Goal: Task Accomplishment & Management: Complete application form

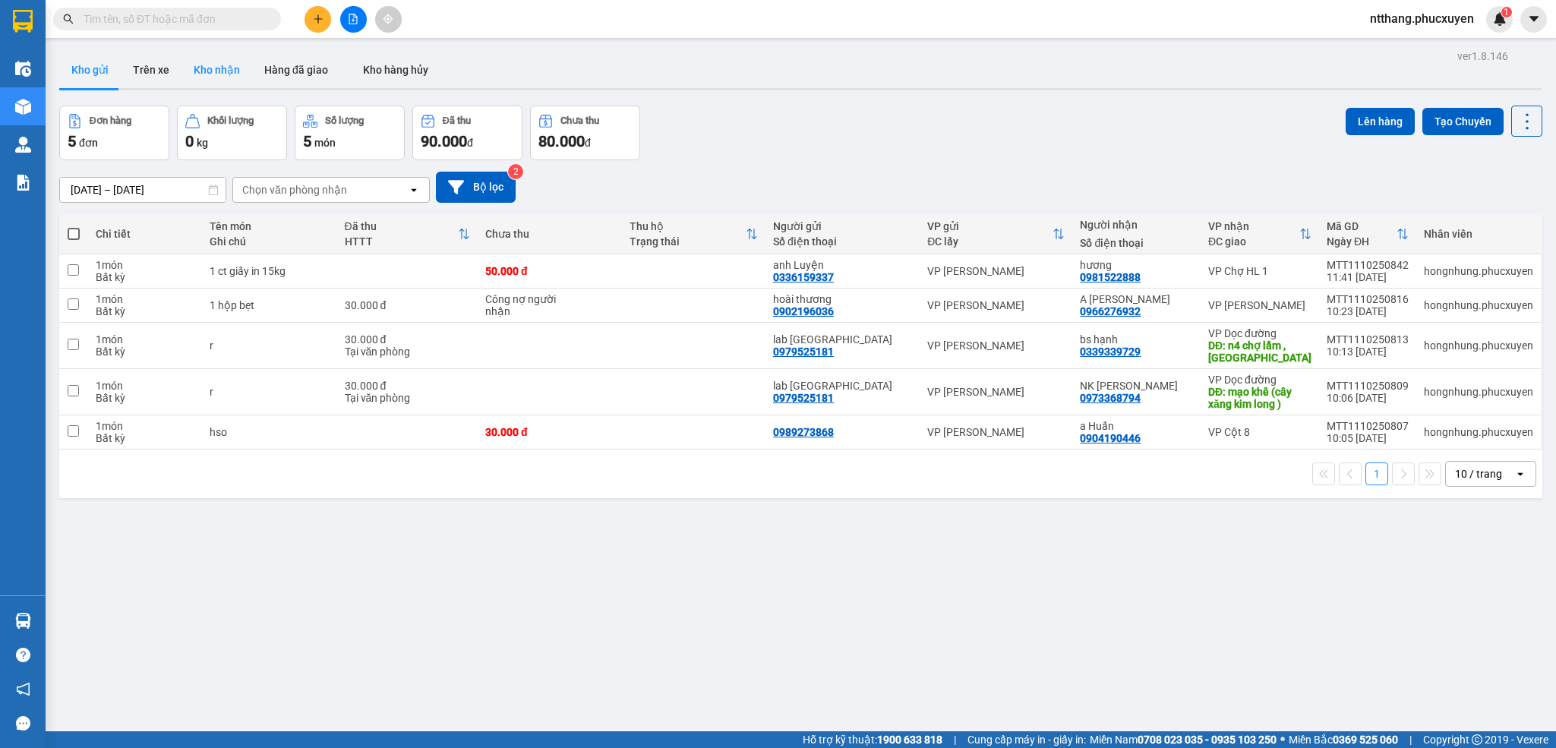
click at [183, 62] on button "Kho nhận" at bounding box center [216, 70] width 71 height 36
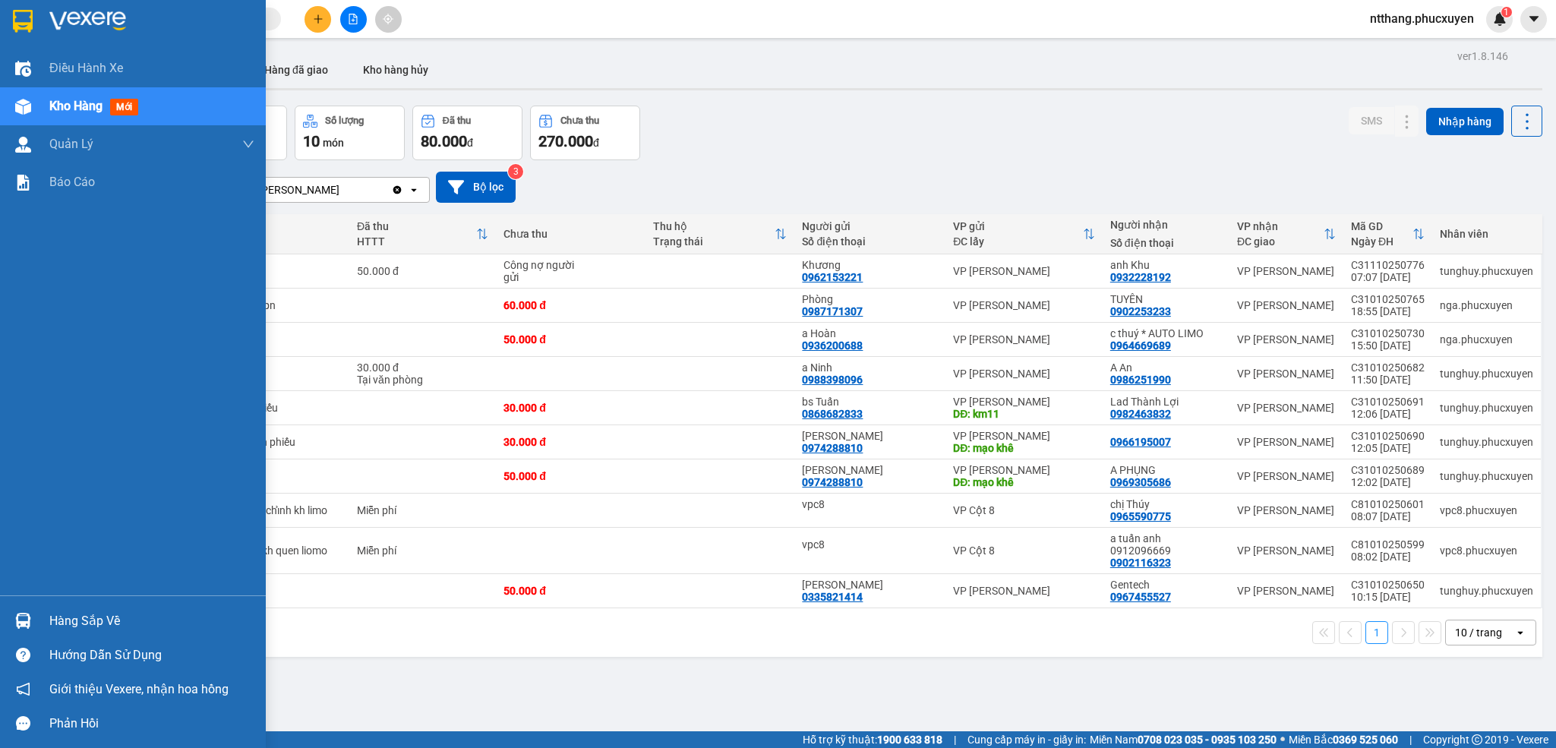
click at [27, 629] on div at bounding box center [23, 620] width 27 height 27
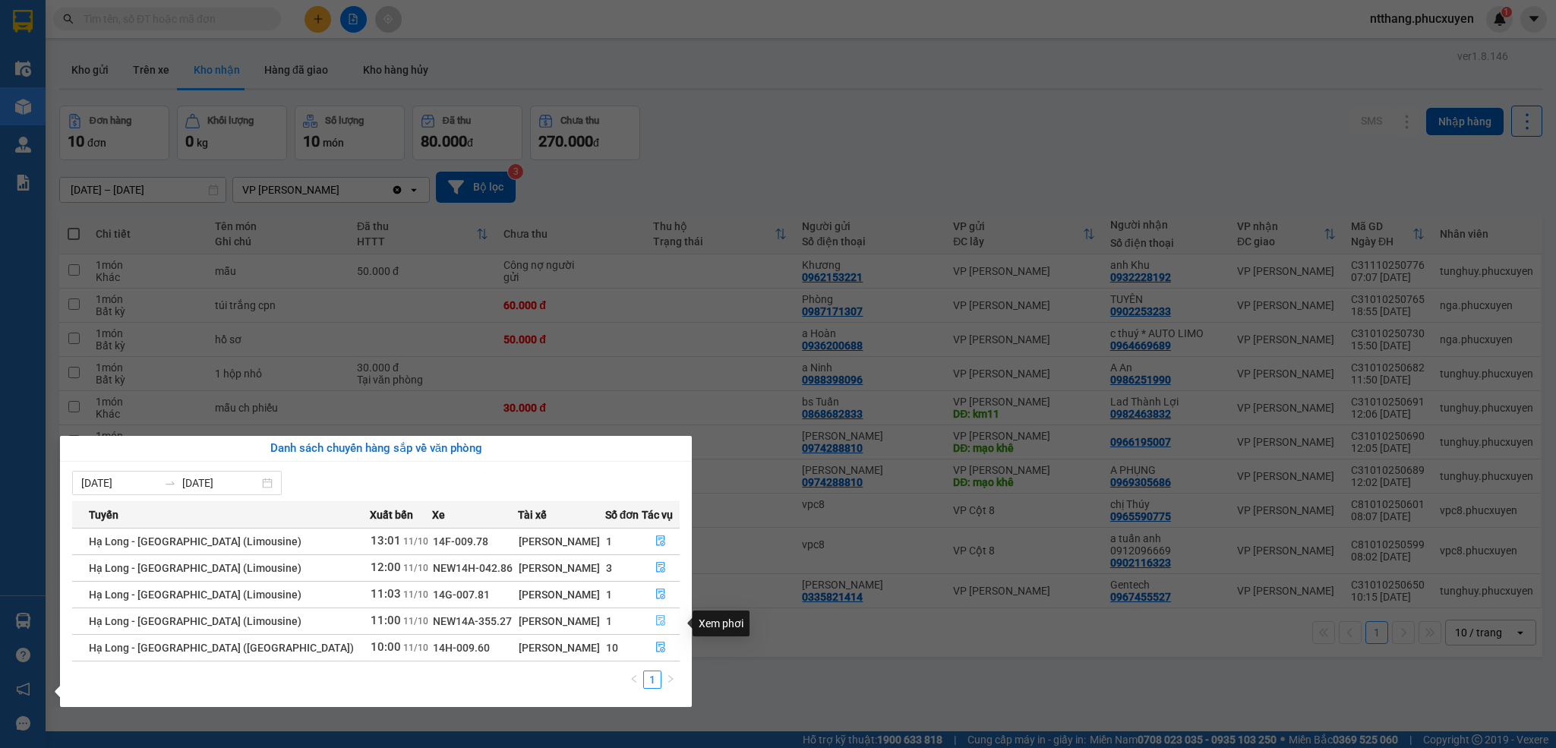
click at [657, 620] on icon "file-done" at bounding box center [660, 620] width 11 height 11
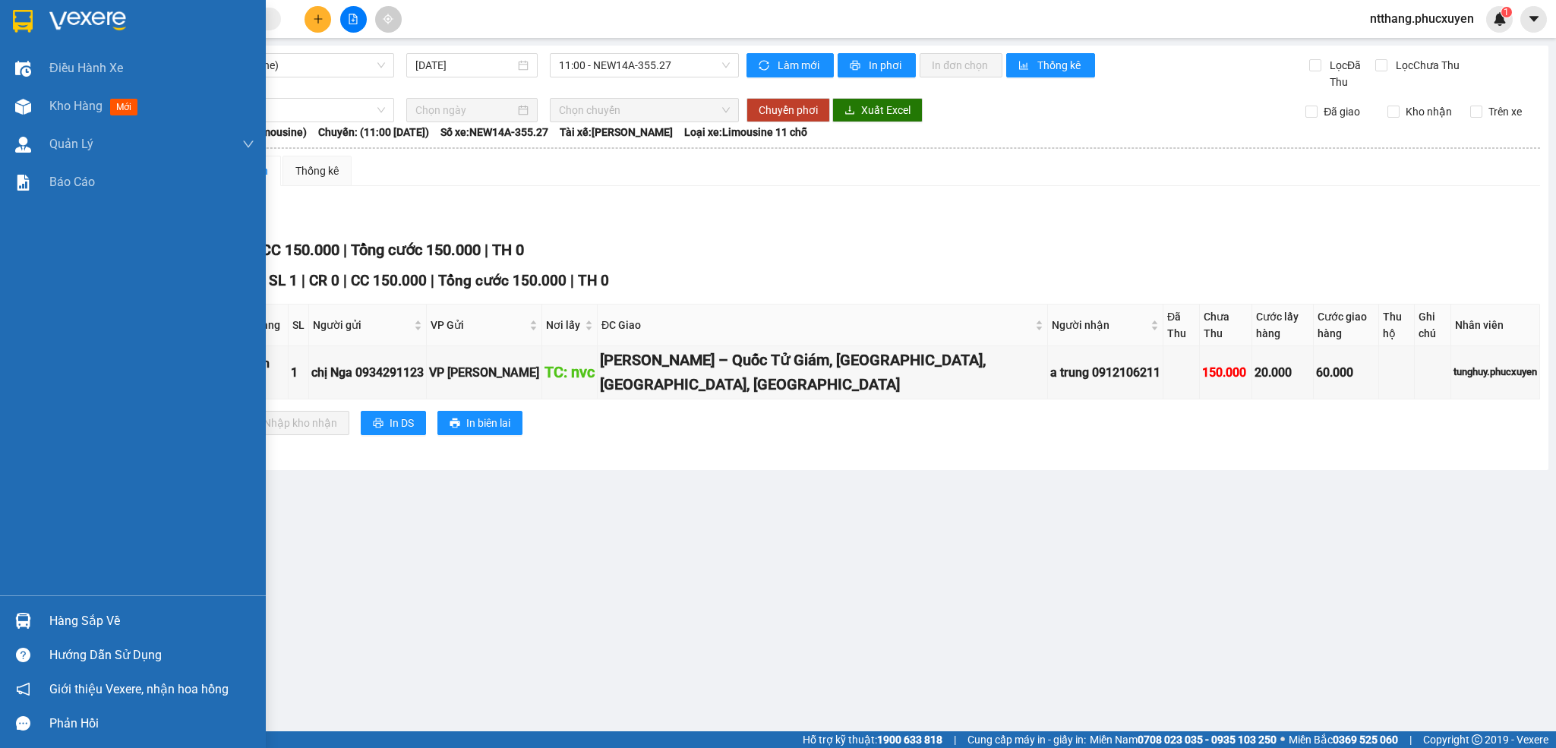
click at [27, 615] on img at bounding box center [23, 621] width 16 height 16
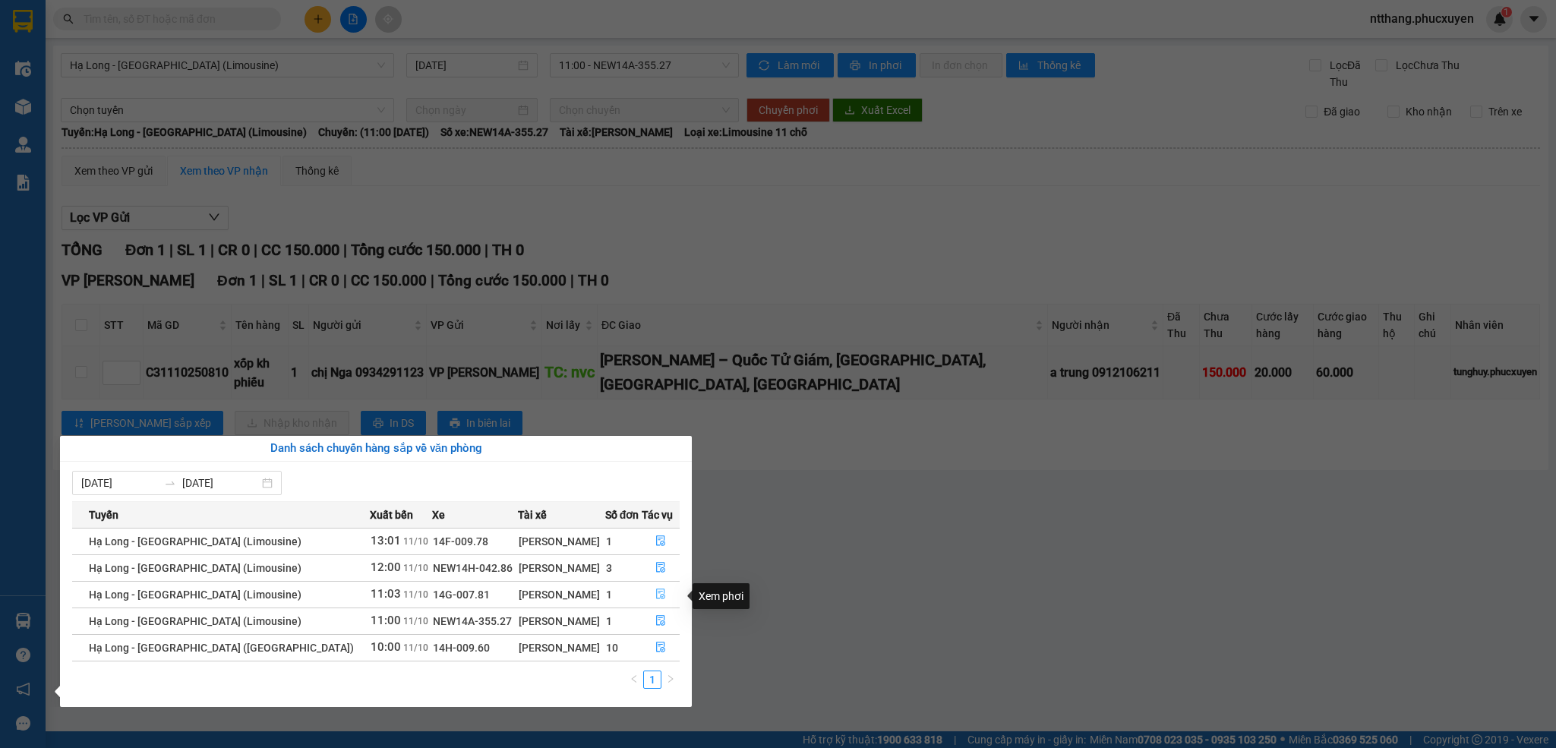
click at [655, 598] on icon "file-done" at bounding box center [660, 593] width 11 height 11
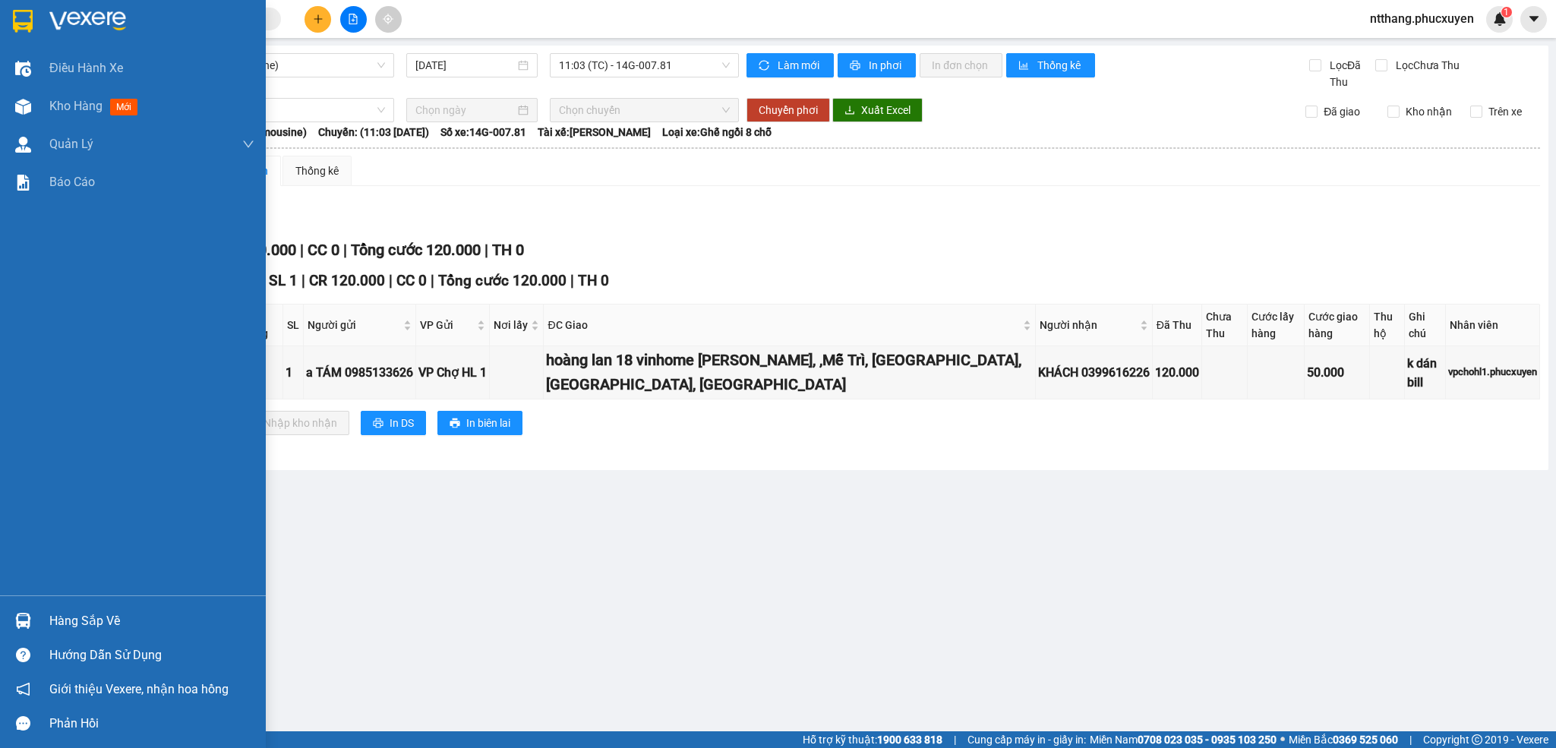
click at [105, 614] on div "Hàng sắp về" at bounding box center [151, 621] width 205 height 23
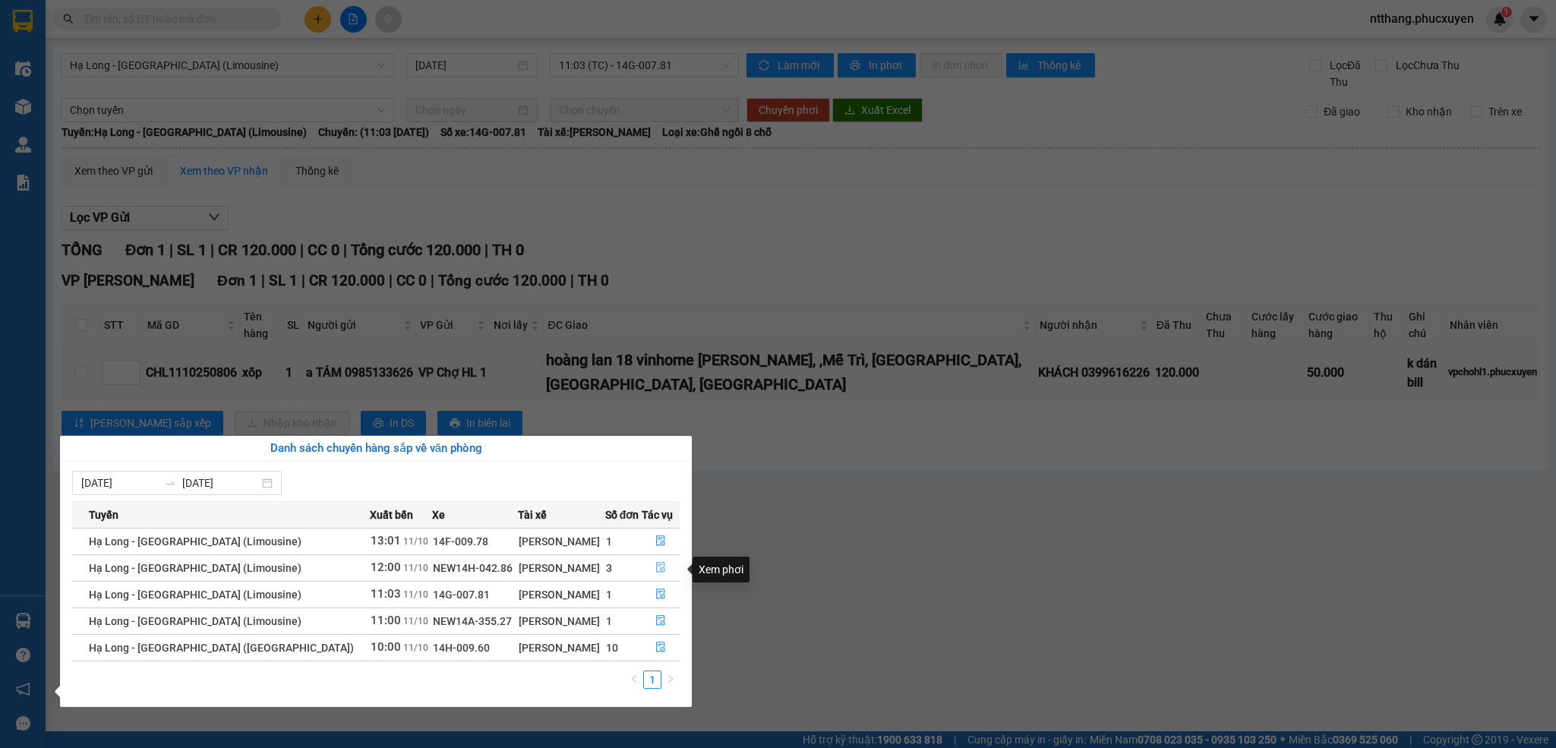
click at [656, 565] on icon "file-done" at bounding box center [660, 568] width 9 height 11
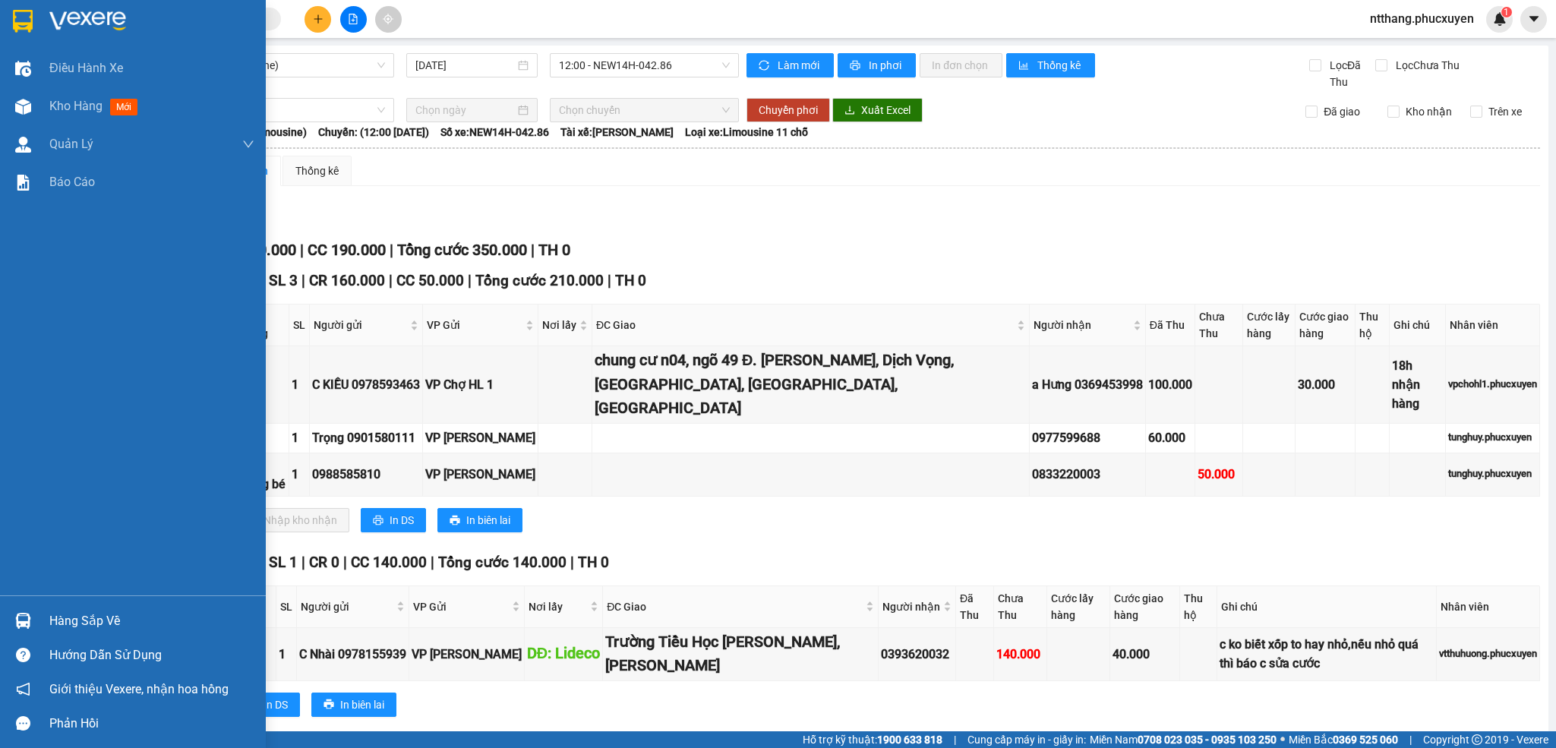
click at [11, 614] on div at bounding box center [23, 620] width 27 height 27
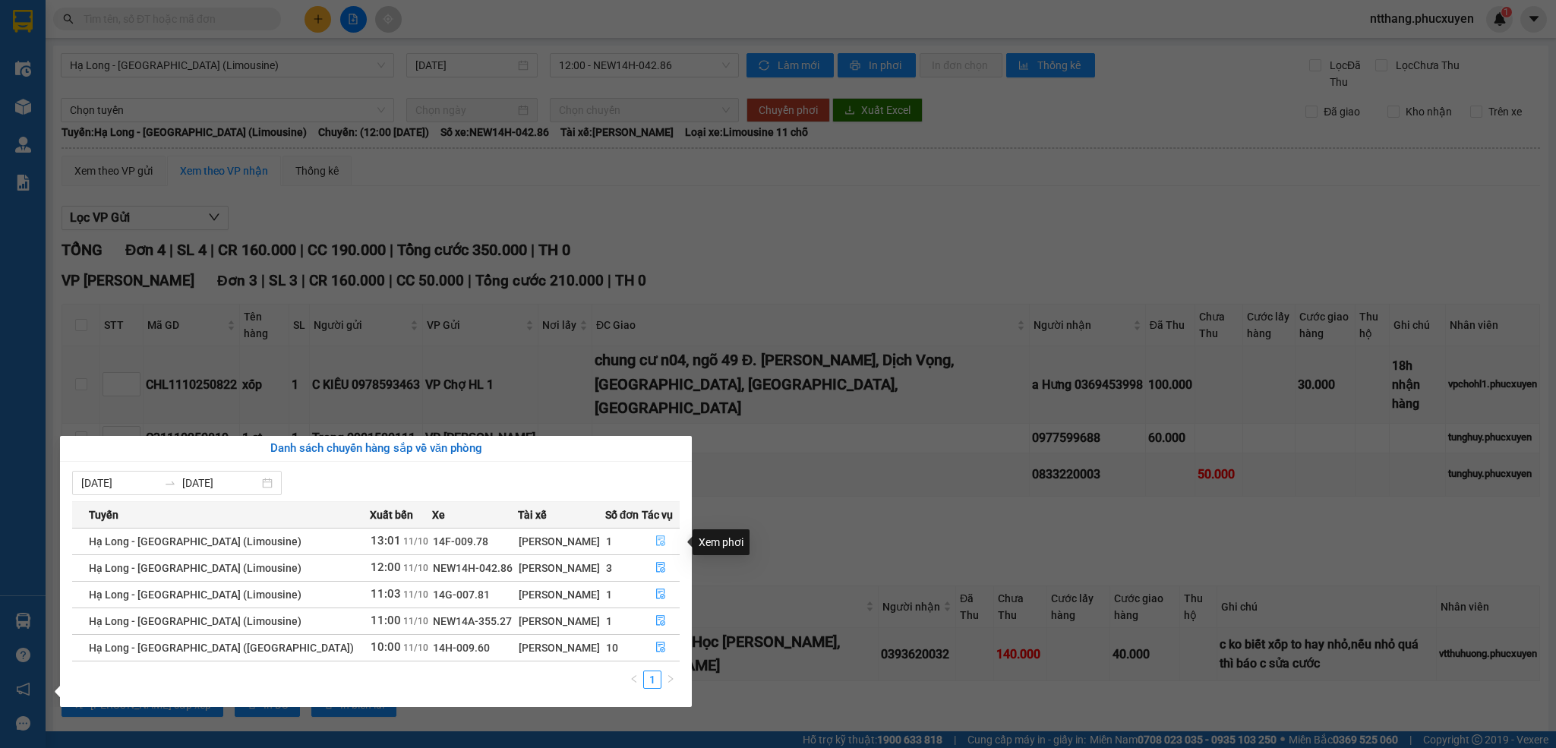
click at [658, 538] on icon "file-done" at bounding box center [660, 540] width 11 height 11
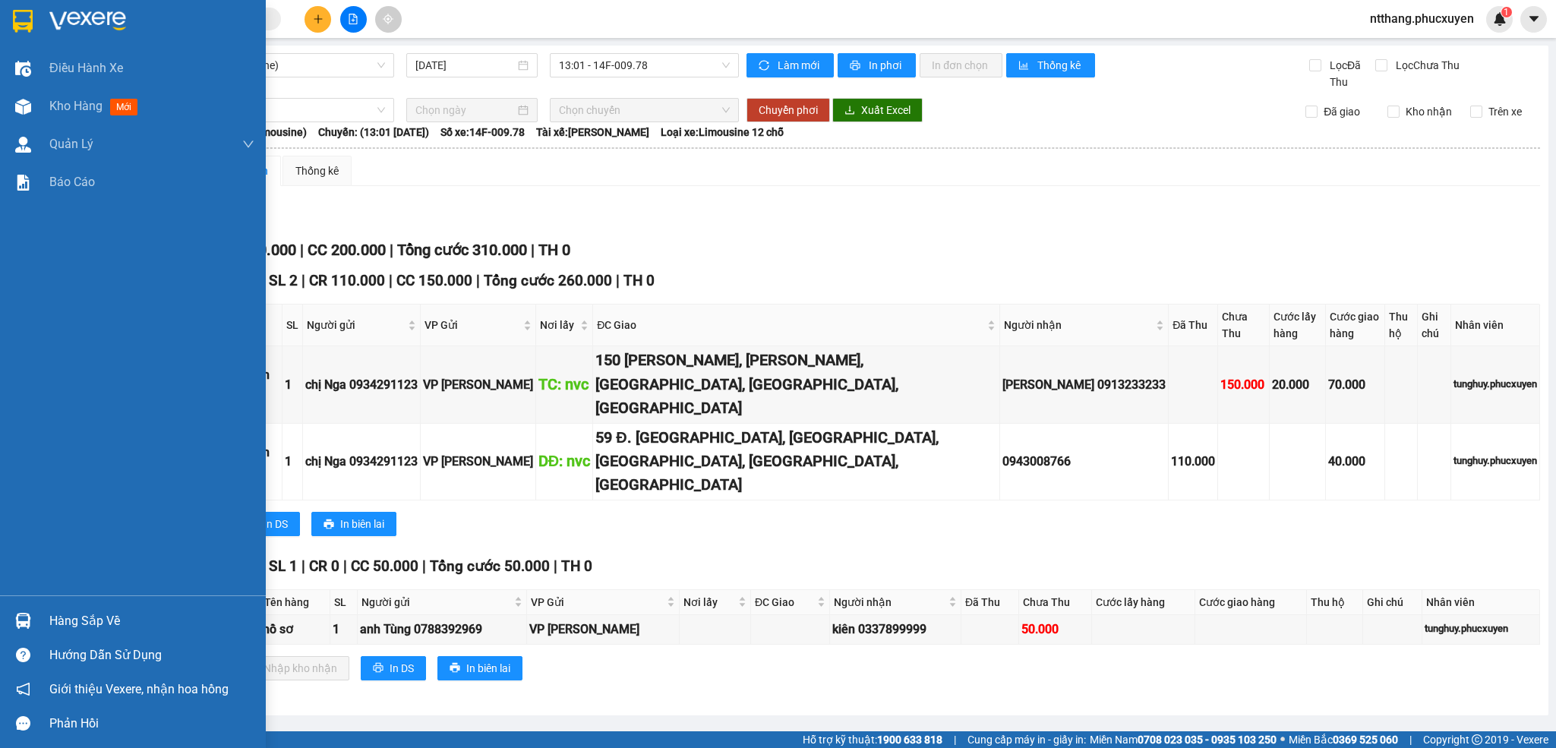
click at [27, 614] on img at bounding box center [23, 621] width 16 height 16
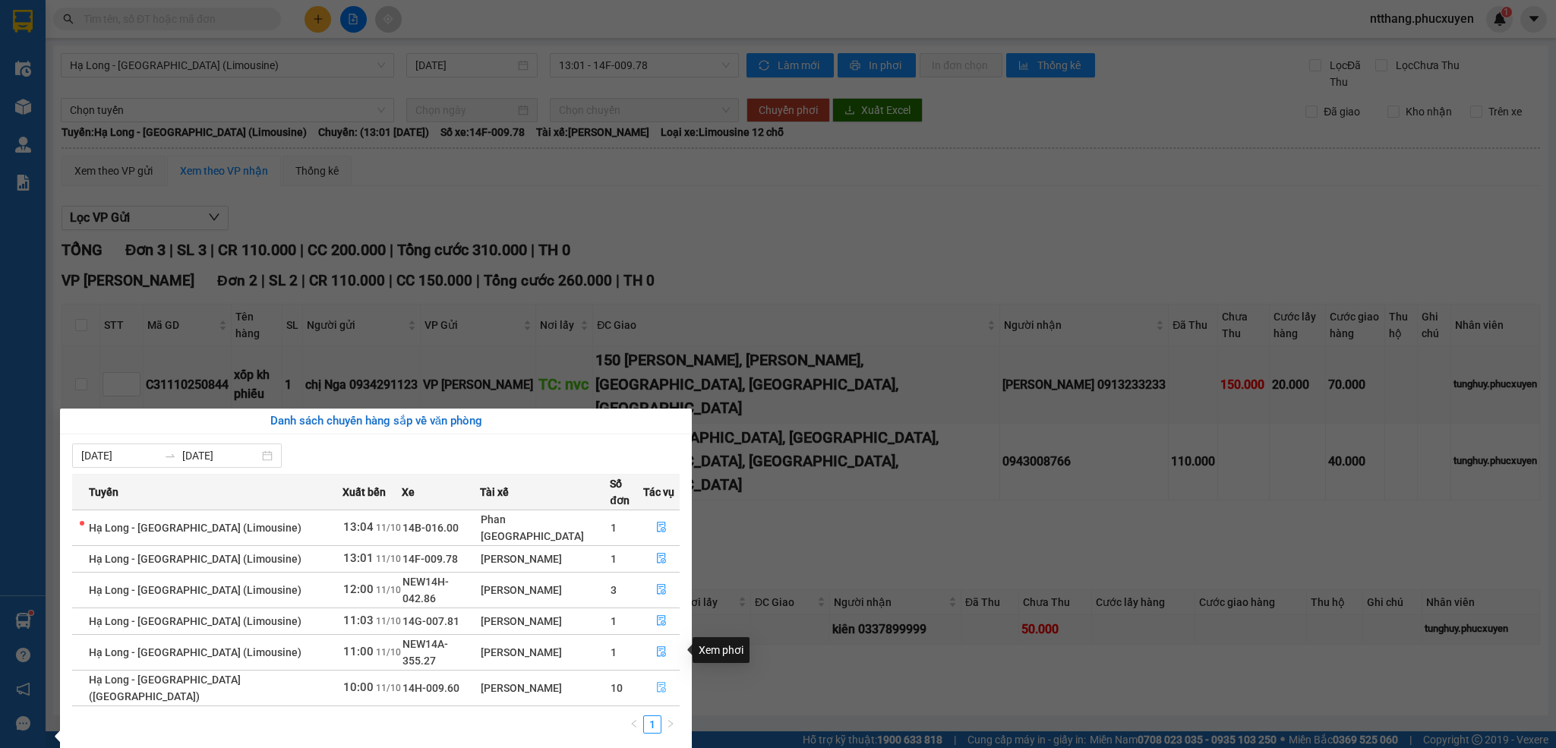
click at [656, 682] on icon "file-done" at bounding box center [661, 687] width 11 height 11
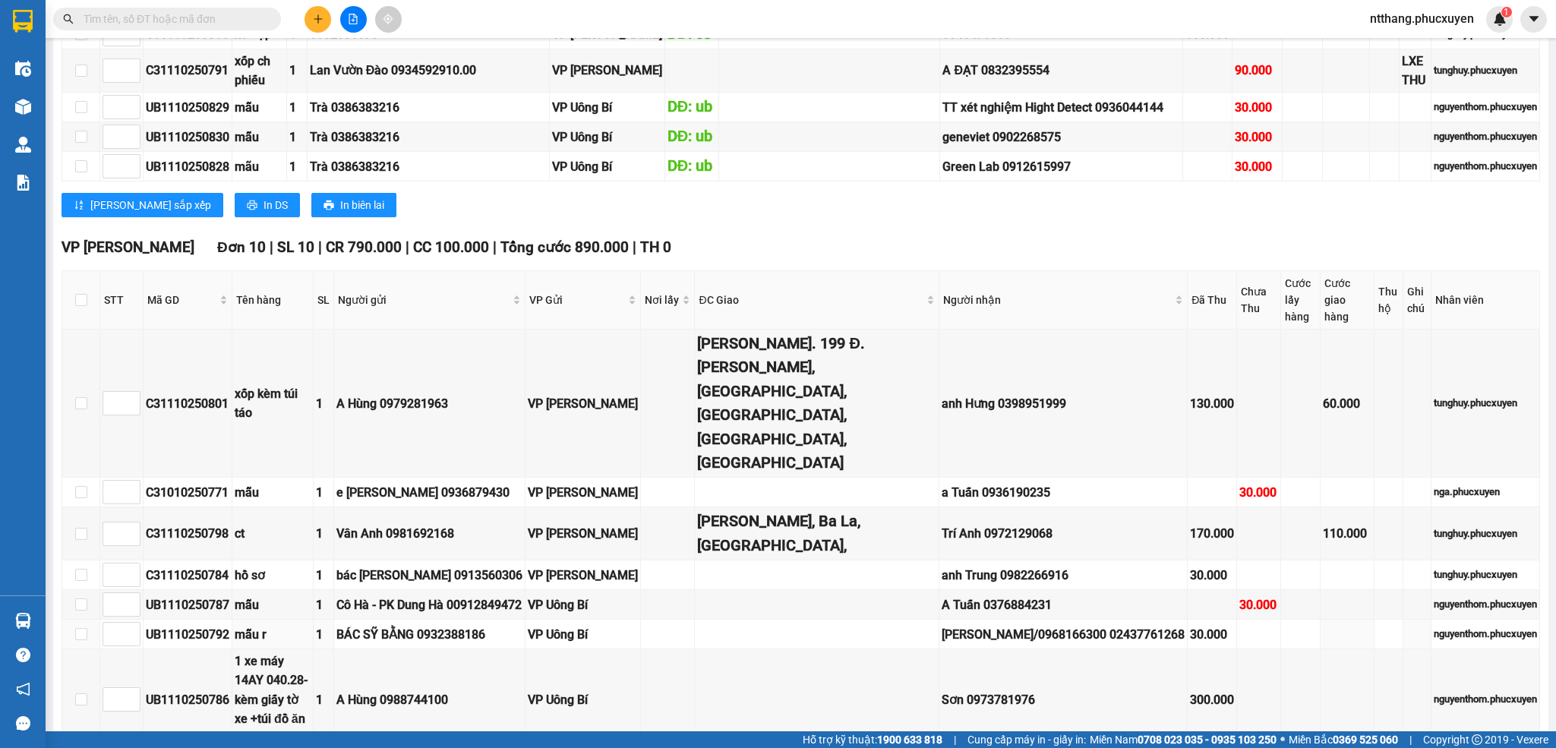
scroll to position [683, 0]
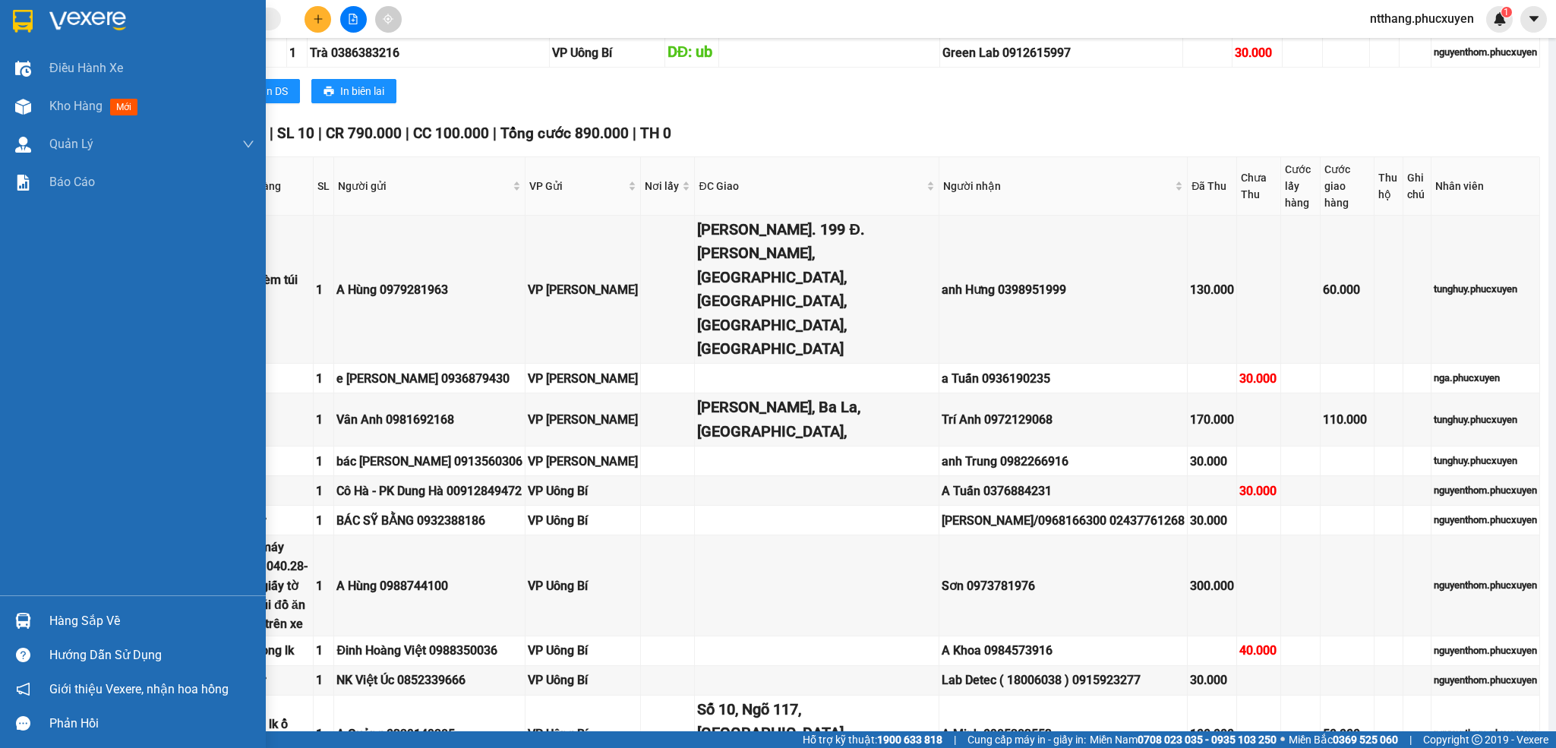
click at [33, 604] on div "Hàng sắp về" at bounding box center [133, 621] width 266 height 34
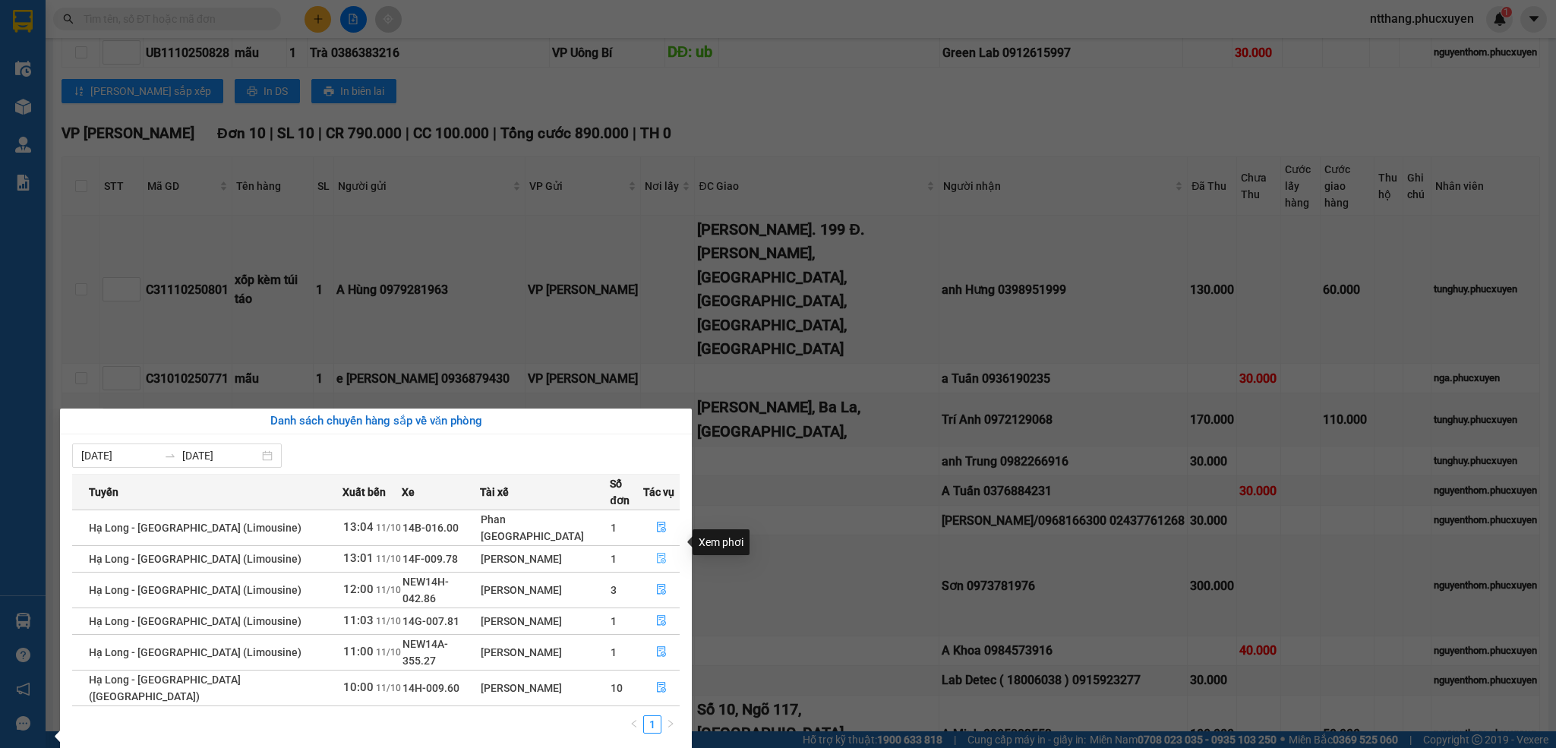
click at [657, 554] on icon "file-done" at bounding box center [661, 559] width 9 height 11
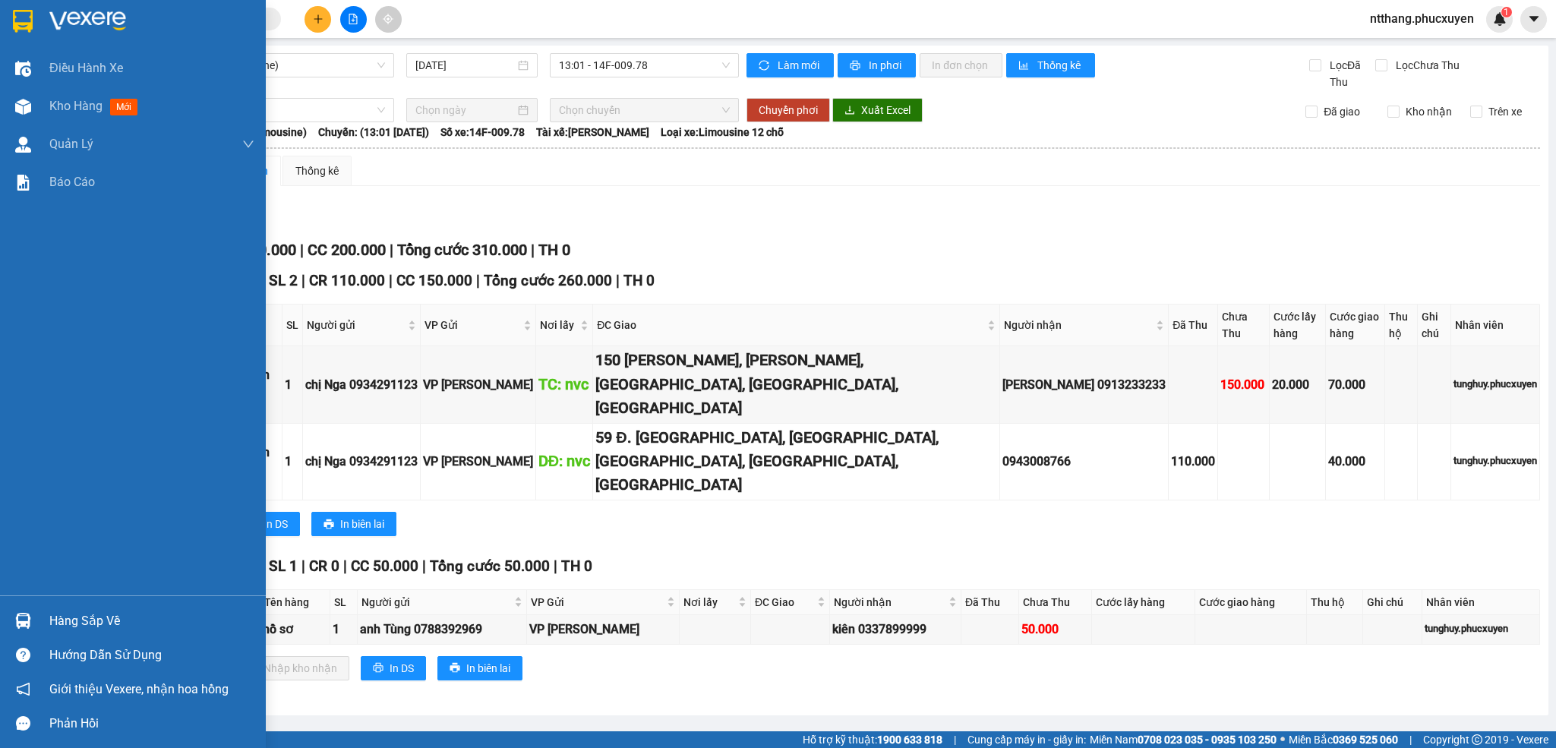
click at [7, 620] on div "Hàng sắp về" at bounding box center [133, 621] width 266 height 34
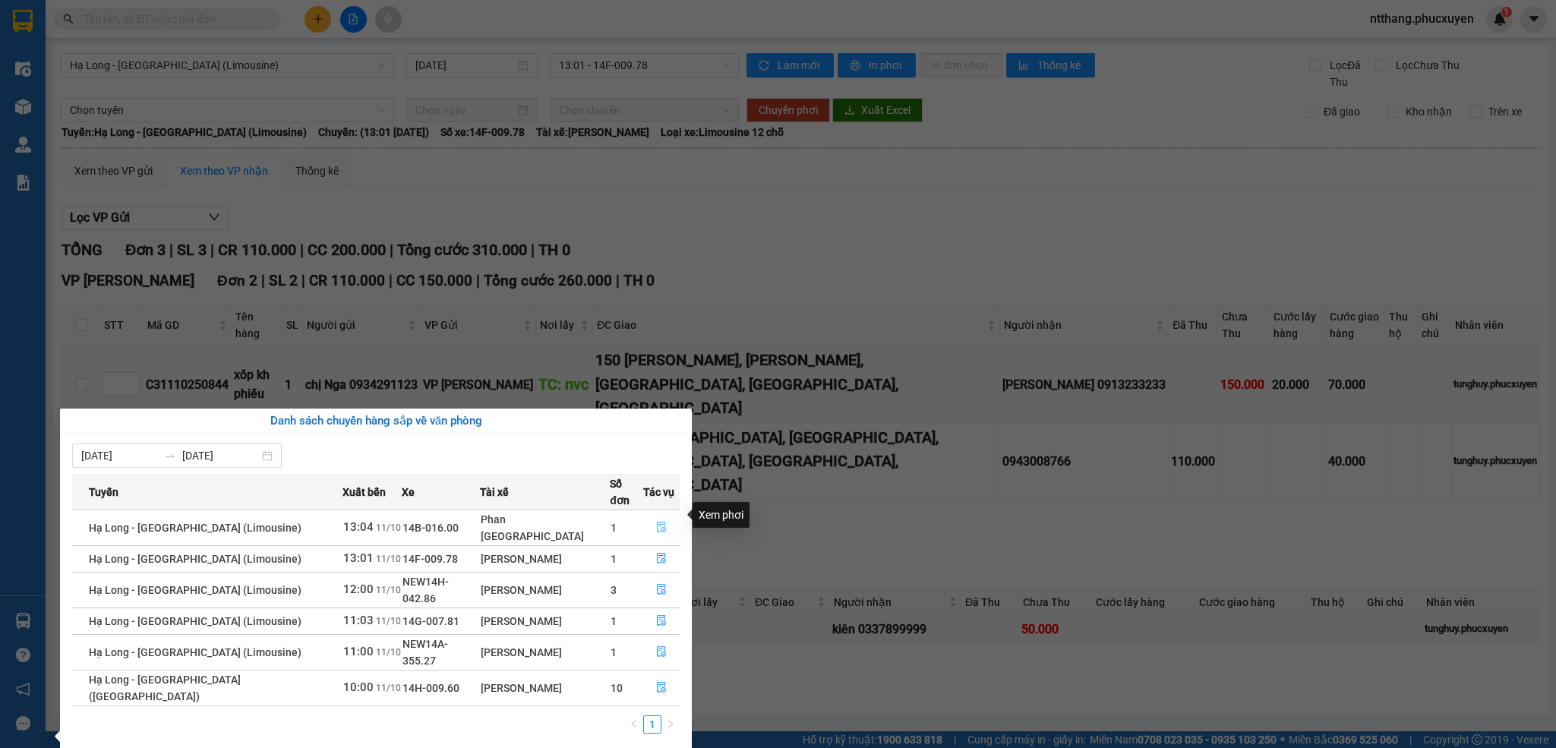
click at [656, 522] on icon "file-done" at bounding box center [661, 527] width 11 height 11
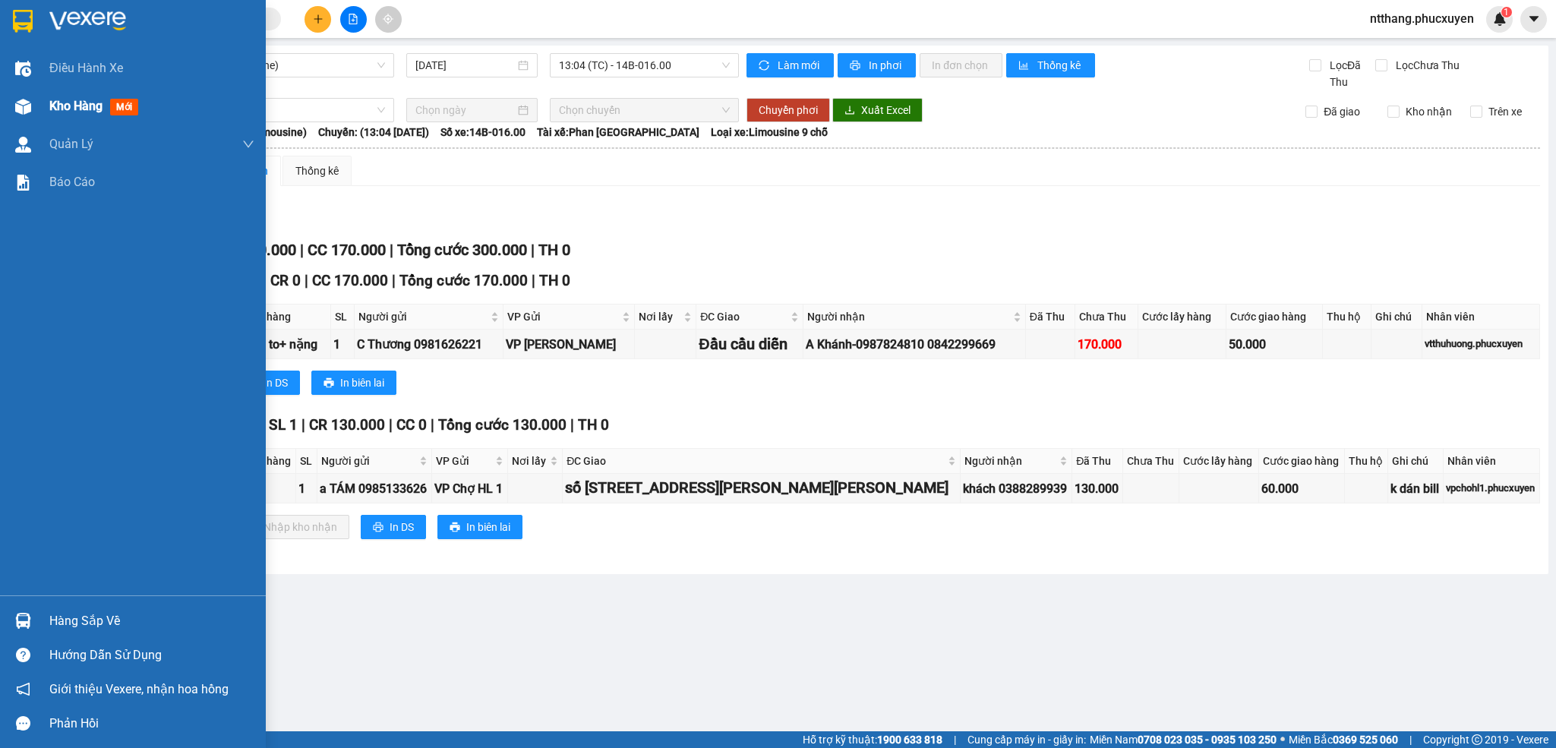
click at [28, 108] on img at bounding box center [23, 107] width 16 height 16
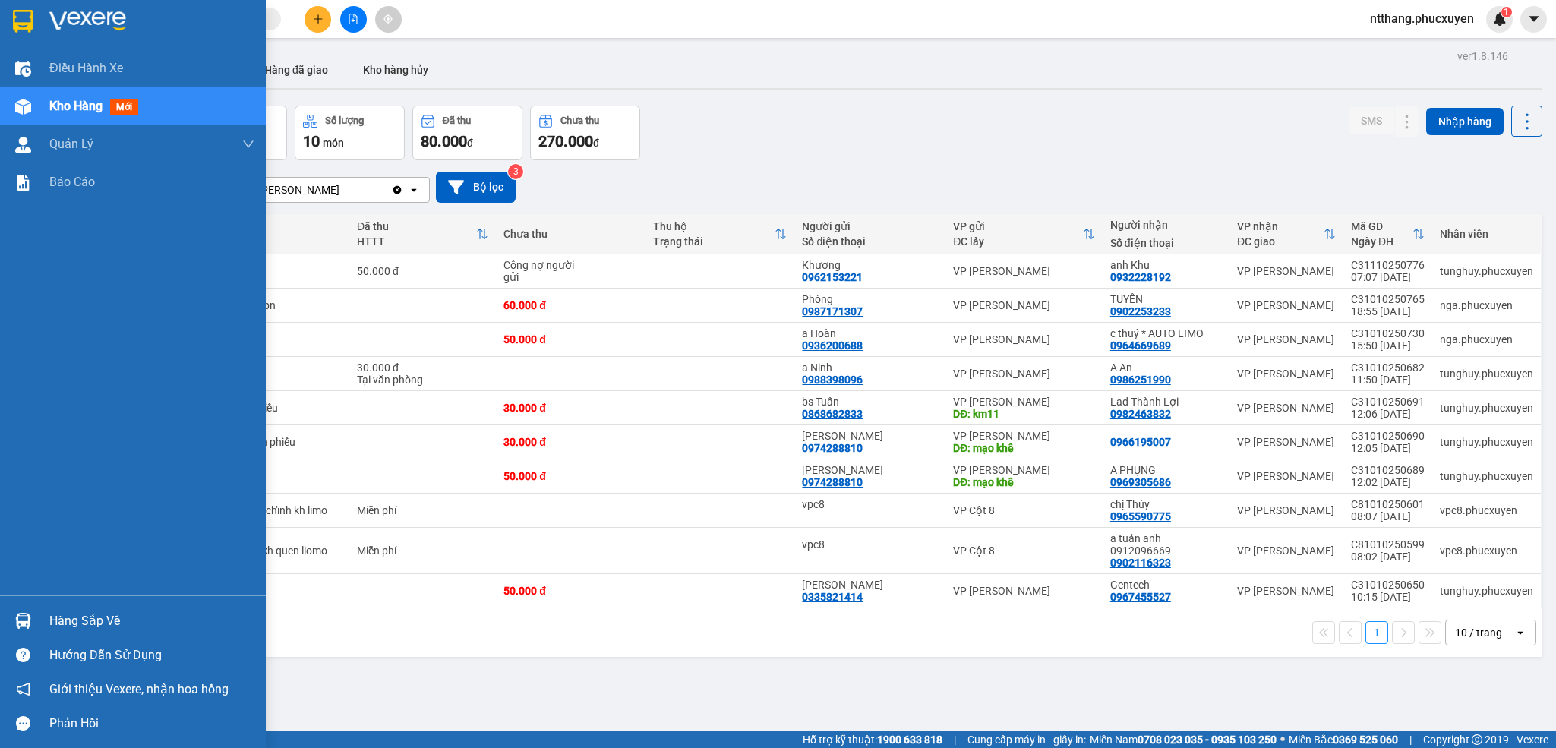
click at [16, 616] on img at bounding box center [23, 621] width 16 height 16
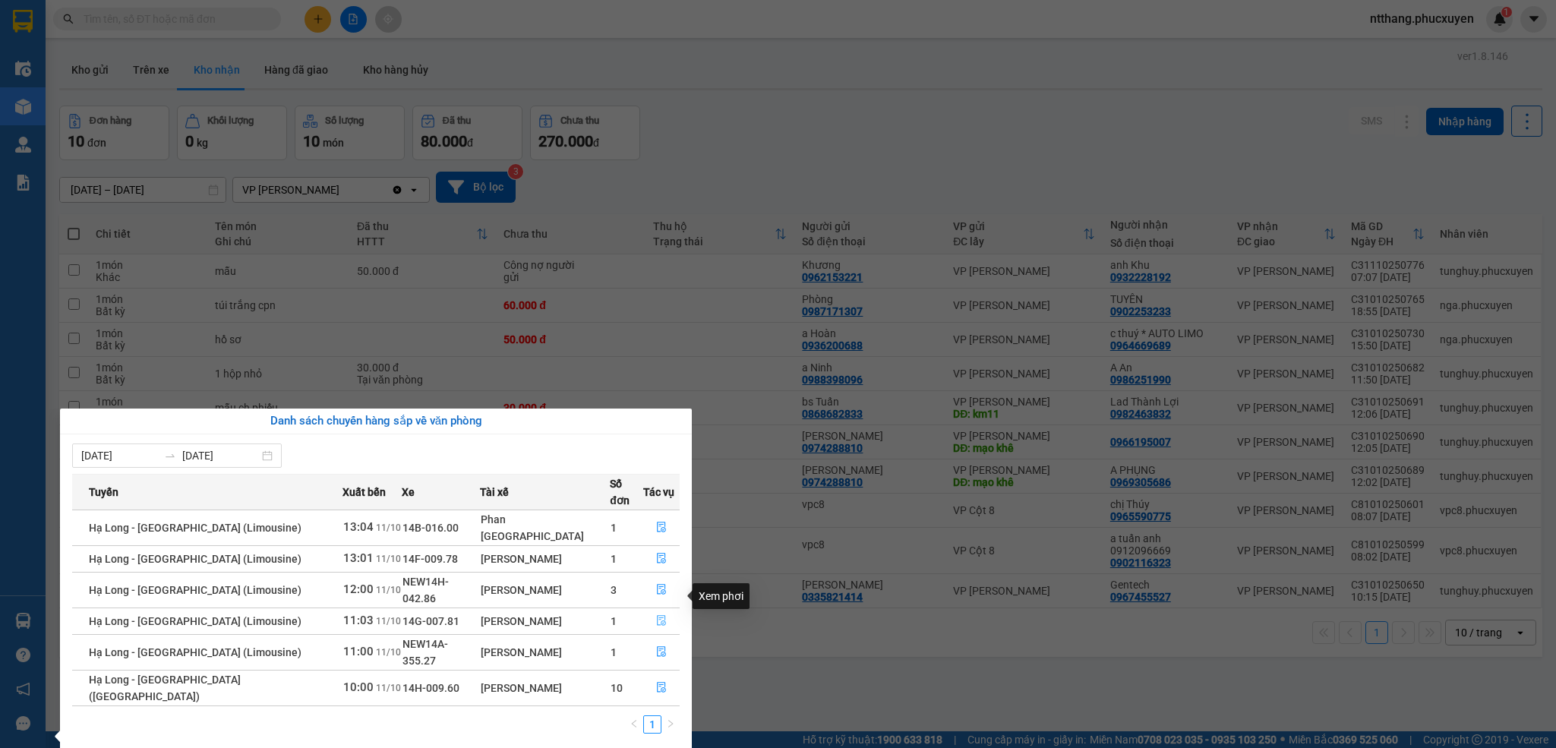
click at [656, 615] on icon "file-done" at bounding box center [661, 620] width 11 height 11
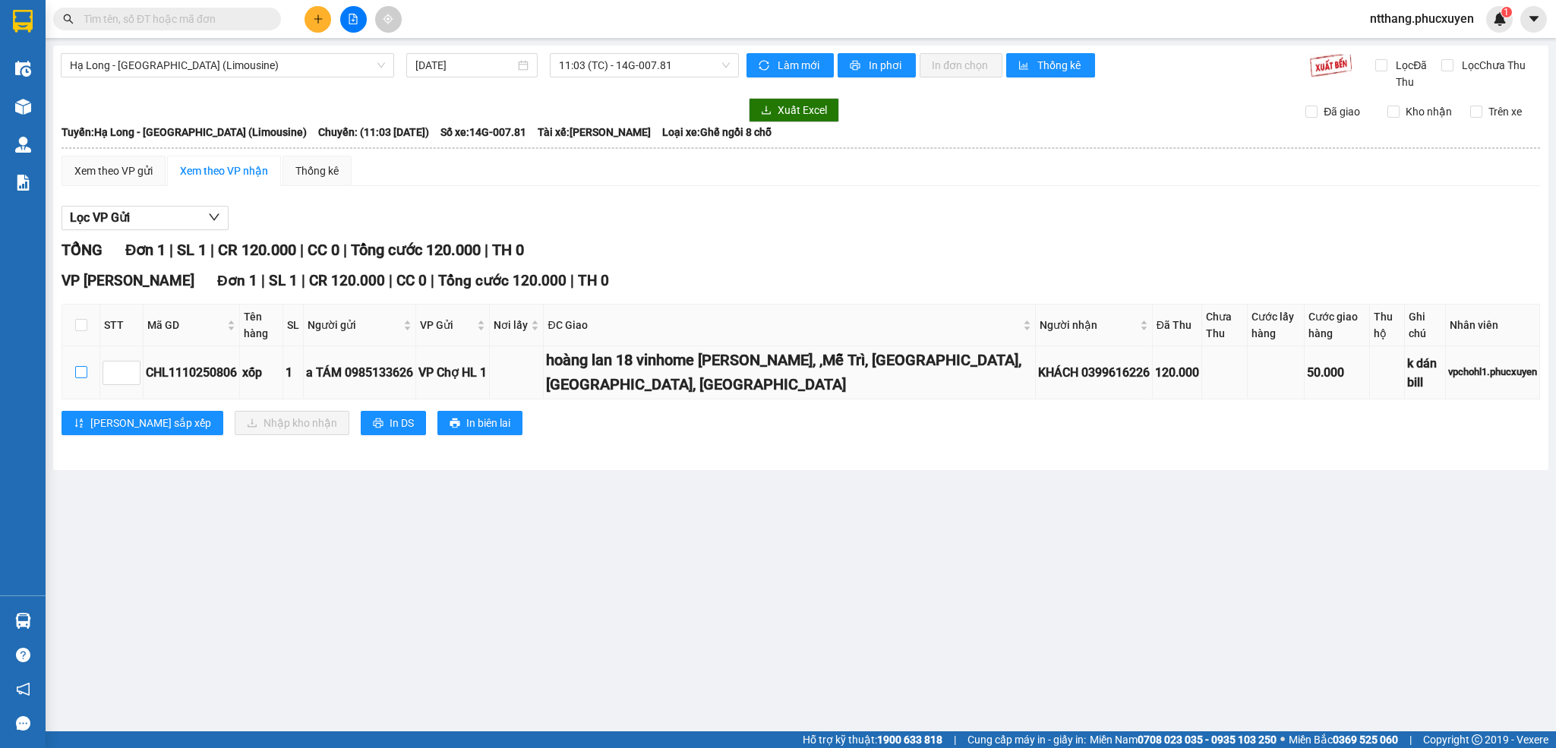
click at [80, 372] on input "checkbox" at bounding box center [81, 372] width 12 height 12
checkbox input "true"
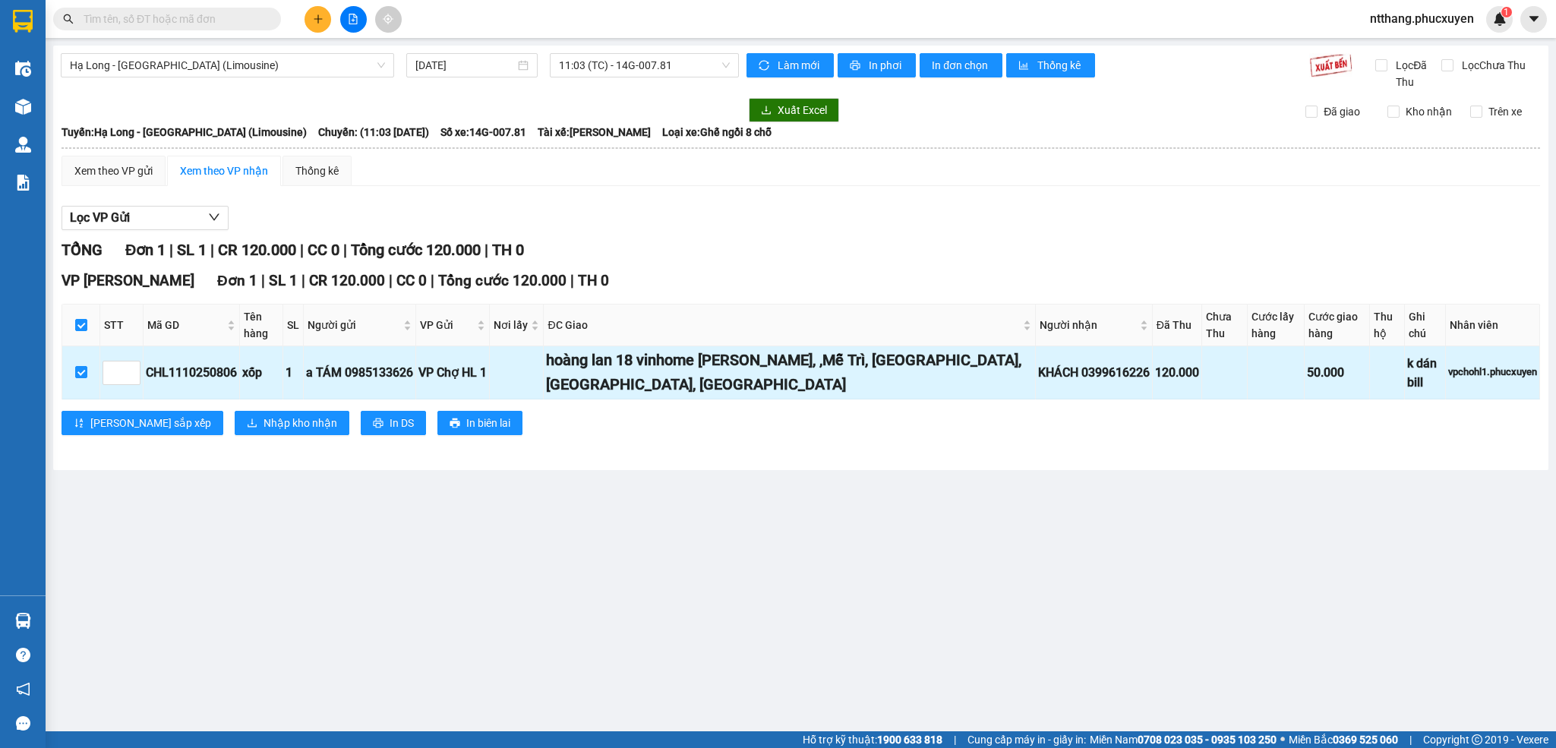
checkbox input "true"
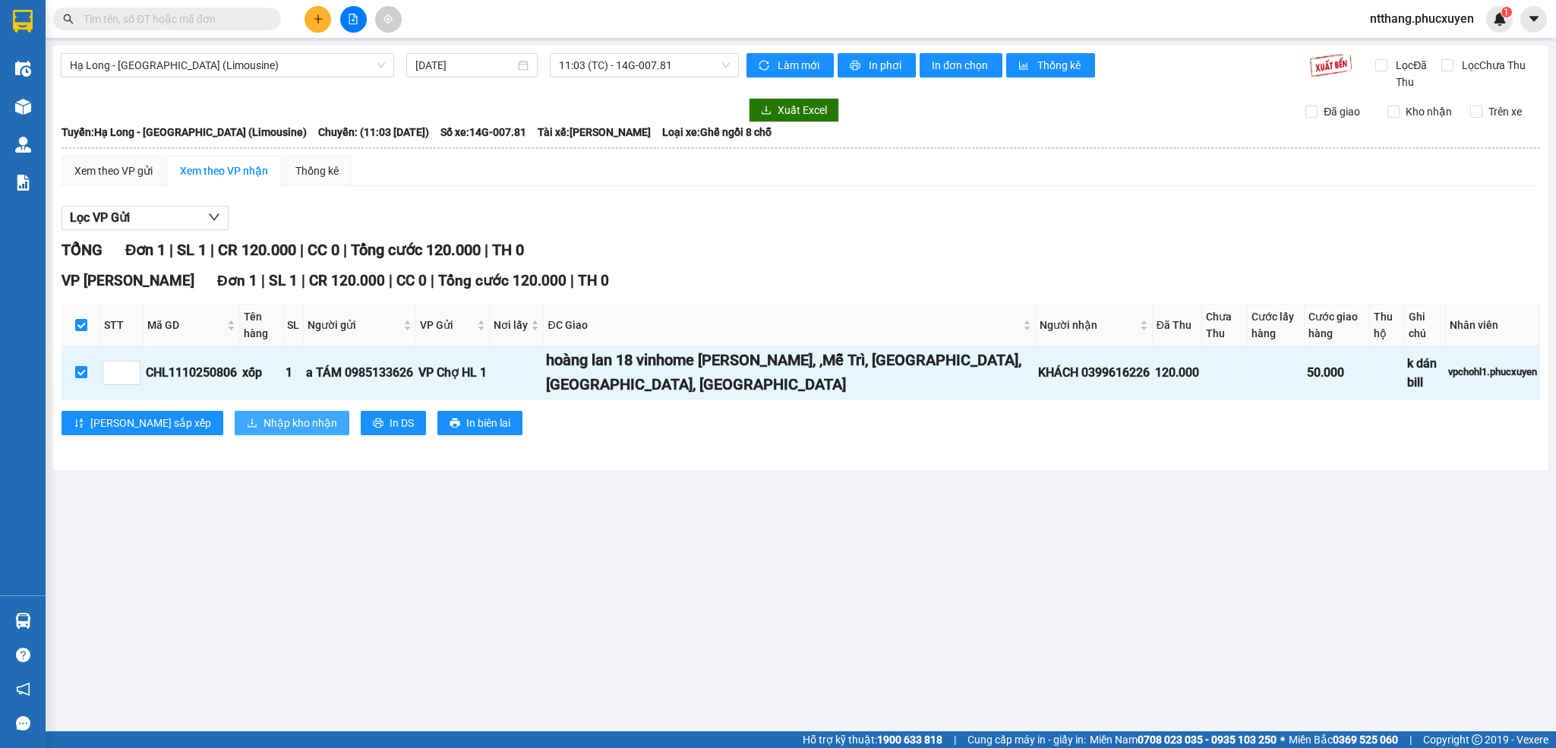
click at [263, 422] on span "Nhập kho nhận" at bounding box center [300, 423] width 74 height 17
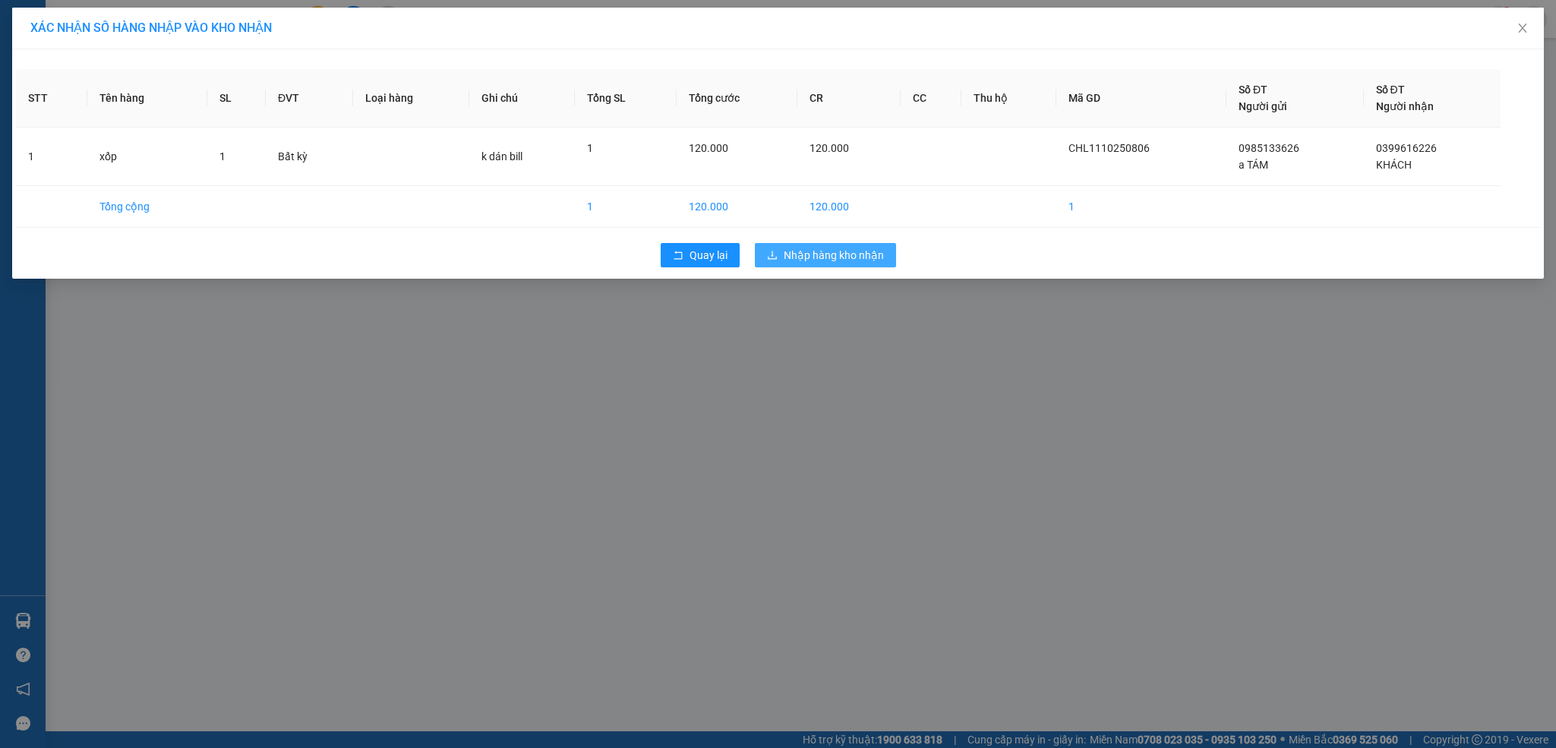
click at [819, 255] on span "Nhập hàng kho nhận" at bounding box center [834, 255] width 100 height 17
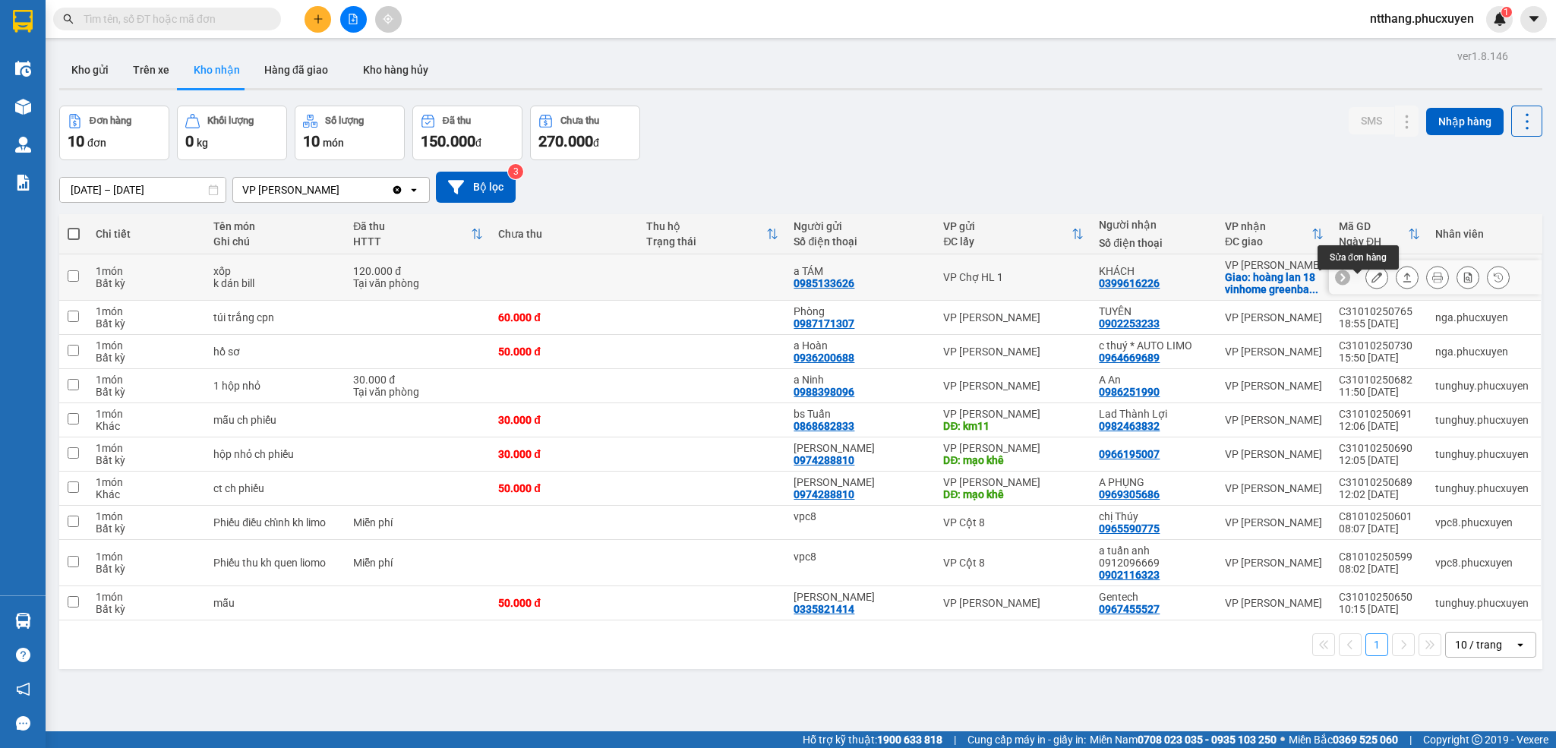
click at [1366, 287] on button at bounding box center [1376, 277] width 21 height 27
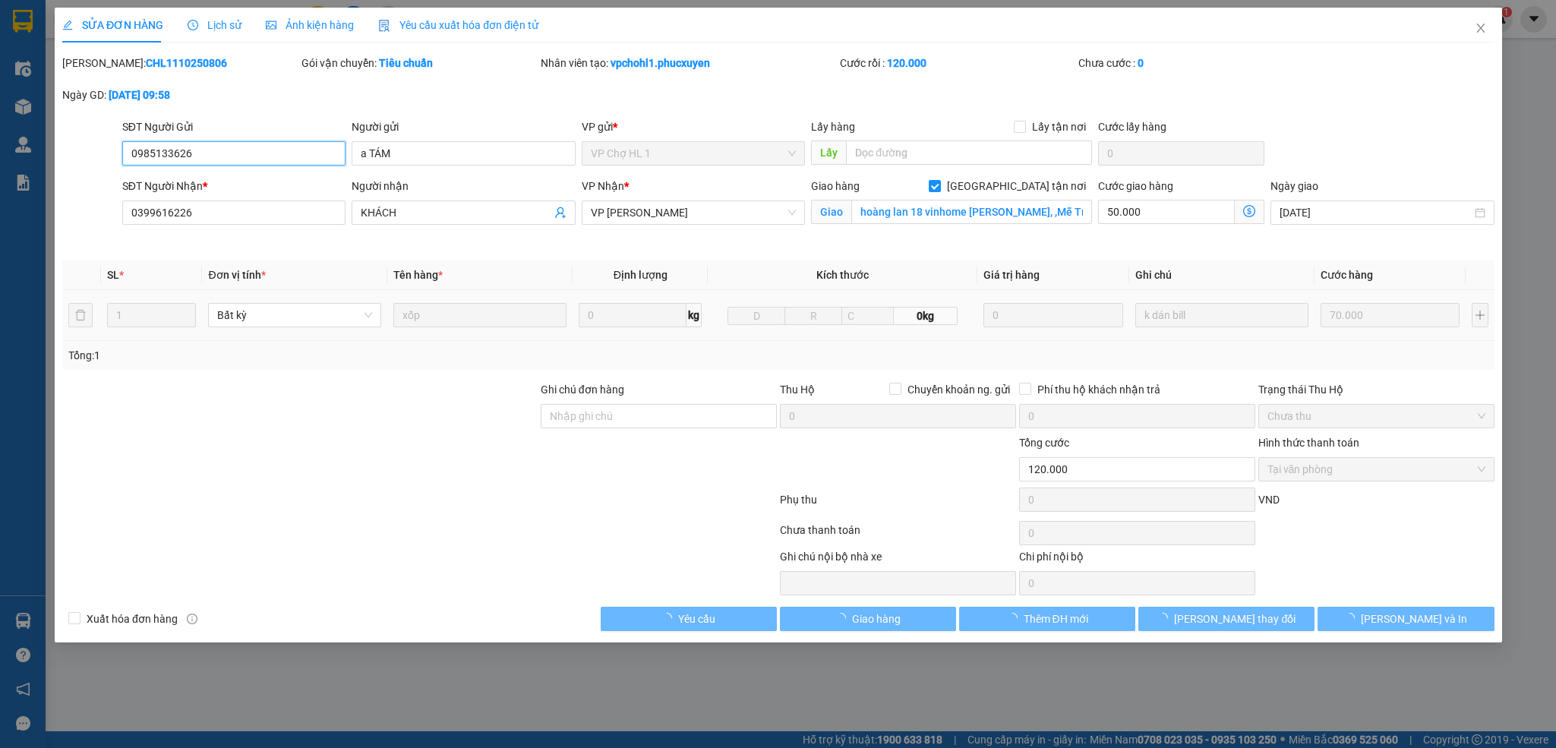
type input "0985133626"
type input "a TÁM"
type input "0399616226"
type input "KHÁCH"
checkbox input "true"
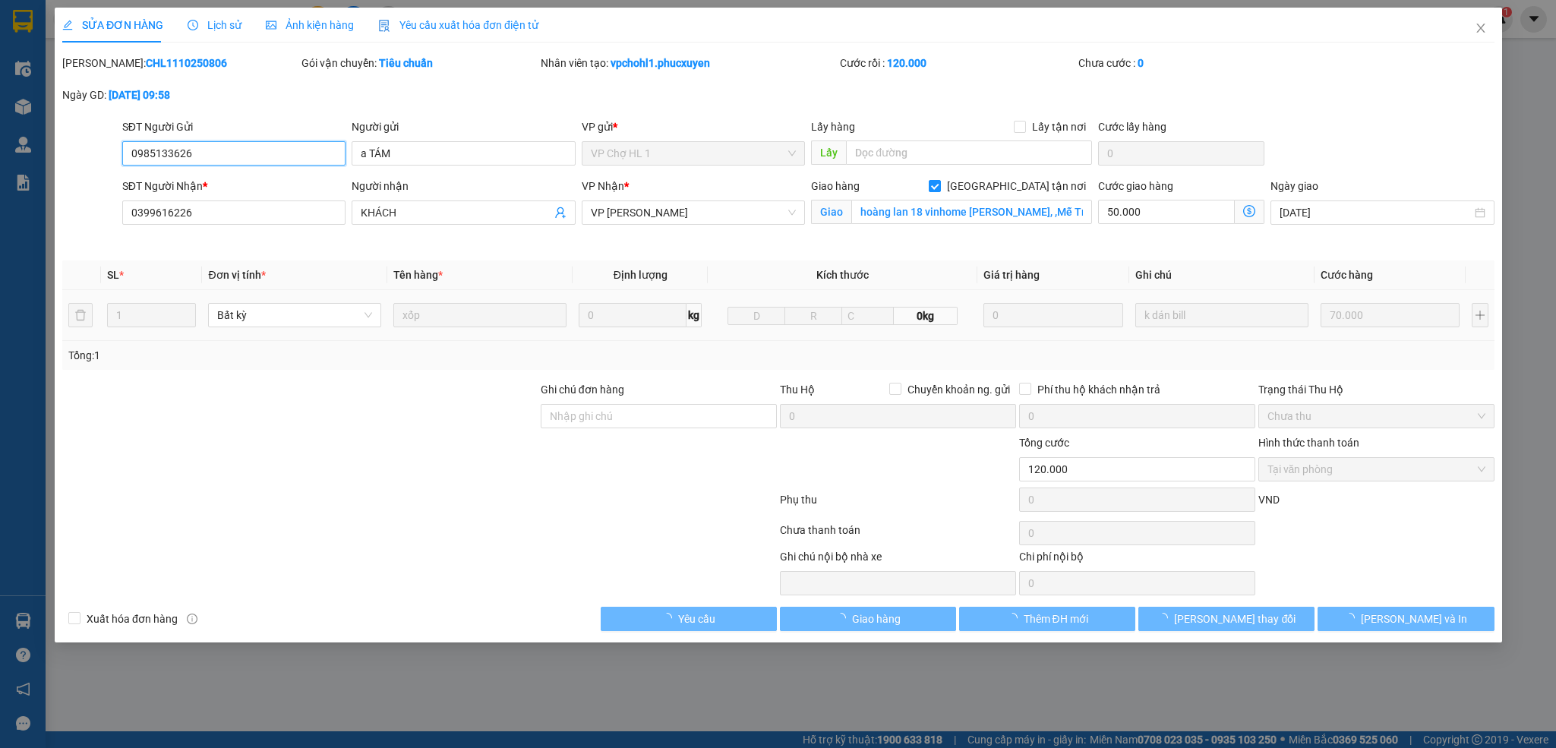
type input "hoàng lan 18 vinhome greenbay, ,Mễ Trì, Nam Từ Liêm, Hà Nội, Việt Nam"
type input "0"
type input "120.000"
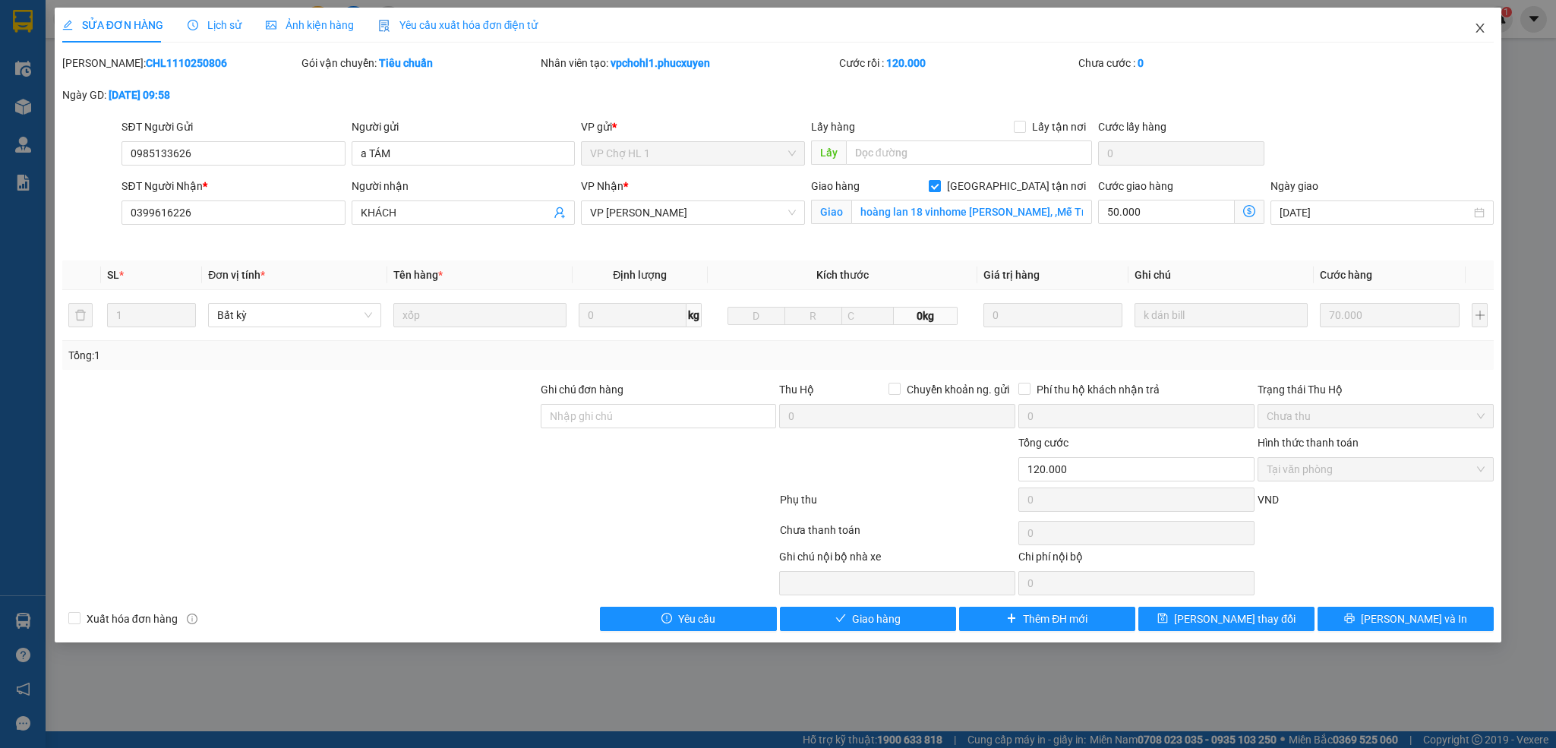
click at [1475, 28] on icon "close" at bounding box center [1480, 28] width 12 height 12
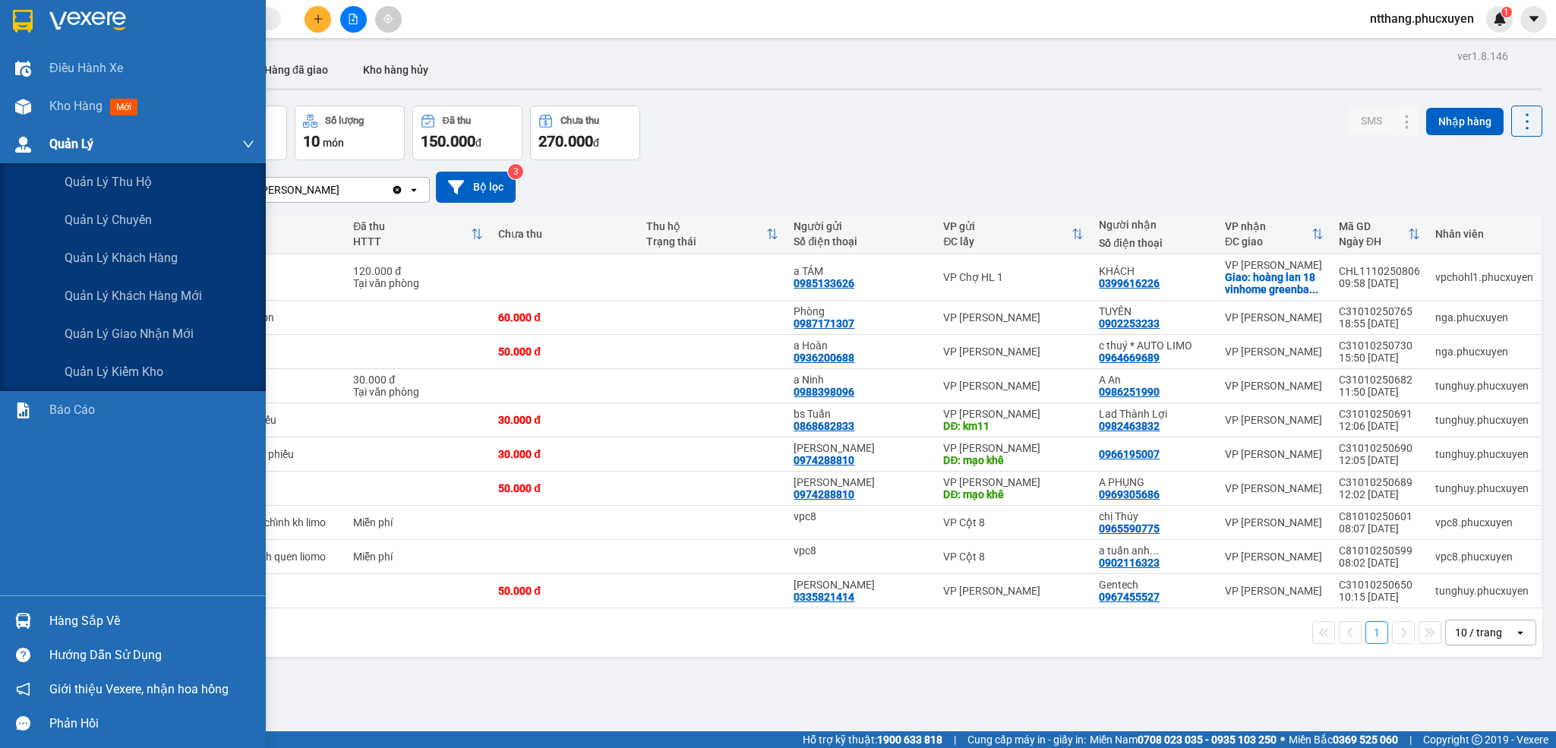
click at [21, 149] on img at bounding box center [23, 145] width 16 height 16
click at [178, 328] on span "Quản lý giao nhận mới" at bounding box center [129, 333] width 129 height 19
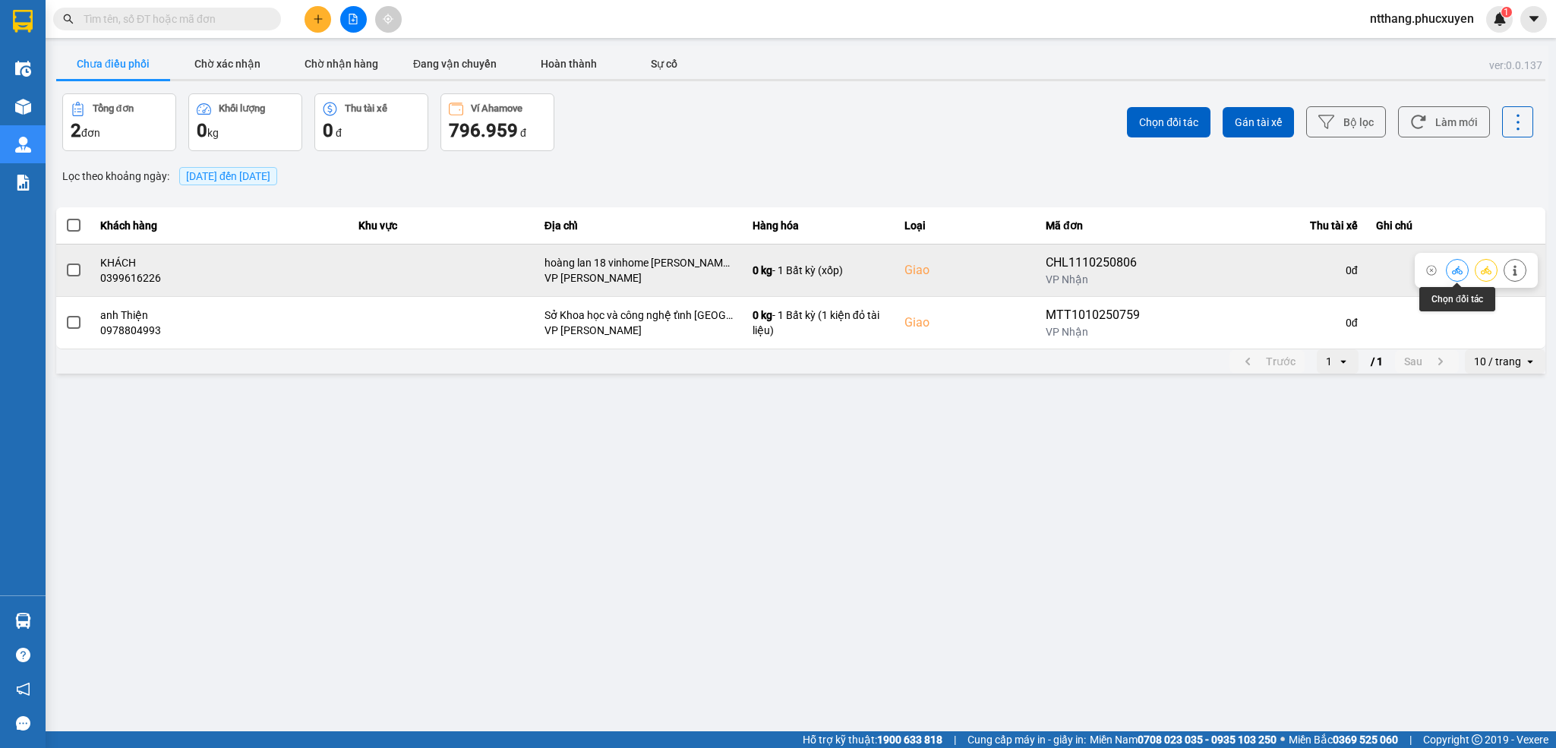
click at [1453, 271] on icon at bounding box center [1457, 270] width 11 height 11
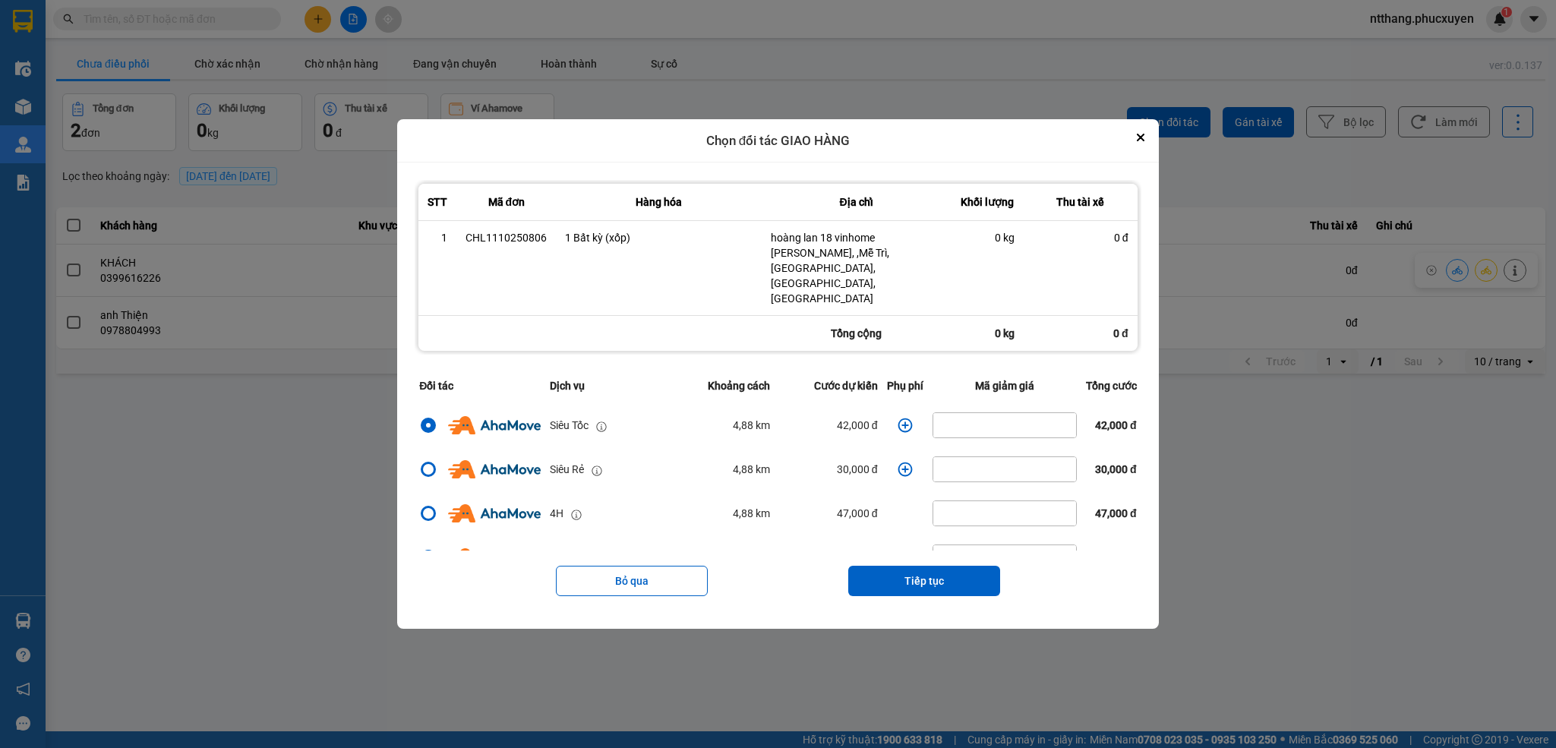
click at [898, 418] on icon "dialog" at bounding box center [905, 425] width 14 height 14
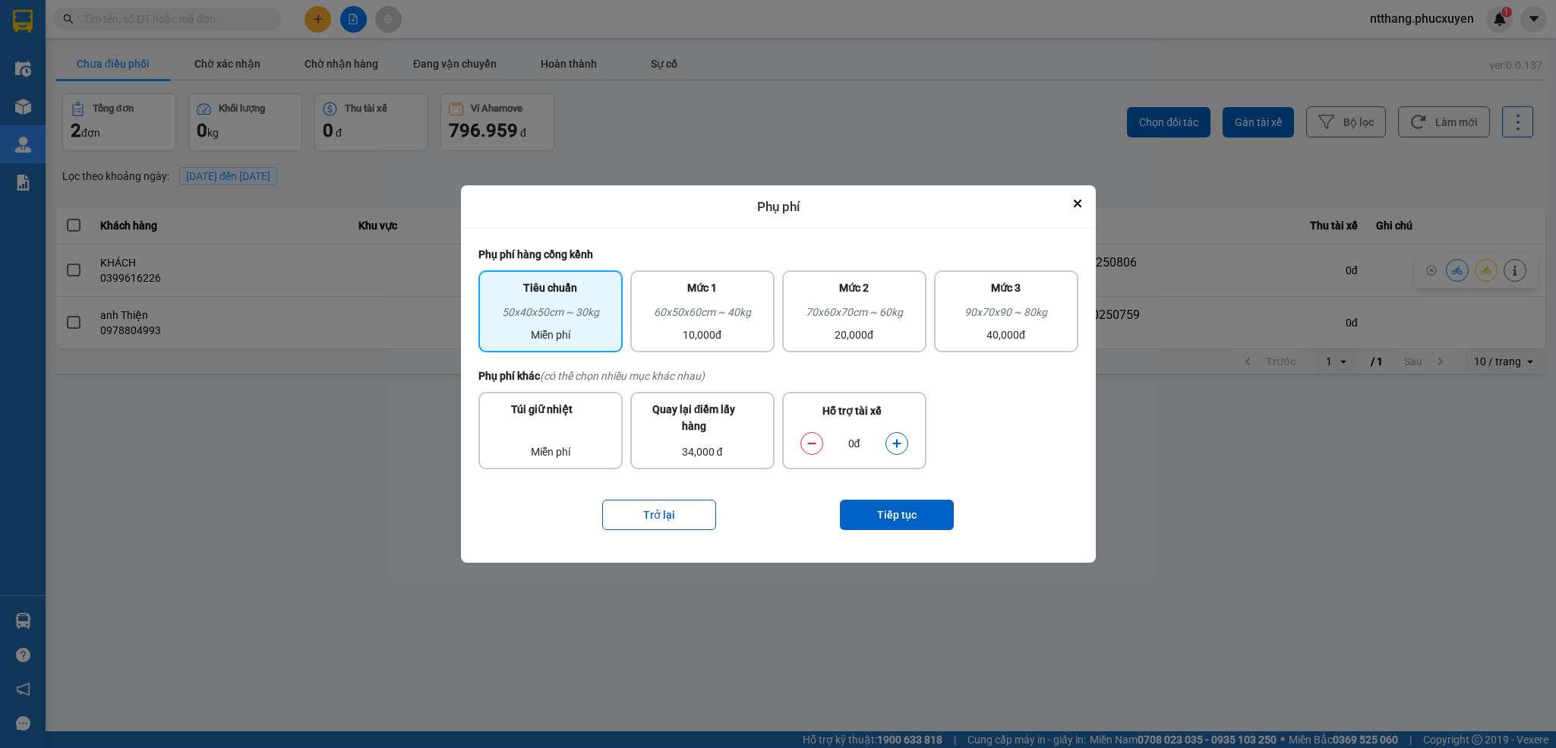
click at [895, 444] on icon "dialog" at bounding box center [896, 443] width 11 height 11
click at [902, 510] on button "Tiếp tục" at bounding box center [897, 515] width 114 height 30
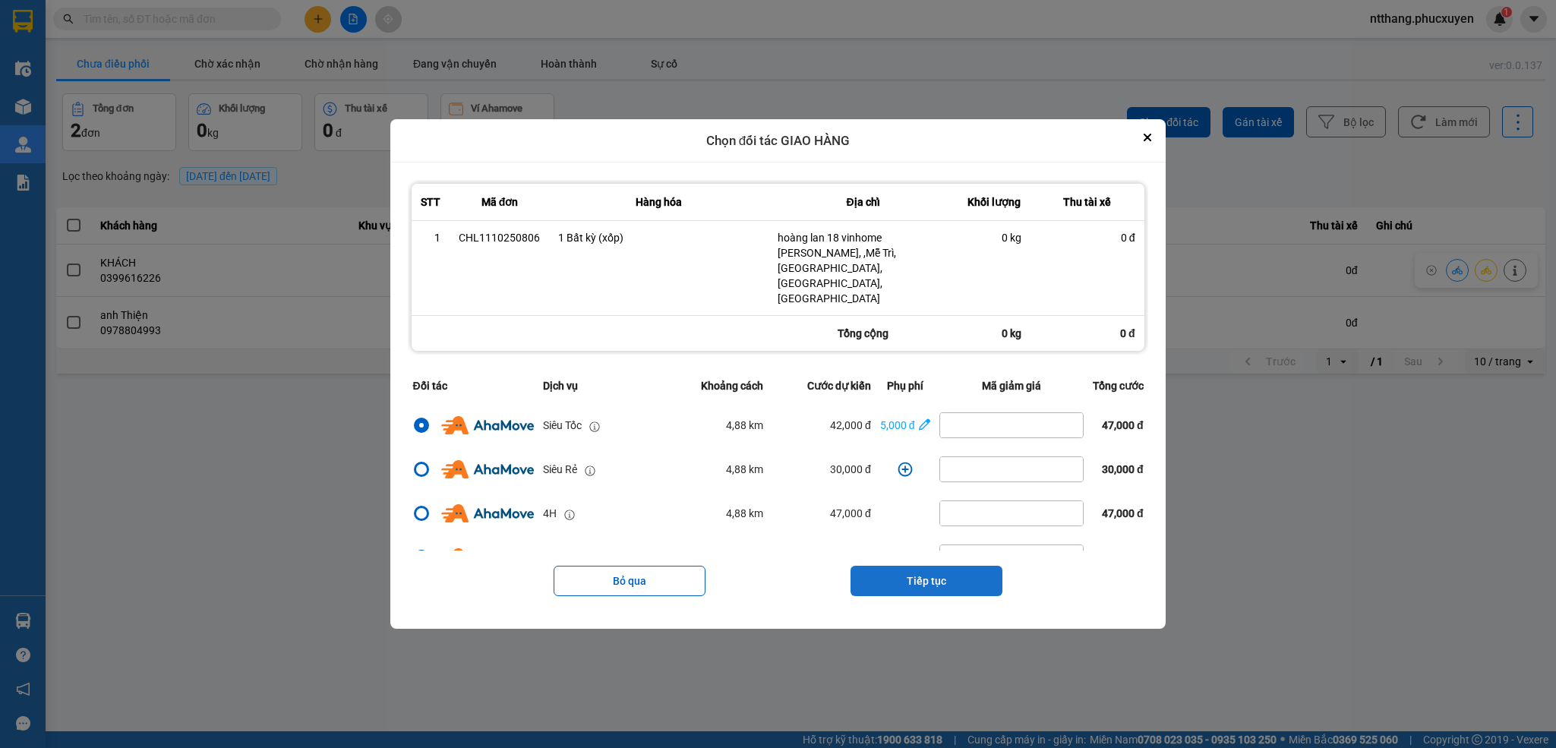
click at [923, 566] on button "Tiếp tục" at bounding box center [926, 581] width 152 height 30
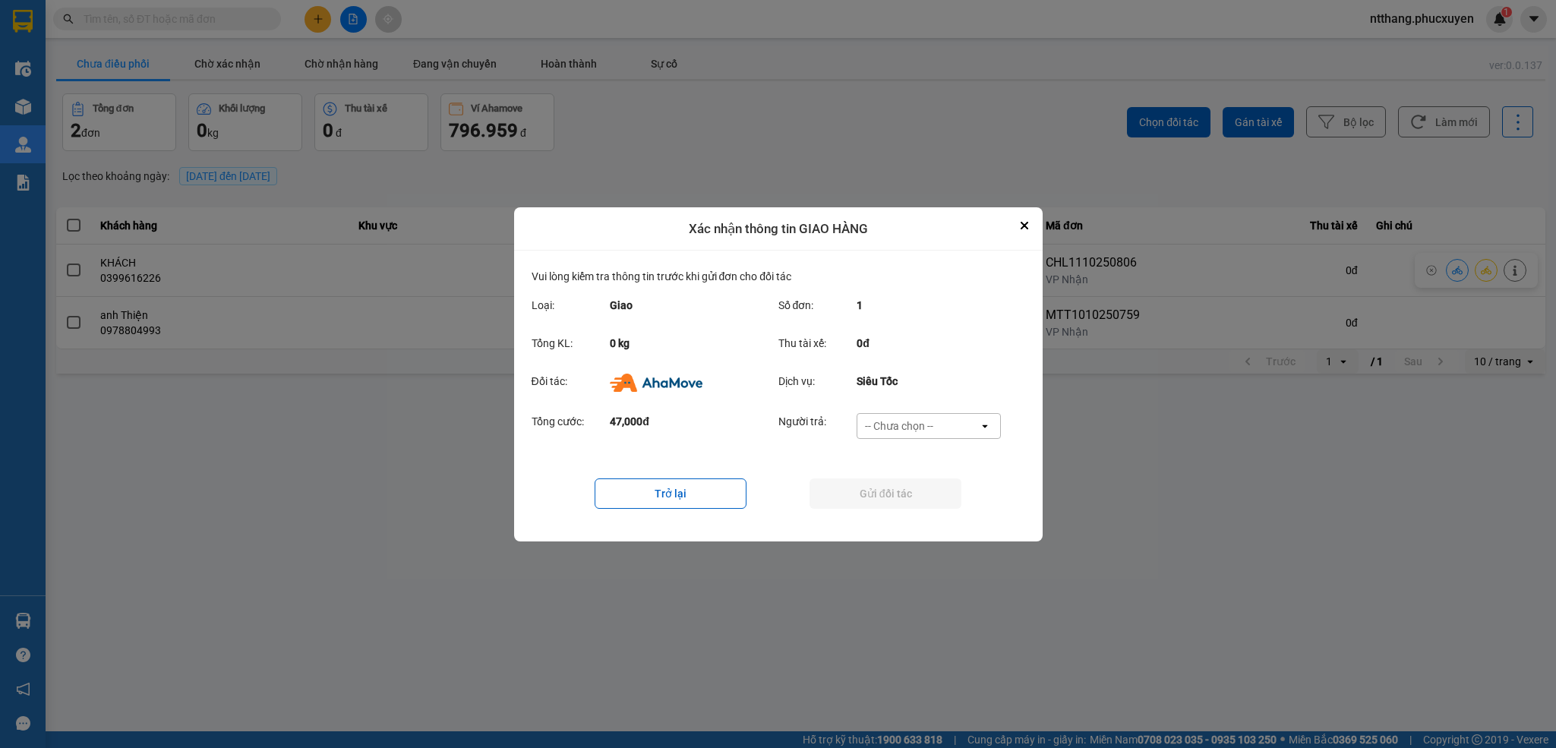
click at [907, 411] on div "Tổng cước: 47,000đ Người trả: -- Chưa chọn -- open" at bounding box center [779, 430] width 494 height 47
click at [912, 428] on div "-- Chưa chọn --" at bounding box center [899, 425] width 68 height 15
click at [891, 511] on span "Ví Ahamove" at bounding box center [900, 513] width 62 height 15
click at [905, 483] on button "Gửi đối tác" at bounding box center [885, 493] width 152 height 30
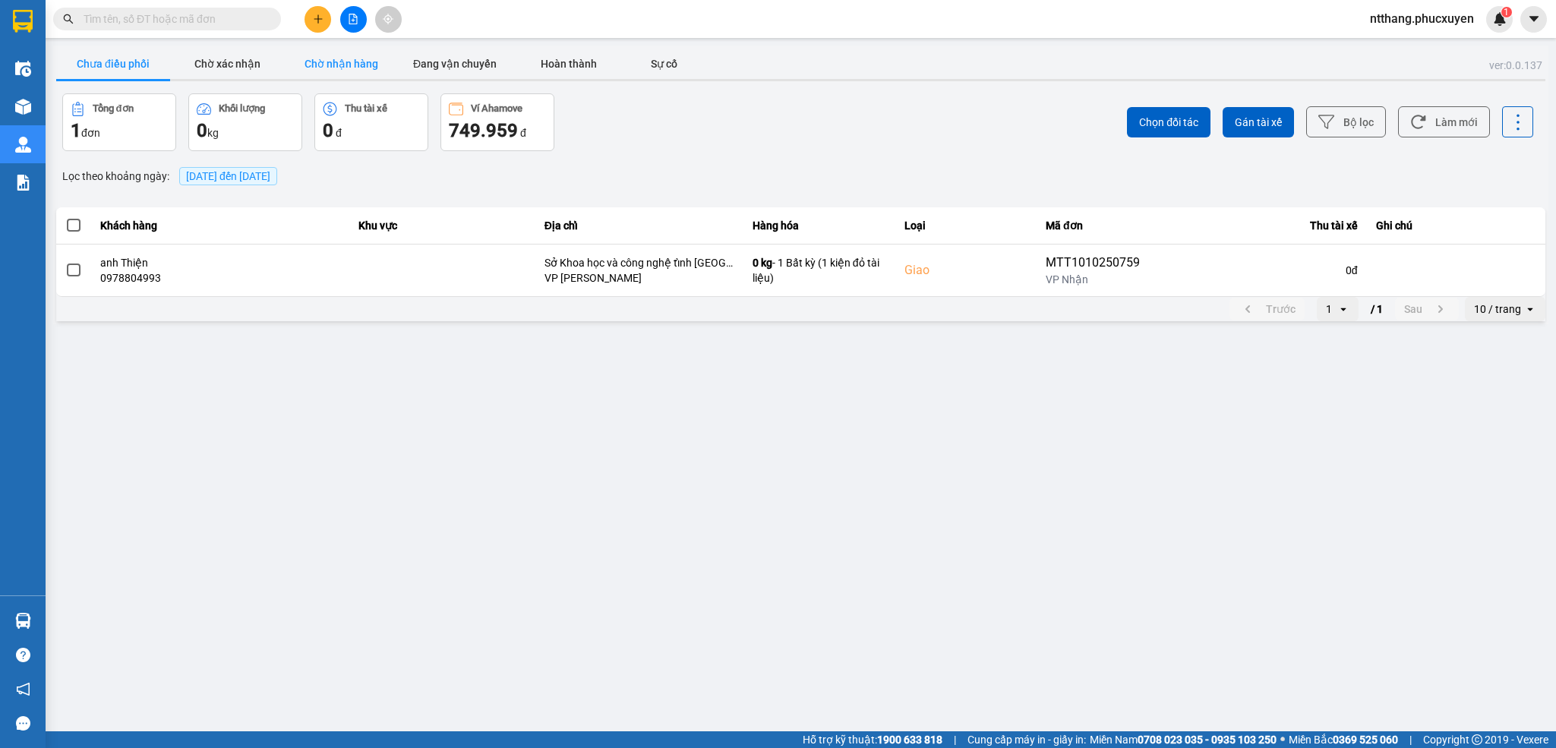
click at [368, 55] on button "Chờ nhận hàng" at bounding box center [341, 64] width 114 height 30
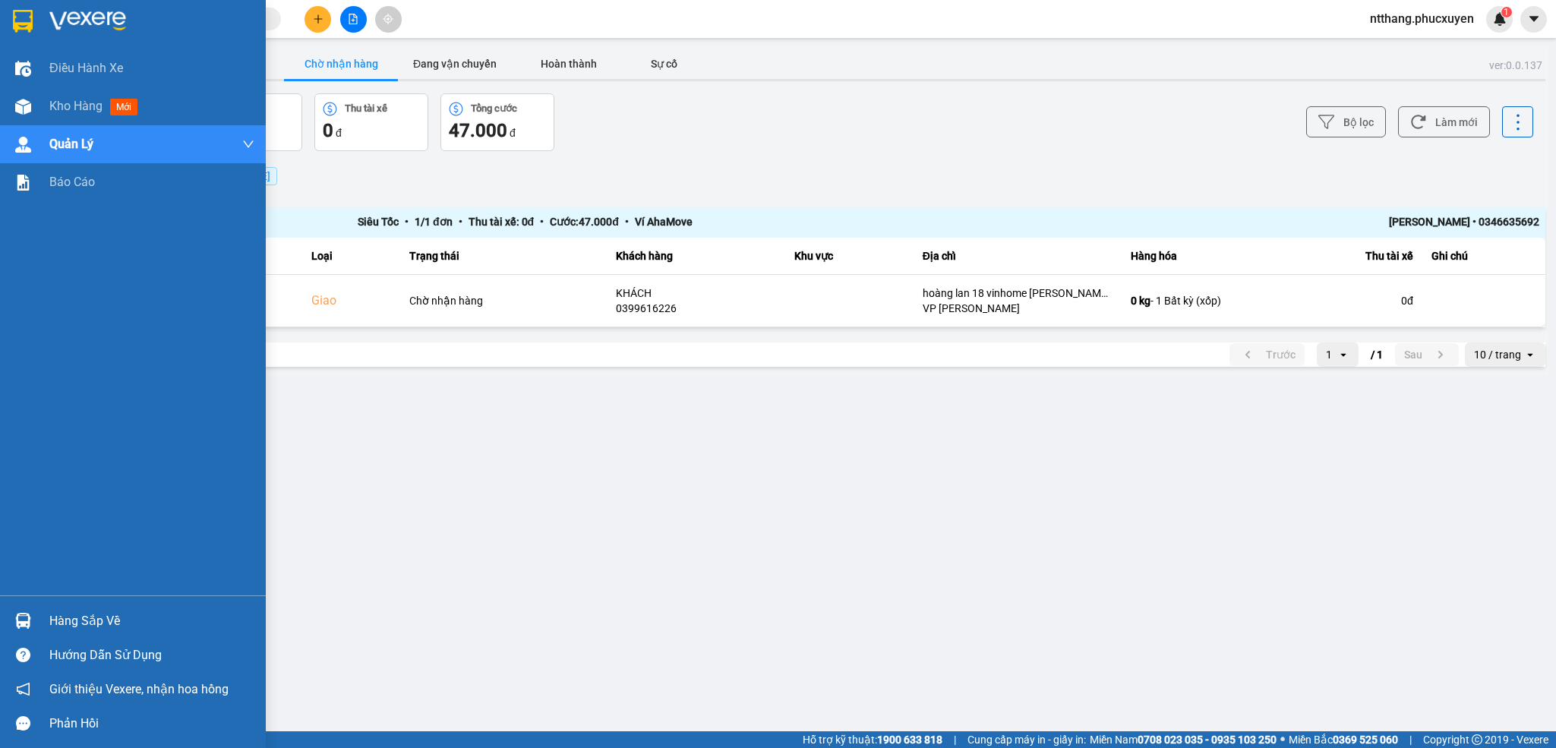
click at [11, 611] on div at bounding box center [23, 620] width 27 height 27
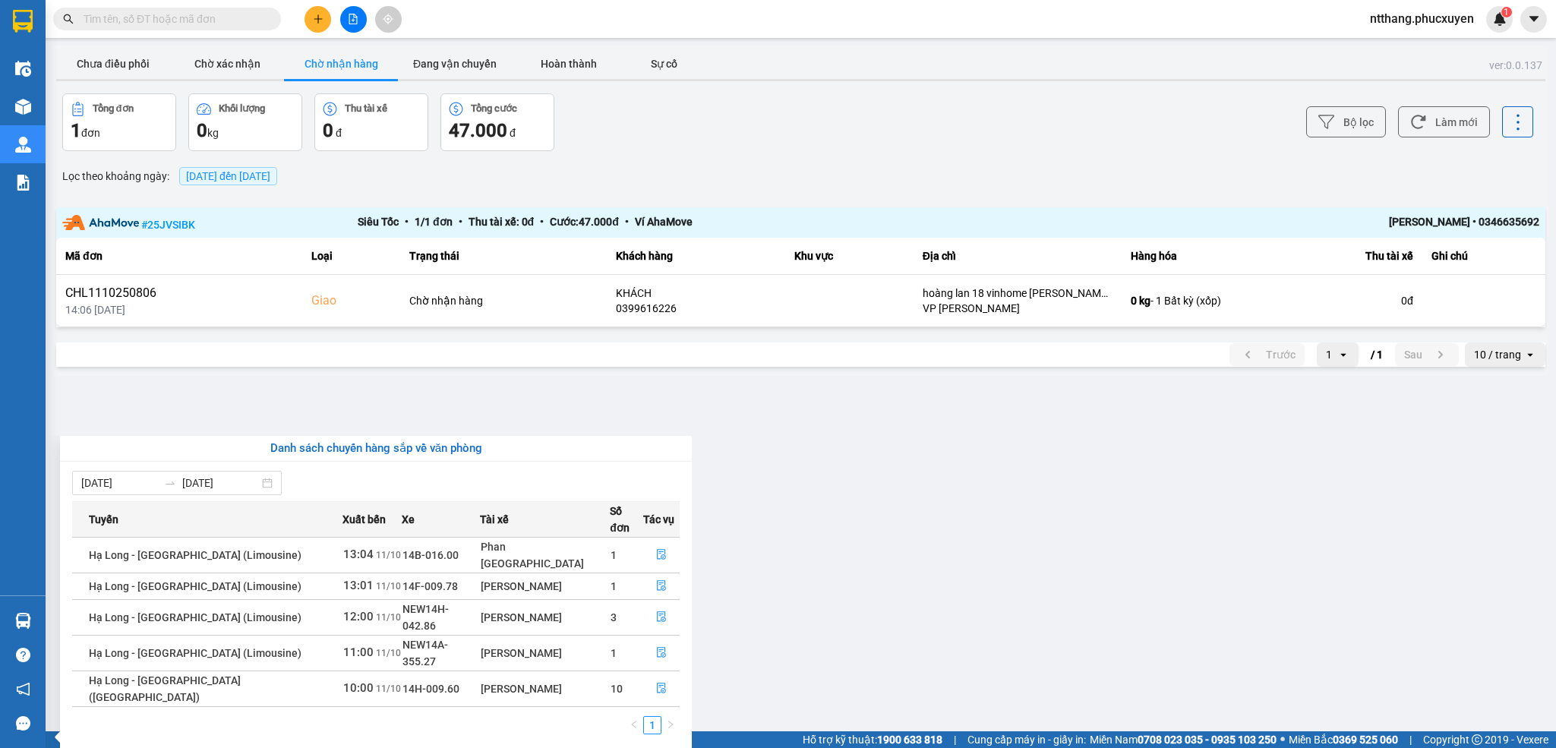
click at [750, 602] on section "Kết quả tìm kiếm ( 0 ) Bộ lọc No Data ntthang.phucxuyen 1 Điều hành xe Kho hàng…" at bounding box center [778, 374] width 1556 height 748
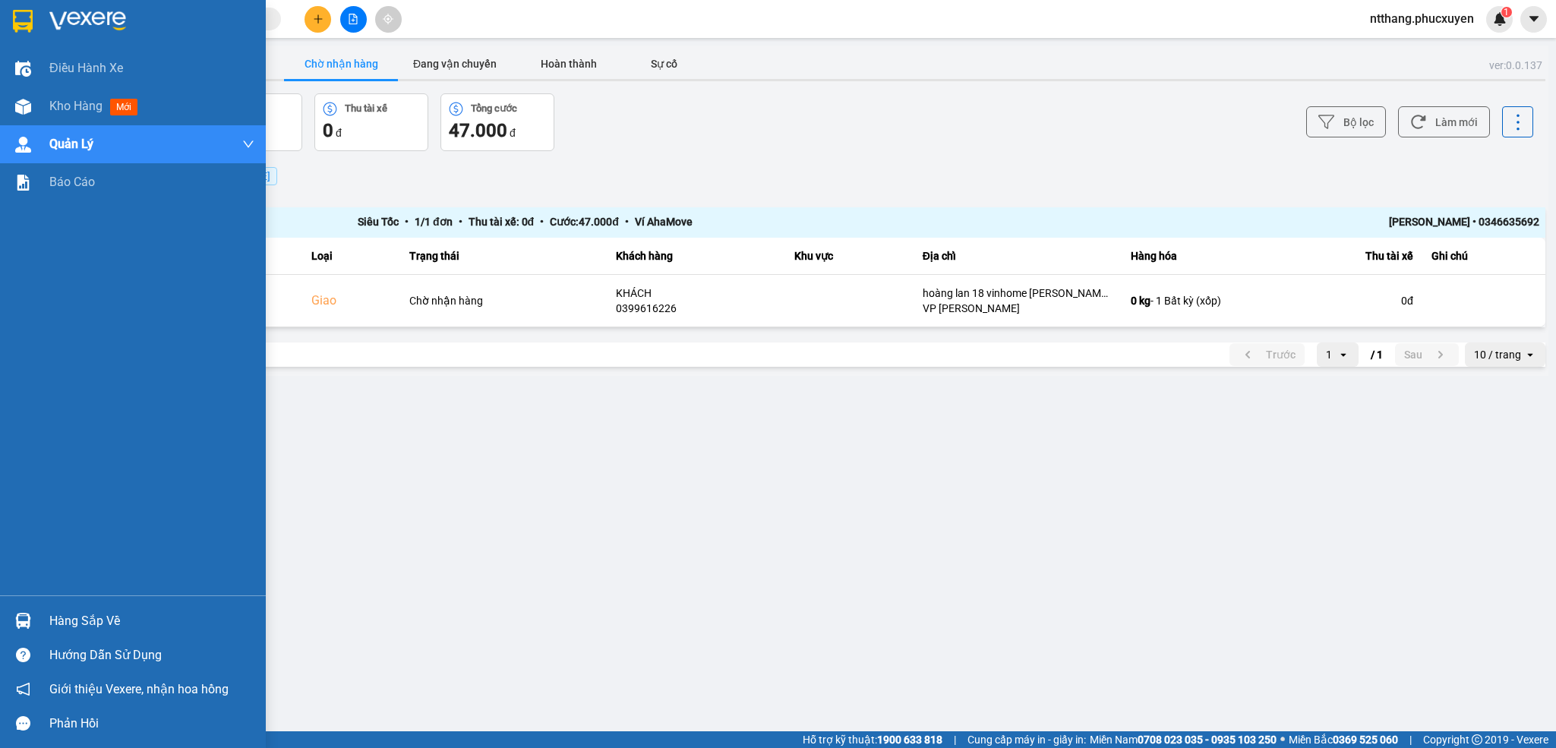
click at [16, 626] on img at bounding box center [23, 621] width 16 height 16
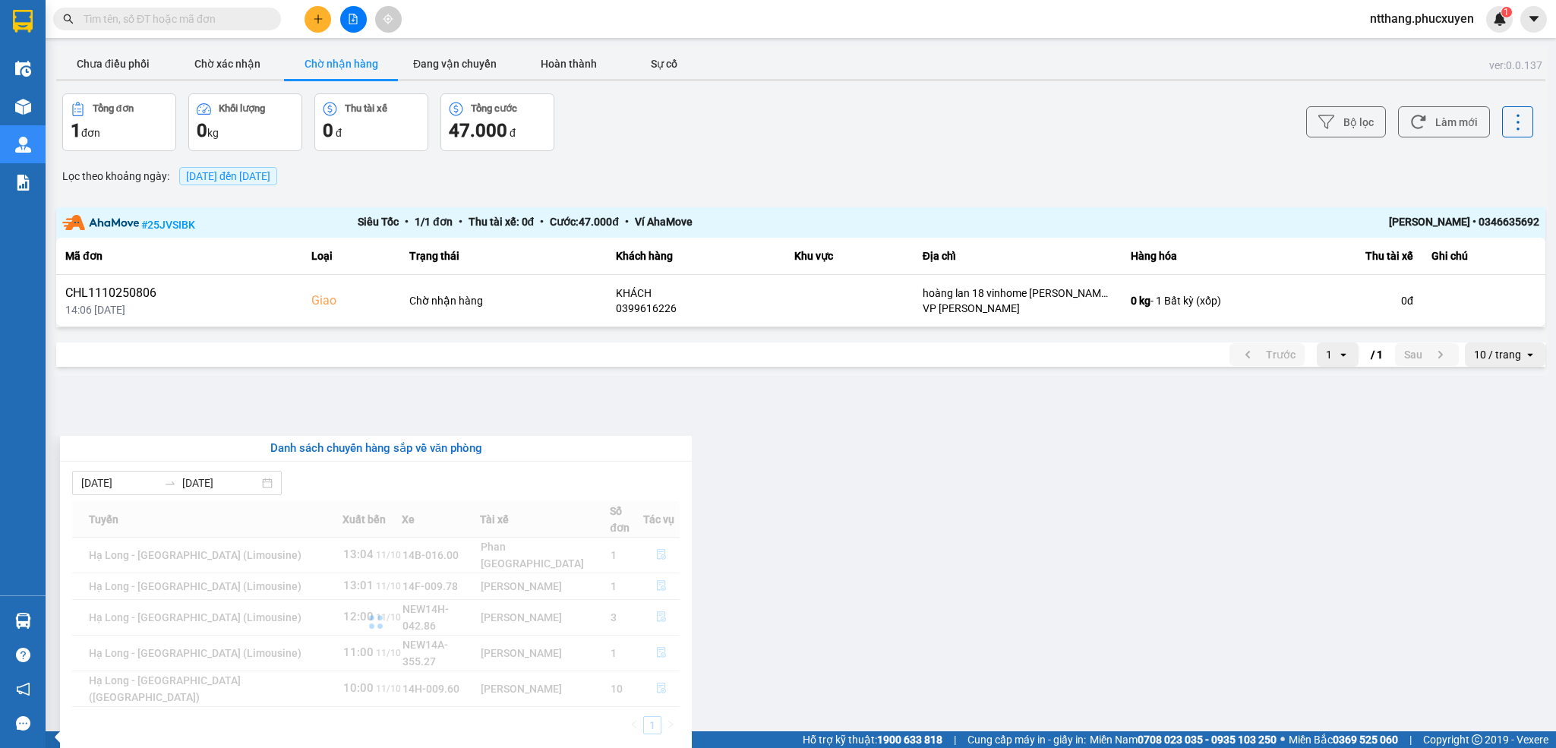
click at [877, 566] on section "Kết quả tìm kiếm ( 0 ) Bộ lọc No Data ntthang.phucxuyen 1 Điều hành xe Kho hàng…" at bounding box center [778, 374] width 1556 height 748
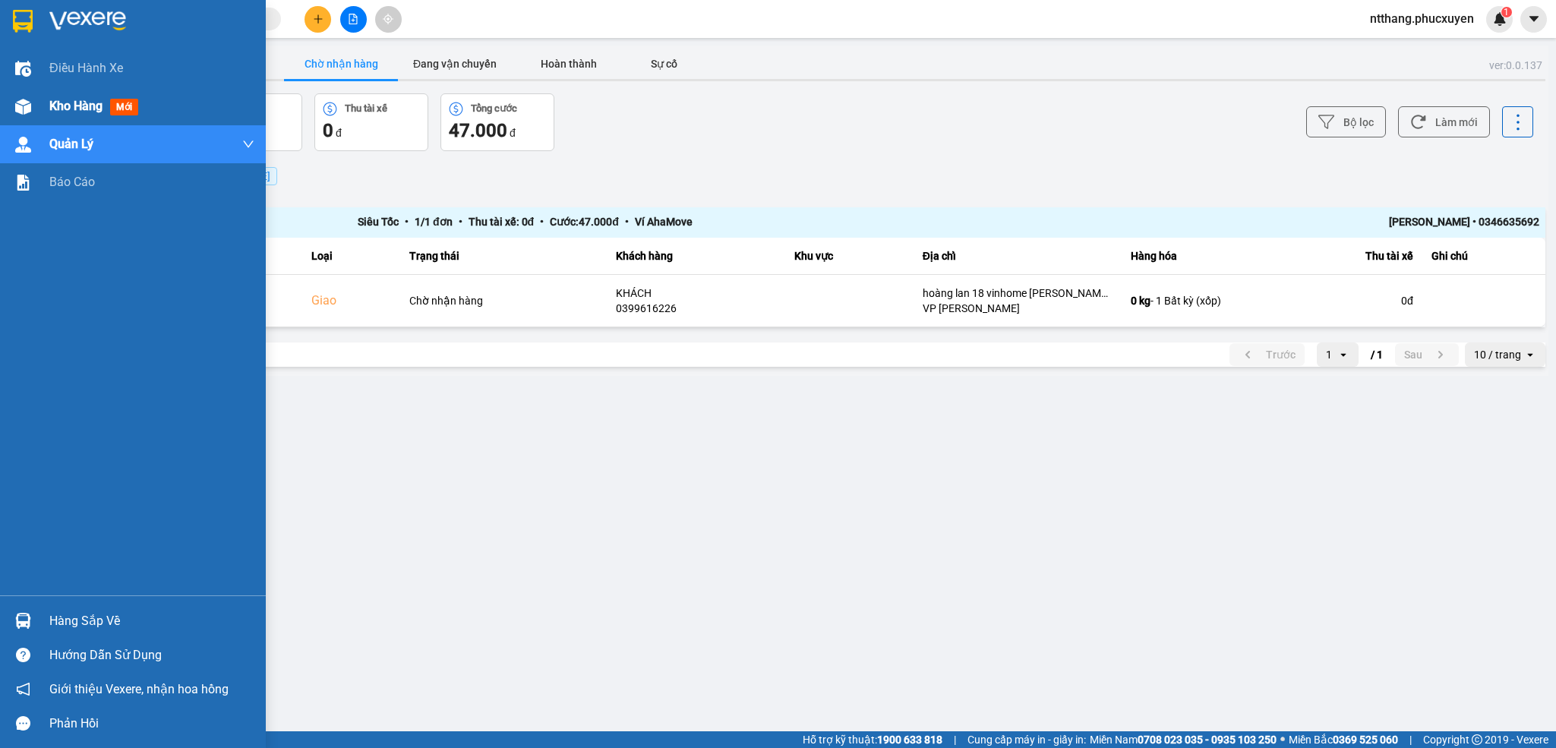
click at [35, 114] on div at bounding box center [23, 106] width 27 height 27
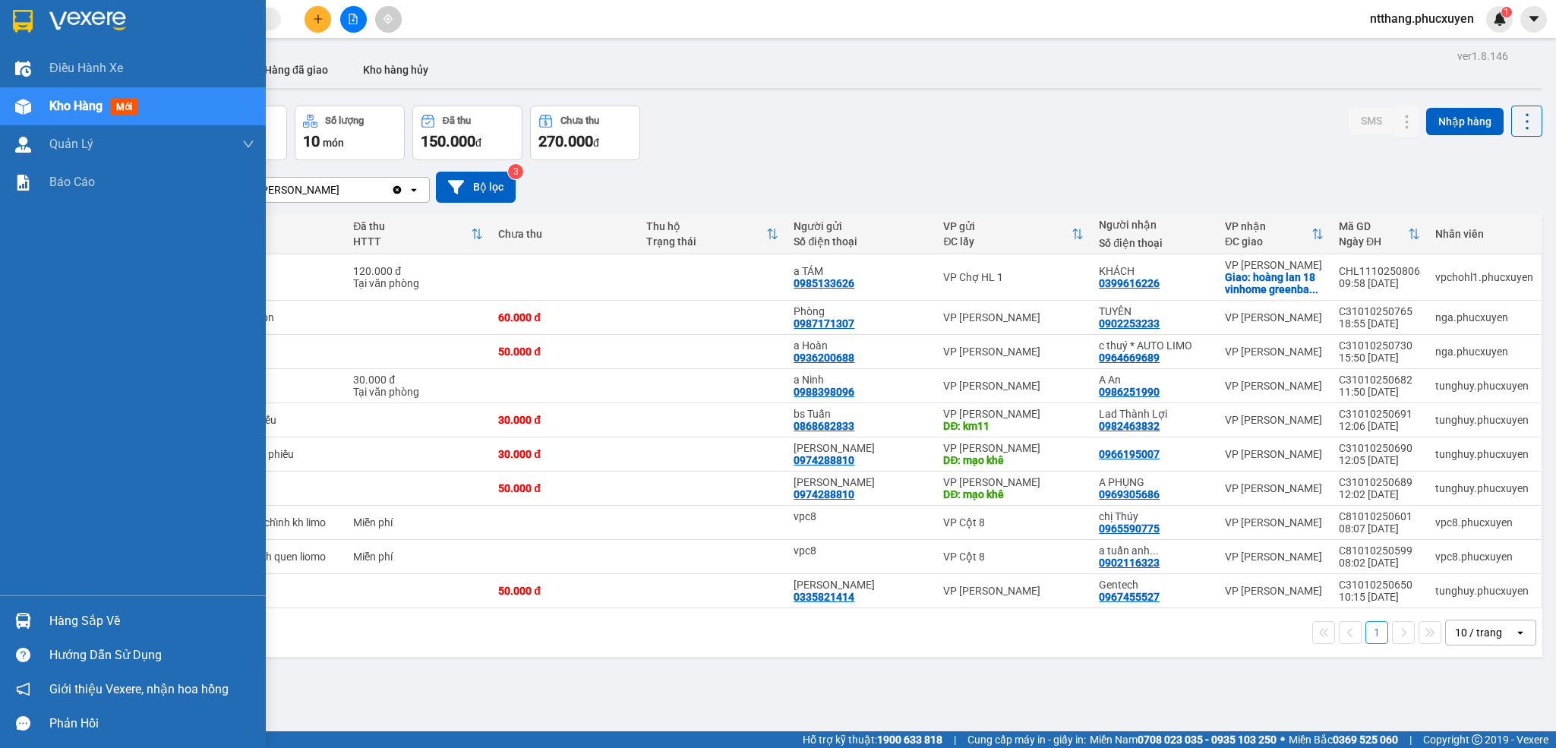
click at [16, 625] on img at bounding box center [23, 621] width 16 height 16
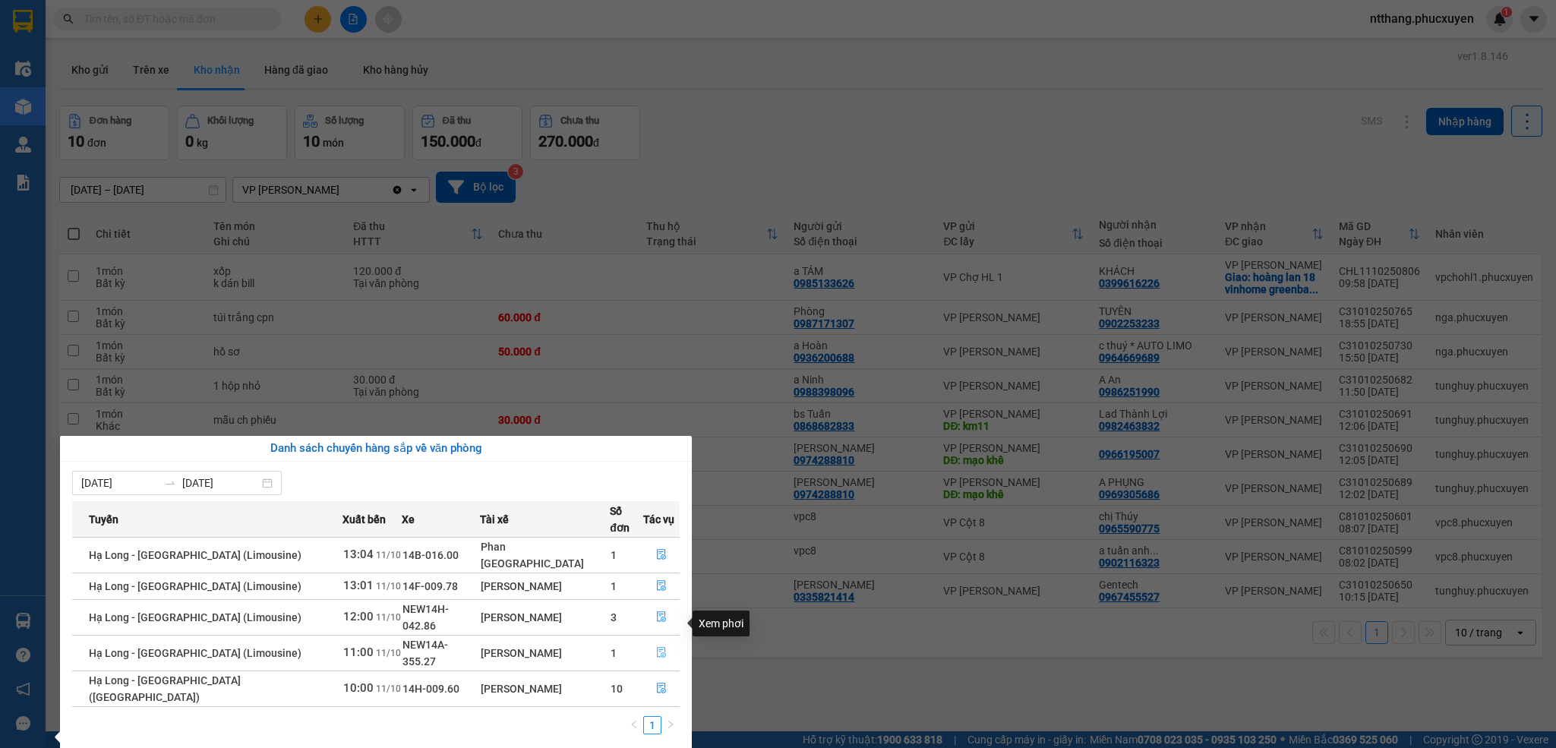
click at [656, 647] on icon "file-done" at bounding box center [661, 652] width 11 height 11
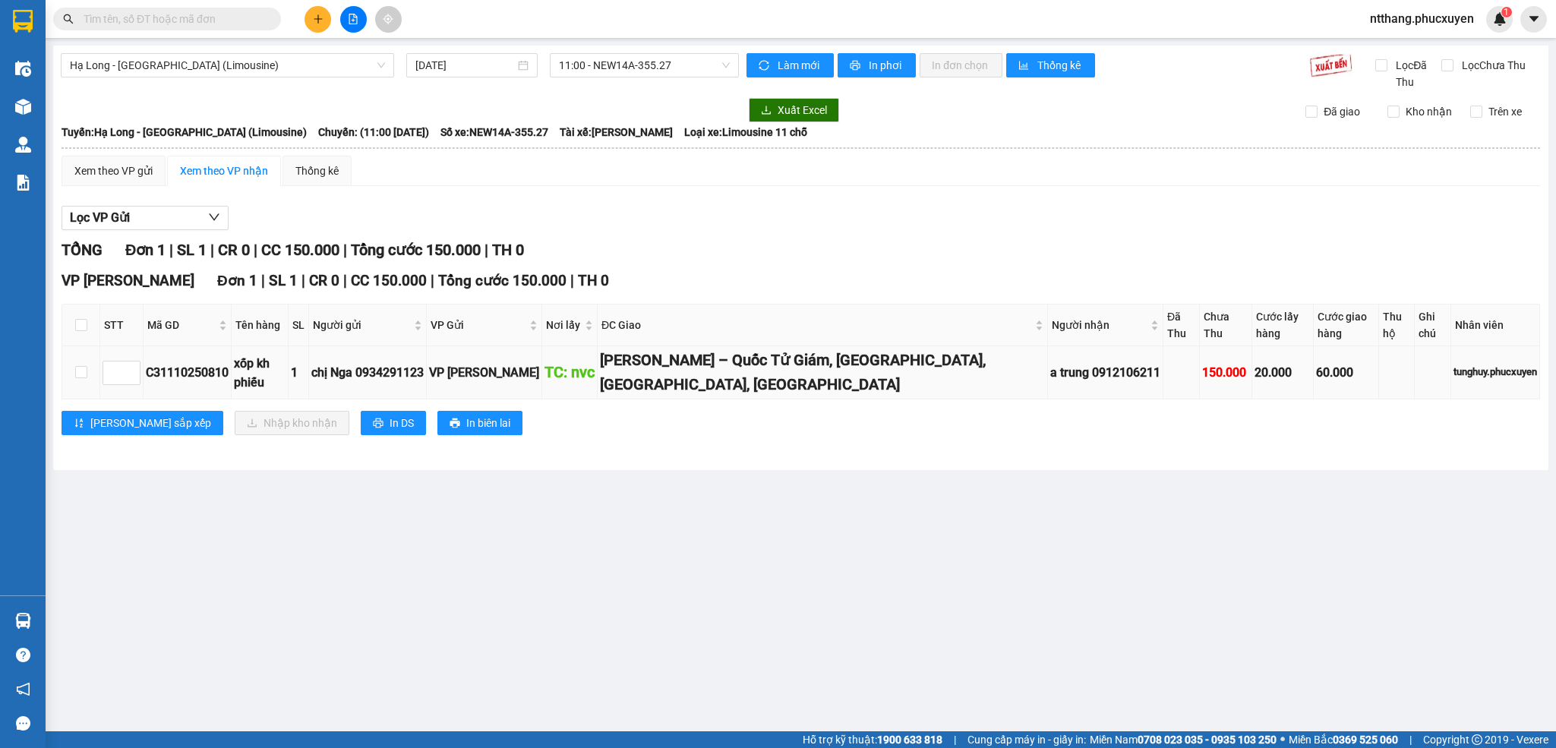
click at [600, 361] on div "Văn Miếu – Quốc Tử Giám, Đống Đa, Hà Nội, Việt Nam" at bounding box center [822, 373] width 445 height 48
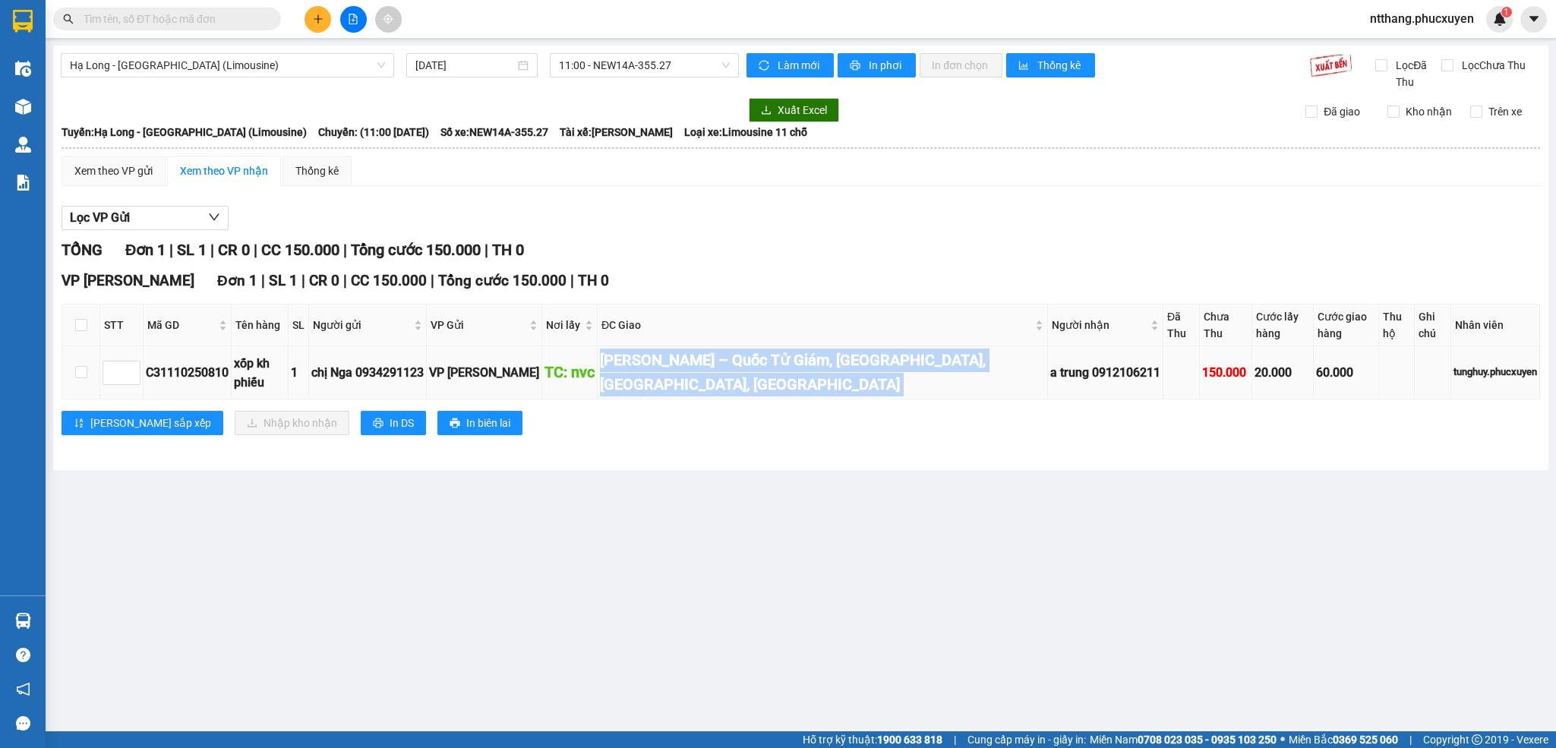
click at [600, 361] on div "Văn Miếu – Quốc Tử Giám, Đống Đa, Hà Nội, Việt Nam" at bounding box center [822, 373] width 445 height 48
copy div "Văn Miếu – Quốc Tử Giám, Đống Đa, Hà Nội, Việt Nam"
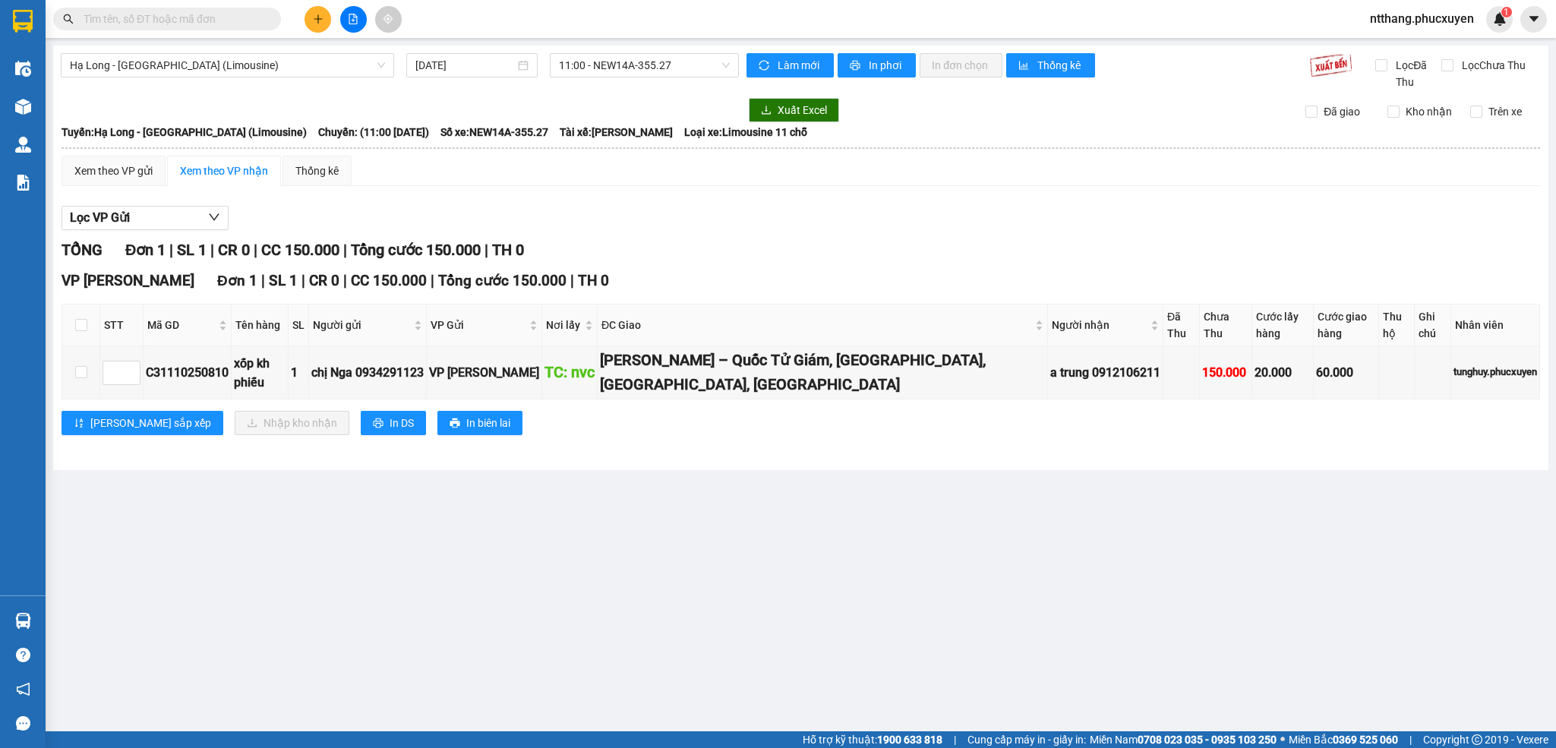
click at [885, 237] on div "Lọc VP Gửi TỔNG Đơn 1 | SL 1 | CR 0 | CC 150.000 | Tổng cước 150.000 | TH 0 VP…" at bounding box center [801, 326] width 1478 height 256
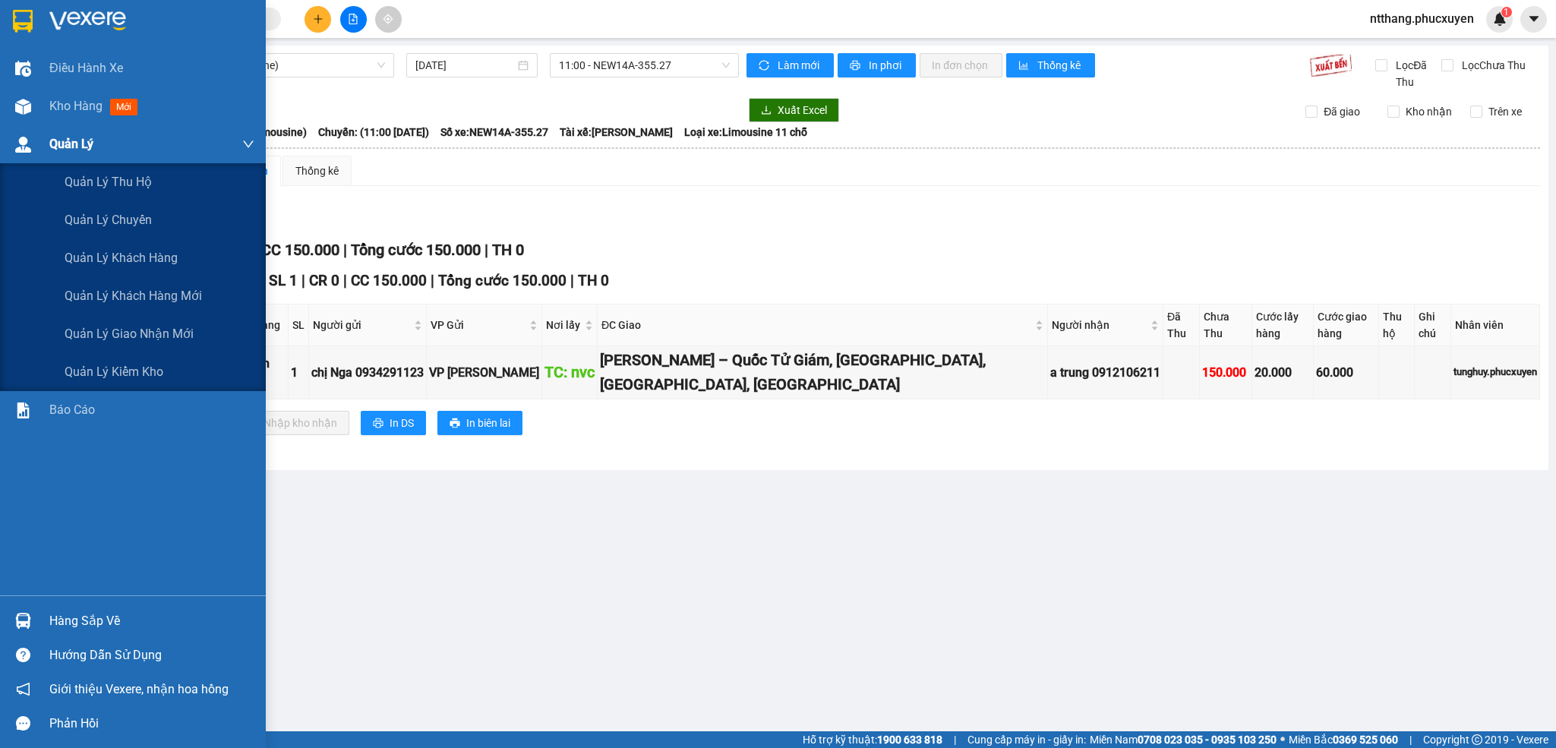
click at [17, 155] on div at bounding box center [23, 144] width 27 height 27
click at [149, 330] on span "Quản lý giao nhận mới" at bounding box center [129, 333] width 129 height 19
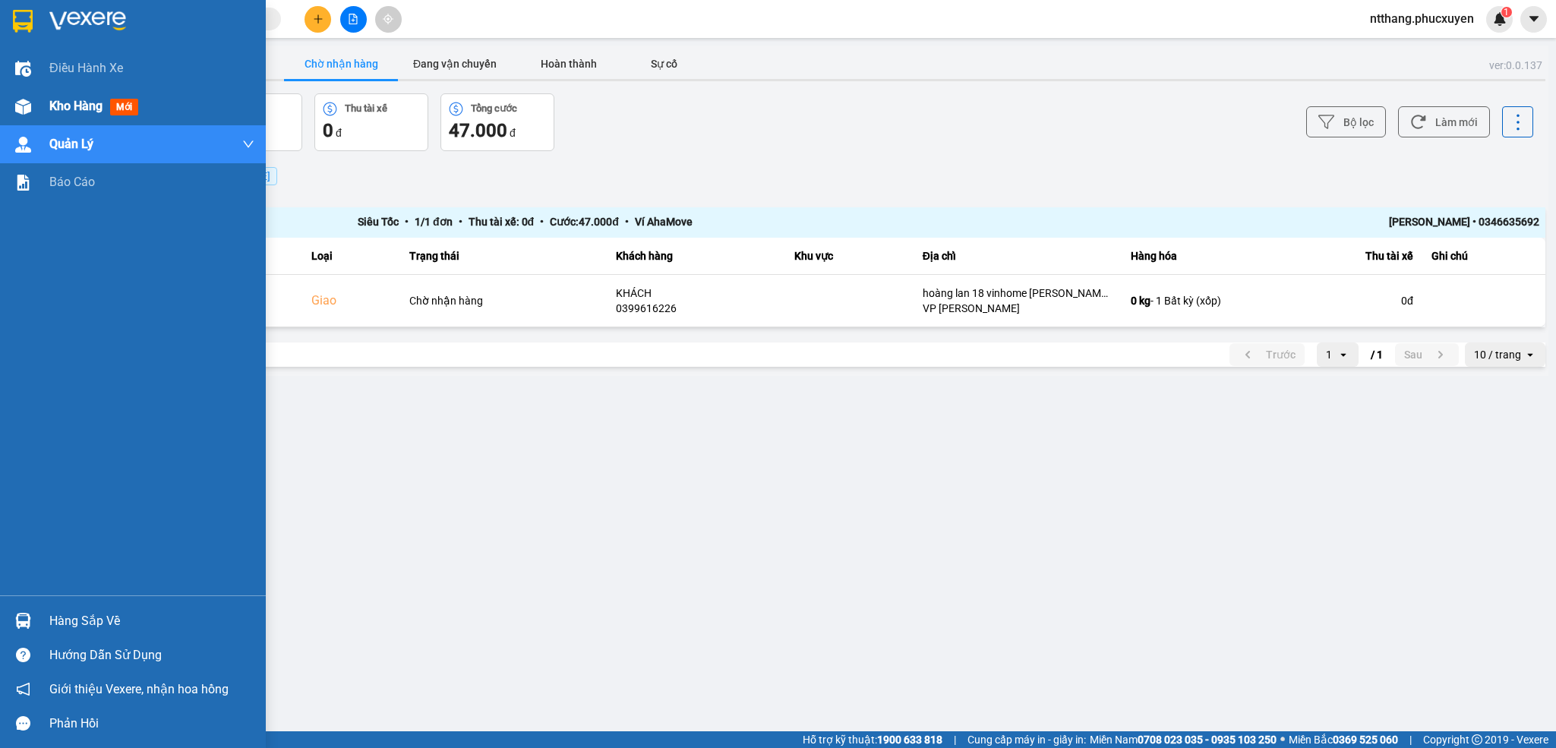
click at [39, 119] on div "Kho hàng mới" at bounding box center [133, 106] width 266 height 38
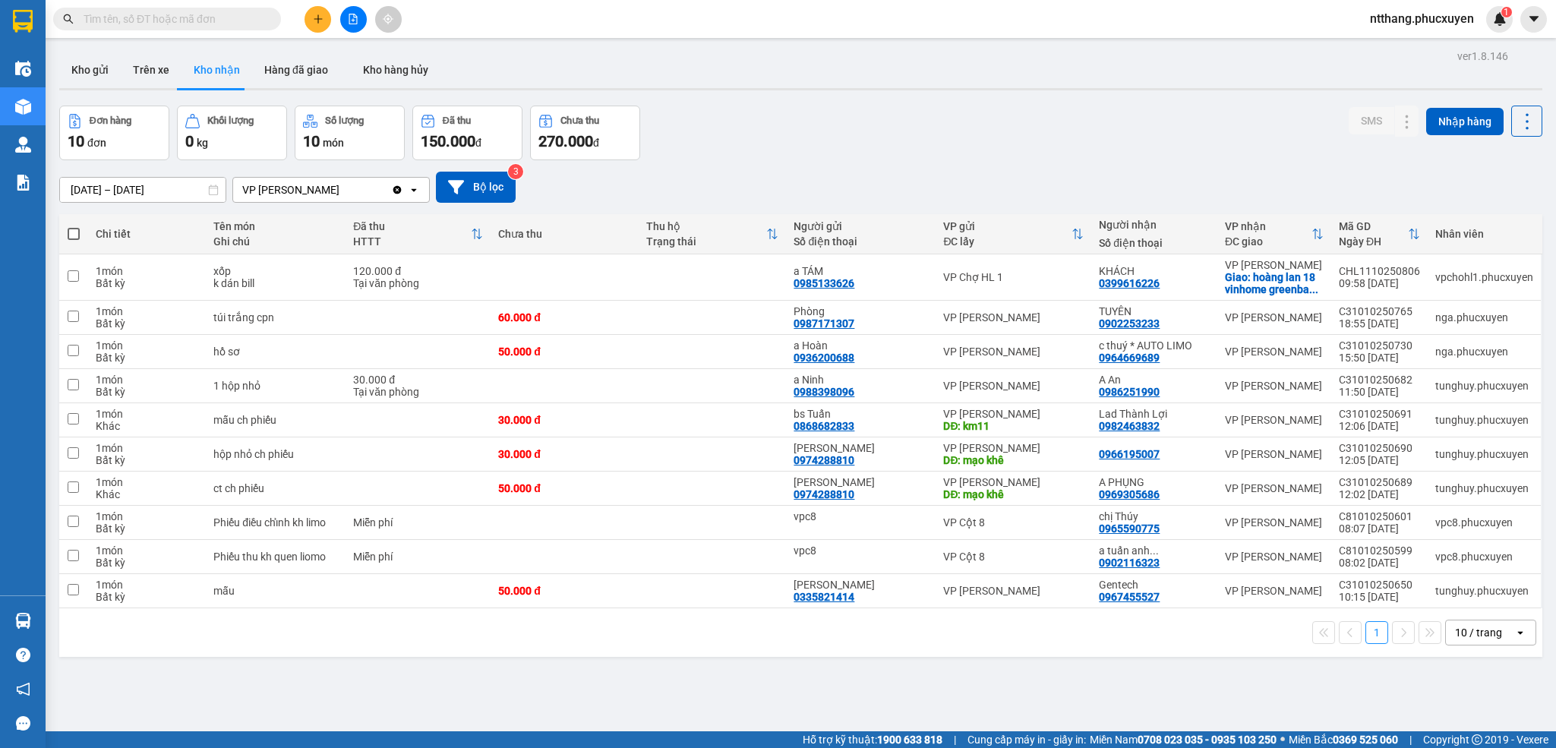
click at [1050, 164] on div "[DATE] – [DATE] Press the down arrow key to interact with the calendar and sele…" at bounding box center [800, 187] width 1483 height 54
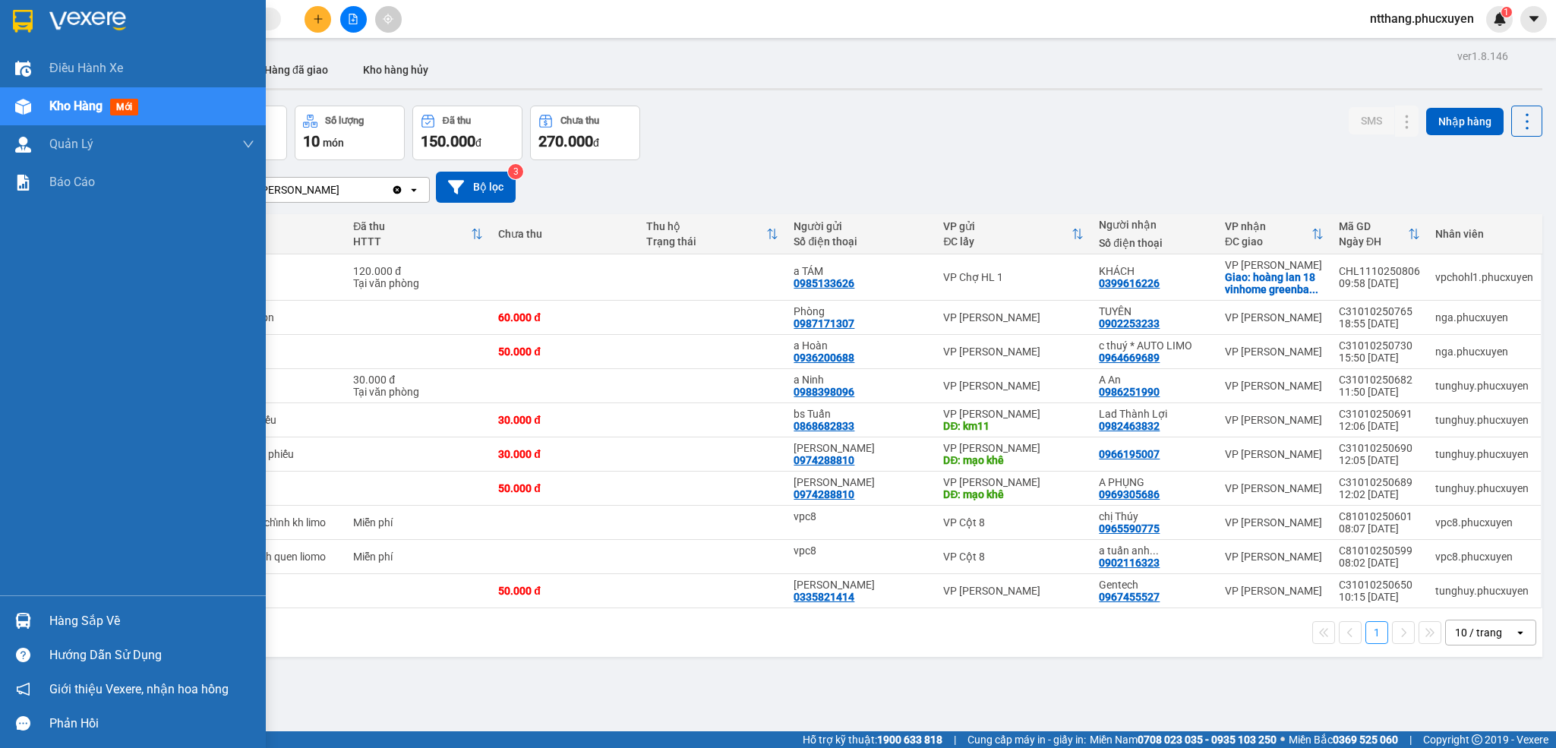
click at [26, 613] on img at bounding box center [23, 621] width 16 height 16
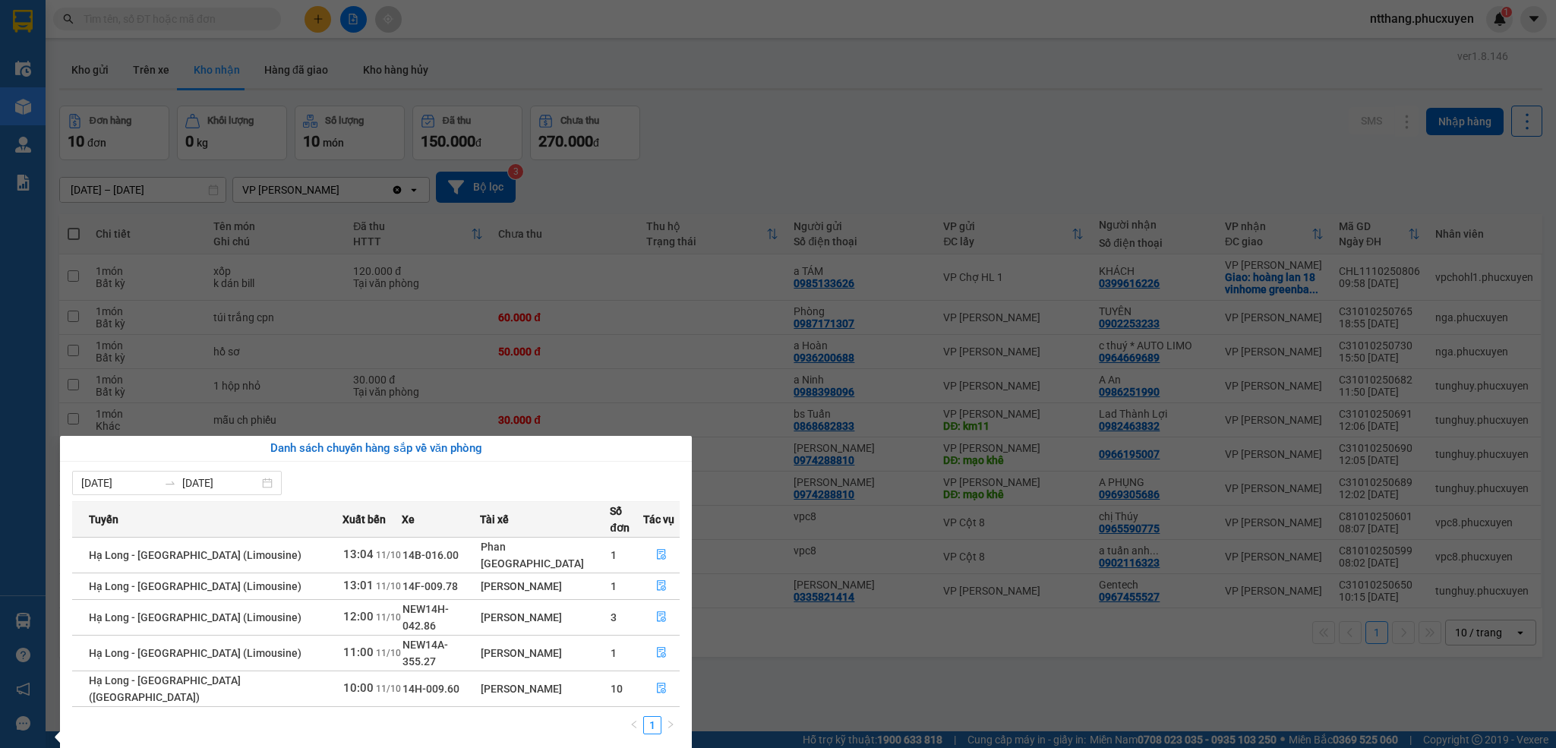
click at [800, 675] on section "Kết quả tìm kiếm ( 0 ) Bộ lọc No Data ntthang.phucxuyen 1 Điều hành xe Kho hàng…" at bounding box center [778, 374] width 1556 height 748
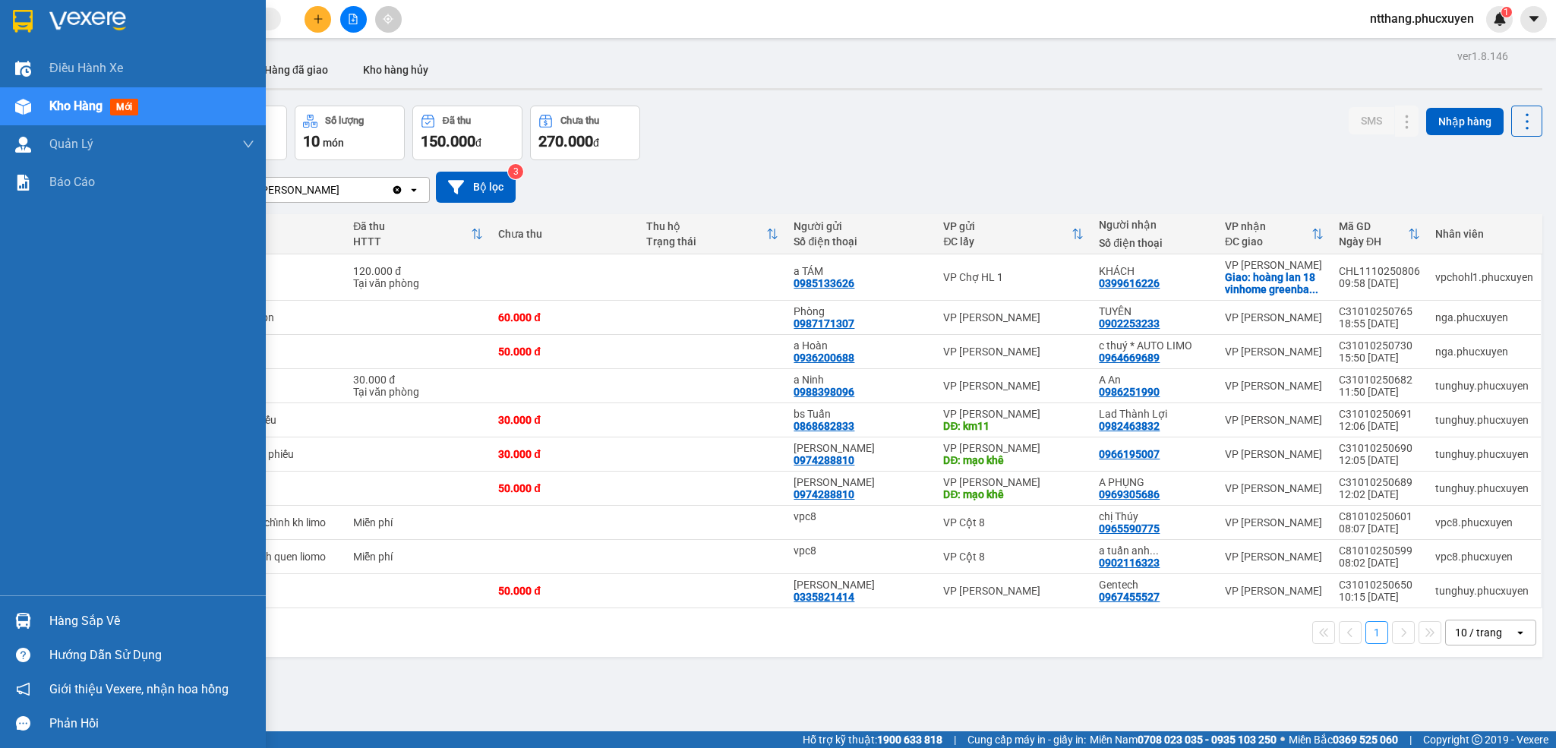
click at [25, 623] on img at bounding box center [23, 621] width 16 height 16
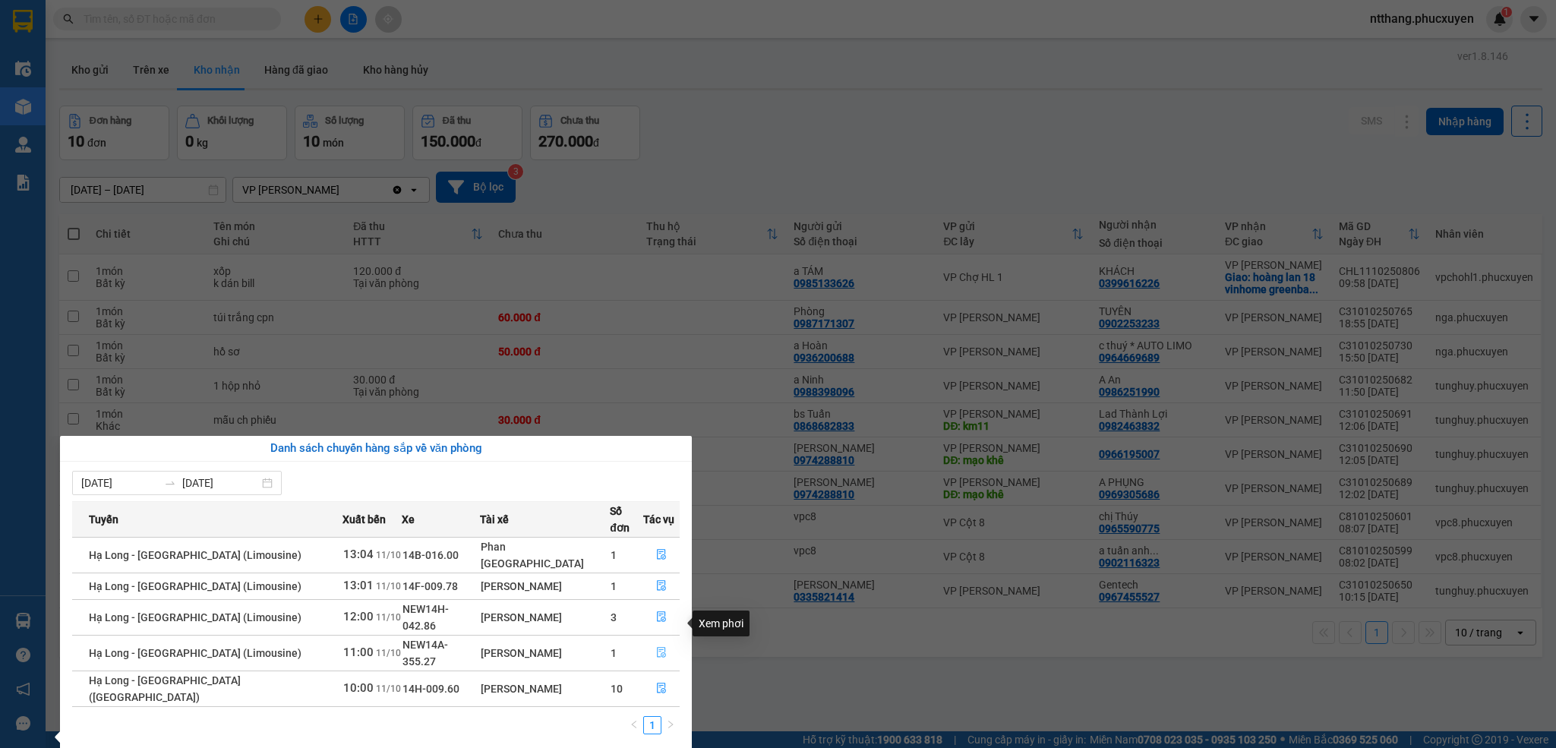
click at [647, 641] on button "button" at bounding box center [661, 653] width 35 height 24
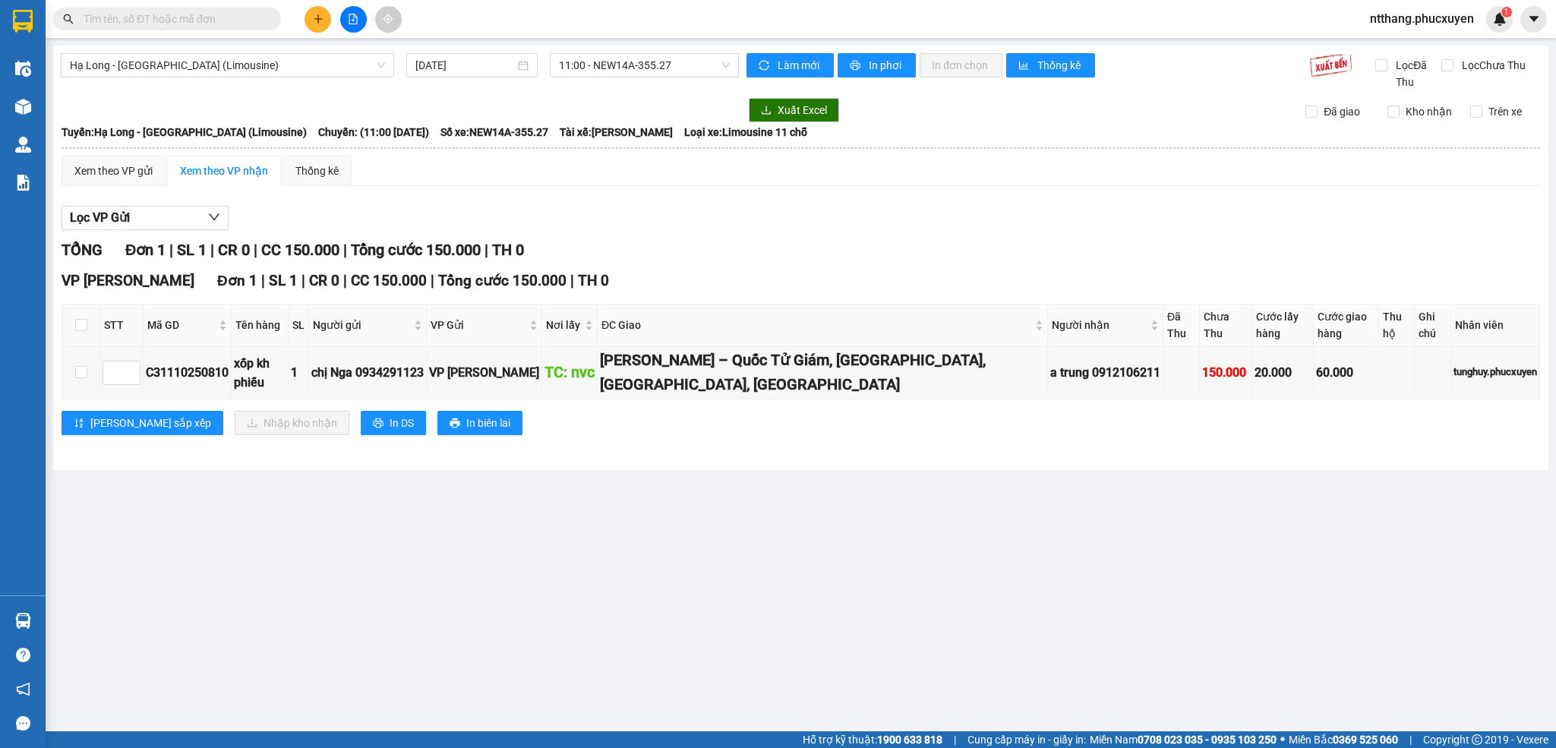
click at [626, 501] on main "Hạ Long - Hà Nội (Limousine) 11/10/2025 11:00 - NEW14A-355.27 Làm mới In phơi I…" at bounding box center [778, 365] width 1556 height 731
click at [80, 372] on input "checkbox" at bounding box center [81, 372] width 12 height 12
checkbox input "true"
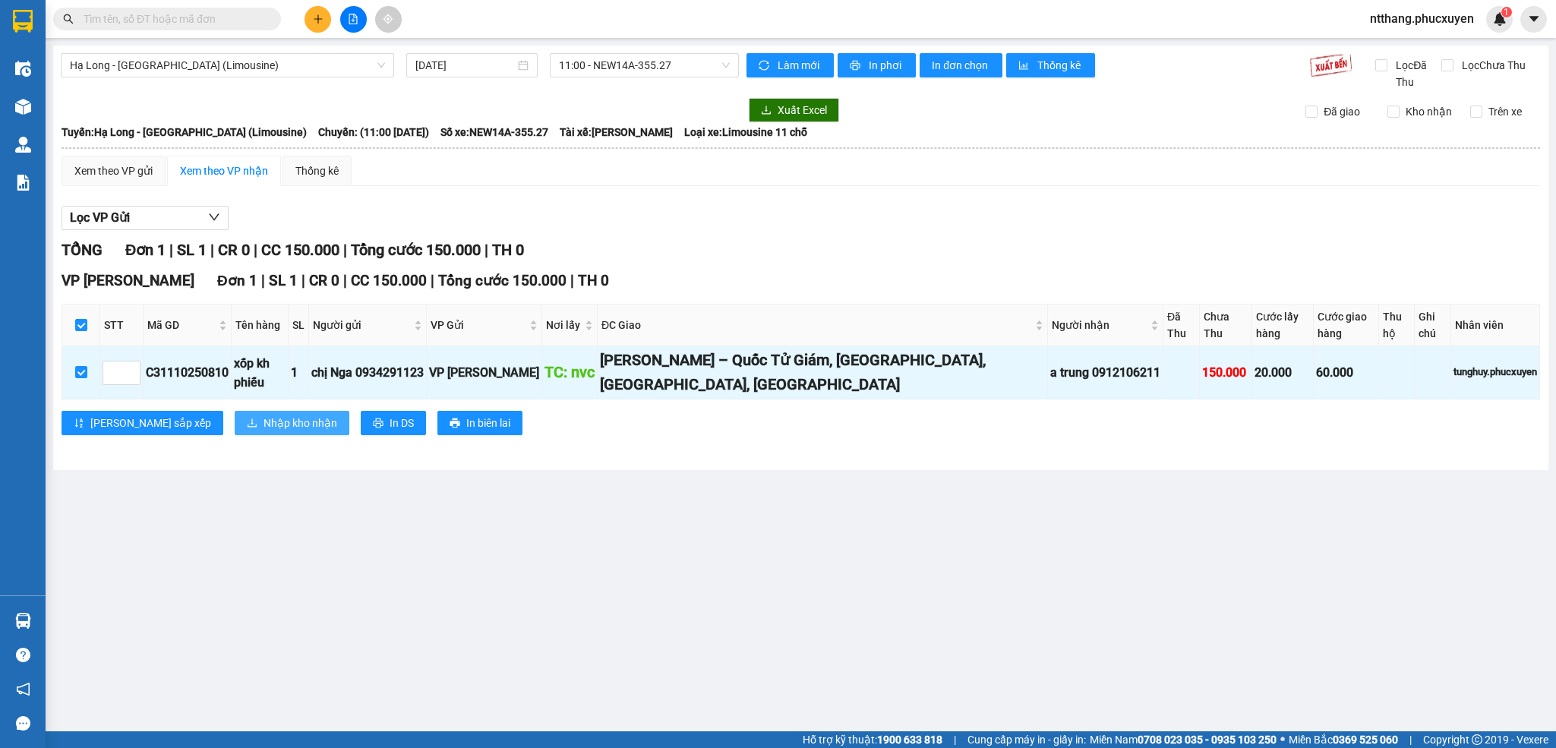
click at [263, 429] on span "Nhập kho nhận" at bounding box center [300, 423] width 74 height 17
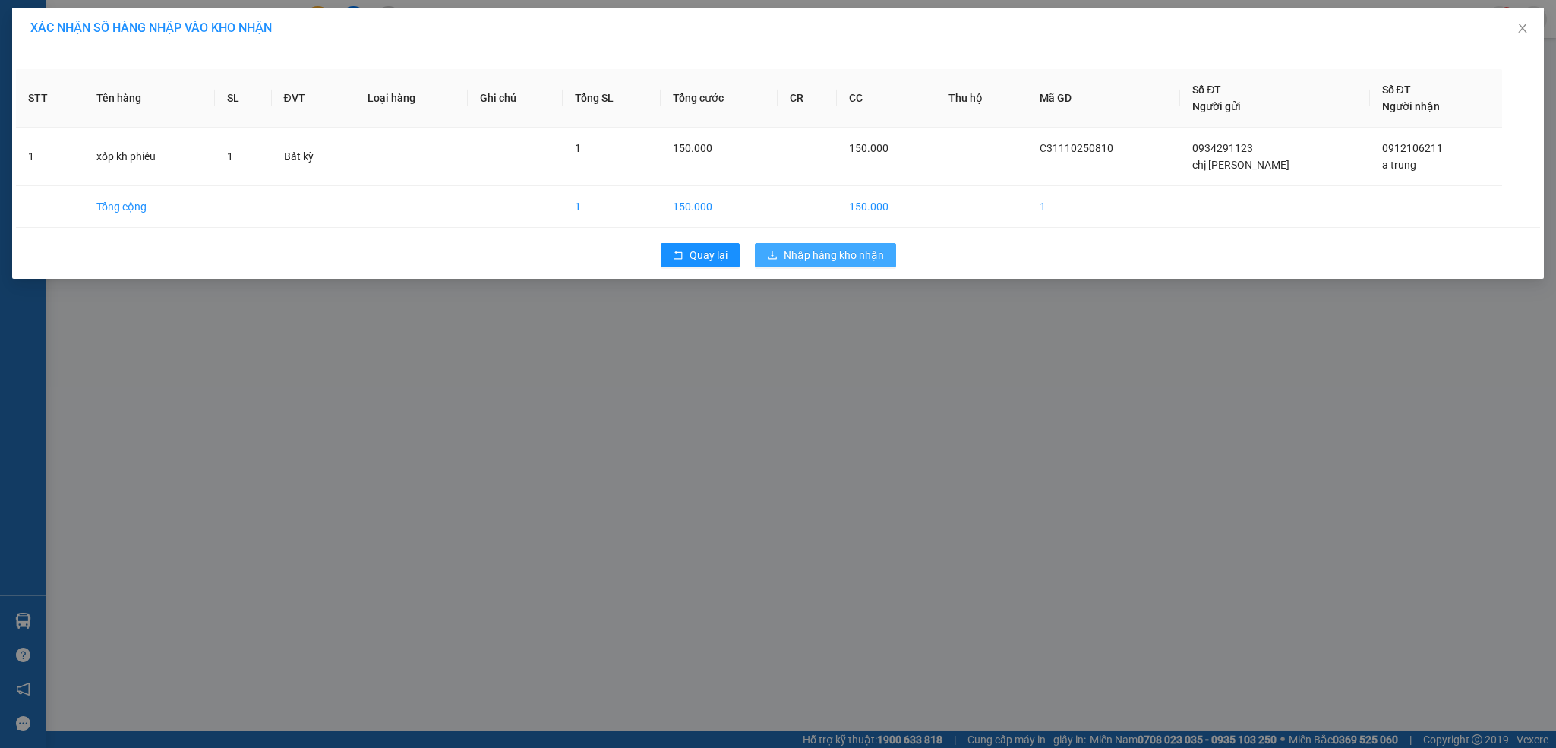
click at [814, 258] on span "Nhập hàng kho nhận" at bounding box center [834, 255] width 100 height 17
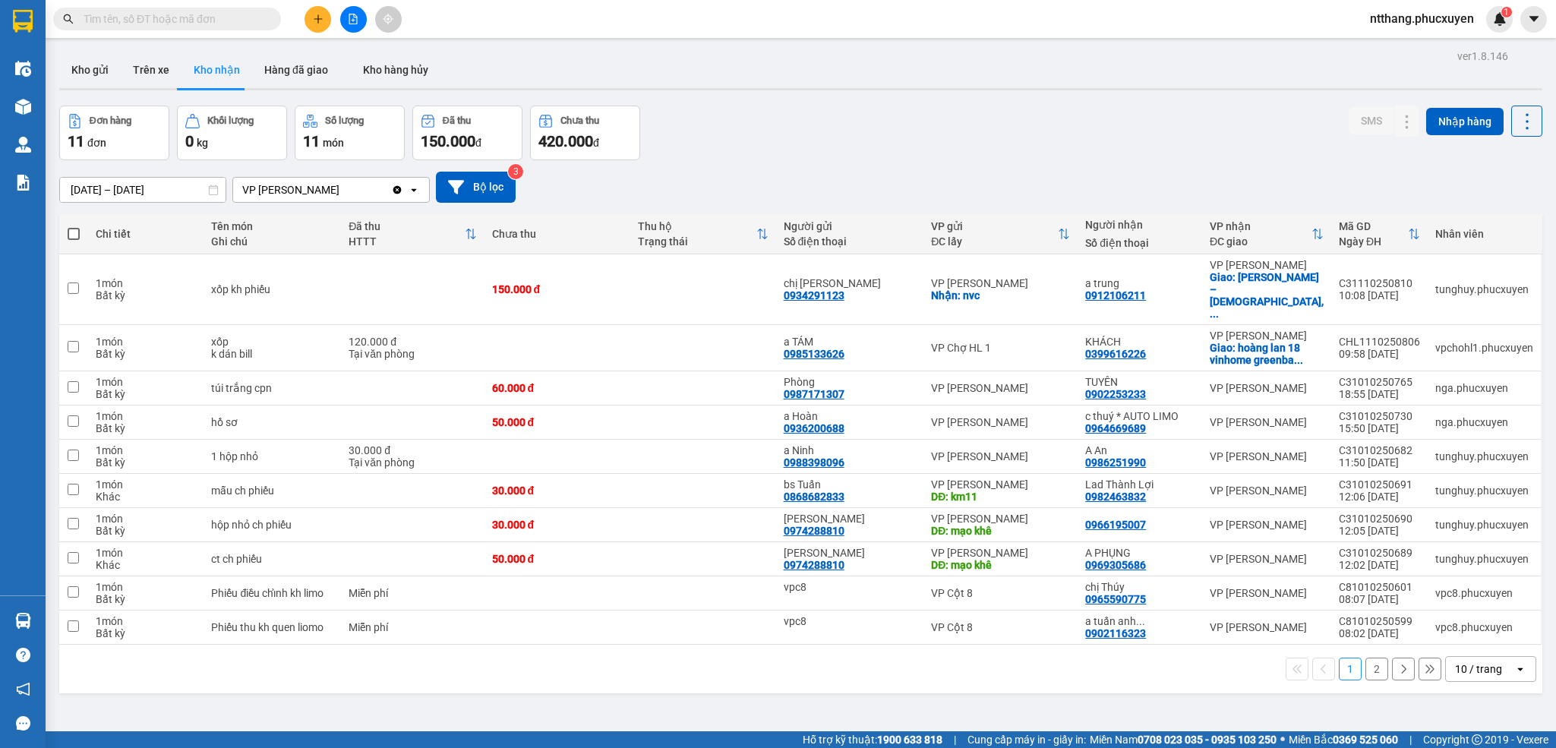
click at [1514, 673] on icon "open" at bounding box center [1520, 669] width 12 height 12
click at [1463, 585] on span "50 / trang" at bounding box center [1461, 586] width 49 height 15
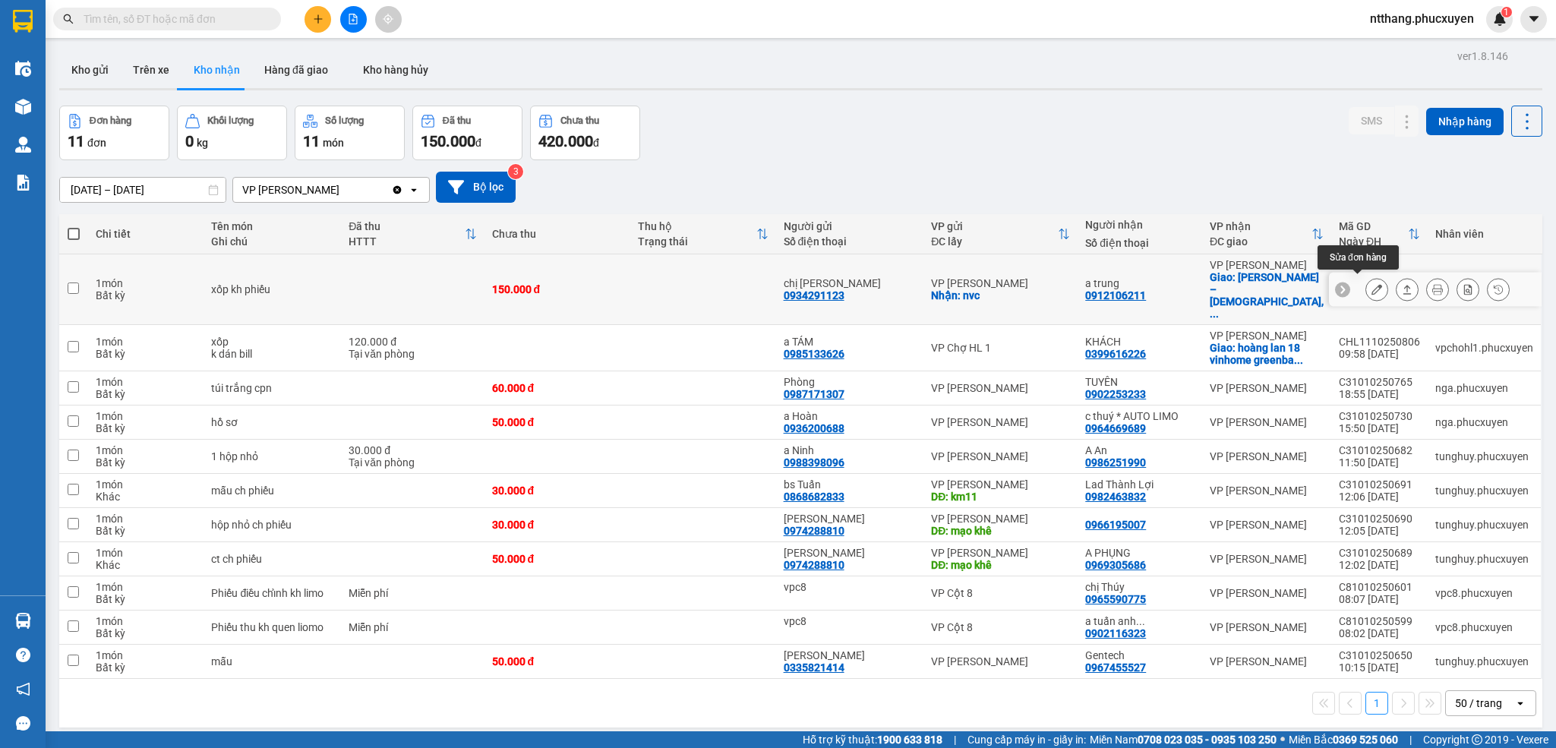
click at [1371, 284] on icon at bounding box center [1376, 289] width 11 height 11
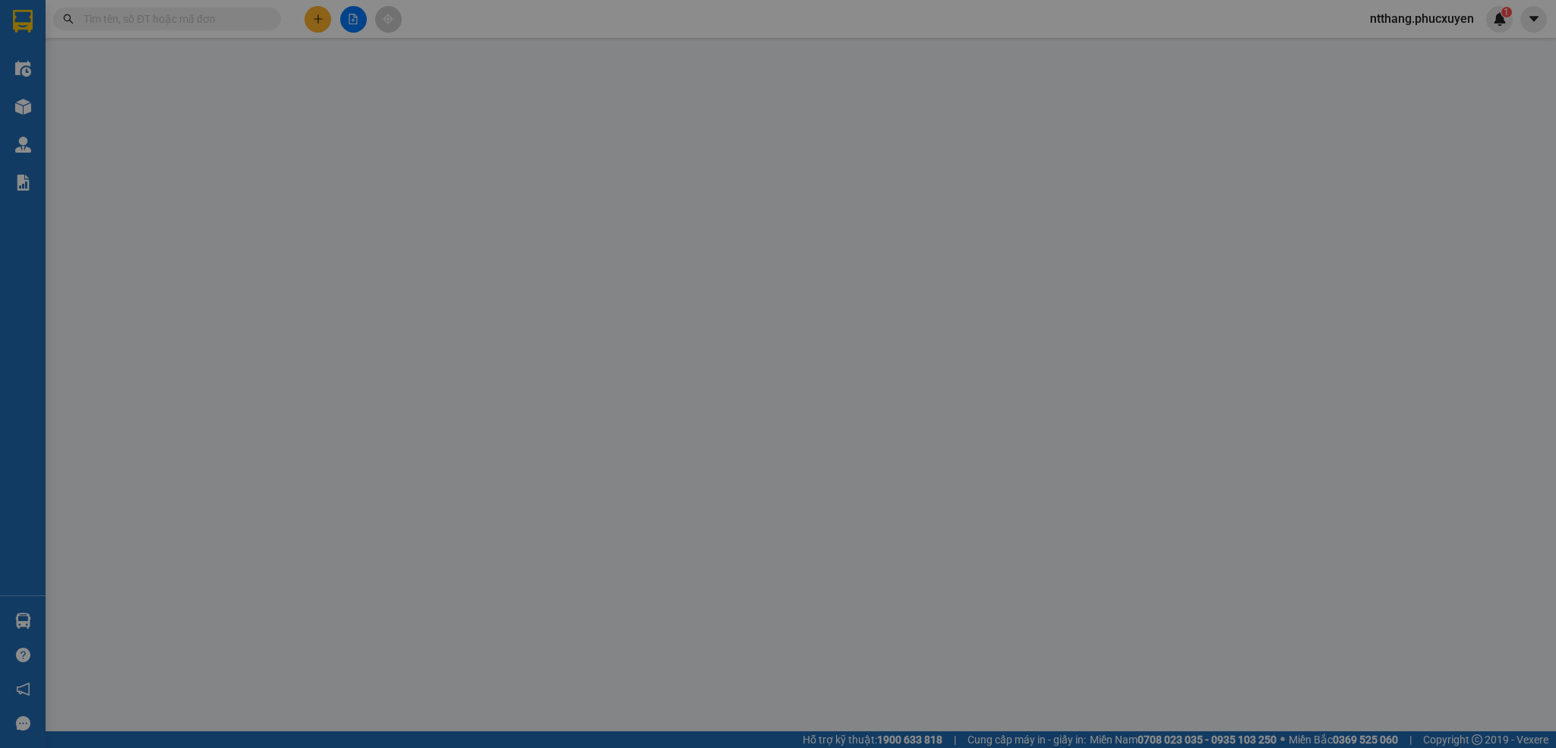
type input "0934291123"
type input "chị [PERSON_NAME]"
checkbox input "true"
type input "nvc"
type input "0912106211"
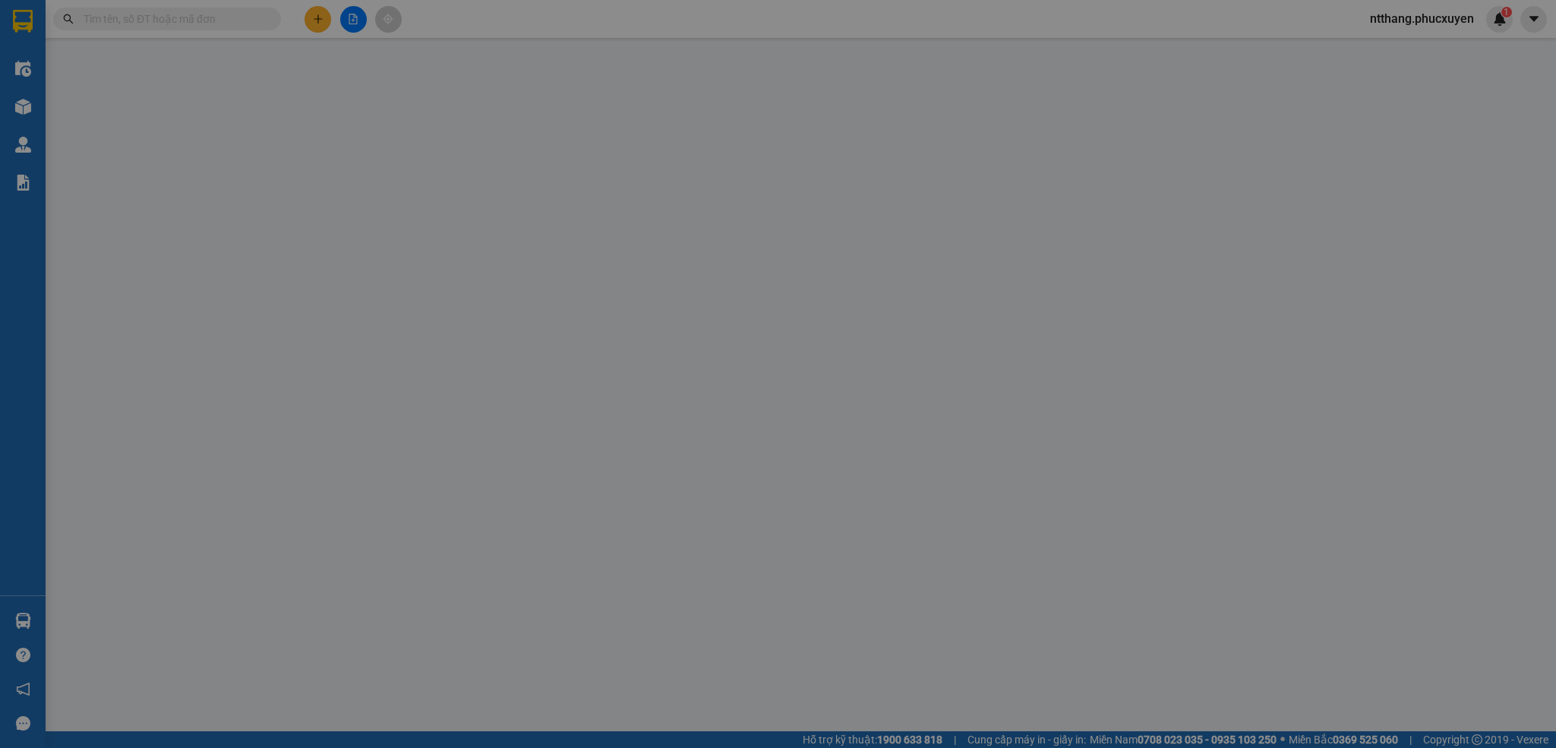
type input "a trung"
checkbox input "true"
type input "Văn Miếu – Quốc Tử Giám, Đống Đa, Hà Nội, Việt Nam"
type input "0"
type input "150.000"
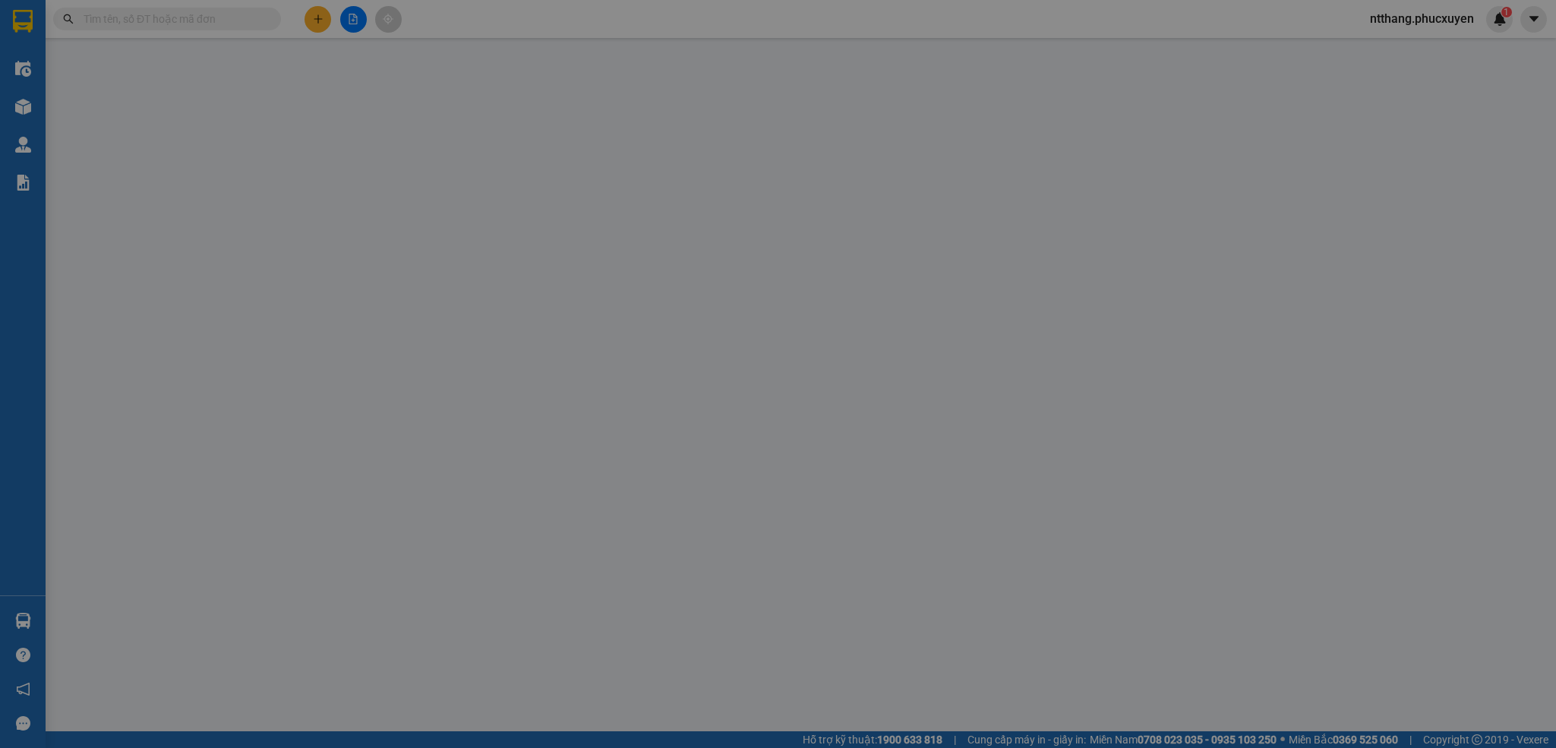
type input "150.000"
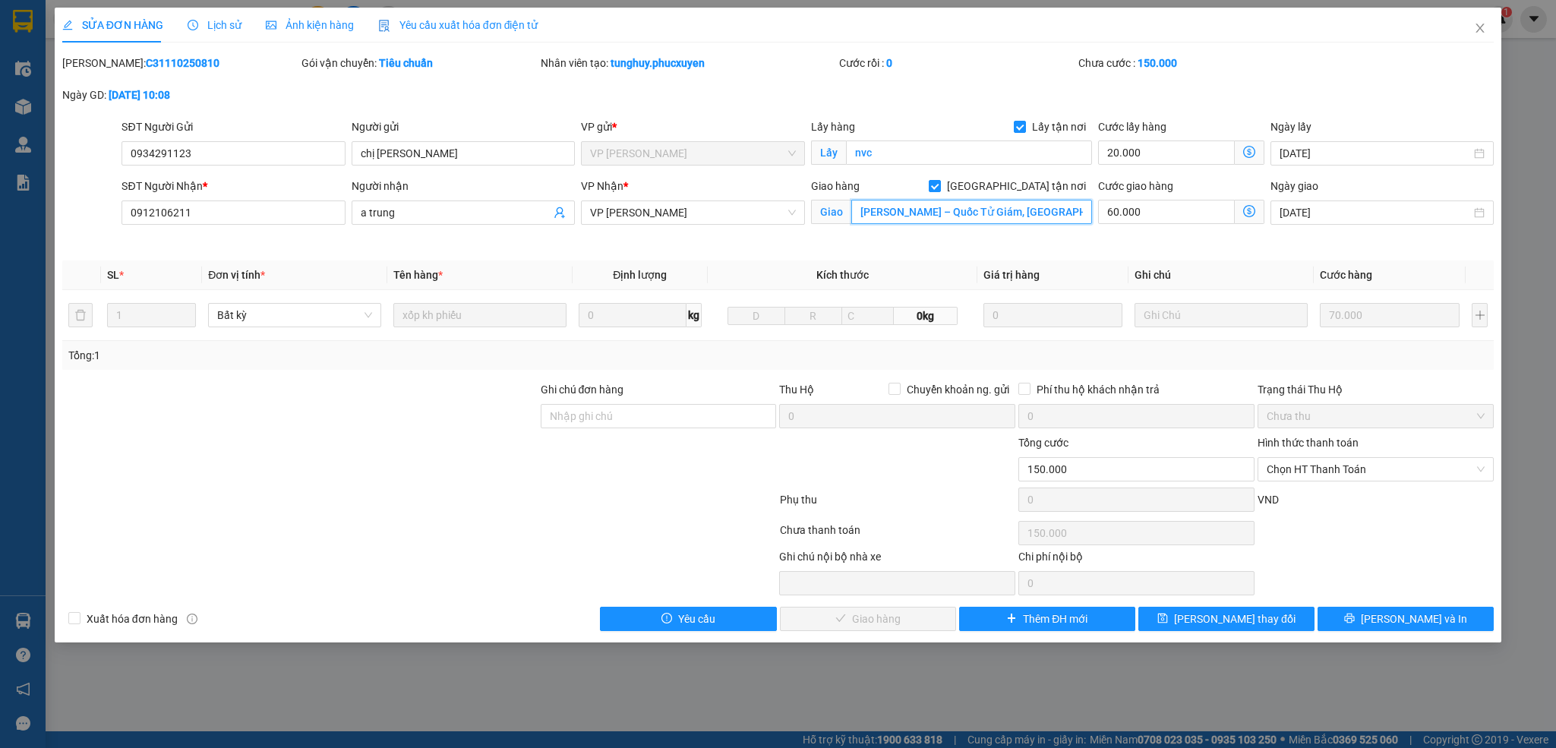
click at [932, 210] on input "Văn Miếu – Quốc Tử Giám, Đống Đa, Hà Nội, Việt Nam" at bounding box center [971, 212] width 241 height 24
type input "15 ngách 41 ngõ thông phong, [PERSON_NAME], [GEOGRAPHIC_DATA]"
click at [1248, 623] on span "[PERSON_NAME] thay đổi" at bounding box center [1234, 618] width 121 height 17
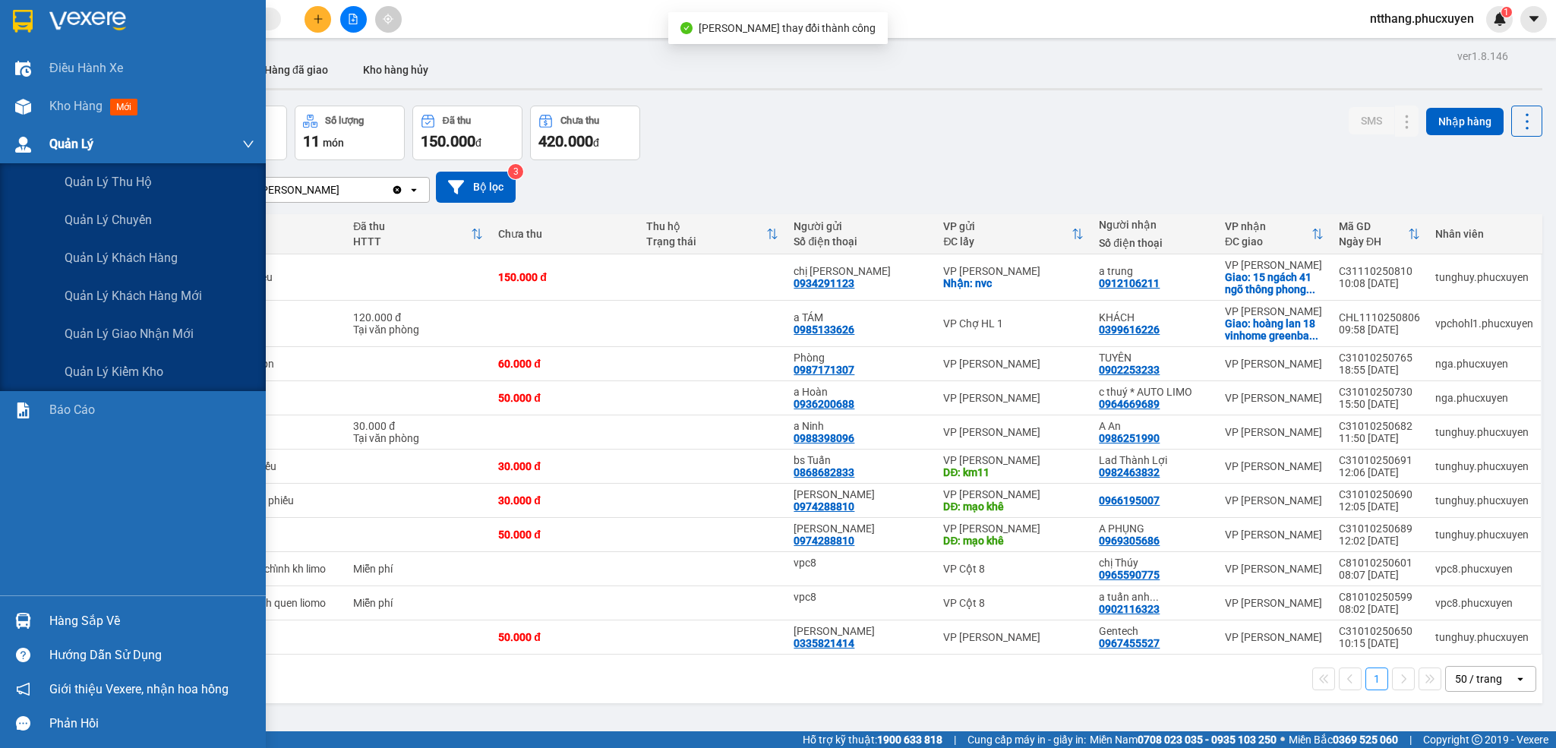
click at [15, 142] on img at bounding box center [23, 145] width 16 height 16
click at [144, 324] on span "Quản lý giao nhận mới" at bounding box center [129, 333] width 129 height 19
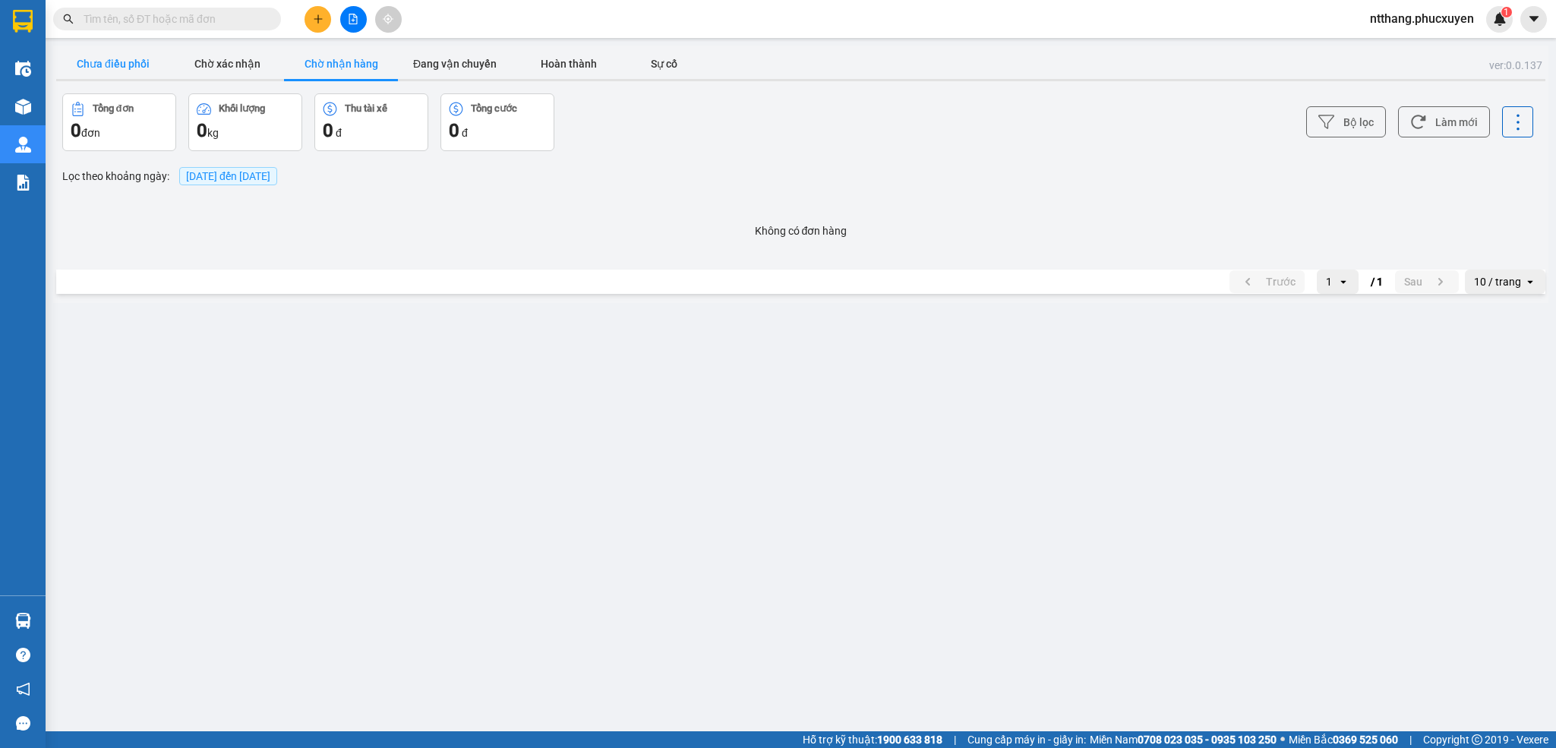
click at [133, 51] on button "Chưa điều phối" at bounding box center [113, 64] width 114 height 30
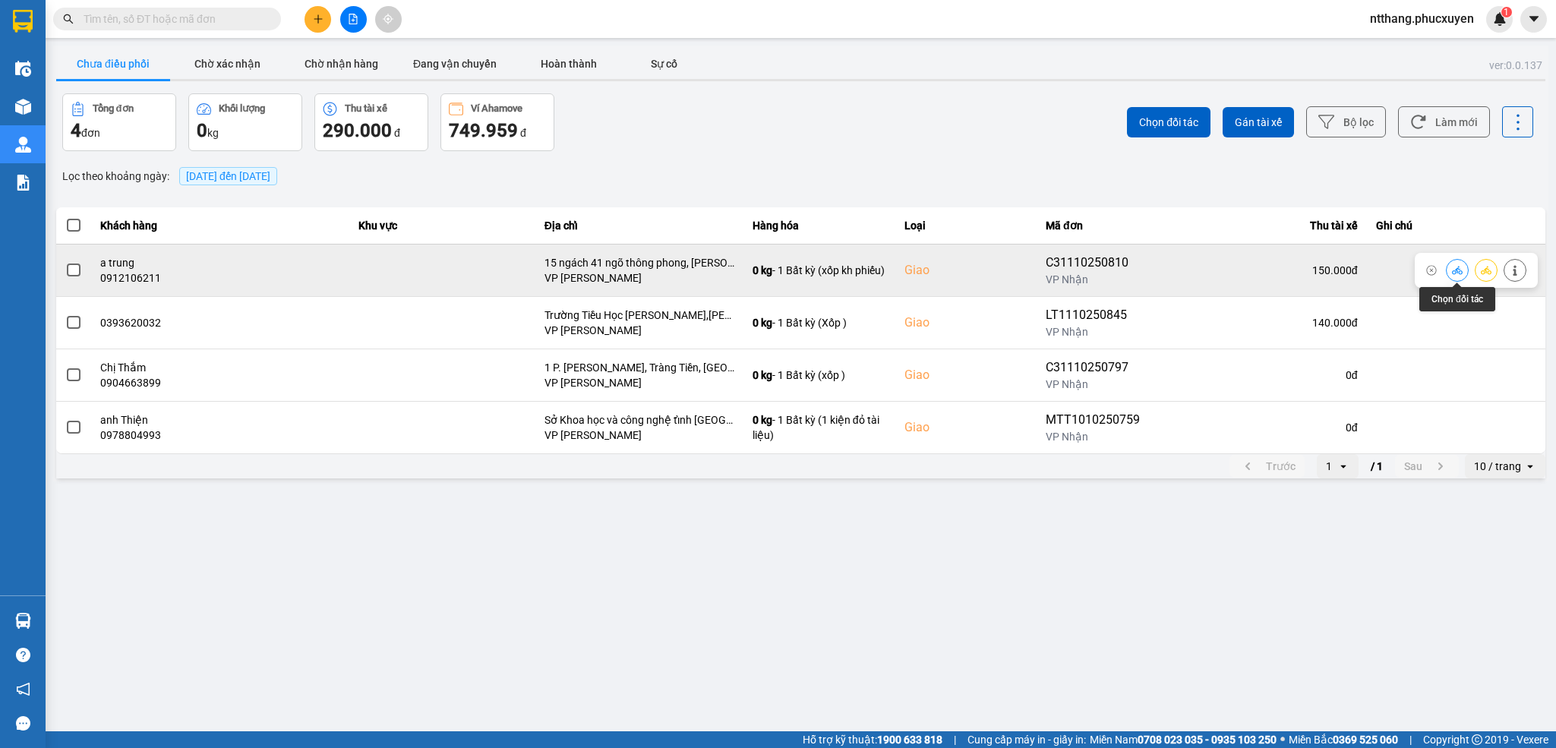
click at [1454, 267] on icon at bounding box center [1457, 270] width 11 height 11
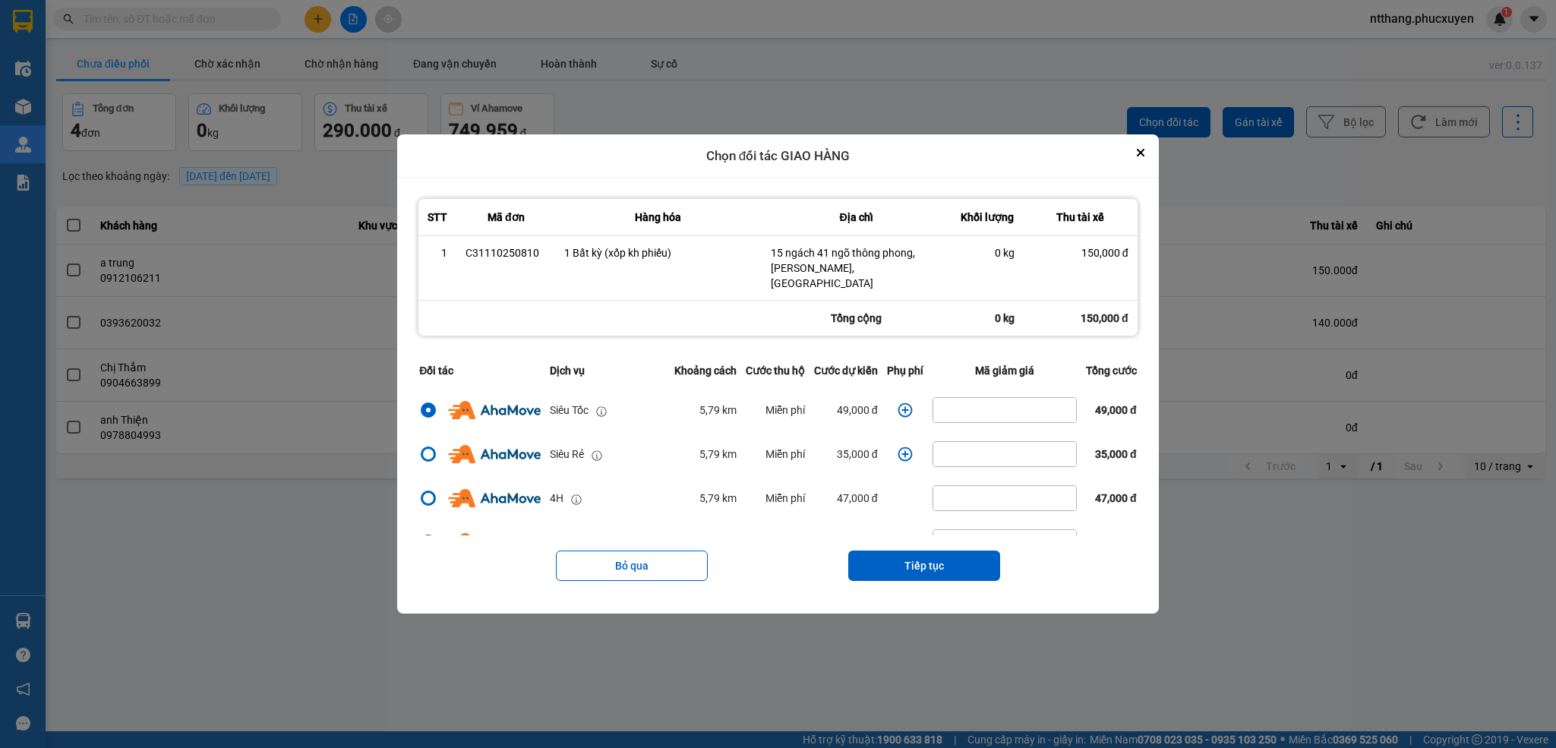
click at [900, 402] on icon "dialog" at bounding box center [905, 409] width 15 height 15
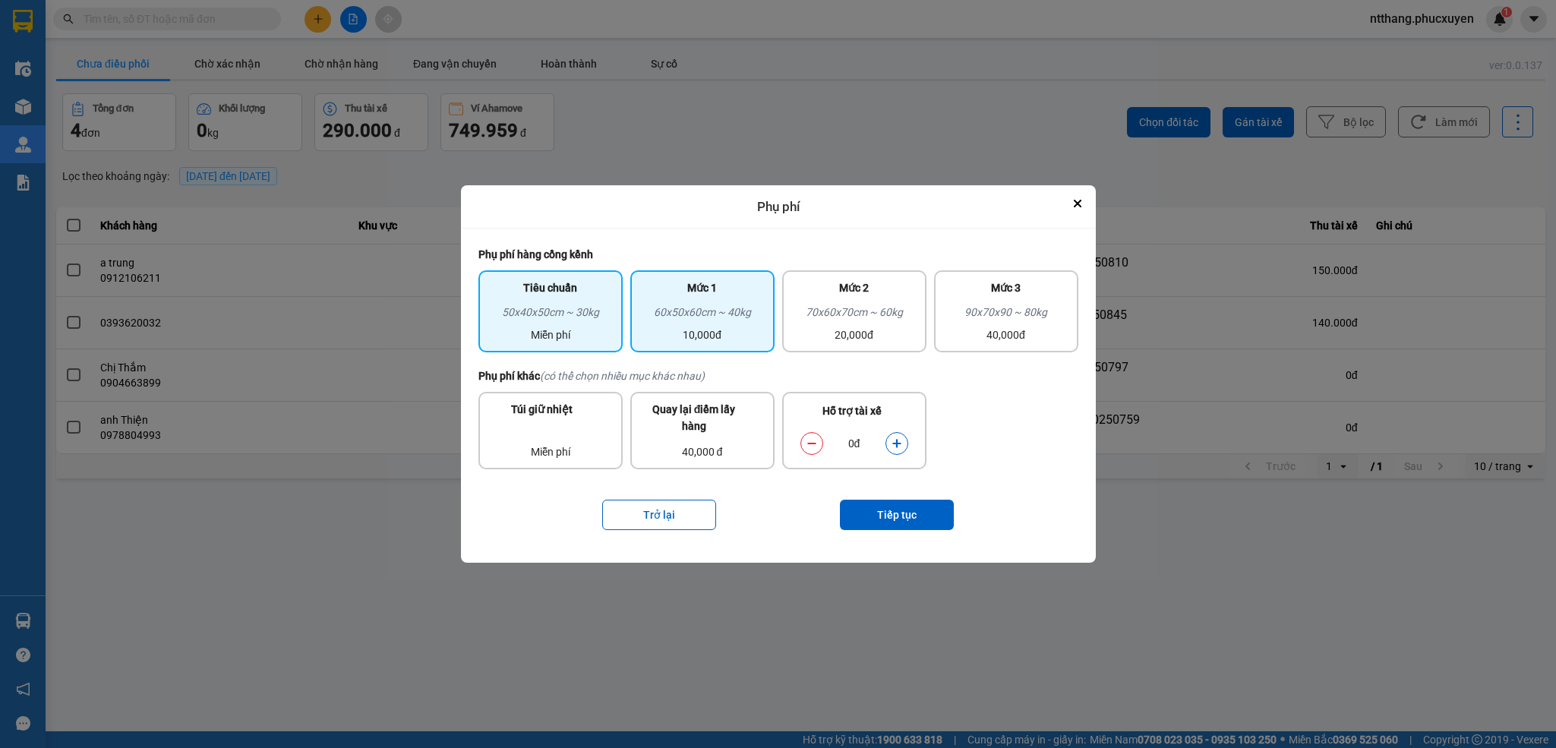
click at [656, 306] on div "60x50x60cm ~ 40kg" at bounding box center [702, 315] width 126 height 23
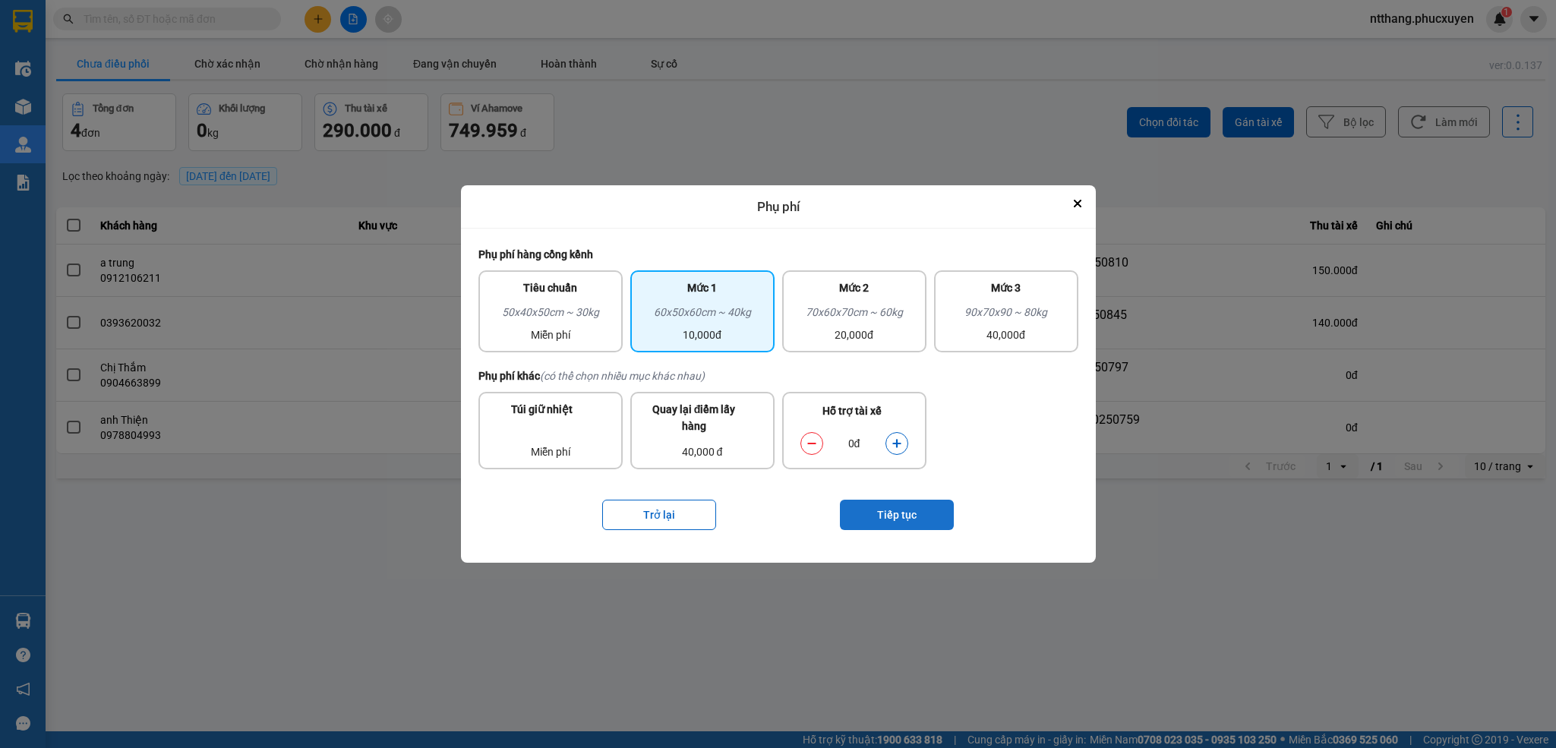
click at [941, 522] on button "Tiếp tục" at bounding box center [897, 515] width 114 height 30
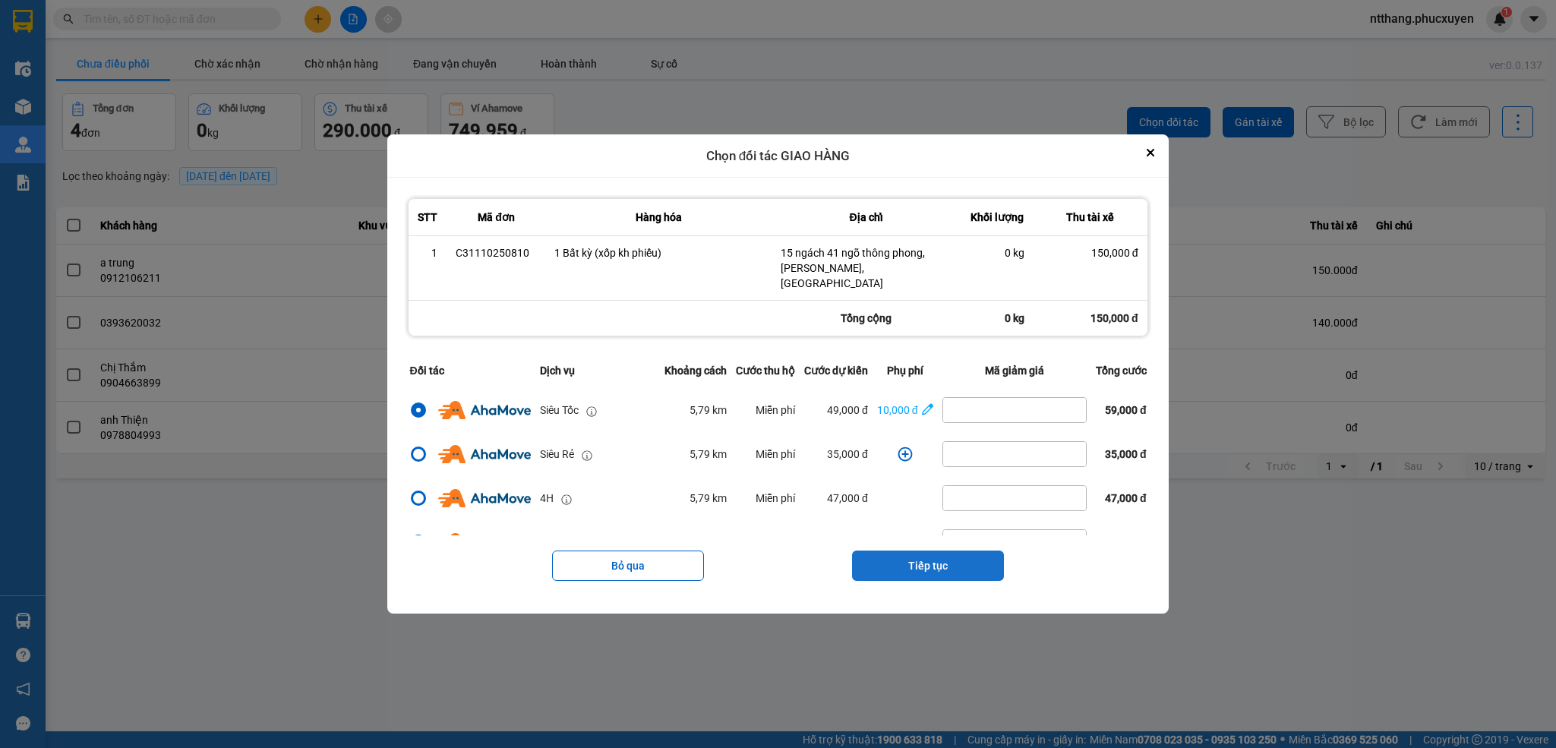
click at [962, 554] on button "Tiếp tục" at bounding box center [928, 566] width 152 height 30
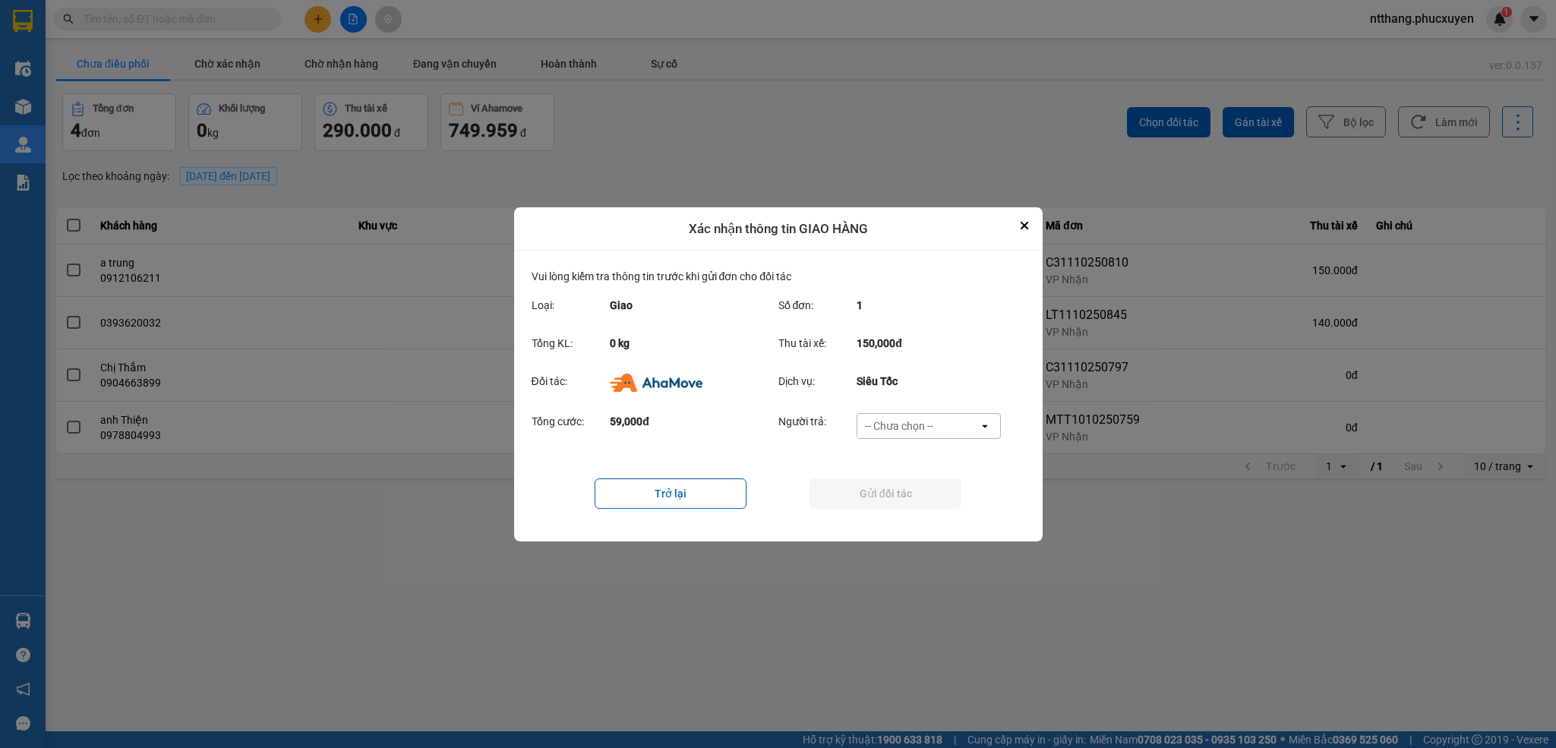
click at [913, 418] on div "-- Chưa chọn --" at bounding box center [899, 425] width 68 height 15
click at [923, 513] on span "Ví Ahamove" at bounding box center [900, 513] width 62 height 15
click at [913, 501] on button "Gửi đối tác" at bounding box center [885, 493] width 152 height 30
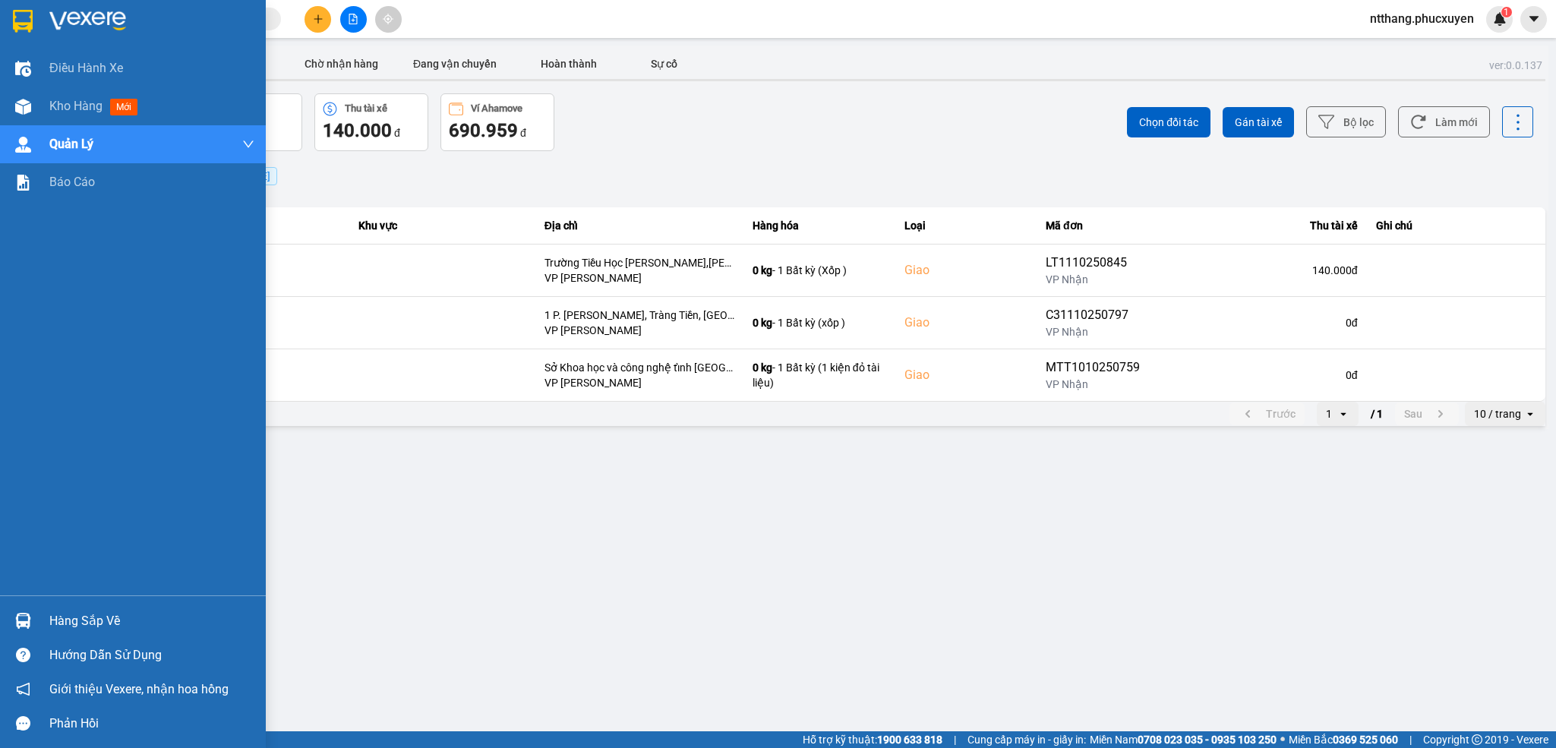
click at [16, 609] on div at bounding box center [23, 620] width 27 height 27
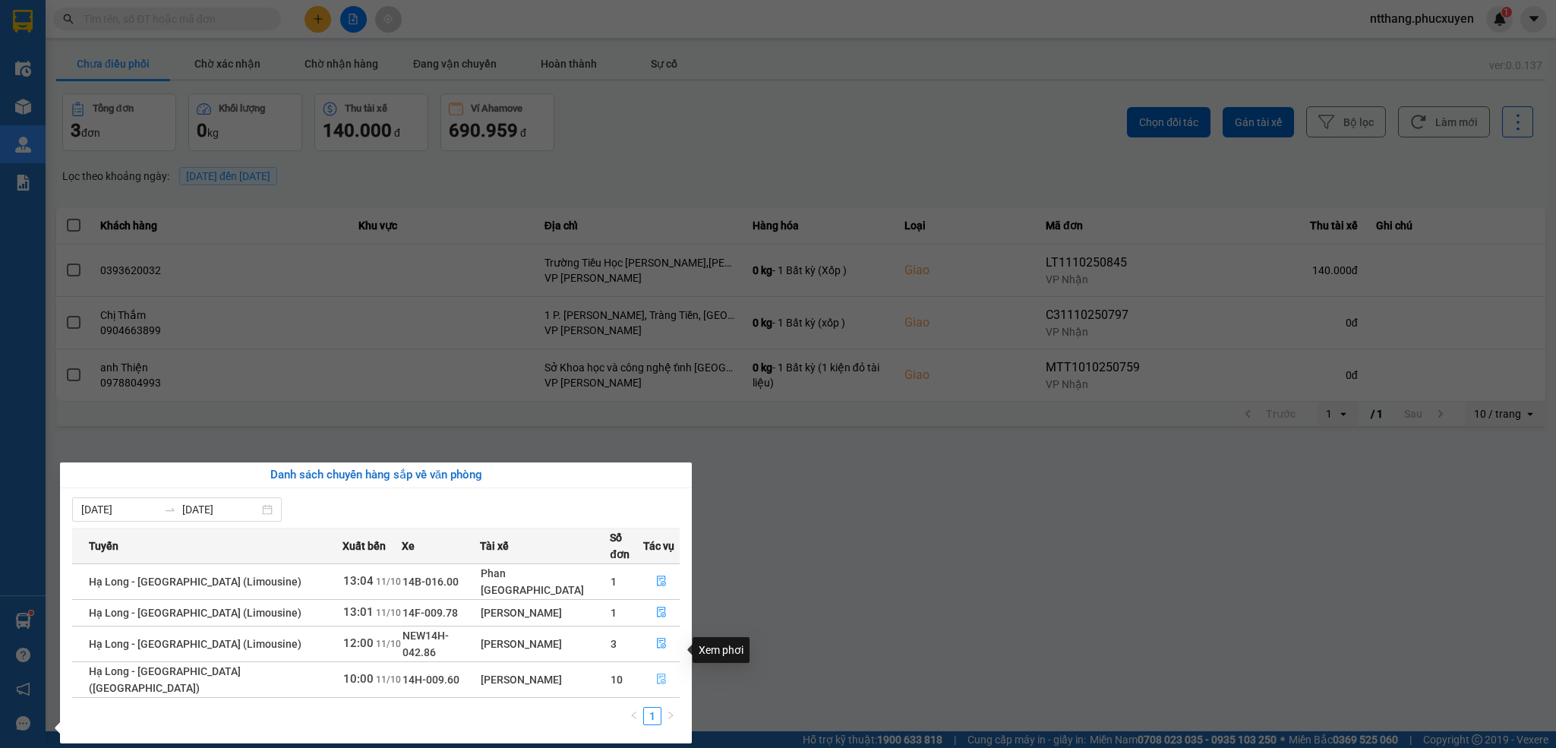
click at [657, 674] on icon "file-done" at bounding box center [661, 679] width 11 height 11
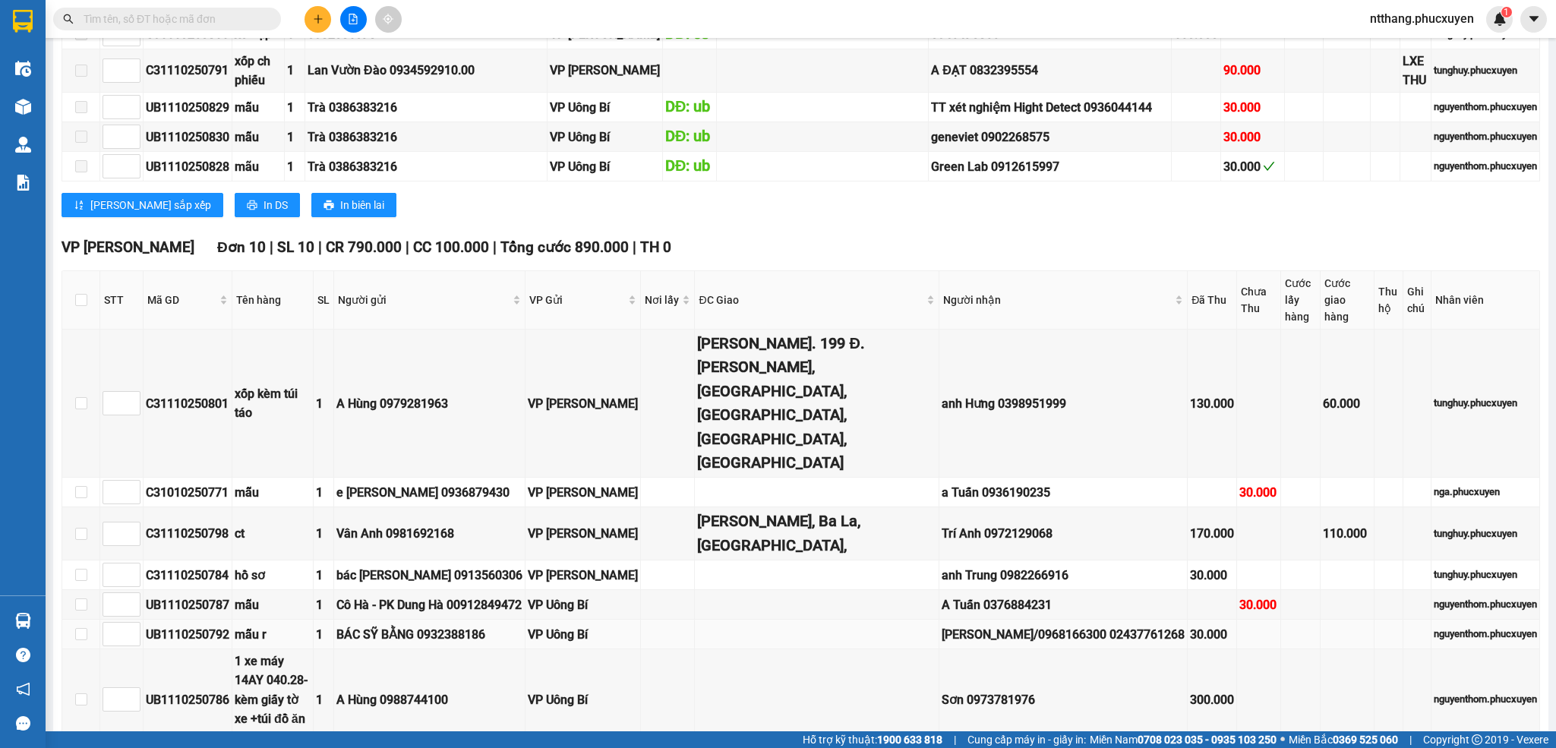
scroll to position [683, 0]
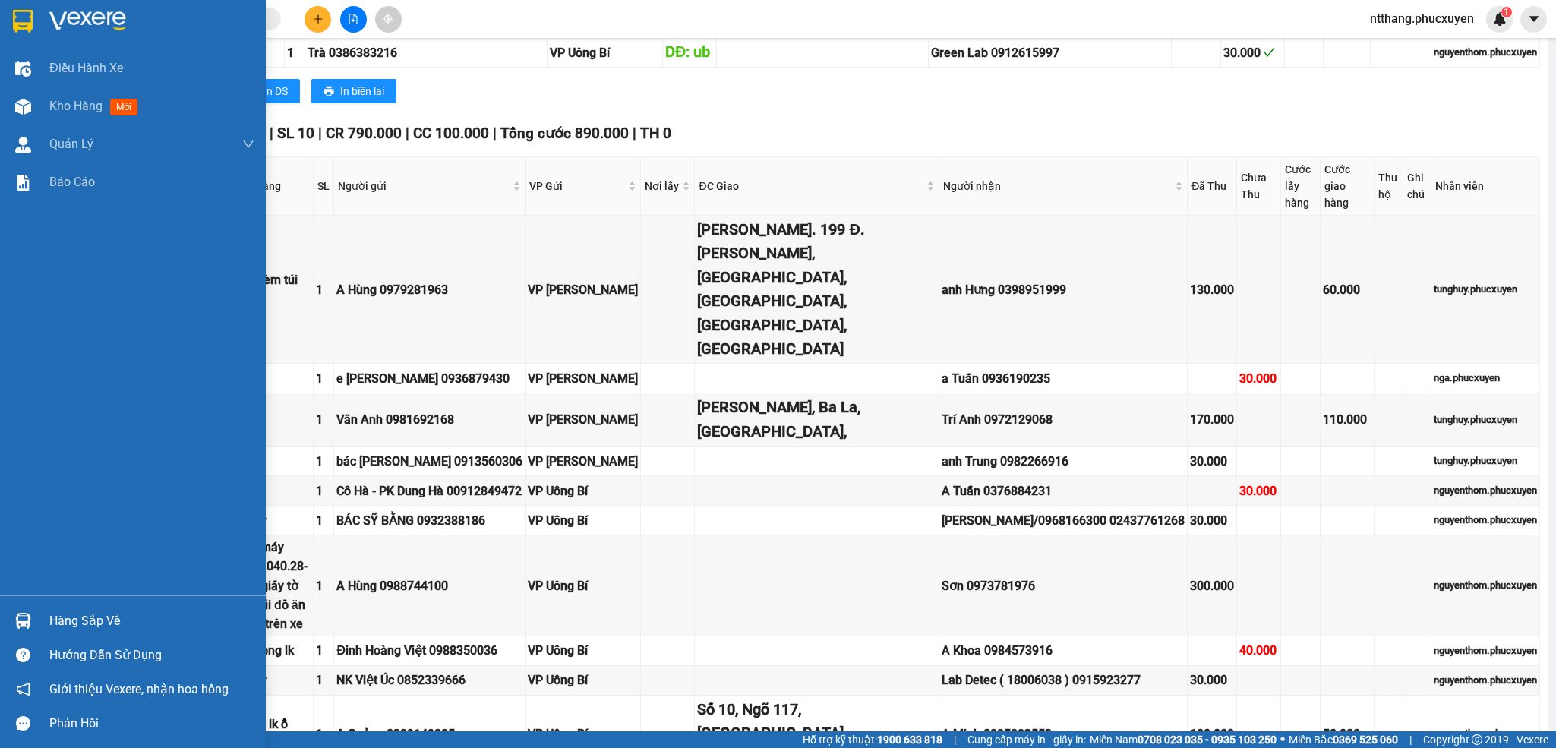
click at [2, 614] on div "Hàng sắp về" at bounding box center [133, 621] width 266 height 34
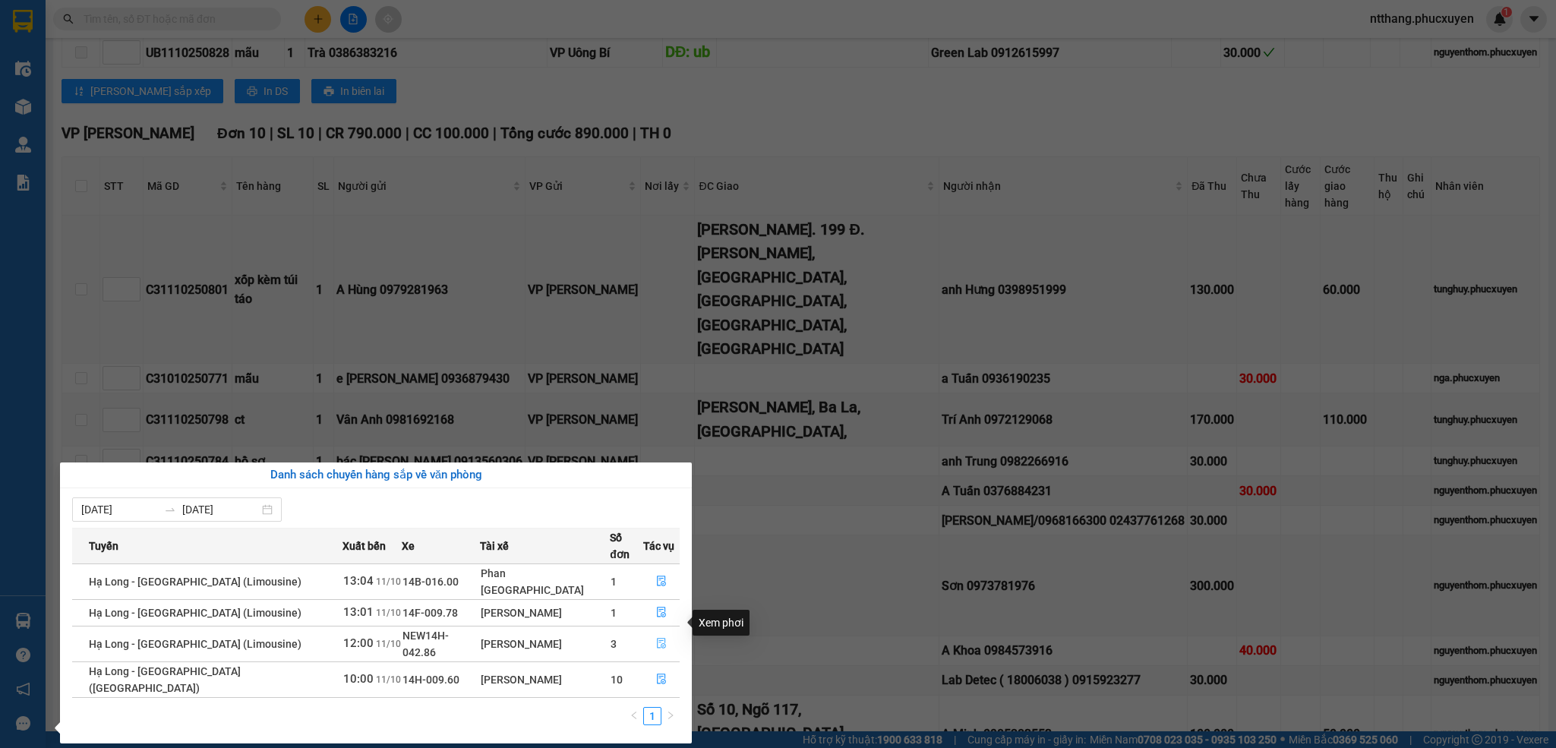
click at [657, 639] on icon "file-done" at bounding box center [661, 644] width 9 height 11
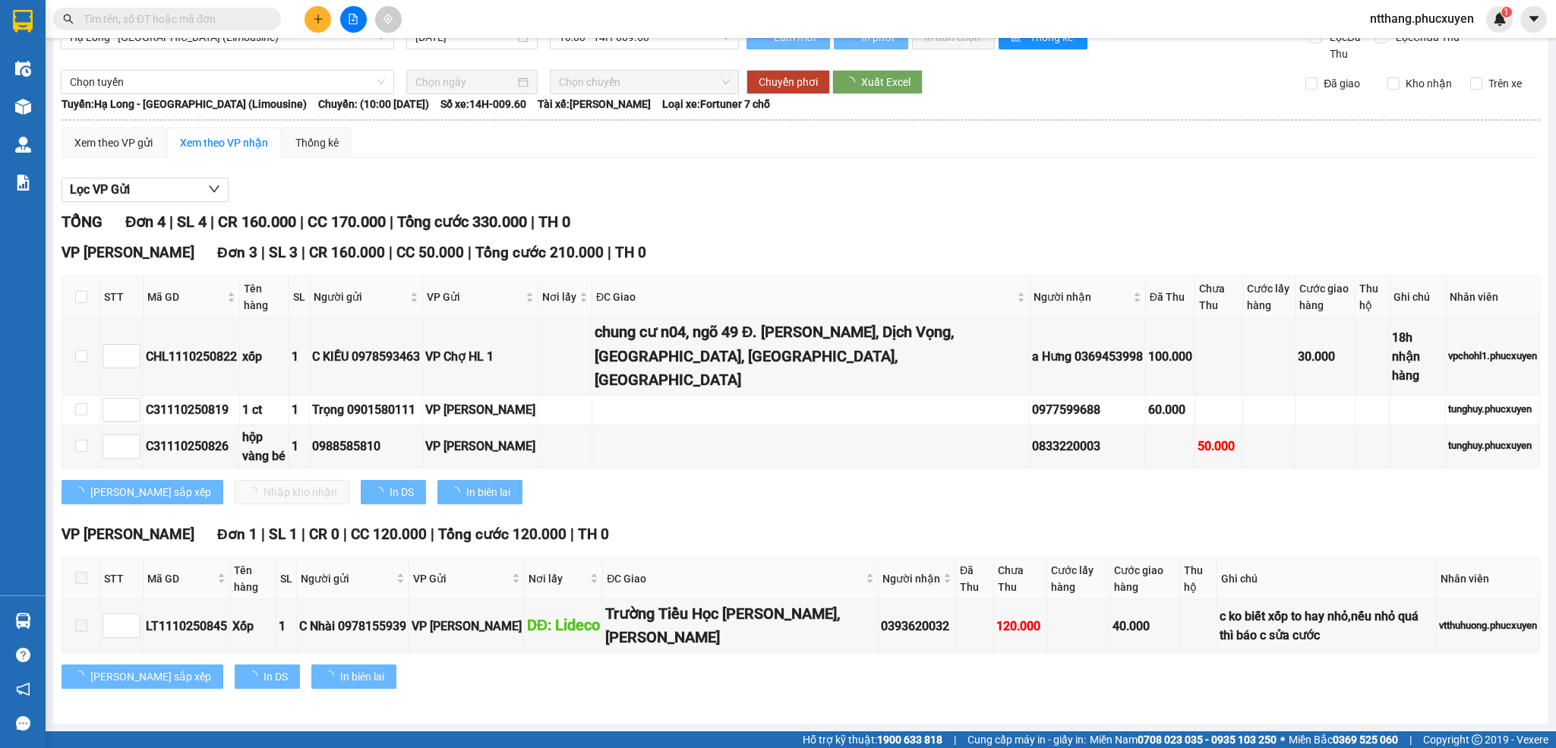
scroll to position [9, 0]
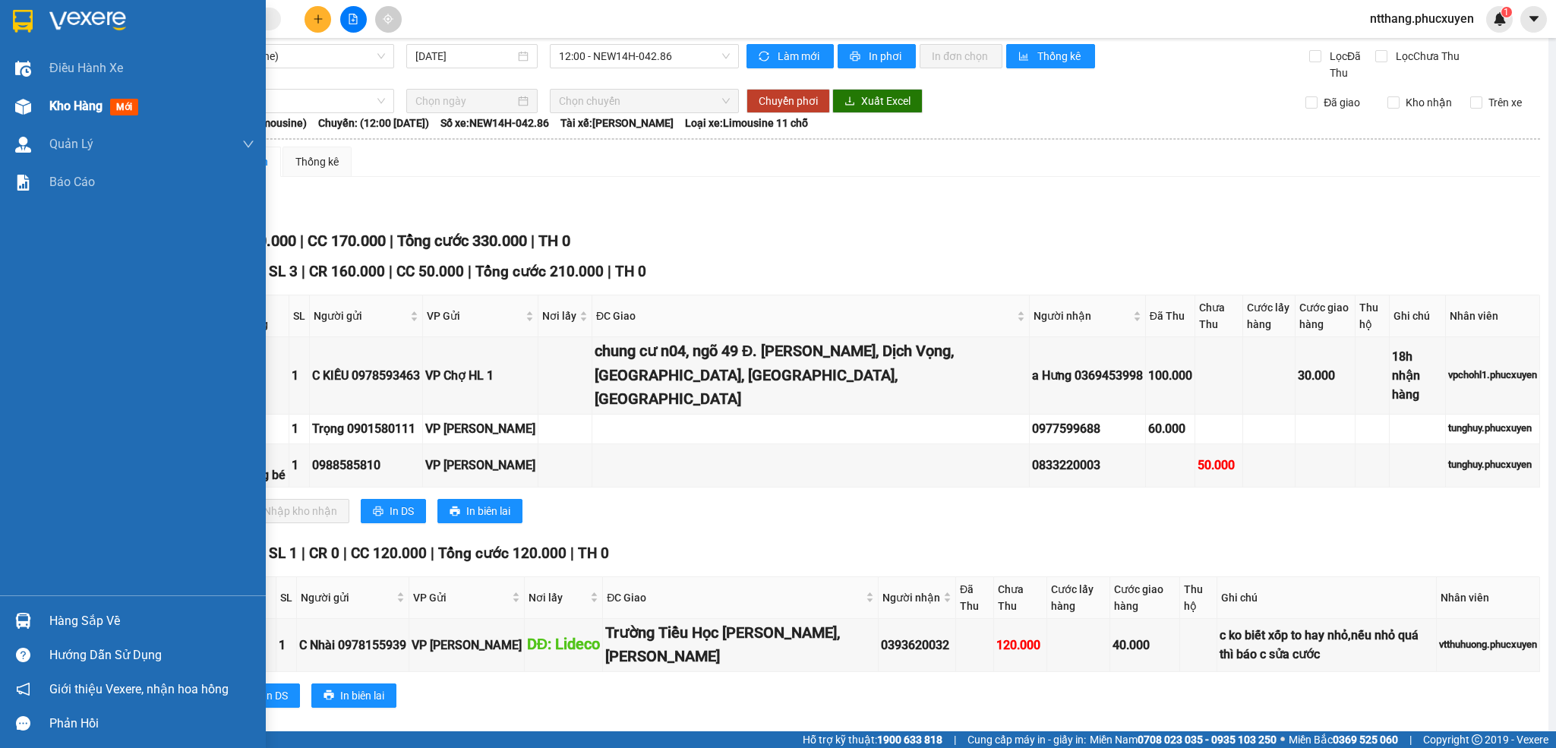
click at [33, 107] on div at bounding box center [23, 106] width 27 height 27
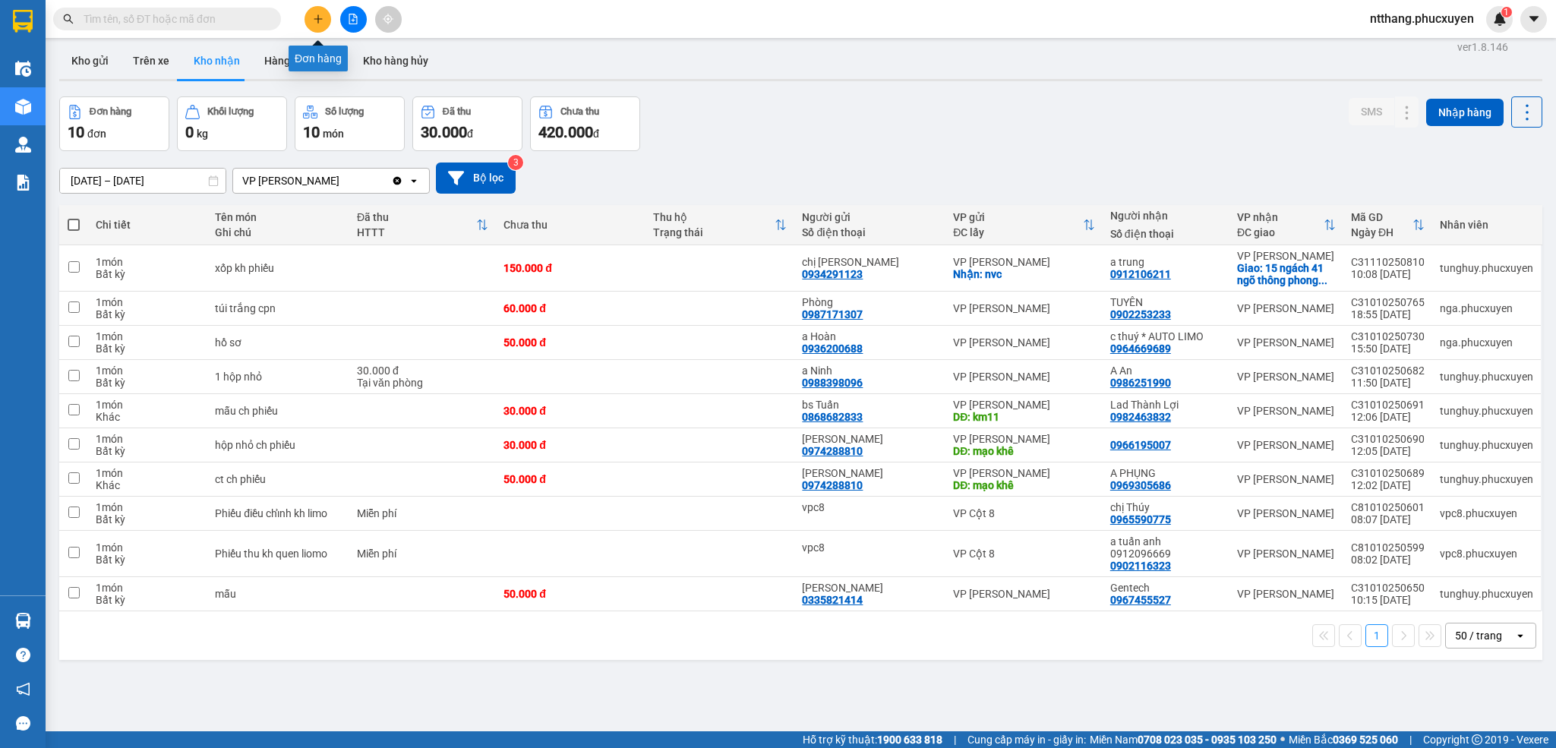
click at [314, 17] on icon "plus" at bounding box center [318, 19] width 11 height 11
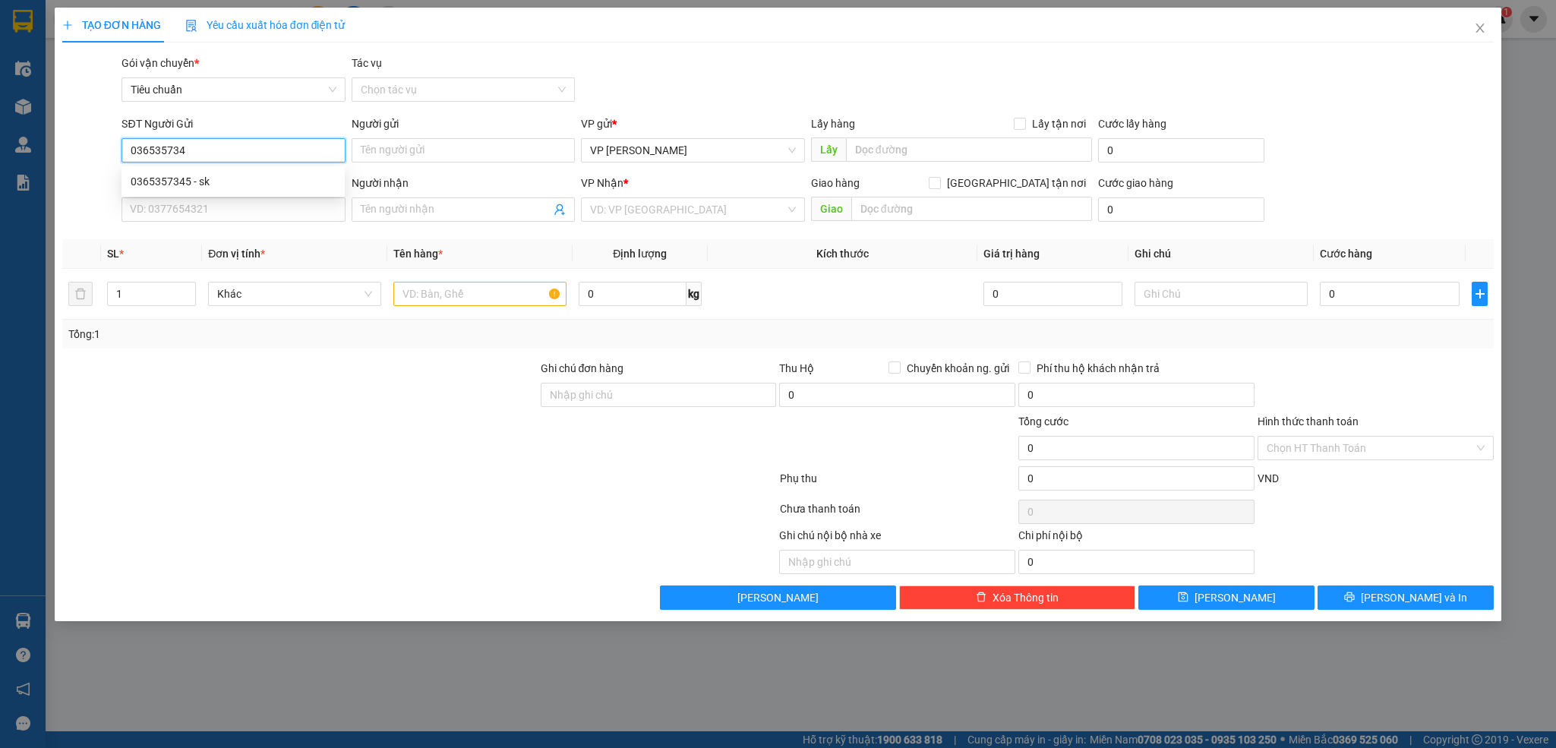
type input "0365357345"
click at [238, 182] on div "0365357345 - sk" at bounding box center [233, 181] width 205 height 17
type input "sk"
type input "0365357345"
click at [248, 206] on input "SĐT Người Nhận *" at bounding box center [232, 209] width 223 height 24
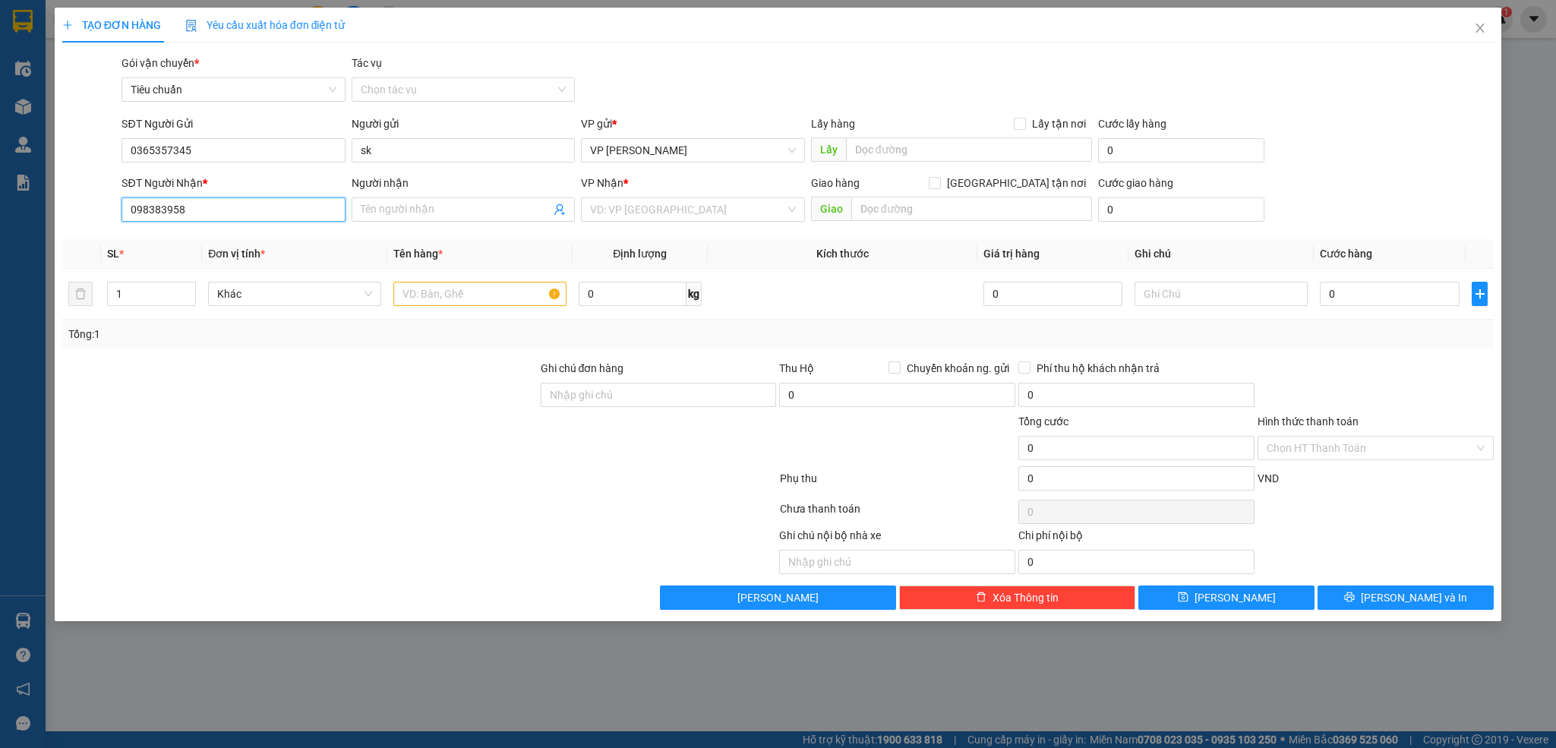
type input "0983839585"
drag, startPoint x: 246, startPoint y: 237, endPoint x: 271, endPoint y: 239, distance: 25.2
click at [244, 238] on div "0983839585 - CHỊ HẰNG AUTO" at bounding box center [233, 241] width 205 height 17
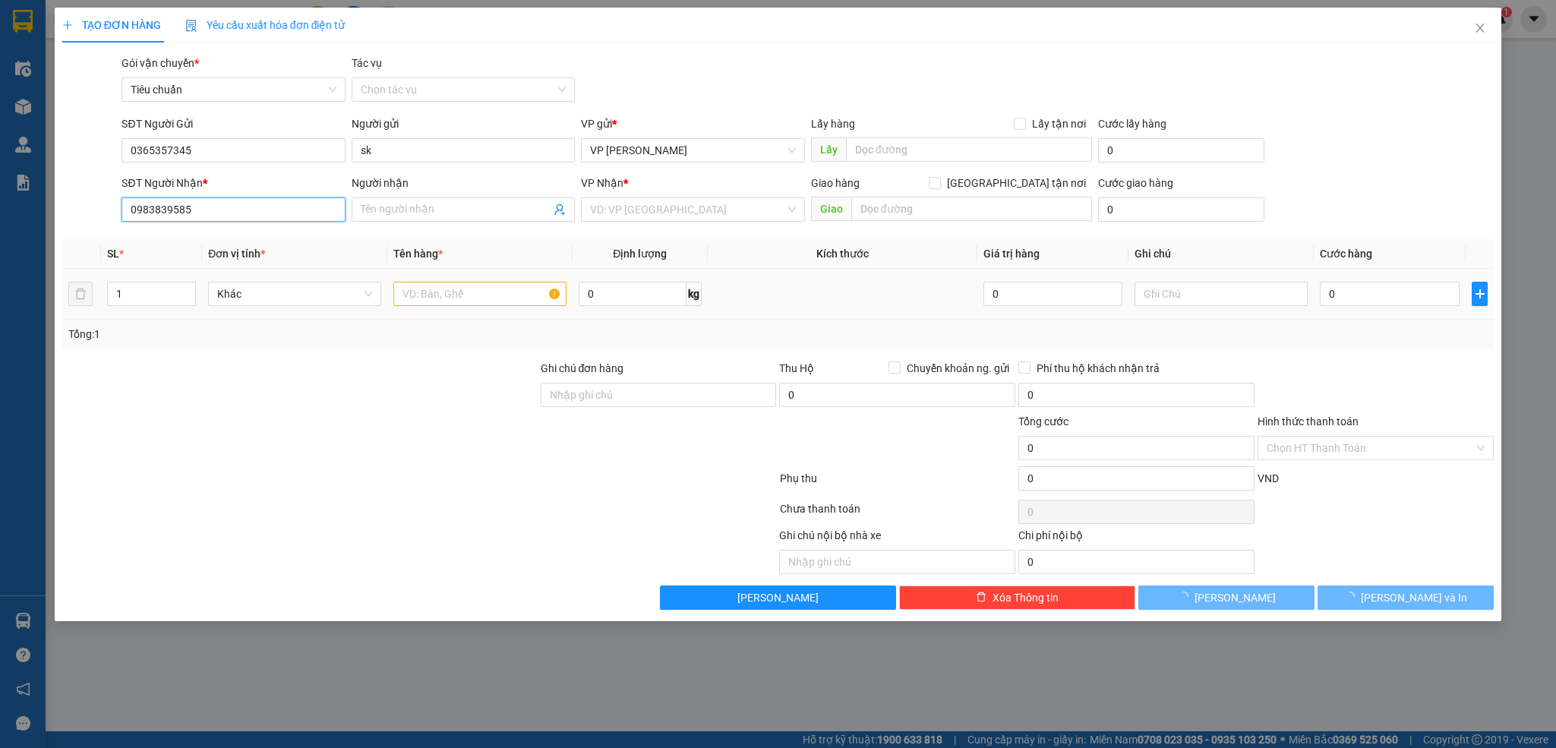
type input "CHỊ HẰNG AUTO"
checkbox input "true"
type input "hải đội hòn gai"
type input "50.000"
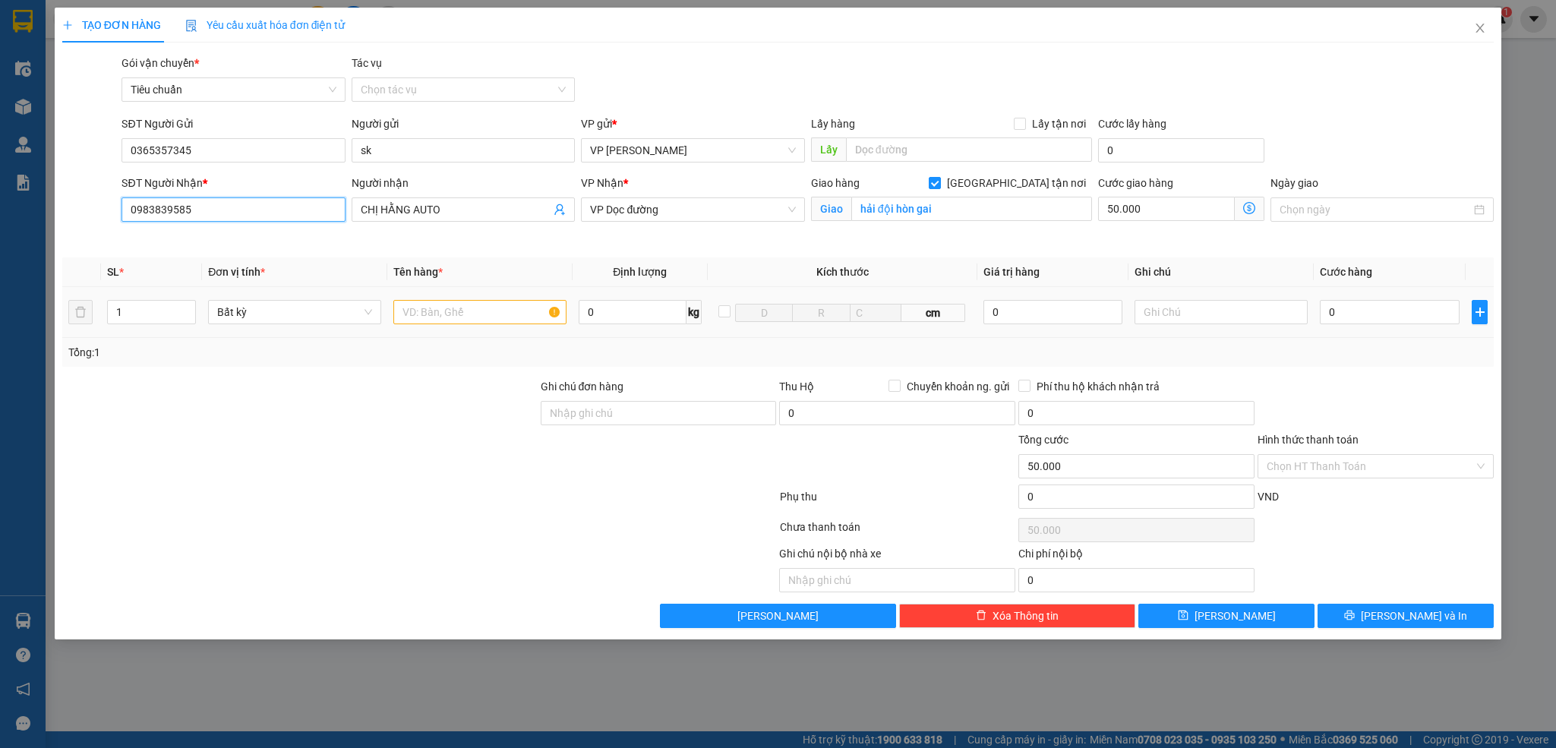
type input "0983839585"
click at [474, 313] on input "text" at bounding box center [479, 312] width 173 height 24
type input "3 caton"
click at [1396, 324] on input "0" at bounding box center [1390, 312] width 140 height 24
type input "2"
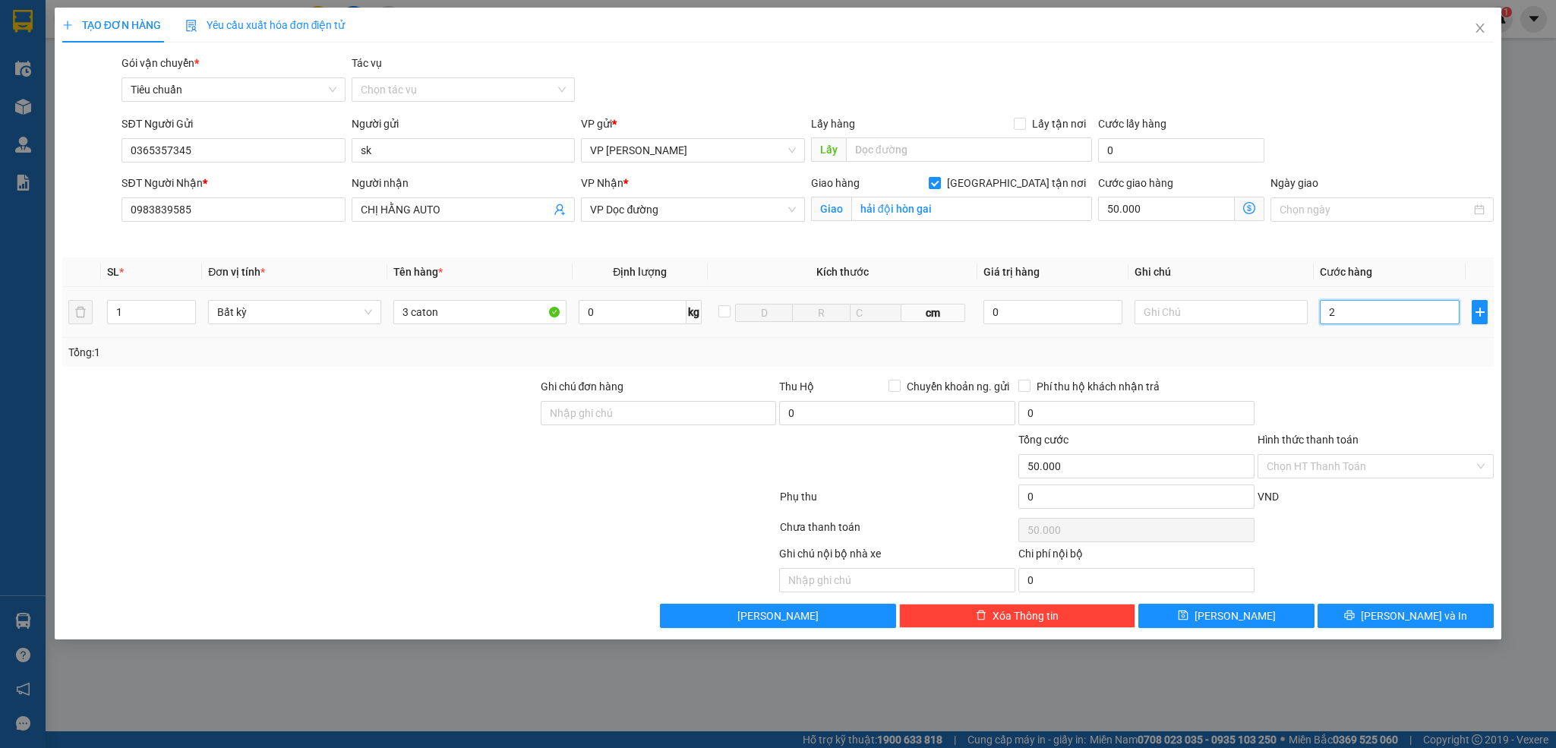
type input "50.002"
type input "25"
type input "50.025"
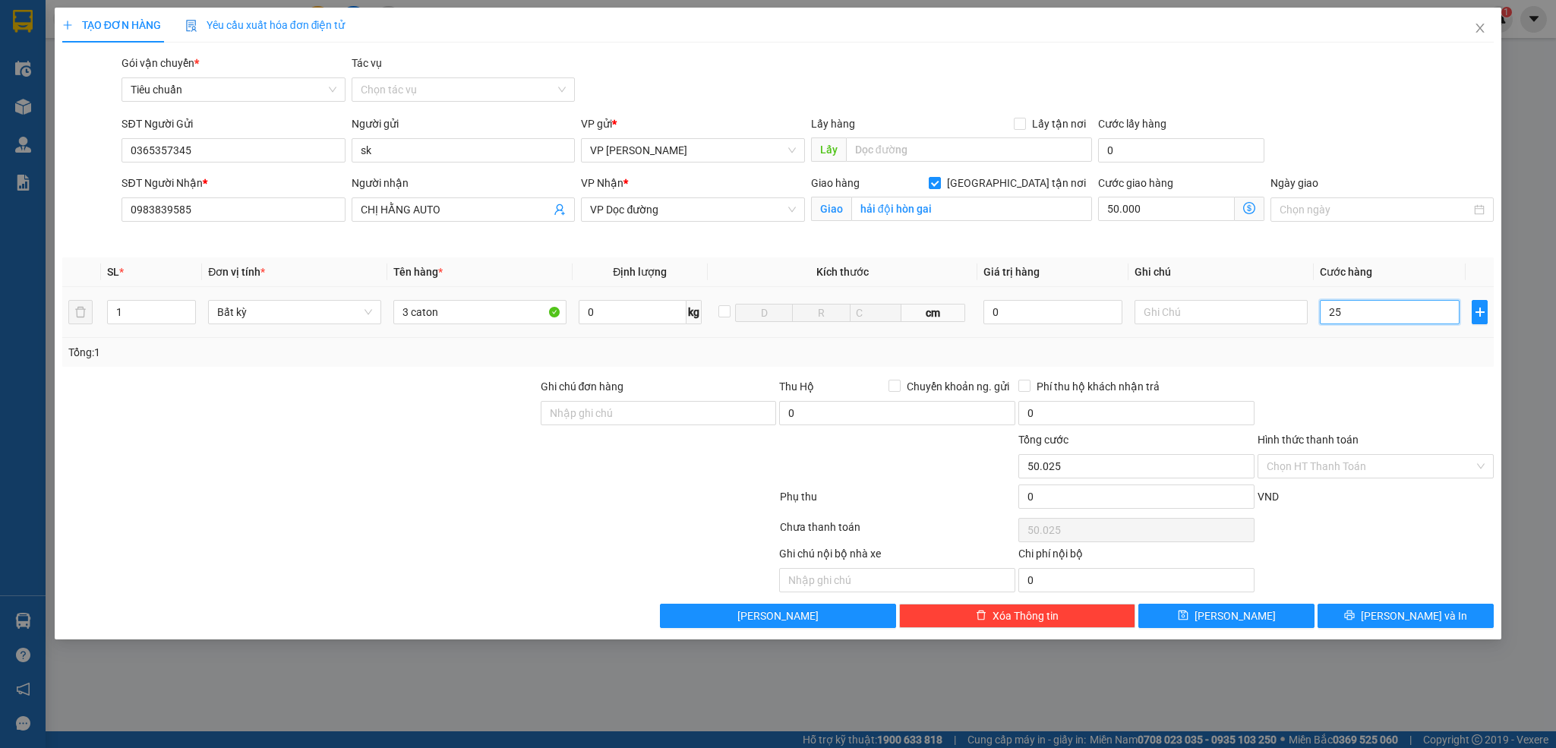
type input "250"
type input "50.250"
type input "250.000"
type input "300.000"
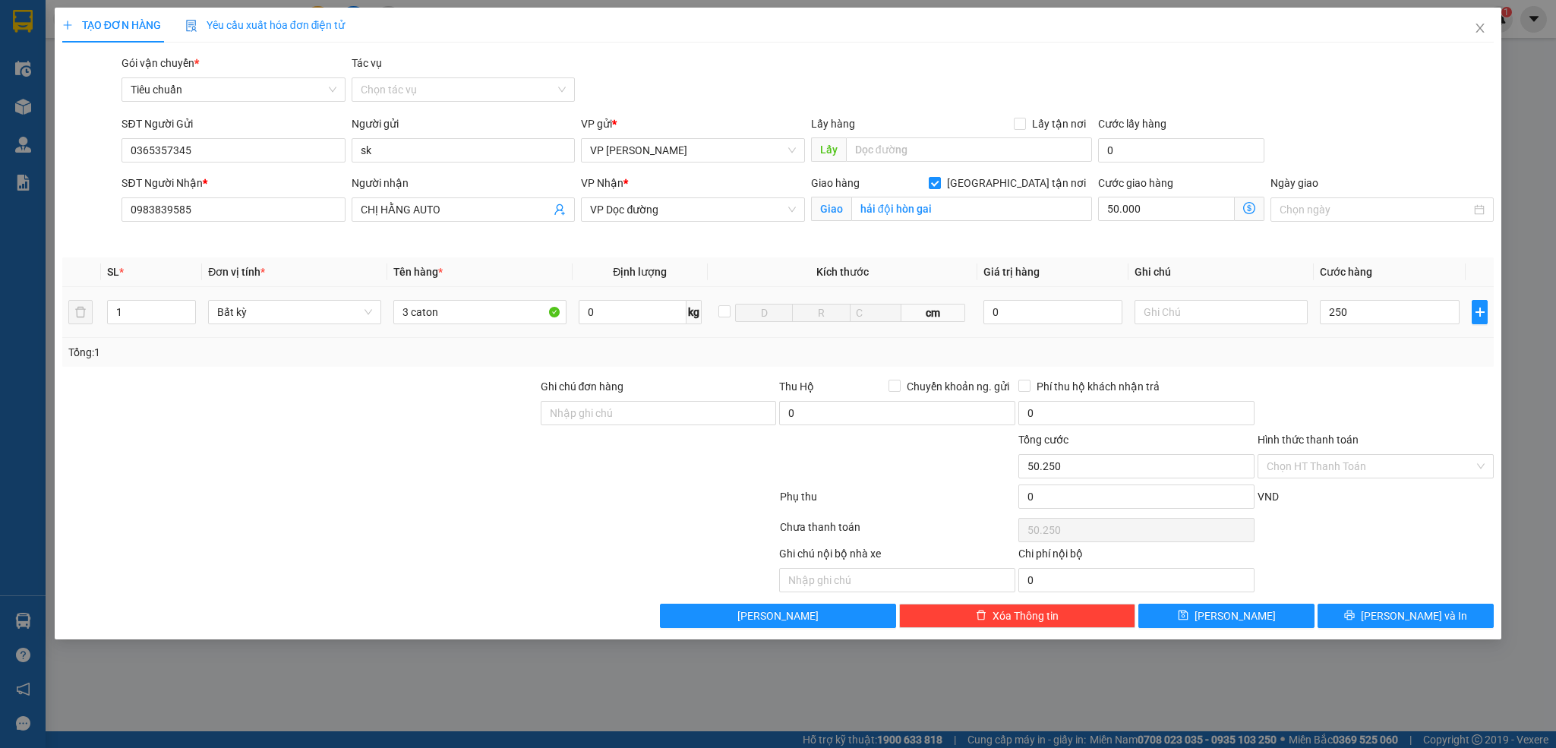
type input "300.000"
drag, startPoint x: 1386, startPoint y: 362, endPoint x: 1434, endPoint y: 556, distance: 199.4
click at [1386, 364] on div "Tổng: 1" at bounding box center [778, 352] width 1432 height 29
click at [1429, 622] on span "[PERSON_NAME] và In" at bounding box center [1414, 615] width 106 height 17
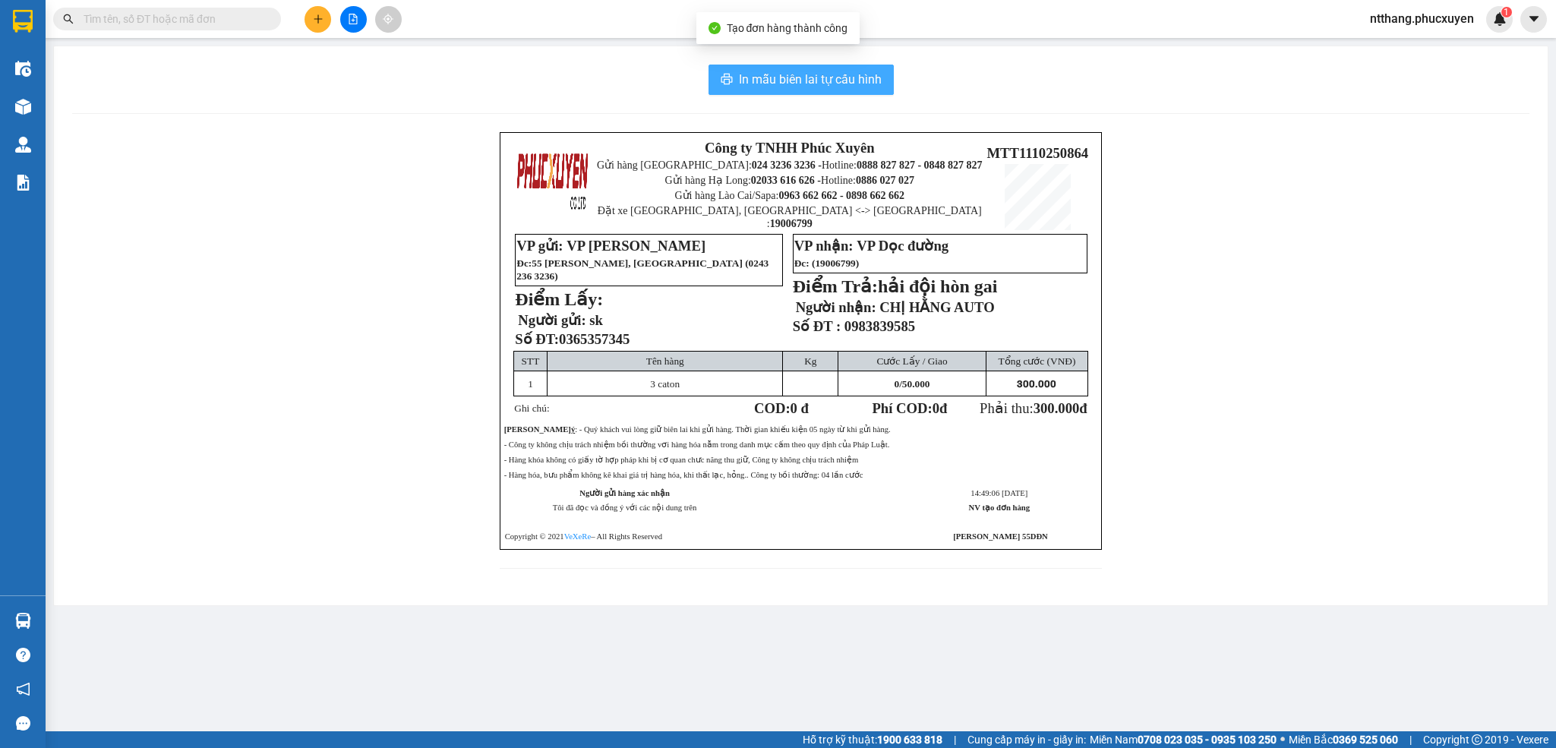
click at [836, 83] on span "In mẫu biên lai tự cấu hình" at bounding box center [810, 79] width 143 height 19
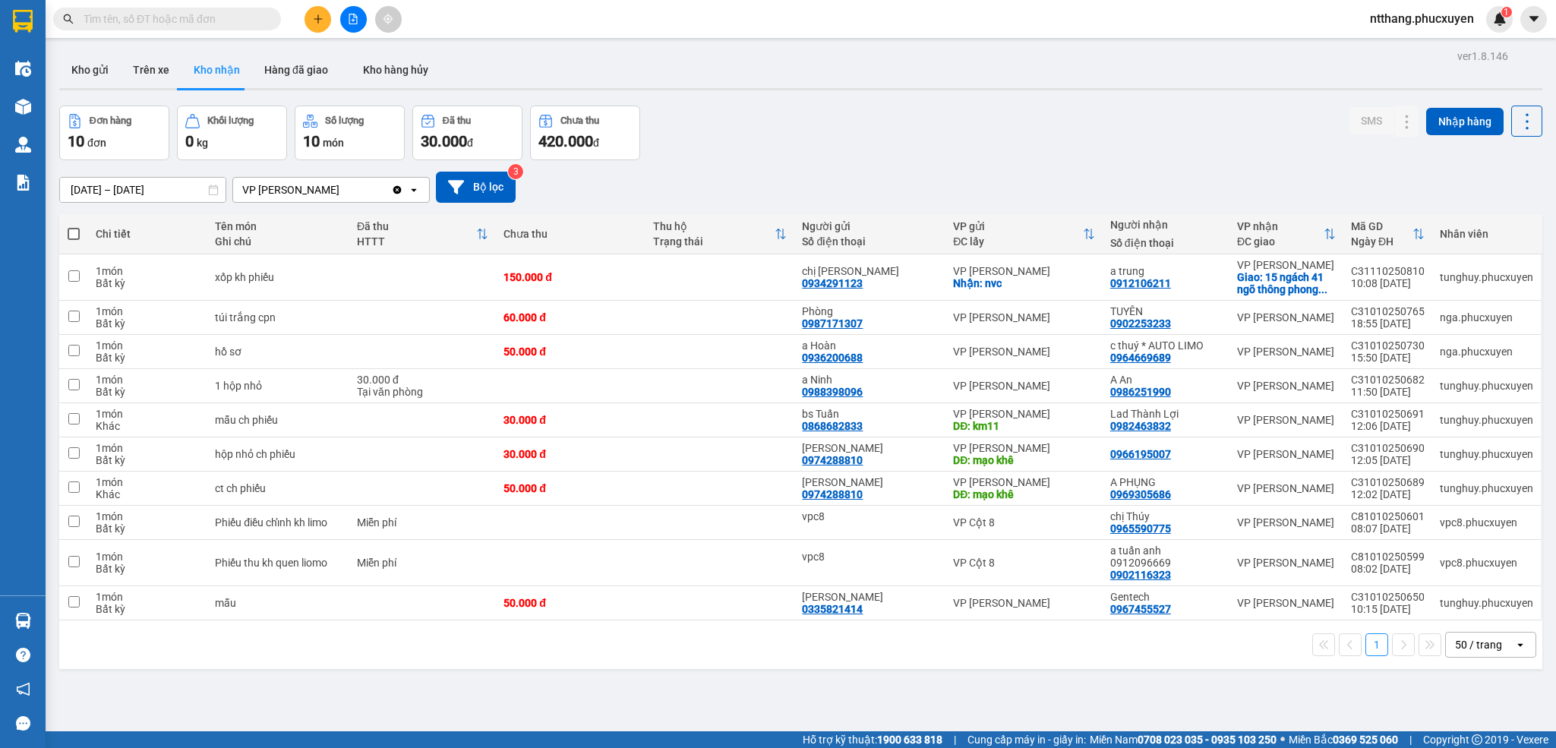
drag, startPoint x: 879, startPoint y: 137, endPoint x: 358, endPoint y: 119, distance: 522.0
click at [878, 137] on div "Đơn hàng 10 đơn Khối lượng 0 kg Số lượng 10 món Đã thu 30.000 đ Chưa thu 420.00…" at bounding box center [800, 133] width 1483 height 55
click at [67, 62] on button "Kho gửi" at bounding box center [90, 70] width 62 height 36
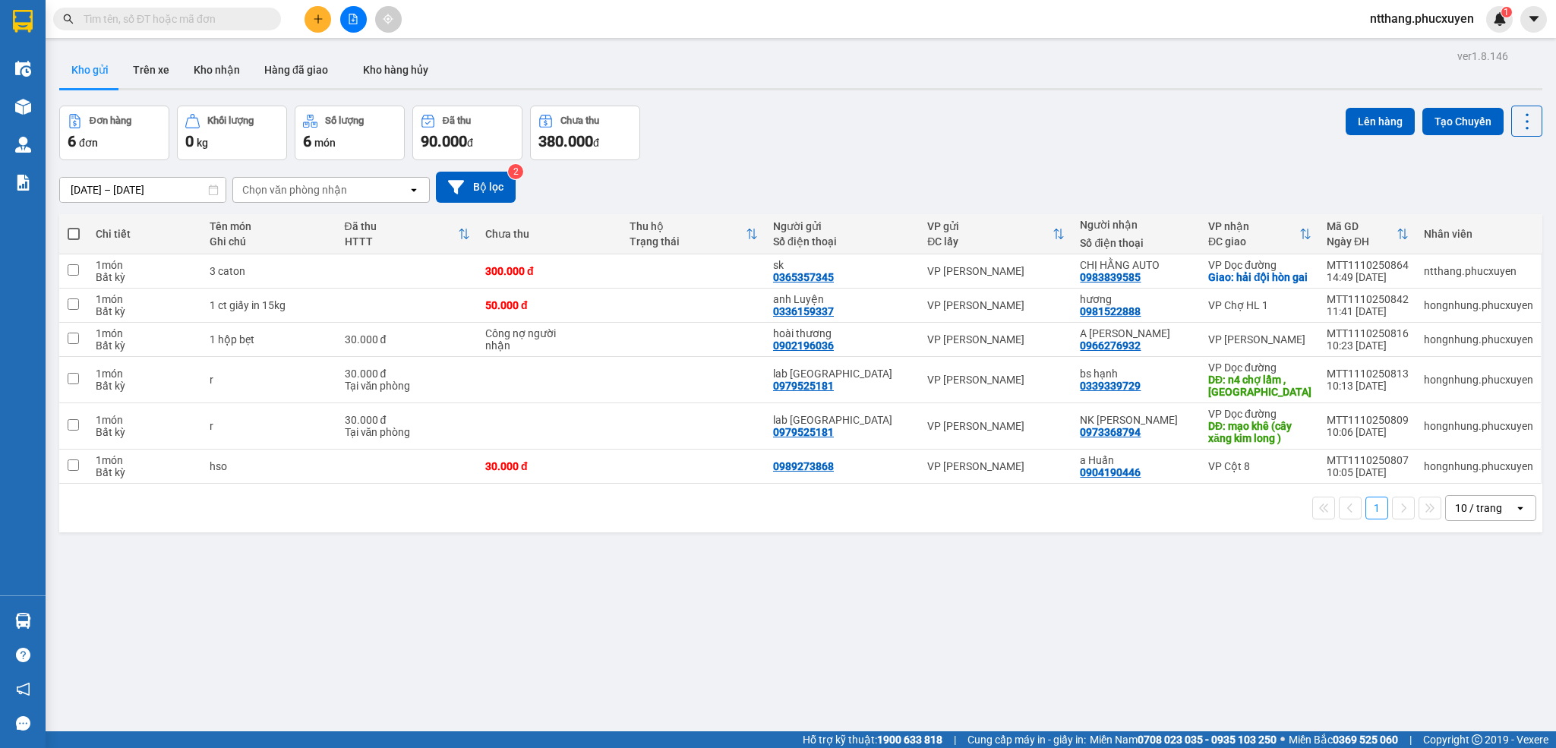
click at [197, 11] on input "text" at bounding box center [173, 19] width 179 height 17
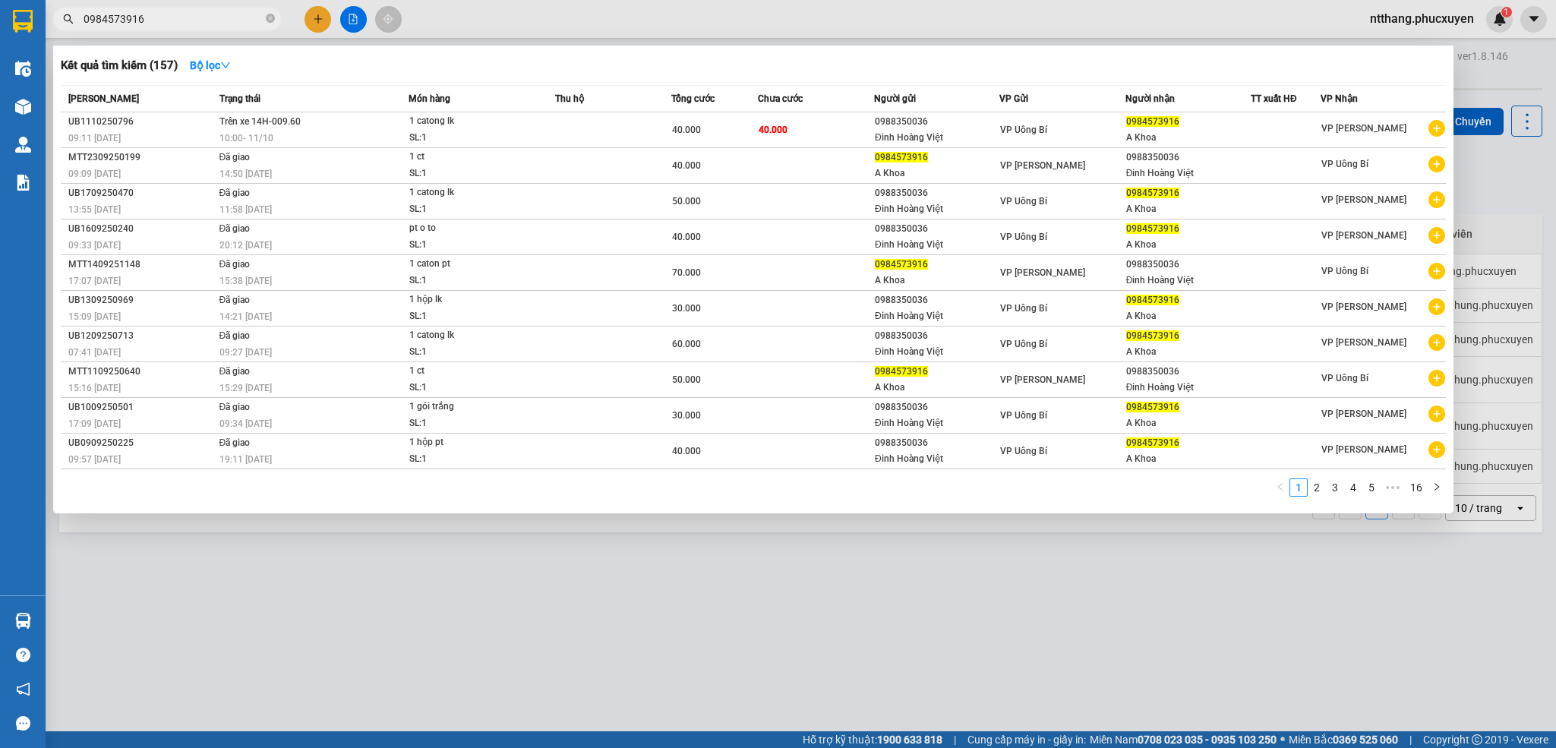
type input "0984573916"
click at [547, 604] on div at bounding box center [778, 374] width 1556 height 748
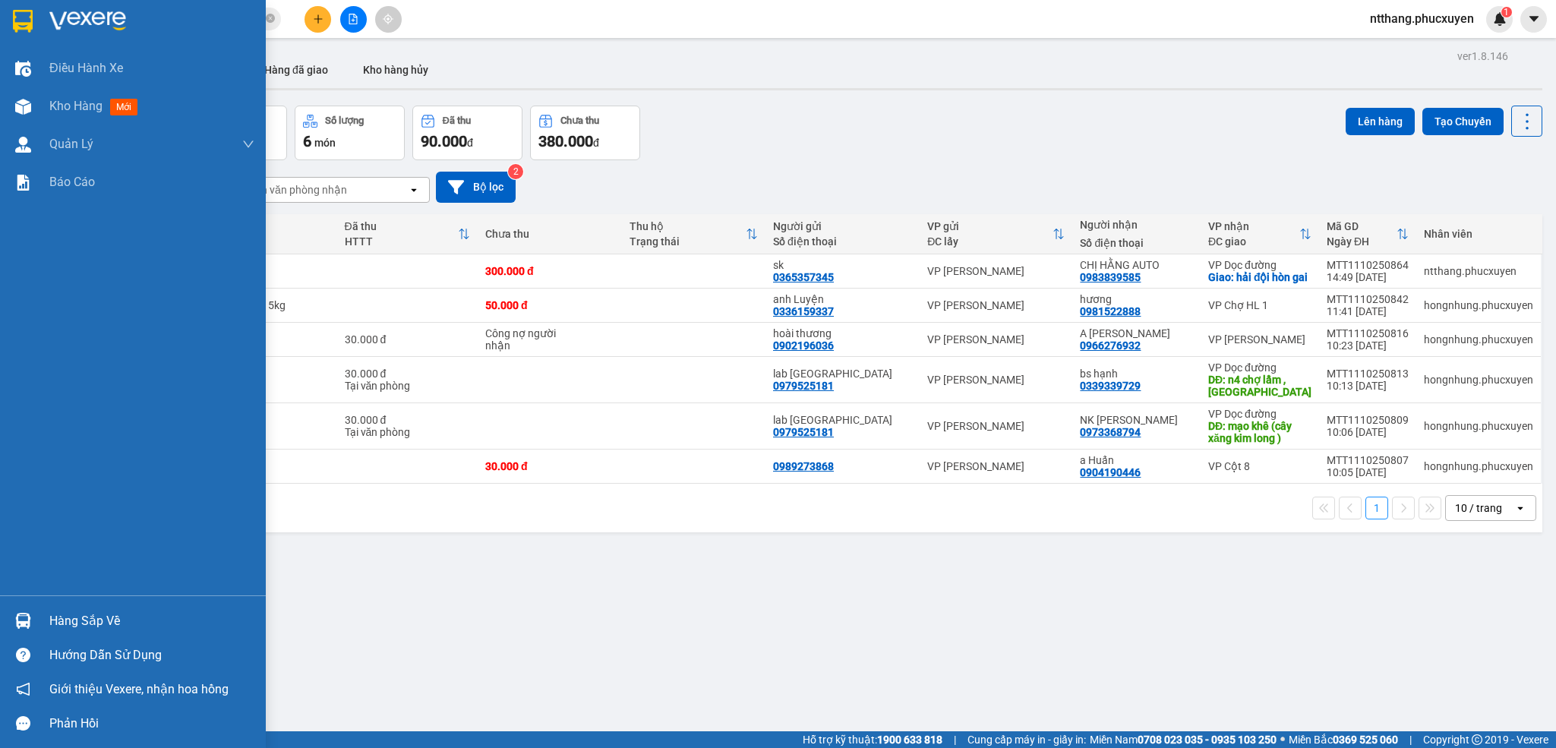
drag, startPoint x: 43, startPoint y: 610, endPoint x: 62, endPoint y: 611, distance: 19.0
click at [46, 610] on div "Hàng sắp về" at bounding box center [133, 621] width 266 height 34
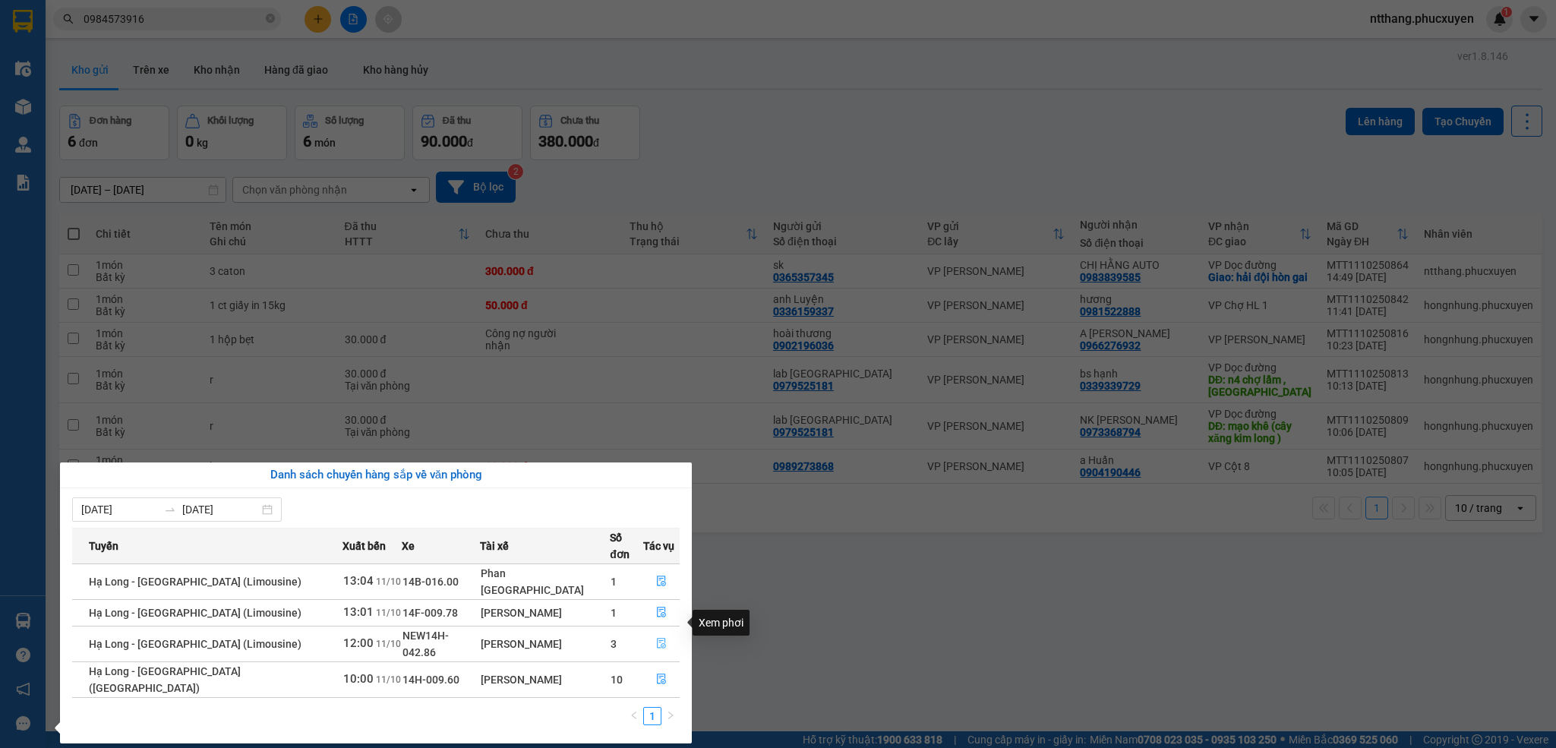
click at [657, 639] on icon "file-done" at bounding box center [661, 644] width 9 height 11
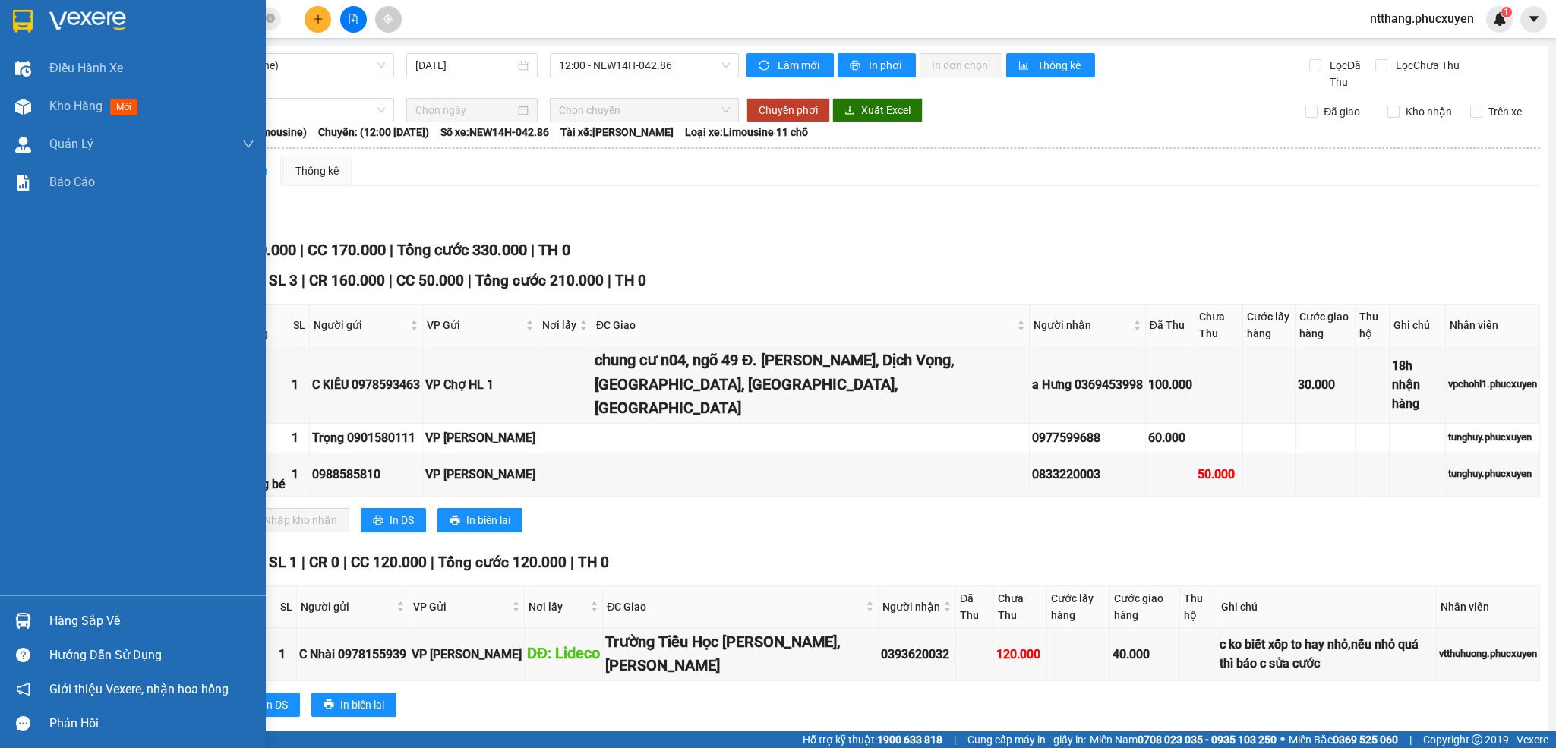
click at [15, 613] on img at bounding box center [23, 621] width 16 height 16
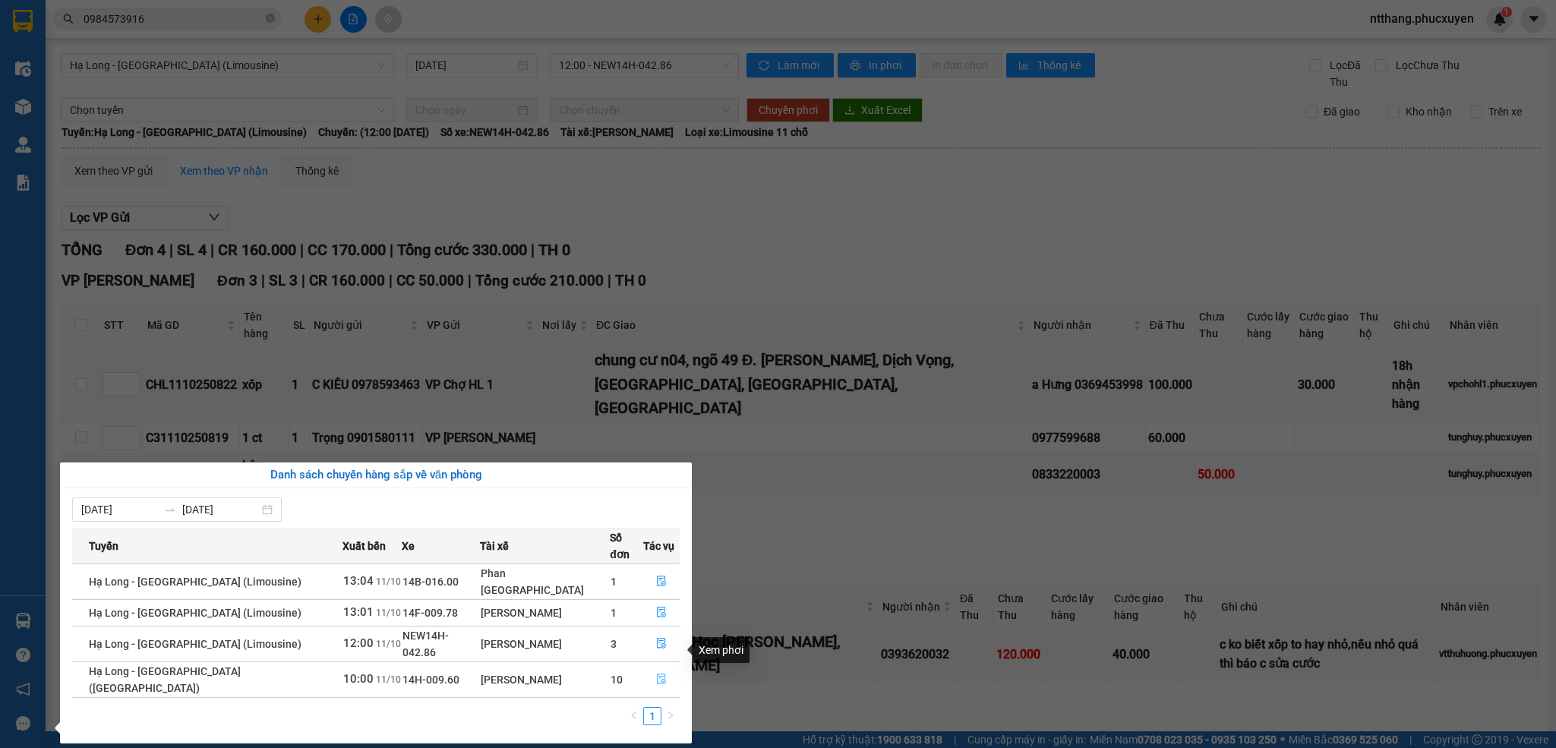
click at [657, 674] on icon "file-done" at bounding box center [661, 679] width 11 height 11
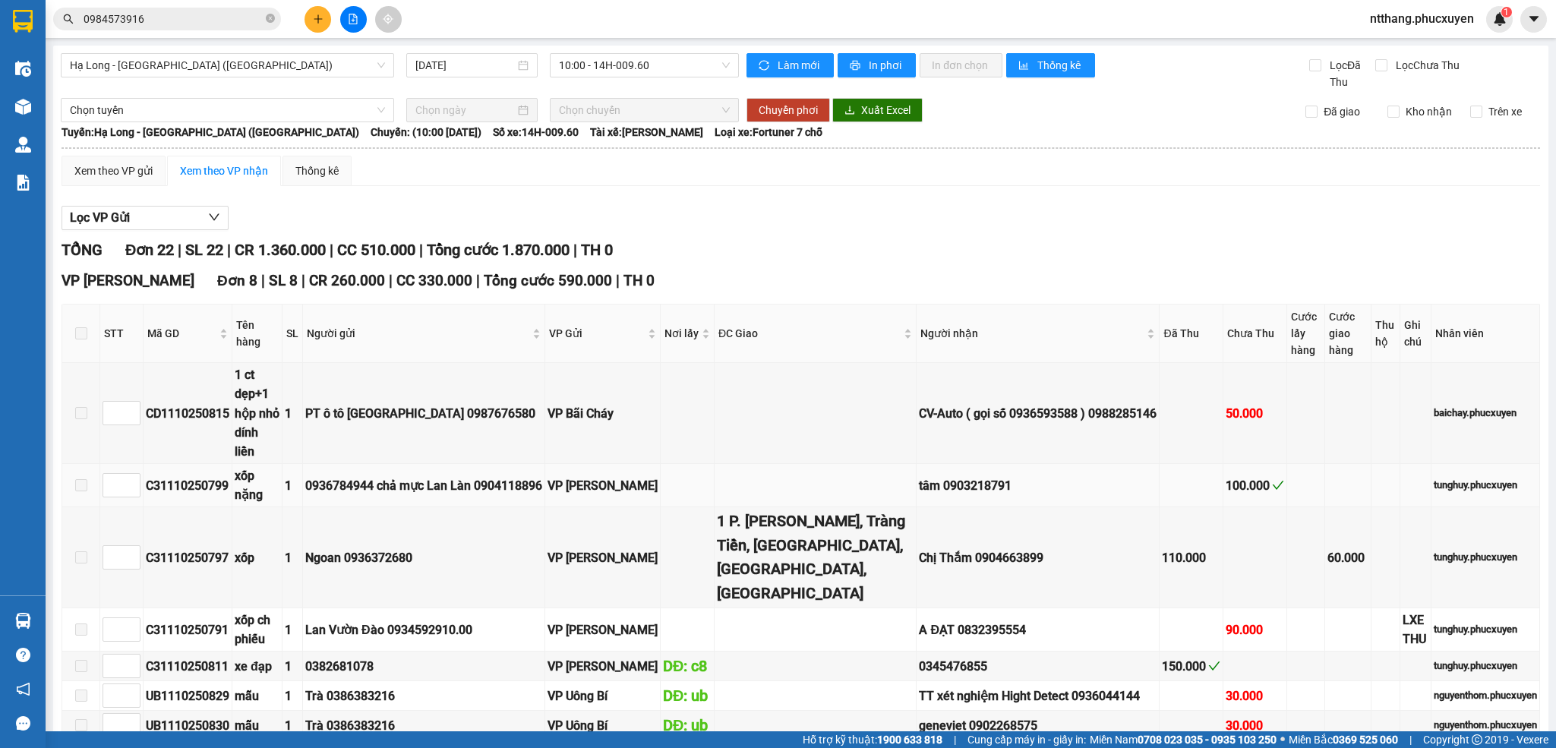
scroll to position [342, 0]
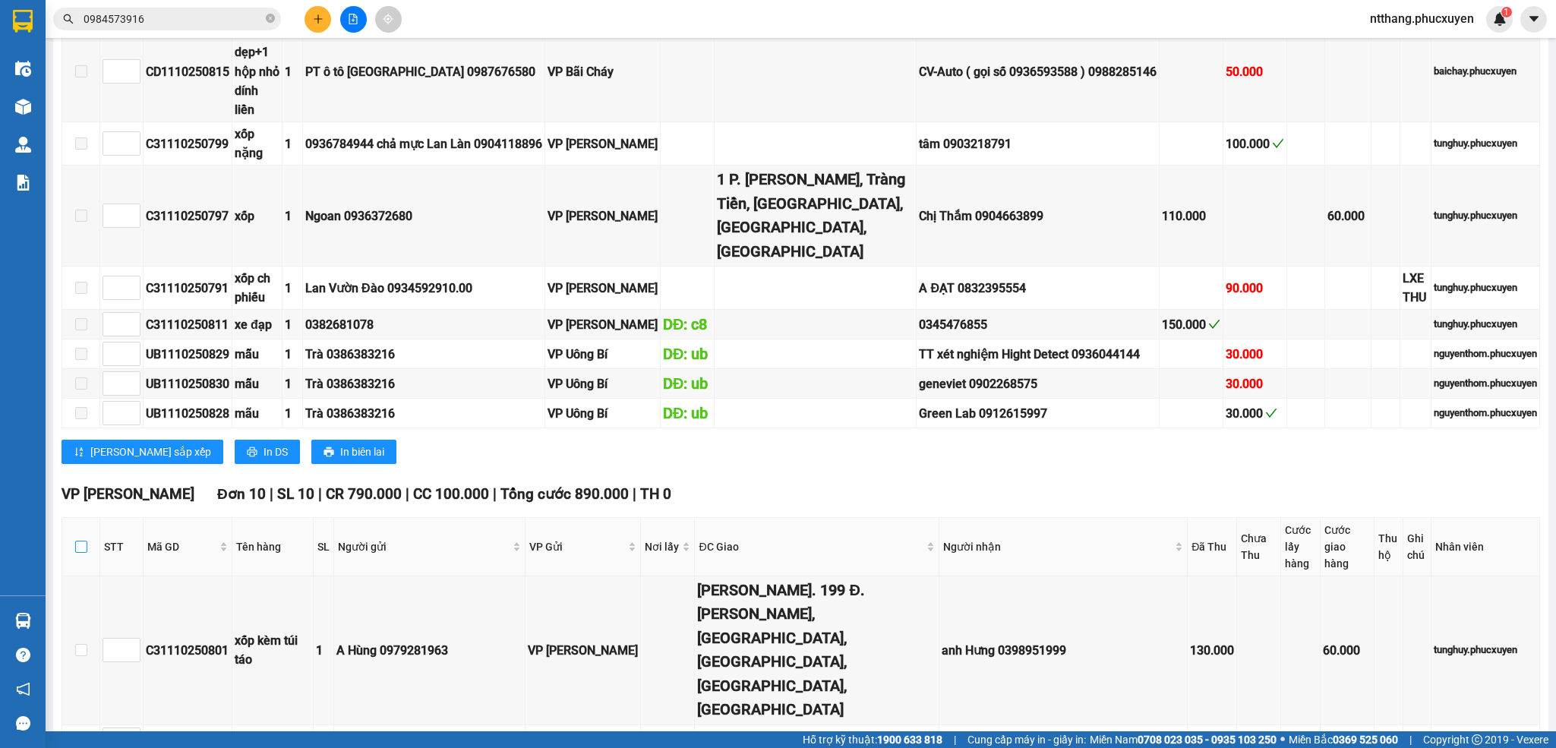
click at [76, 541] on input "checkbox" at bounding box center [81, 547] width 12 height 12
checkbox input "true"
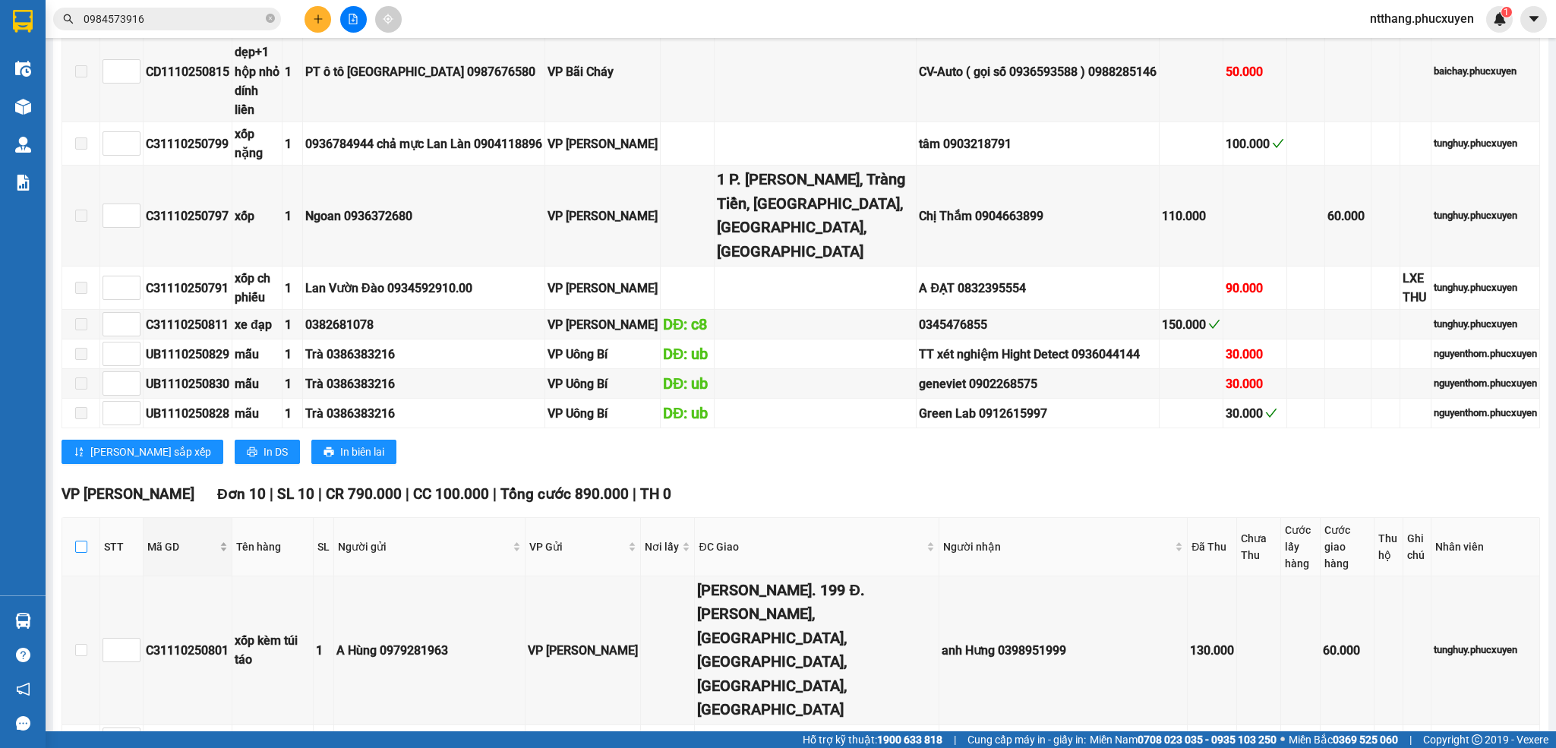
checkbox input "true"
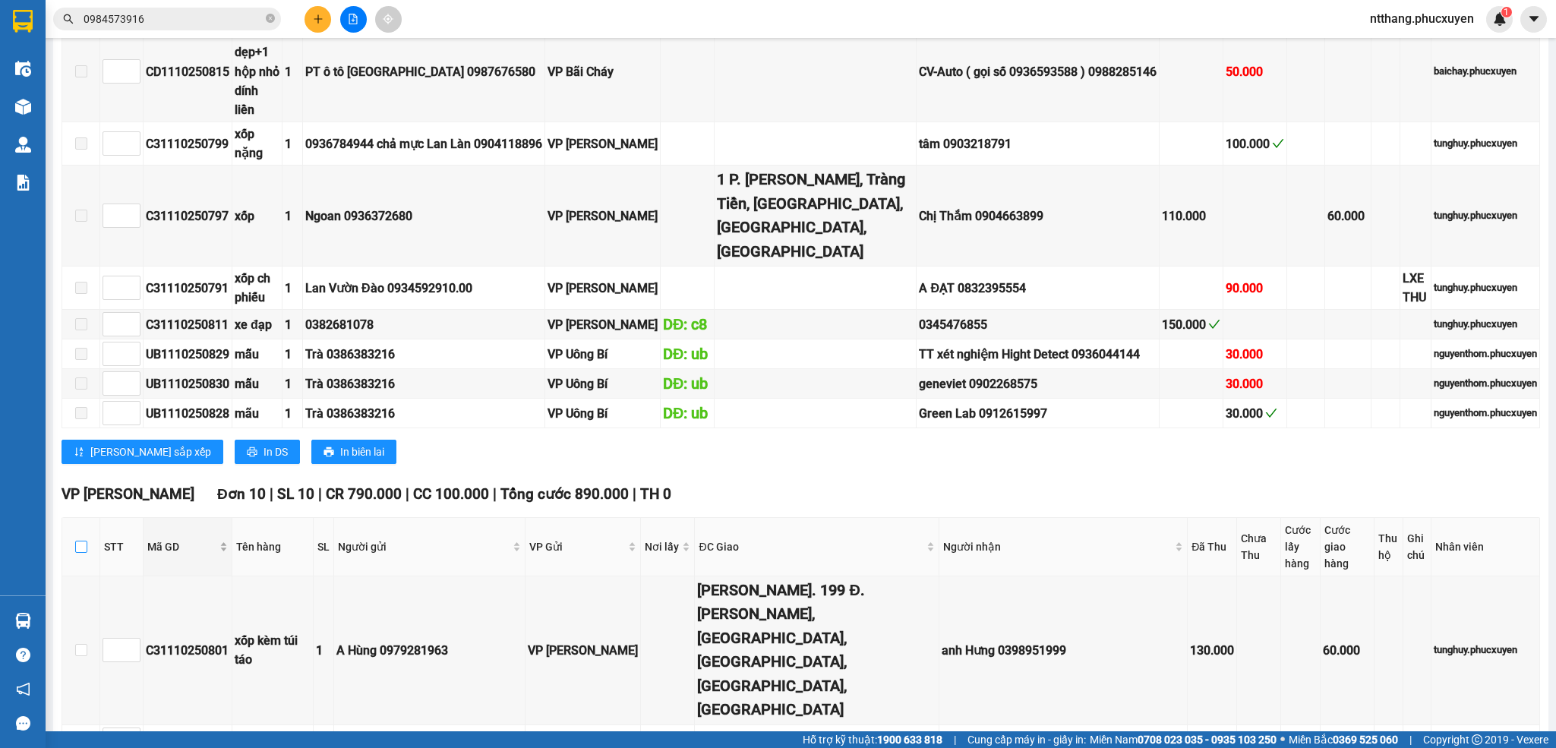
checkbox input "true"
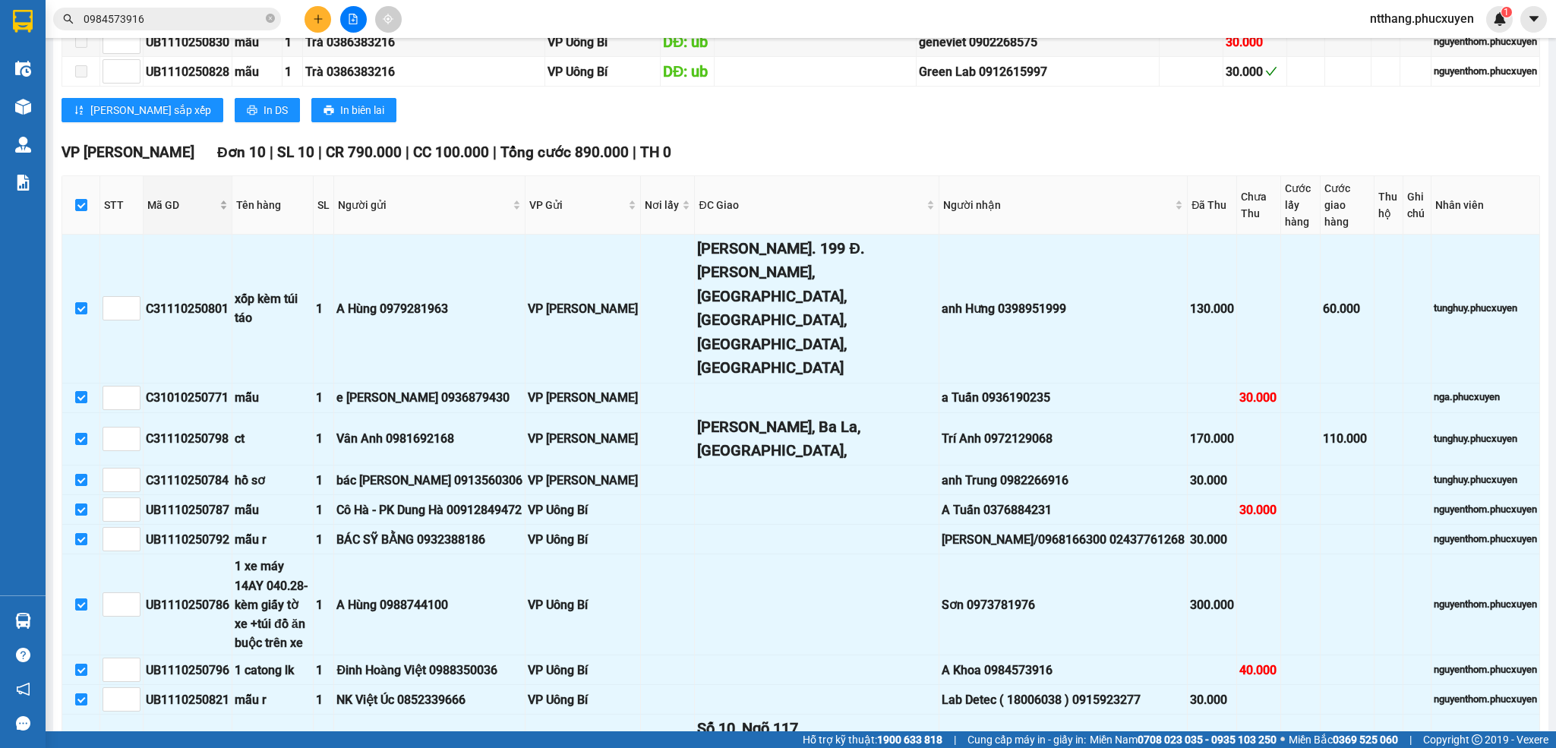
scroll to position [893, 0]
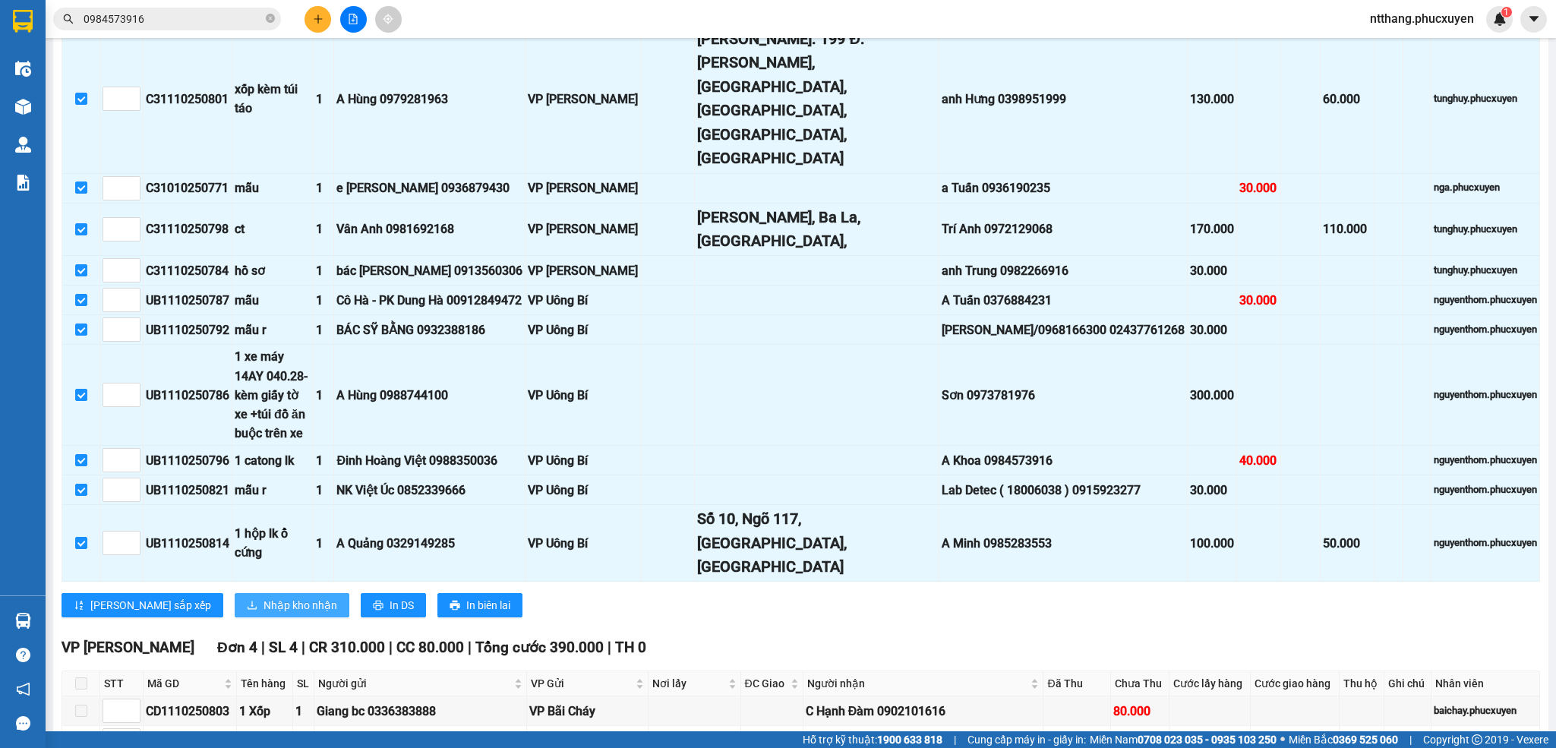
click at [263, 597] on span "Nhập kho nhận" at bounding box center [300, 605] width 74 height 17
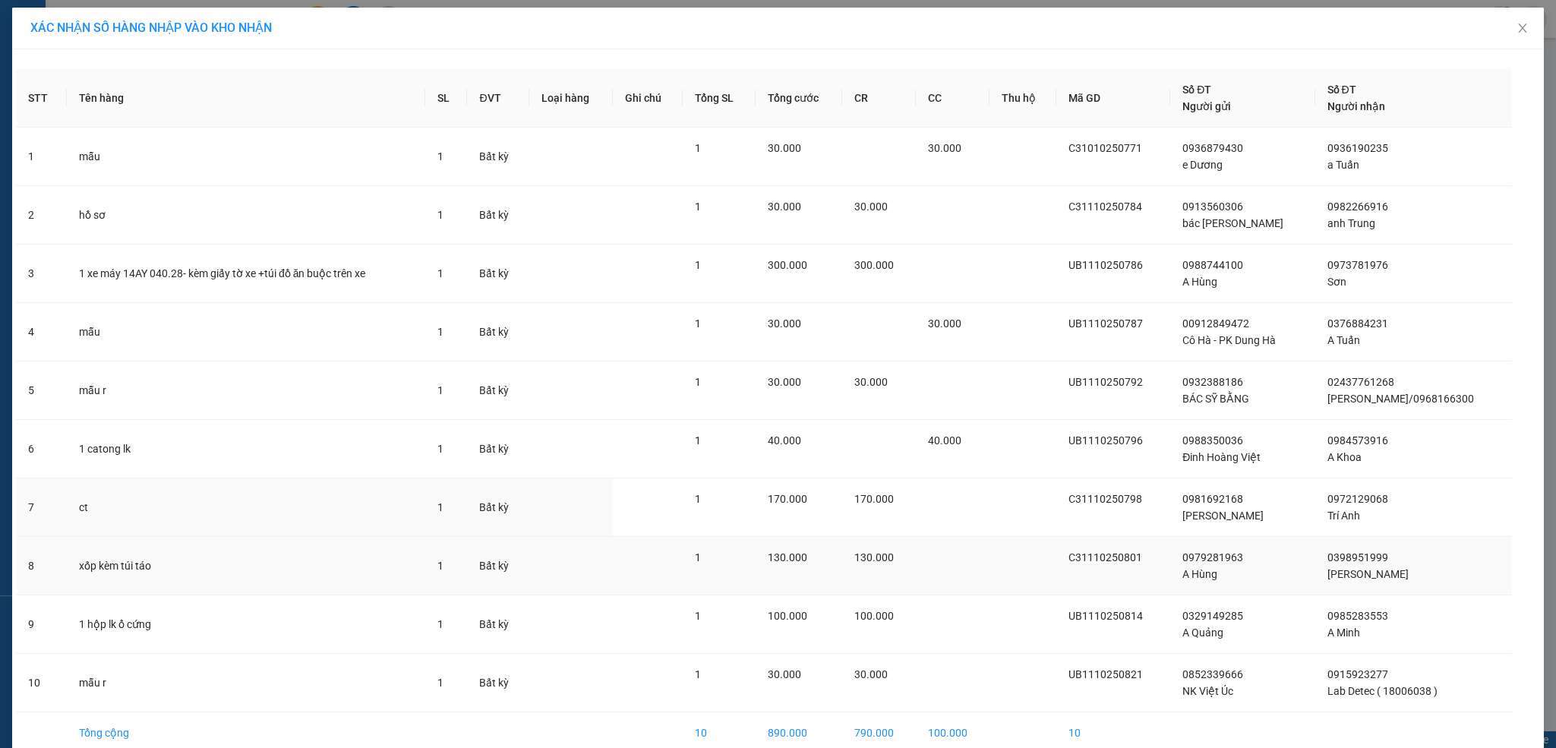
scroll to position [78, 0]
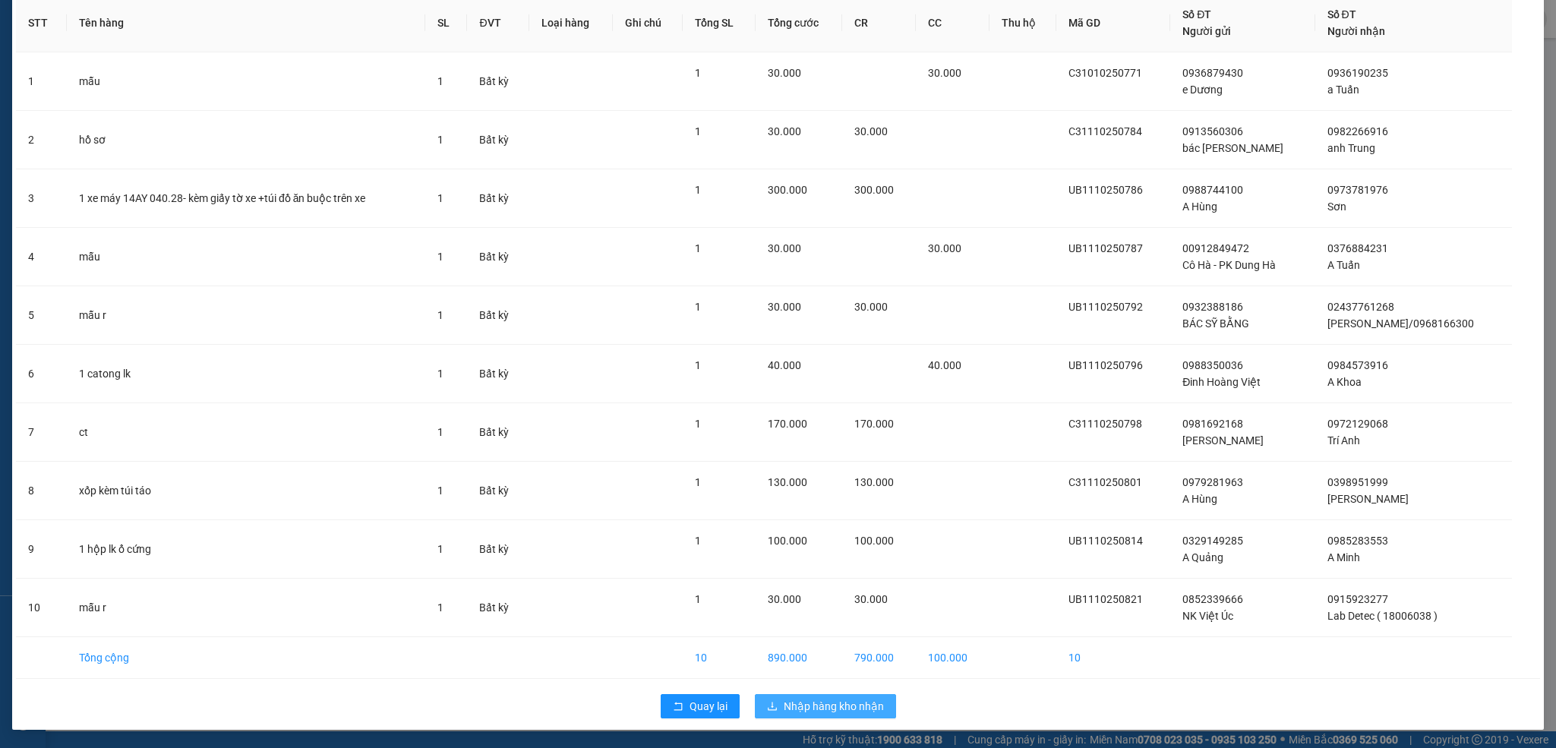
click at [793, 698] on span "Nhập hàng kho nhận" at bounding box center [834, 706] width 100 height 17
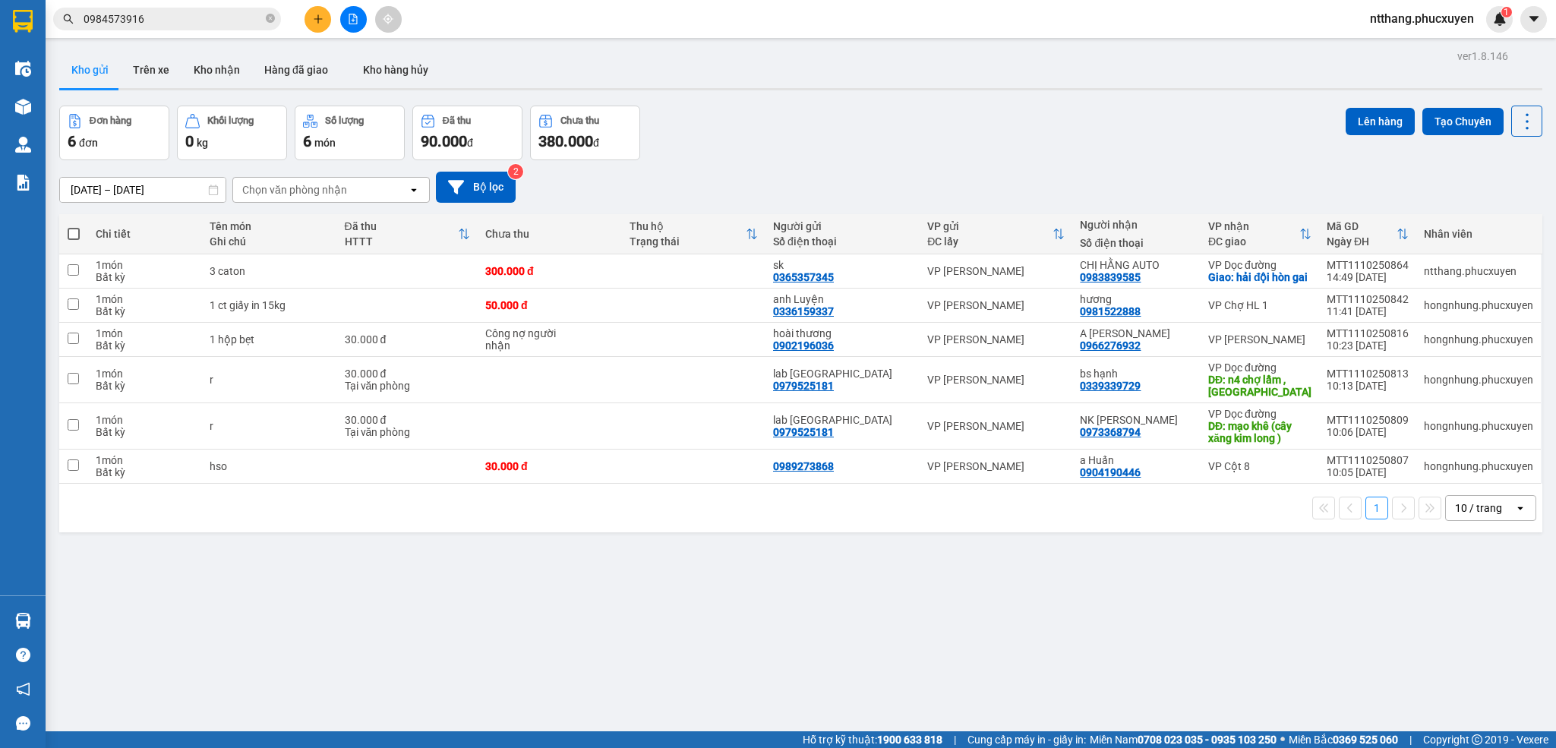
click at [778, 509] on div "1 10 / trang open" at bounding box center [800, 508] width 1483 height 49
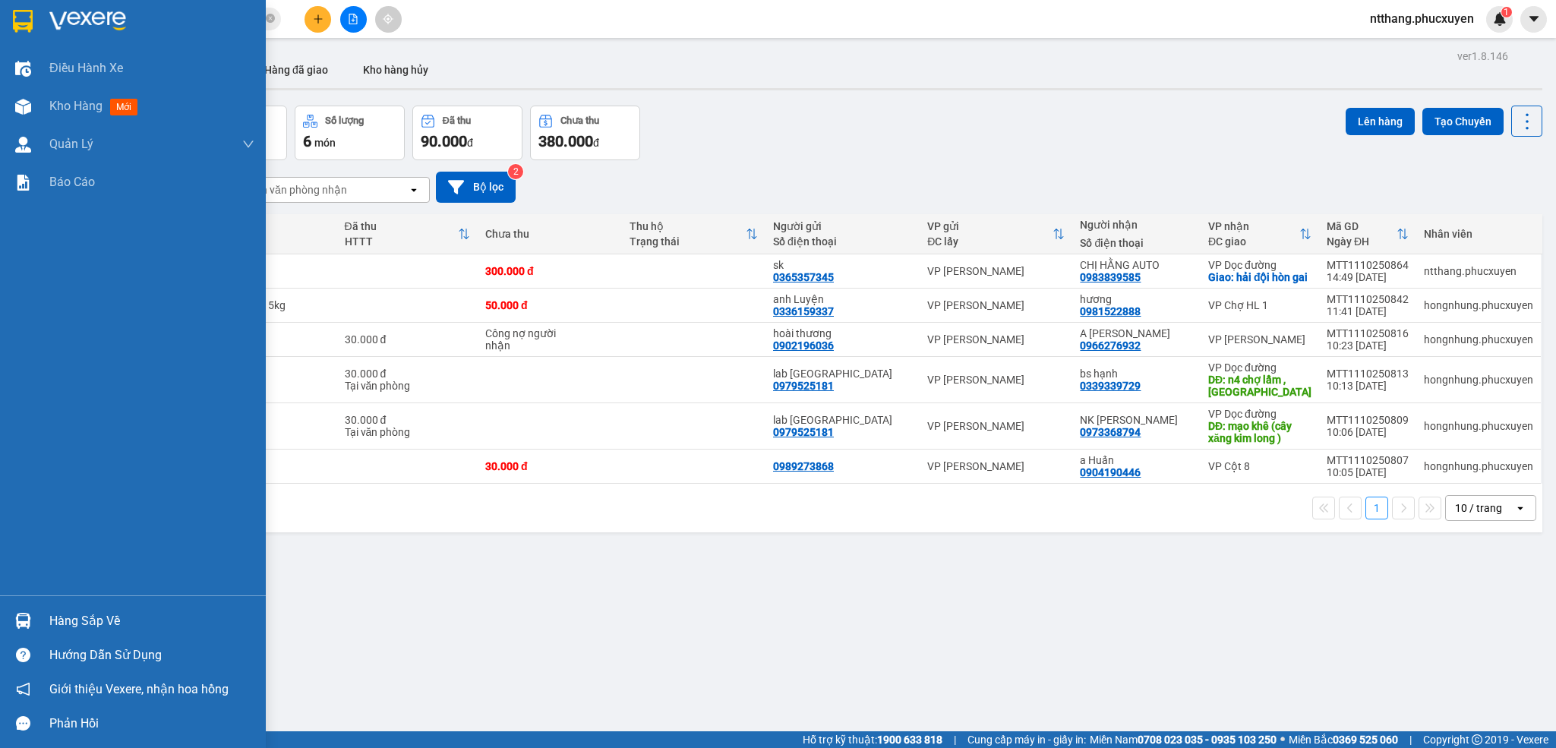
drag, startPoint x: 27, startPoint y: 623, endPoint x: 60, endPoint y: 611, distance: 34.6
click at [27, 623] on img at bounding box center [23, 621] width 16 height 16
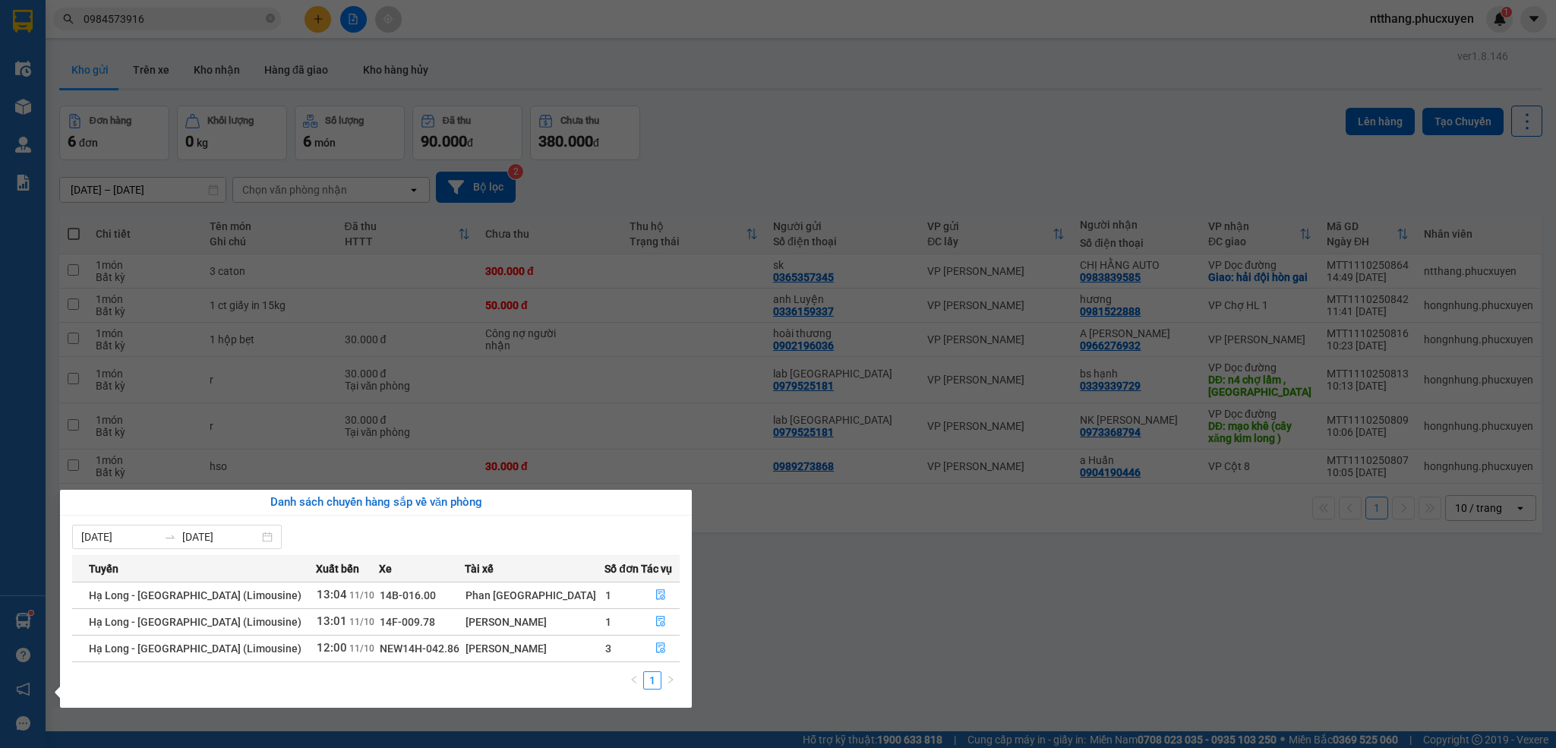
click at [796, 595] on section "Kết quả tìm kiếm ( 157 ) Bộ lọc Mã ĐH Trạng thái Món hàng Thu hộ Tổng cước Chưa…" at bounding box center [778, 374] width 1556 height 748
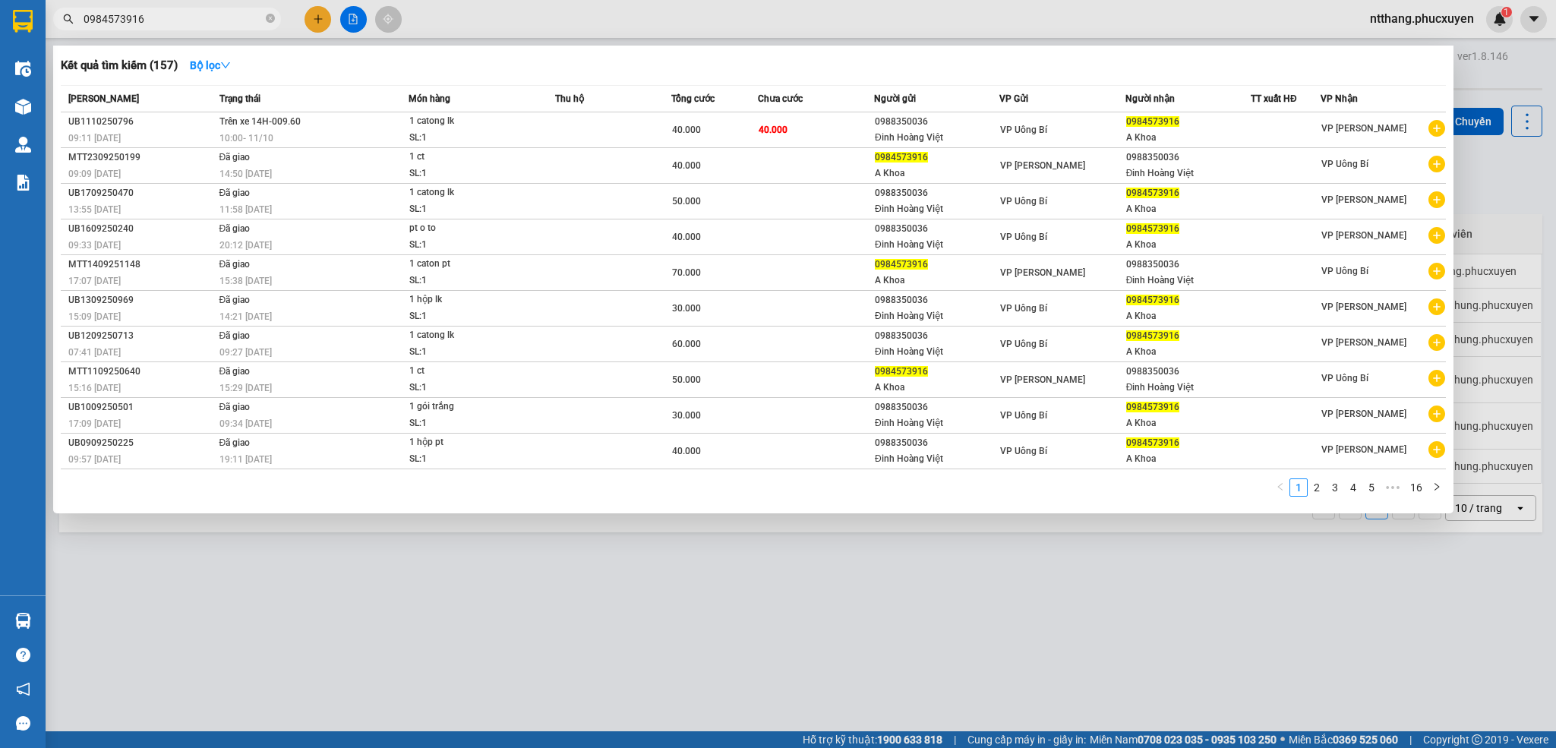
click at [206, 18] on input "0984573916" at bounding box center [173, 19] width 179 height 17
drag, startPoint x: 257, startPoint y: 665, endPoint x: 151, endPoint y: 649, distance: 107.5
click at [254, 664] on div at bounding box center [778, 374] width 1556 height 748
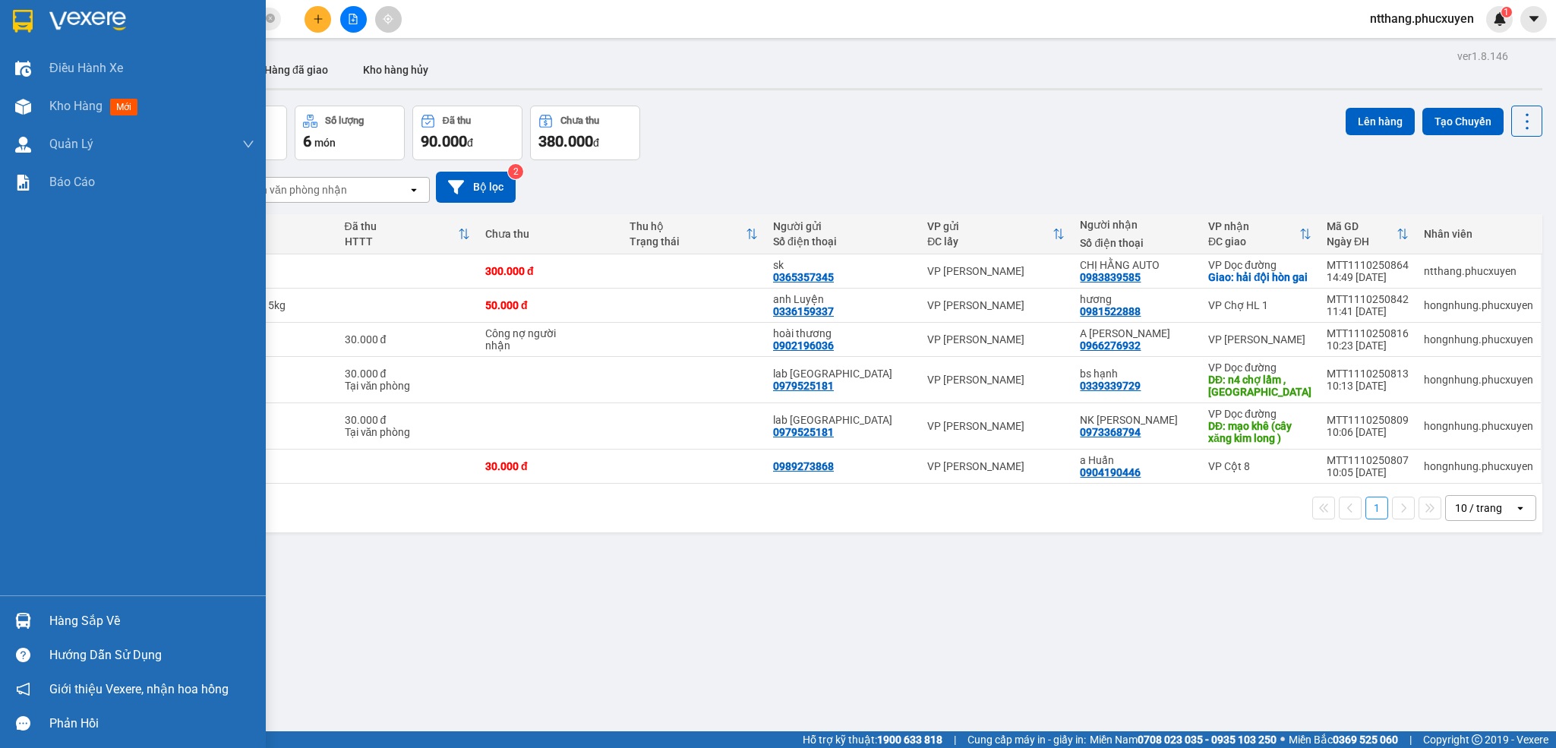
click at [8, 613] on div "Hàng sắp về" at bounding box center [133, 621] width 266 height 34
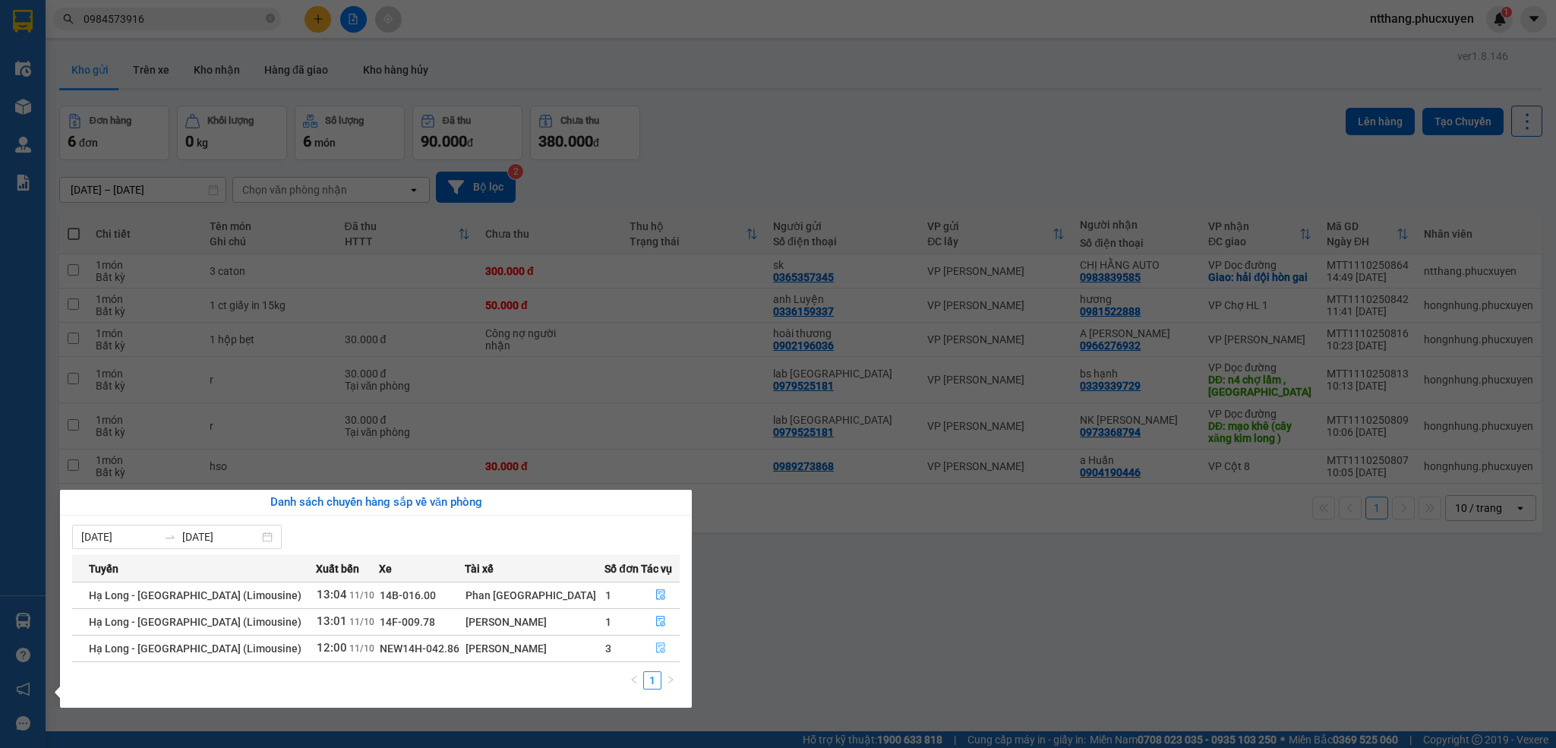
click at [648, 651] on button "button" at bounding box center [660, 648] width 37 height 24
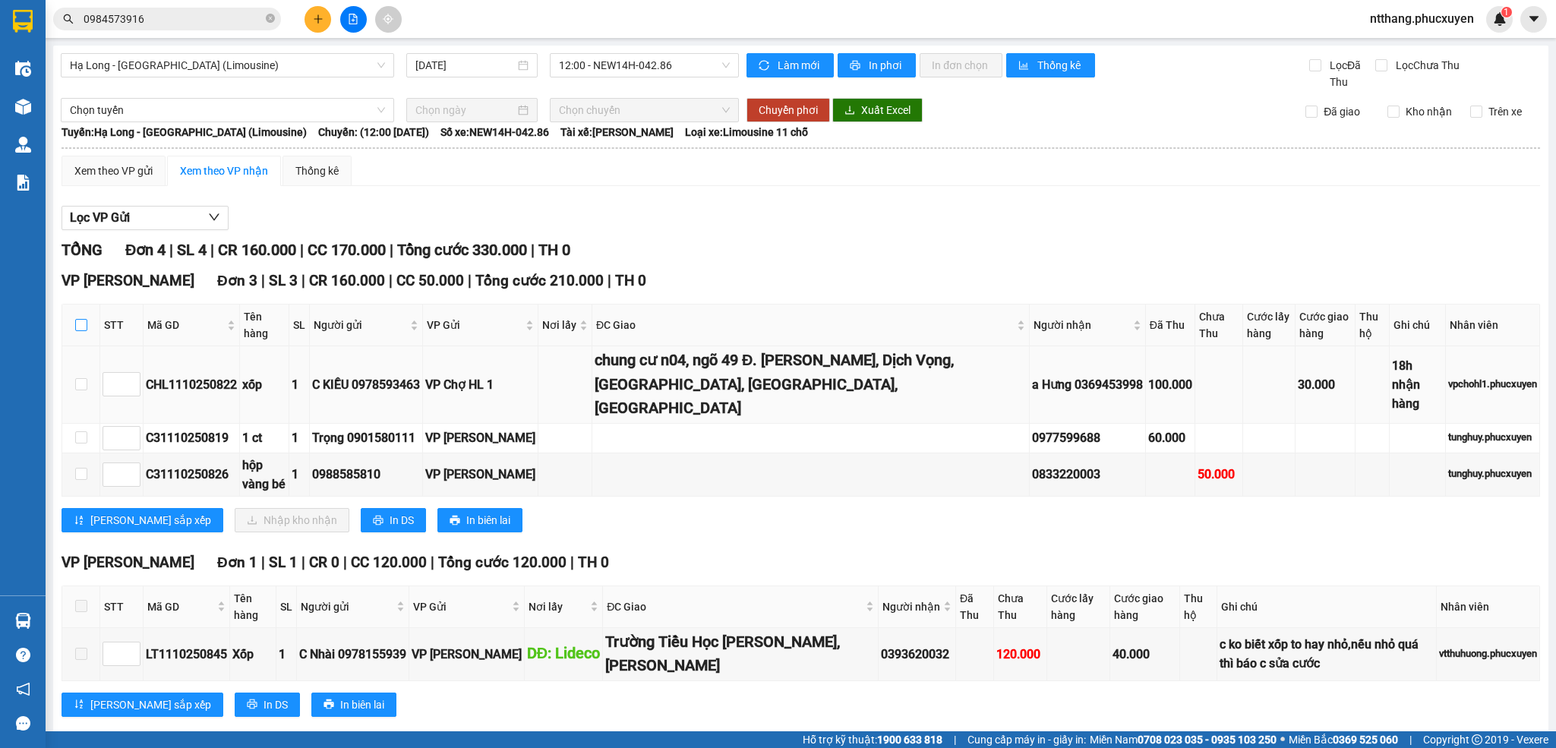
drag, startPoint x: 80, startPoint y: 322, endPoint x: 82, endPoint y: 352, distance: 29.7
click at [80, 322] on input "checkbox" at bounding box center [81, 325] width 12 height 12
checkbox input "true"
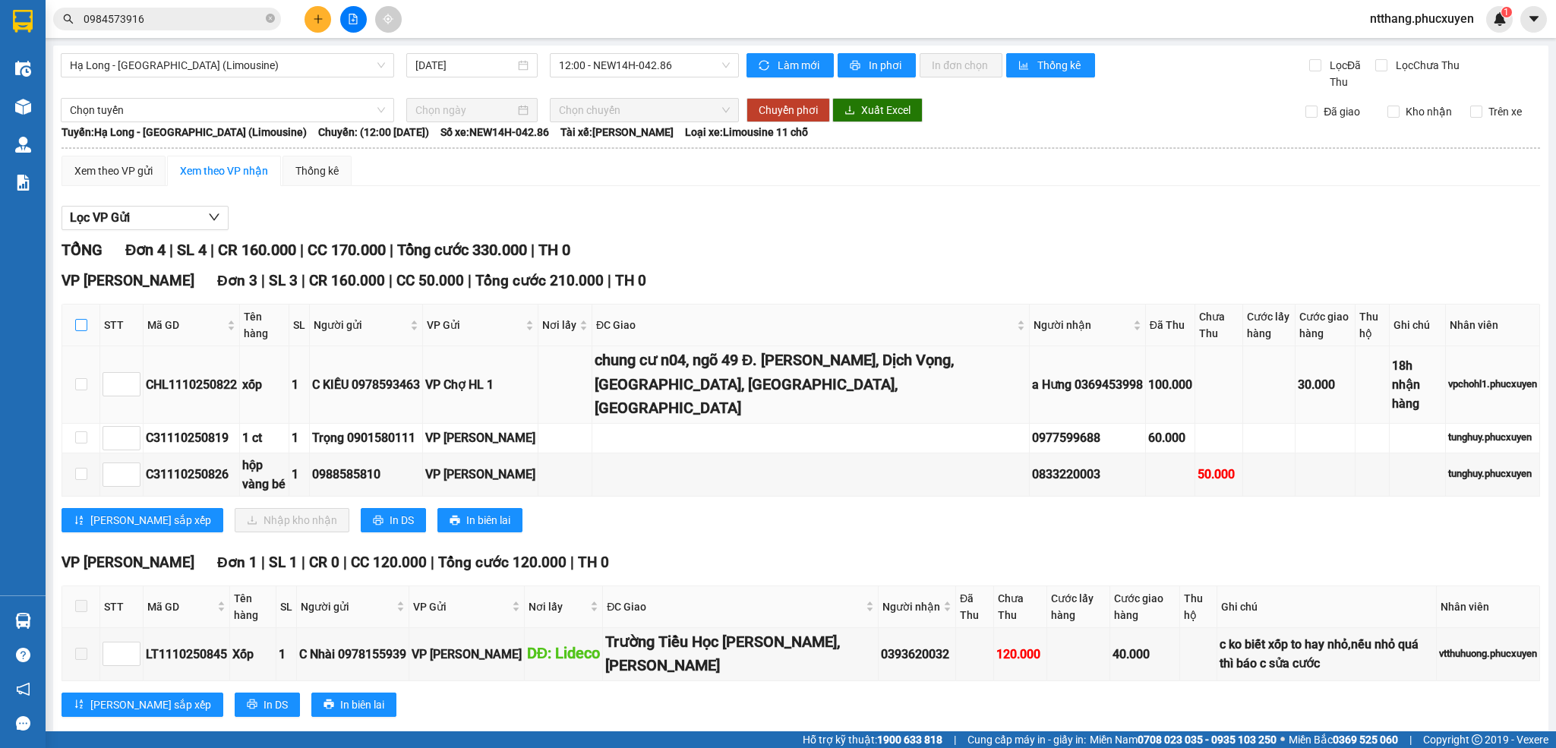
checkbox input "true"
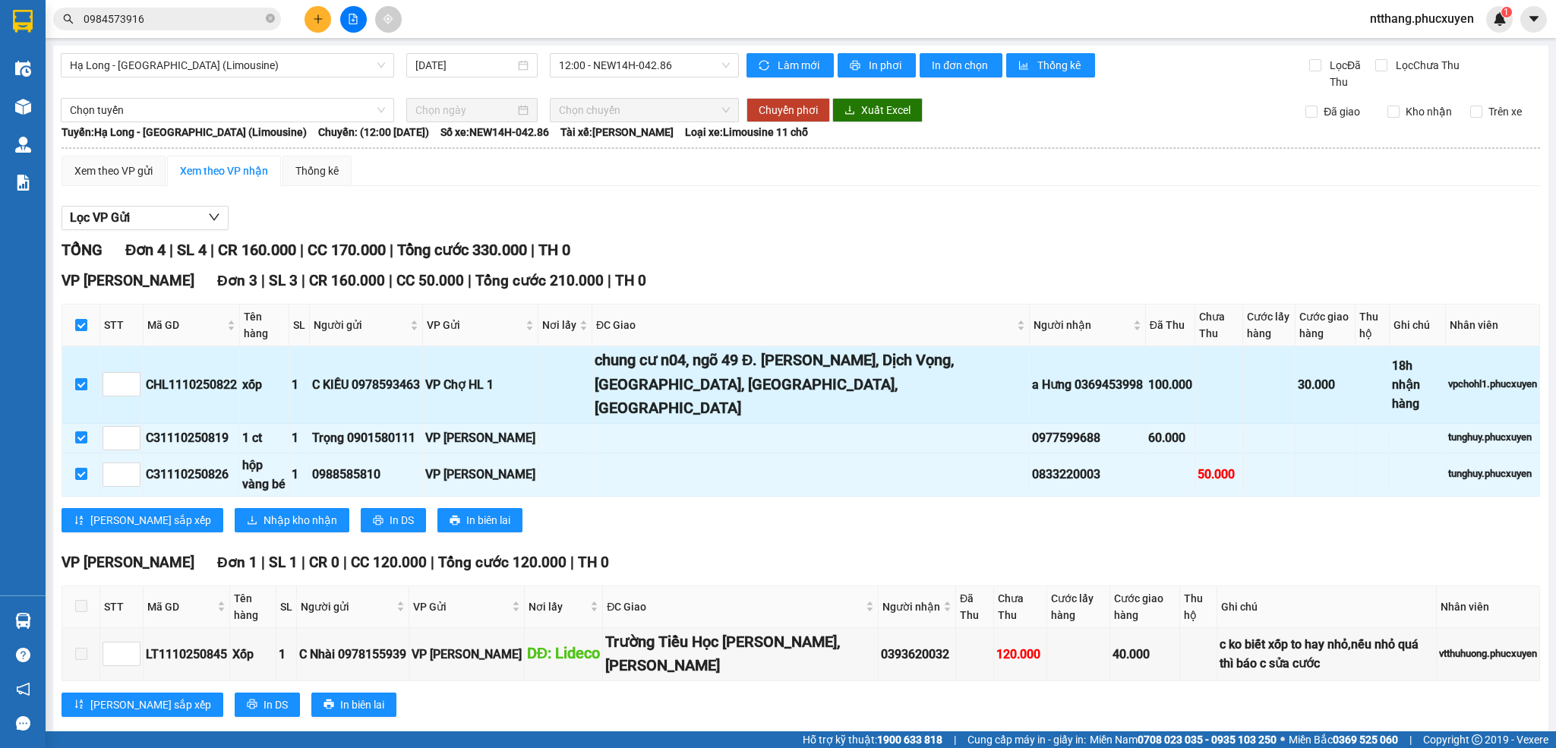
click at [83, 379] on input "checkbox" at bounding box center [81, 384] width 12 height 12
checkbox input "false"
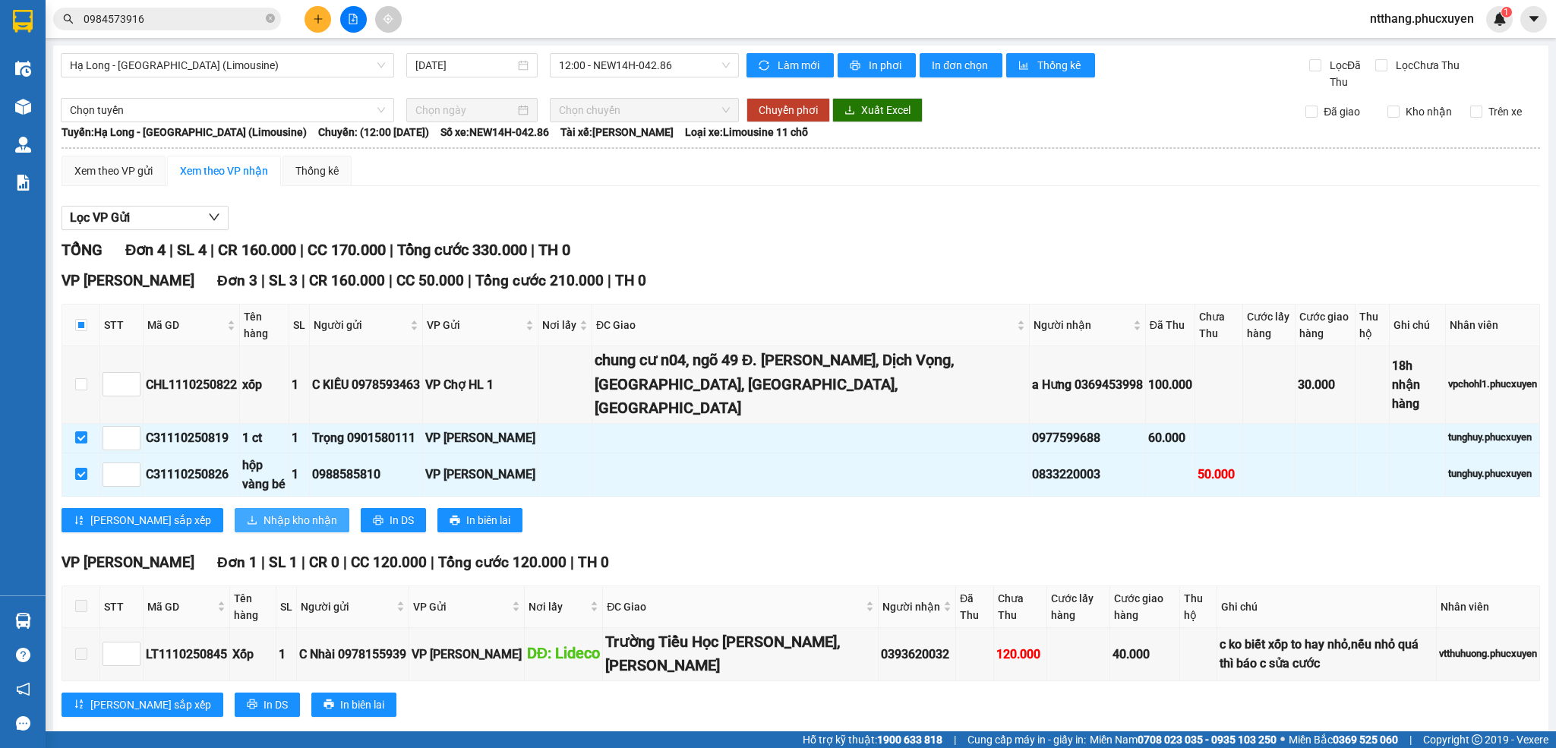
click at [263, 512] on span "Nhập kho nhận" at bounding box center [300, 520] width 74 height 17
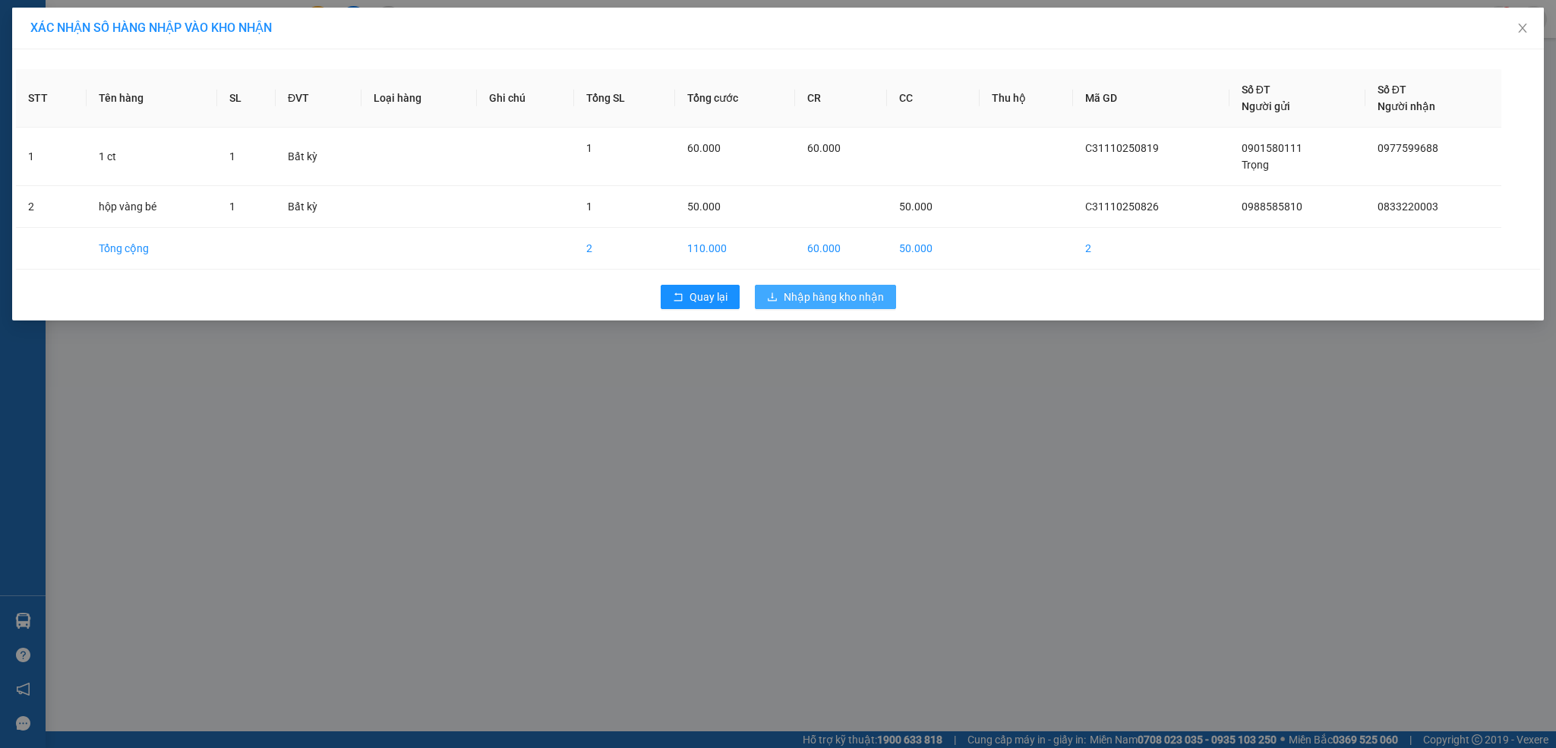
click at [802, 305] on span "Nhập hàng kho nhận" at bounding box center [834, 297] width 100 height 17
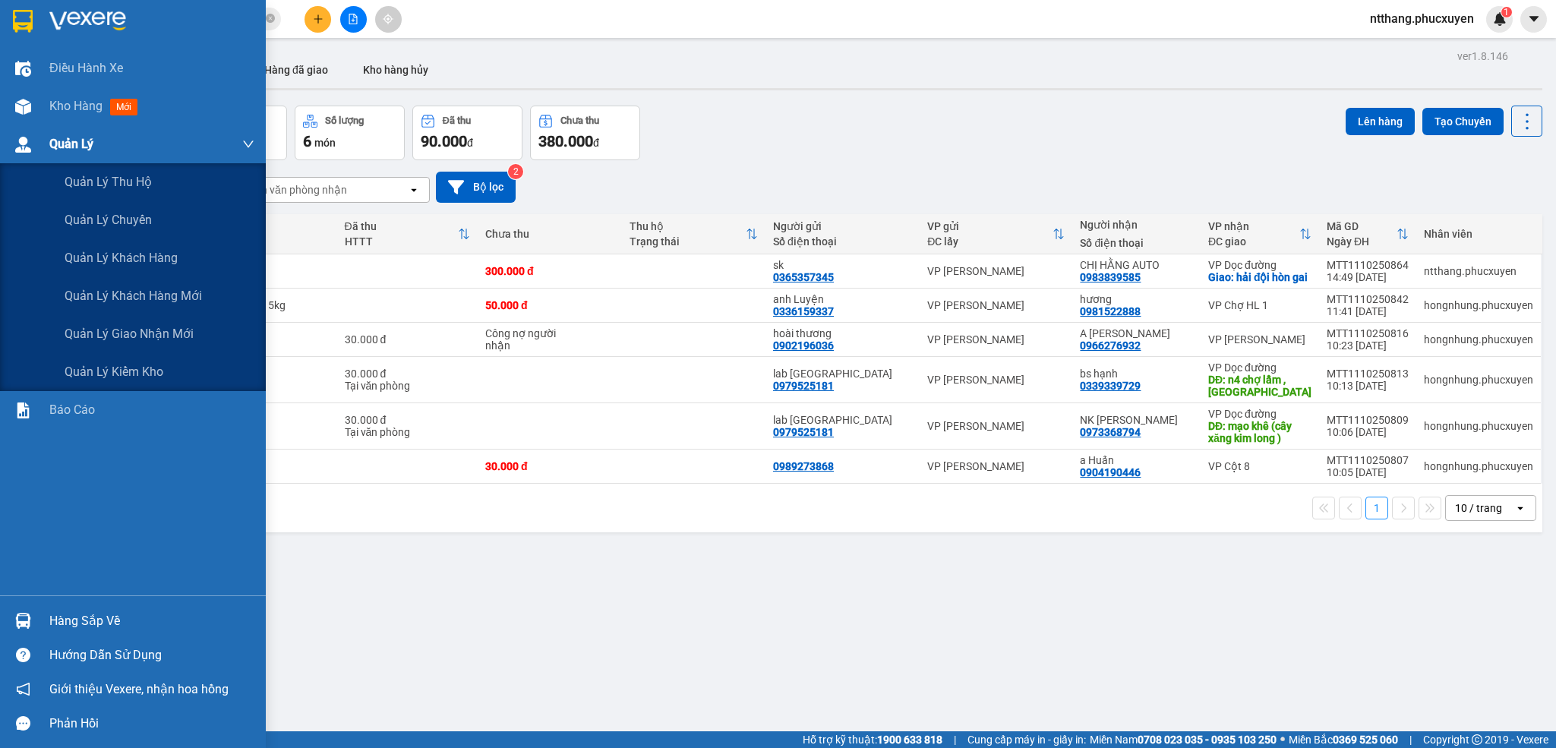
drag, startPoint x: 27, startPoint y: 144, endPoint x: 27, endPoint y: 162, distance: 18.2
click at [25, 144] on img at bounding box center [23, 145] width 16 height 16
click at [133, 329] on span "Quản lý giao nhận mới" at bounding box center [129, 333] width 129 height 19
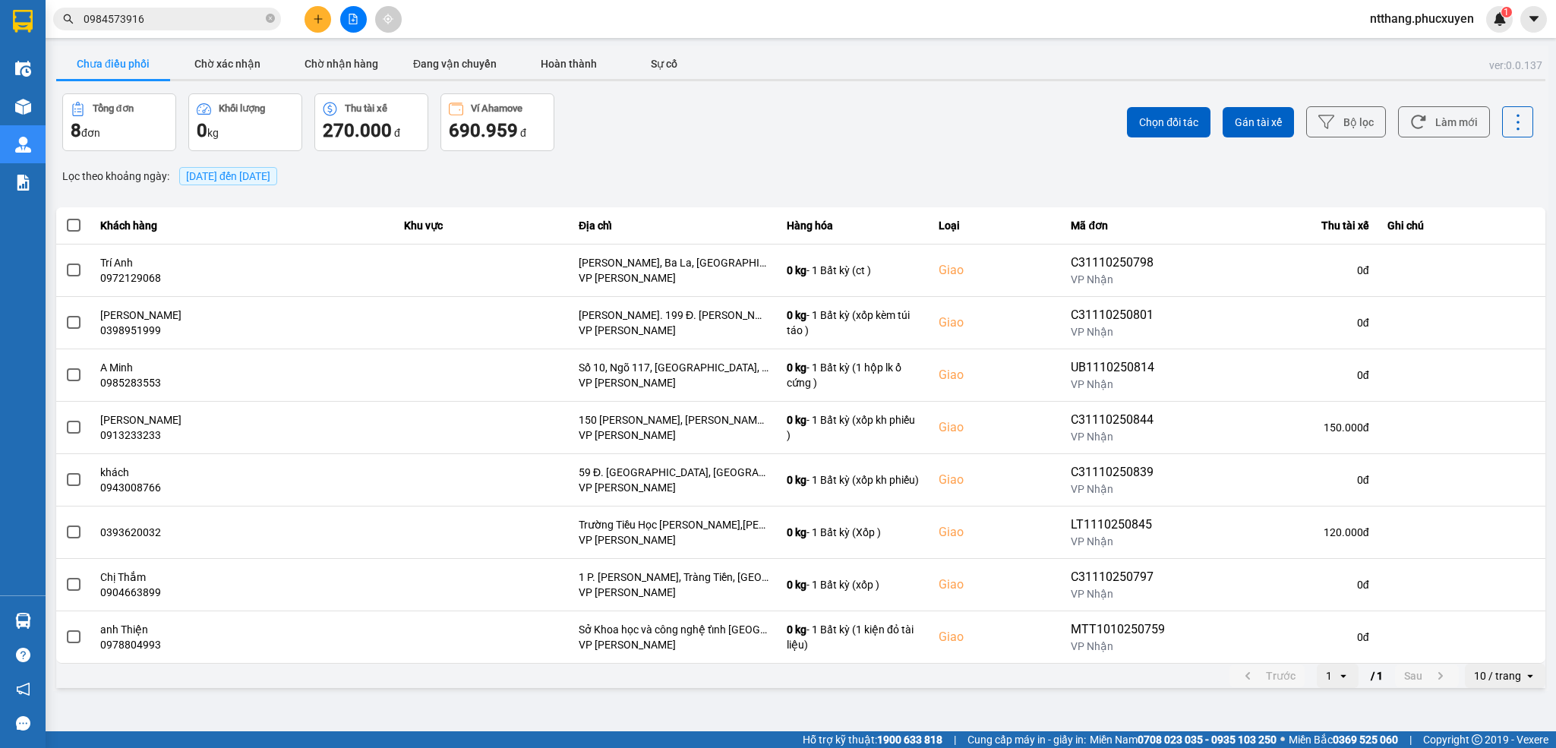
click at [270, 171] on span "[DATE] đến [DATE]" at bounding box center [228, 176] width 84 height 12
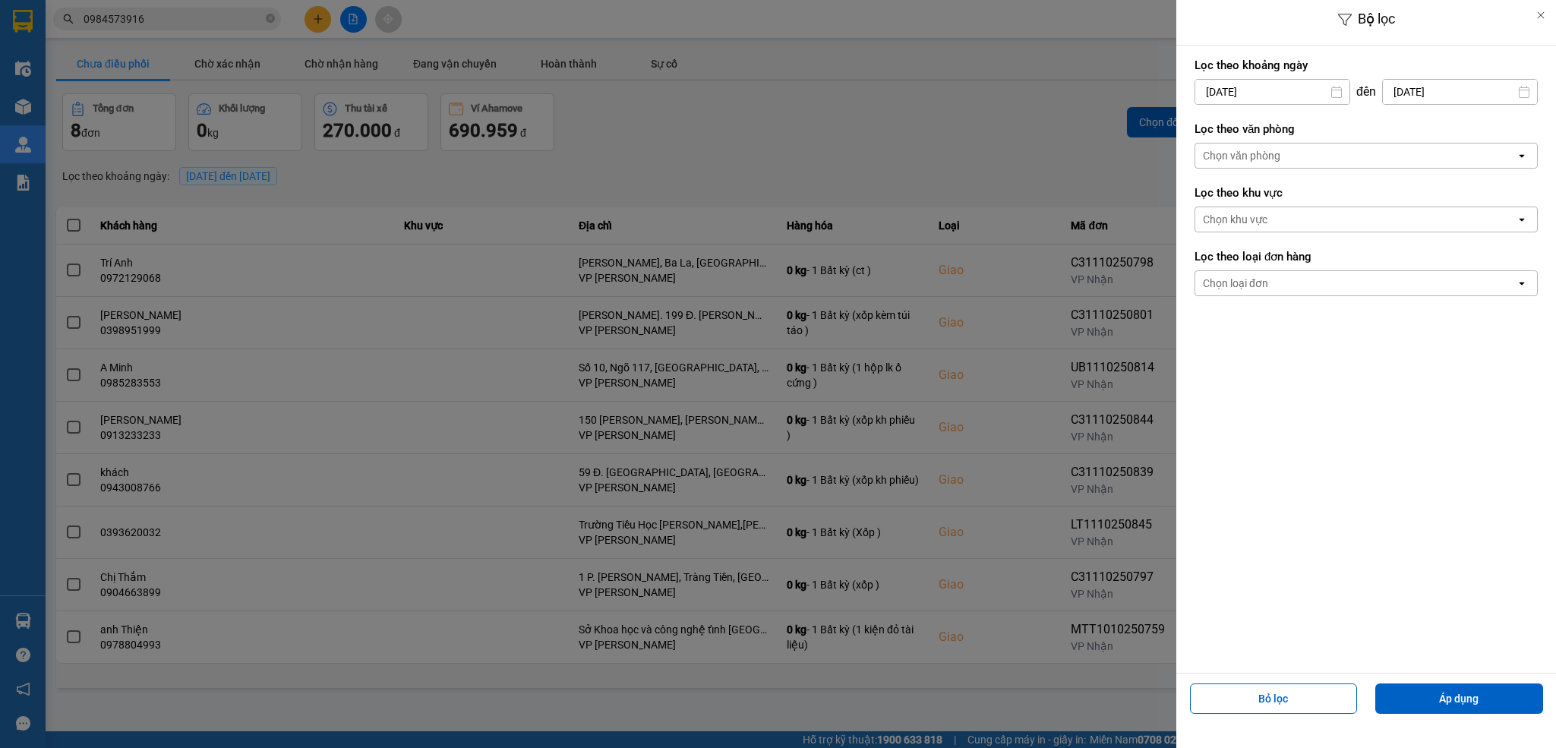
click at [1312, 150] on div "Chọn văn phòng" at bounding box center [1355, 156] width 320 height 24
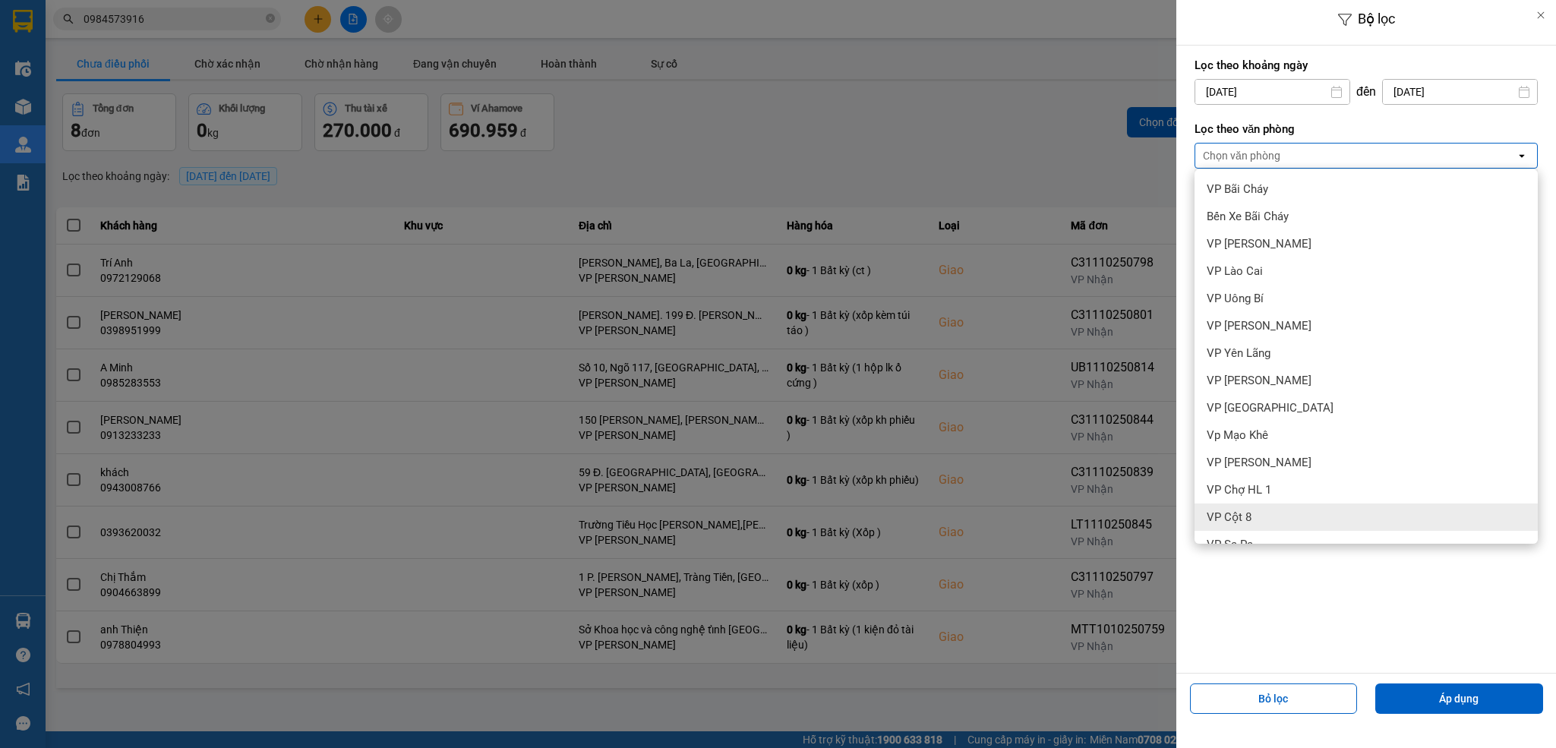
scroll to position [128, 0]
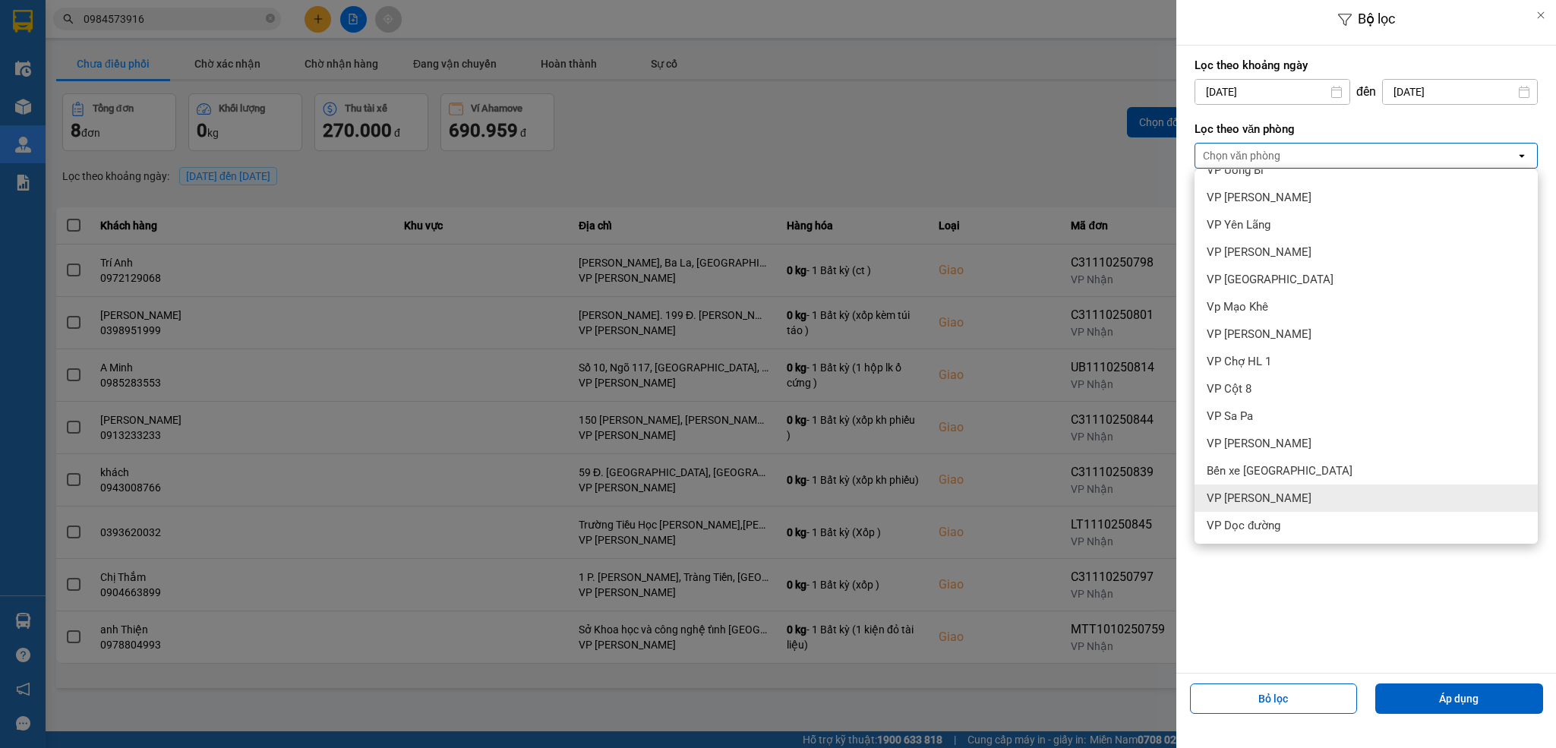
click at [1279, 492] on span "VP [PERSON_NAME]" at bounding box center [1259, 498] width 105 height 15
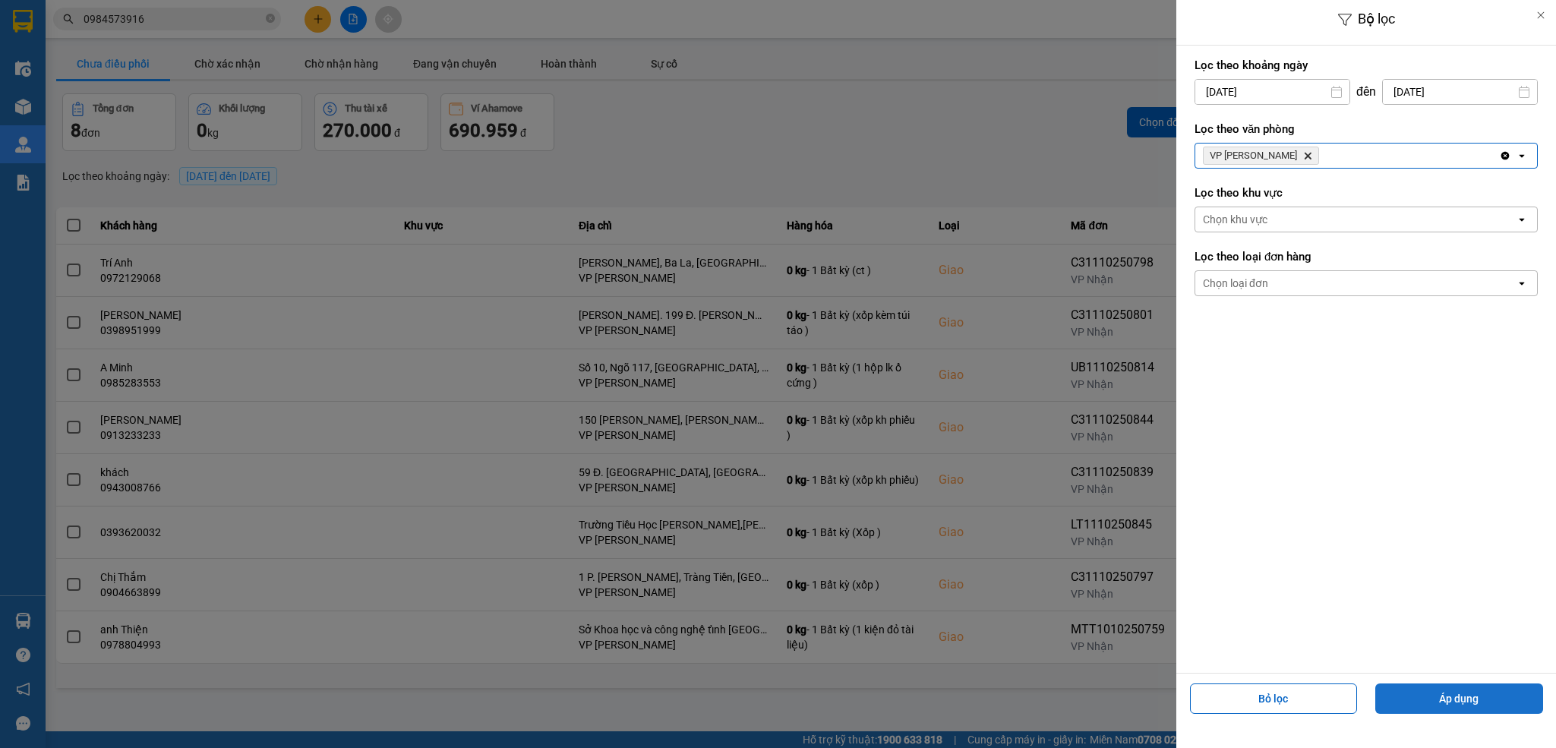
click at [1465, 689] on button "Áp dụng" at bounding box center [1459, 698] width 168 height 30
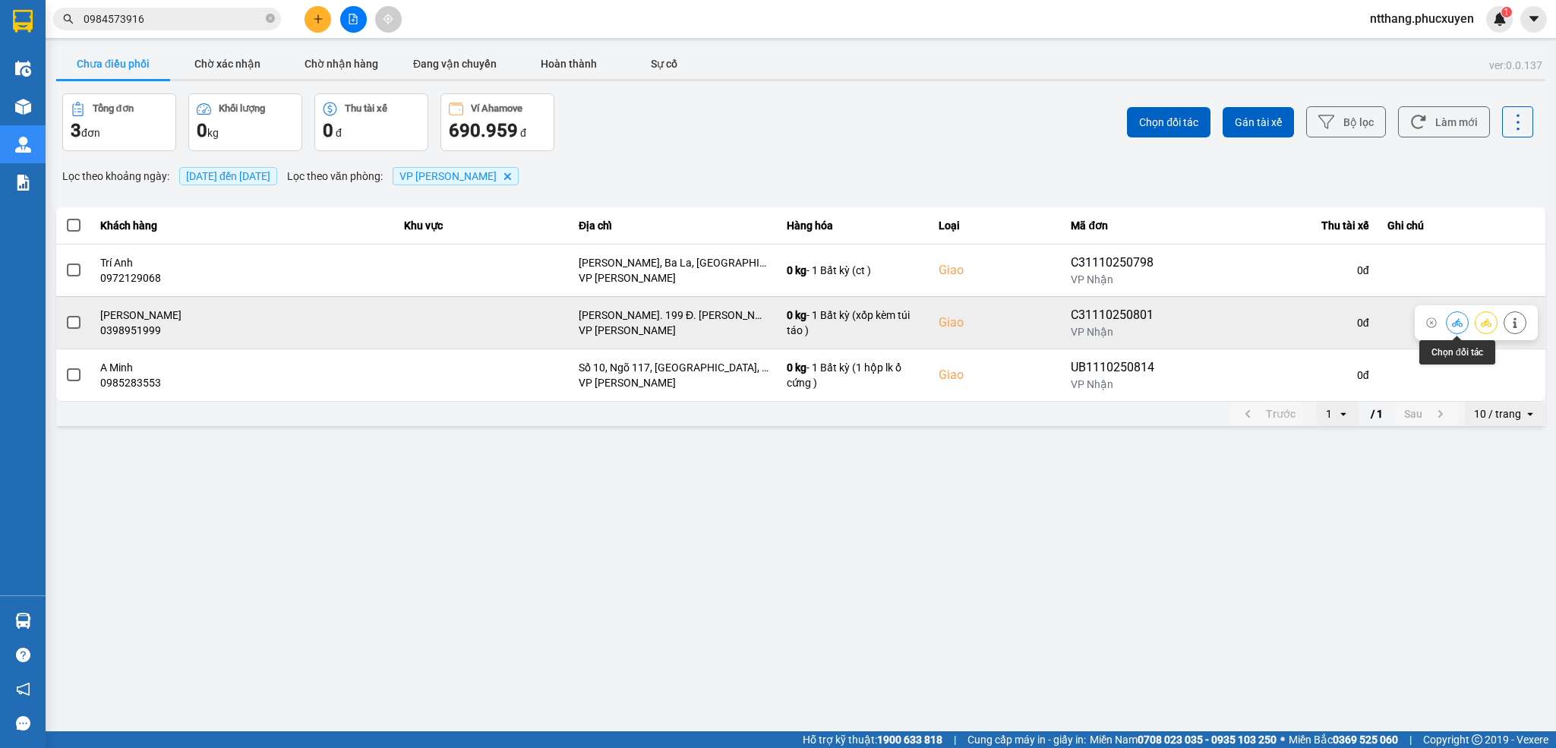
click at [1447, 323] on button at bounding box center [1456, 322] width 21 height 27
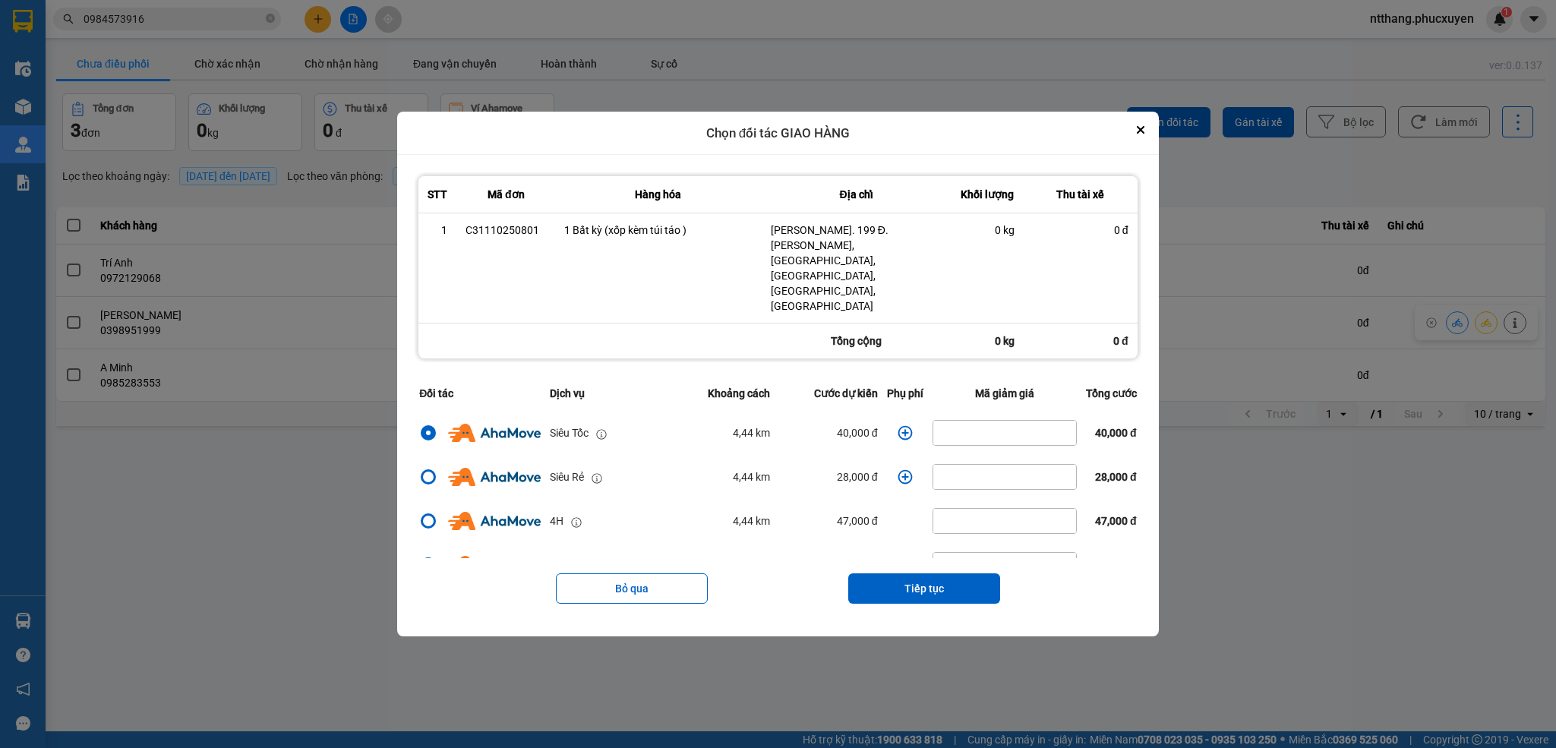
click at [898, 425] on icon "dialog" at bounding box center [905, 432] width 15 height 15
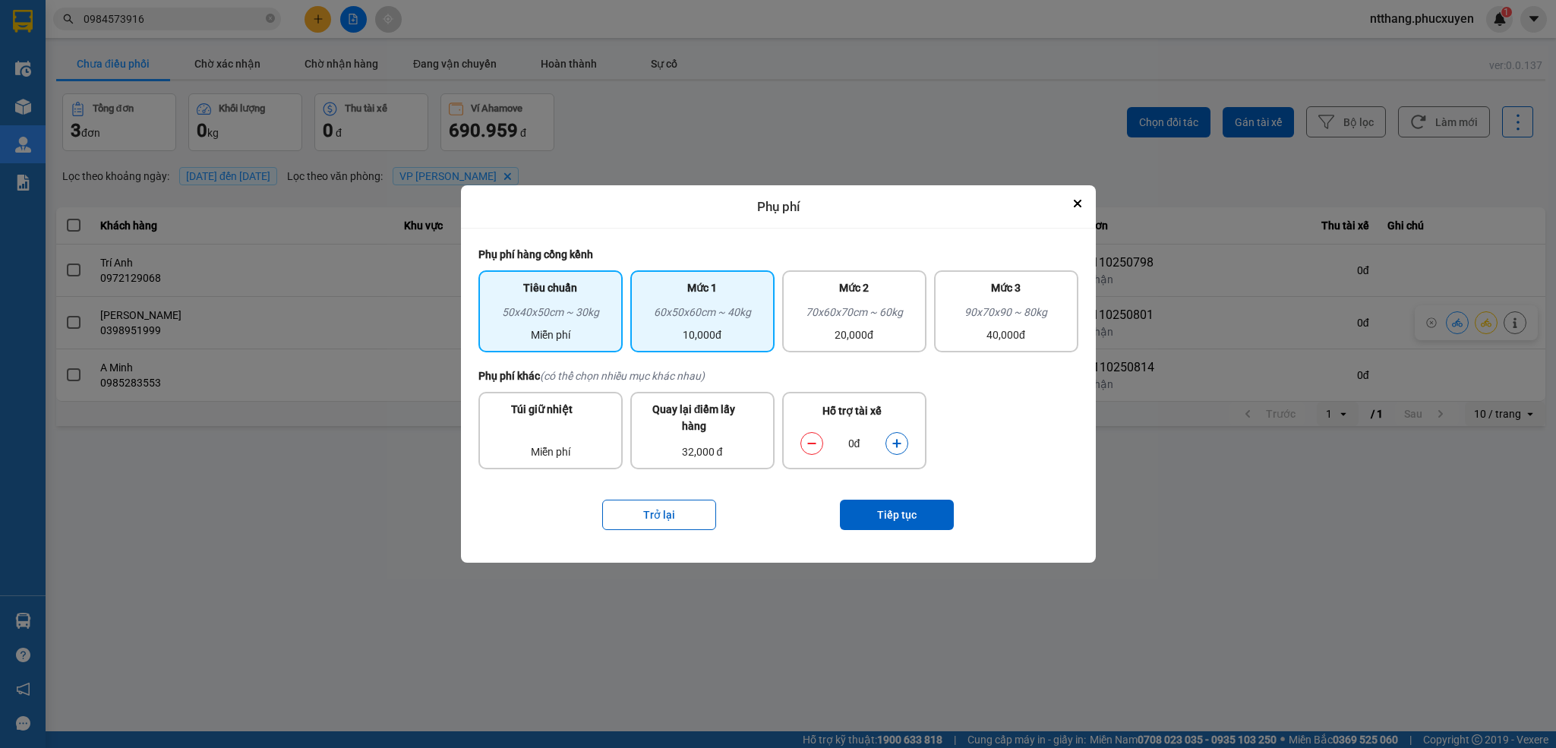
click at [743, 330] on div "10,000đ" at bounding box center [702, 335] width 126 height 17
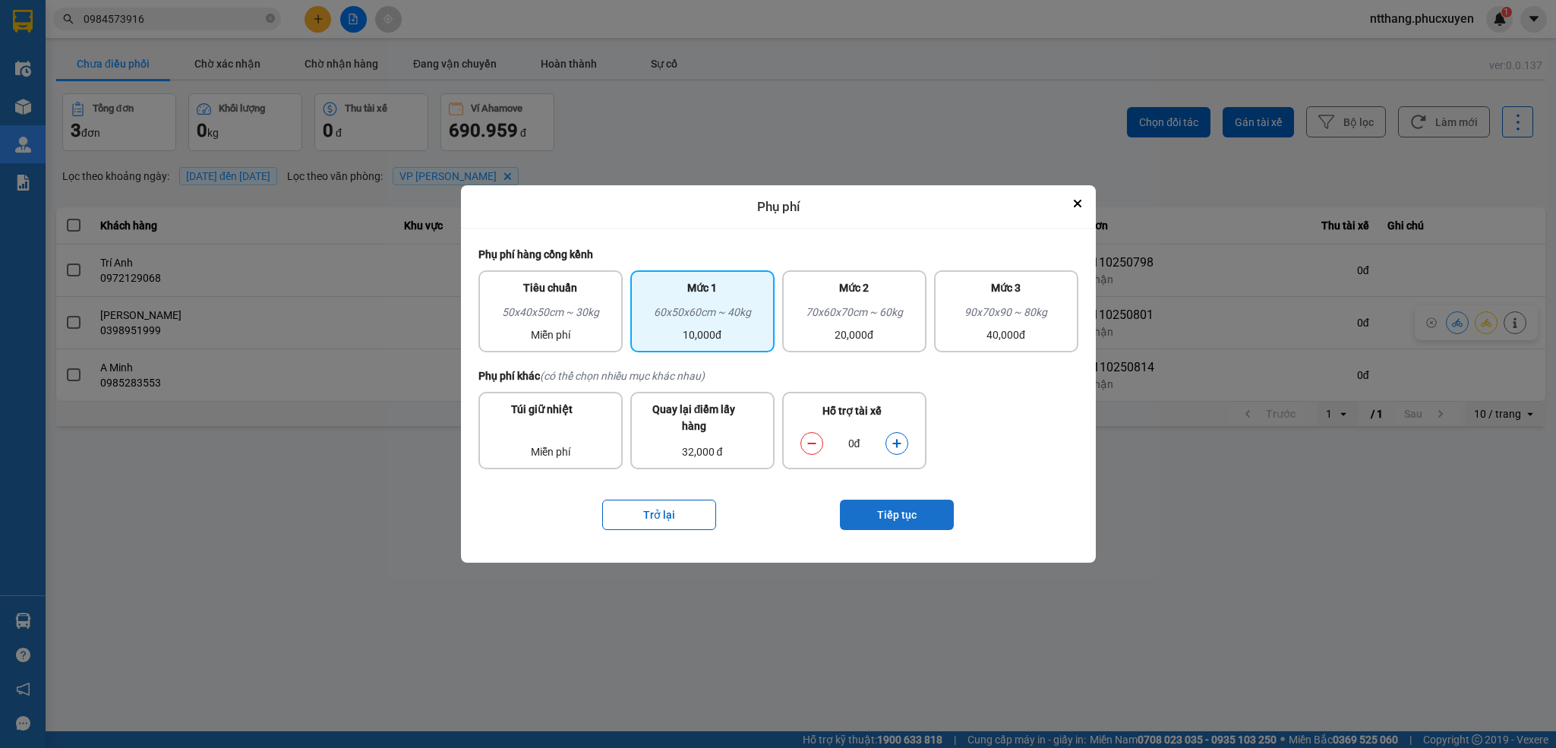
click at [875, 522] on button "Tiếp tục" at bounding box center [897, 515] width 114 height 30
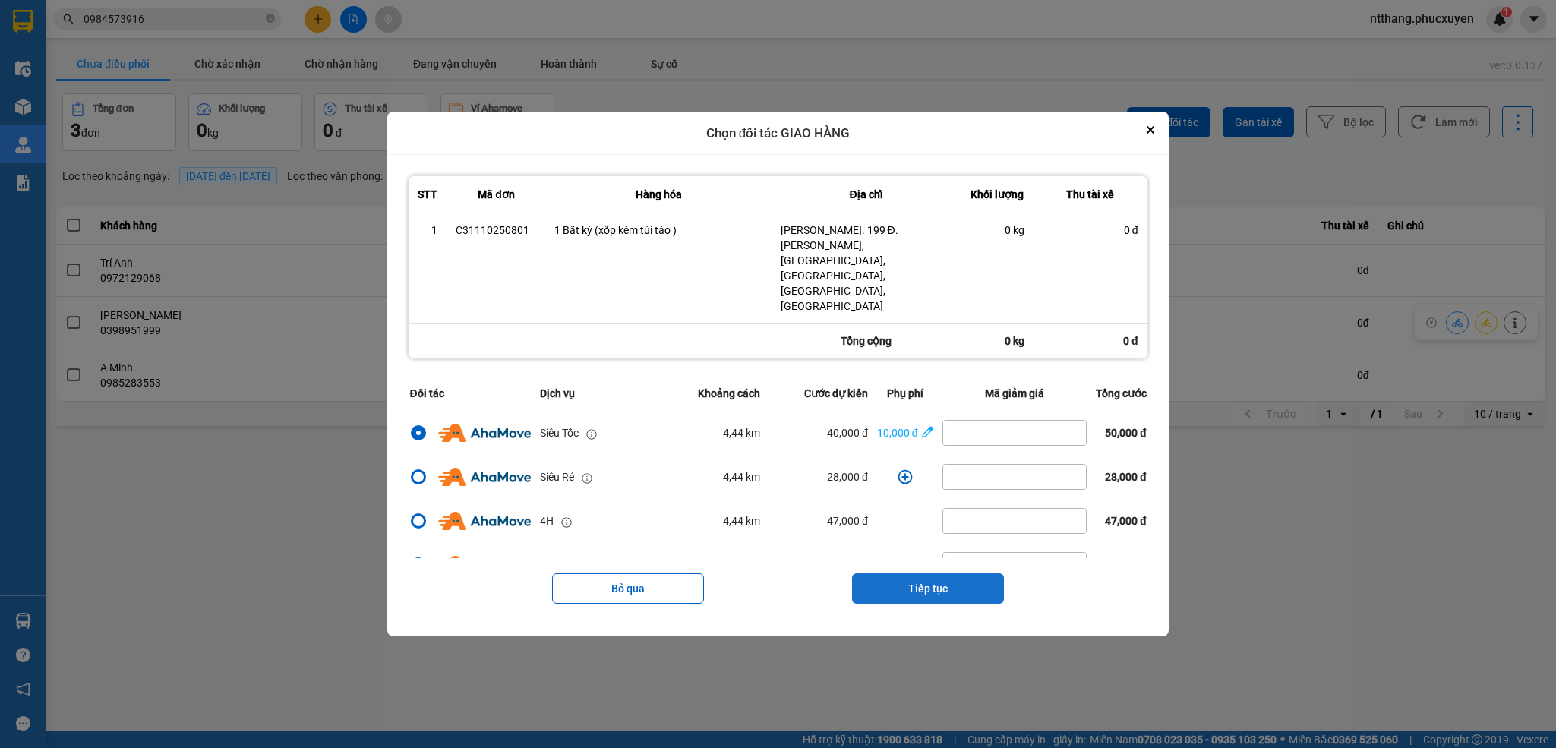
click at [953, 573] on button "Tiếp tục" at bounding box center [928, 588] width 152 height 30
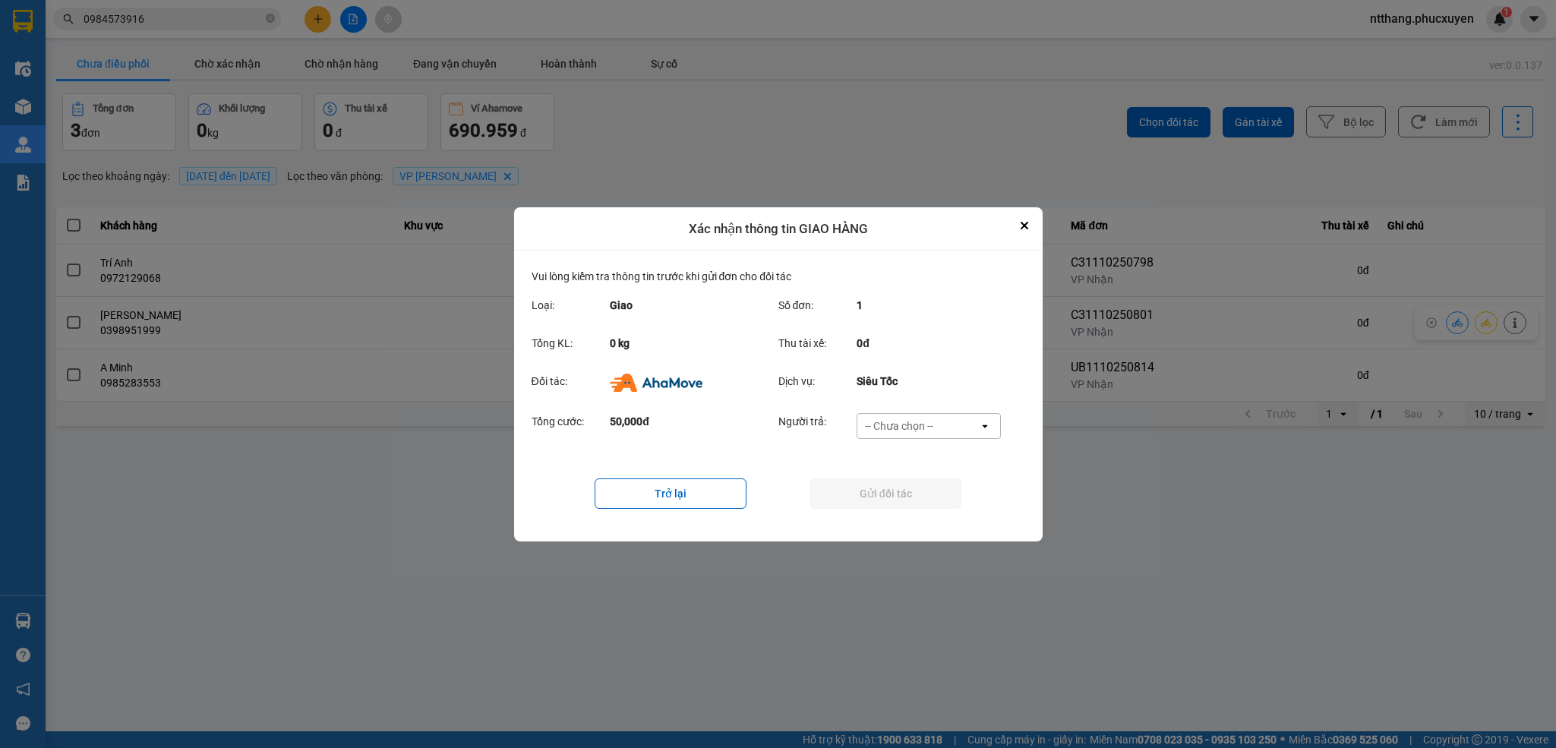
click at [936, 427] on div "-- Chưa chọn --" at bounding box center [917, 426] width 121 height 24
click at [893, 508] on span "Ví Ahamove" at bounding box center [900, 513] width 62 height 15
click at [903, 497] on button "Gửi đối tác" at bounding box center [885, 493] width 152 height 30
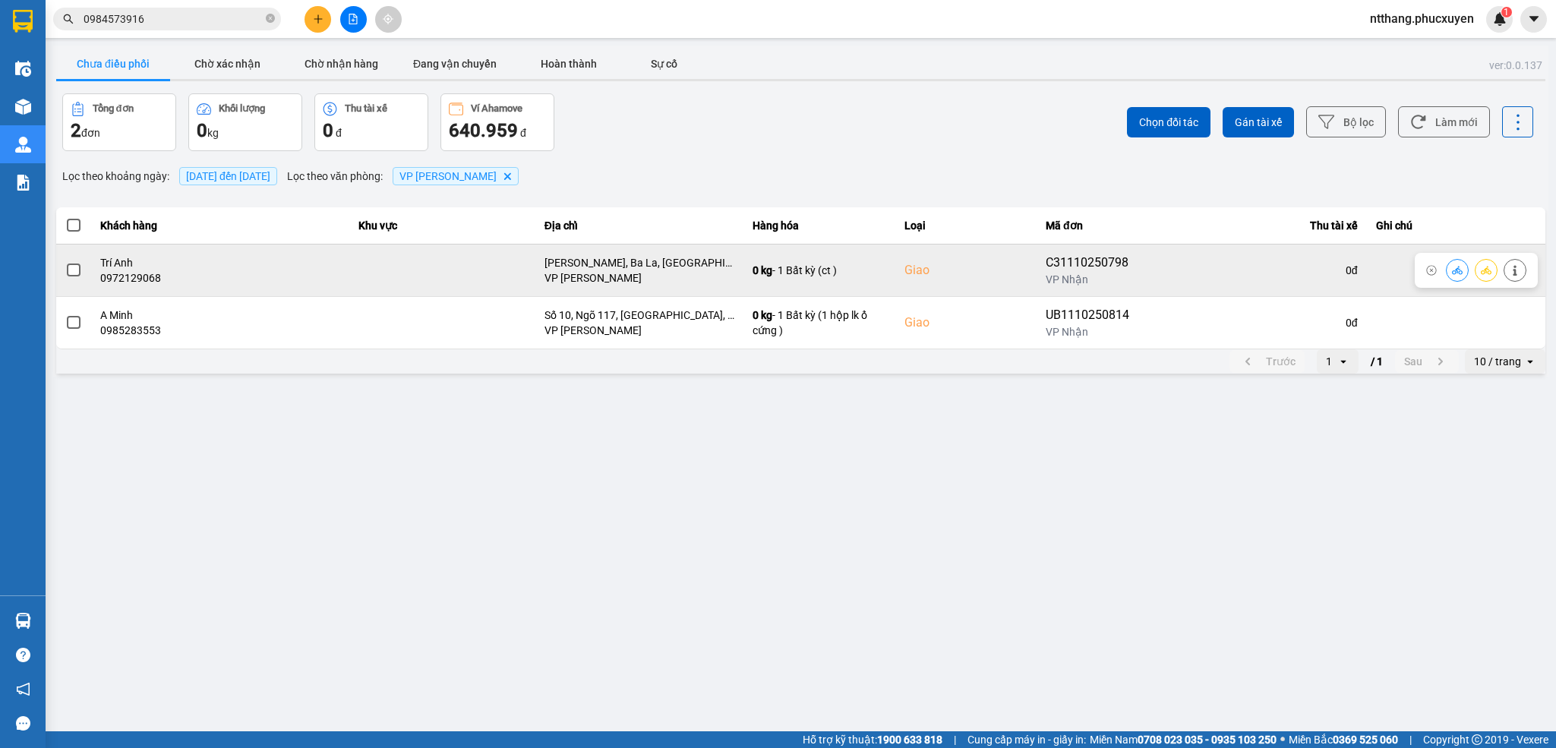
click at [1449, 271] on button at bounding box center [1456, 270] width 21 height 27
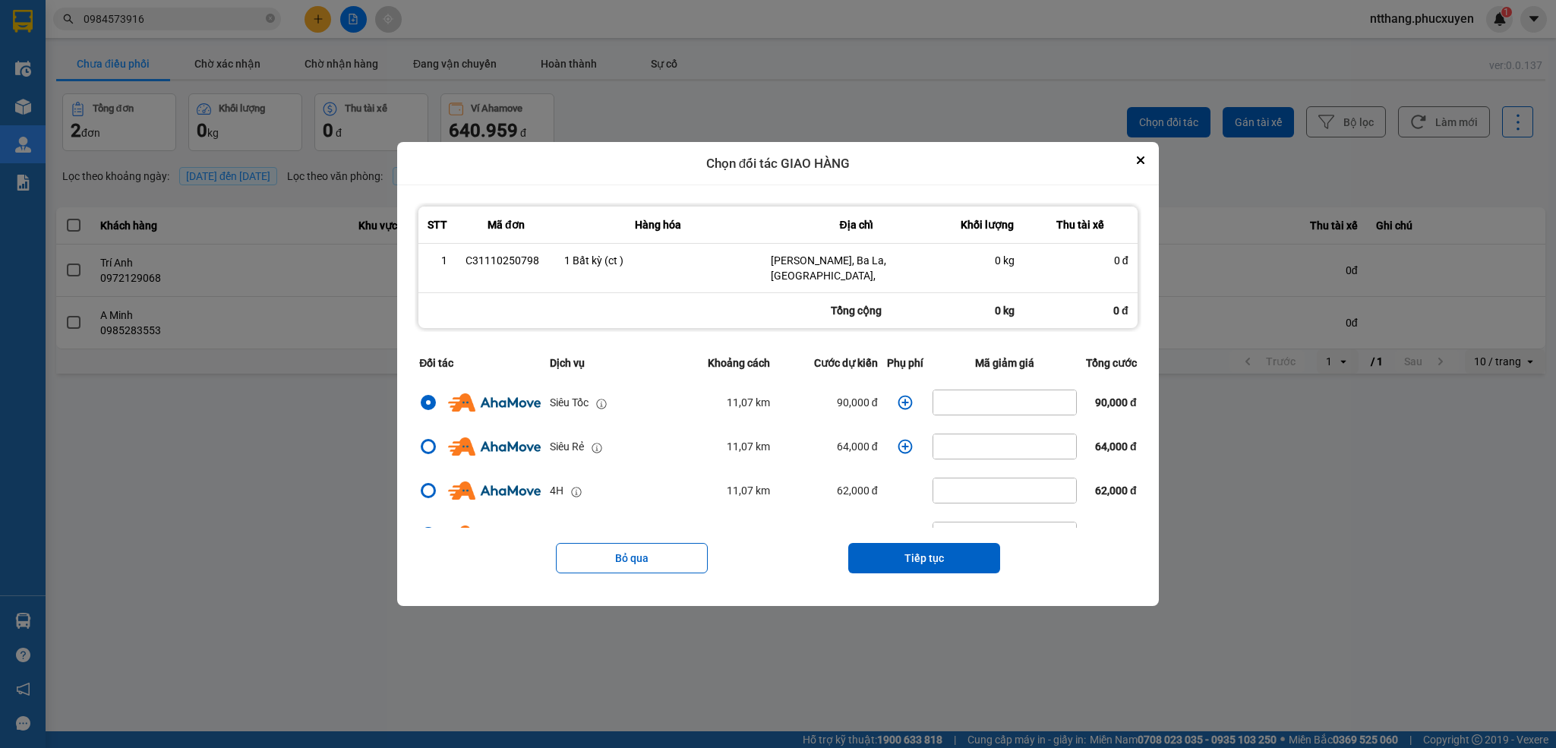
click at [898, 397] on icon "dialog" at bounding box center [905, 402] width 15 height 15
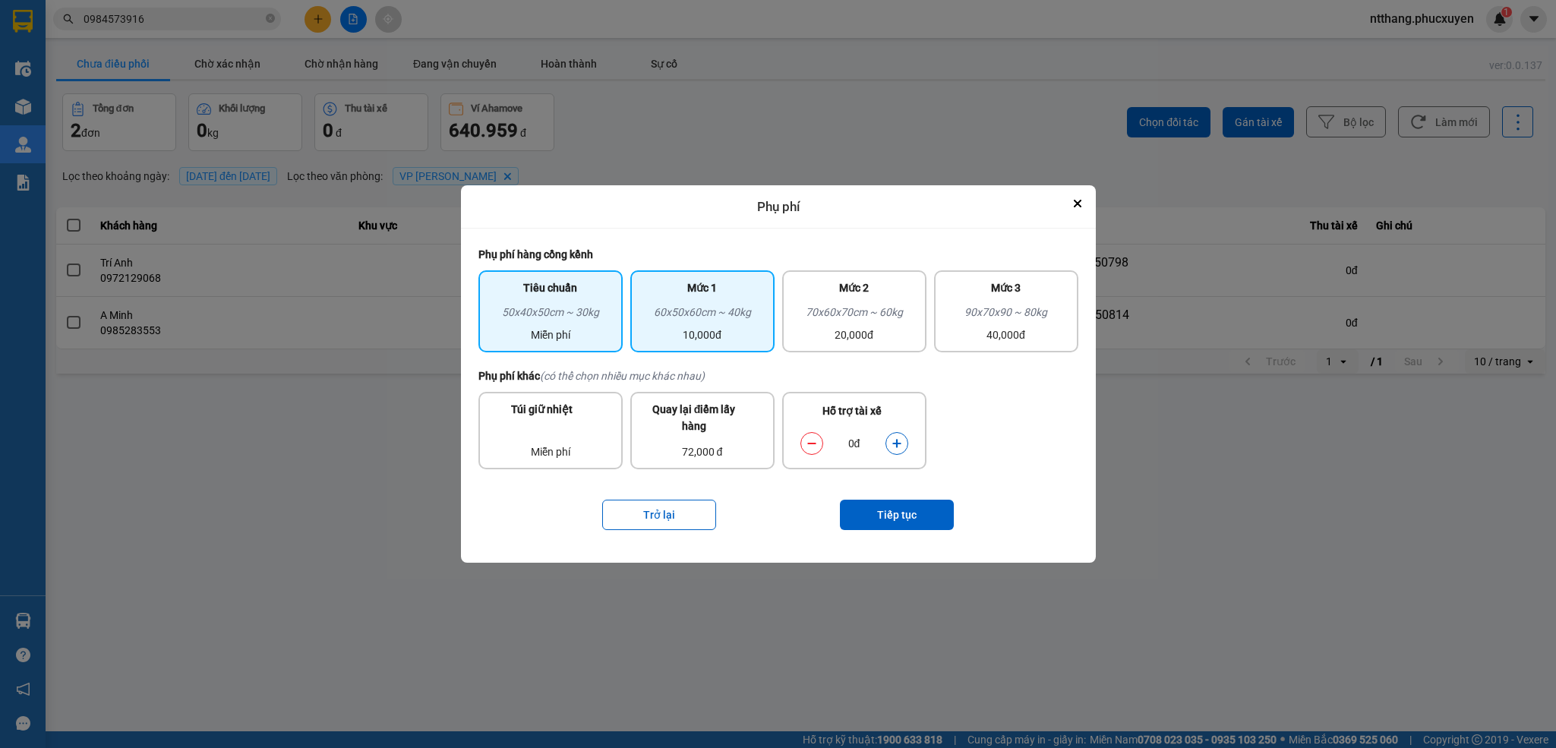
click at [720, 312] on div "60x50x60cm ~ 40kg" at bounding box center [702, 315] width 126 height 23
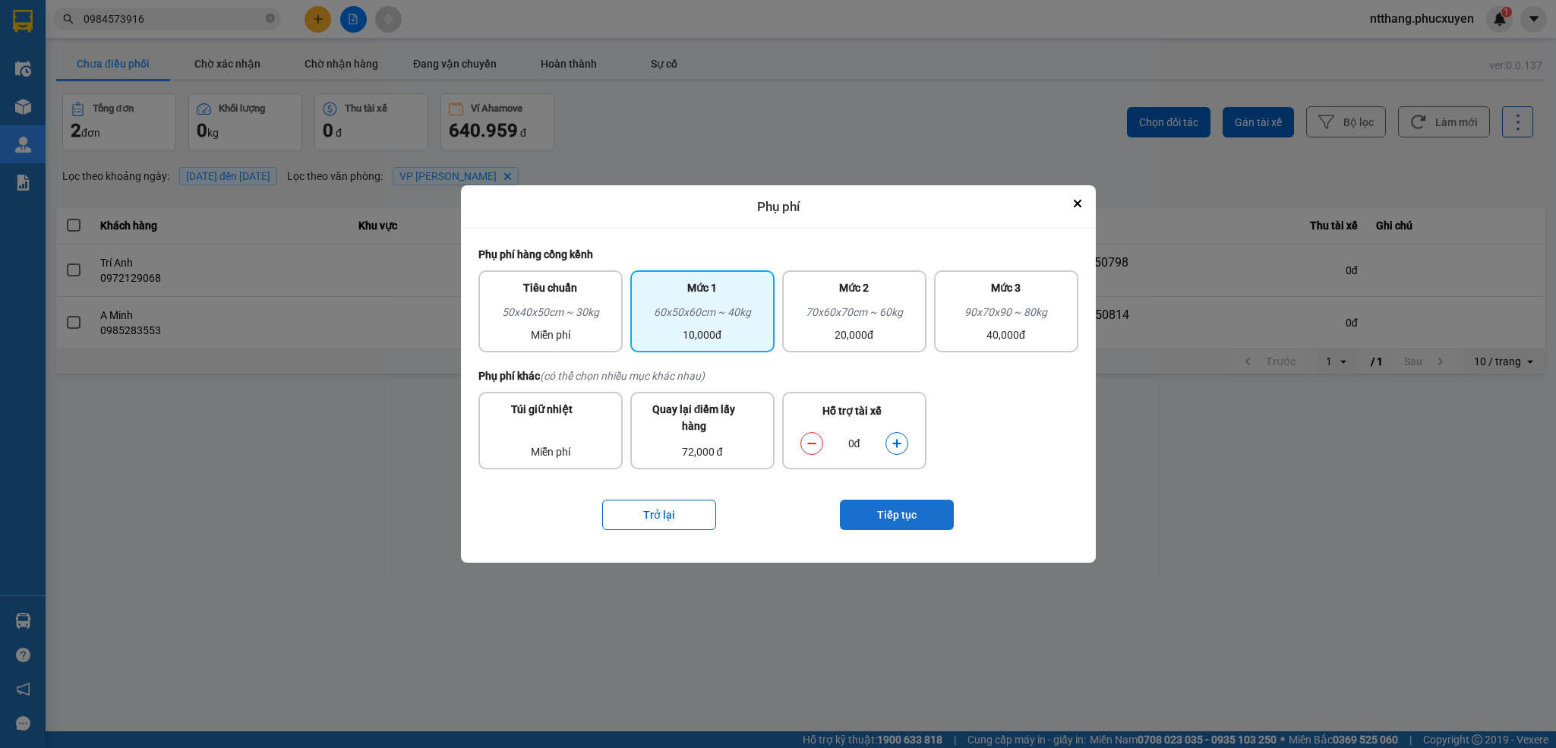
click at [911, 517] on button "Tiếp tục" at bounding box center [897, 515] width 114 height 30
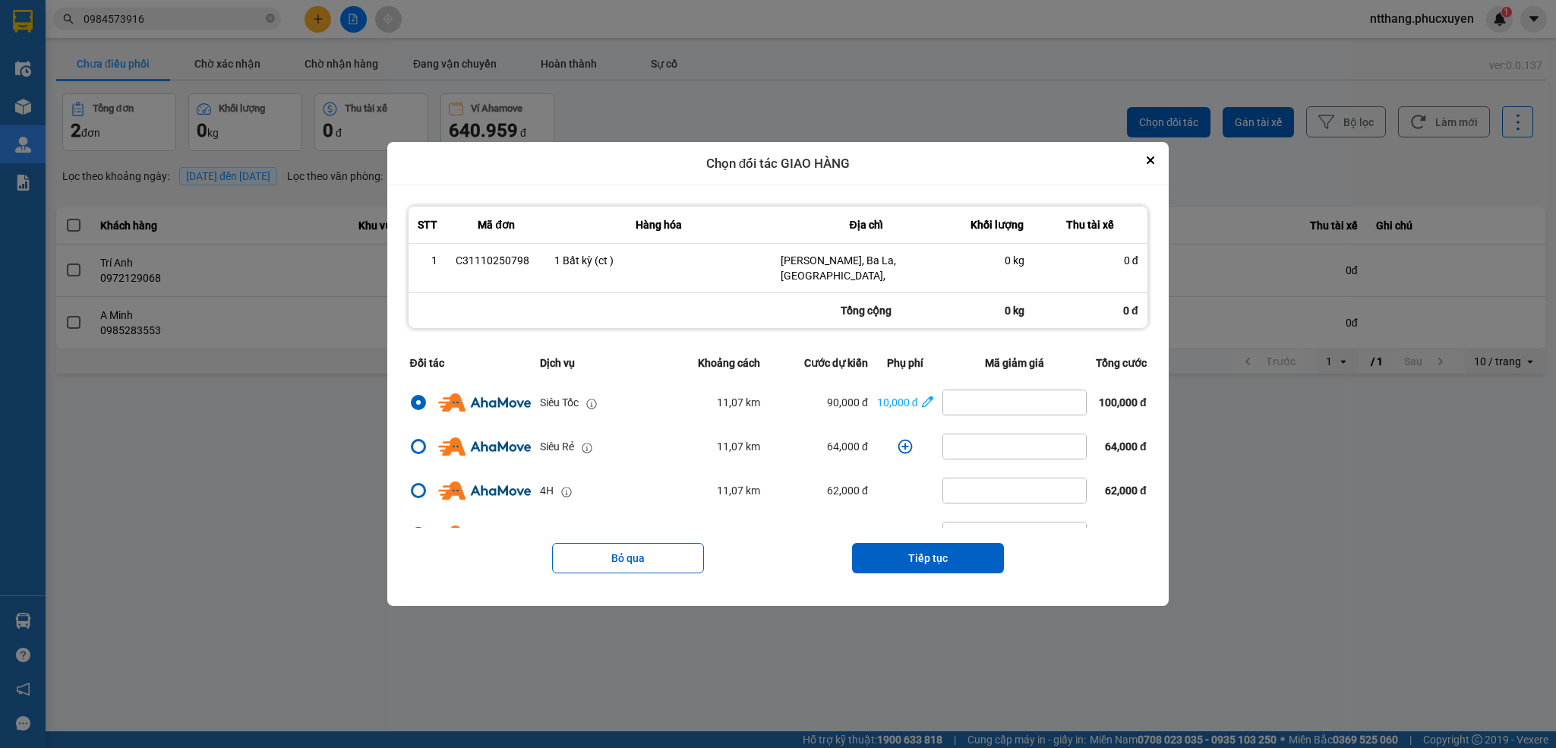
drag, startPoint x: 910, startPoint y: 543, endPoint x: 916, endPoint y: 477, distance: 66.4
click at [916, 528] on div "Bỏ qua Tiếp tục" at bounding box center [778, 558] width 746 height 61
click at [929, 551] on button "Tiếp tục" at bounding box center [928, 558] width 152 height 30
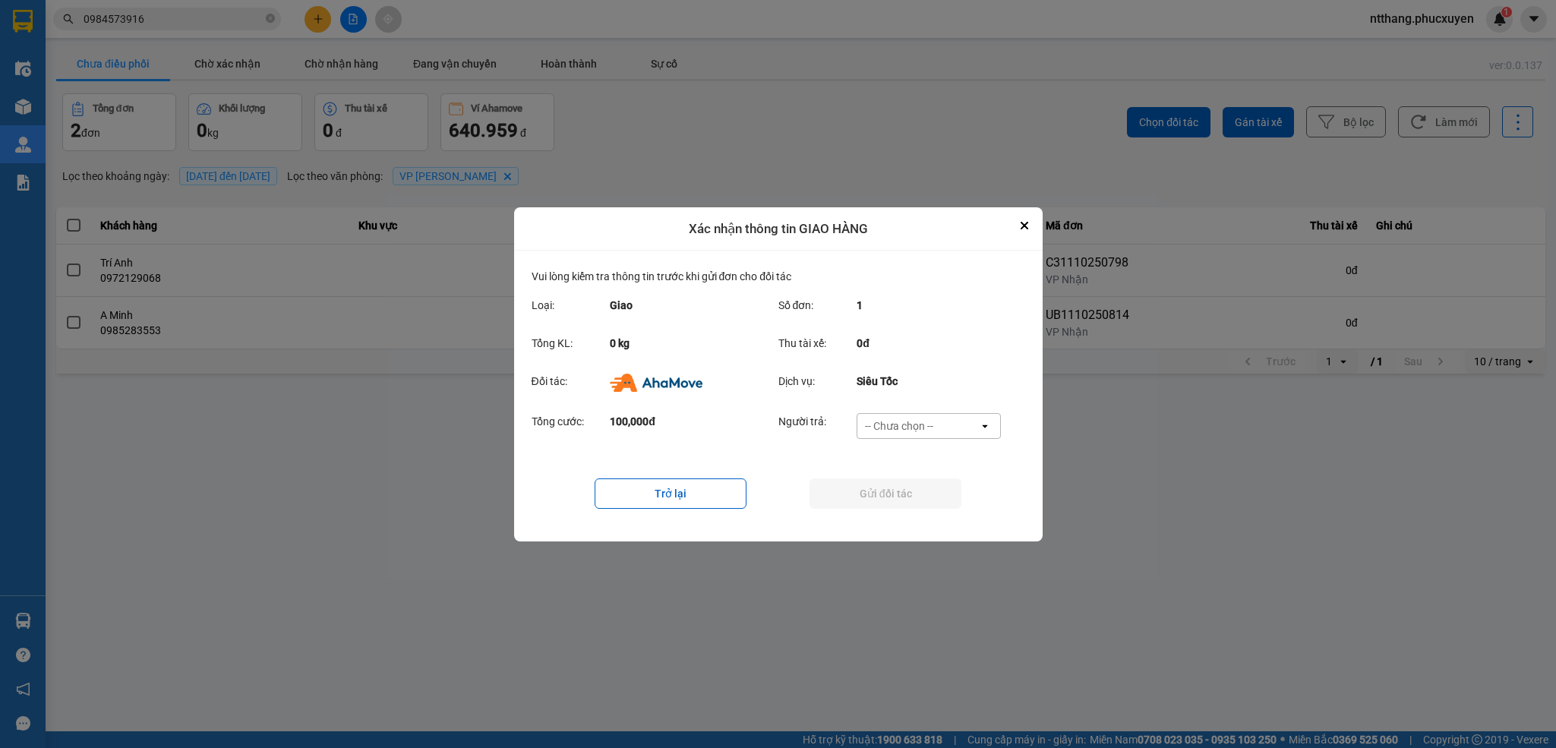
click at [929, 409] on div "Tổng cước: 100,000đ Người trả: -- Chưa chọn -- open" at bounding box center [779, 430] width 494 height 47
click at [912, 422] on div "-- Chưa chọn --" at bounding box center [899, 425] width 68 height 15
click at [904, 513] on span "Ví Ahamove" at bounding box center [900, 513] width 62 height 15
click at [902, 497] on button "Gửi đối tác" at bounding box center [885, 493] width 152 height 30
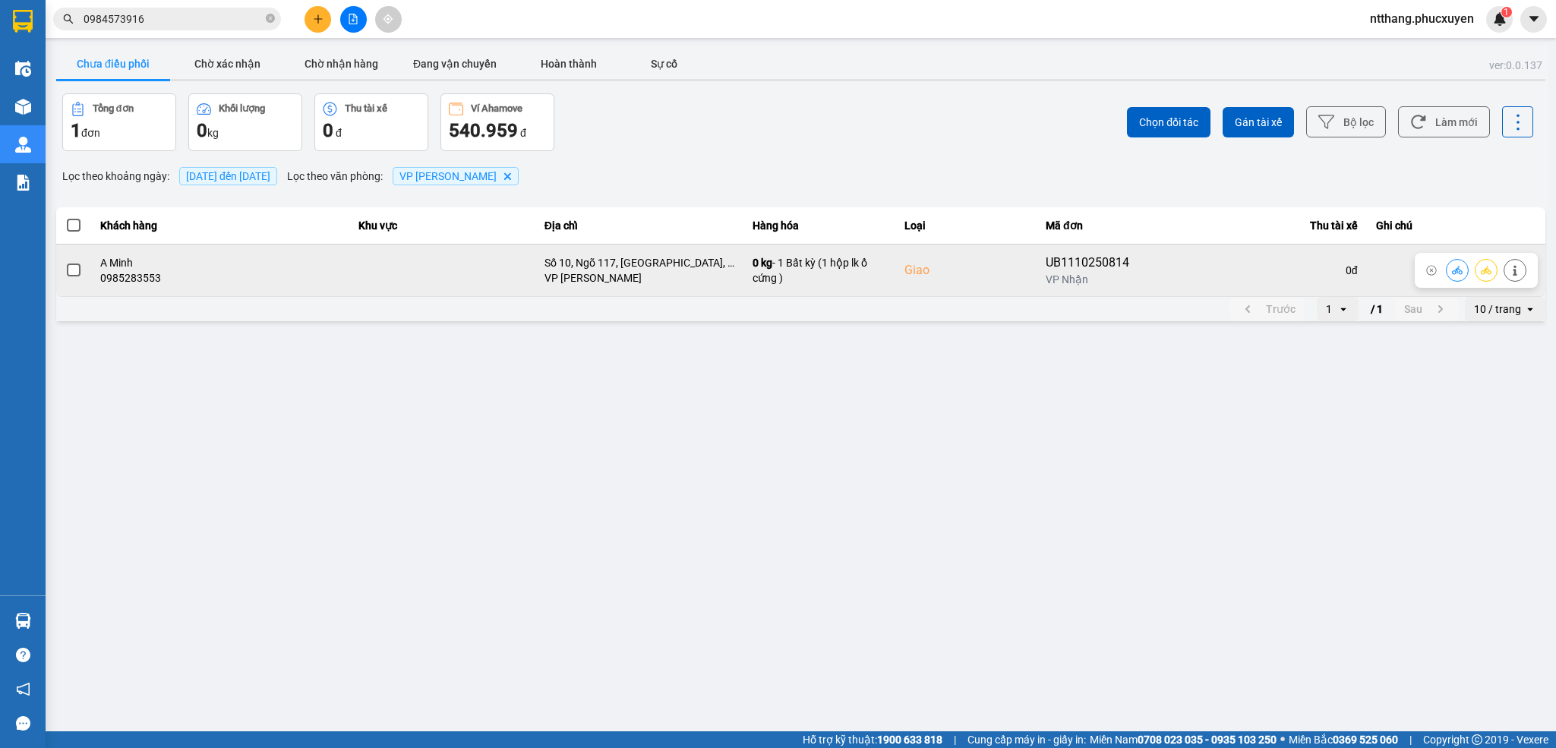
click at [1453, 272] on icon at bounding box center [1457, 270] width 11 height 8
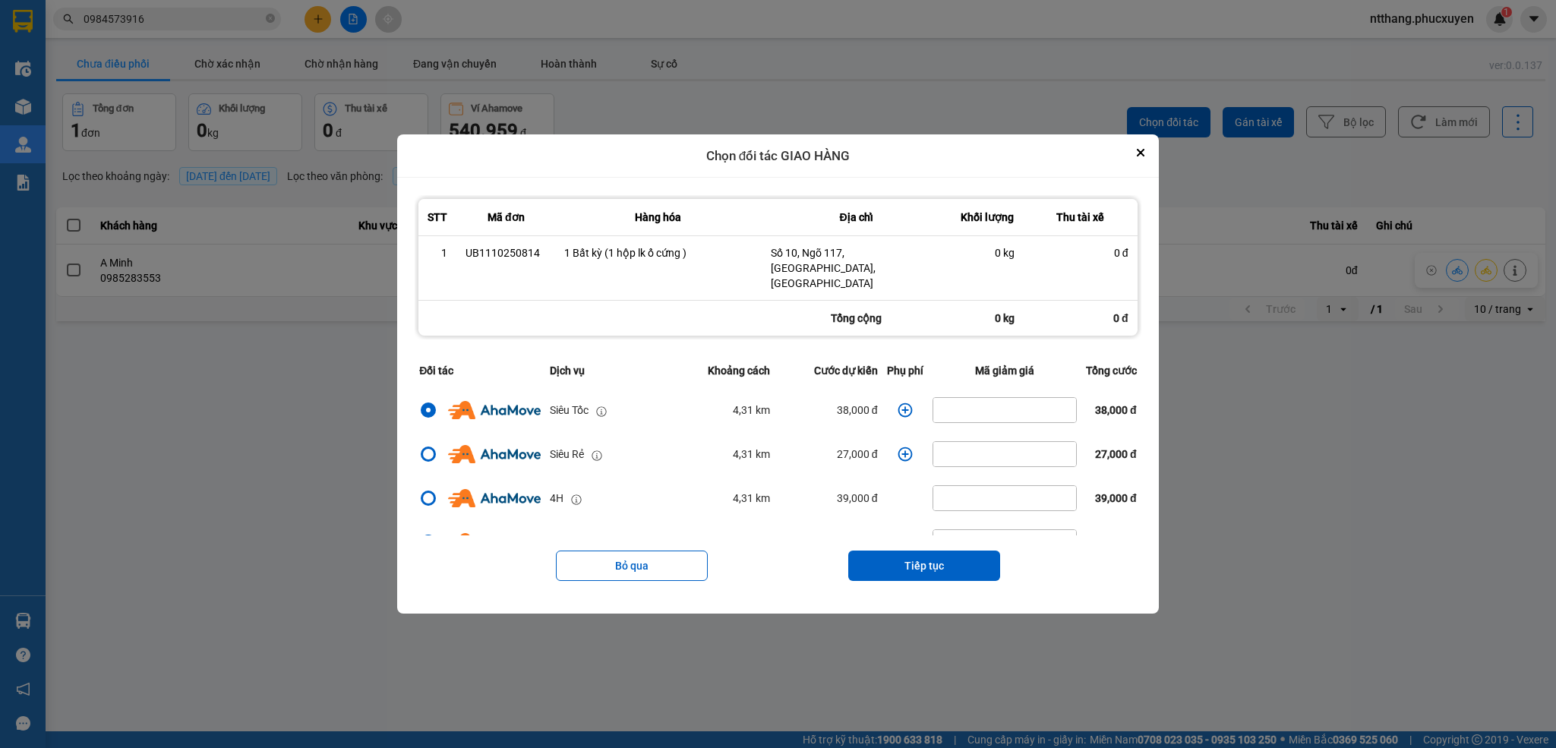
click at [898, 402] on icon "dialog" at bounding box center [905, 409] width 15 height 15
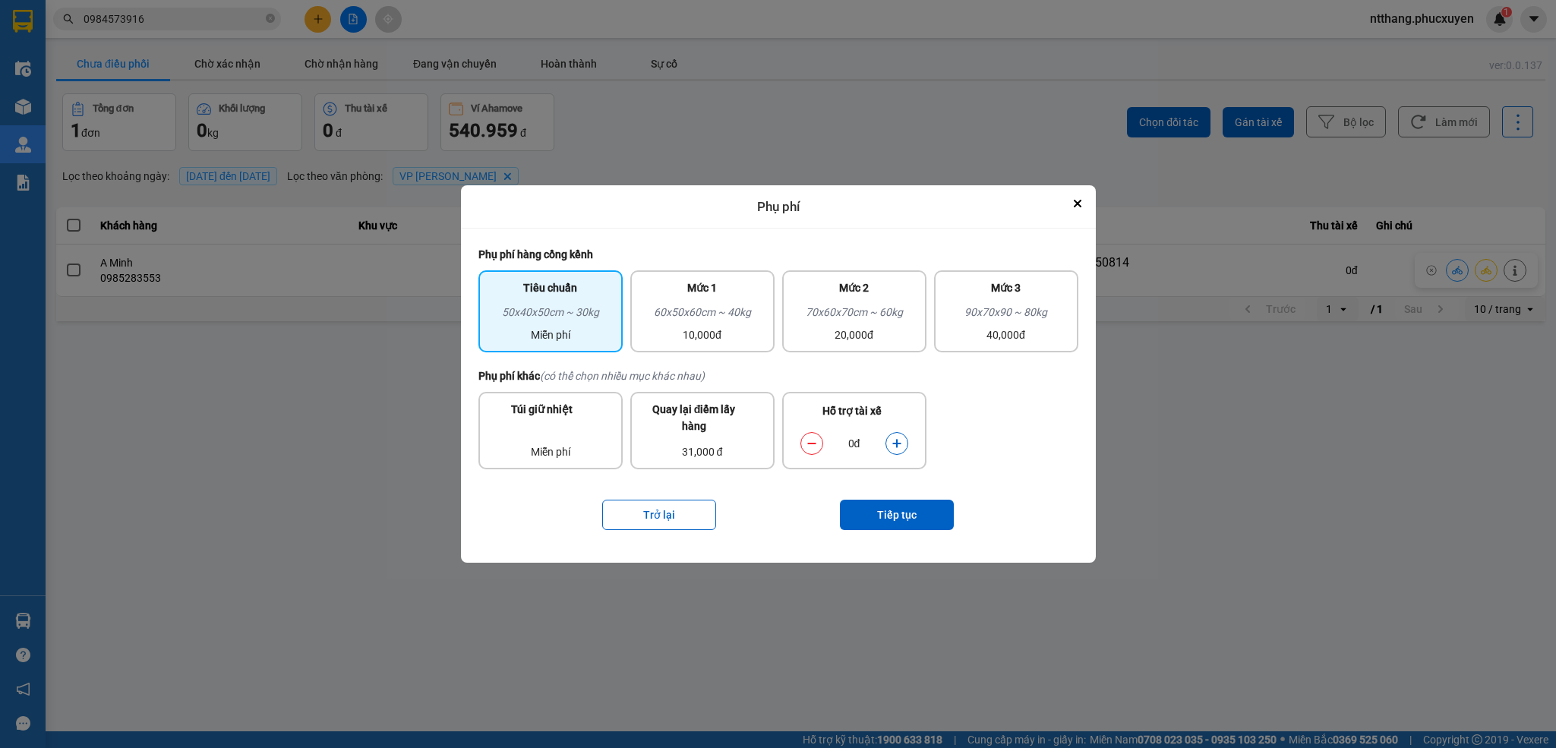
click at [891, 442] on button "dialog" at bounding box center [896, 444] width 21 height 27
click at [889, 515] on button "Tiếp tục" at bounding box center [897, 515] width 114 height 30
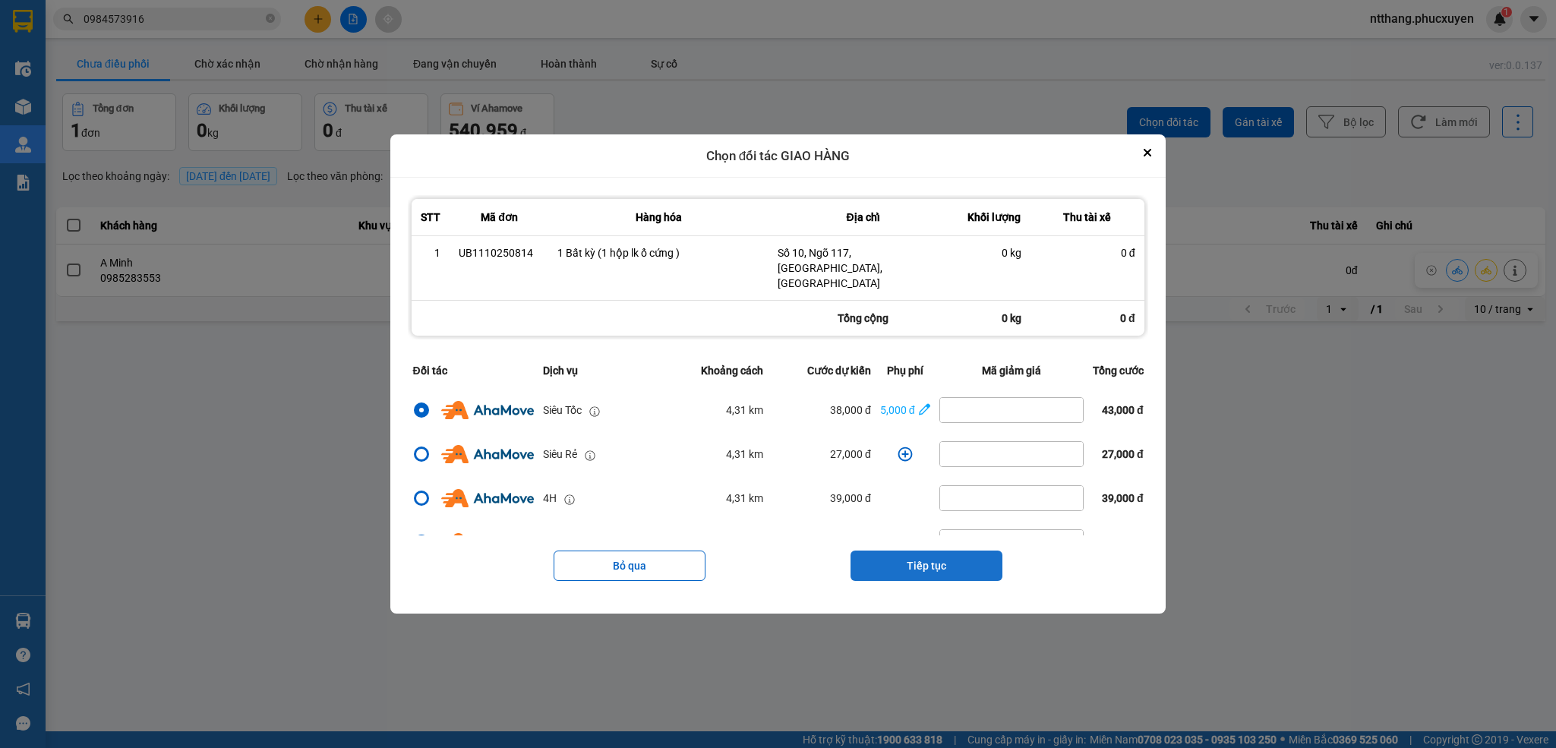
click at [910, 551] on button "Tiếp tục" at bounding box center [926, 566] width 152 height 30
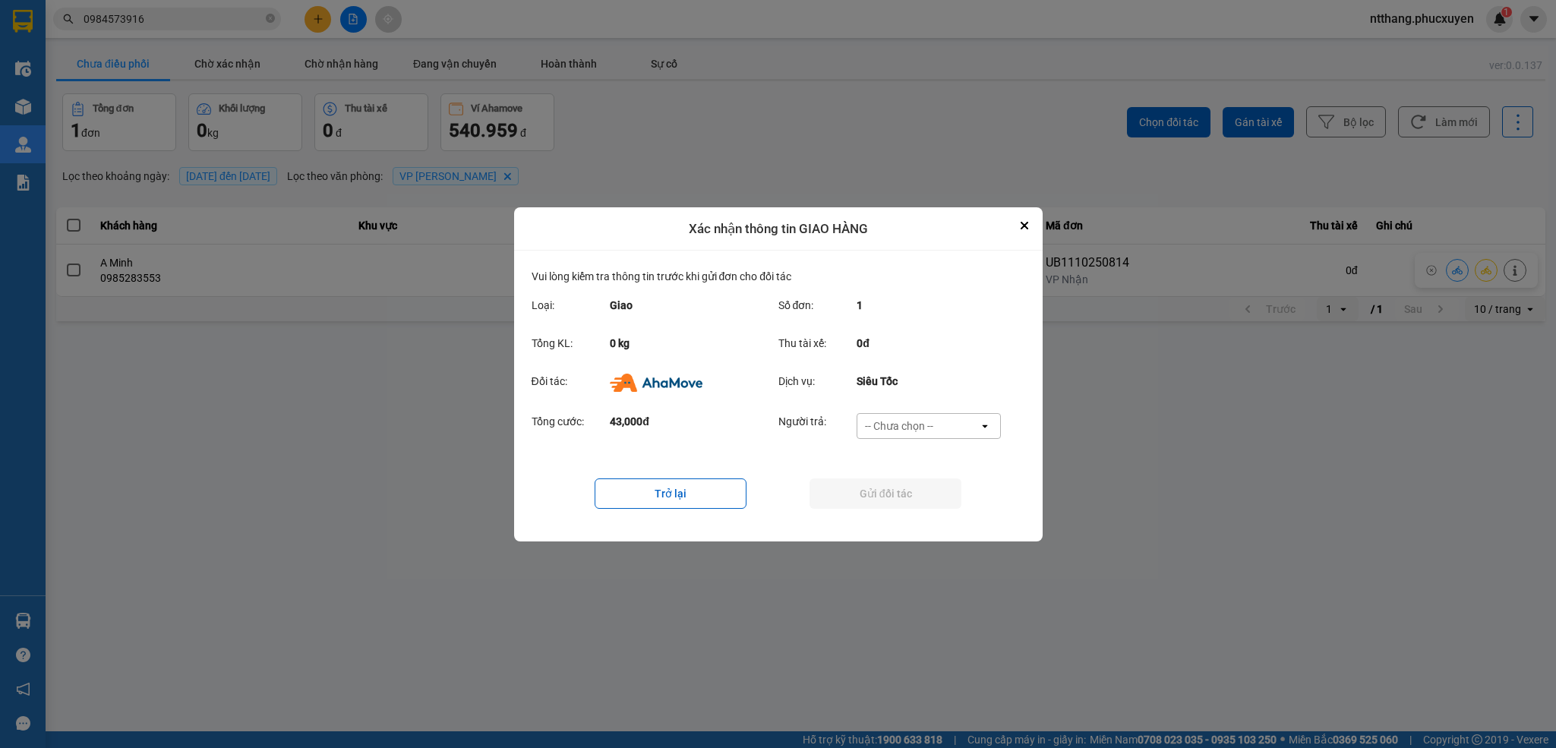
click at [886, 422] on div "-- Chưa chọn --" at bounding box center [899, 425] width 68 height 15
click at [914, 511] on span "Ví Ahamove" at bounding box center [900, 513] width 62 height 15
click at [916, 491] on button "Gửi đối tác" at bounding box center [885, 493] width 152 height 30
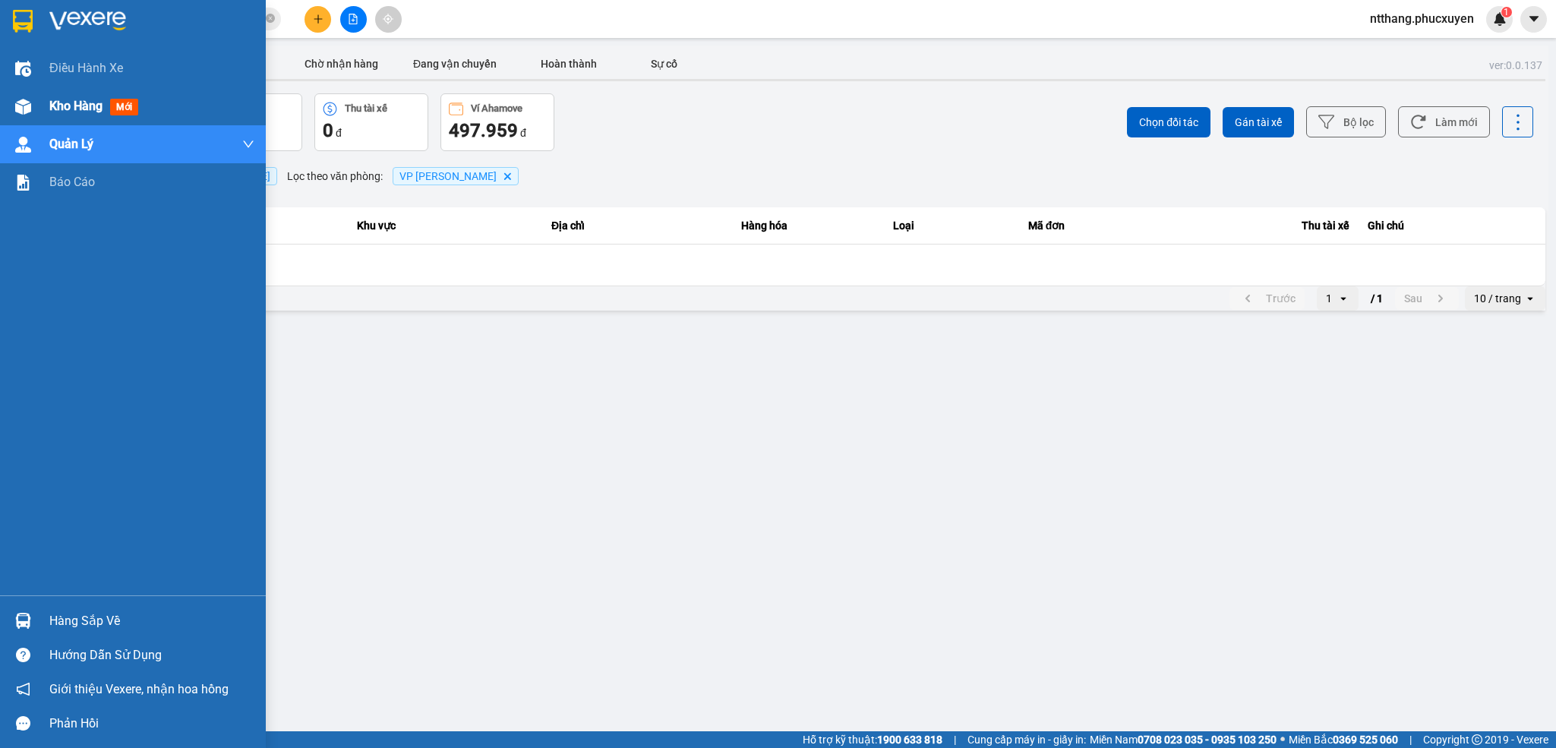
click at [39, 96] on div "Kho hàng mới" at bounding box center [133, 106] width 266 height 38
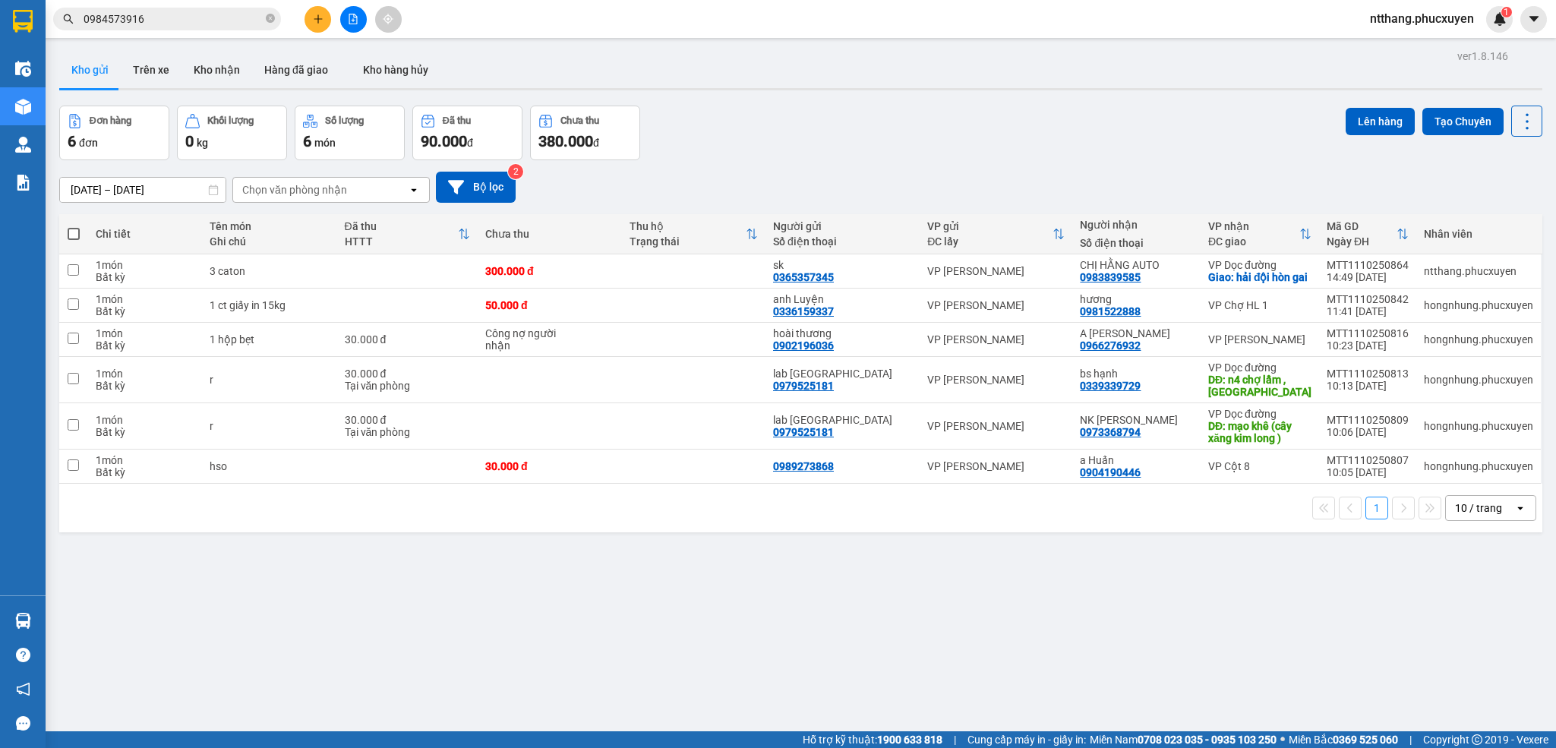
click at [786, 125] on div "Đơn hàng 6 đơn Khối lượng 0 kg Số lượng 6 món Đã thu 90.000 đ Chưa thu 380.000 …" at bounding box center [800, 133] width 1483 height 55
click at [1089, 115] on div "Đơn hàng 6 đơn Khối lượng 0 kg Số lượng 6 món Đã thu 90.000 đ Chưa thu 380.000 …" at bounding box center [800, 133] width 1483 height 55
click at [319, 16] on icon "plus" at bounding box center [318, 19] width 11 height 11
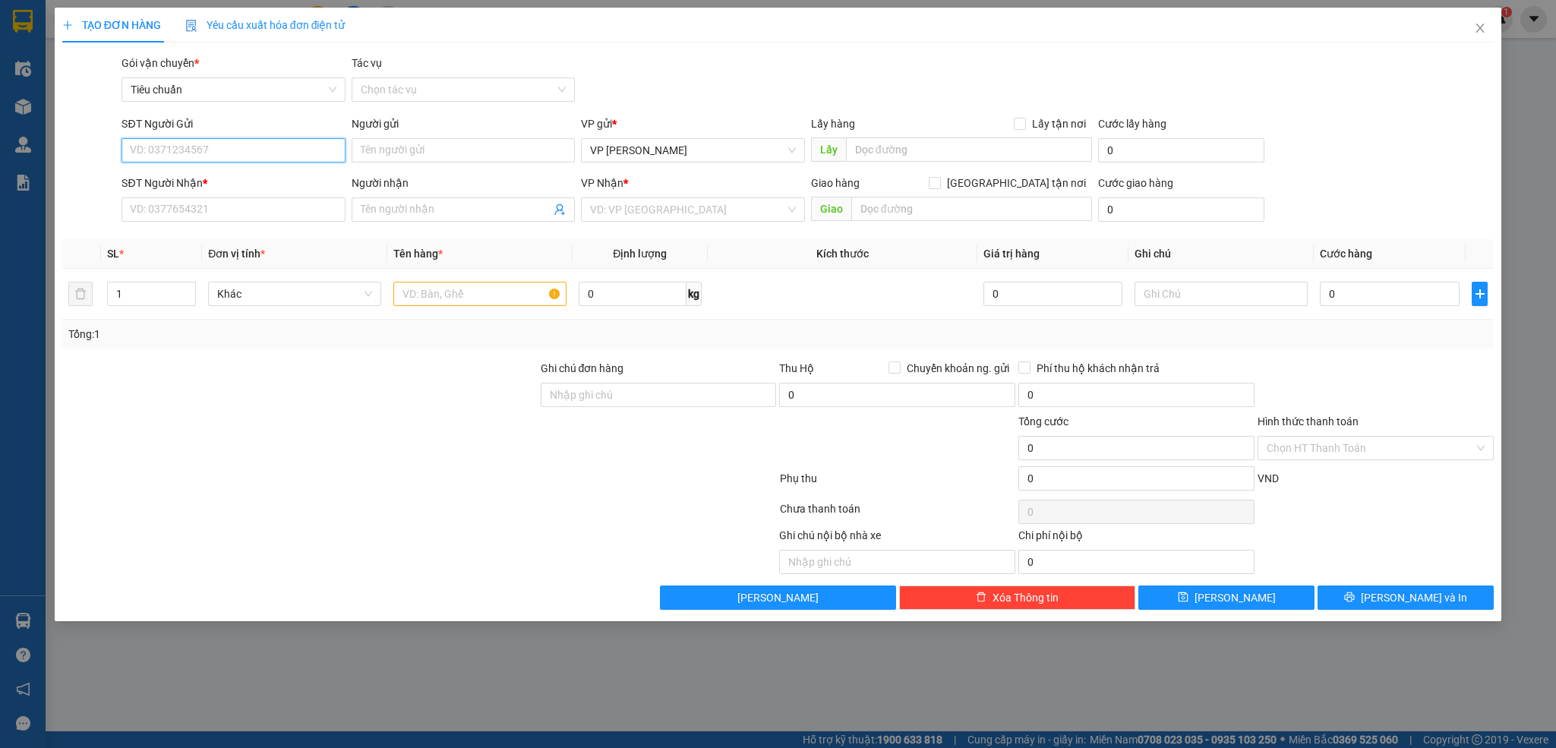
click at [213, 156] on input "SĐT Người Gửi" at bounding box center [232, 150] width 223 height 24
click at [440, 160] on input "Người gửi" at bounding box center [463, 150] width 223 height 24
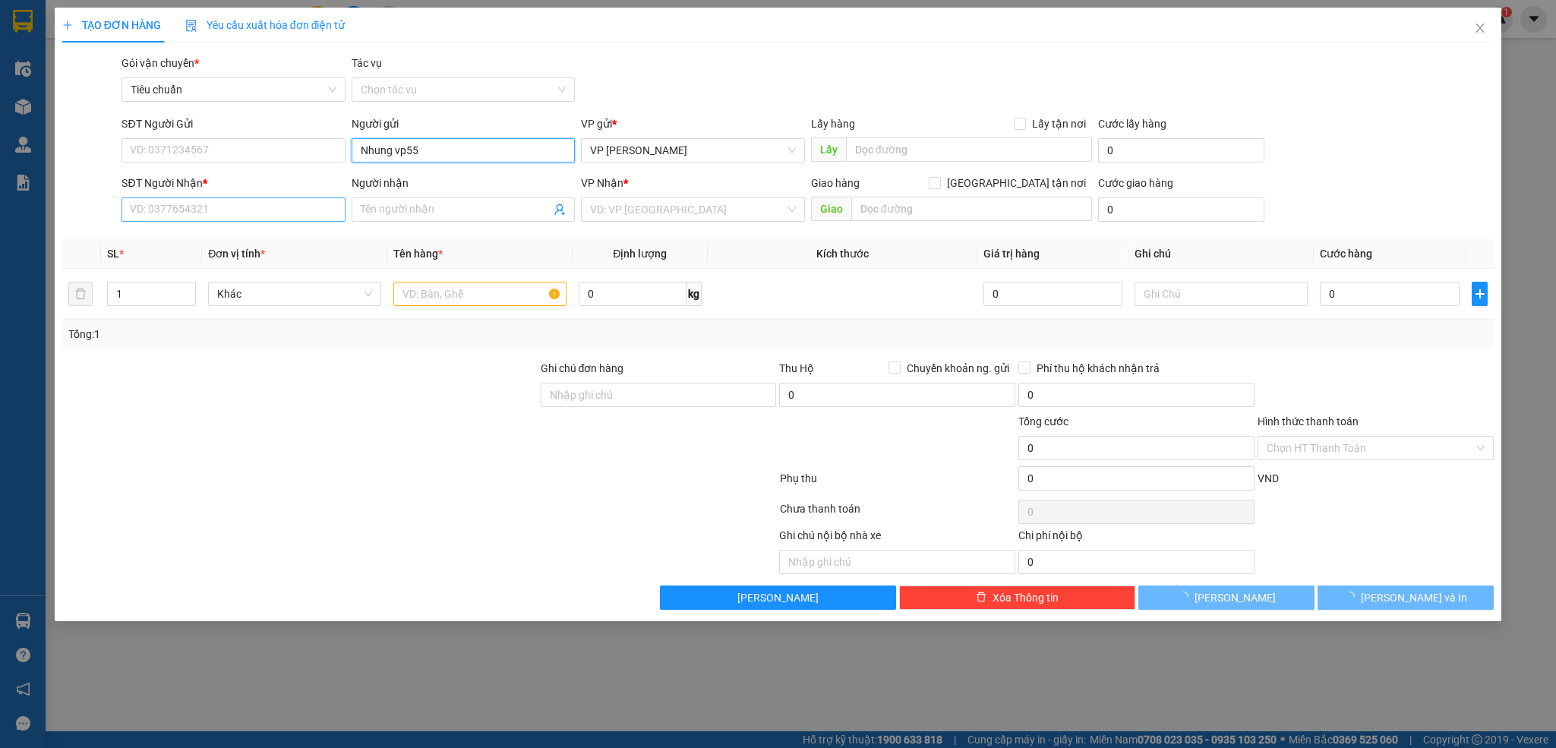
type input "Nhung vp55"
click at [270, 208] on input "SĐT Người Nhận *" at bounding box center [232, 209] width 223 height 24
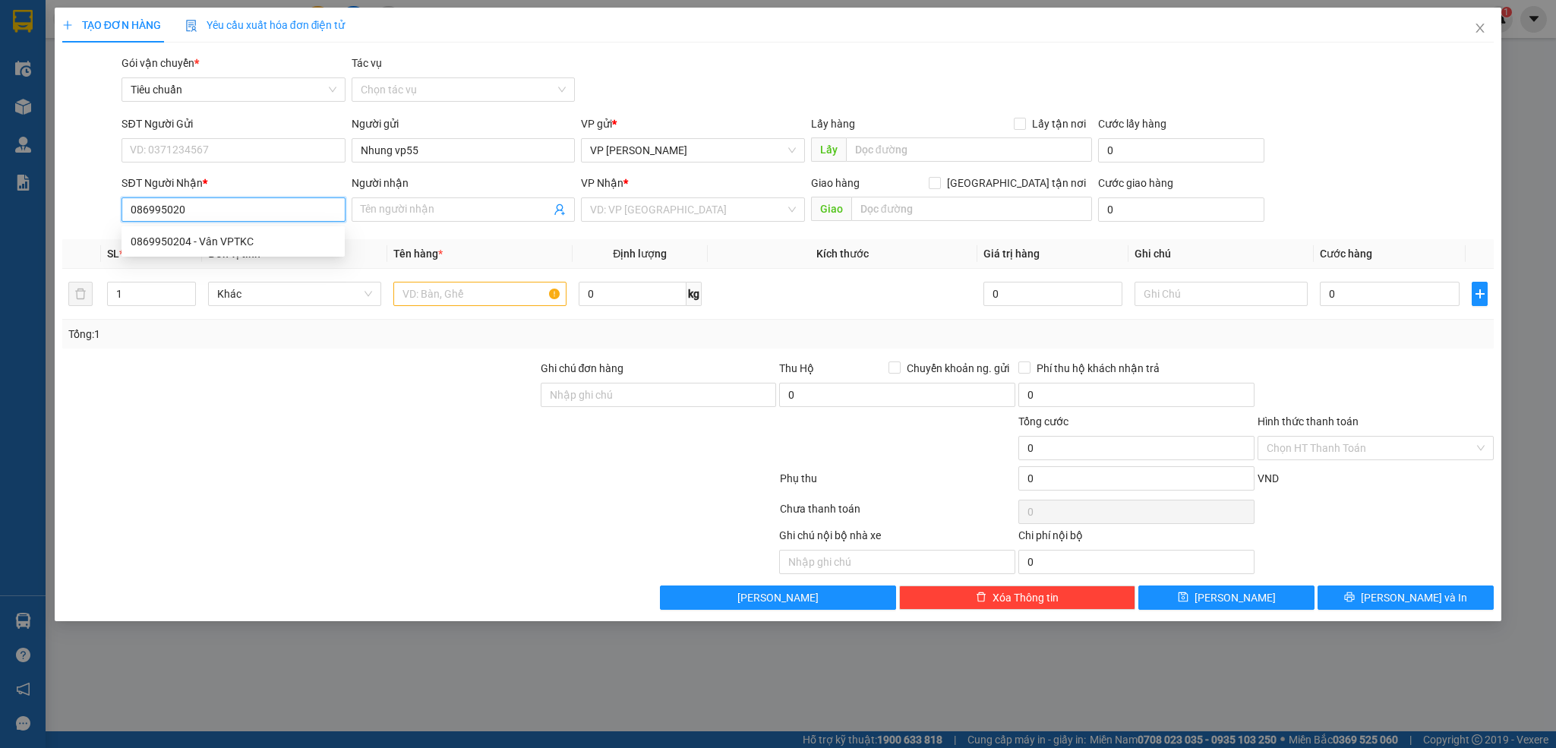
type input "0869950204"
click at [233, 241] on div "0869950204 - Vân VPTKC" at bounding box center [233, 241] width 205 height 17
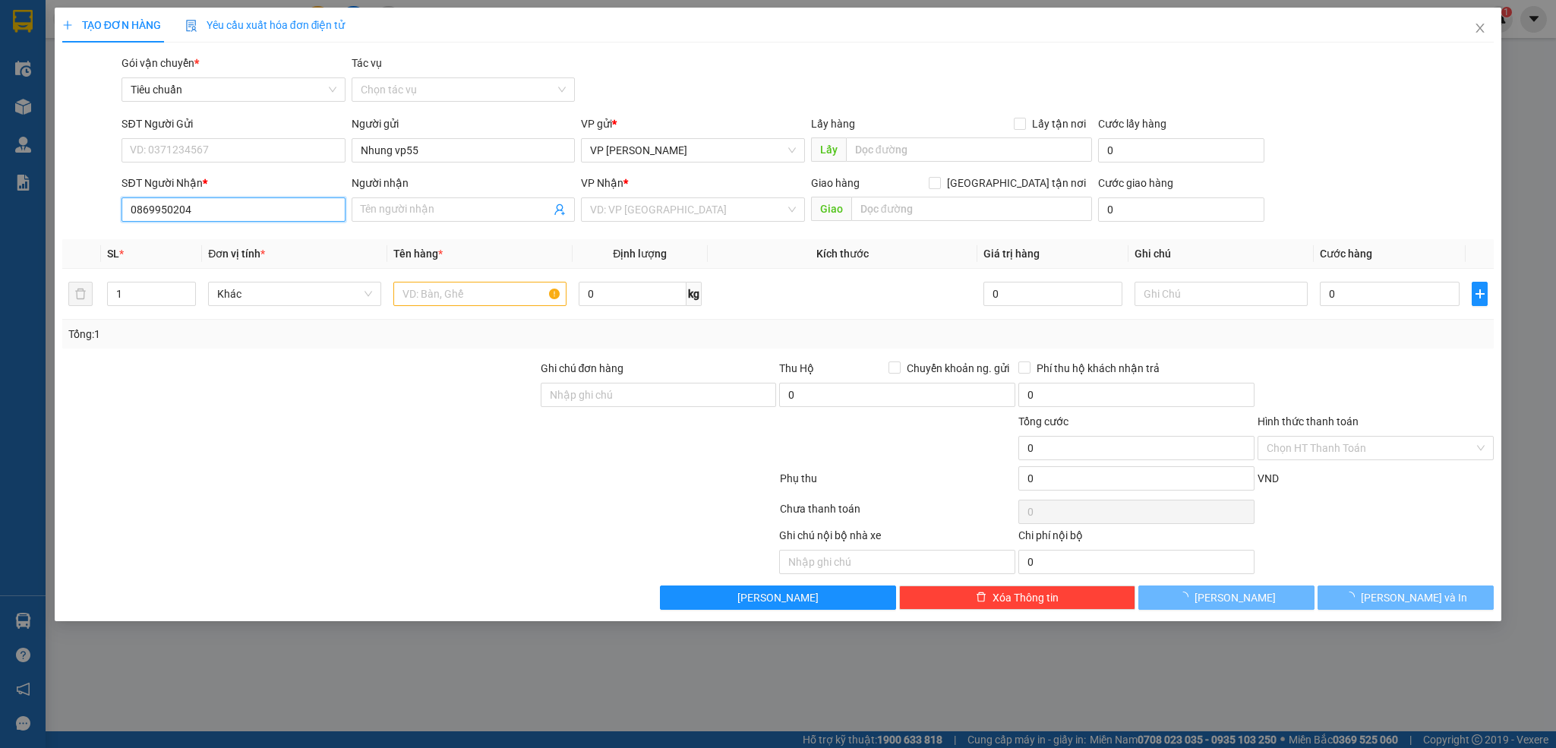
type input "Vân VPTKC"
type input "N4 Tràng Bạch"
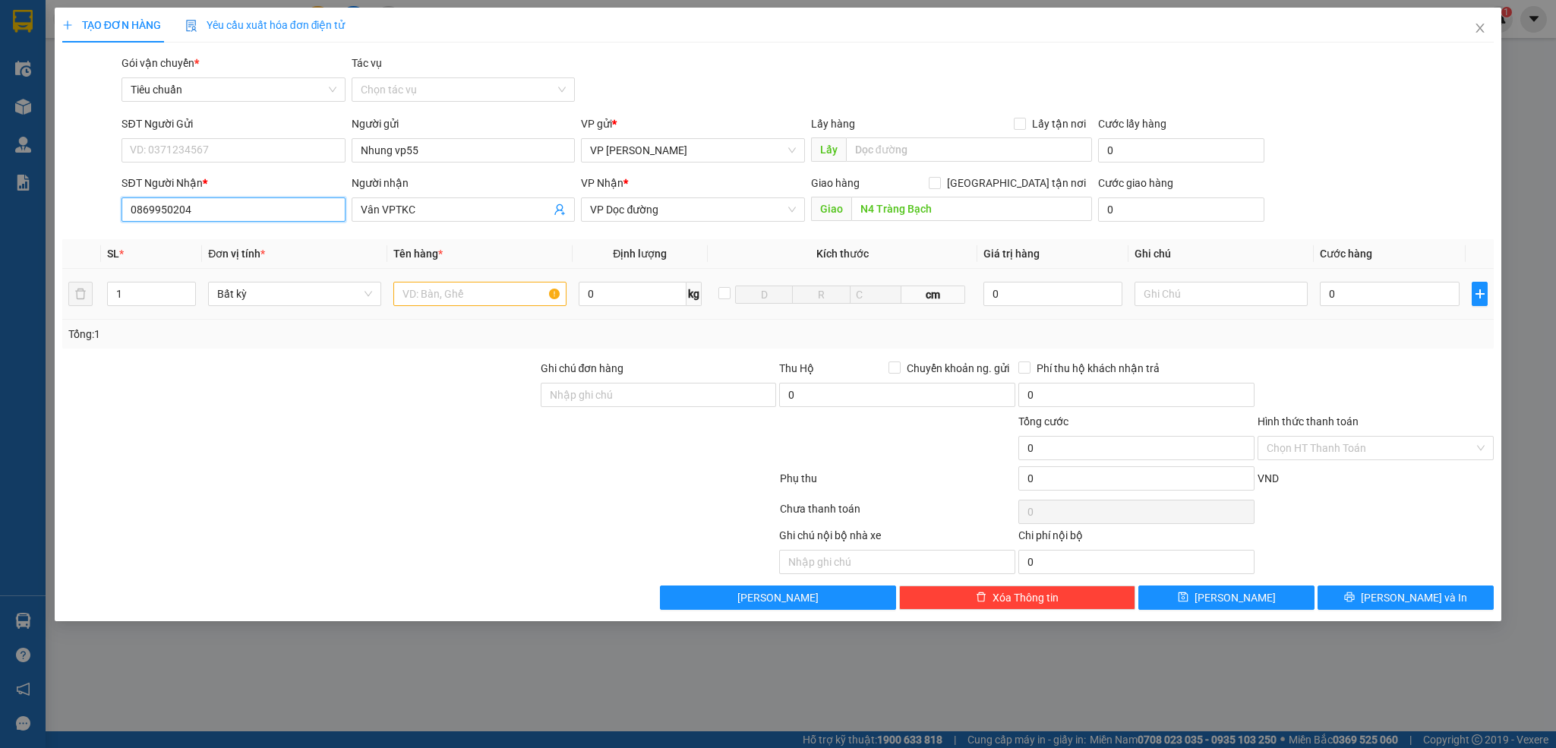
type input "0869950204"
click at [479, 295] on input "text" at bounding box center [479, 294] width 173 height 24
type input "1 túi giấy"
click at [1354, 443] on input "Hình thức thanh toán" at bounding box center [1370, 448] width 207 height 23
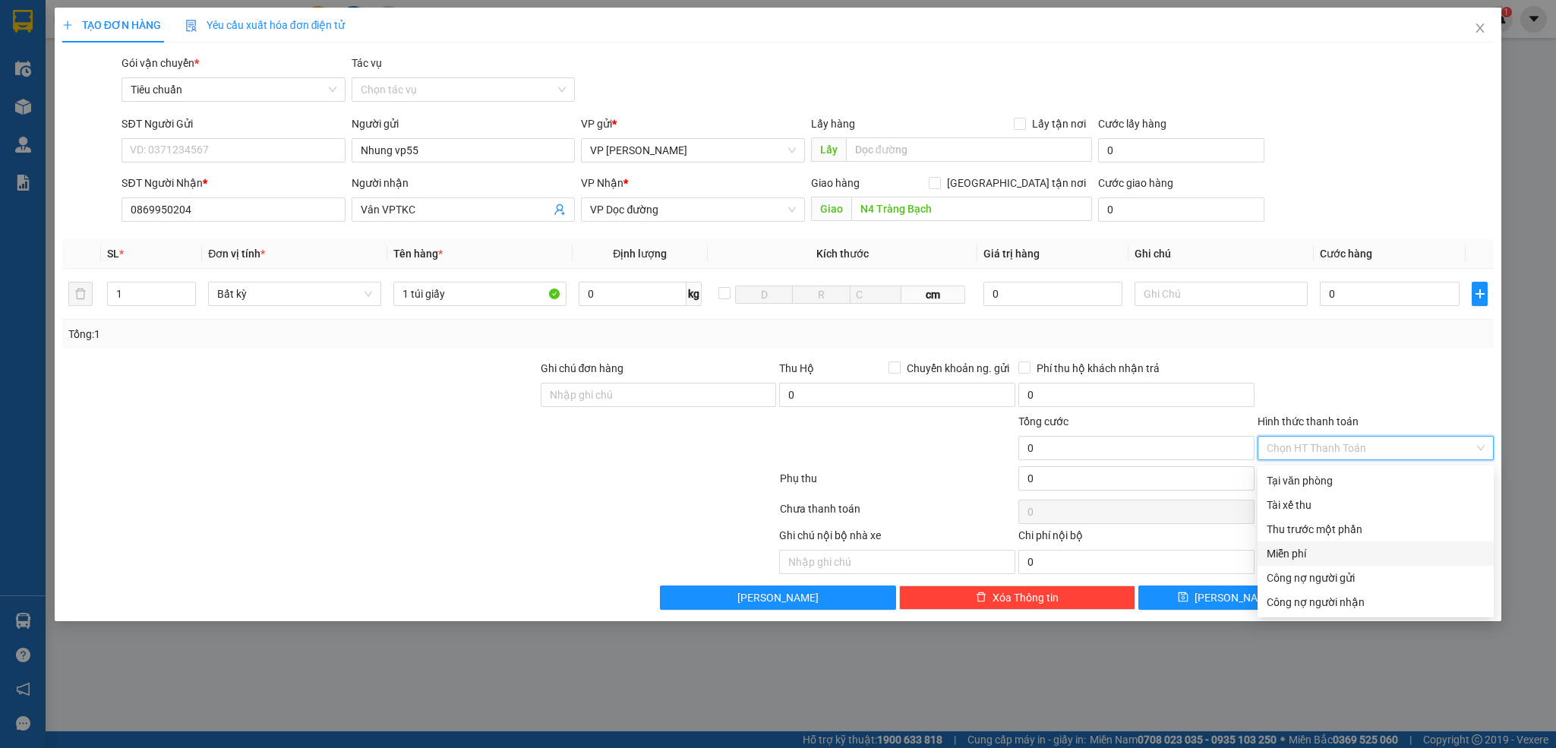
click at [1313, 552] on div "Miễn phí" at bounding box center [1376, 553] width 218 height 17
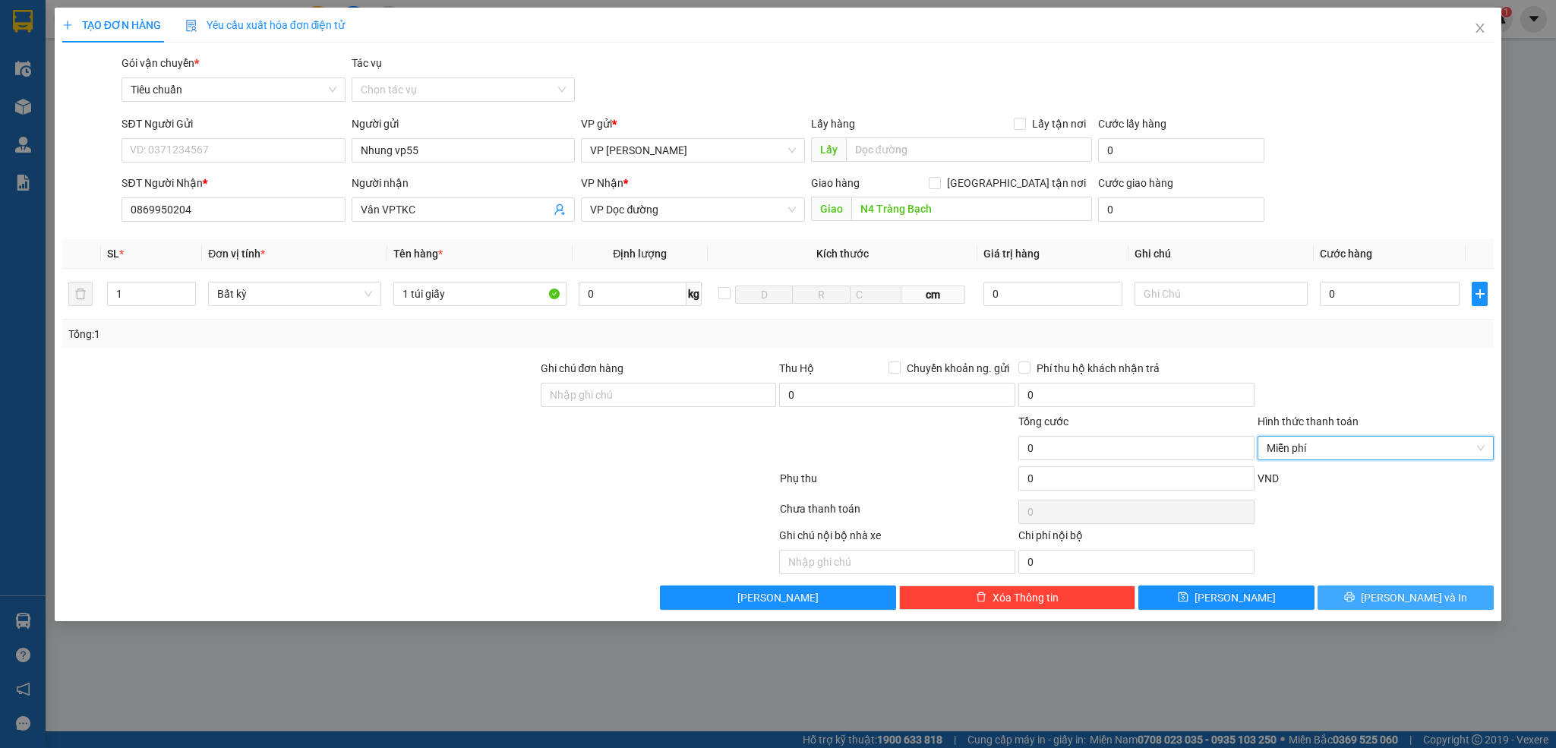
click at [1355, 600] on button "[PERSON_NAME] và In" at bounding box center [1405, 597] width 176 height 24
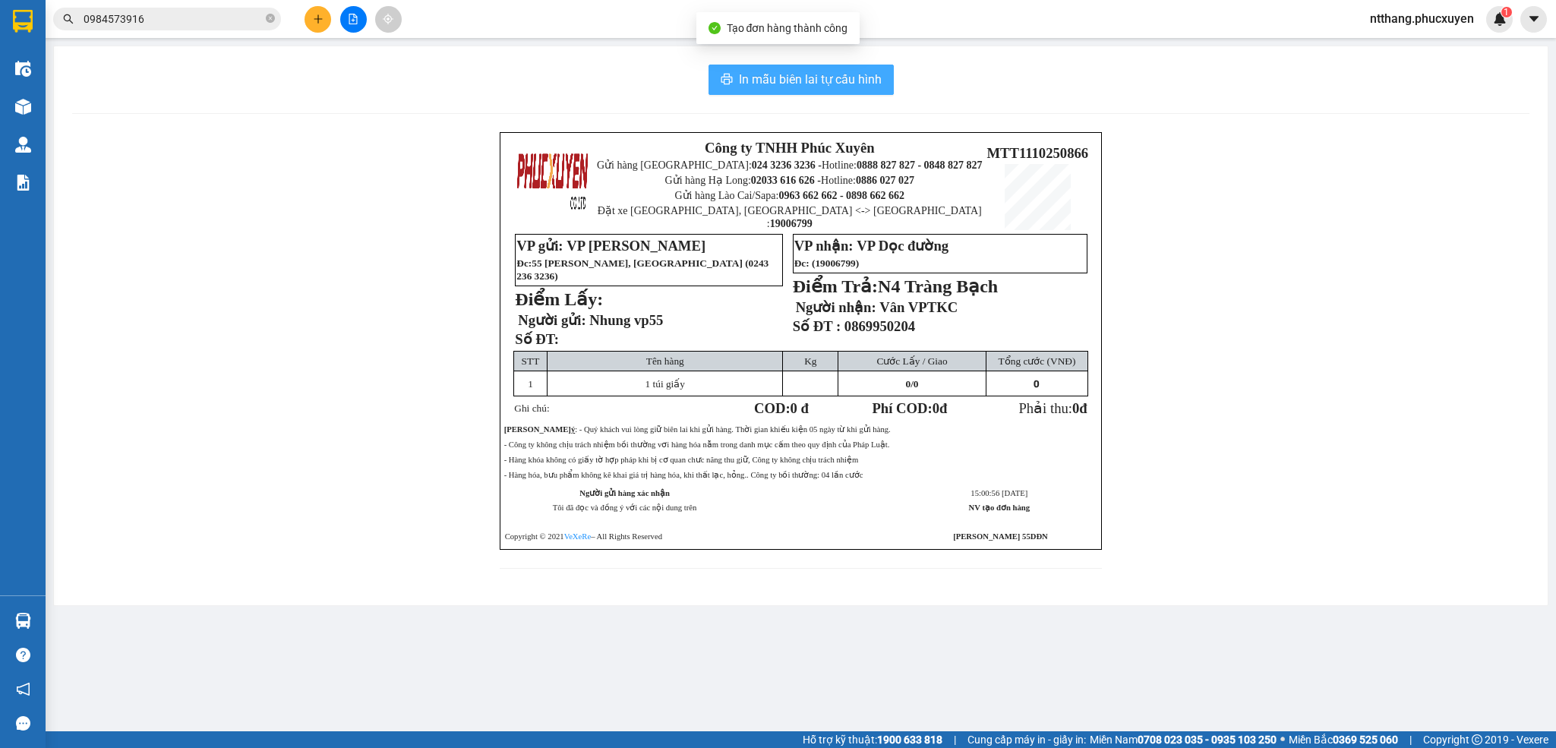
click at [750, 82] on span "In mẫu biên lai tự cấu hình" at bounding box center [810, 79] width 143 height 19
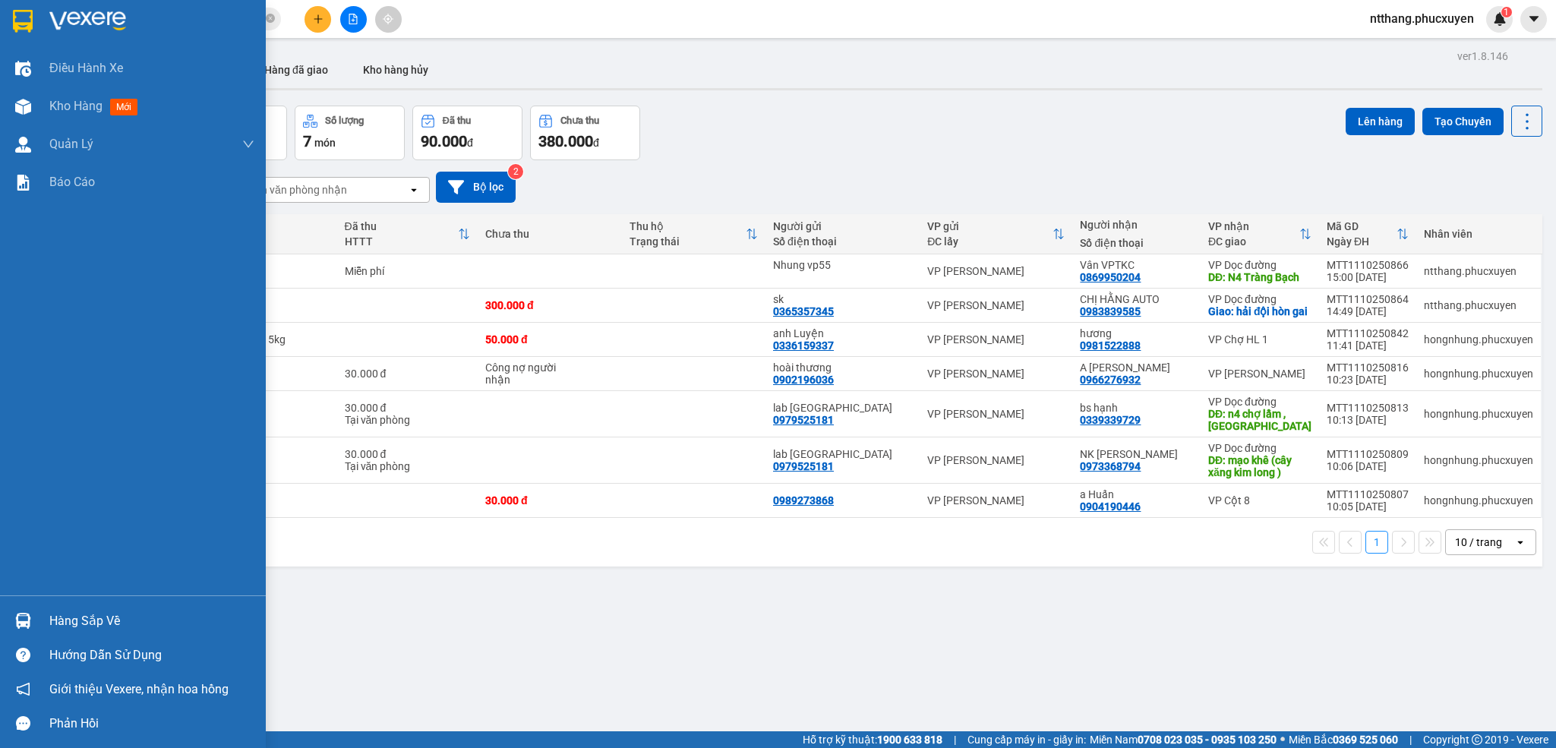
click at [24, 615] on img at bounding box center [23, 621] width 16 height 16
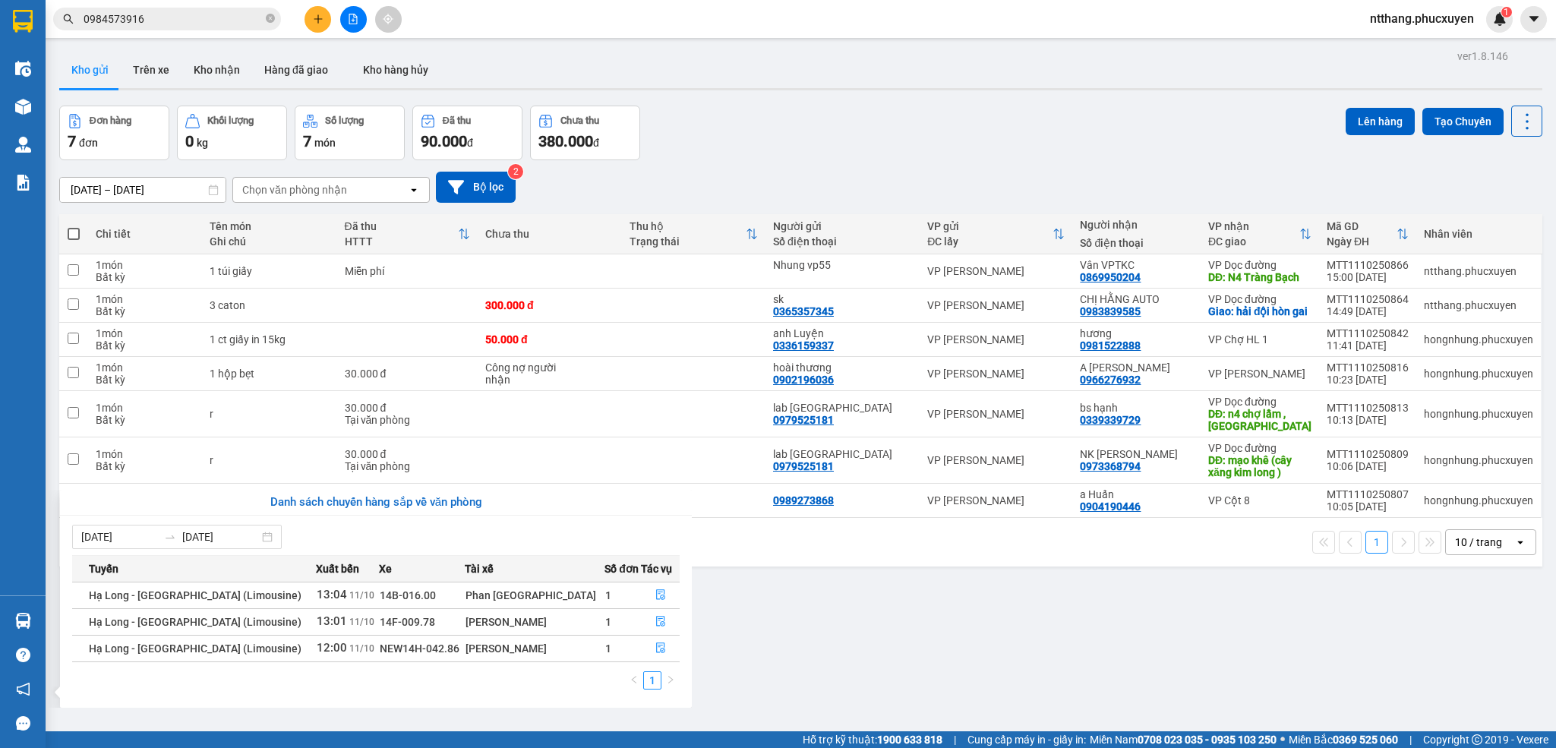
click at [968, 126] on section "Kết quả tìm kiếm ( 157 ) Bộ lọc Mã ĐH Trạng thái Món hàng Thu hộ Tổng cước Chưa…" at bounding box center [778, 374] width 1556 height 748
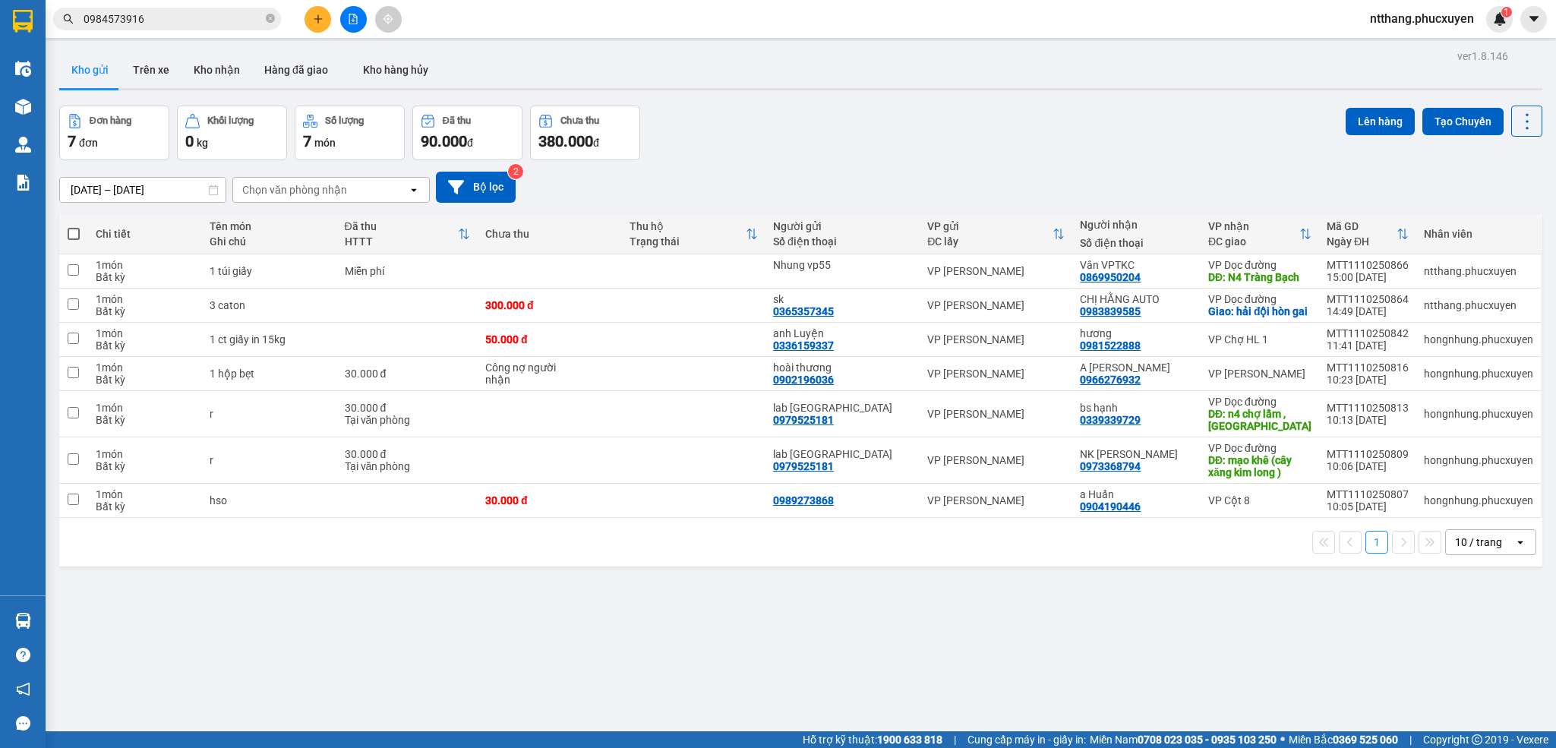
click at [231, 740] on div "Hỗ trợ kỹ thuật: 1900 633 818 | Cung cấp máy in - giấy in: Miền Nam 0708 023 03…" at bounding box center [774, 739] width 1548 height 17
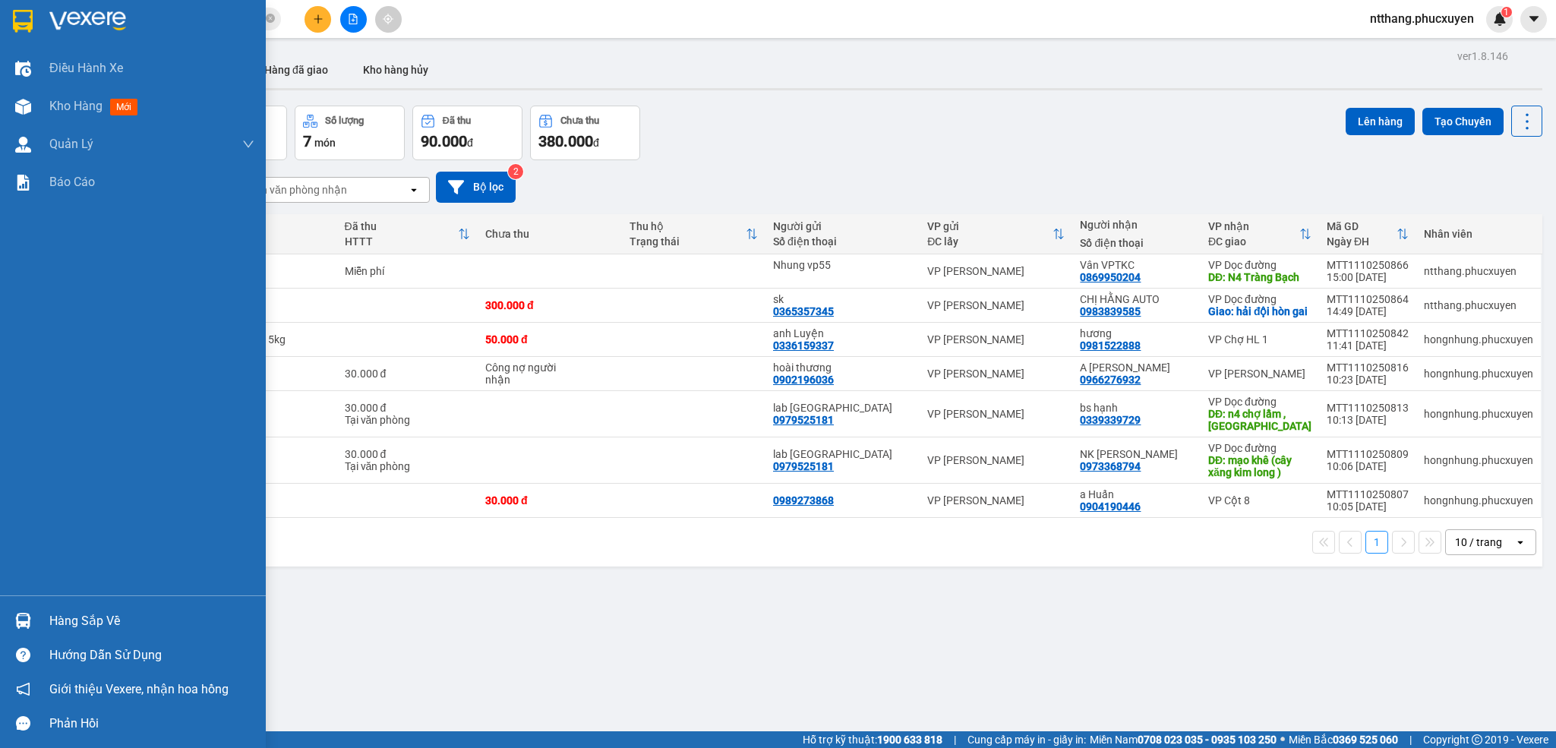
click at [11, 617] on div at bounding box center [23, 620] width 27 height 27
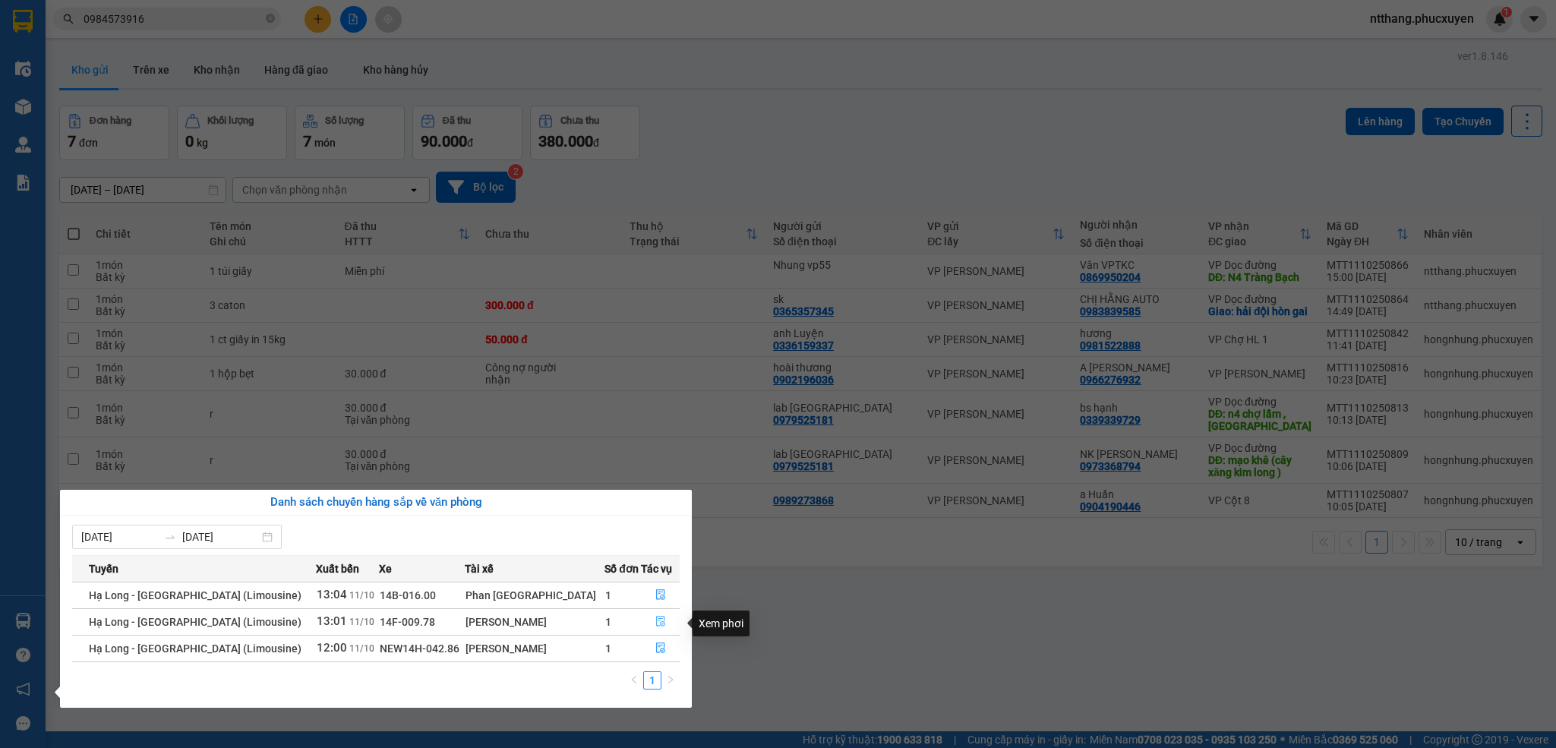
click at [655, 626] on icon "file-done" at bounding box center [660, 621] width 11 height 11
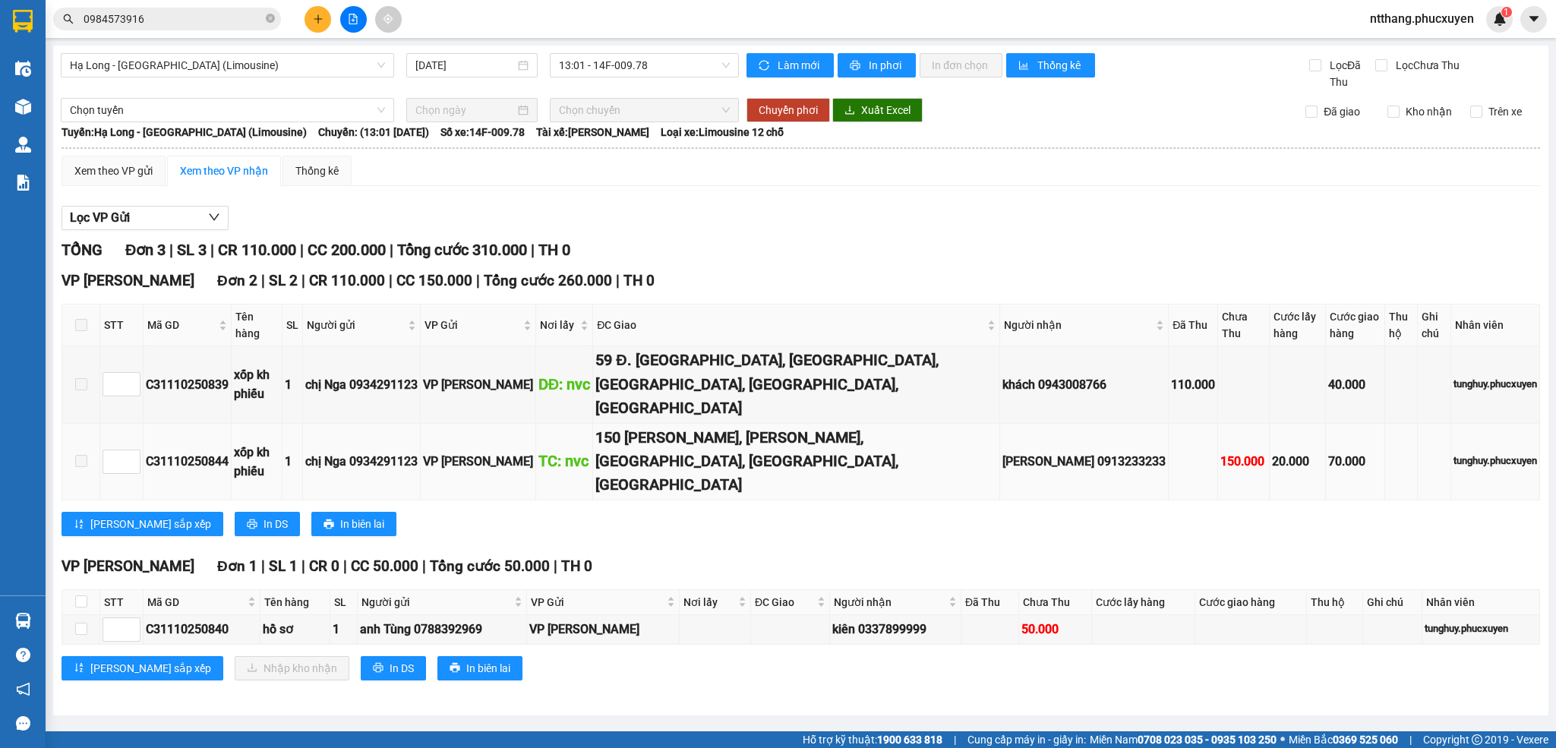
click at [733, 456] on td "150 [PERSON_NAME], [PERSON_NAME], [GEOGRAPHIC_DATA], [GEOGRAPHIC_DATA], [GEOGRA…" at bounding box center [796, 462] width 407 height 77
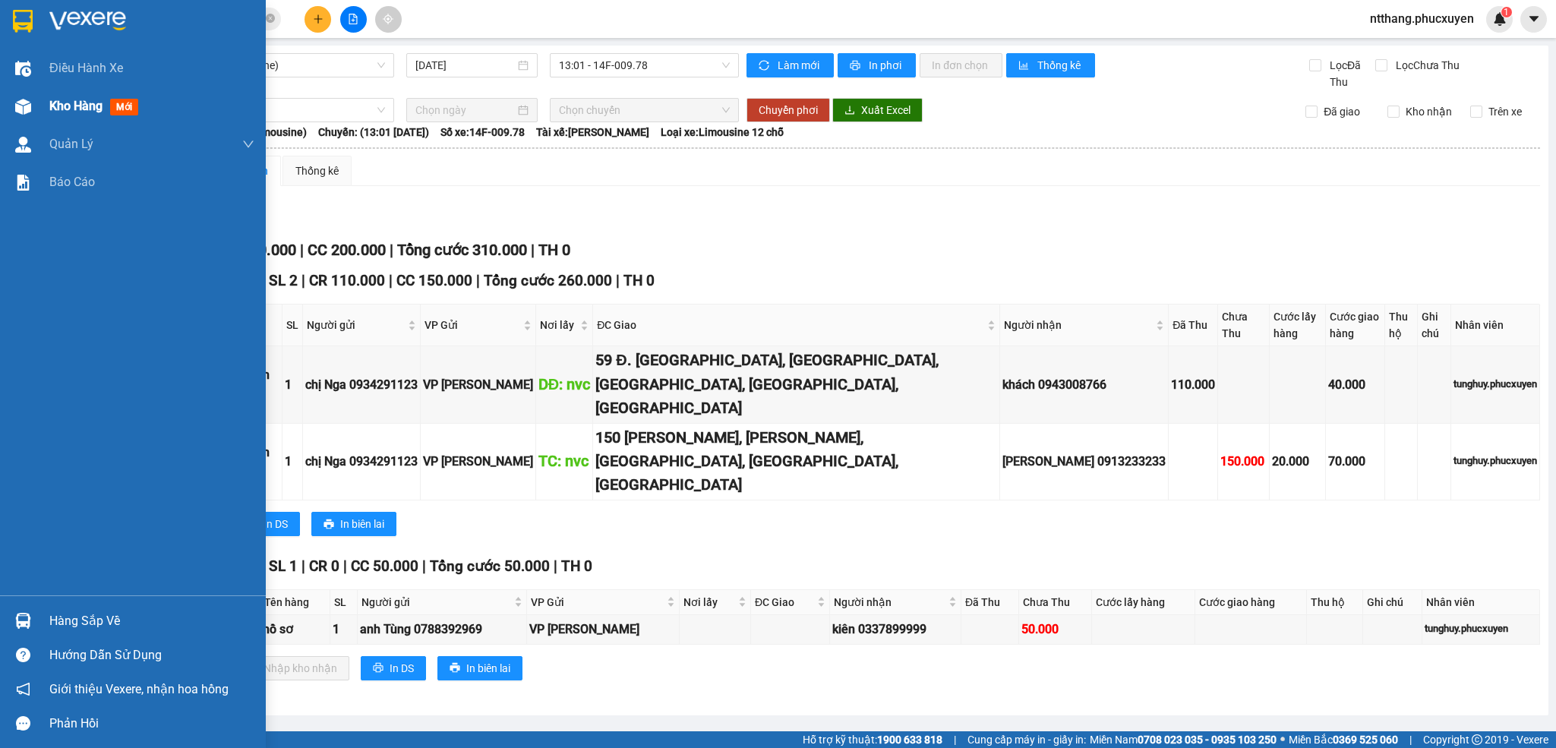
click at [35, 103] on div at bounding box center [23, 106] width 27 height 27
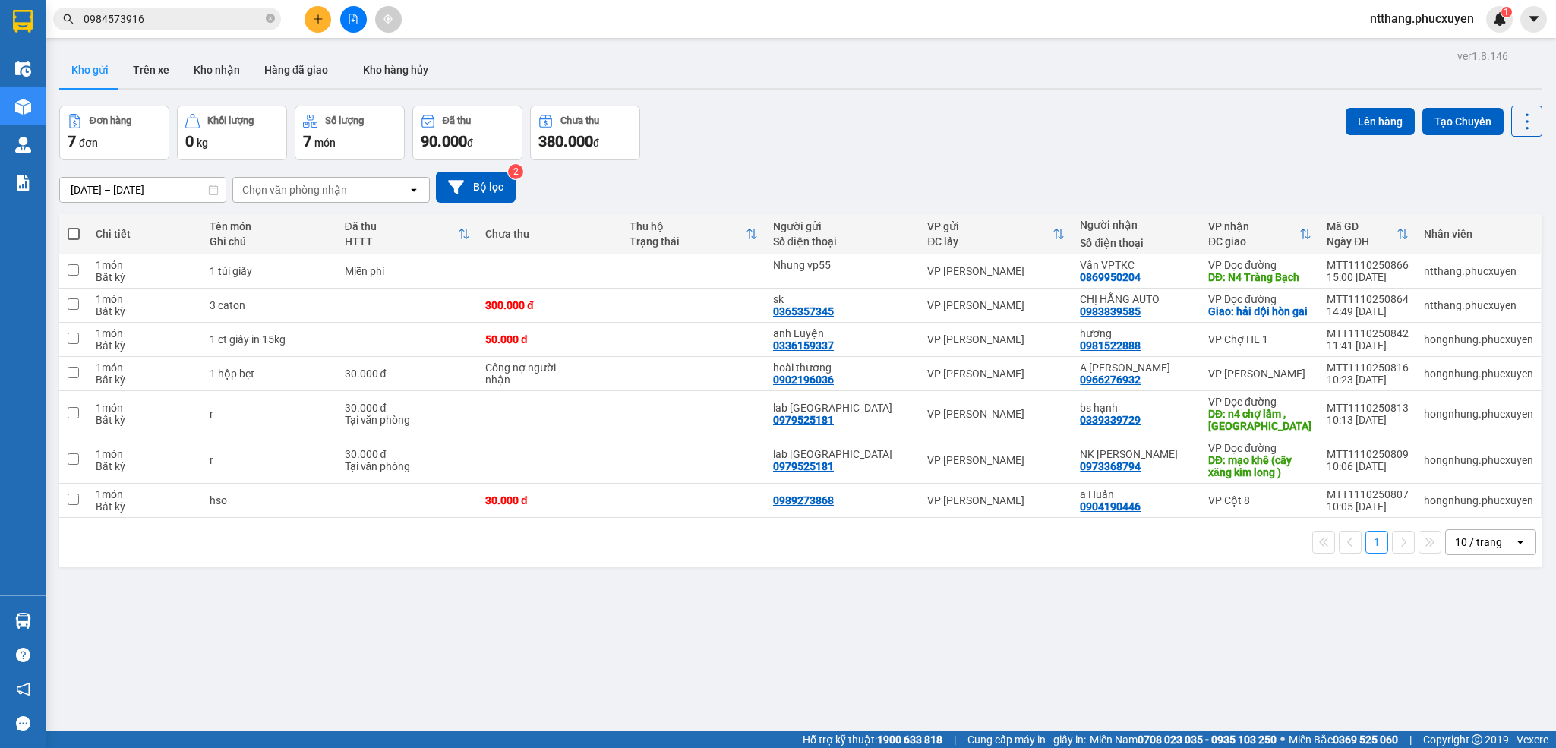
click at [770, 89] on div at bounding box center [800, 89] width 1483 height 2
click at [311, 19] on button at bounding box center [317, 19] width 27 height 27
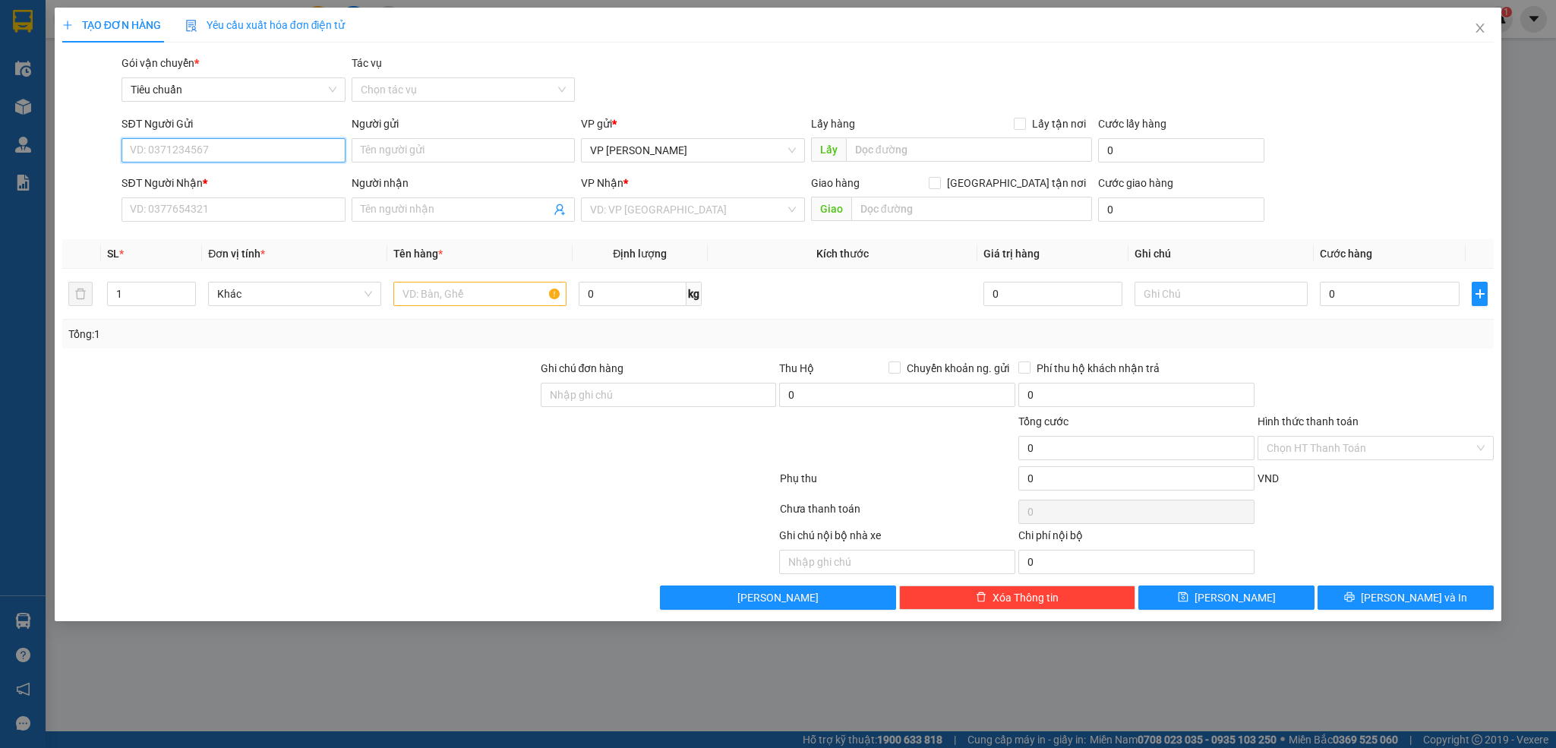
click at [278, 153] on input "SĐT Người Gửi" at bounding box center [232, 150] width 223 height 24
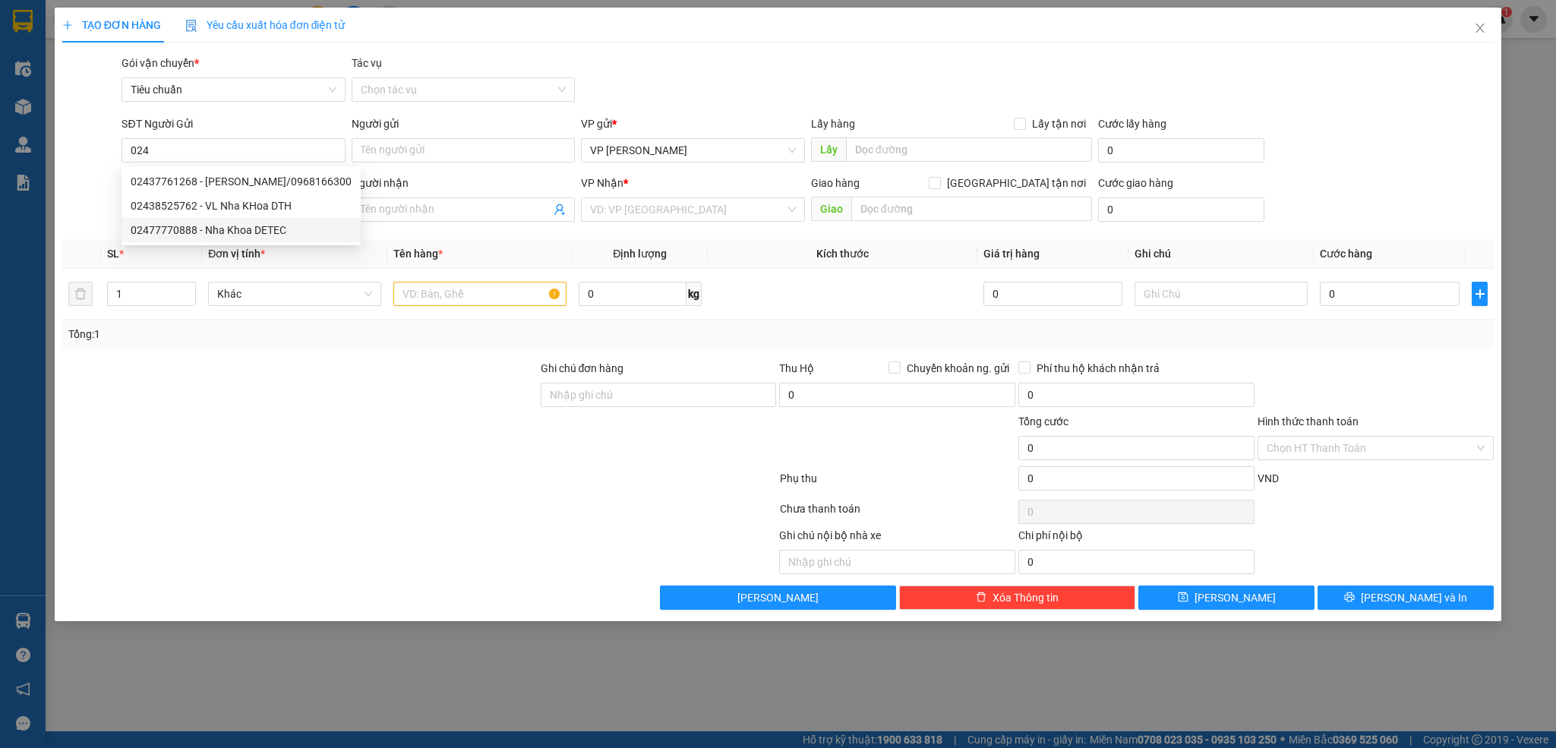
click at [244, 248] on span "Đơn vị tính *" at bounding box center [236, 254] width 57 height 12
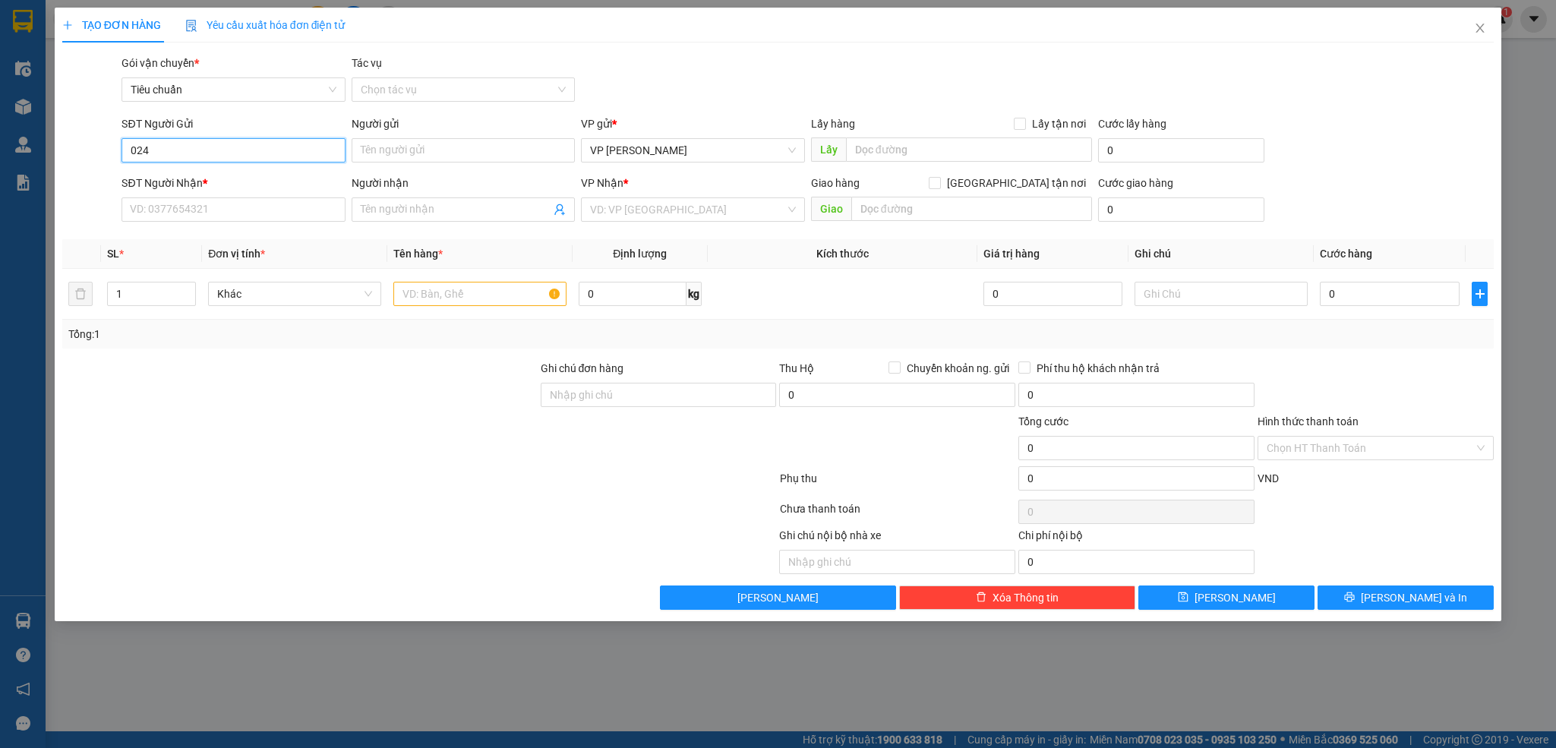
click at [222, 155] on input "024" at bounding box center [232, 150] width 223 height 24
click at [219, 232] on div "02477770888 - Nha Khoa DETEC" at bounding box center [241, 230] width 221 height 17
type input "02477770888"
type input "Nha Khoa DETEC"
click at [189, 212] on input "SĐT Người Nhận *" at bounding box center [232, 209] width 223 height 24
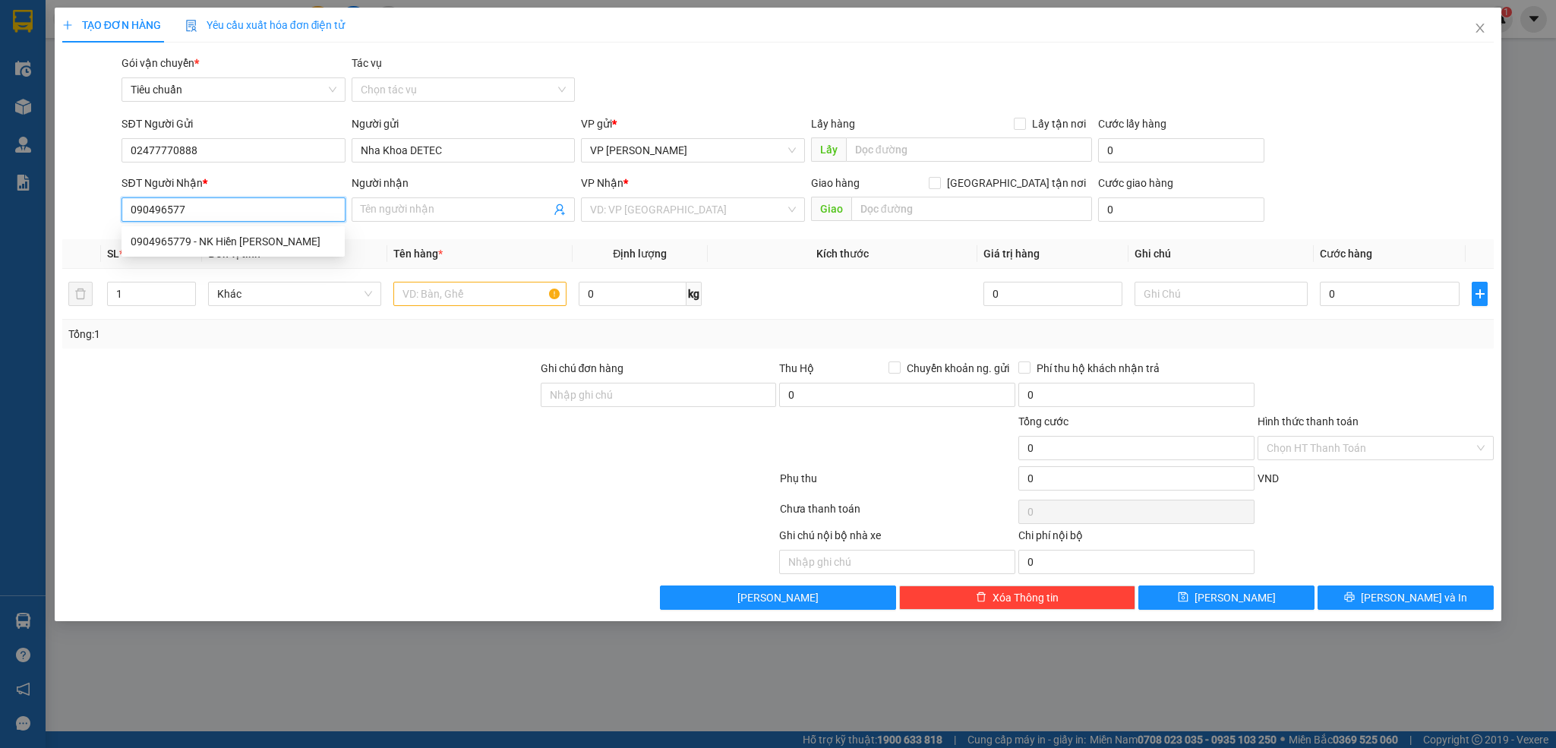
type input "0904965779"
click at [214, 230] on div "0904965779 - NK Hiền Phong" at bounding box center [232, 241] width 223 height 24
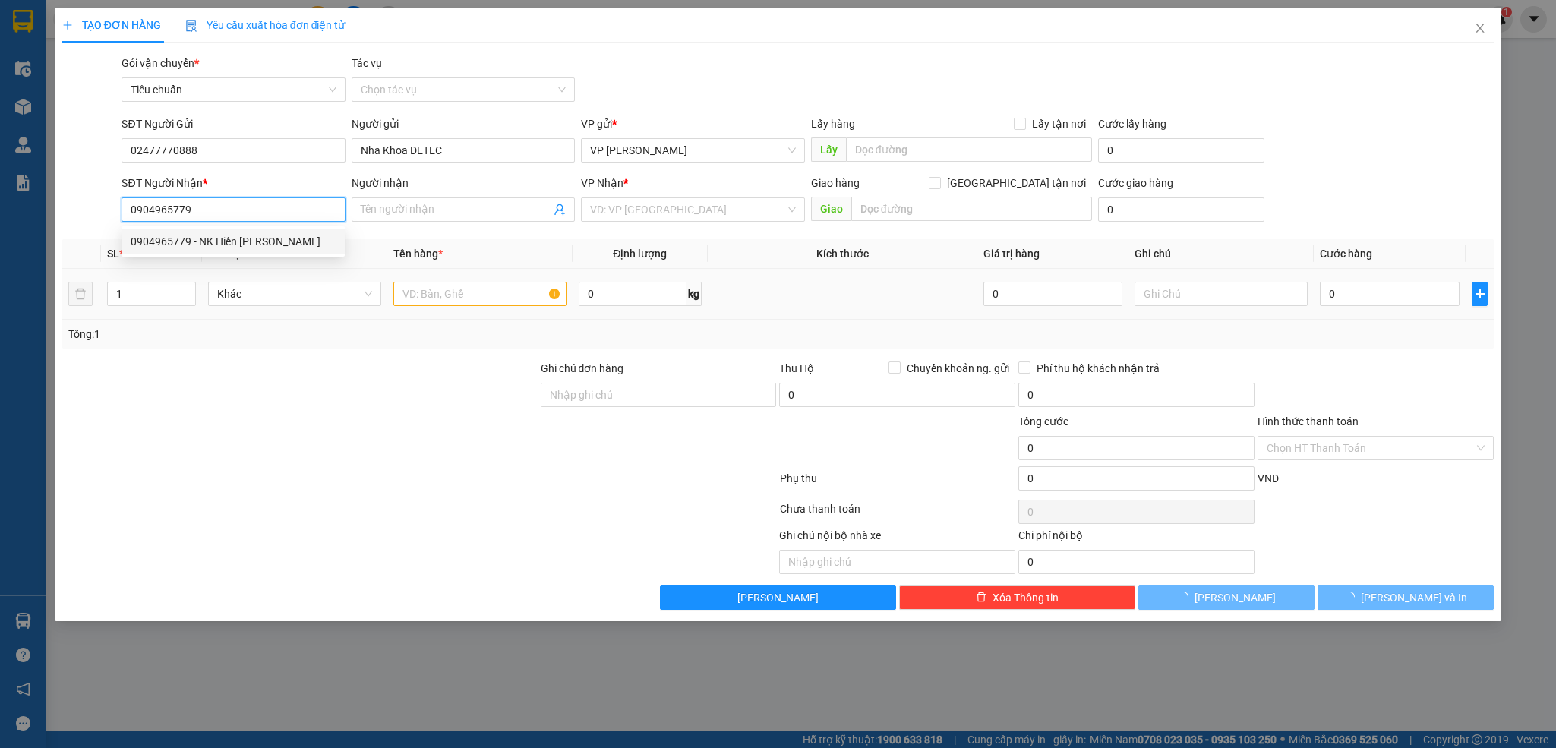
type input "NK Hiền Phong"
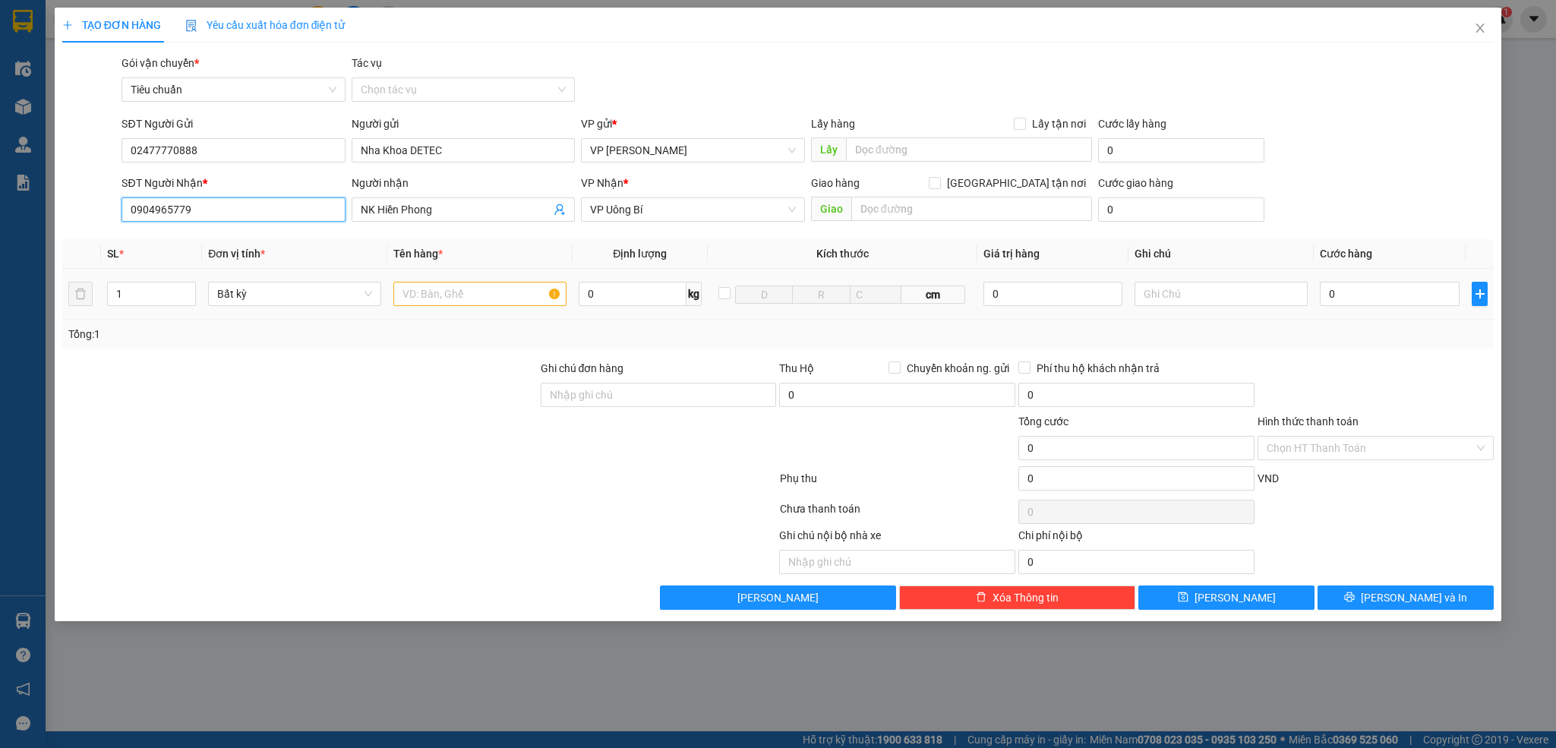
type input "0904965779"
click at [478, 295] on input "text" at bounding box center [479, 294] width 173 height 24
type input "1 răng"
click at [1370, 299] on input "0" at bounding box center [1390, 294] width 140 height 24
type input "3"
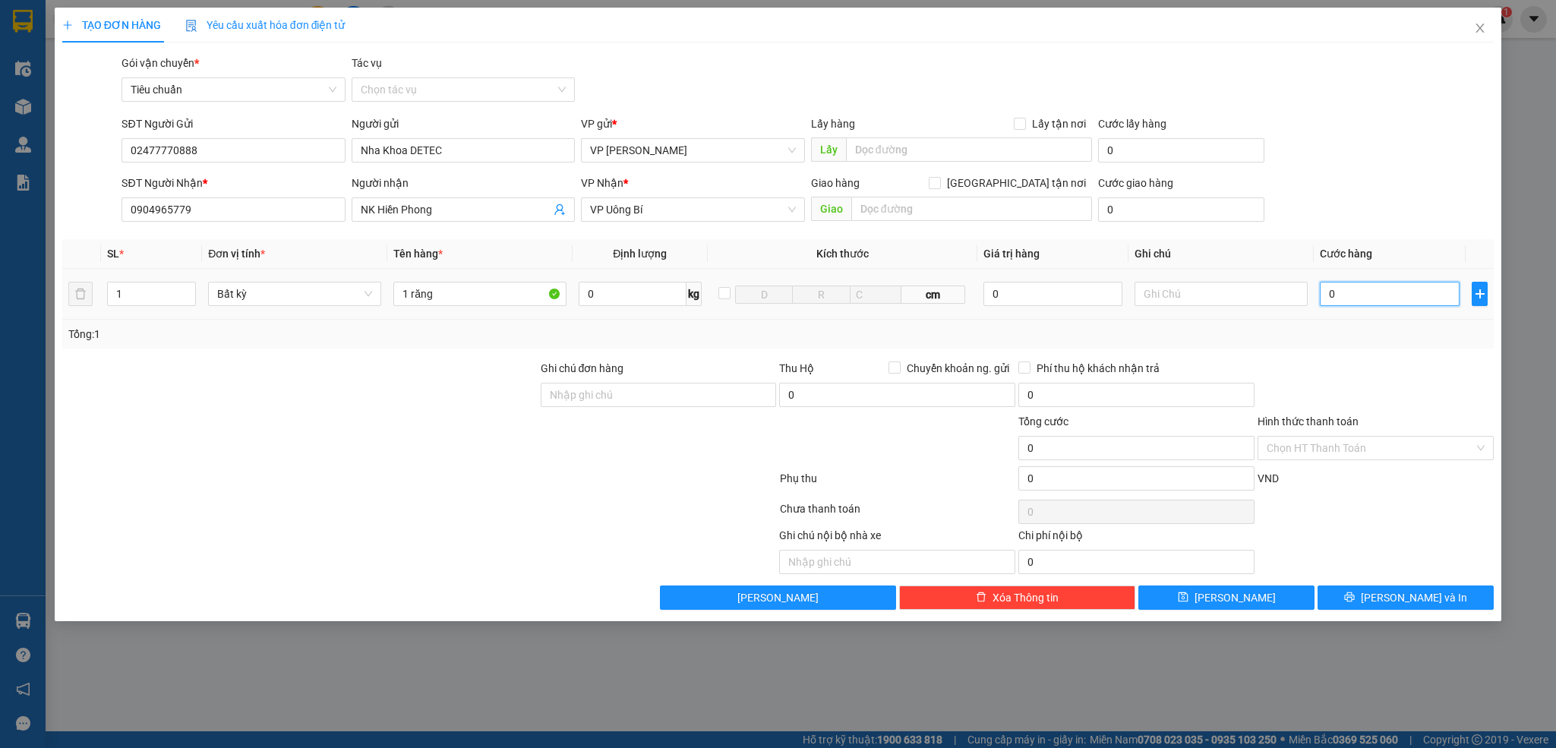
type input "3"
type input "30"
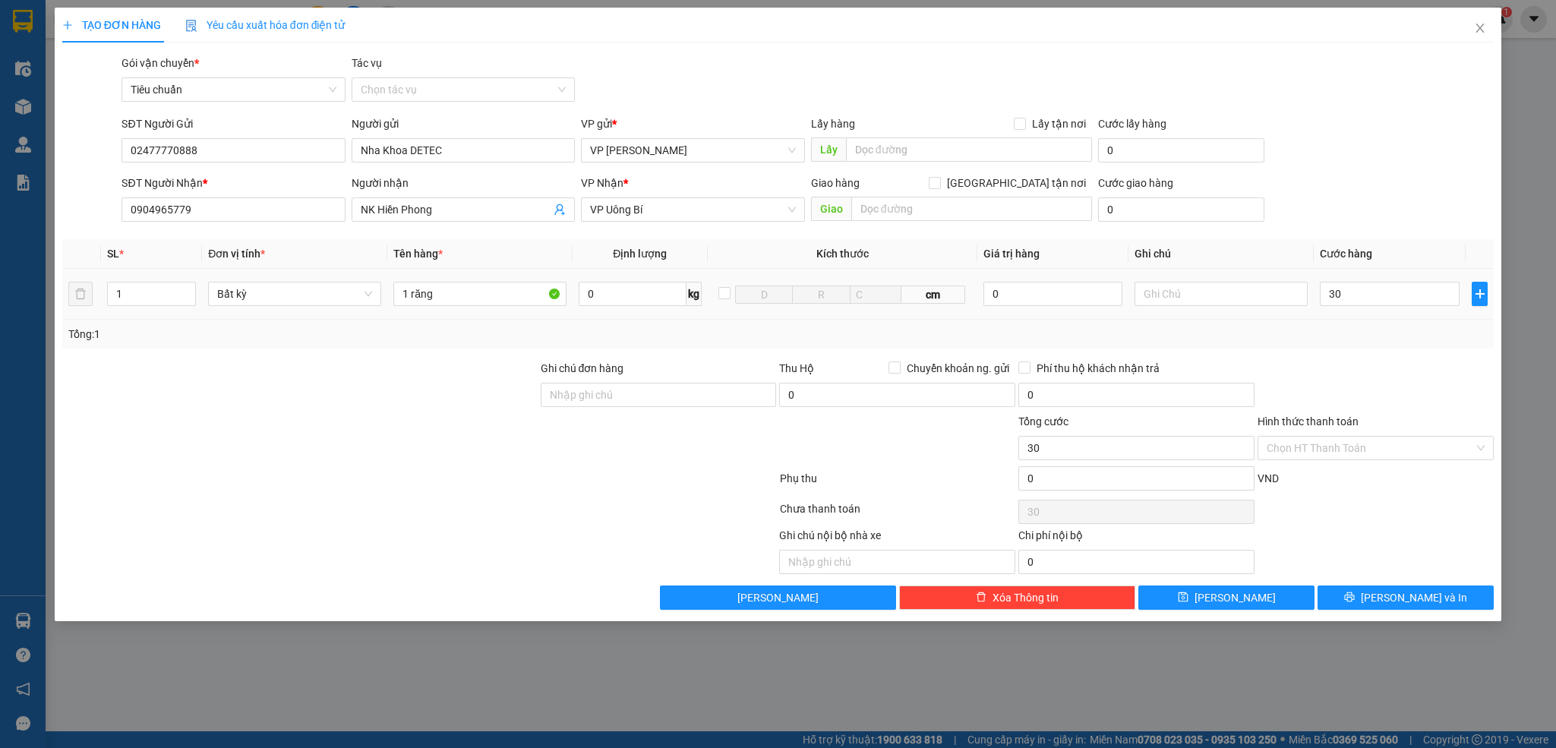
type input "30.000"
drag, startPoint x: 1381, startPoint y: 329, endPoint x: 1322, endPoint y: 452, distance: 136.5
click at [1381, 330] on div "Tổng: 1" at bounding box center [778, 334] width 1420 height 17
click at [1327, 466] on div "Hình thức thanh toán Chọn HT Thanh Toán" at bounding box center [1375, 439] width 236 height 53
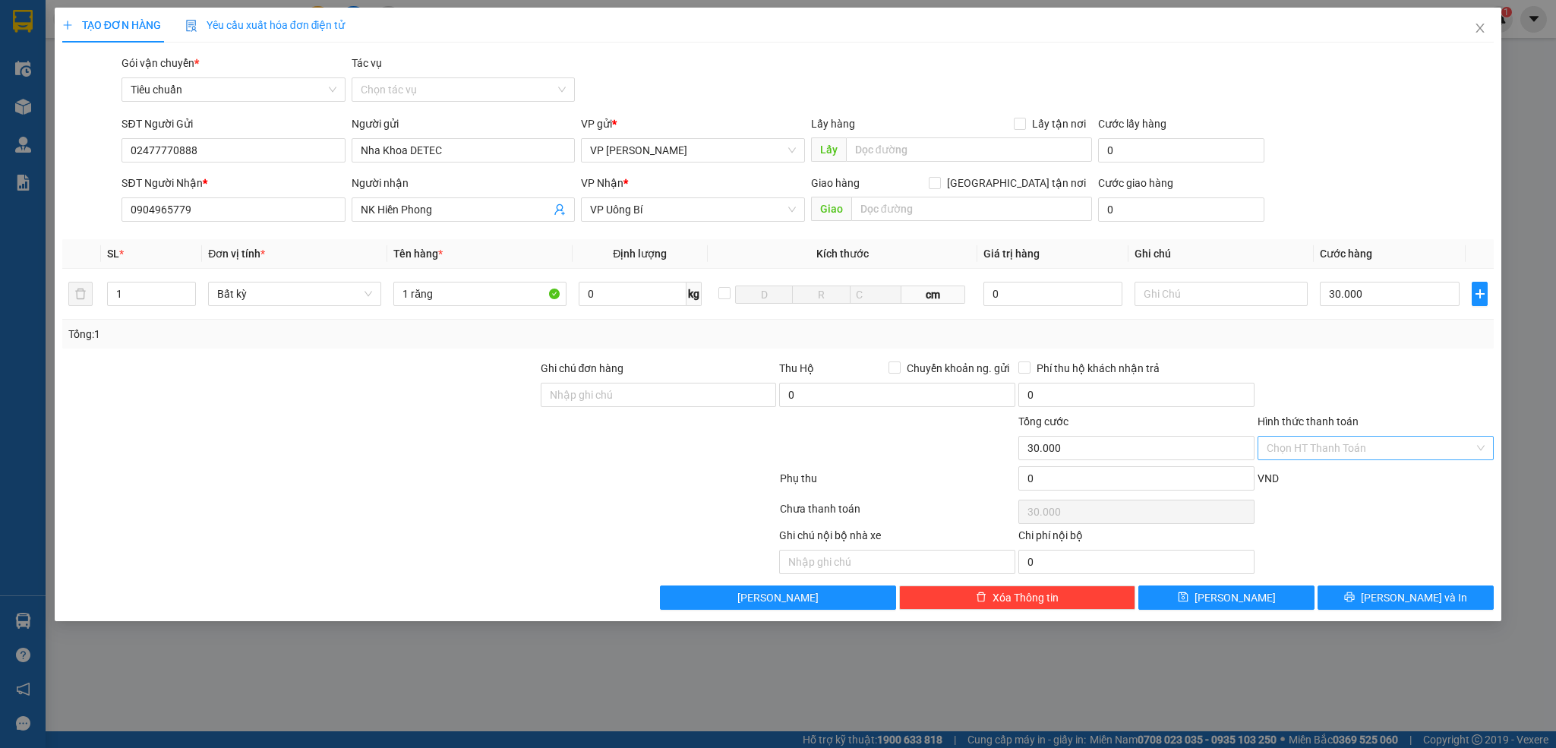
drag, startPoint x: 1321, startPoint y: 454, endPoint x: 1321, endPoint y: 463, distance: 9.1
click at [1321, 456] on input "Hình thức thanh toán" at bounding box center [1370, 448] width 207 height 23
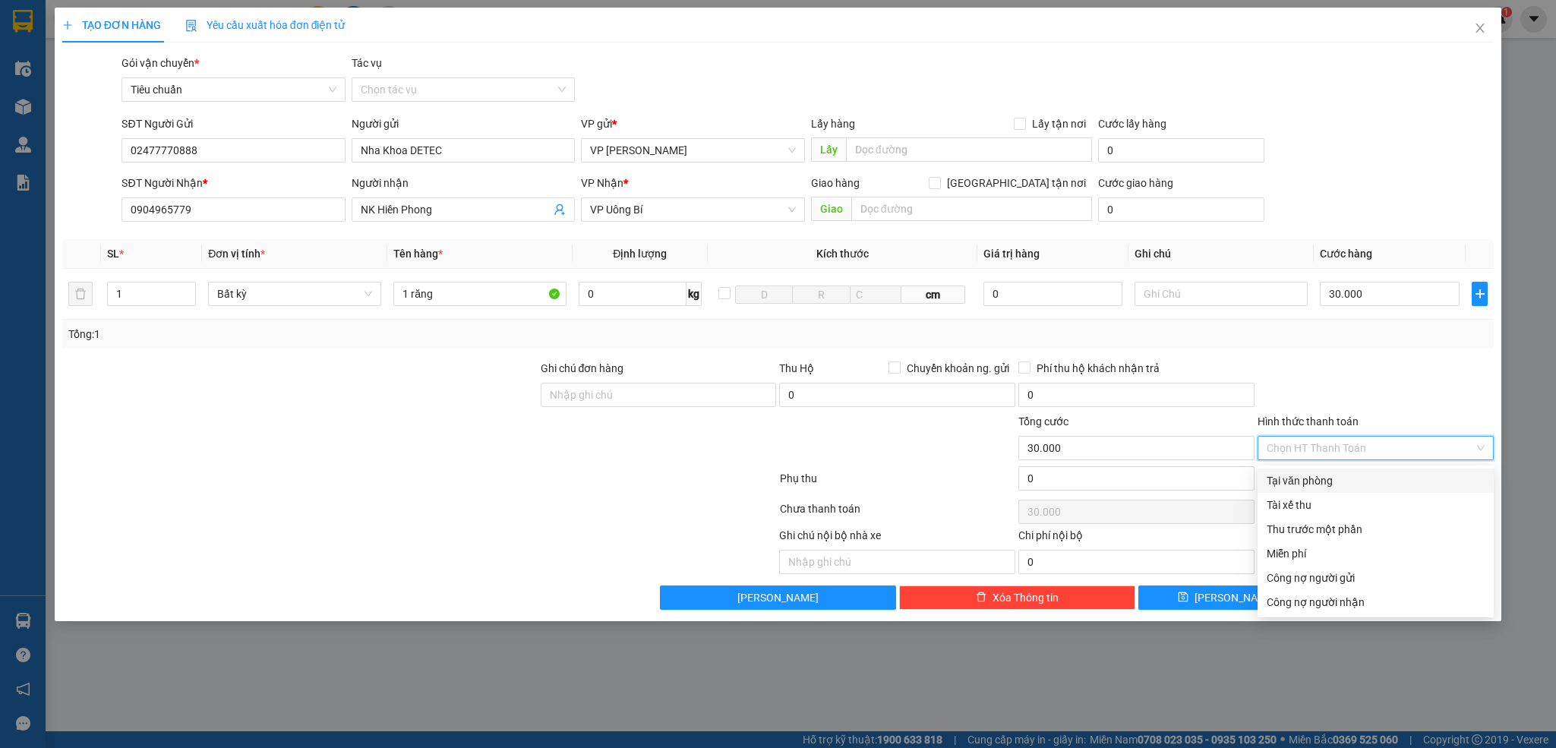
click at [1317, 476] on div "Tại văn phòng" at bounding box center [1376, 480] width 218 height 17
type input "0"
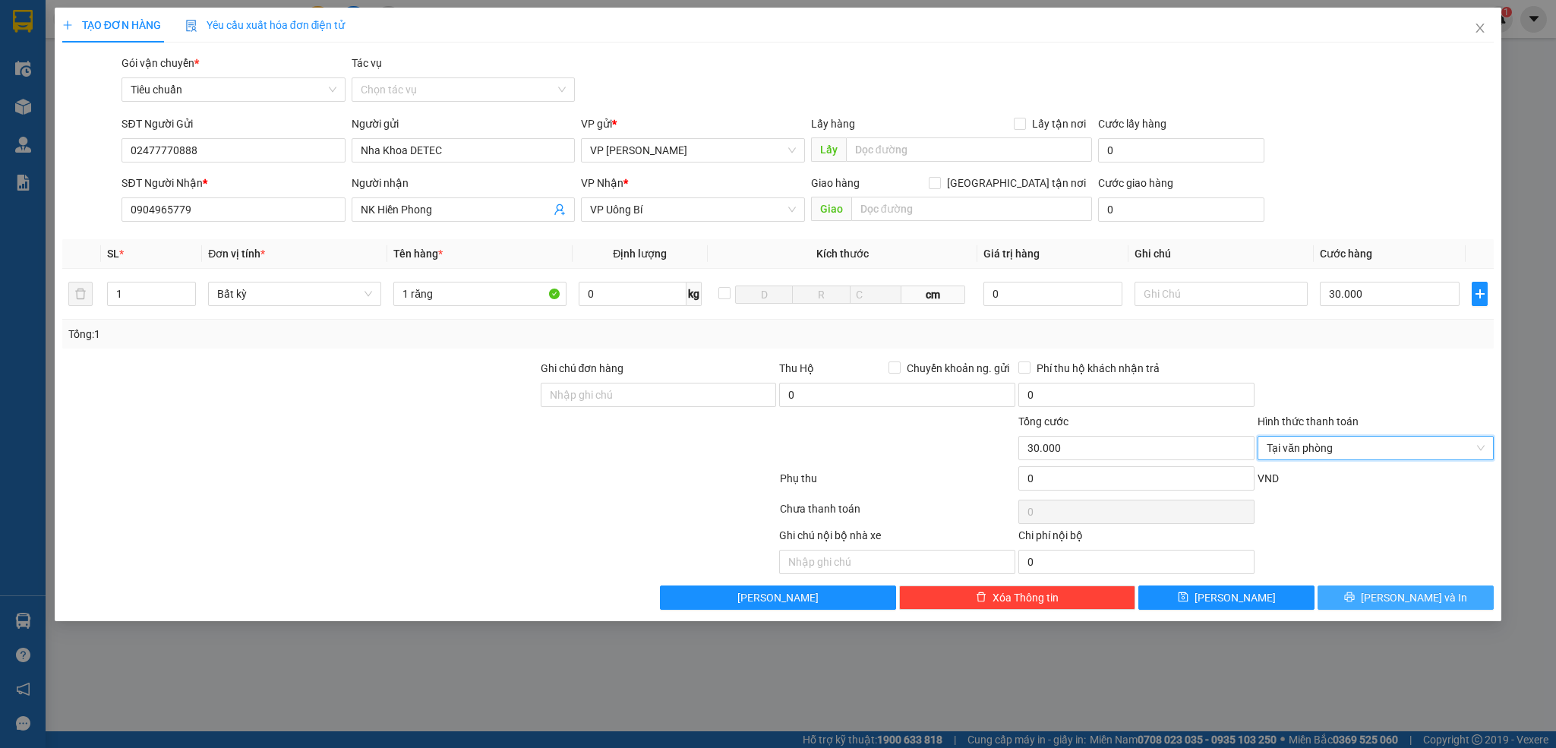
click at [1371, 598] on button "[PERSON_NAME] và In" at bounding box center [1405, 597] width 176 height 24
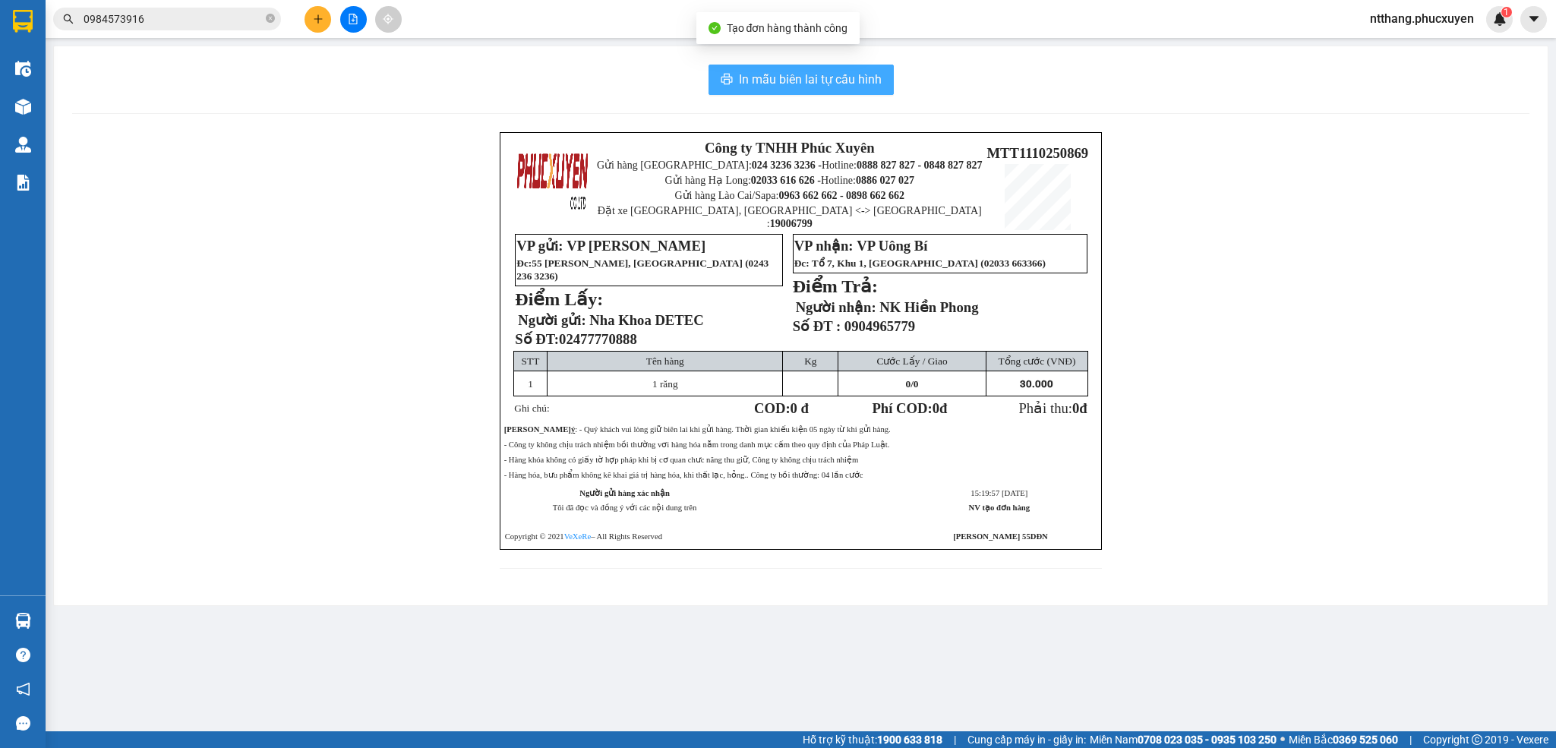
click at [857, 71] on span "In mẫu biên lai tự cấu hình" at bounding box center [810, 79] width 143 height 19
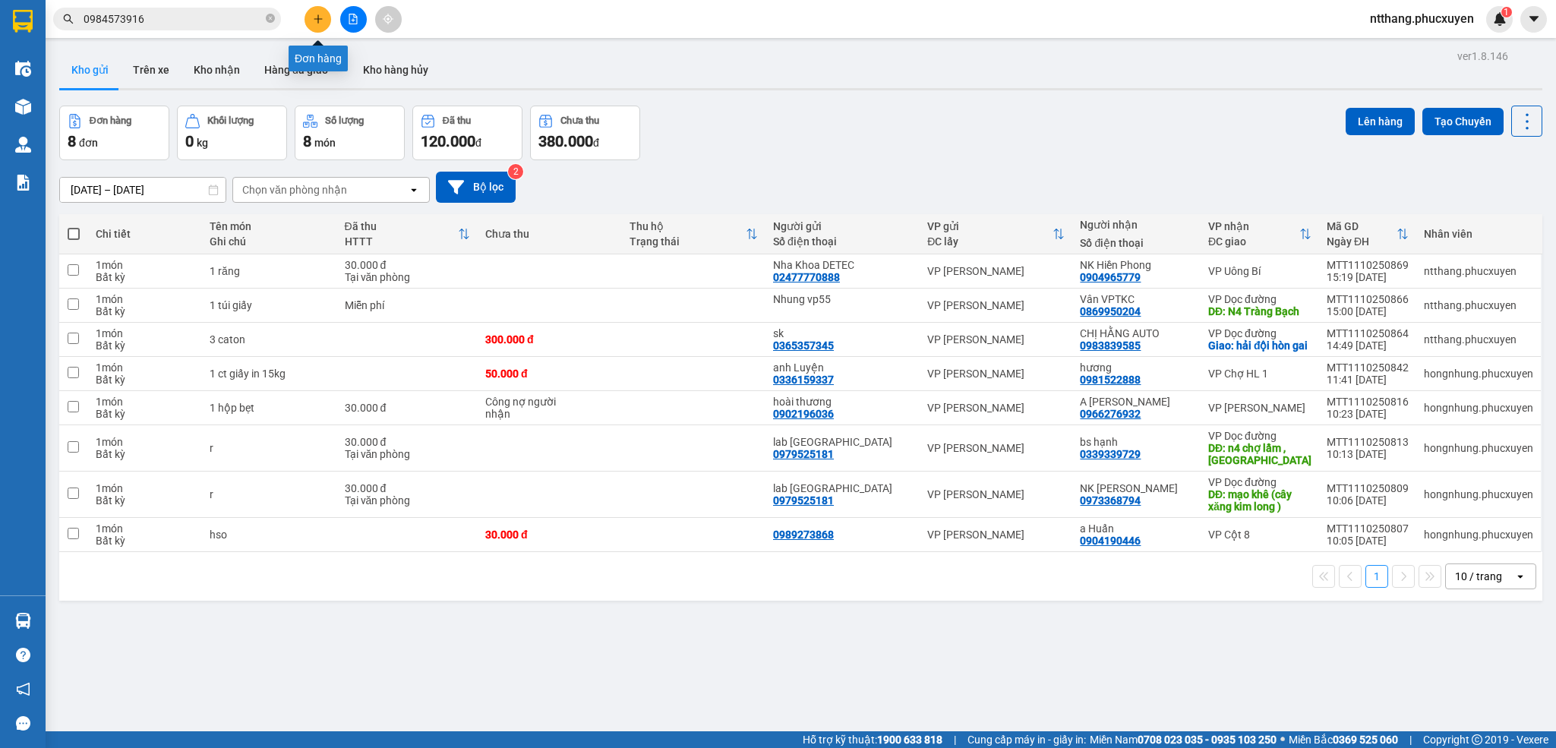
click at [313, 19] on icon "plus" at bounding box center [318, 19] width 11 height 11
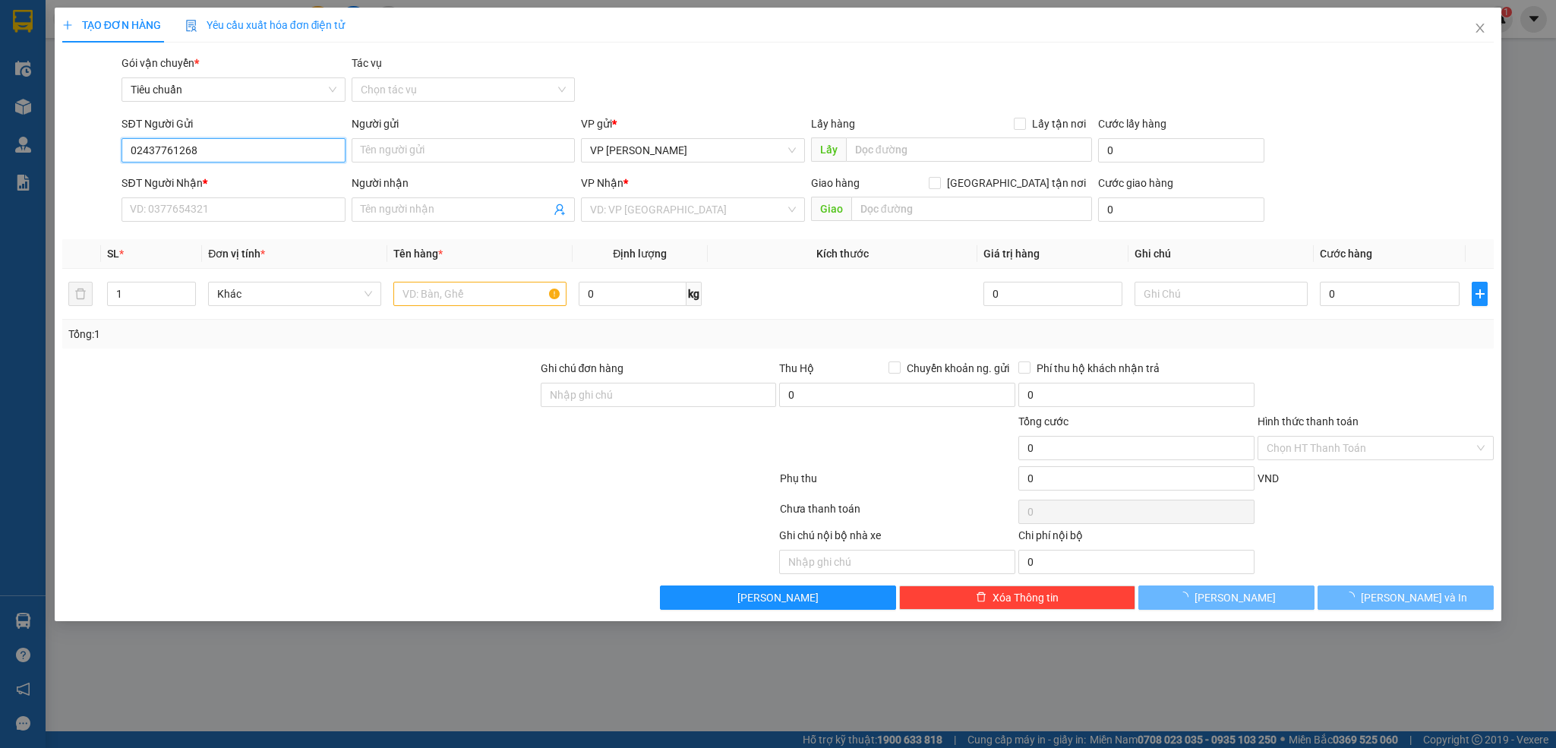
click at [247, 144] on input "02437761268" at bounding box center [232, 150] width 223 height 24
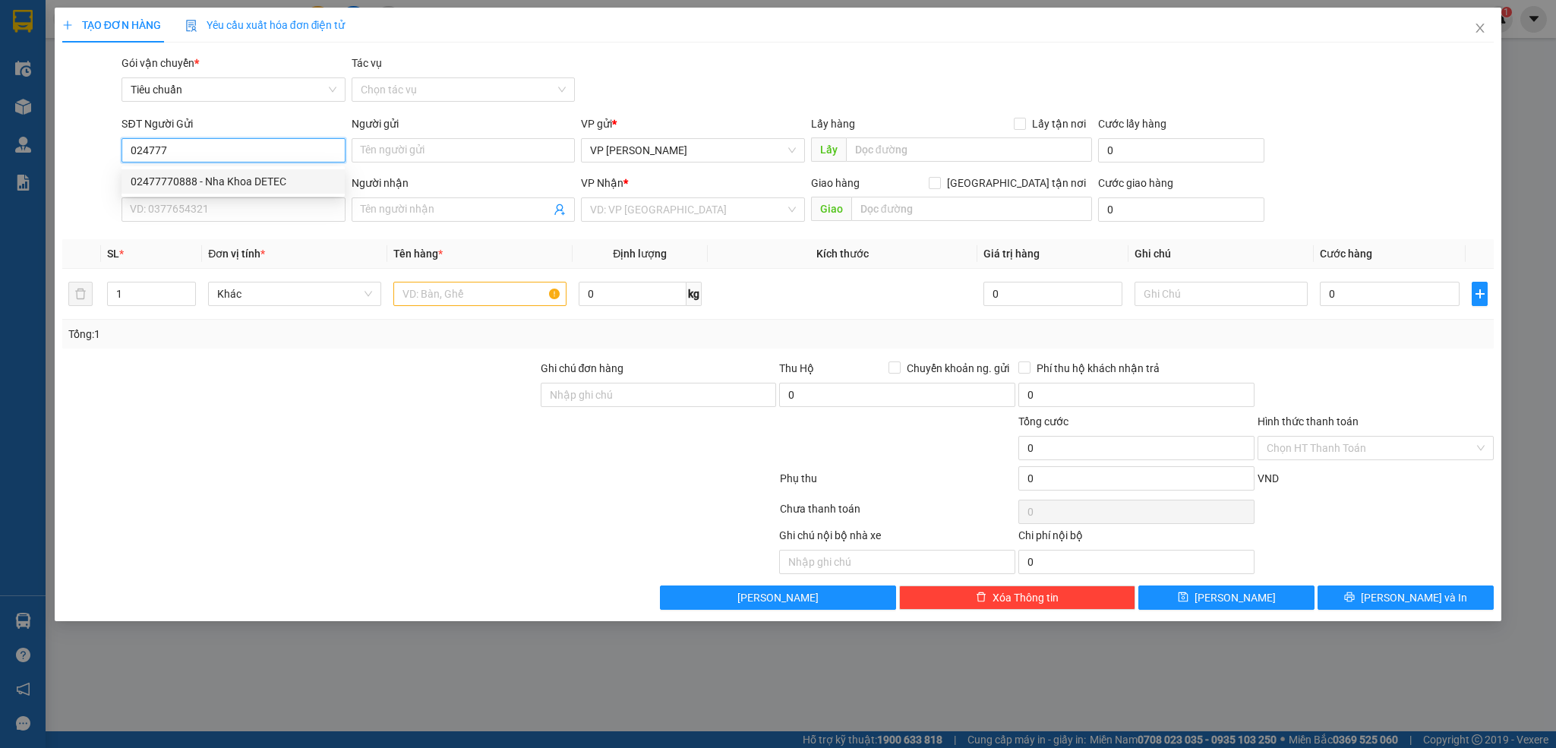
click at [213, 176] on div "02477770888 - Nha Khoa DETEC" at bounding box center [233, 181] width 205 height 17
type input "02477770888"
type input "Nha Khoa DETEC"
type input "02477770888"
click at [219, 208] on input "SĐT Người Nhận *" at bounding box center [232, 209] width 223 height 24
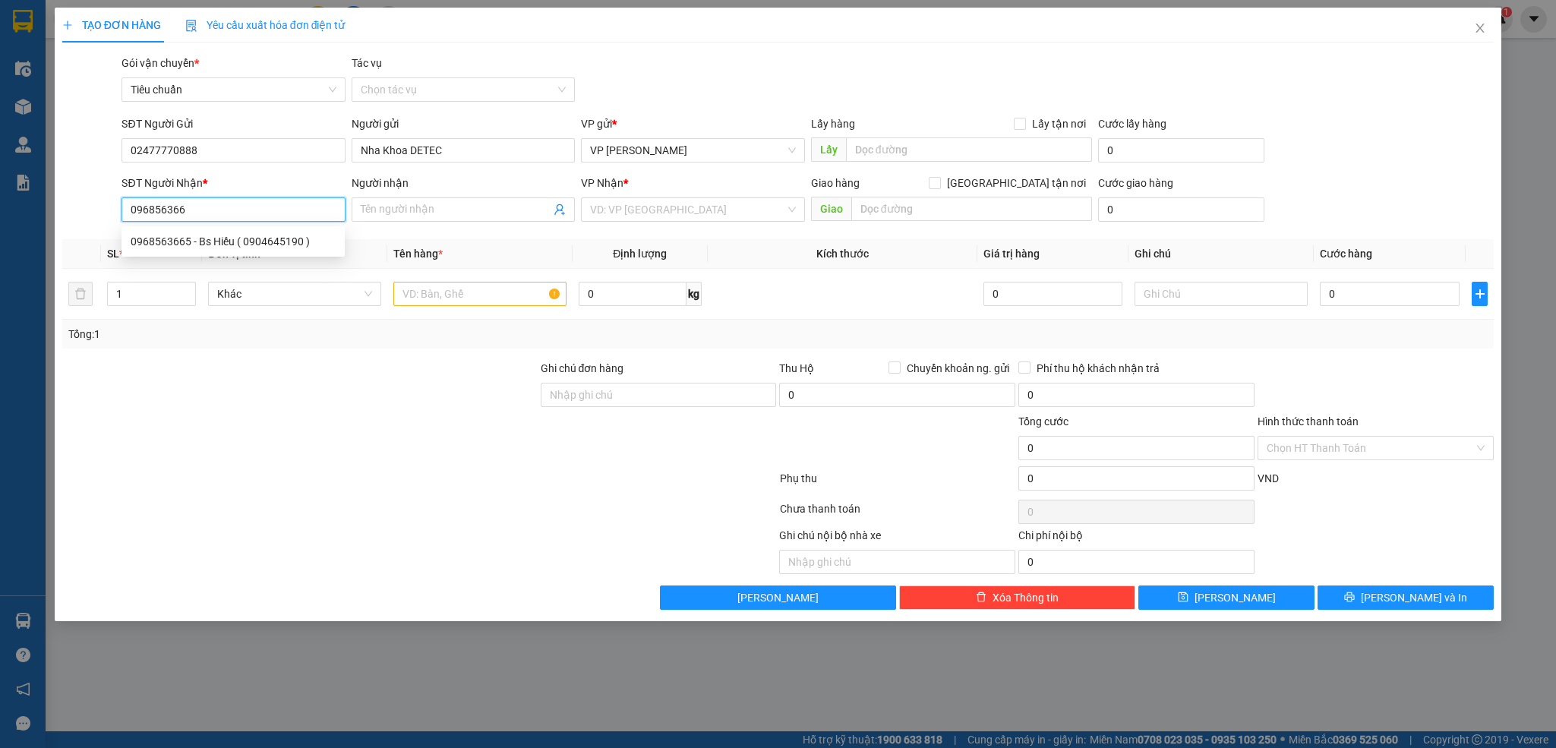
type input "0968563665"
click at [216, 249] on div "0968563665 - Bs Hiếu ( 0904645190 )" at bounding box center [233, 241] width 205 height 17
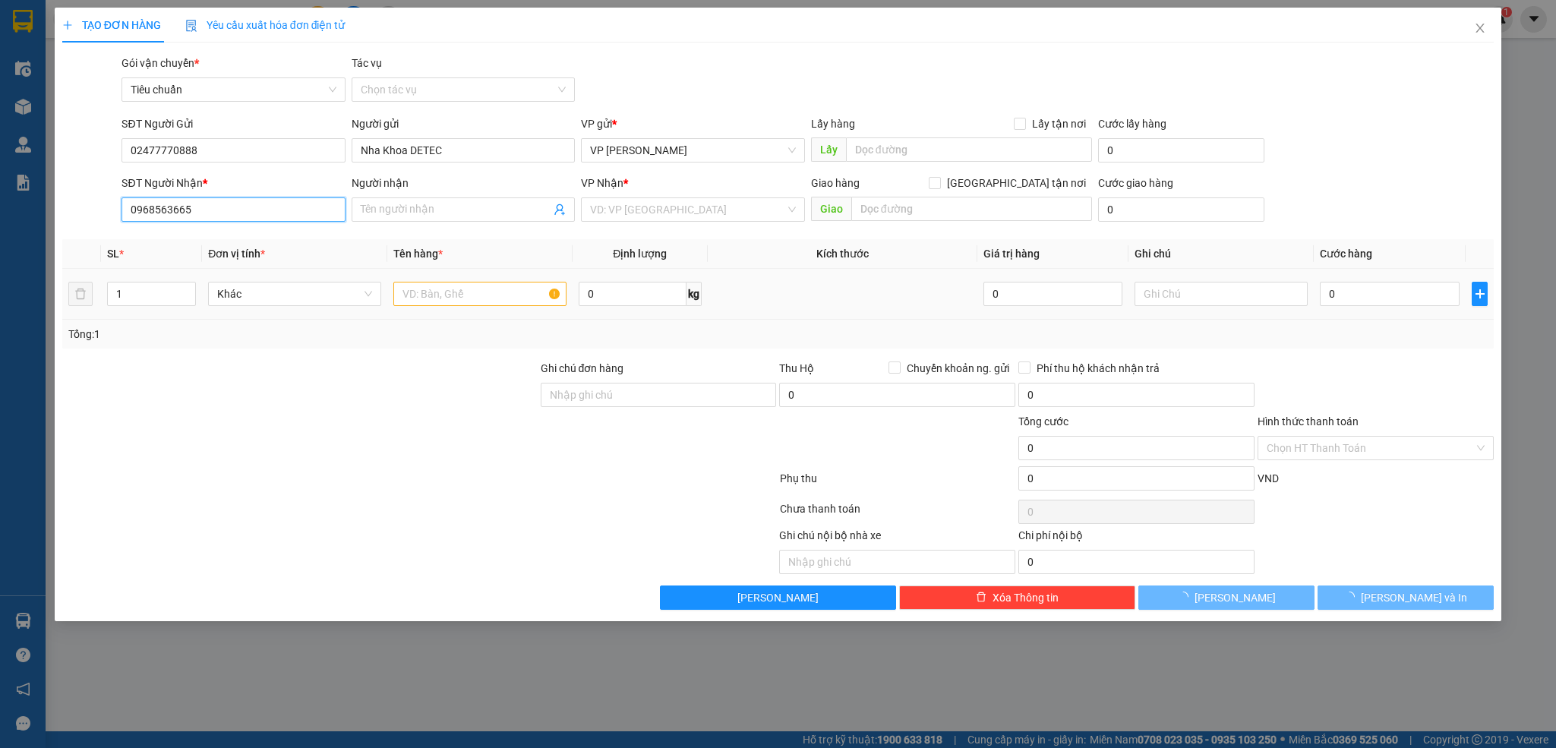
type input "Bs Hiếu ( 0904645190 )"
type input "0968563665"
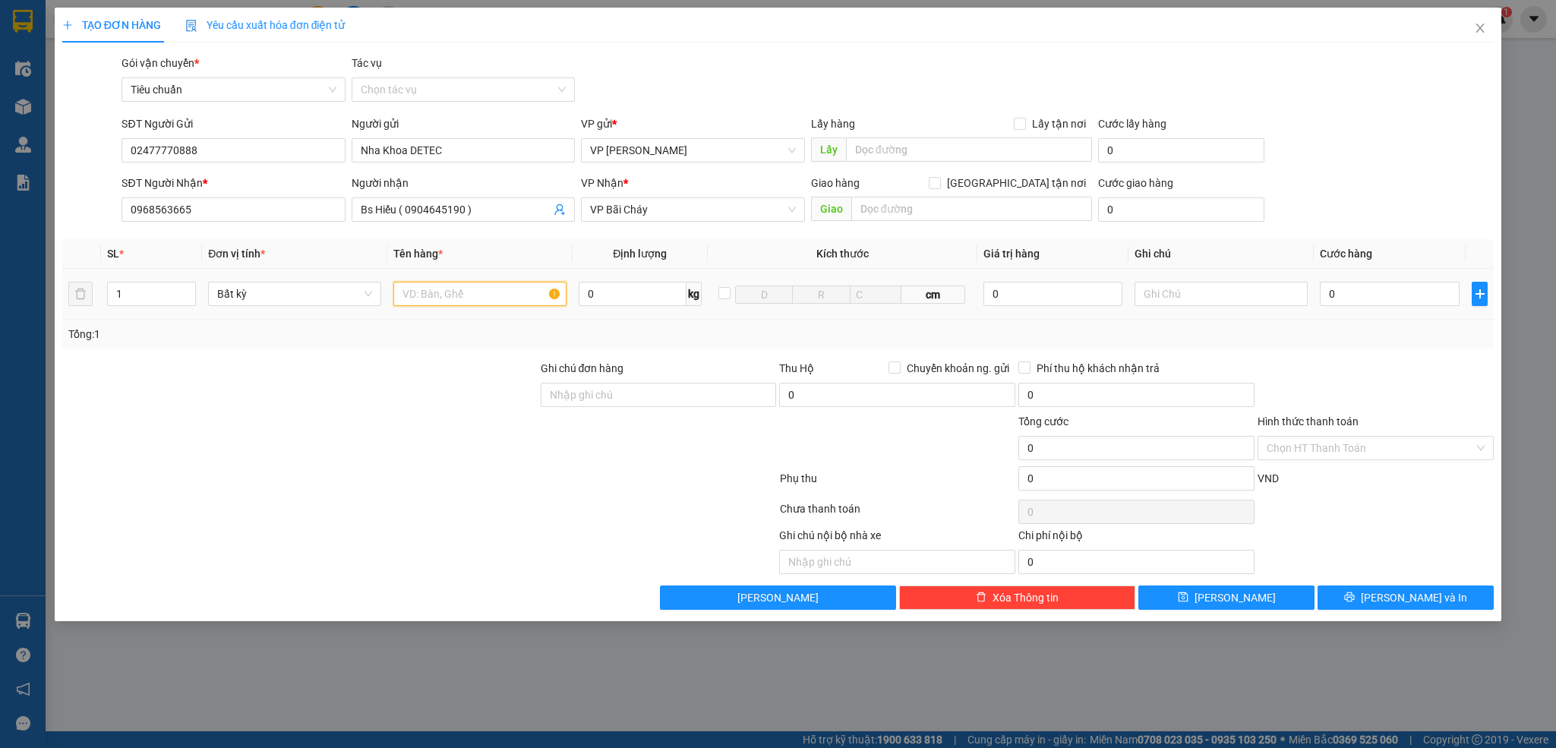
click at [486, 292] on input "text" at bounding box center [479, 294] width 173 height 24
type input "1 răng"
click at [1408, 296] on input "0" at bounding box center [1390, 294] width 140 height 24
type input "3"
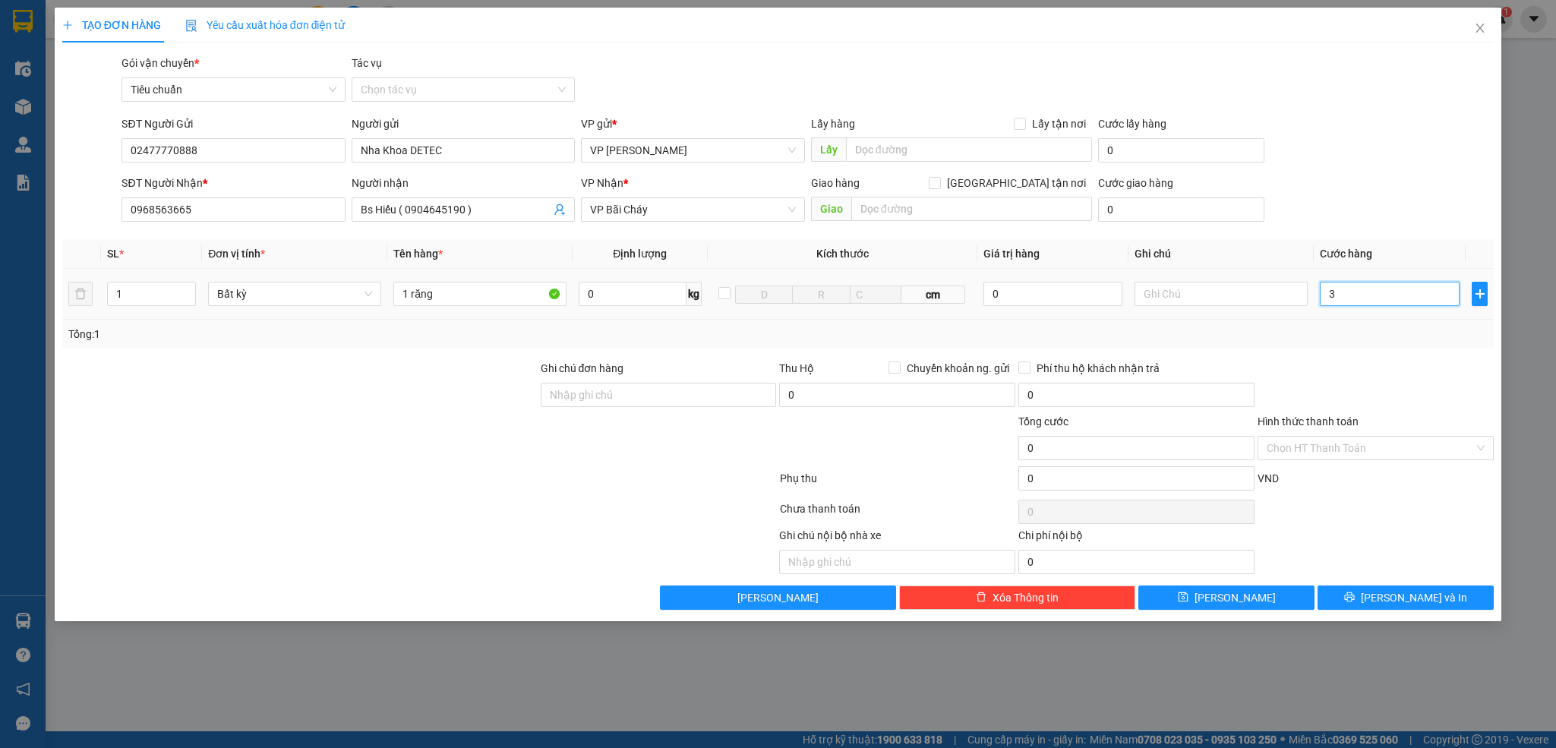
type input "3"
type input "30"
type input "30.000"
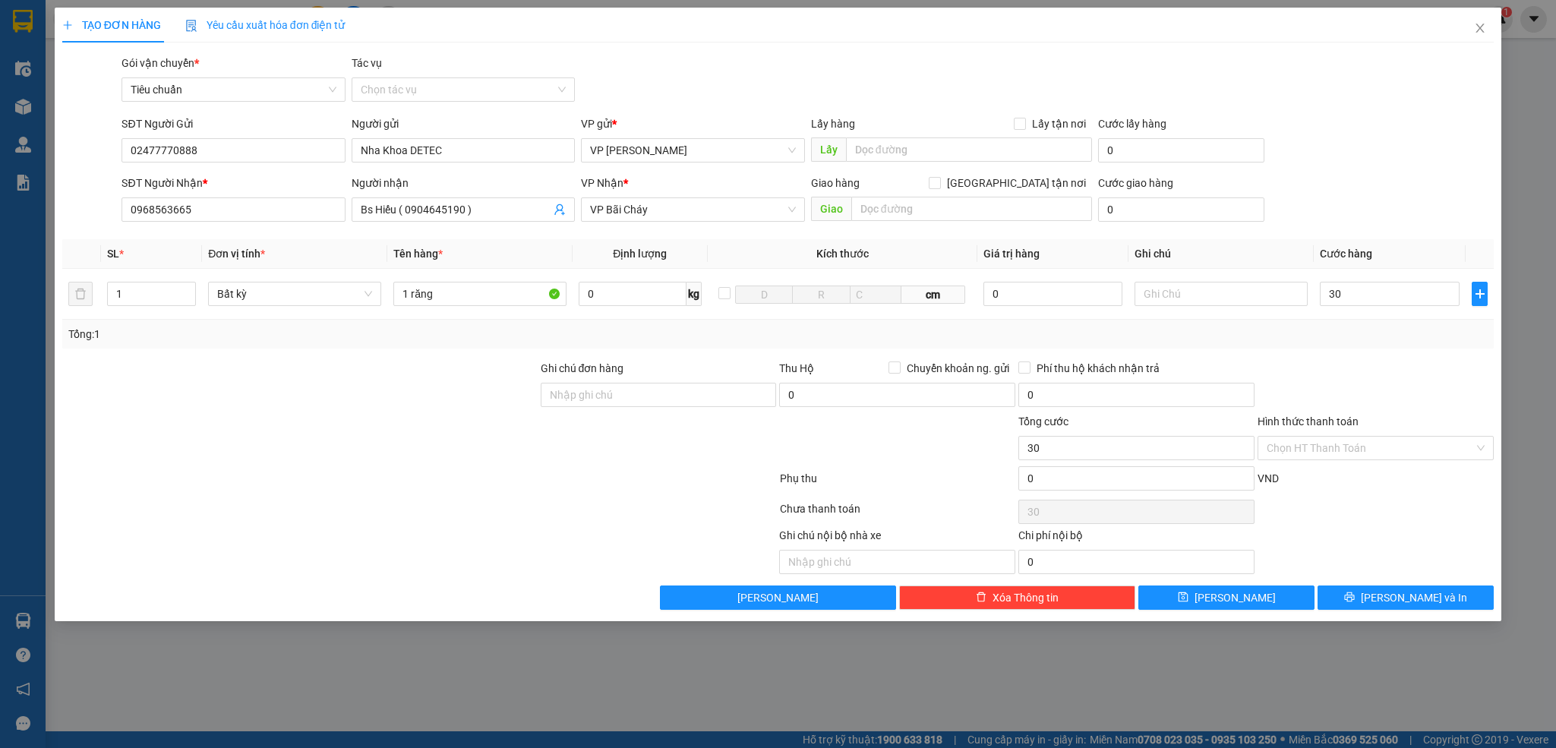
type input "30.000"
click at [1397, 370] on div at bounding box center [1375, 386] width 239 height 53
drag, startPoint x: 1342, startPoint y: 451, endPoint x: 1331, endPoint y: 468, distance: 19.8
click at [1342, 450] on input "Hình thức thanh toán" at bounding box center [1370, 448] width 207 height 23
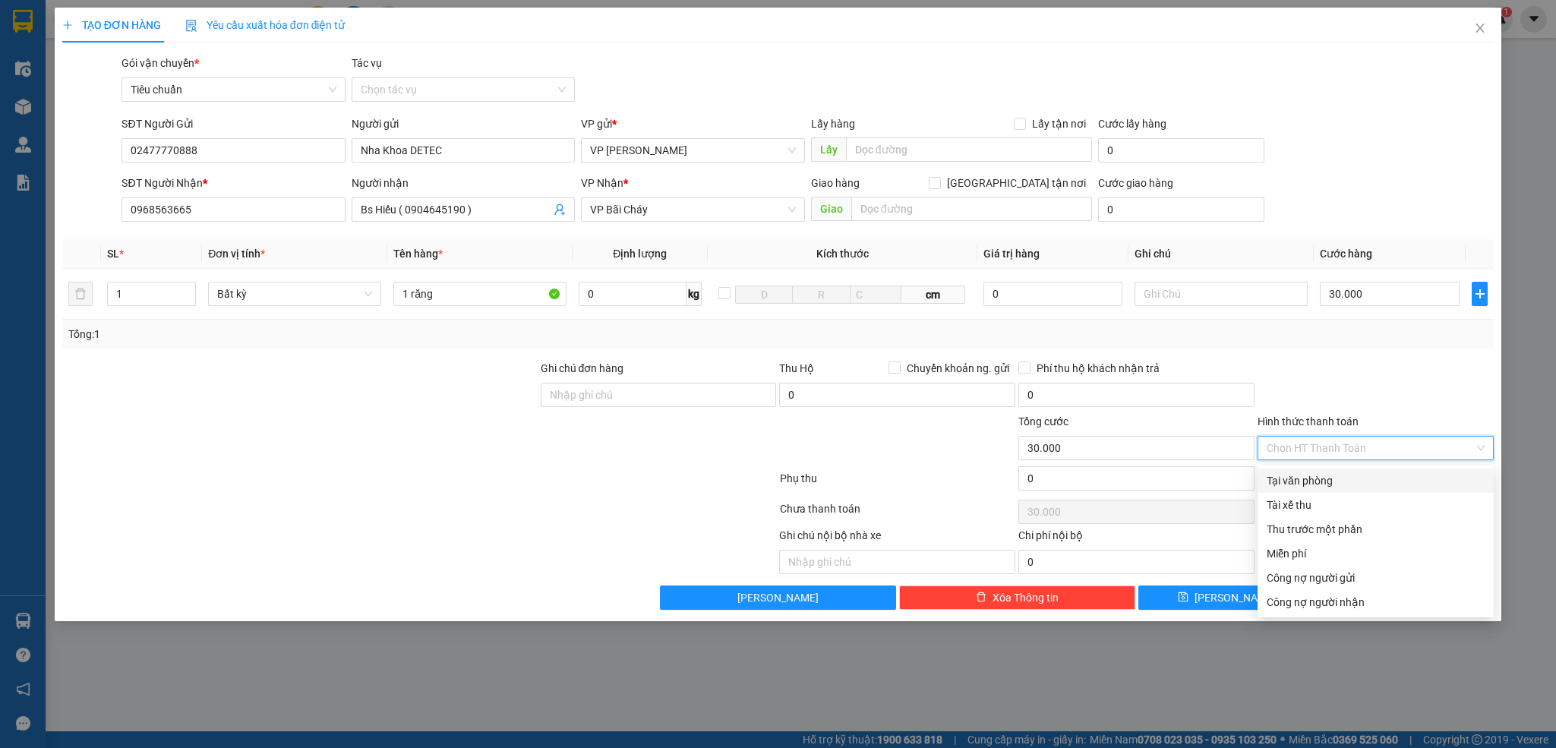
drag, startPoint x: 1330, startPoint y: 470, endPoint x: 1365, endPoint y: 527, distance: 66.8
click at [1330, 472] on div "Tại văn phòng" at bounding box center [1375, 480] width 236 height 24
type input "0"
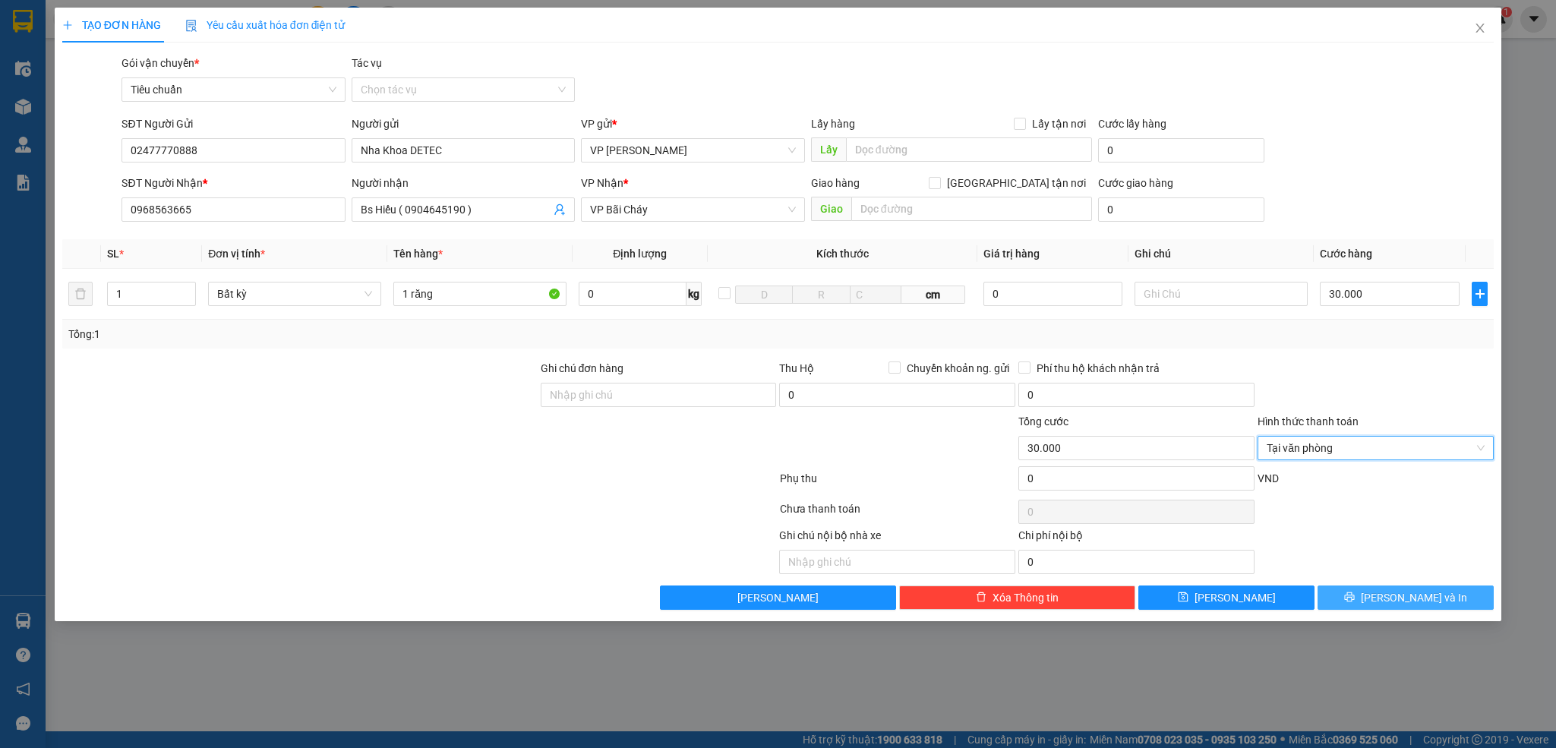
click at [1355, 602] on icon "printer" at bounding box center [1349, 597] width 11 height 11
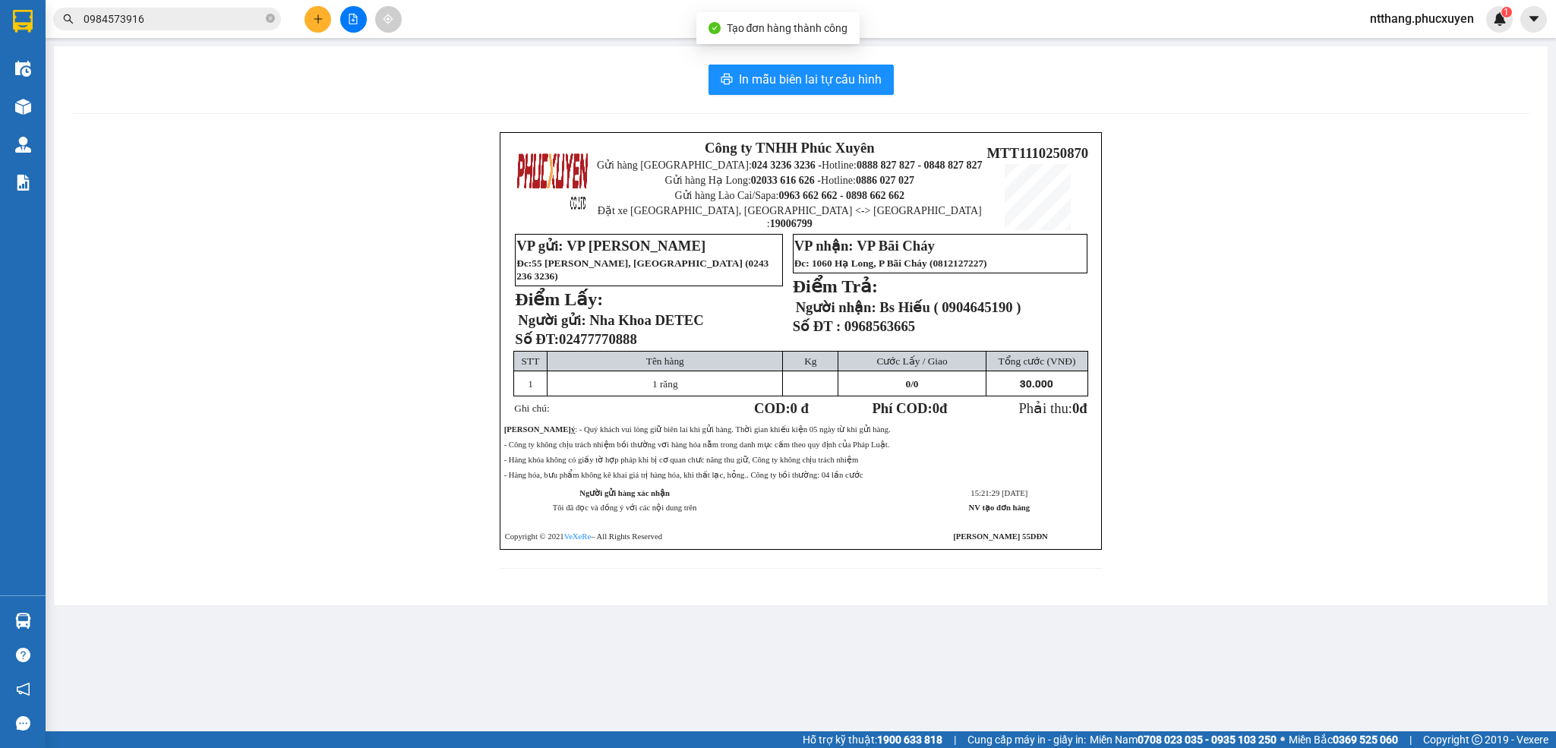
click at [907, 322] on span "0968563665" at bounding box center [879, 326] width 71 height 16
copy span "0968563665"
click at [838, 89] on span "In mẫu biên lai tự cấu hình" at bounding box center [810, 79] width 143 height 19
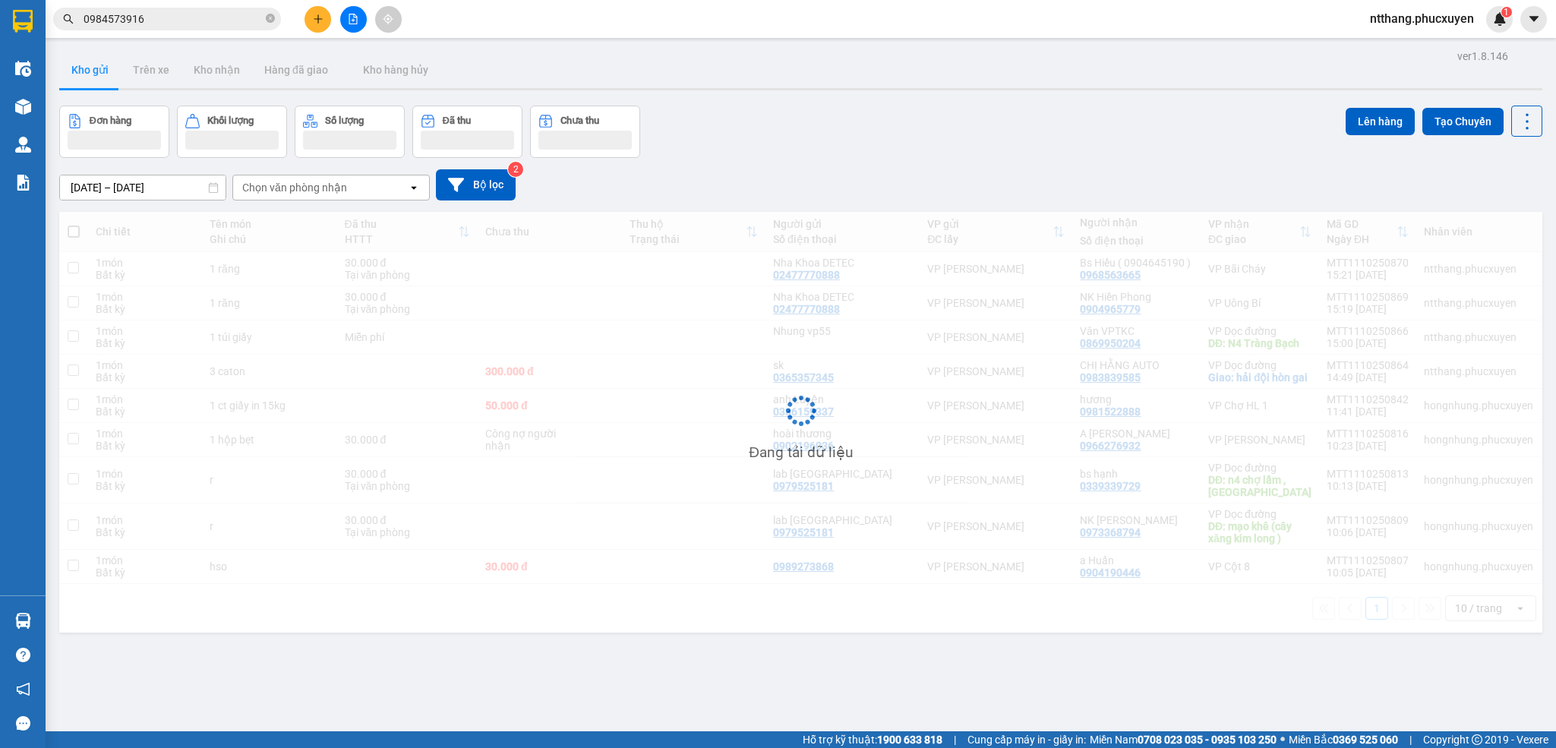
click at [185, 17] on input "0984573916" at bounding box center [173, 19] width 179 height 17
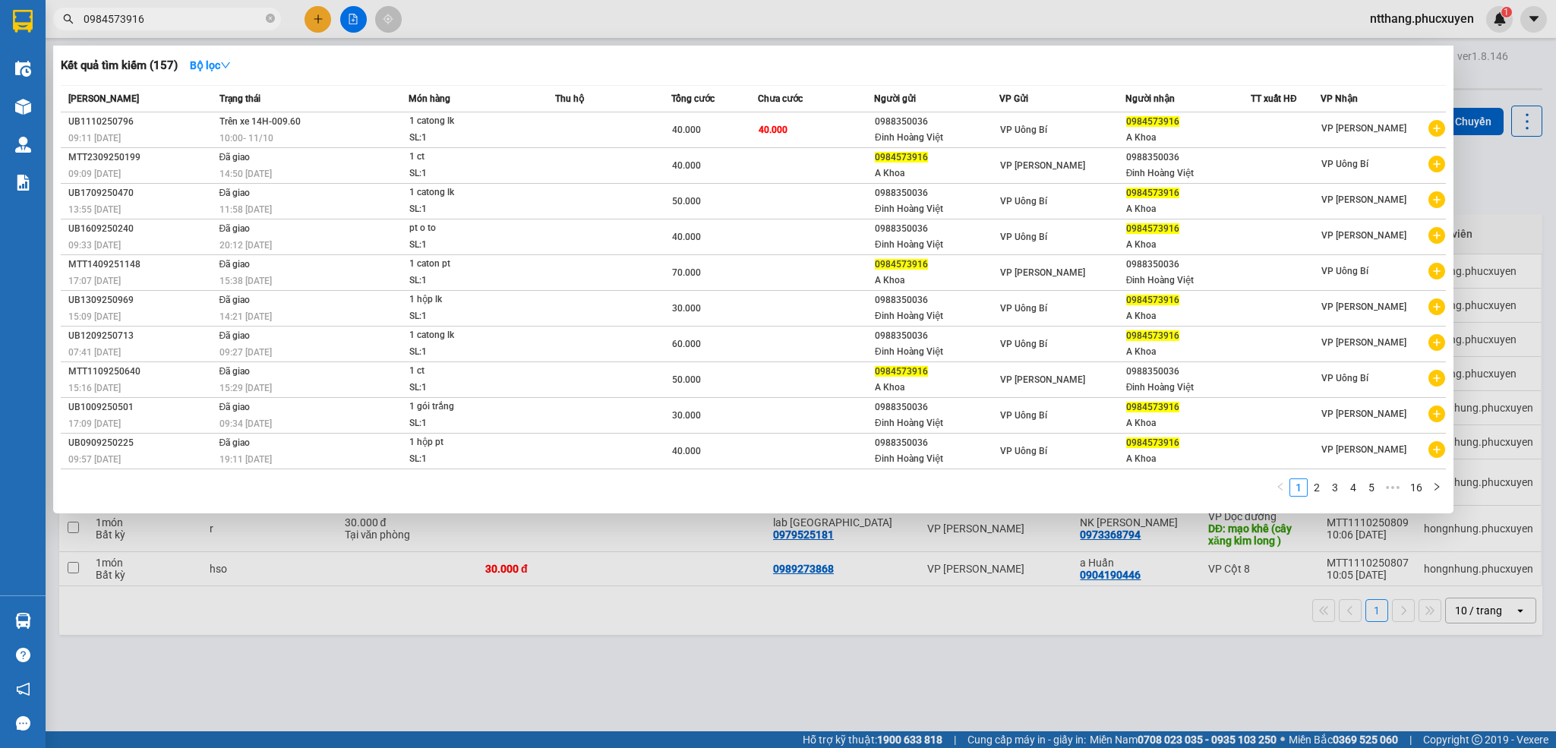
click at [185, 17] on input "0984573916" at bounding box center [173, 19] width 179 height 17
paste input "68563665"
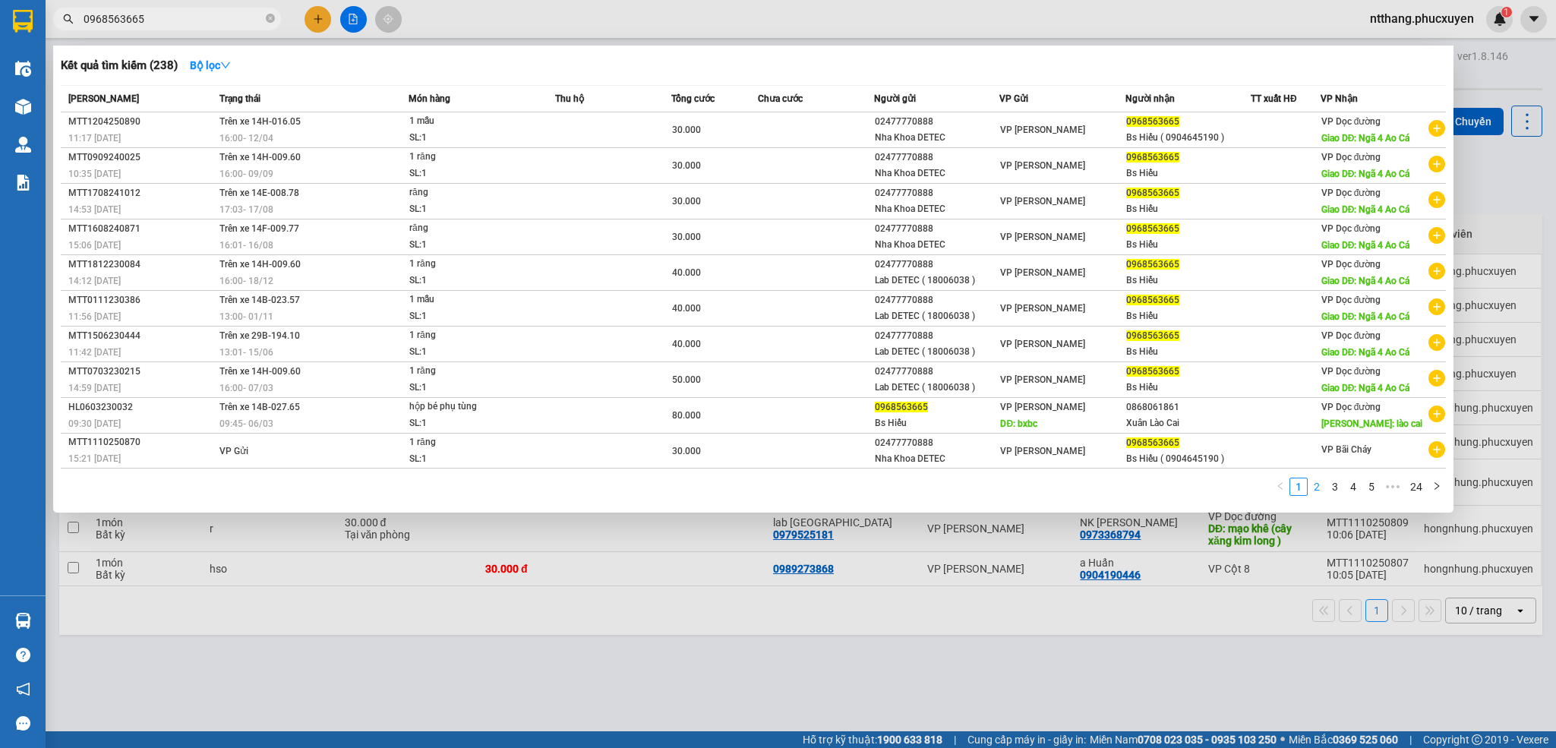
click at [1322, 495] on link "2" at bounding box center [1316, 486] width 17 height 17
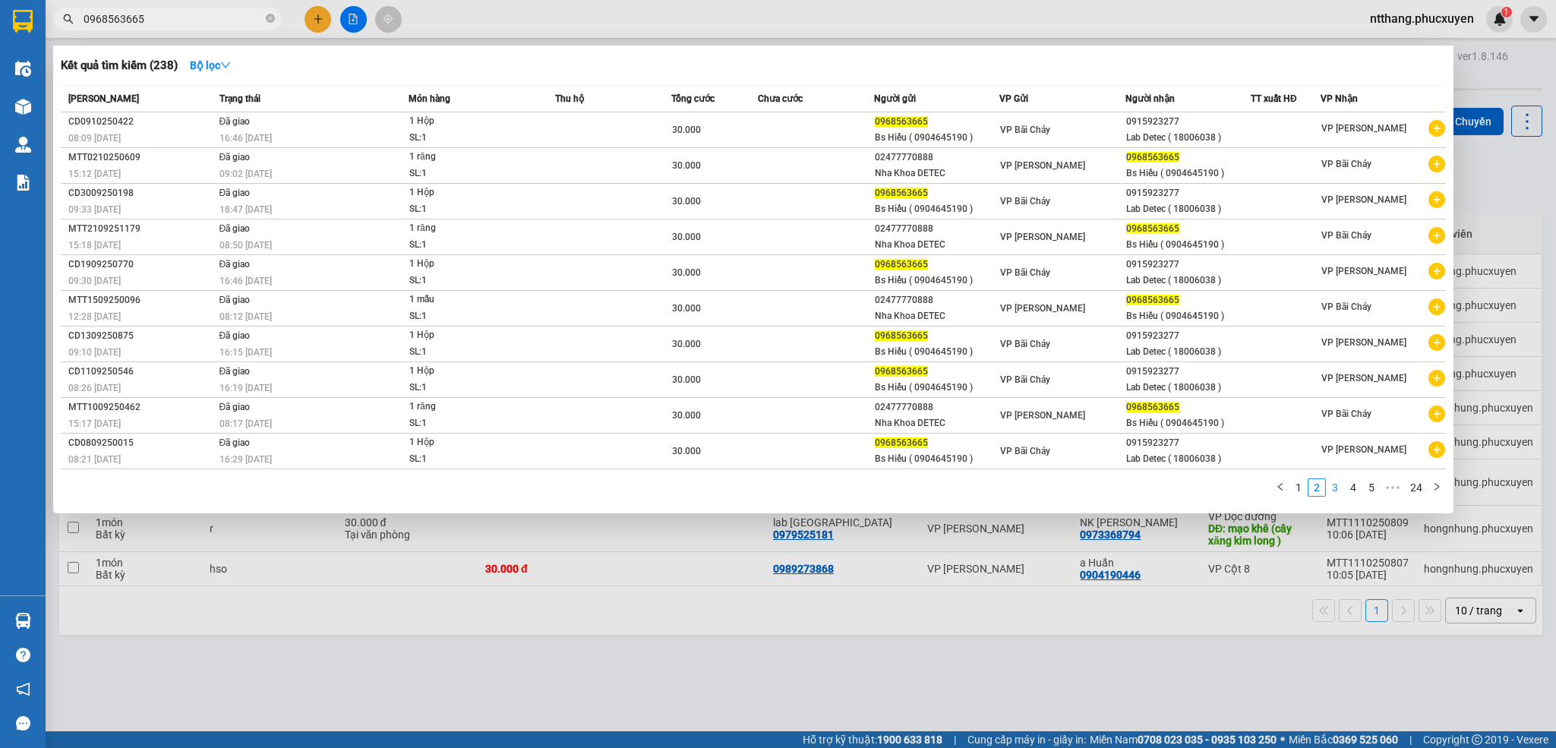
click at [1335, 496] on link "3" at bounding box center [1335, 487] width 17 height 17
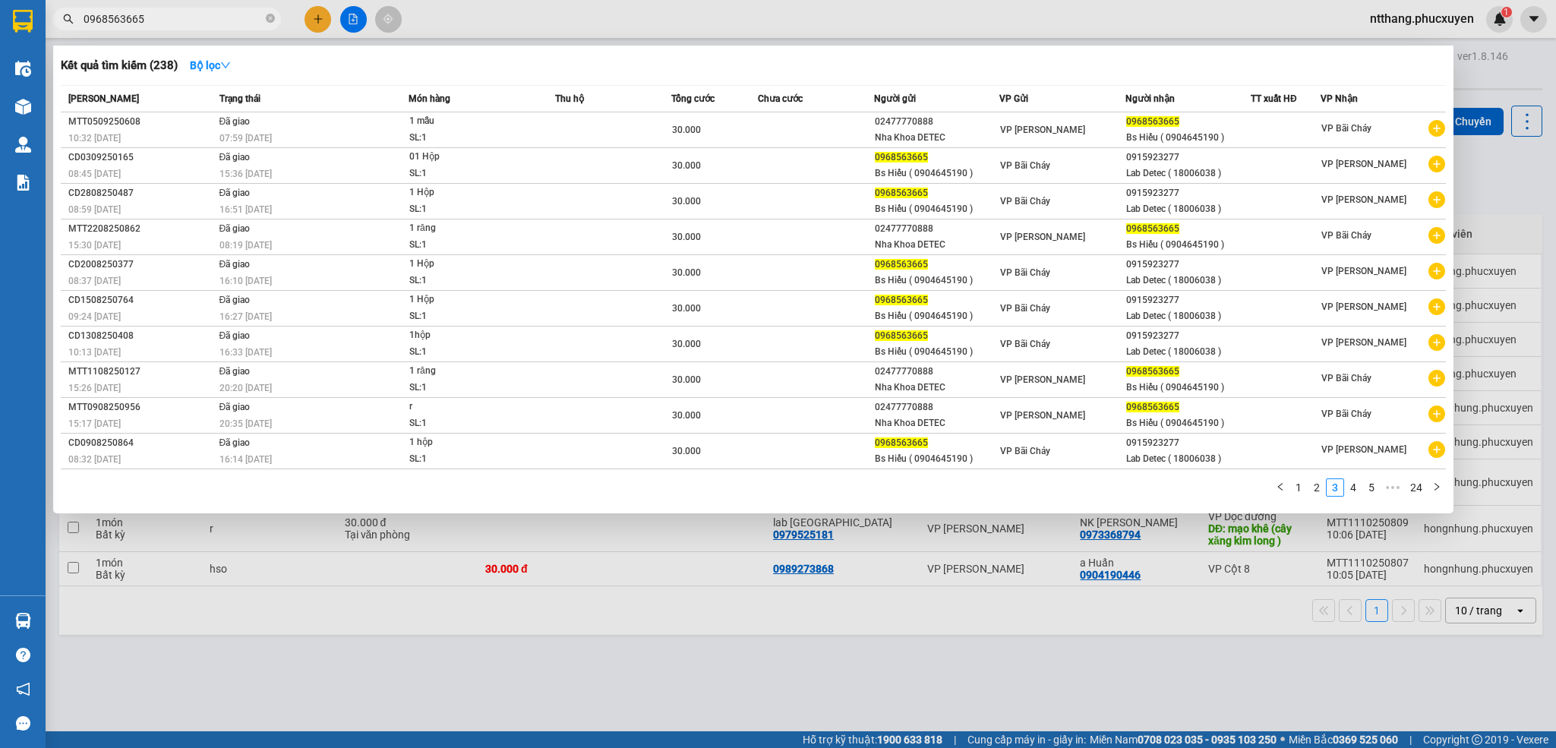
click at [695, 26] on div at bounding box center [778, 374] width 1556 height 748
click at [235, 14] on input "0968563665" at bounding box center [173, 19] width 179 height 17
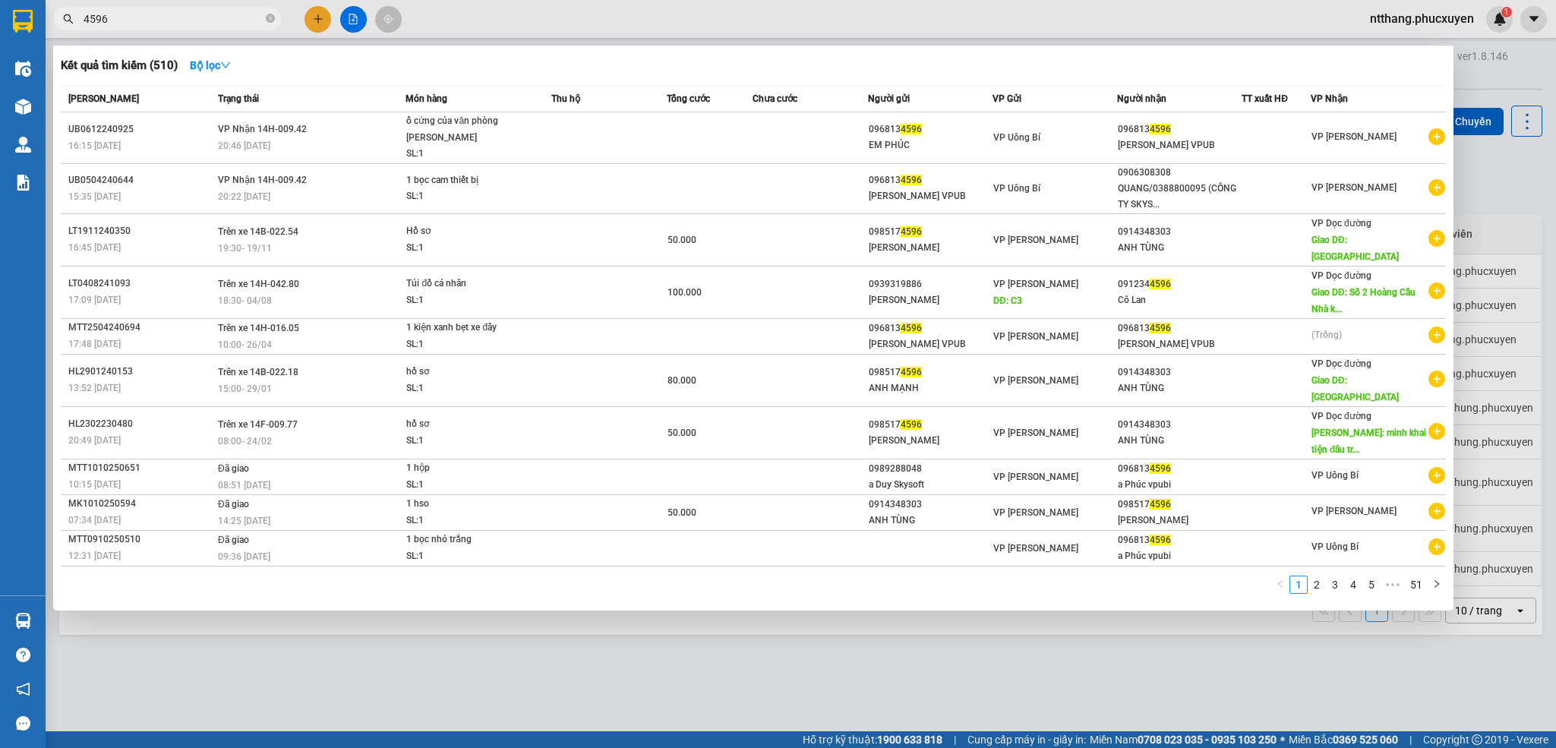
click at [208, 14] on input "4596" at bounding box center [173, 19] width 179 height 17
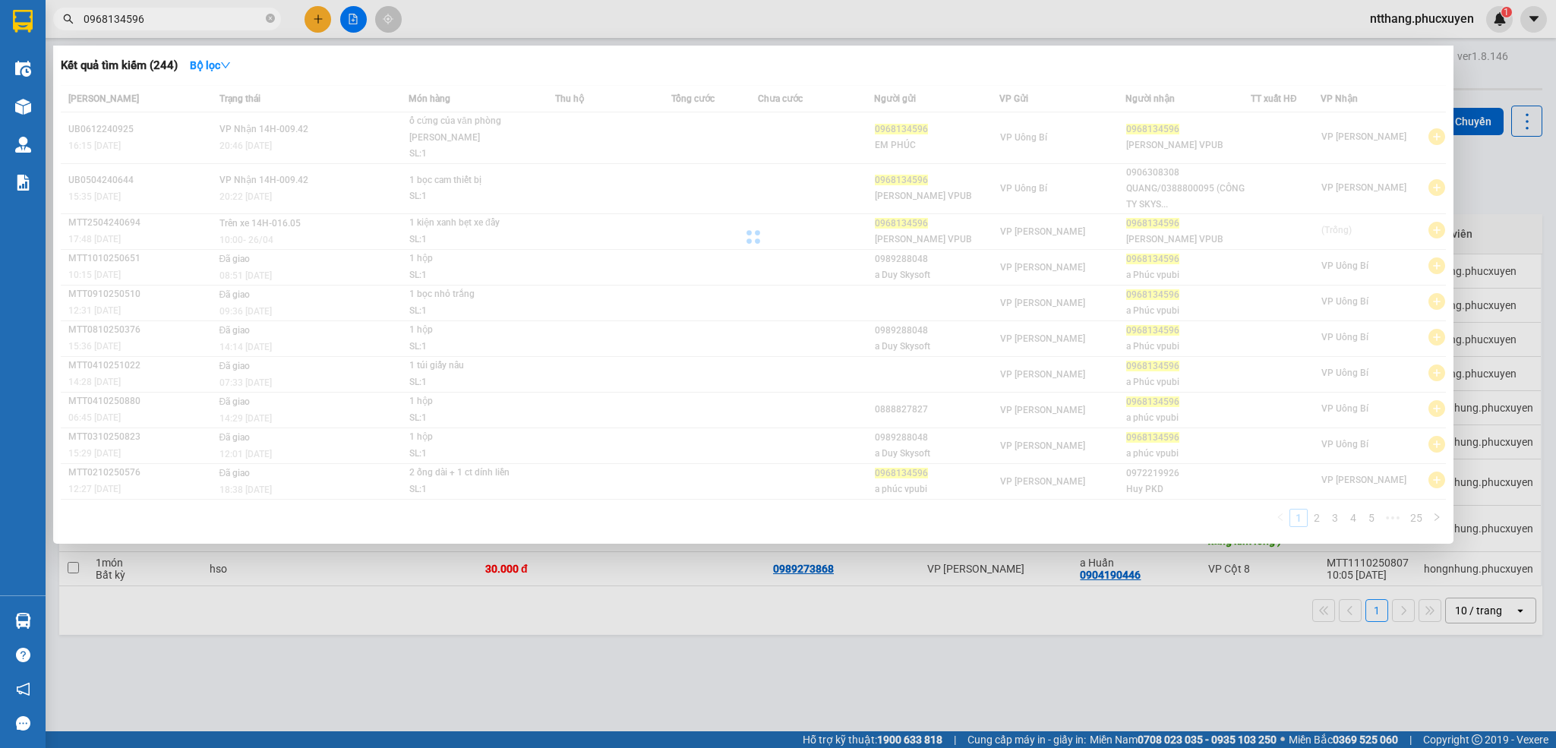
click at [210, 14] on input "0968134596" at bounding box center [173, 19] width 179 height 17
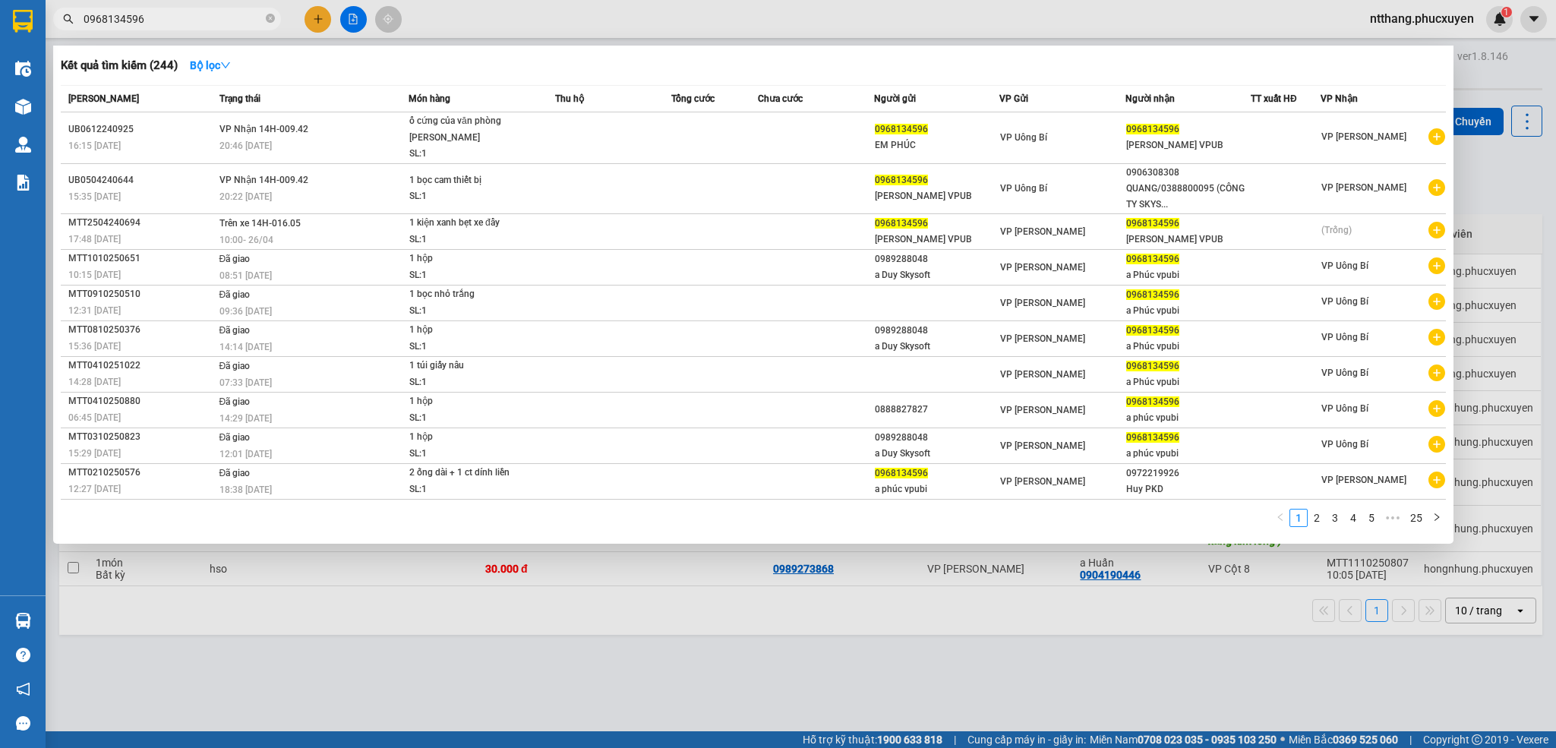
type input "0968134596"
click at [315, 18] on div at bounding box center [778, 374] width 1556 height 748
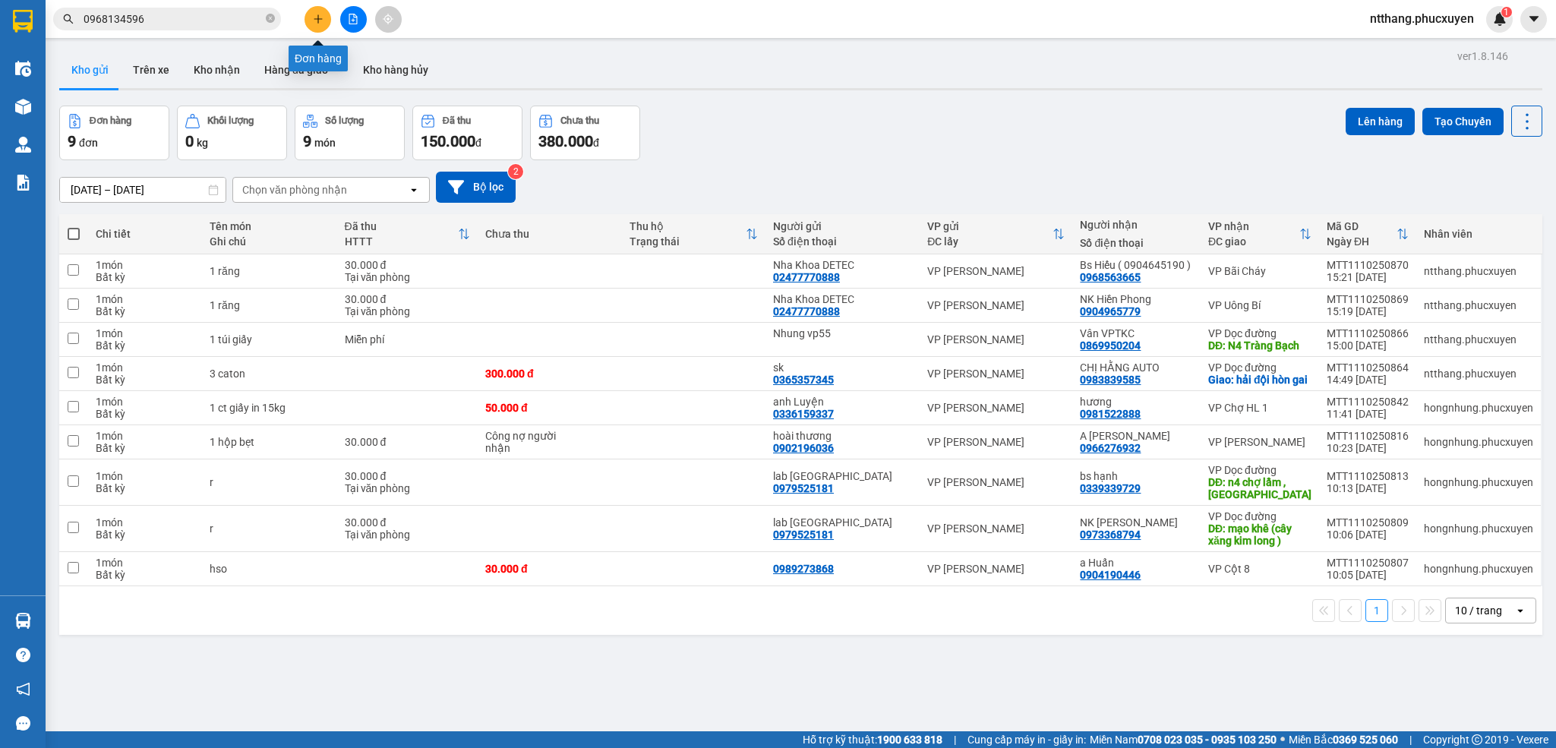
click at [314, 23] on icon "plus" at bounding box center [318, 19] width 11 height 11
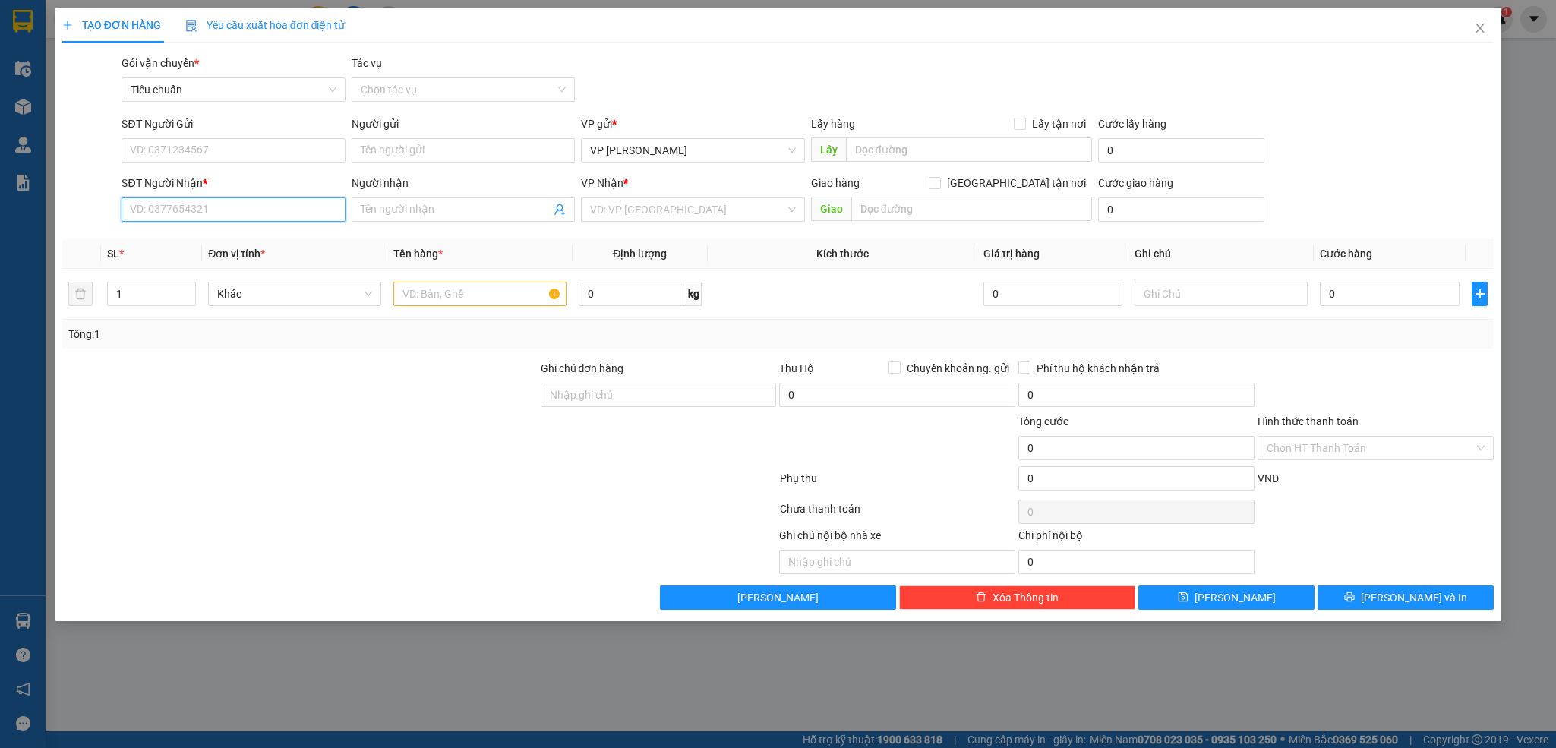
click at [224, 201] on input "SĐT Người Nhận *" at bounding box center [232, 209] width 223 height 24
paste input "0968134596"
type input "0968134596"
click at [207, 238] on div "0968134596 - a Phúc vpubi" at bounding box center [233, 241] width 205 height 17
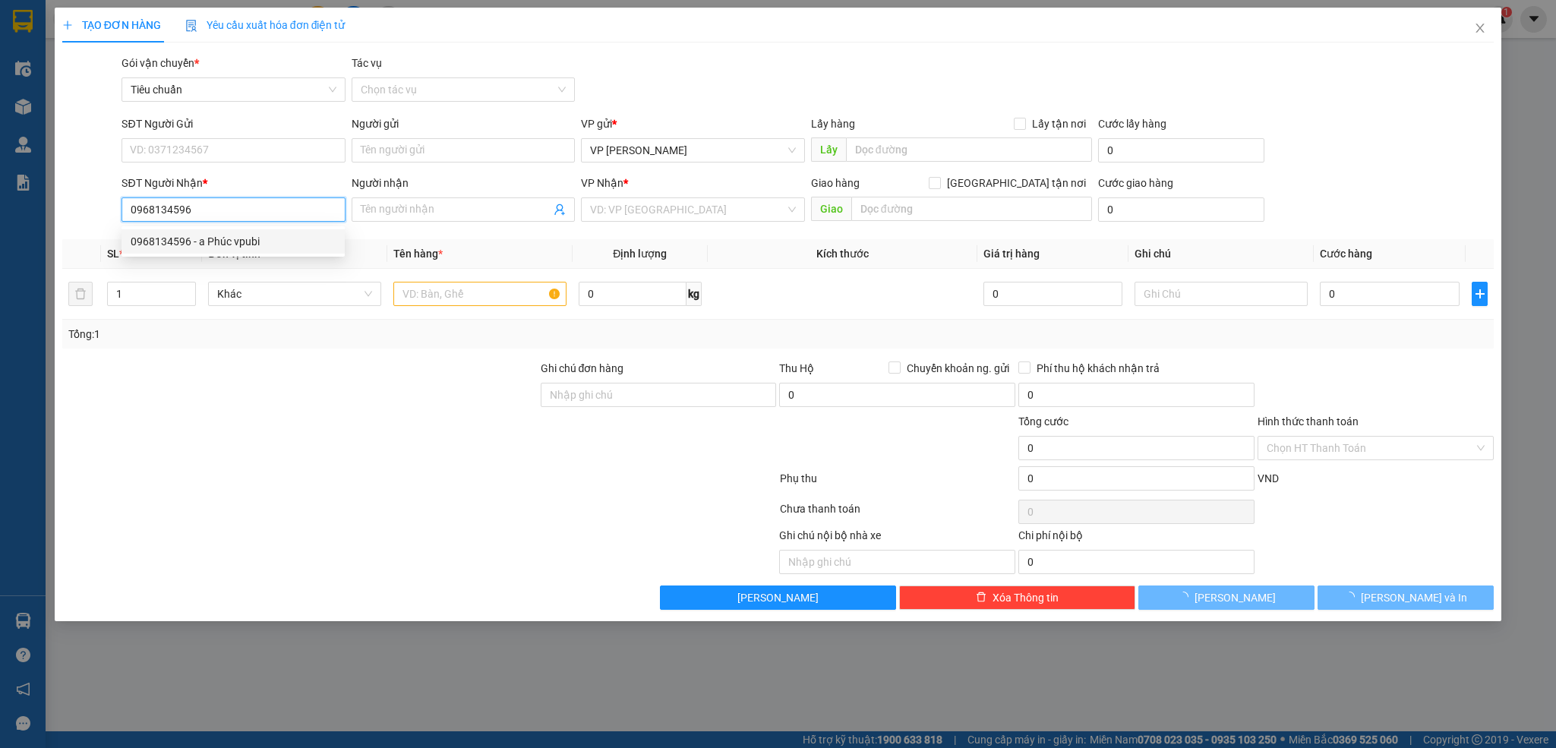
type input "a Phúc vpubi"
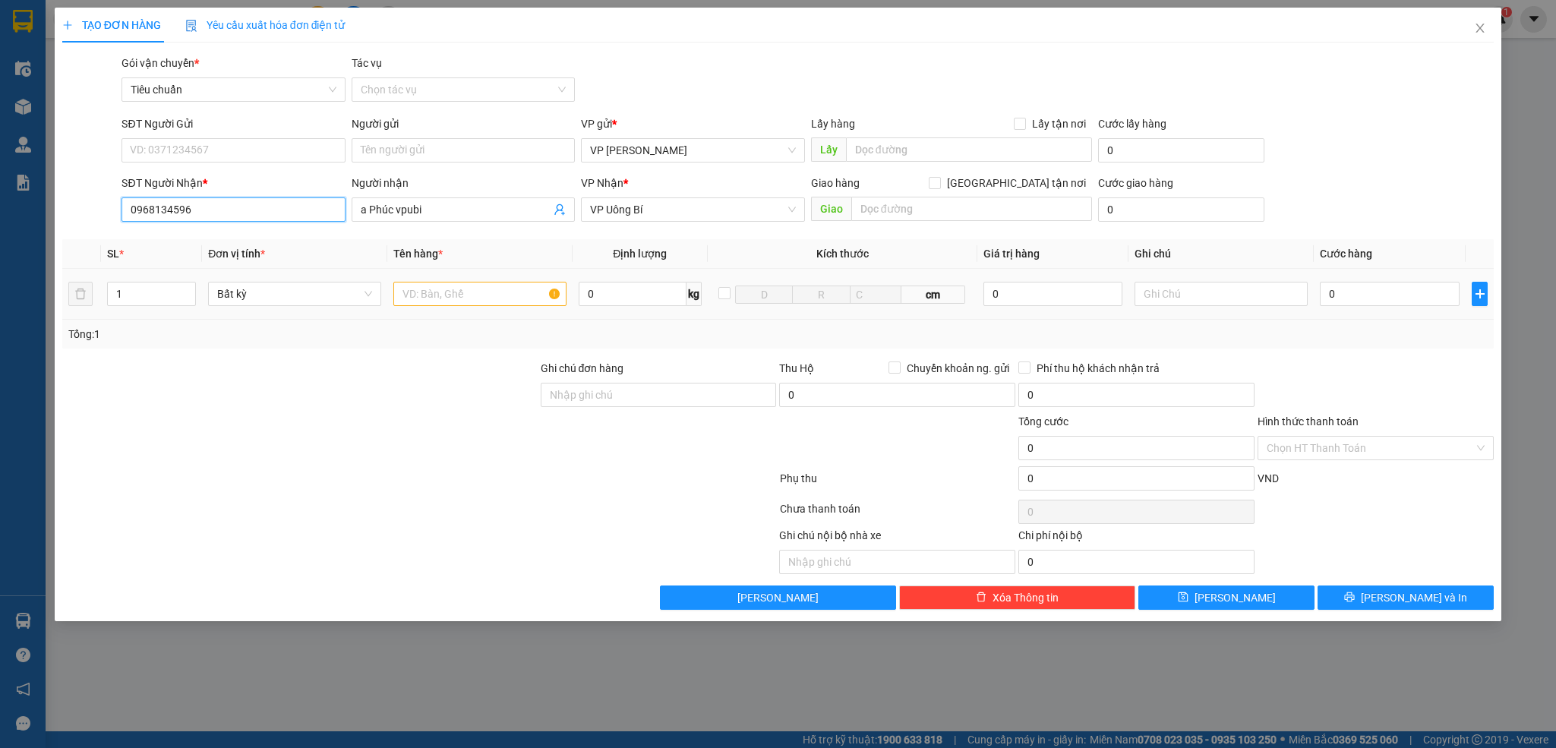
type input "0968134596"
click at [476, 292] on input "text" at bounding box center [479, 294] width 173 height 24
type input "1 túi giấy"
click at [1381, 450] on input "Hình thức thanh toán" at bounding box center [1370, 448] width 207 height 23
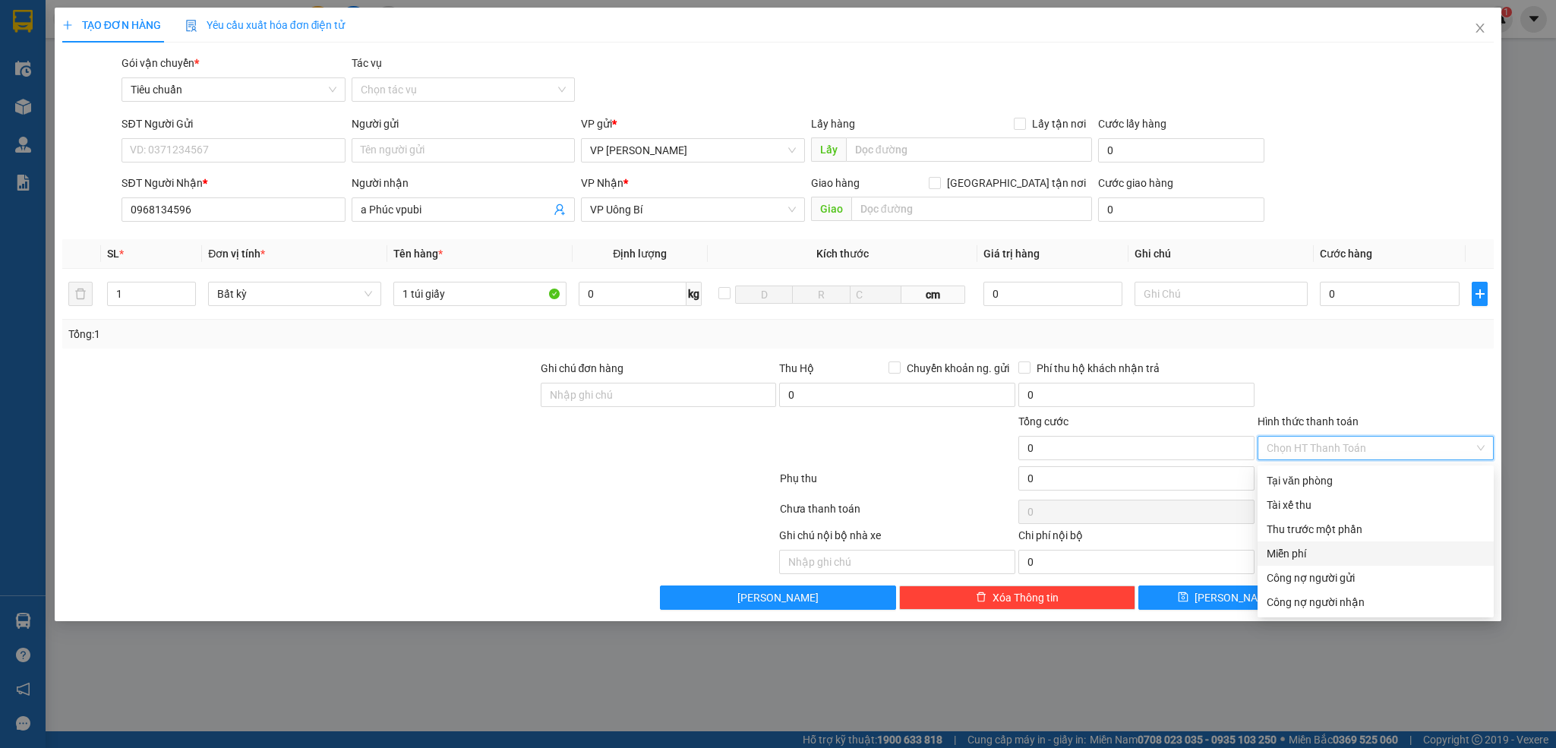
drag, startPoint x: 1297, startPoint y: 557, endPoint x: 1351, endPoint y: 584, distance: 60.4
click at [1305, 556] on div "Miễn phí" at bounding box center [1376, 553] width 218 height 17
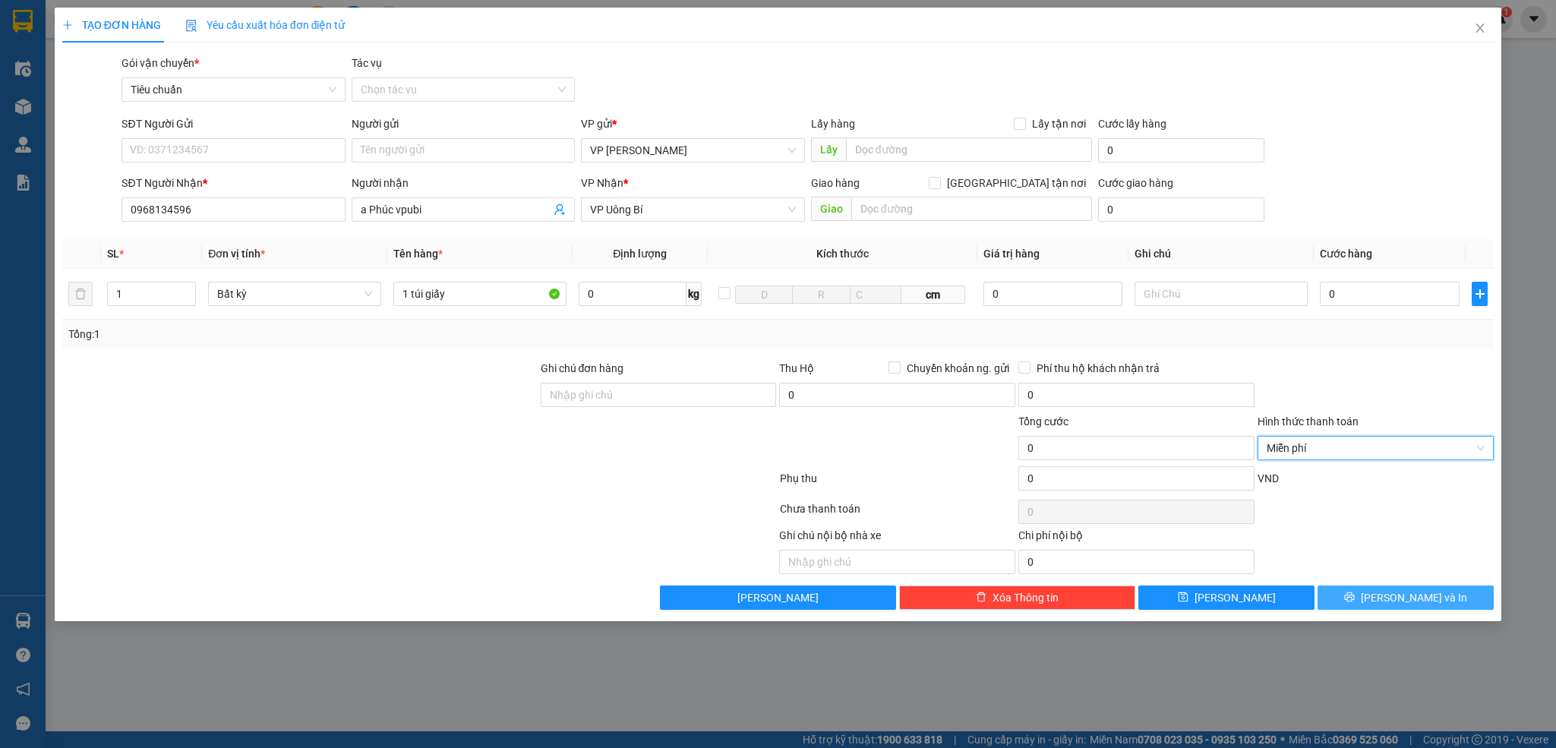
click at [1405, 601] on span "[PERSON_NAME] và In" at bounding box center [1414, 597] width 106 height 17
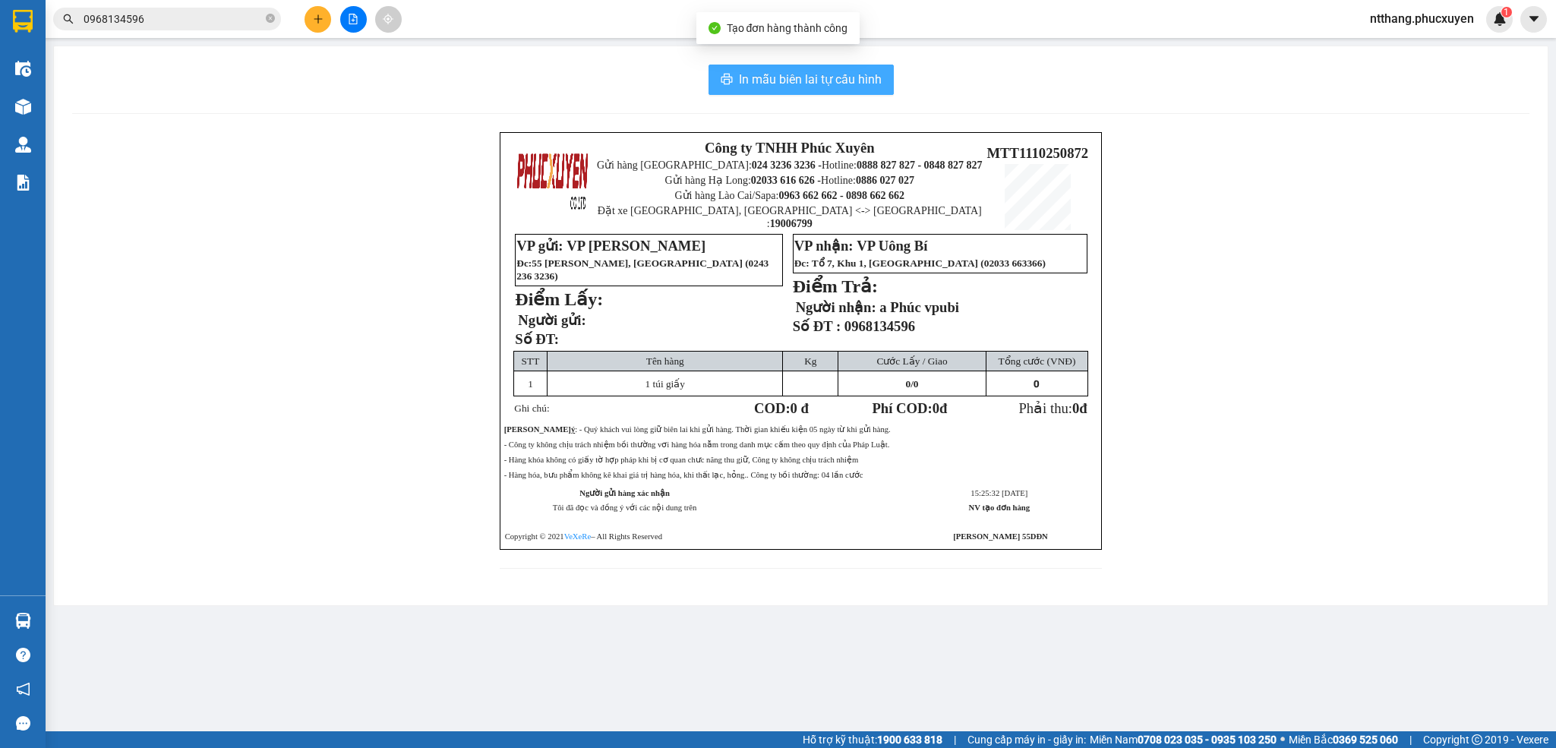
click at [823, 75] on span "In mẫu biên lai tự cấu hình" at bounding box center [810, 79] width 143 height 19
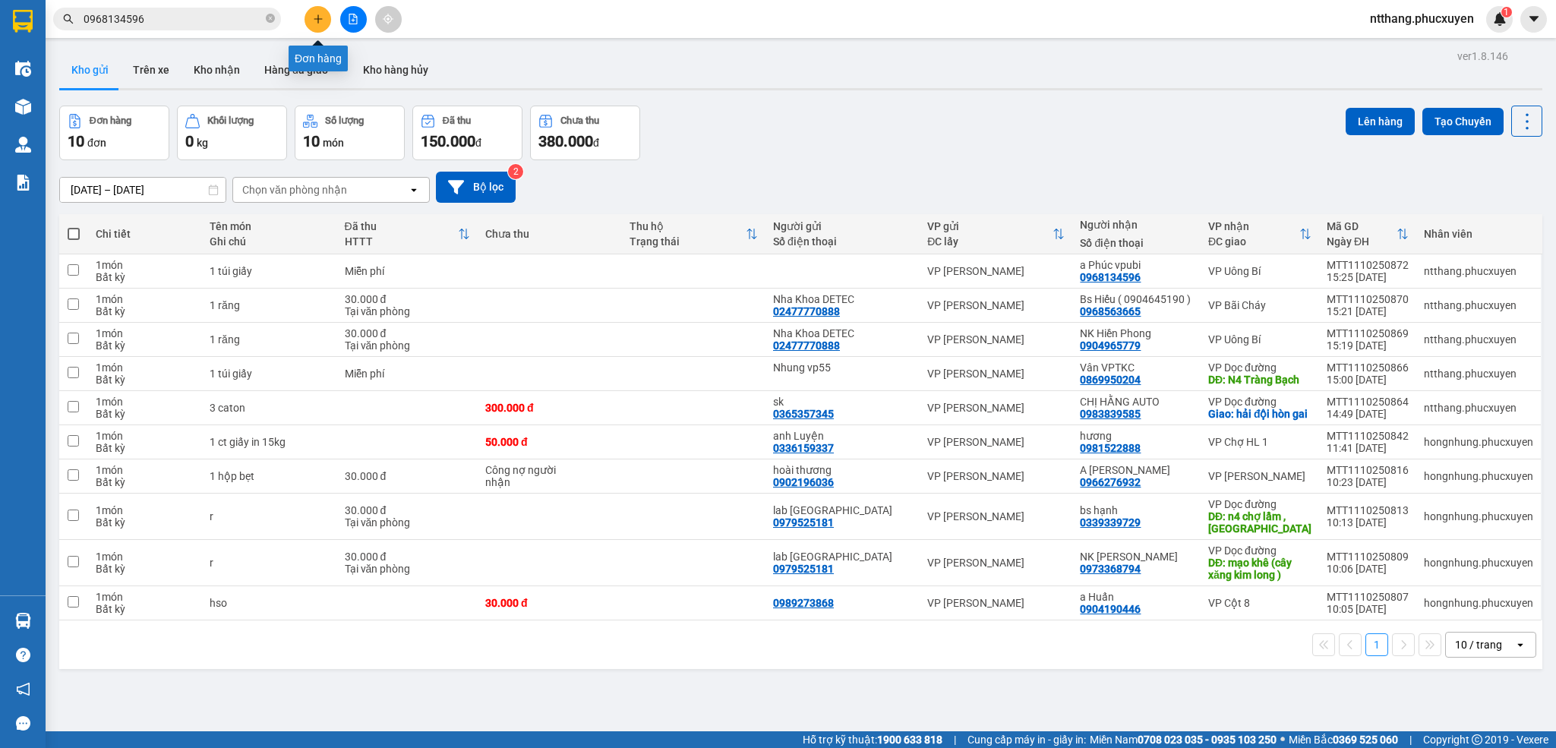
click at [315, 26] on button at bounding box center [317, 19] width 27 height 27
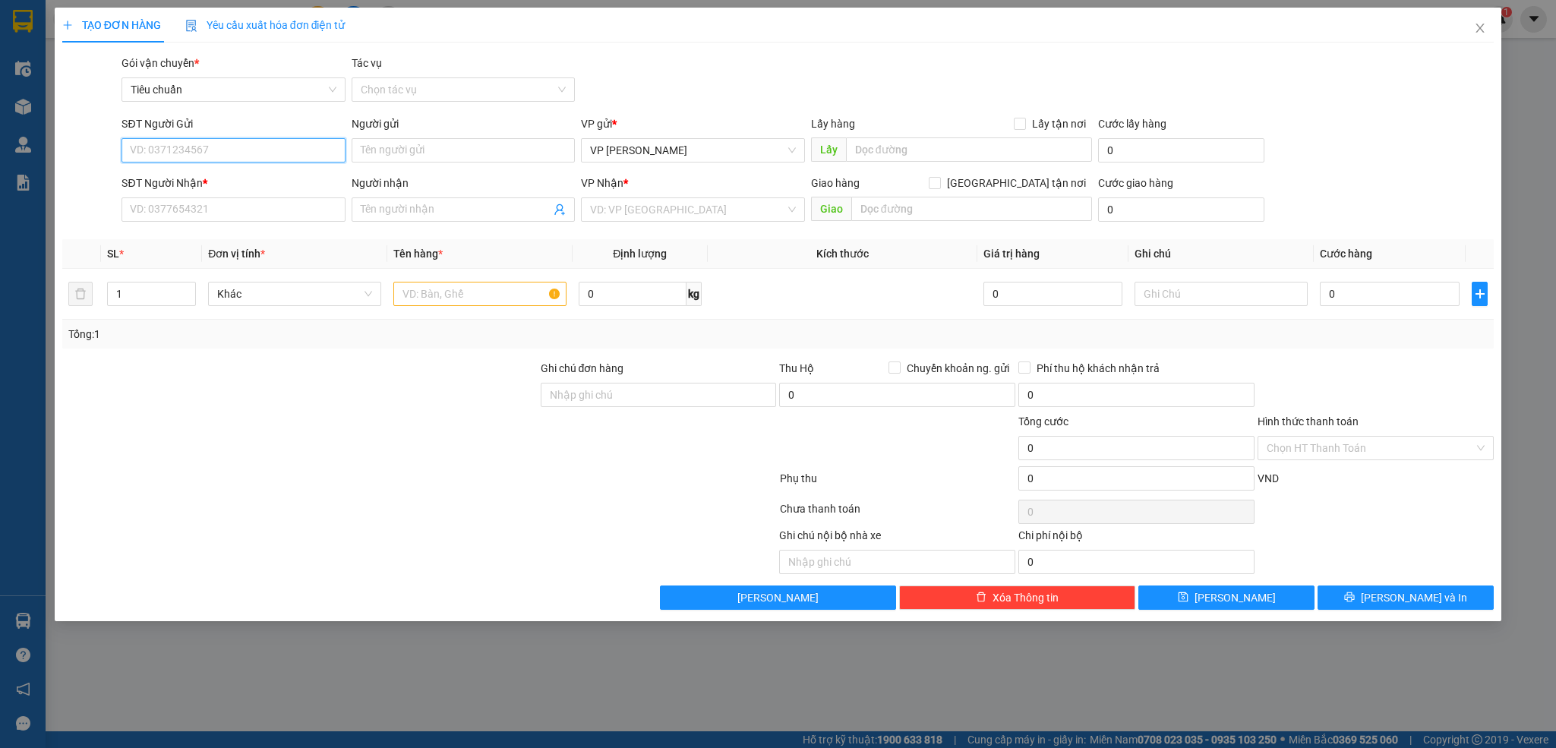
click at [235, 148] on input "SĐT Người Gửi" at bounding box center [232, 150] width 223 height 24
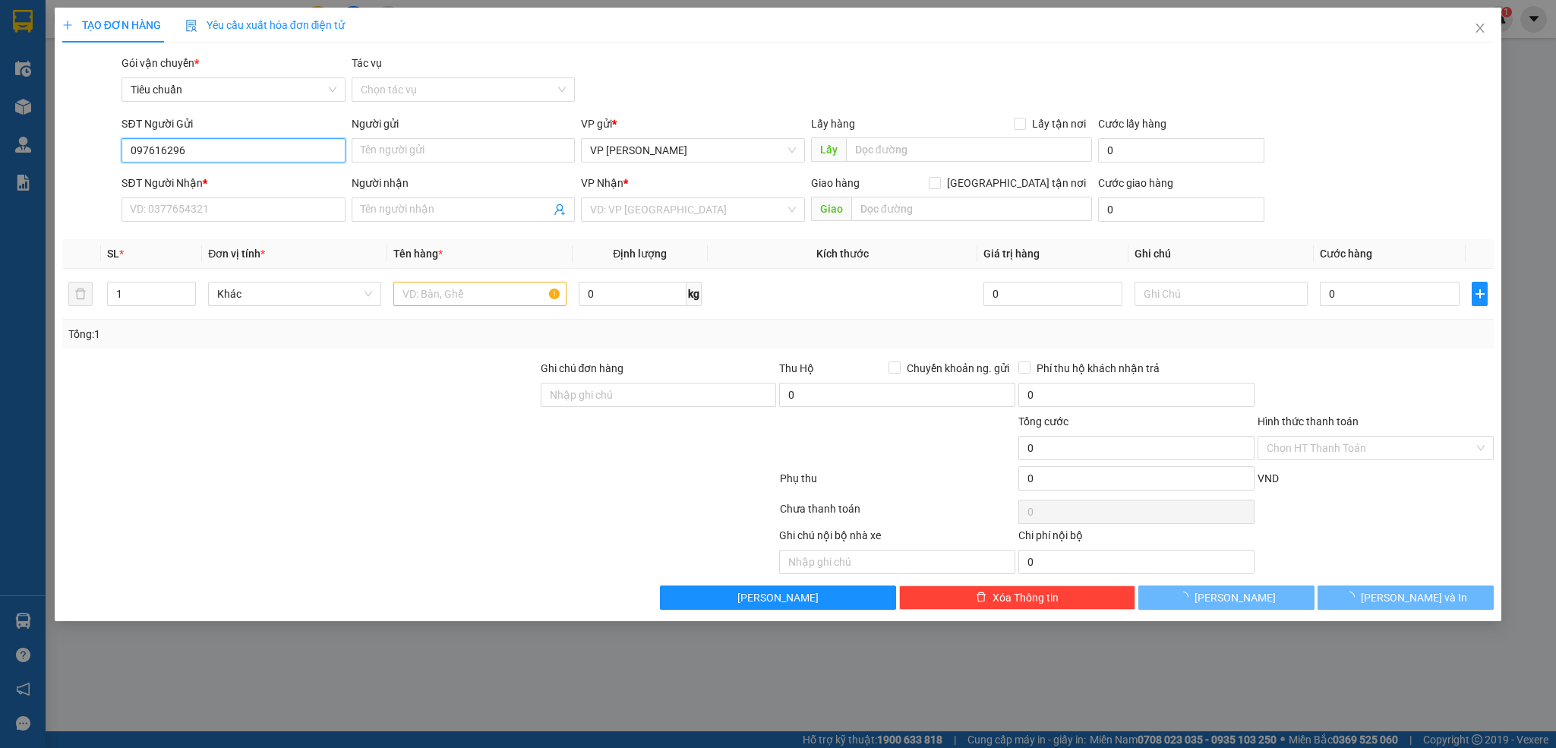
type input "0976162969"
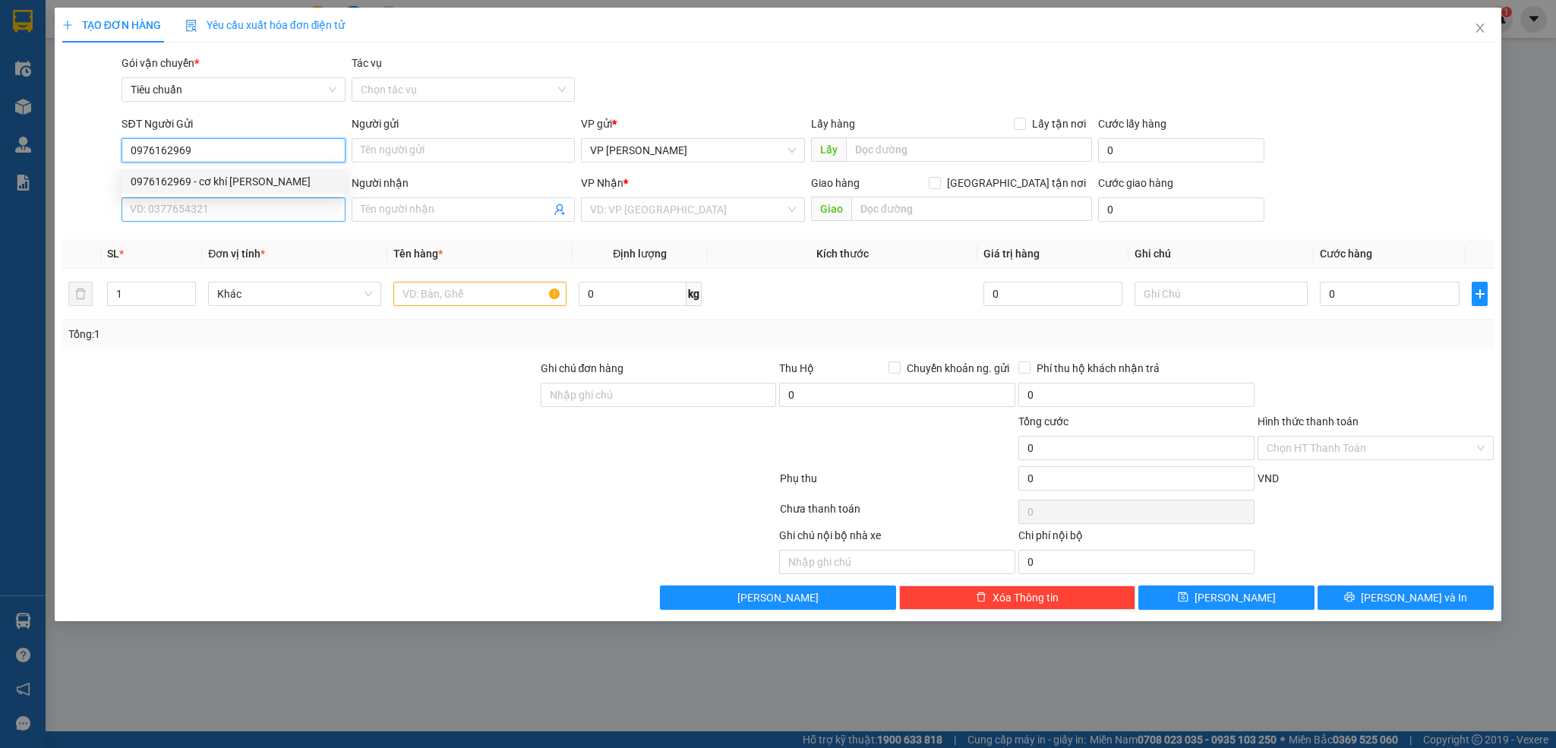
drag, startPoint x: 256, startPoint y: 183, endPoint x: 238, endPoint y: 213, distance: 34.8
click at [254, 183] on div "0976162969 - cơ khí Gia Huy" at bounding box center [233, 181] width 205 height 17
type input "cơ khí [PERSON_NAME]"
type input "0976162969"
click at [235, 215] on input "SĐT Người Nhận *" at bounding box center [232, 209] width 223 height 24
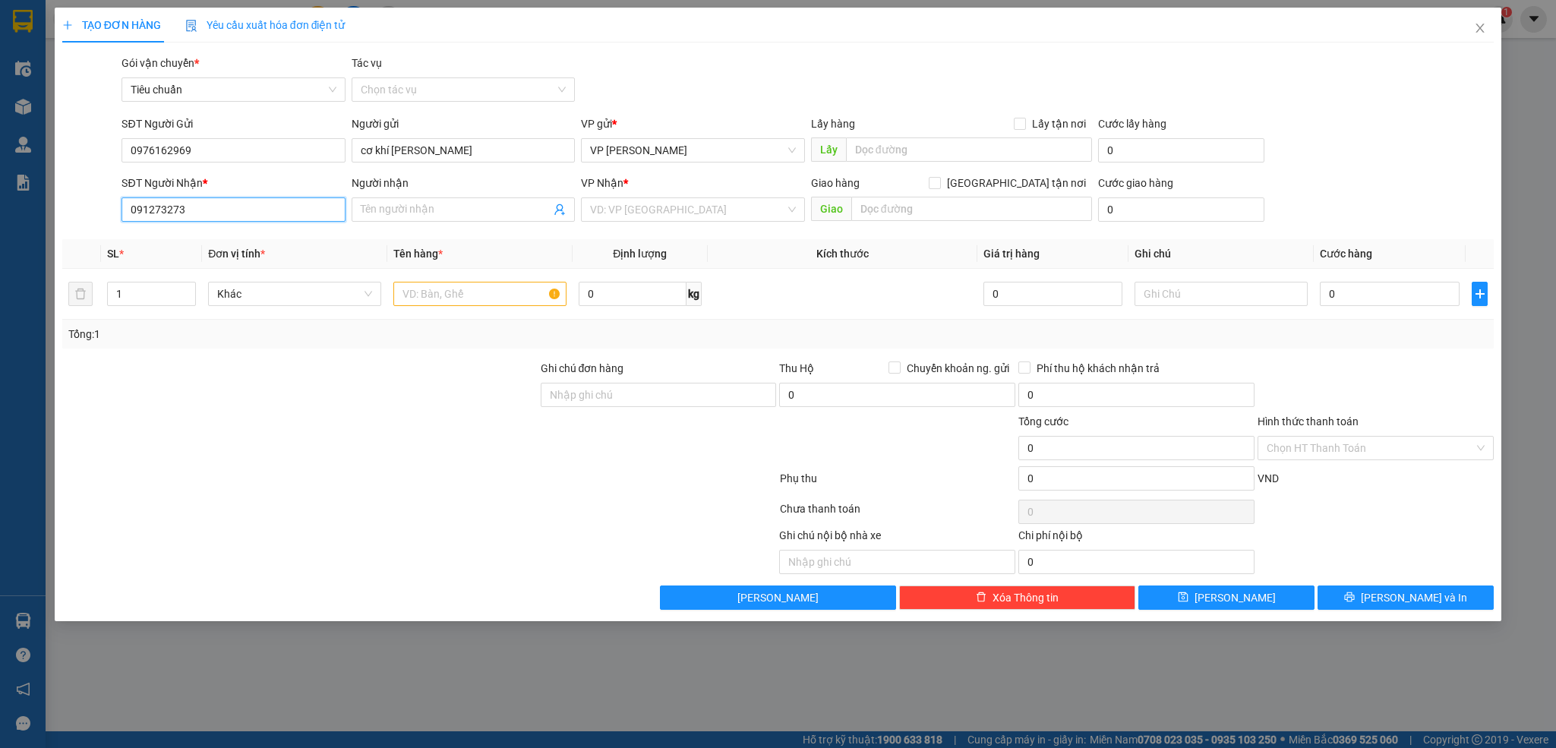
type input "0912732732"
click at [192, 244] on div "0912732732 - Hà Thuyên 1" at bounding box center [233, 241] width 205 height 17
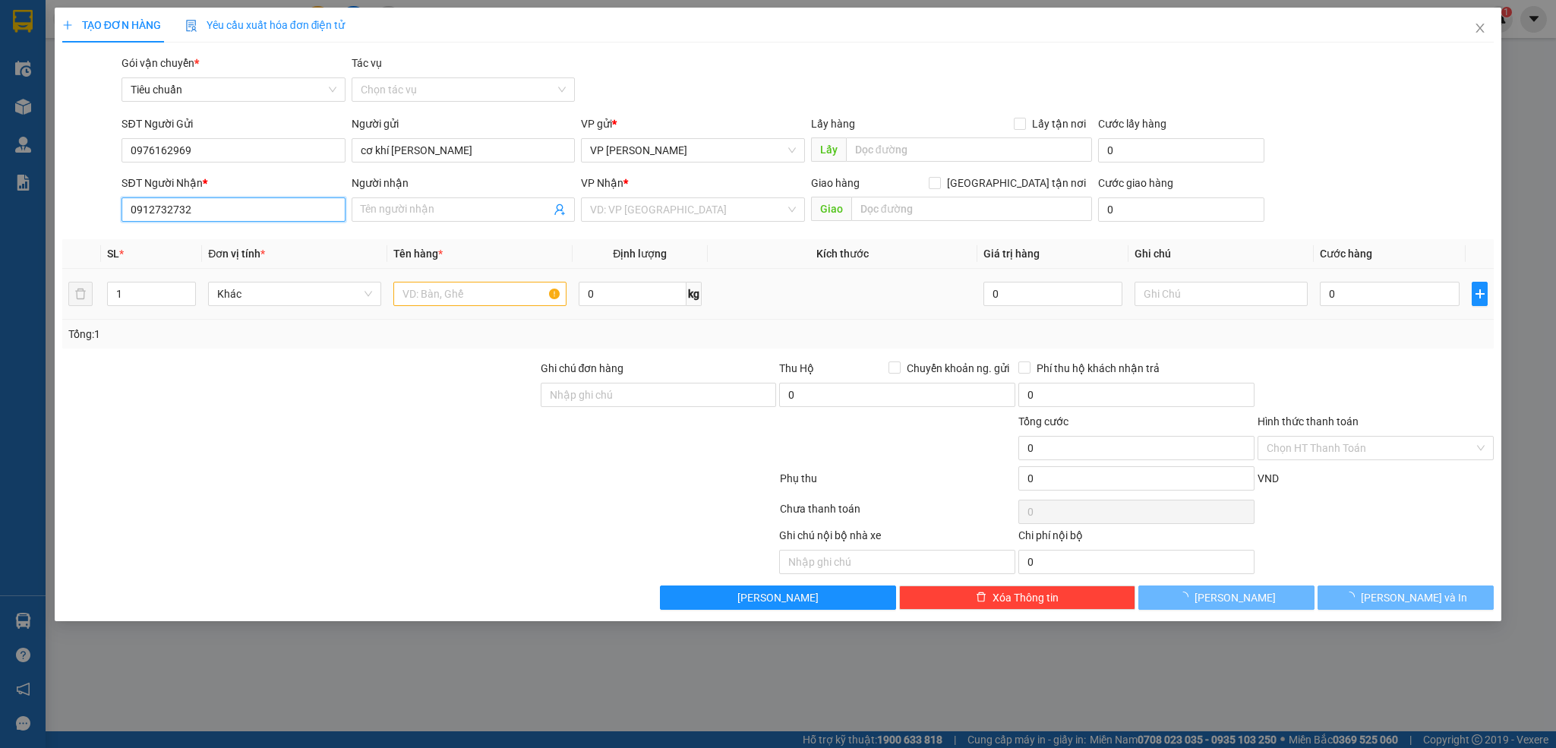
type input "Hà Thuyên 1"
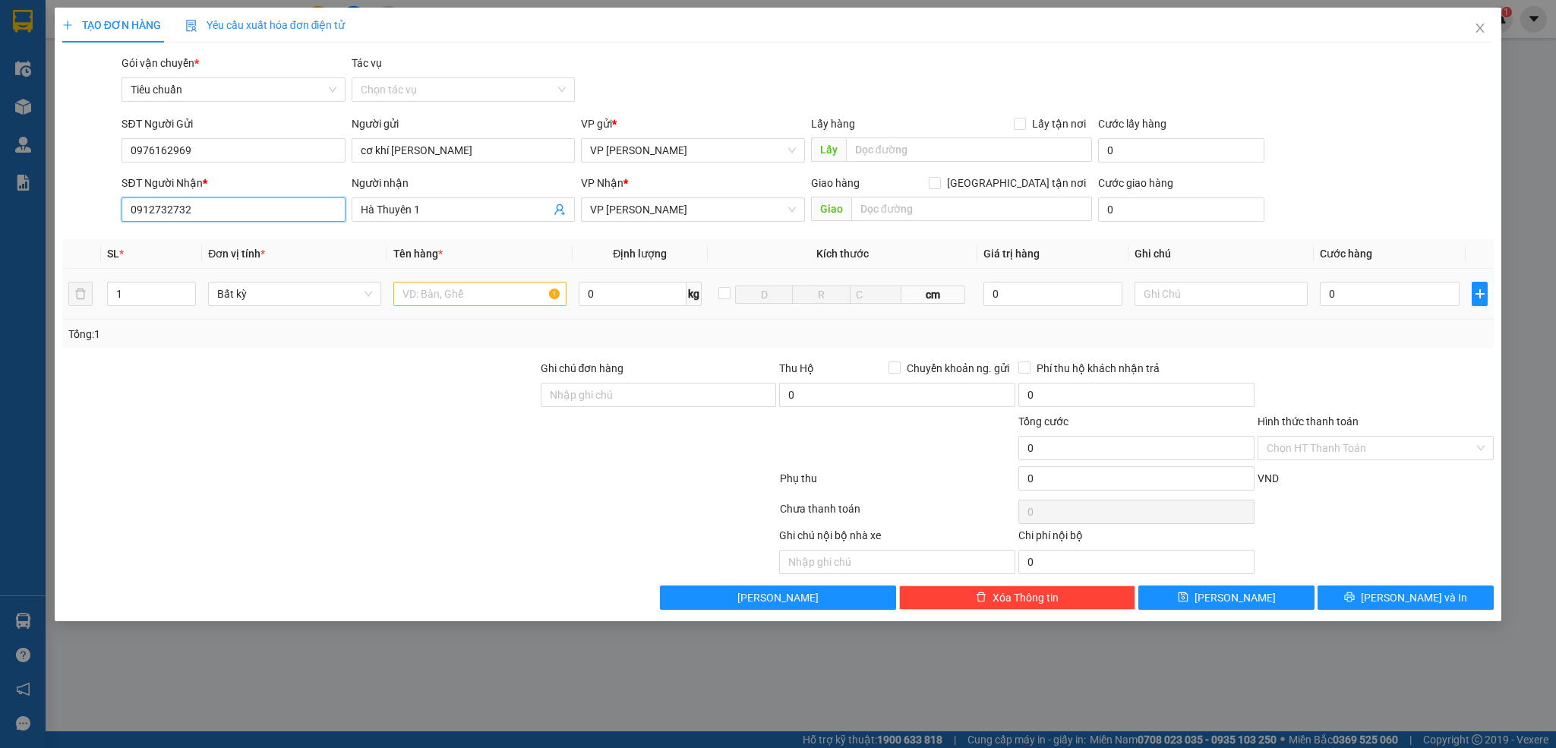
type input "0912732732"
click at [468, 297] on input "text" at bounding box center [479, 294] width 173 height 24
type input "1 kiện pt"
click at [1403, 298] on input "0" at bounding box center [1390, 294] width 140 height 24
type input "6"
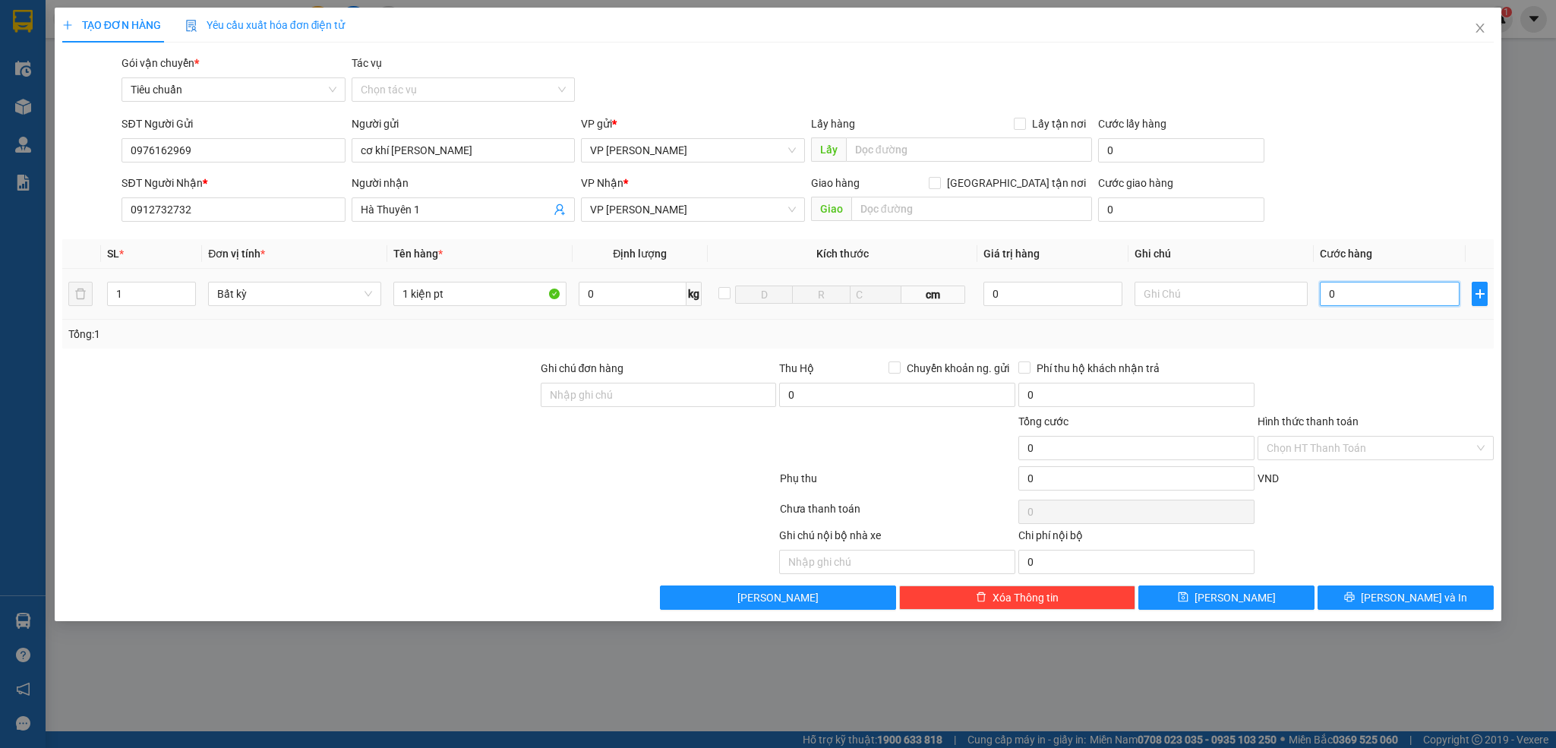
type input "6"
type input "60"
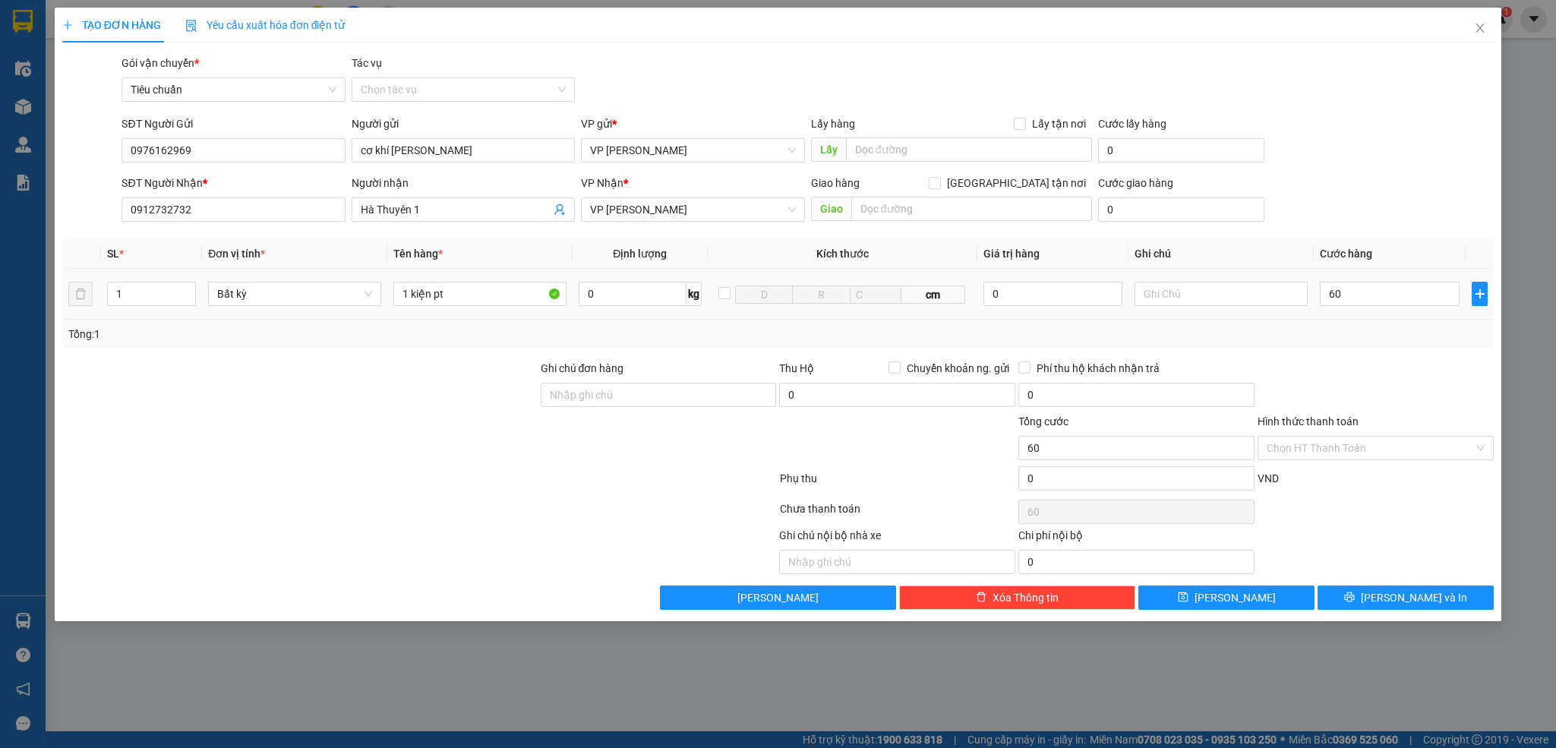
type input "60.000"
click at [1394, 358] on div "Transit Pickup Surcharge Ids Transit Deliver Surcharge Ids Transit Deliver Surc…" at bounding box center [778, 332] width 1432 height 555
click at [1399, 602] on span "[PERSON_NAME] và In" at bounding box center [1414, 597] width 106 height 17
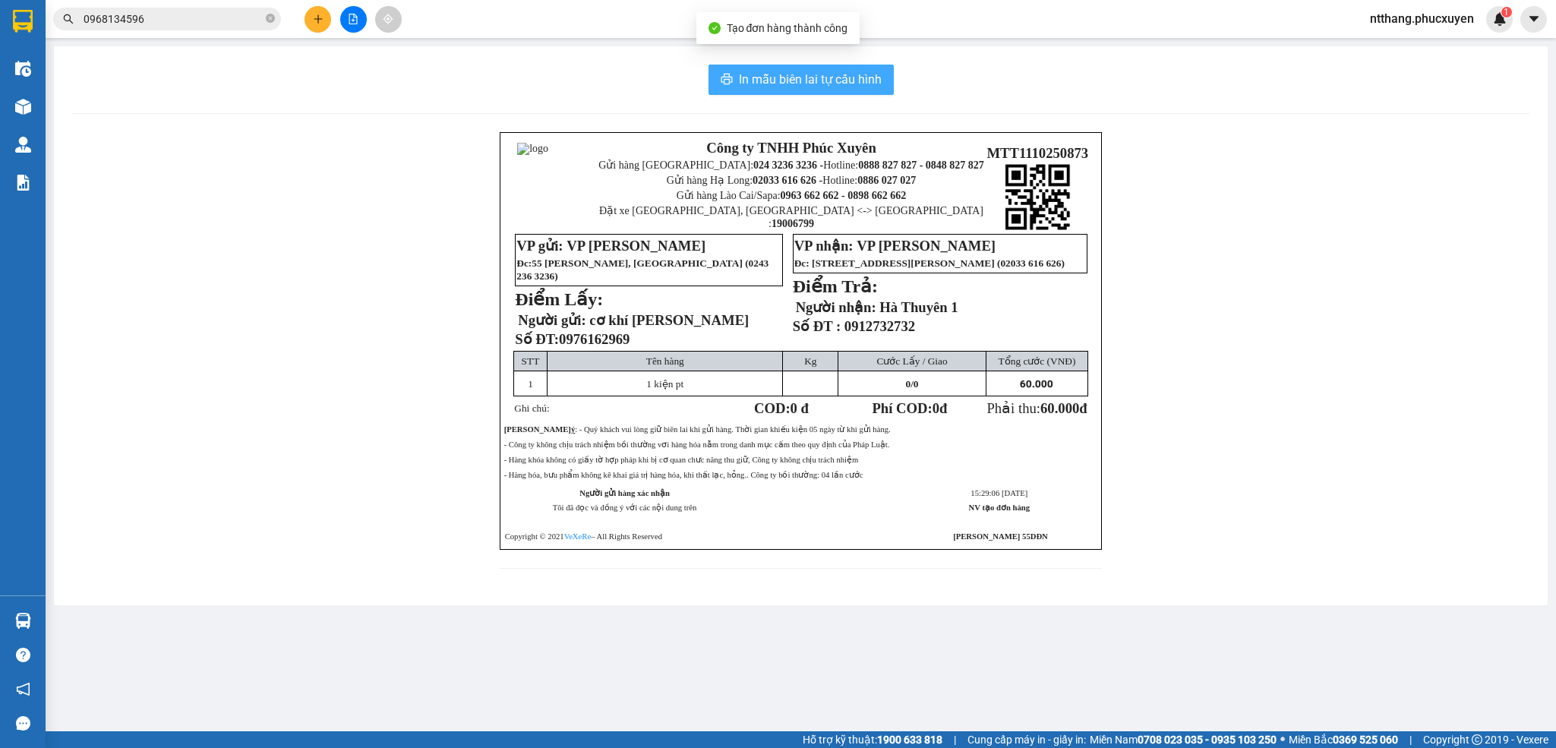
drag, startPoint x: 782, startPoint y: 73, endPoint x: 837, endPoint y: 124, distance: 74.7
click at [782, 73] on span "In mẫu biên lai tự cấu hình" at bounding box center [810, 79] width 143 height 19
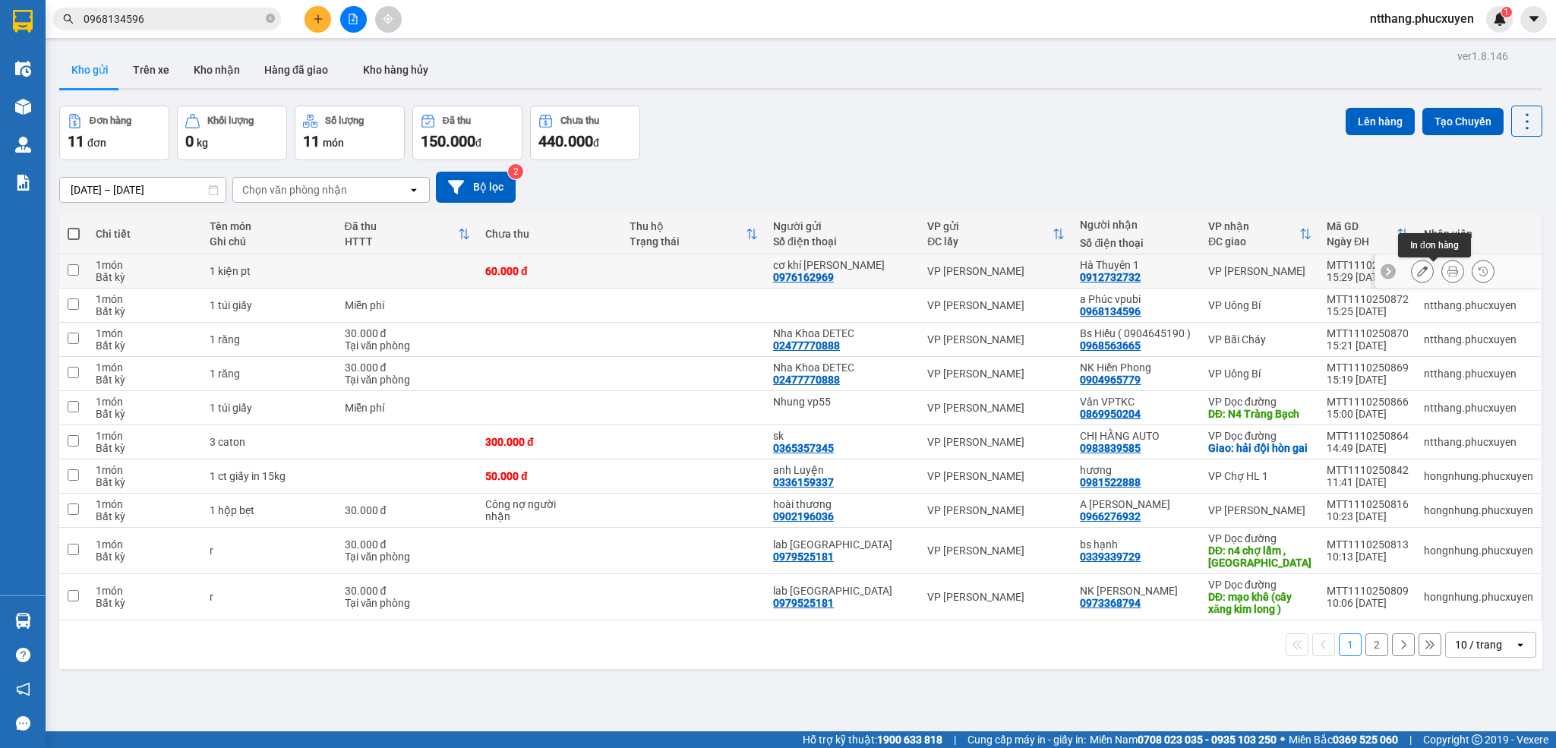
click at [1447, 274] on icon at bounding box center [1452, 271] width 11 height 11
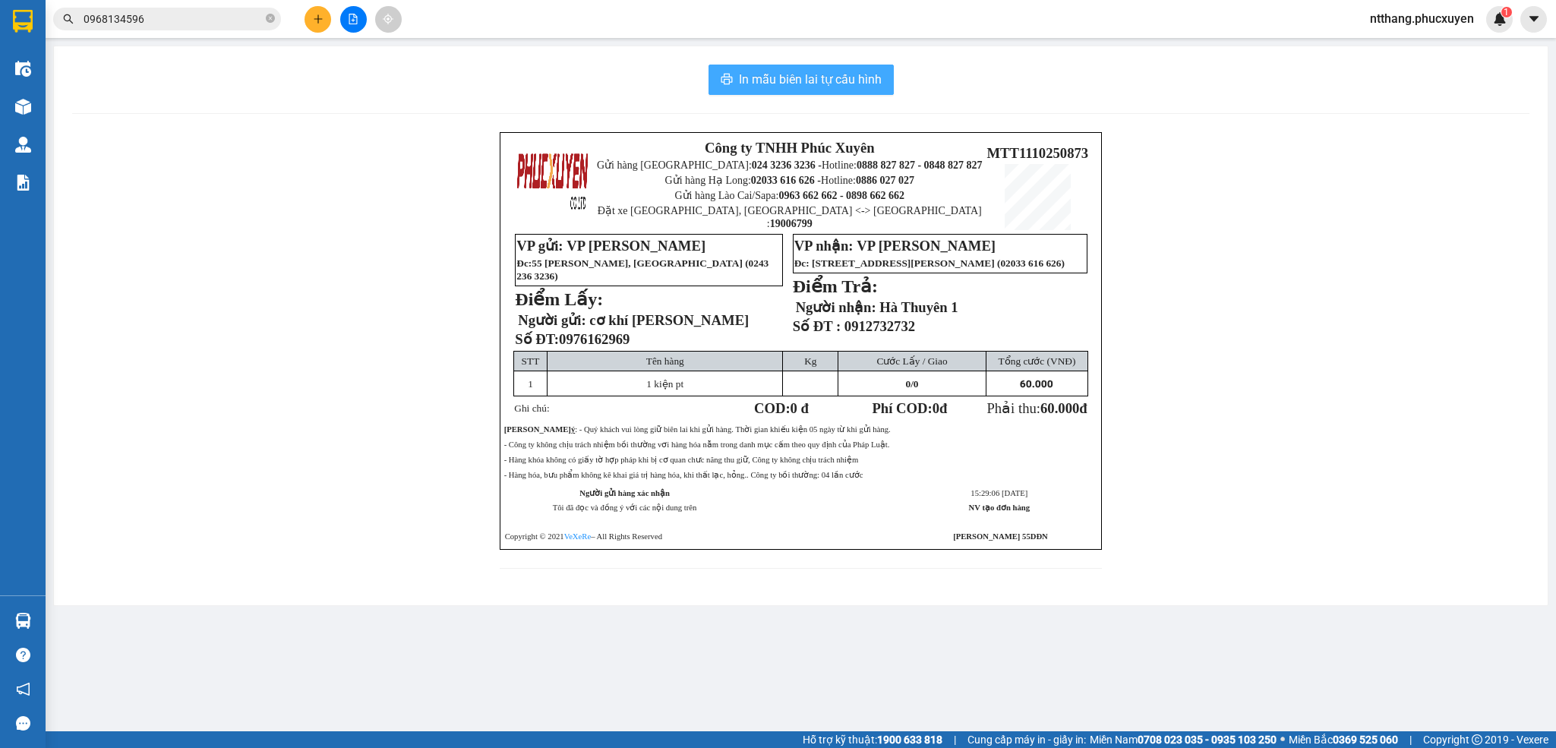
click at [804, 80] on span "In mẫu biên lai tự cấu hình" at bounding box center [810, 79] width 143 height 19
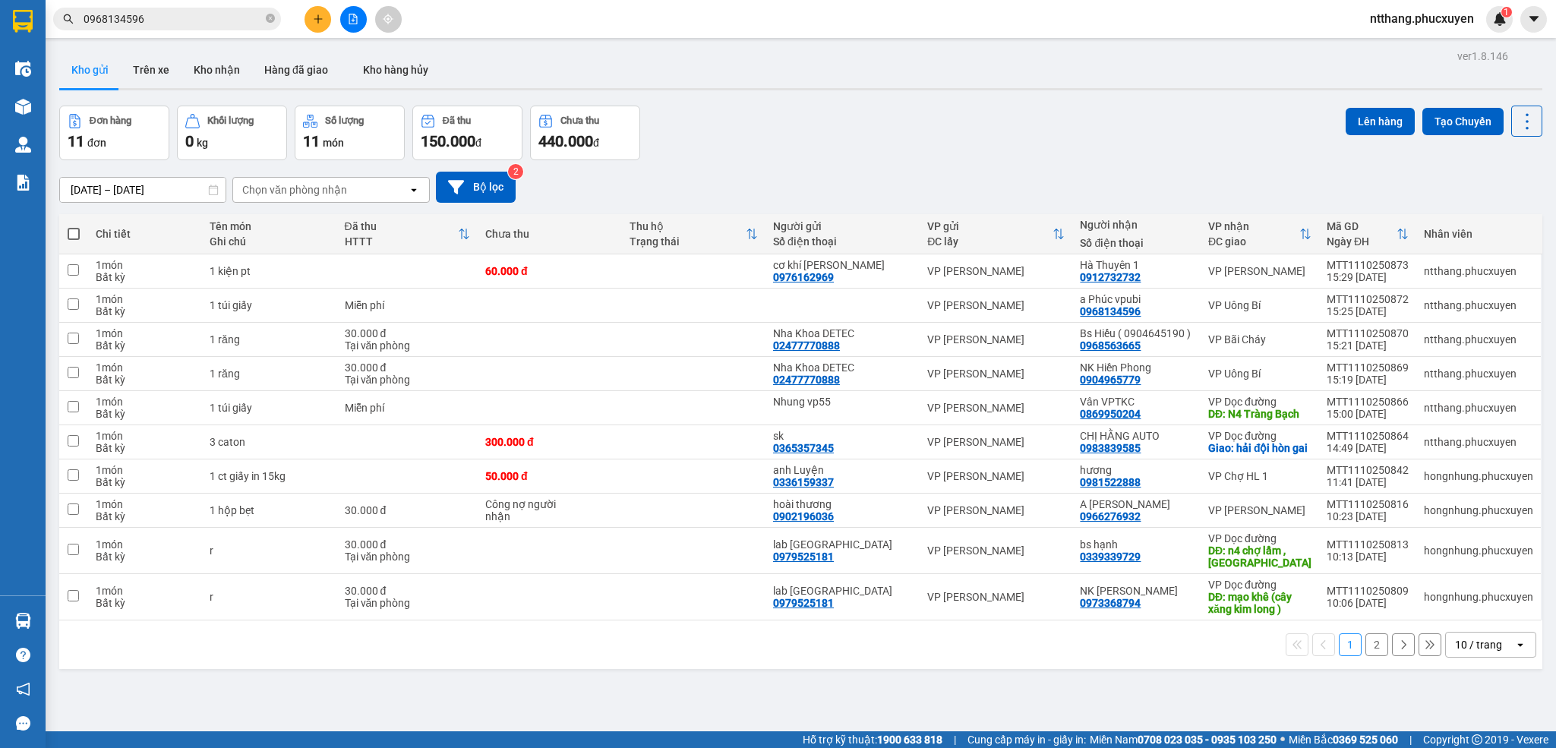
click at [1472, 652] on div "10 / trang" at bounding box center [1478, 644] width 47 height 15
click at [1461, 572] on span "50 / trang" at bounding box center [1461, 574] width 49 height 15
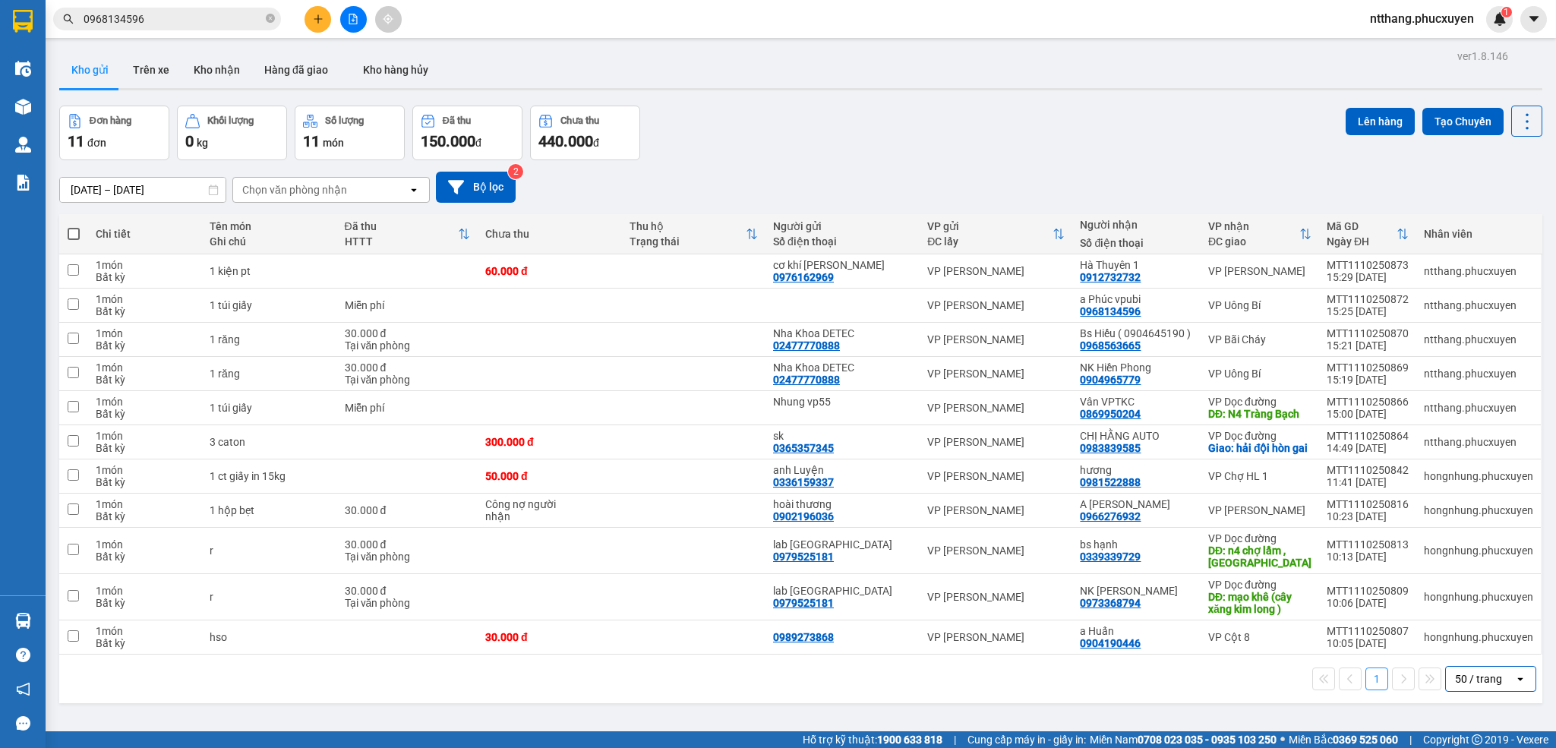
click at [188, 18] on input "0968134596" at bounding box center [173, 19] width 179 height 17
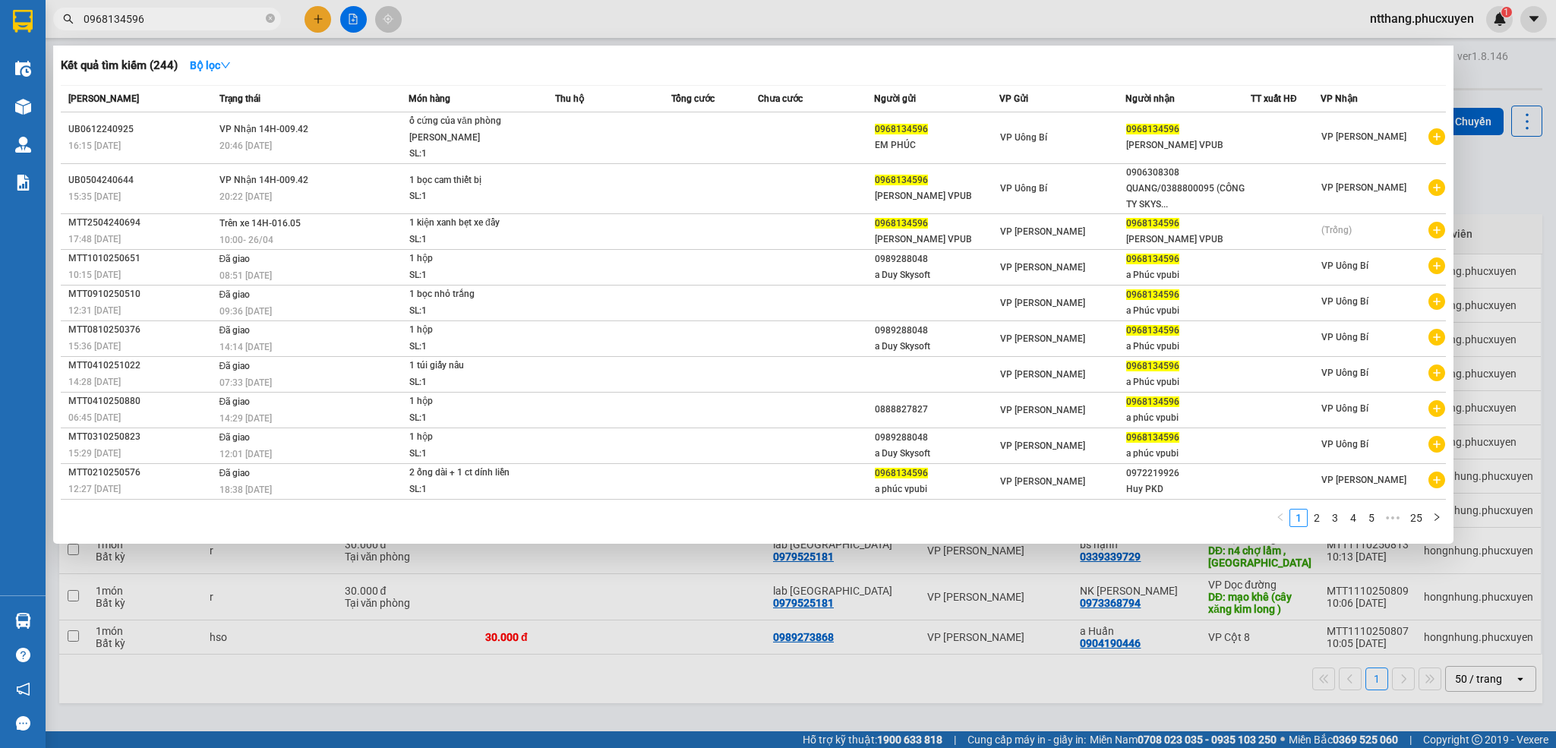
click at [188, 18] on input "0968134596" at bounding box center [173, 19] width 179 height 17
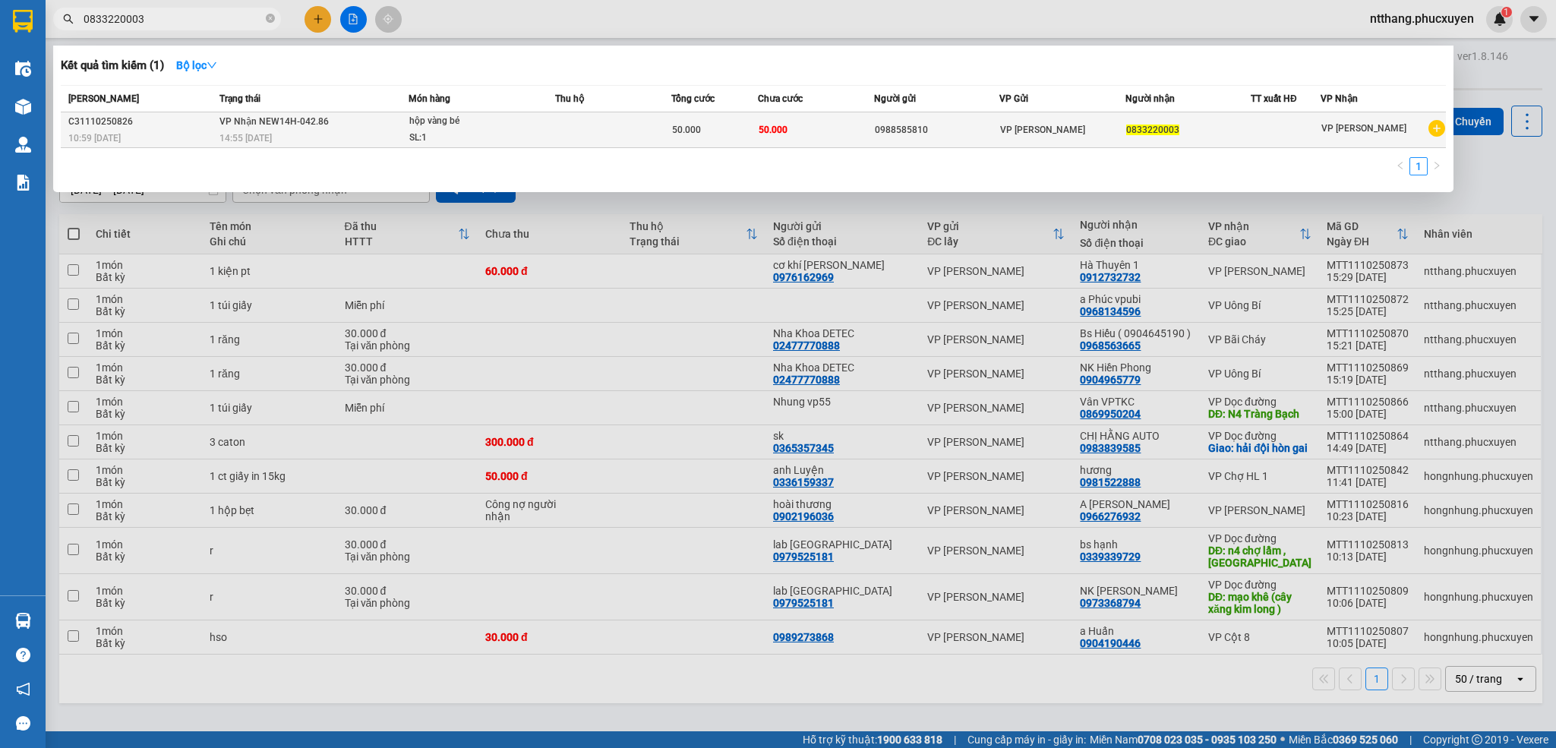
type input "0833220003"
click at [522, 135] on div "SL: 1" at bounding box center [466, 138] width 114 height 17
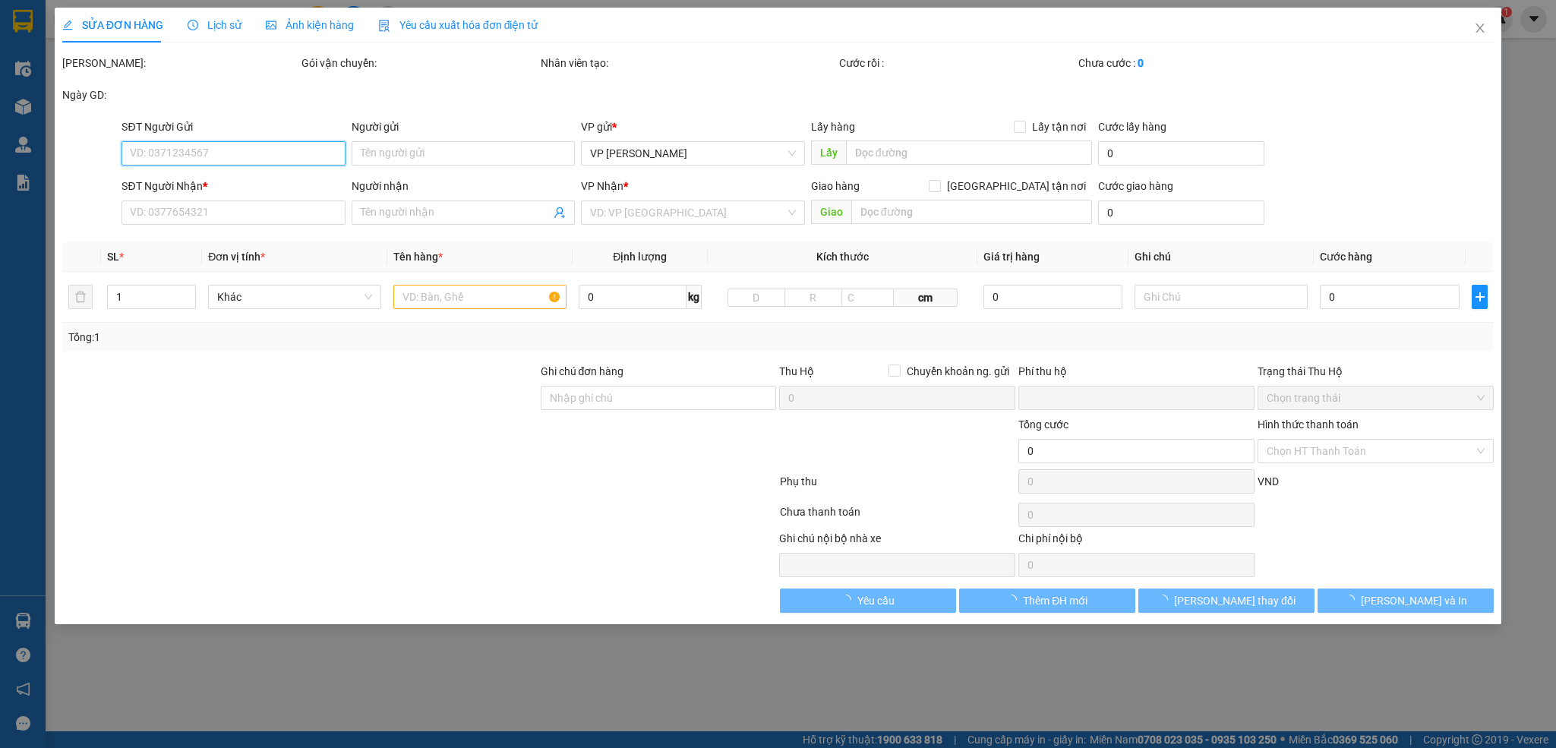
type input "0988585810"
type input "0833220003"
type input "0"
type input "50.000"
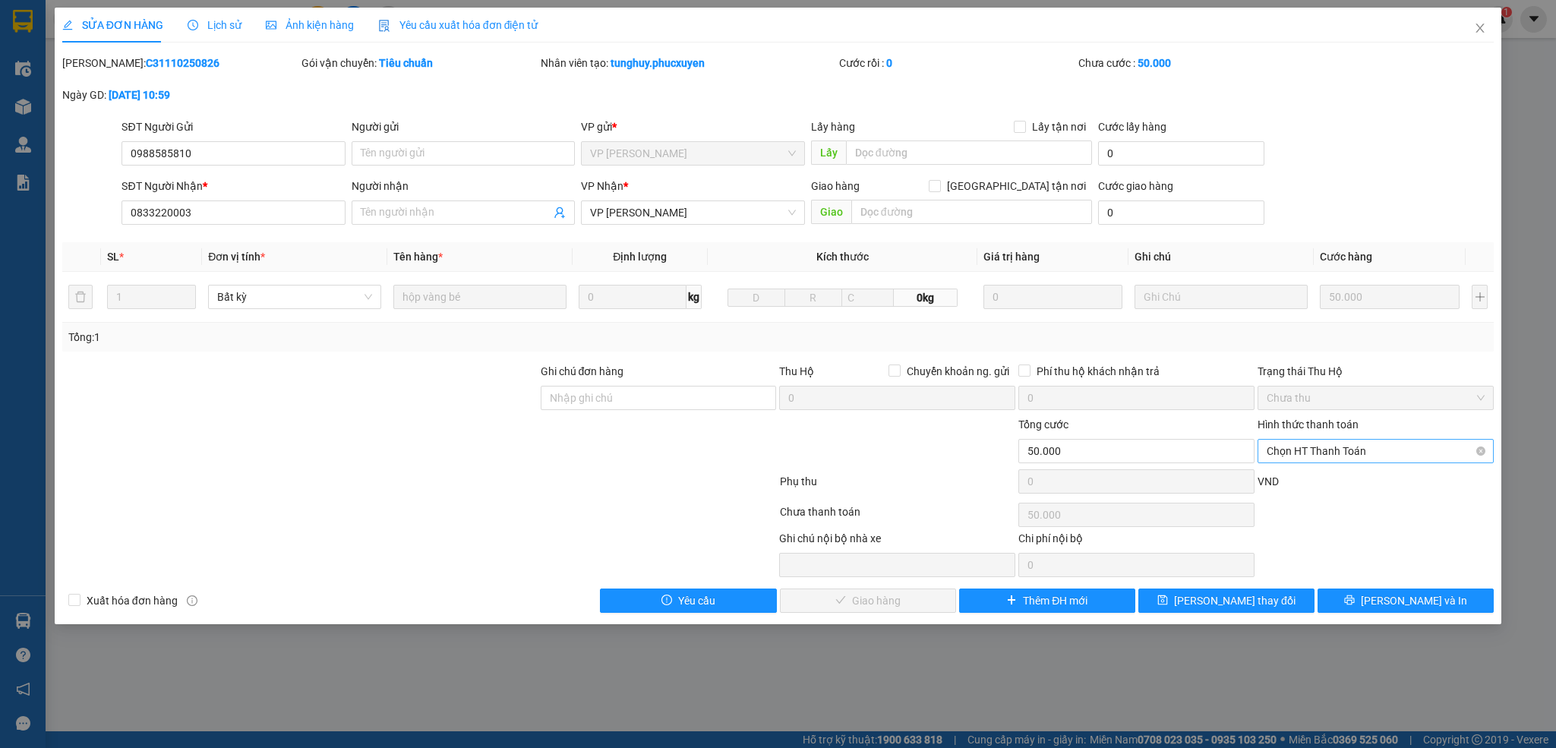
drag, startPoint x: 1327, startPoint y: 449, endPoint x: 1317, endPoint y: 456, distance: 12.5
click at [1327, 447] on span "Chọn HT Thanh Toán" at bounding box center [1376, 451] width 218 height 23
click at [1281, 476] on div "Tại văn phòng" at bounding box center [1376, 483] width 218 height 17
type input "0"
click at [893, 602] on span "[PERSON_NAME] và Giao hàng" at bounding box center [882, 600] width 146 height 17
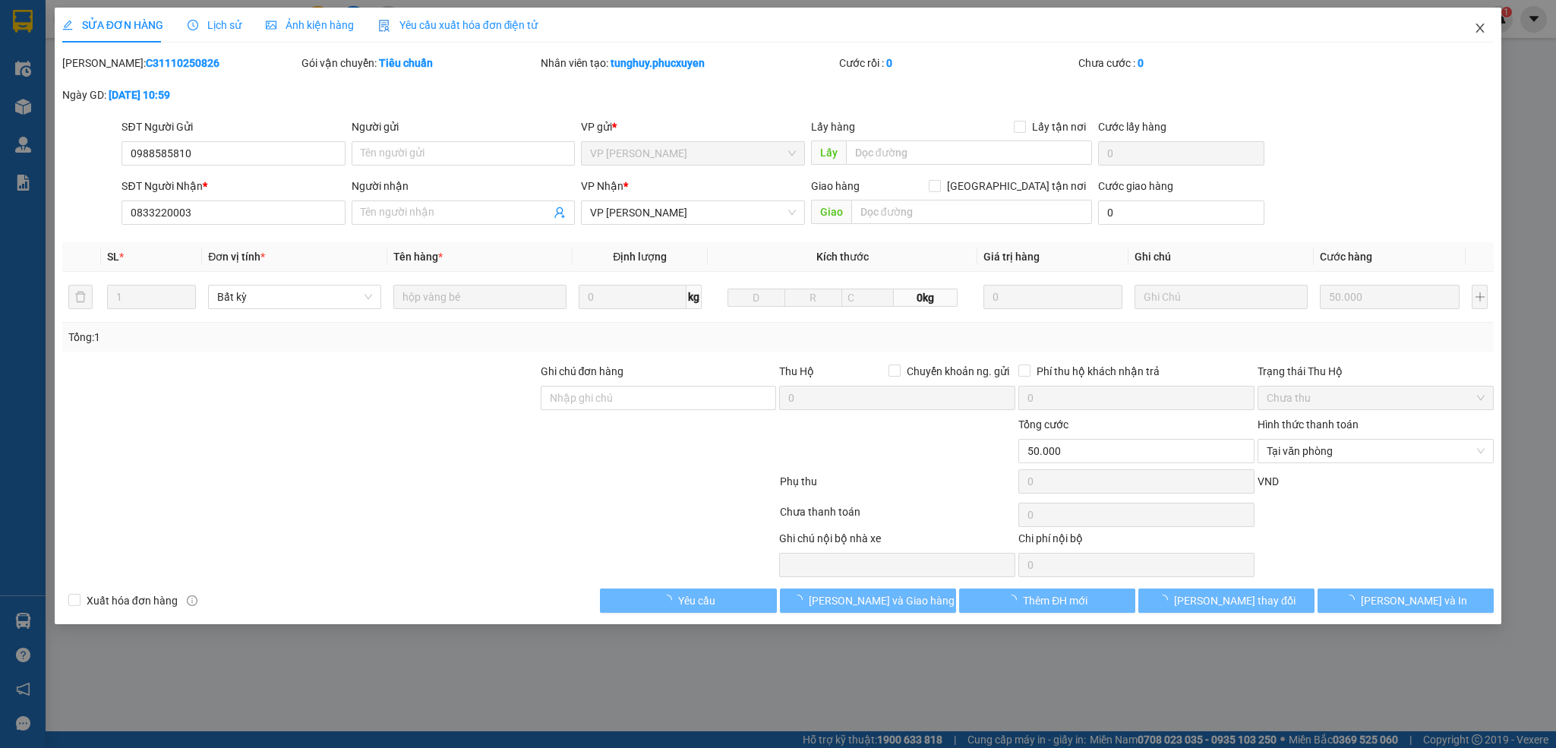
click at [1476, 27] on icon "close" at bounding box center [1480, 28] width 12 height 12
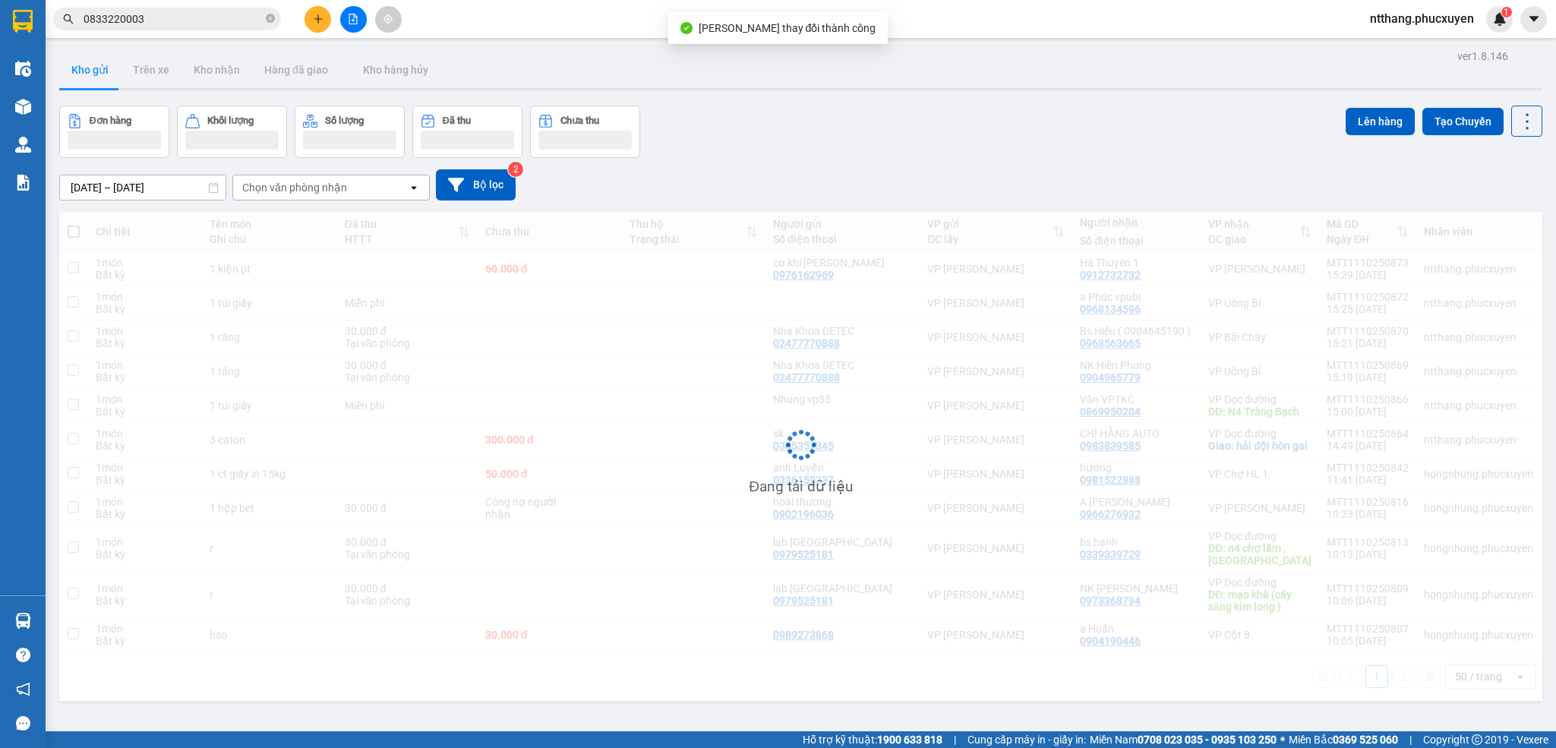
click at [806, 144] on div "Đơn hàng Khối lượng Số lượng Đã thu Chưa thu Lên hàng Tạo Chuyến" at bounding box center [800, 132] width 1483 height 52
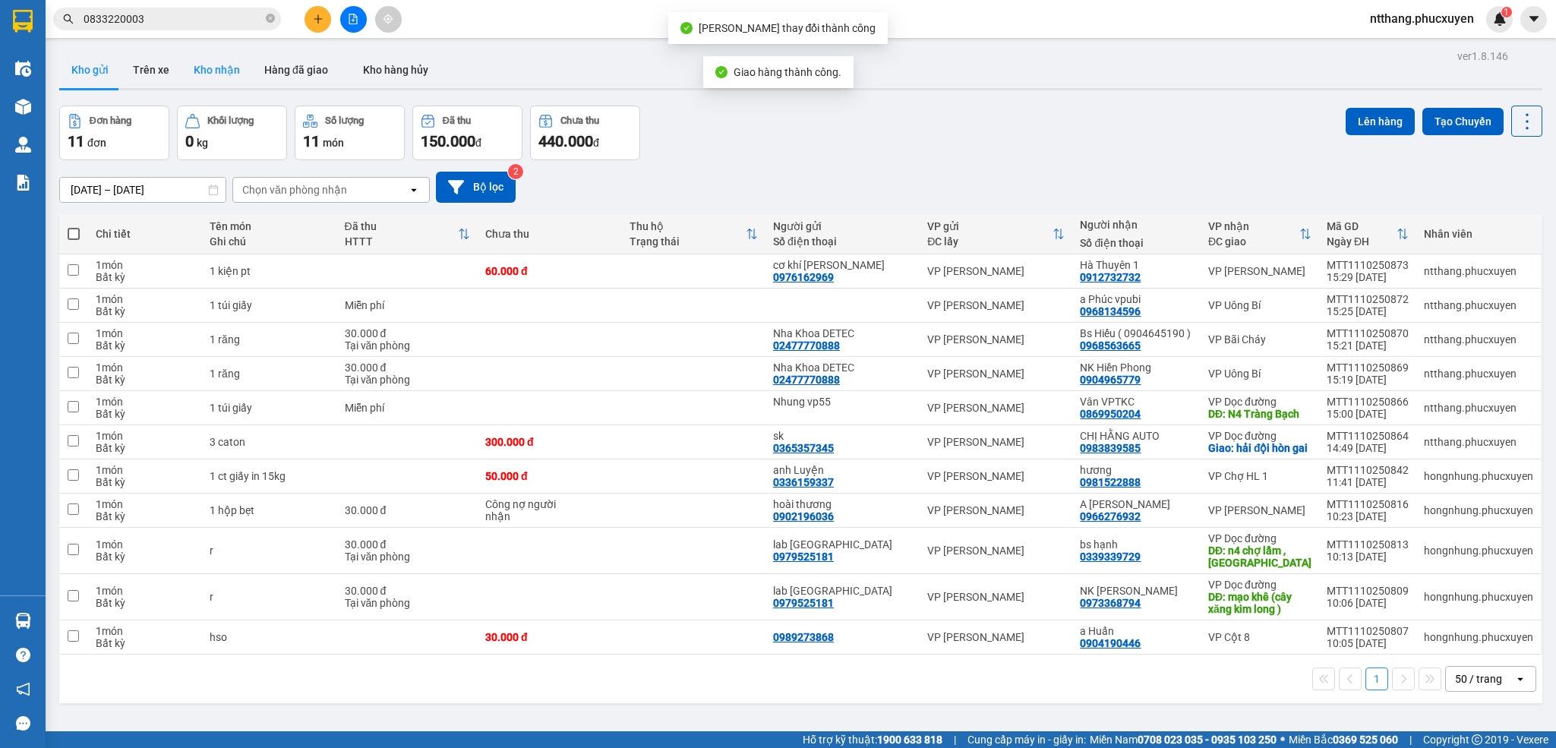
click at [219, 71] on button "Kho nhận" at bounding box center [216, 70] width 71 height 36
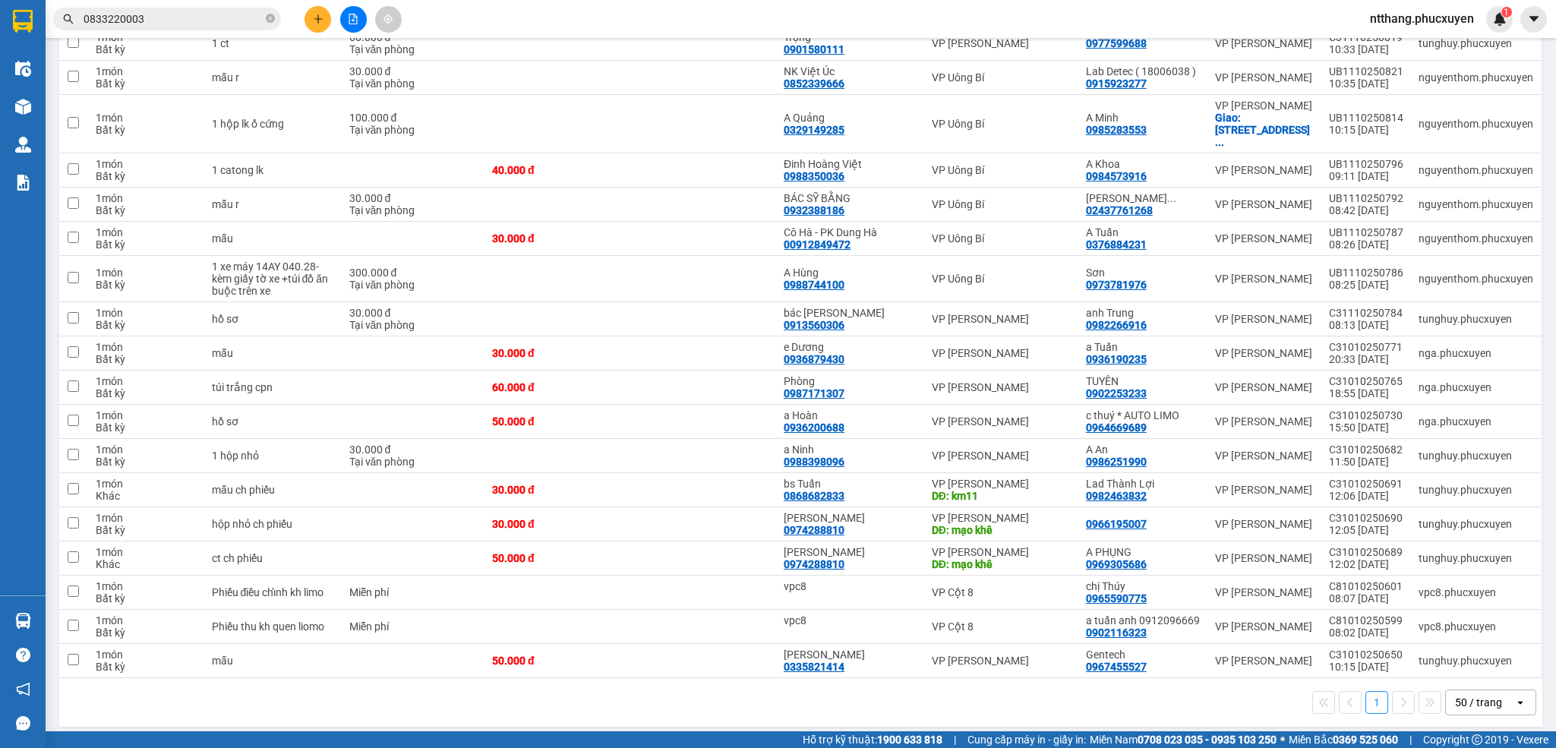
scroll to position [114, 0]
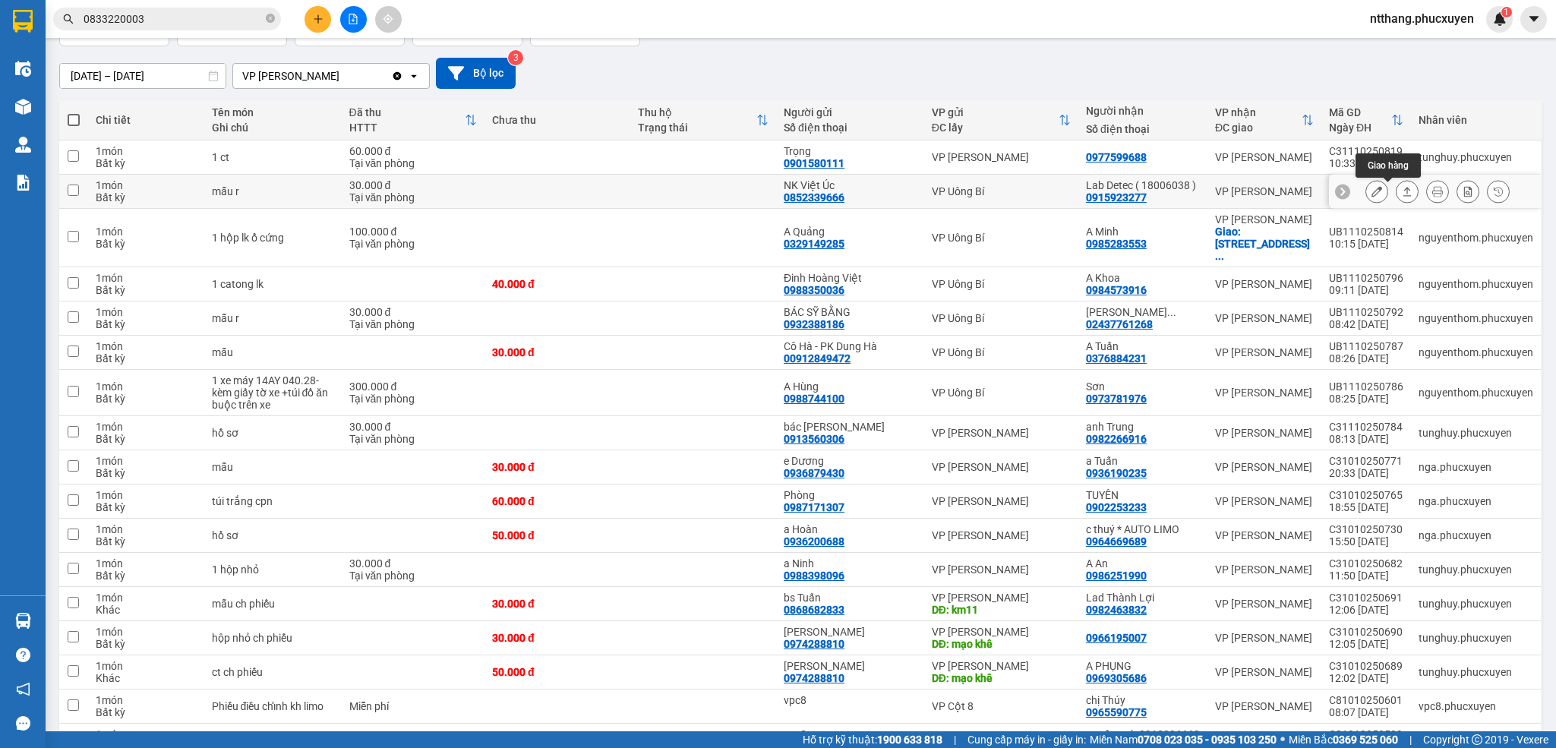
click at [1402, 194] on icon at bounding box center [1407, 191] width 11 height 11
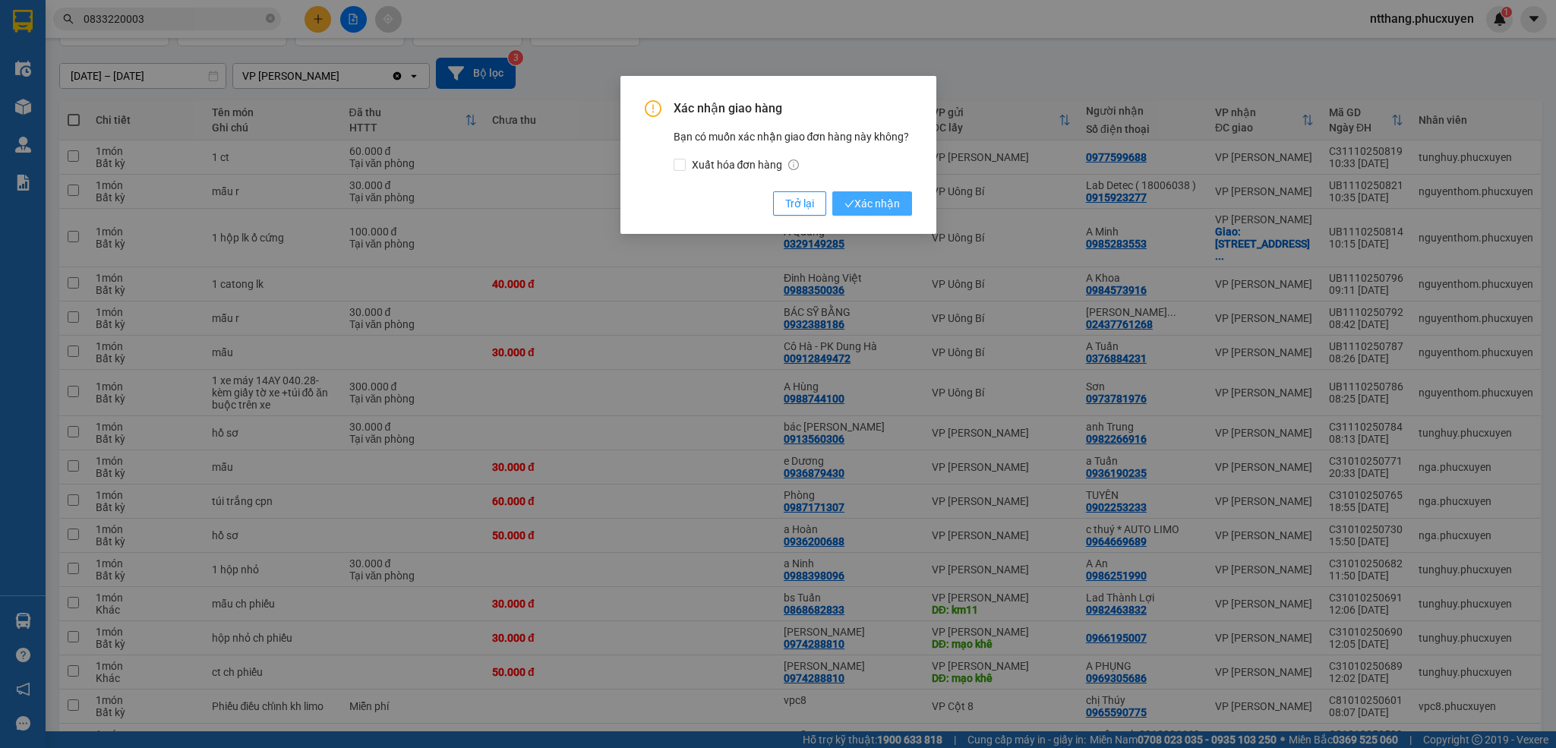
click at [895, 199] on span "Xác nhận" at bounding box center [871, 203] width 55 height 17
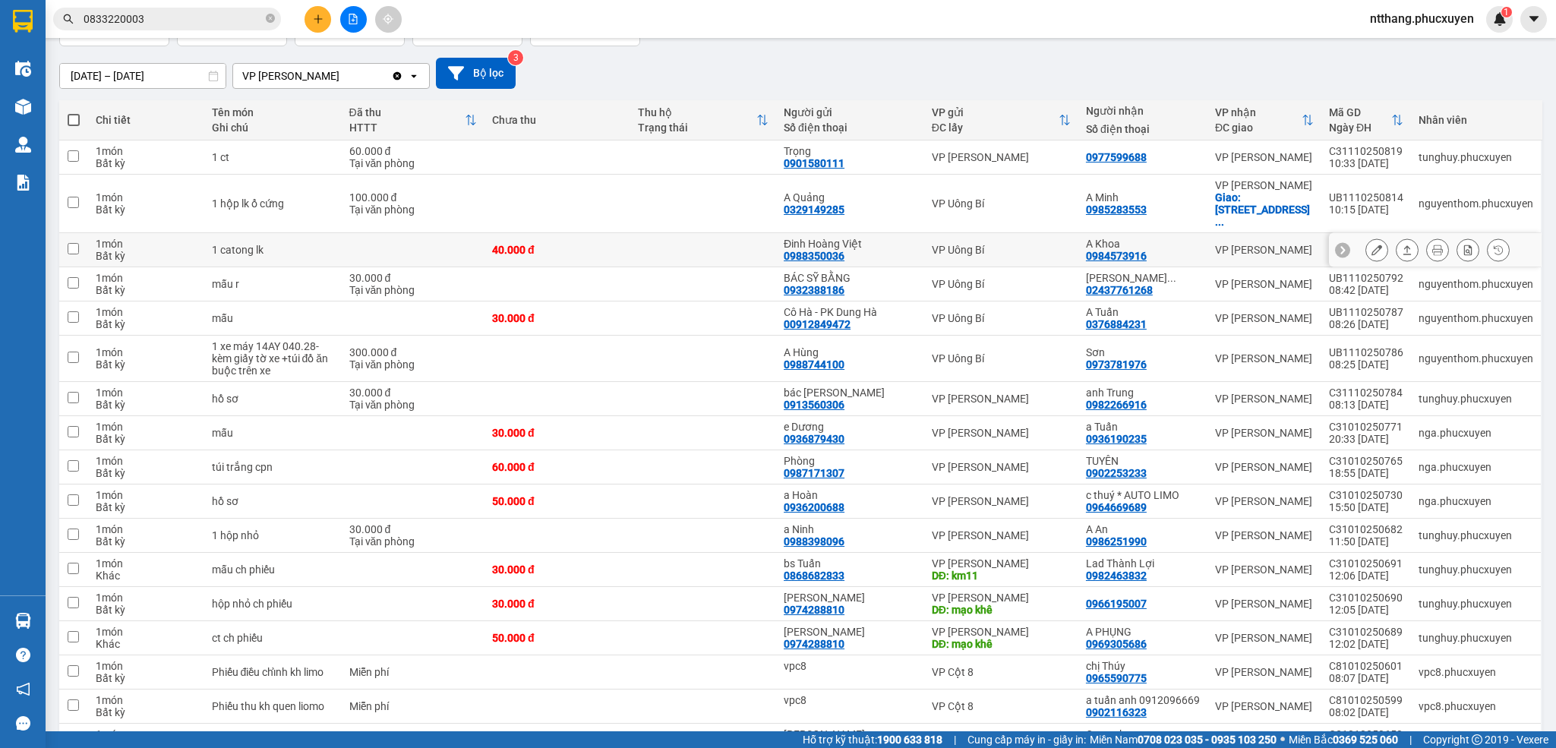
click at [1371, 248] on icon at bounding box center [1376, 249] width 11 height 11
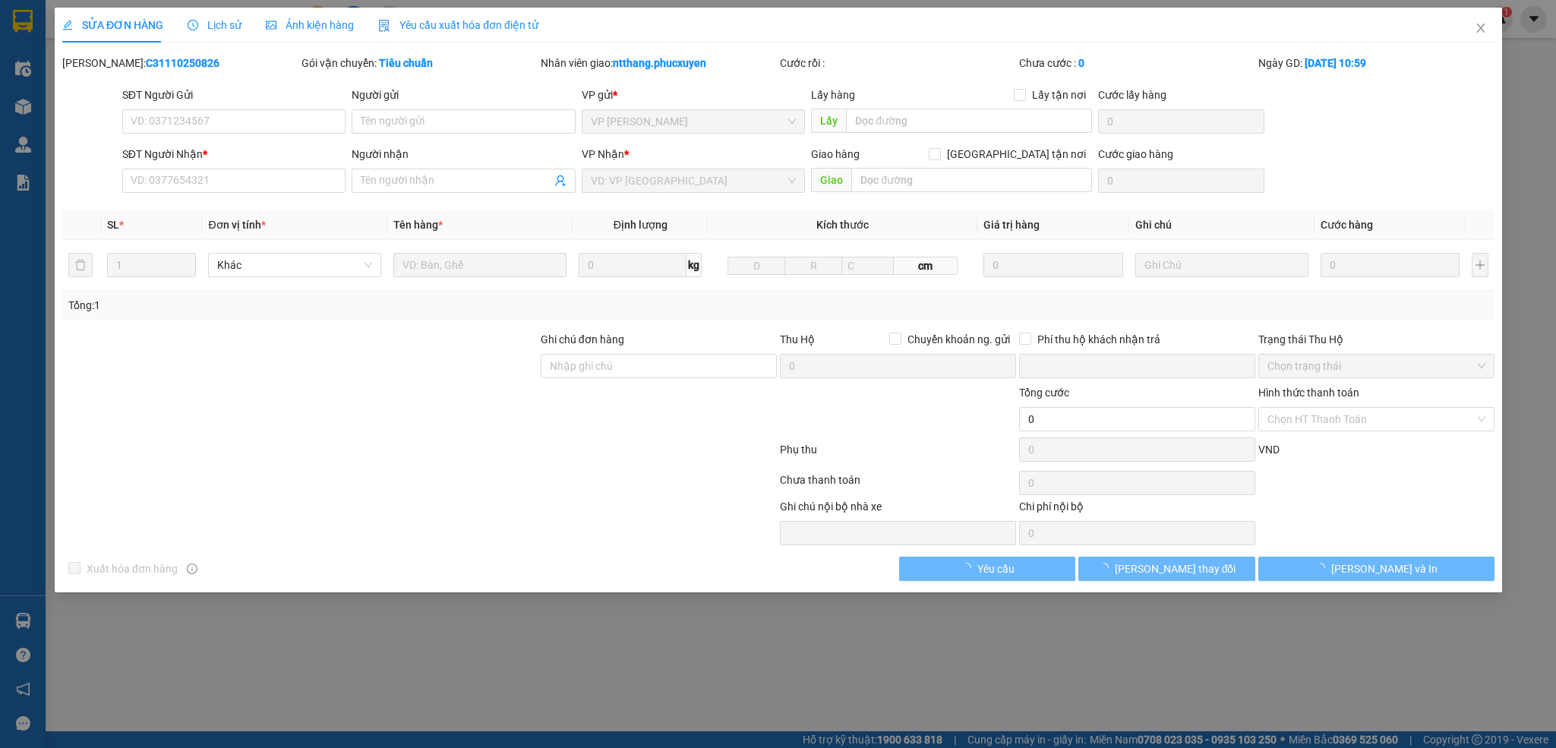
type input "0988350036"
type input "Đinh Hoàng Việt"
type input "0984573916"
type input "A Khoa"
type input "0"
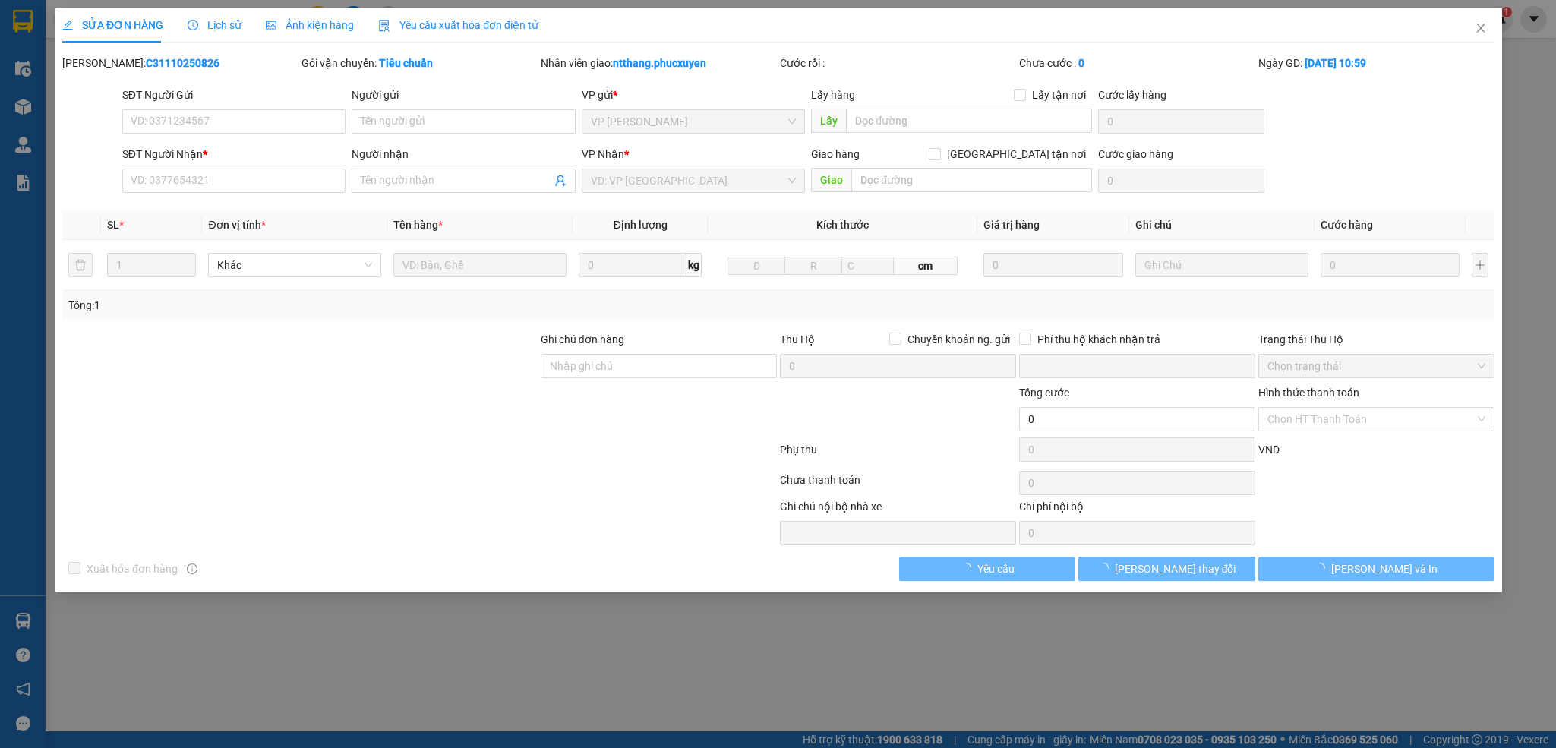
type input "40.000"
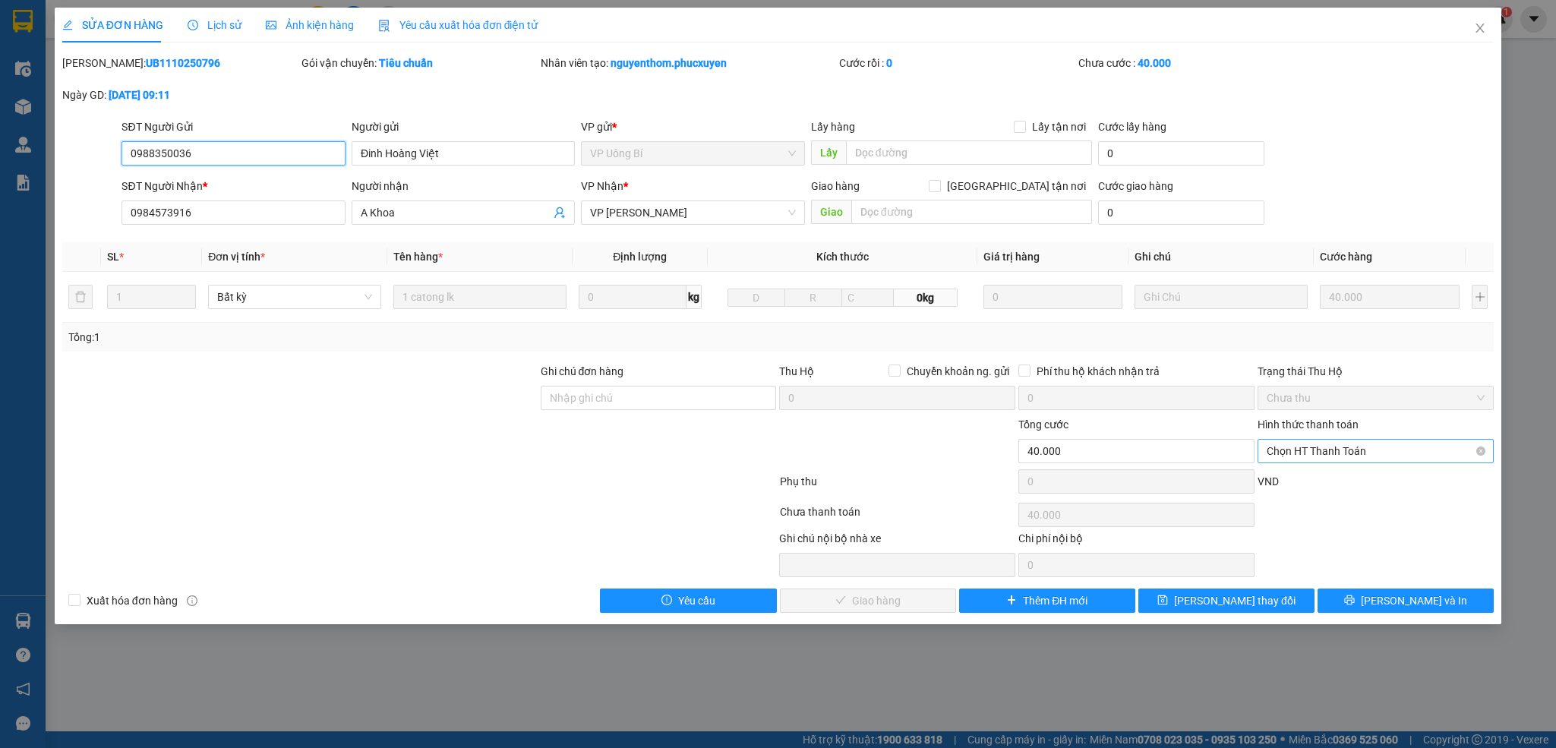
click at [1330, 456] on span "Chọn HT Thanh Toán" at bounding box center [1376, 451] width 218 height 23
drag, startPoint x: 1317, startPoint y: 479, endPoint x: 1126, endPoint y: 535, distance: 198.7
click at [1312, 478] on div "Tại văn phòng" at bounding box center [1376, 483] width 218 height 17
type input "0"
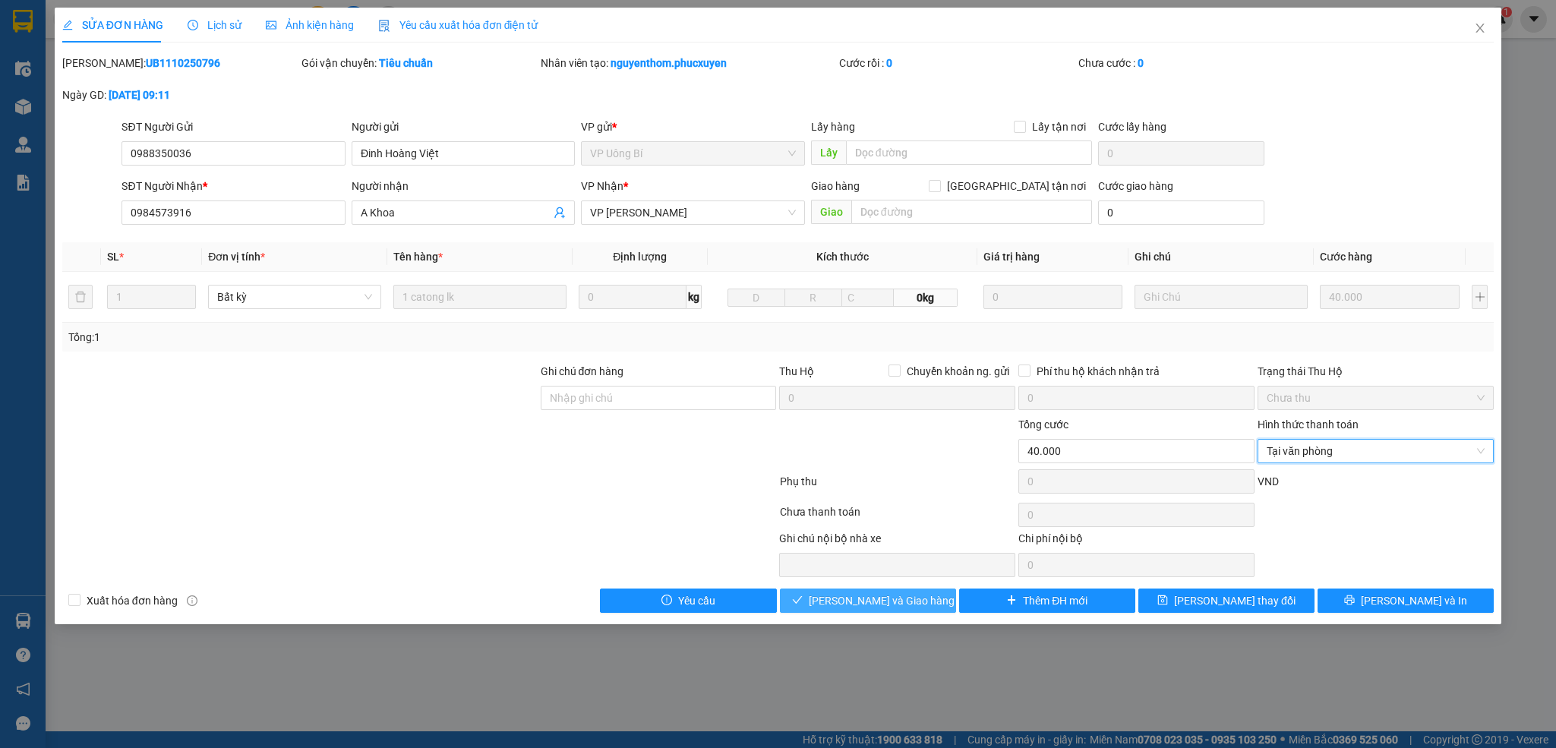
click at [902, 607] on span "[PERSON_NAME] và Giao hàng" at bounding box center [882, 600] width 146 height 17
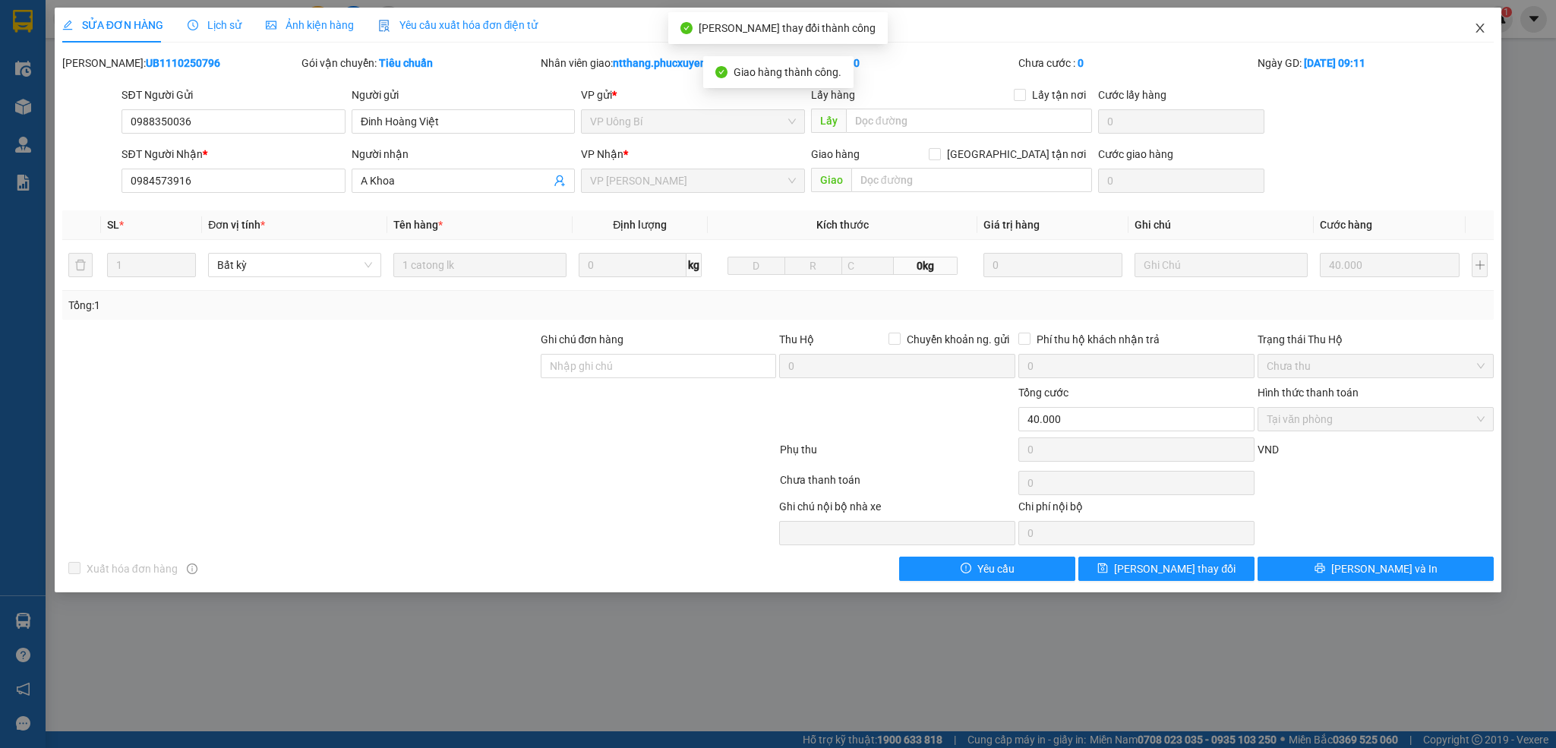
click at [1479, 25] on icon "close" at bounding box center [1480, 28] width 12 height 12
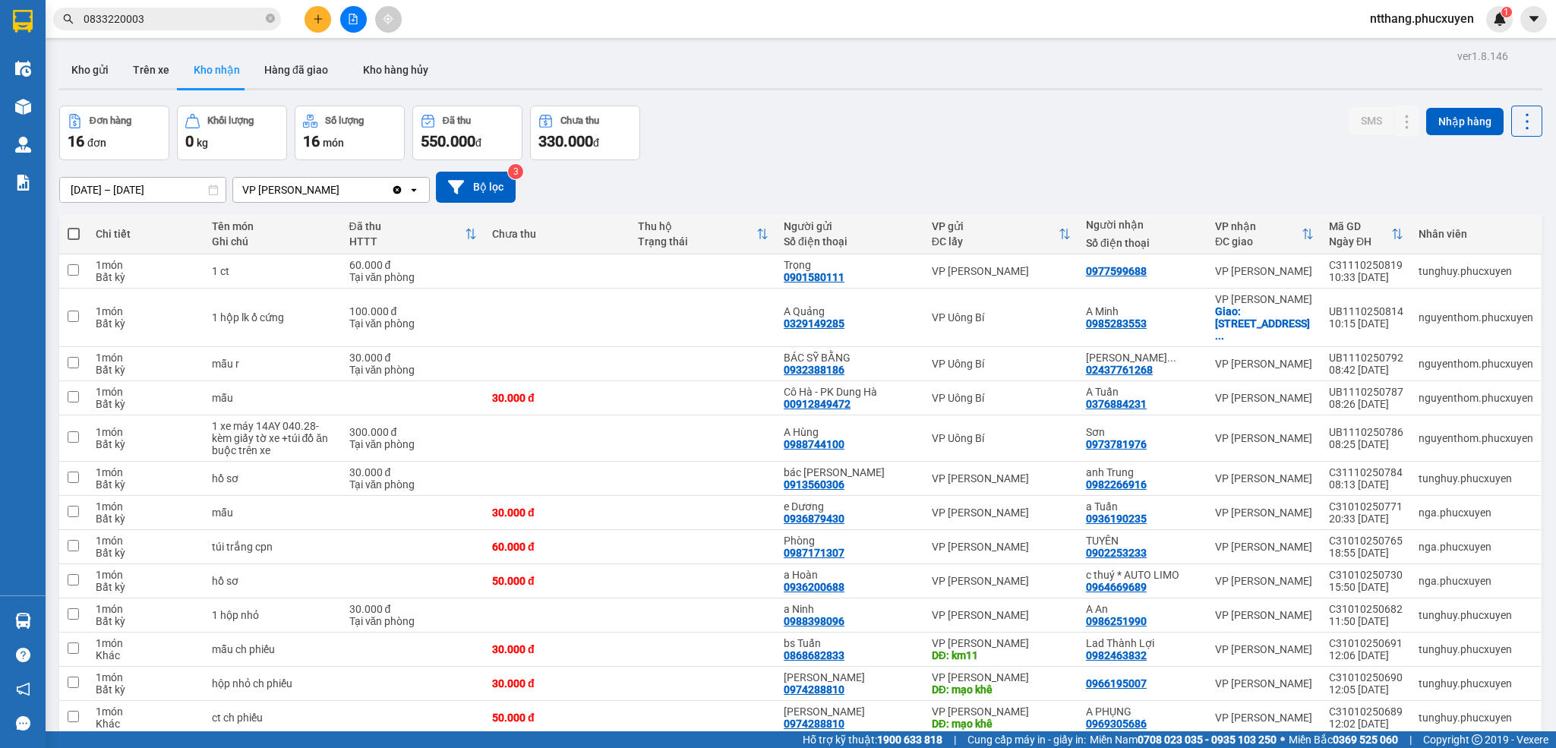
scroll to position [114, 0]
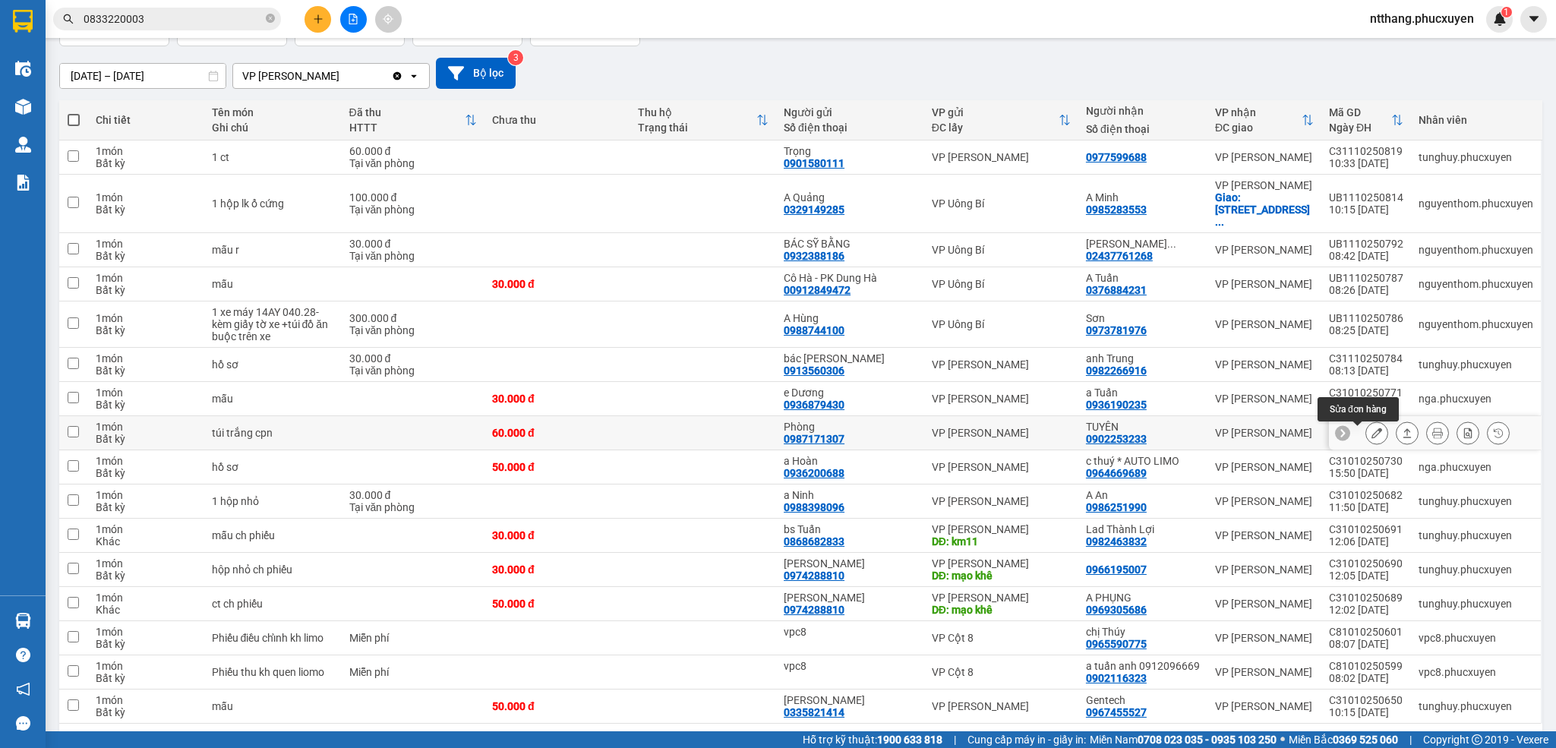
click at [1371, 433] on icon at bounding box center [1376, 432] width 11 height 11
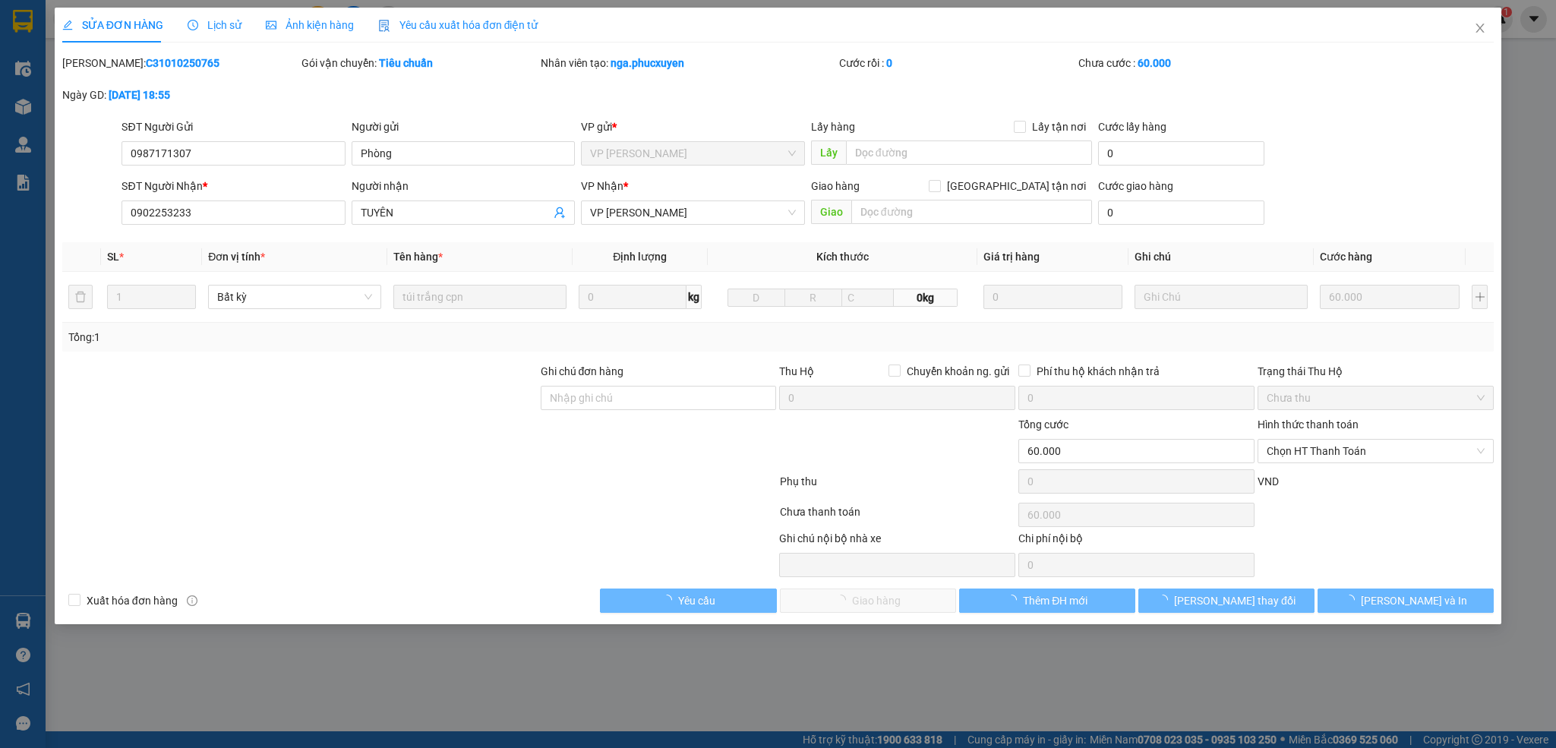
type input "0987171307"
type input "Phòng"
type input "0902253233"
type input "TUYÊN"
type input "0"
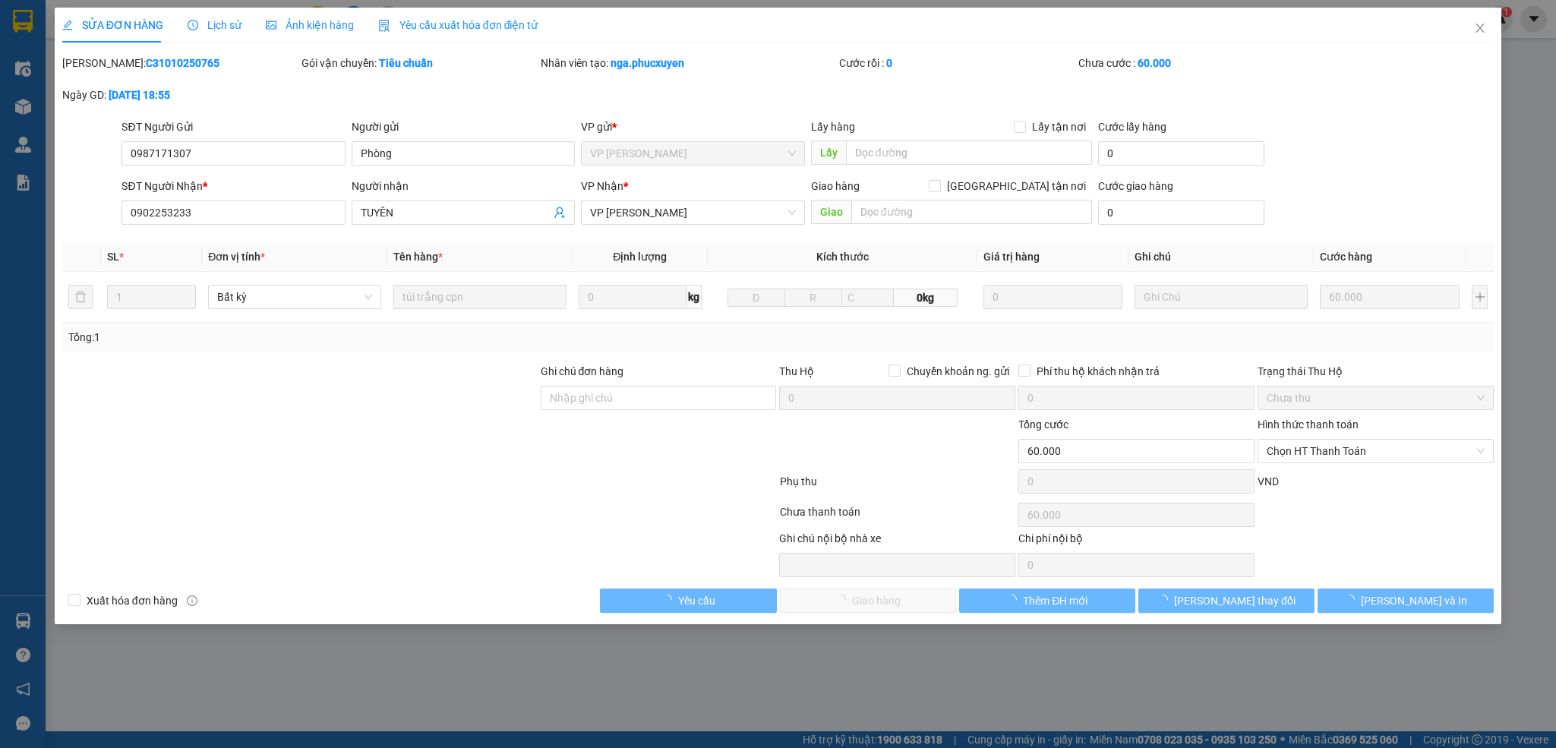
type input "60.000"
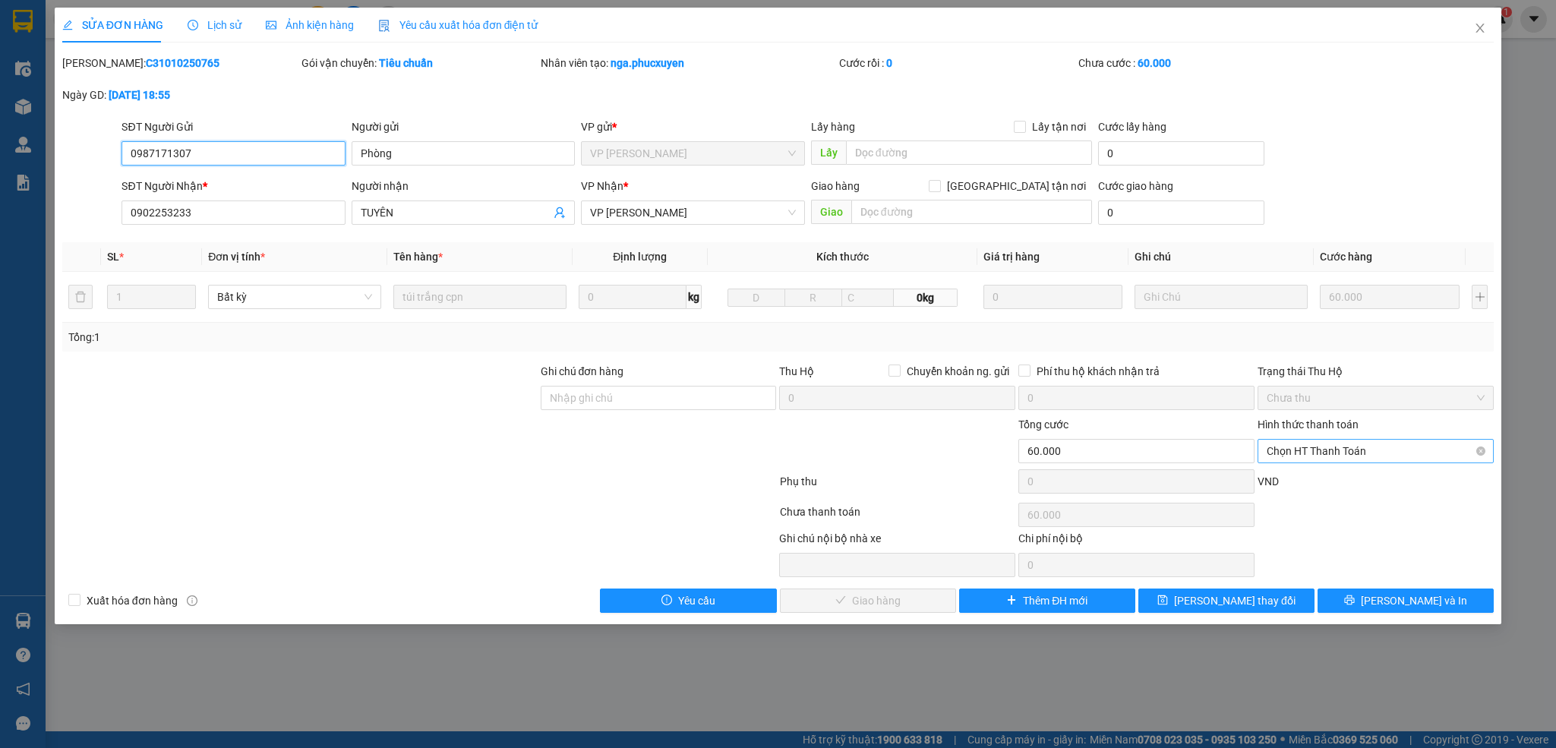
click at [1327, 446] on span "Chọn HT Thanh Toán" at bounding box center [1376, 451] width 218 height 23
click at [1312, 487] on div "Tại văn phòng" at bounding box center [1376, 483] width 218 height 17
type input "0"
click at [912, 602] on span "[PERSON_NAME] và Giao hàng" at bounding box center [882, 600] width 146 height 17
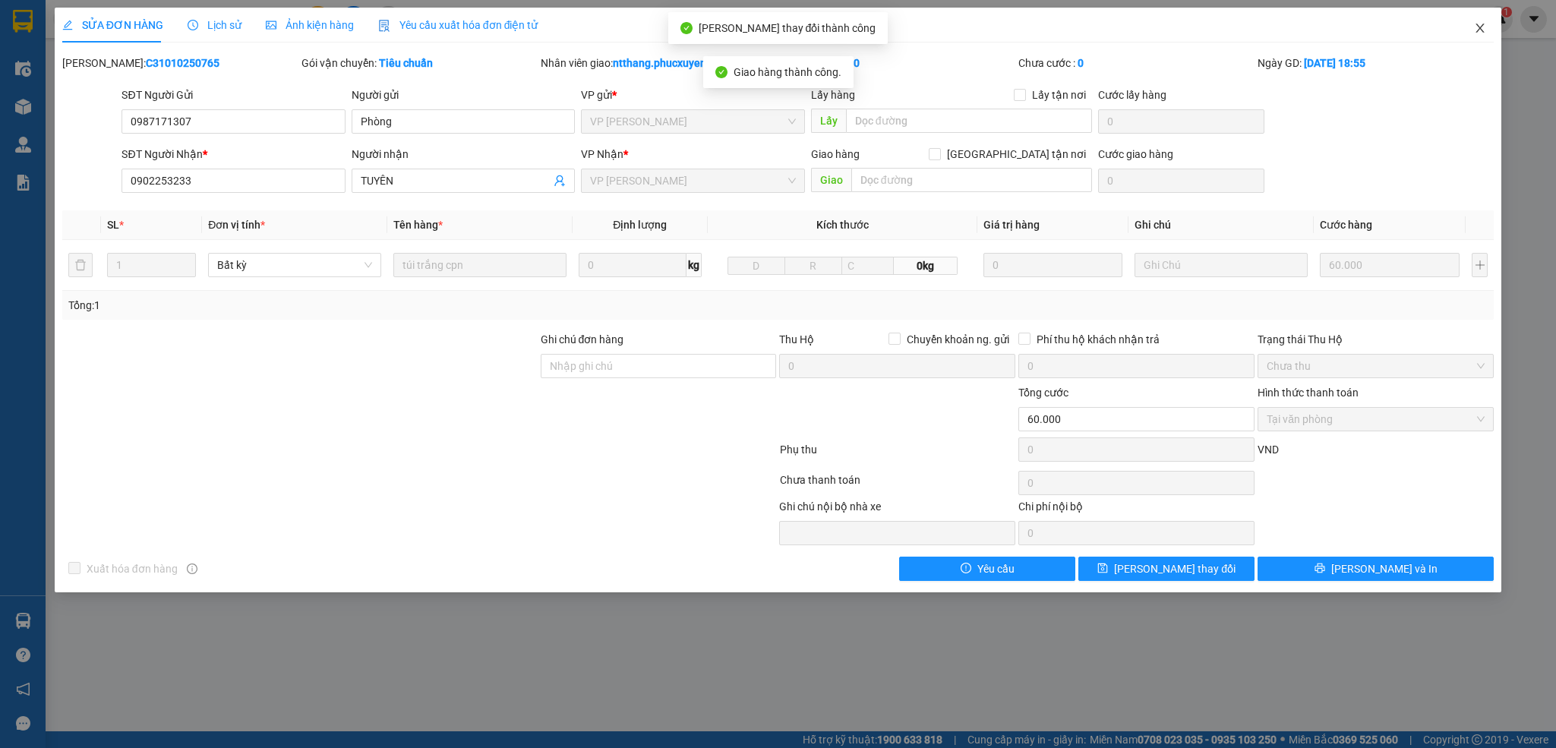
click at [1478, 27] on icon "close" at bounding box center [1480, 28] width 8 height 9
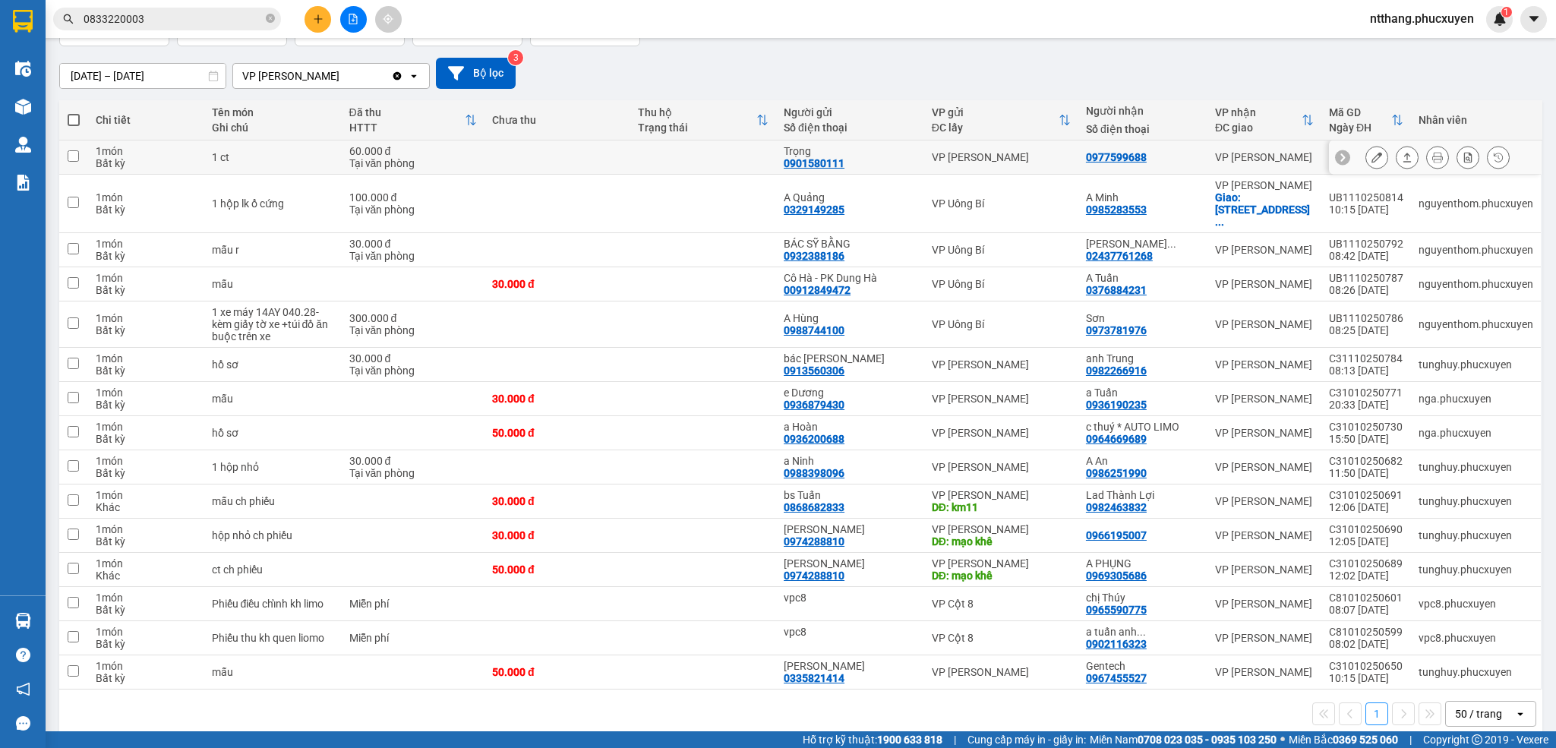
scroll to position [142, 0]
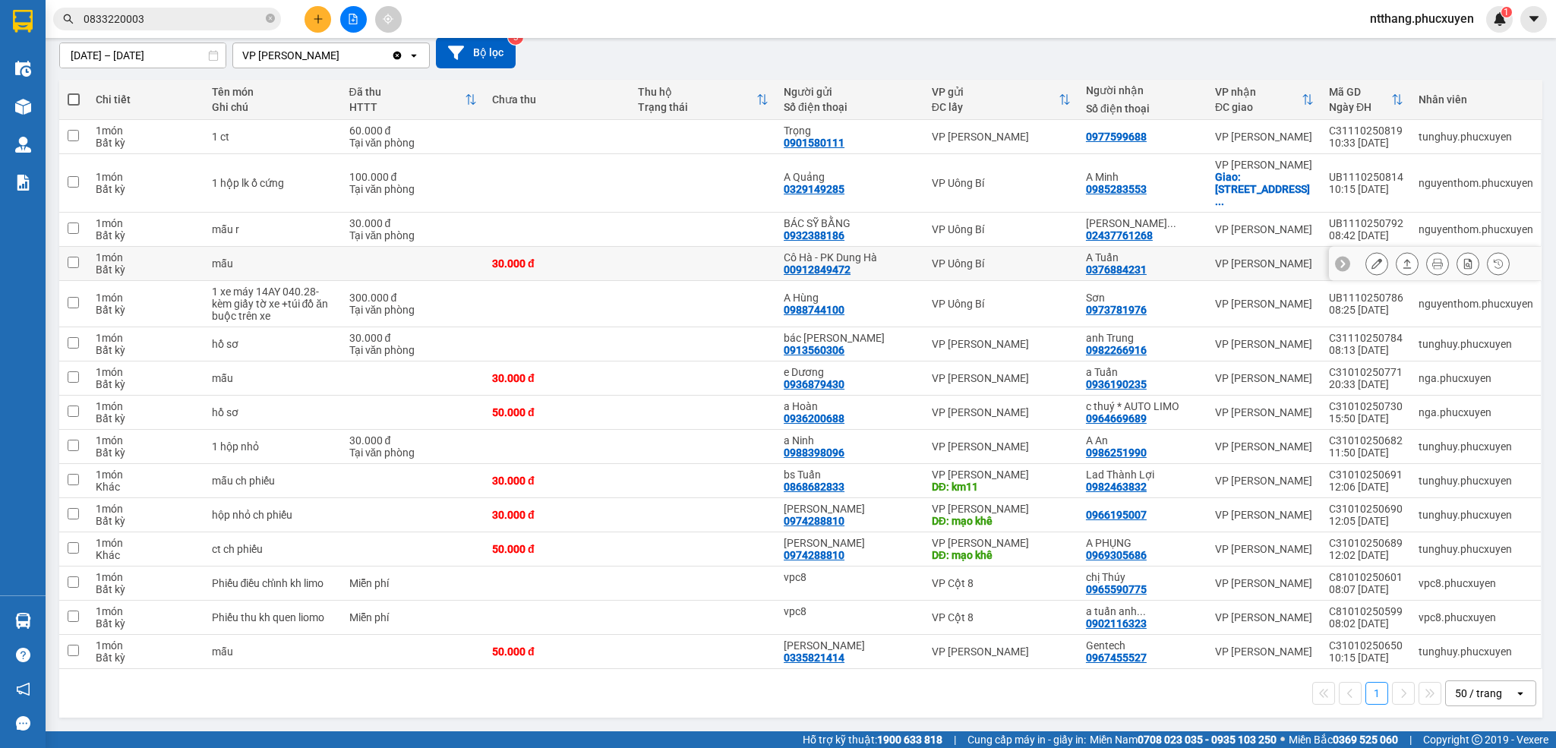
click at [1371, 258] on icon at bounding box center [1376, 263] width 11 height 11
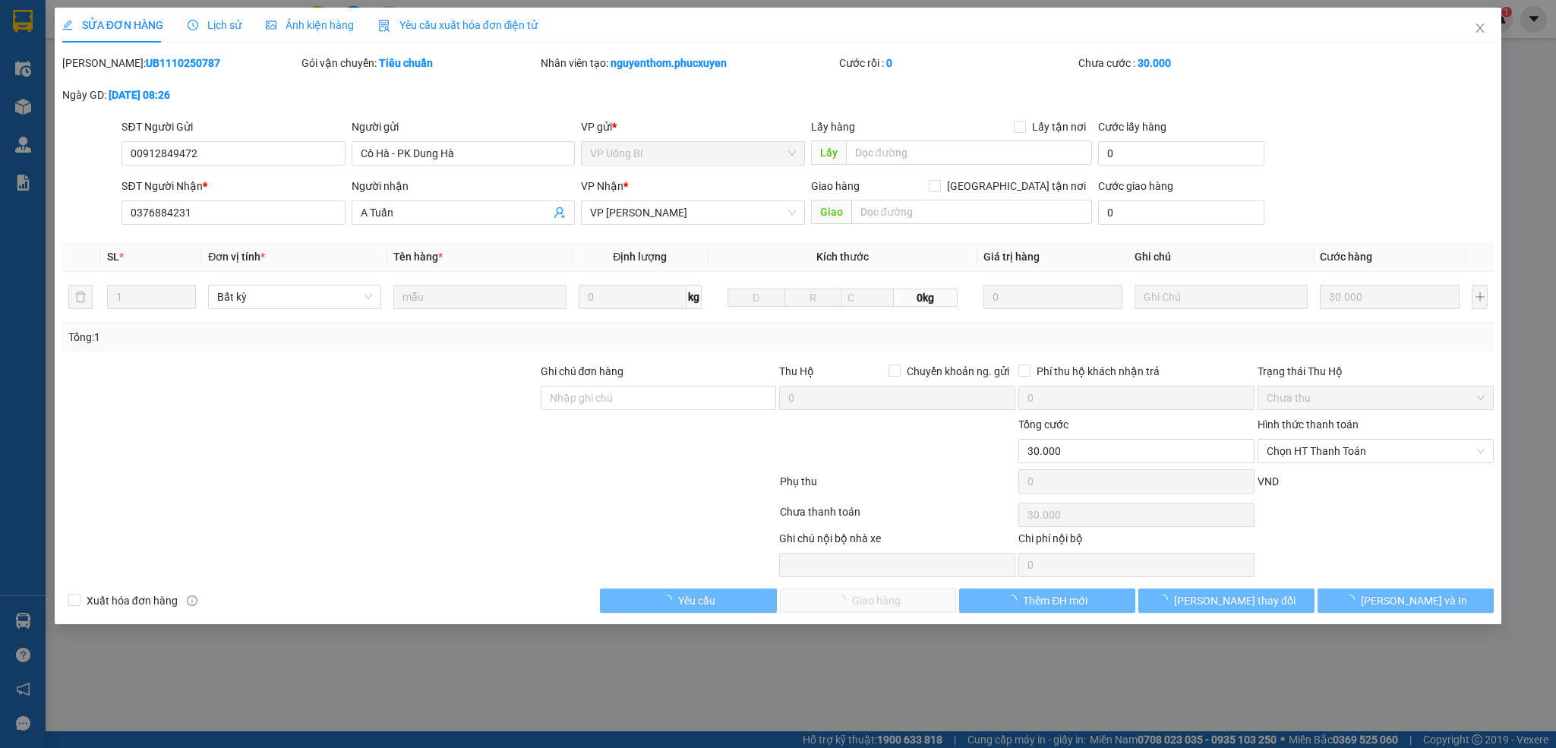
type input "00912849472"
type input "Cô Hà - PK Dung Hà"
type input "0376884231"
type input "A Tuấn"
type input "0"
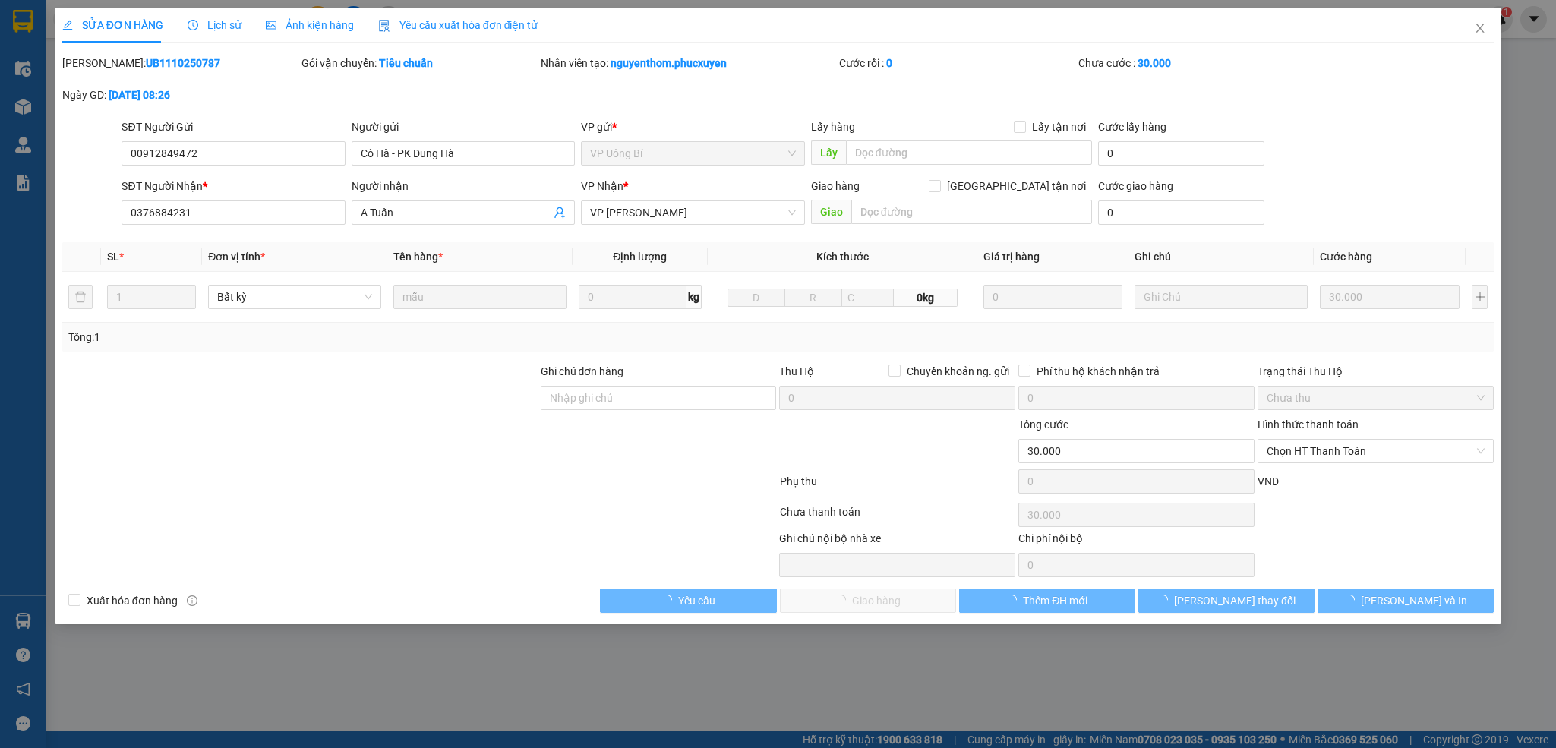
type input "30.000"
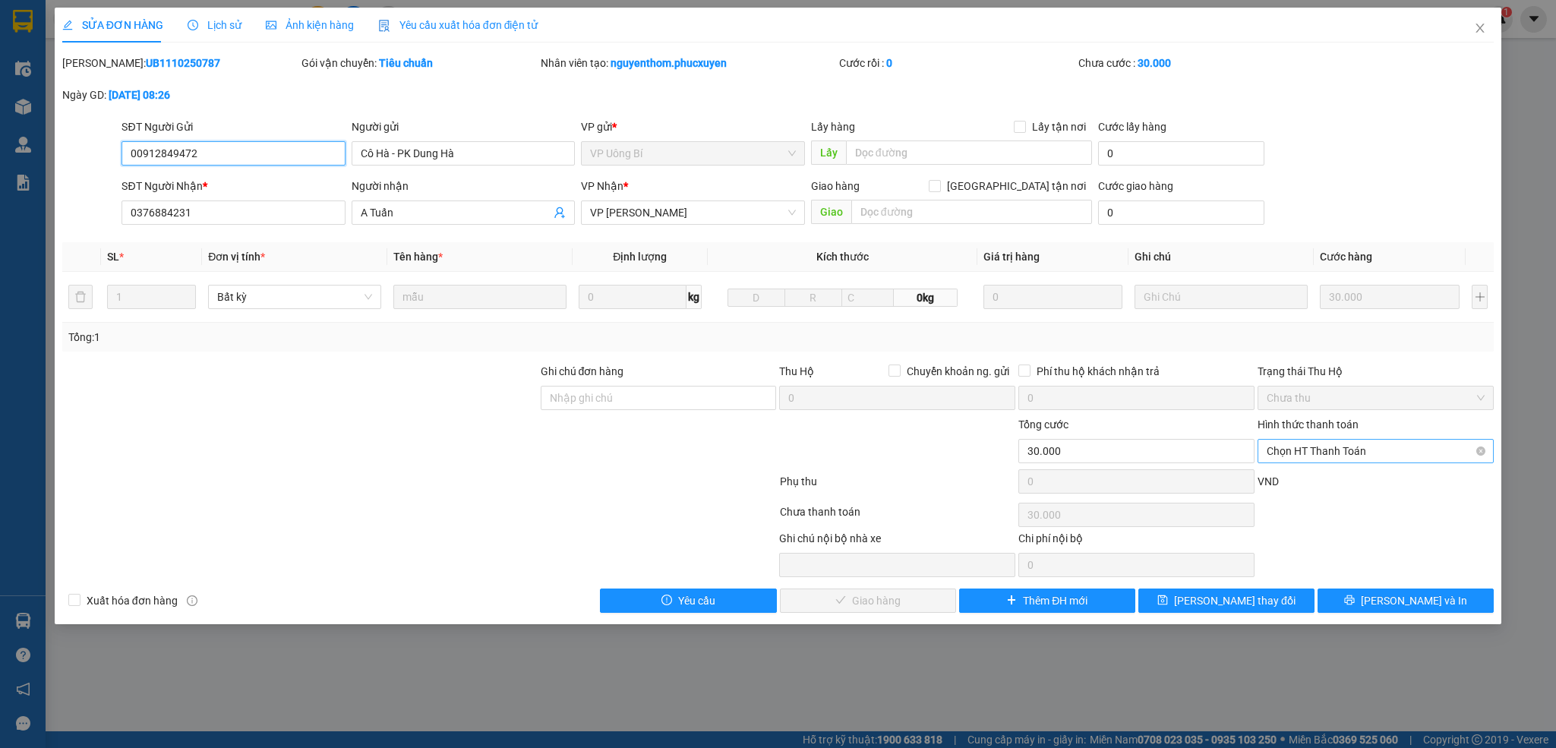
click at [1299, 451] on span "Chọn HT Thanh Toán" at bounding box center [1376, 451] width 218 height 23
click at [1303, 481] on div "Tại văn phòng" at bounding box center [1376, 483] width 218 height 17
type input "0"
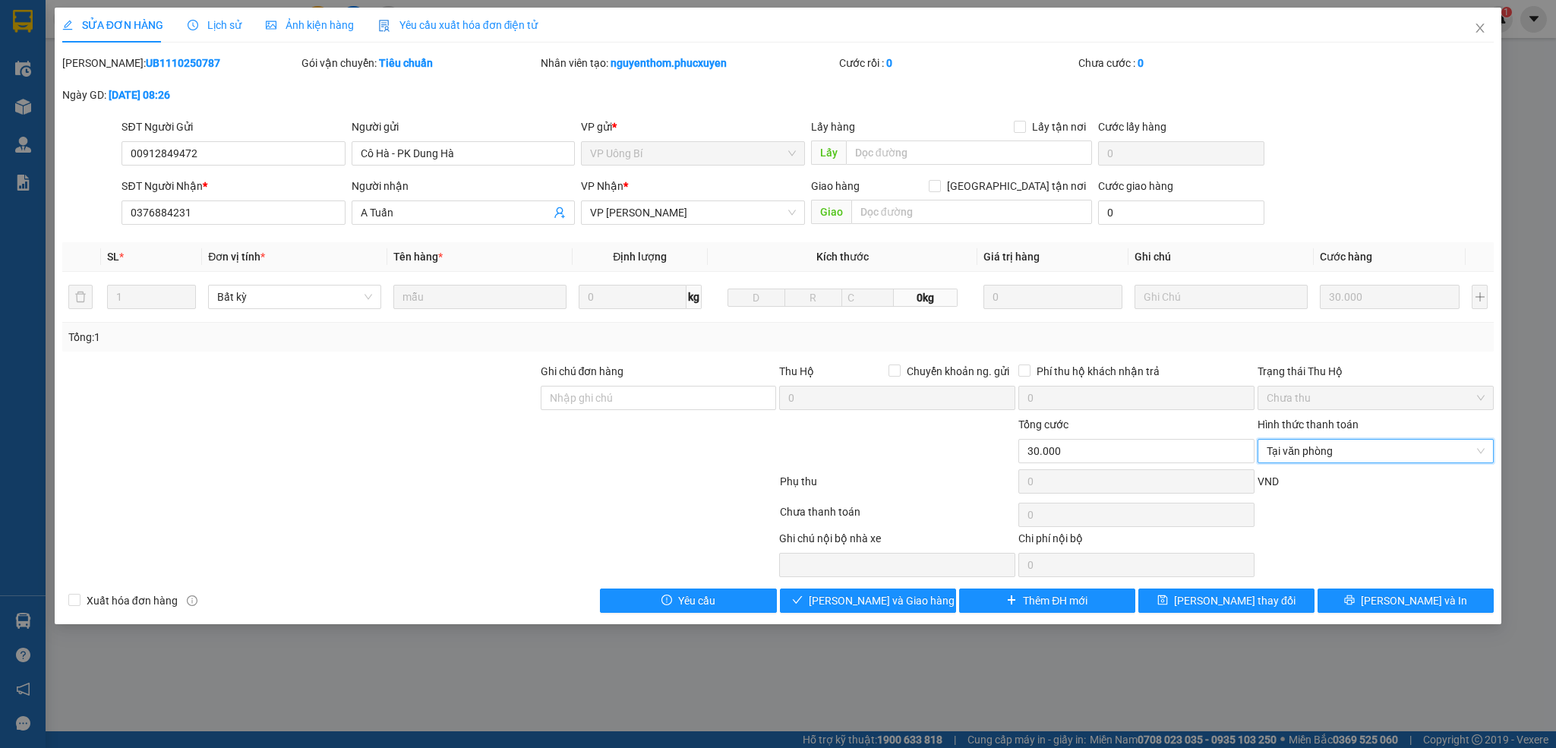
click at [918, 617] on div "SỬA ĐƠN HÀNG Lịch sử Ảnh kiện hàng Yêu cầu xuất hóa đơn điện tử Total Paid Fee …" at bounding box center [778, 316] width 1447 height 617
click at [911, 613] on button "[PERSON_NAME] và Giao hàng" at bounding box center [868, 600] width 176 height 24
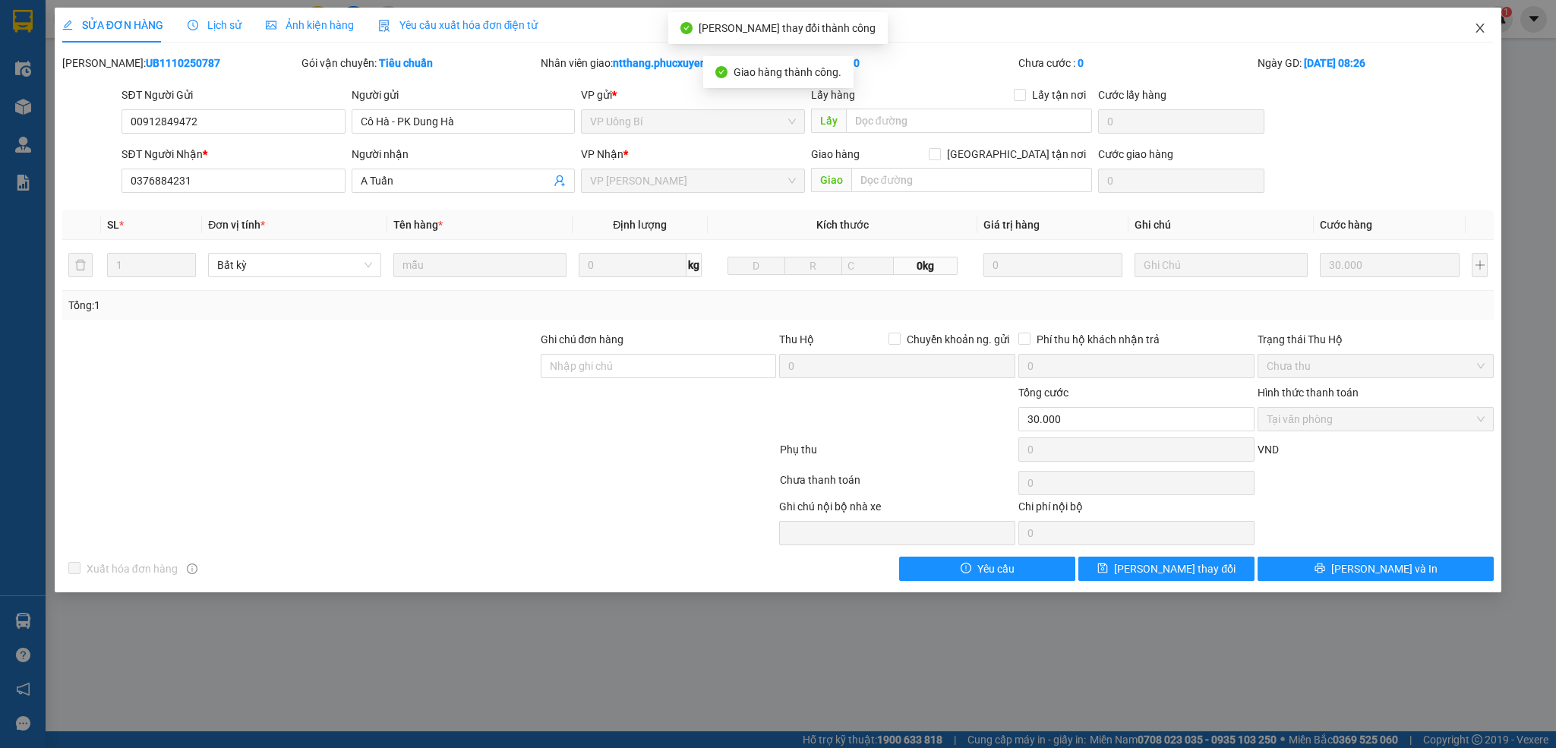
click at [1476, 32] on icon "close" at bounding box center [1480, 28] width 12 height 12
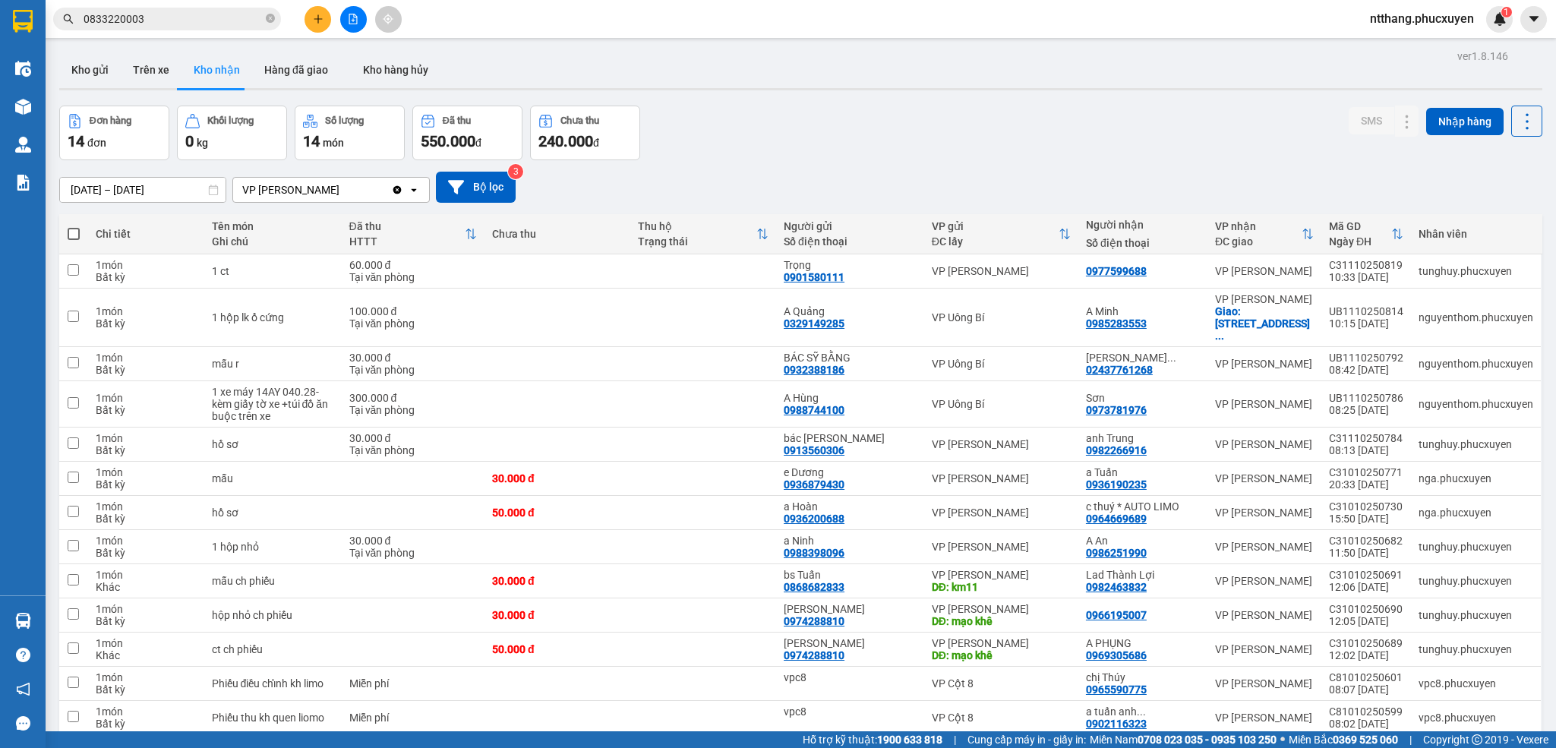
scroll to position [108, 0]
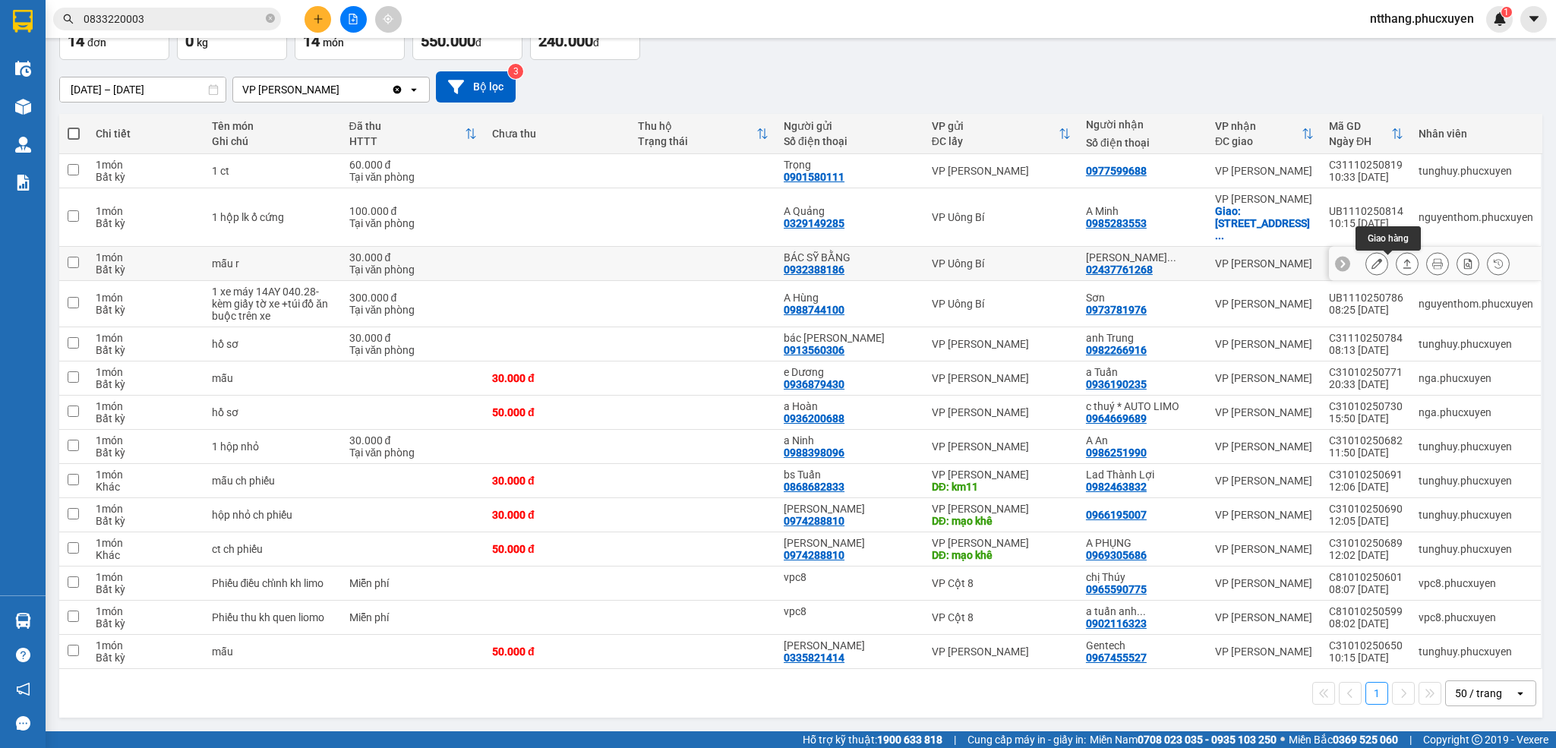
click at [1402, 258] on icon at bounding box center [1407, 263] width 11 height 11
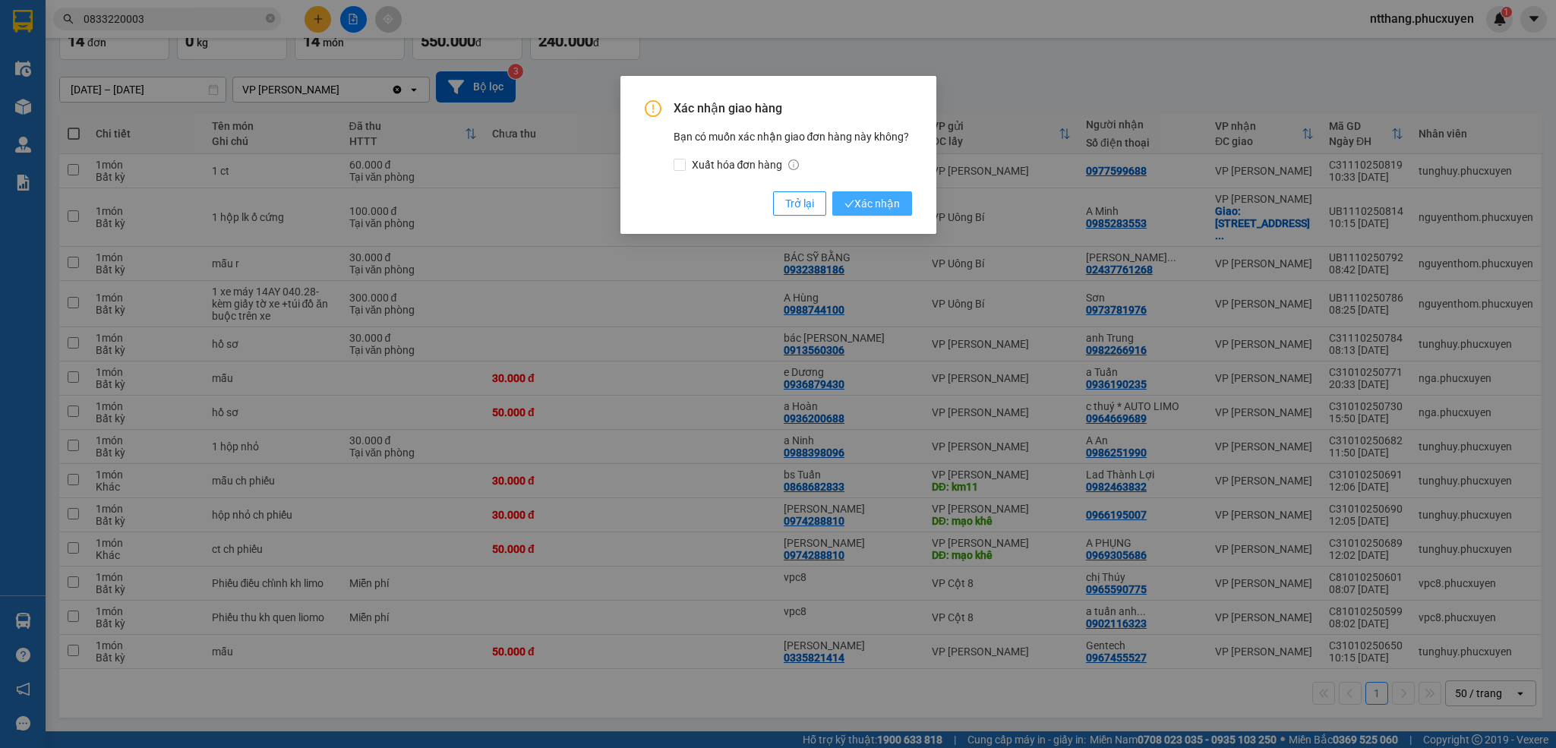
click at [893, 203] on span "Xác nhận" at bounding box center [871, 203] width 55 height 17
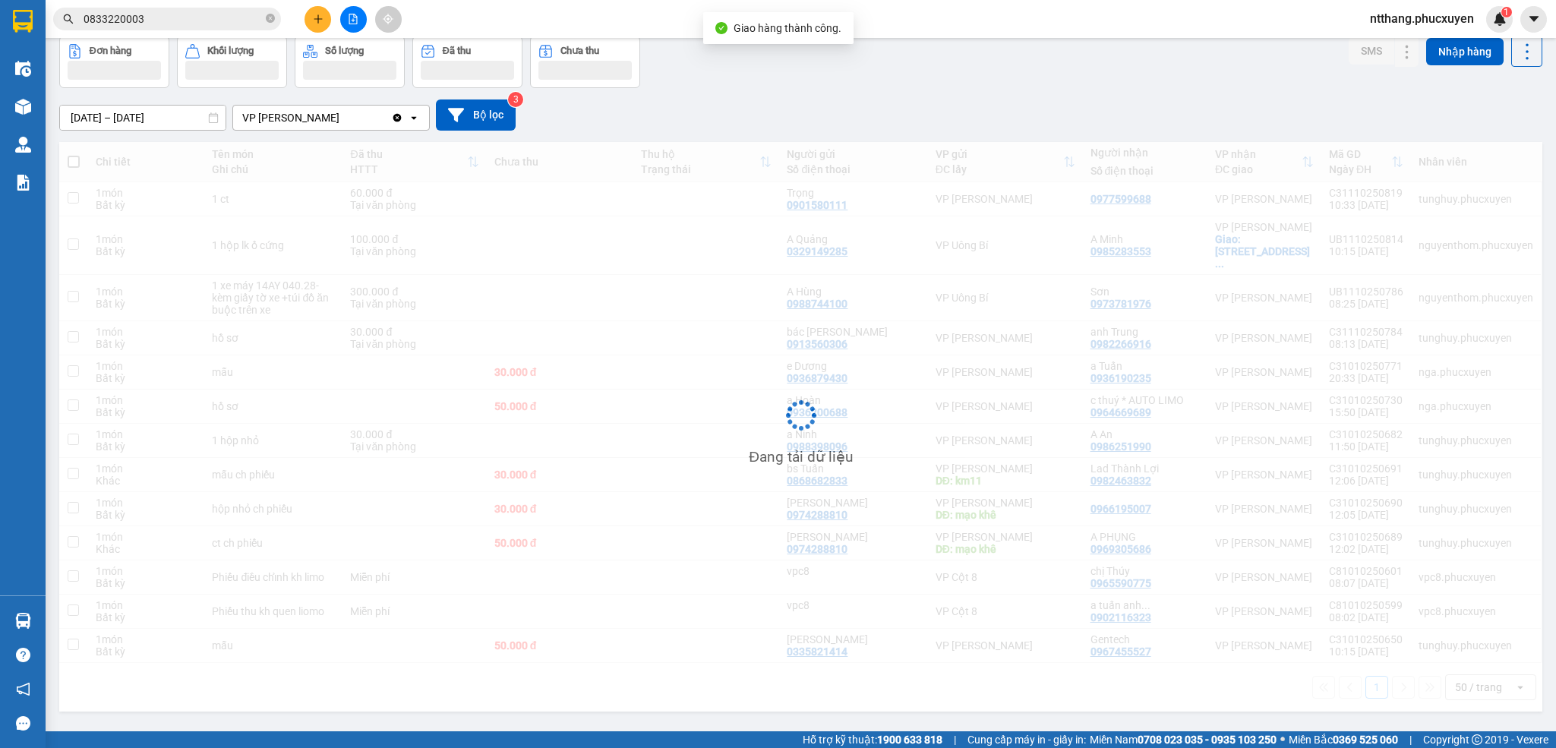
scroll to position [73, 0]
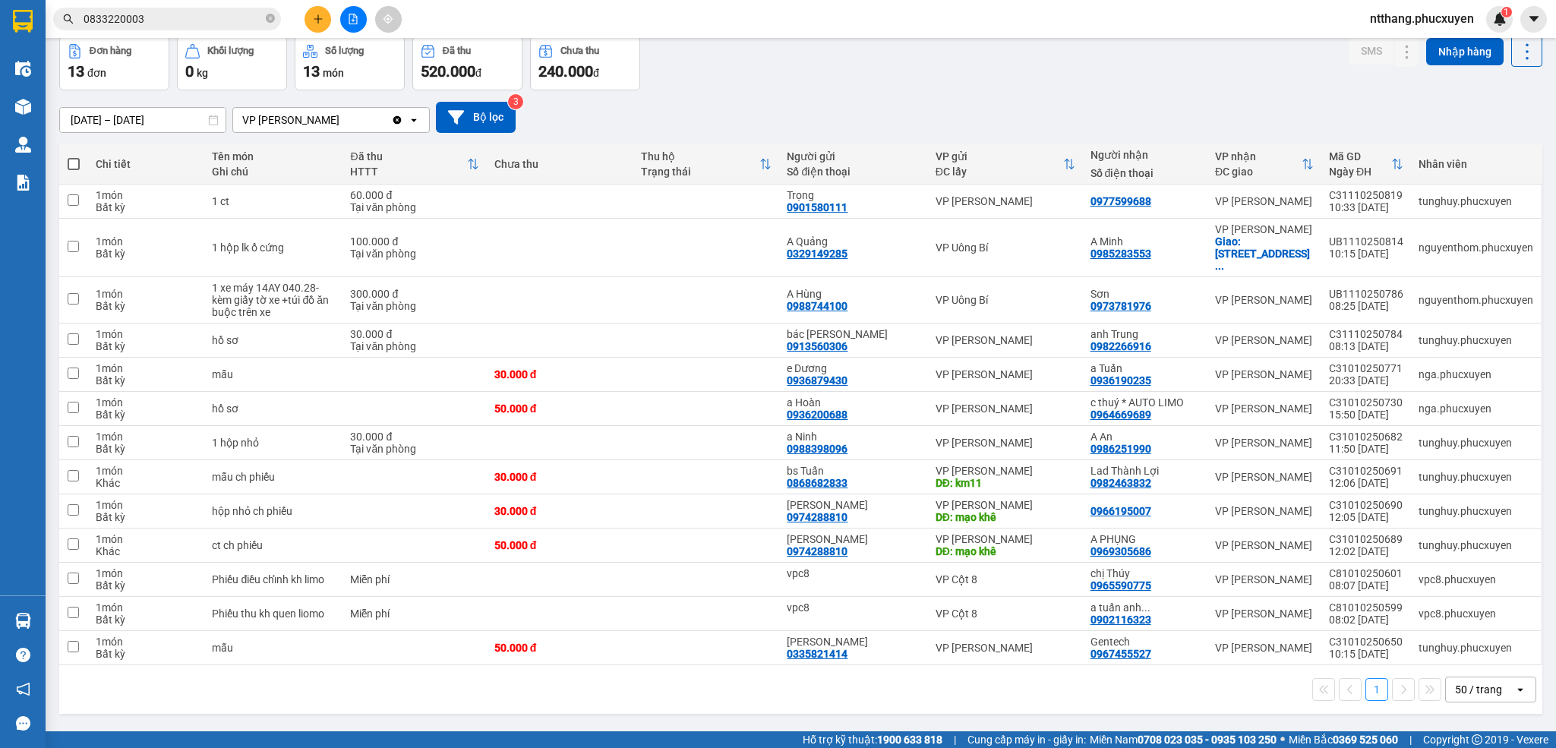
drag, startPoint x: 825, startPoint y: 96, endPoint x: 722, endPoint y: 96, distance: 103.3
click at [822, 96] on div "[DATE] – [DATE] Press the down arrow key to interact with the calendar and sele…" at bounding box center [800, 117] width 1483 height 54
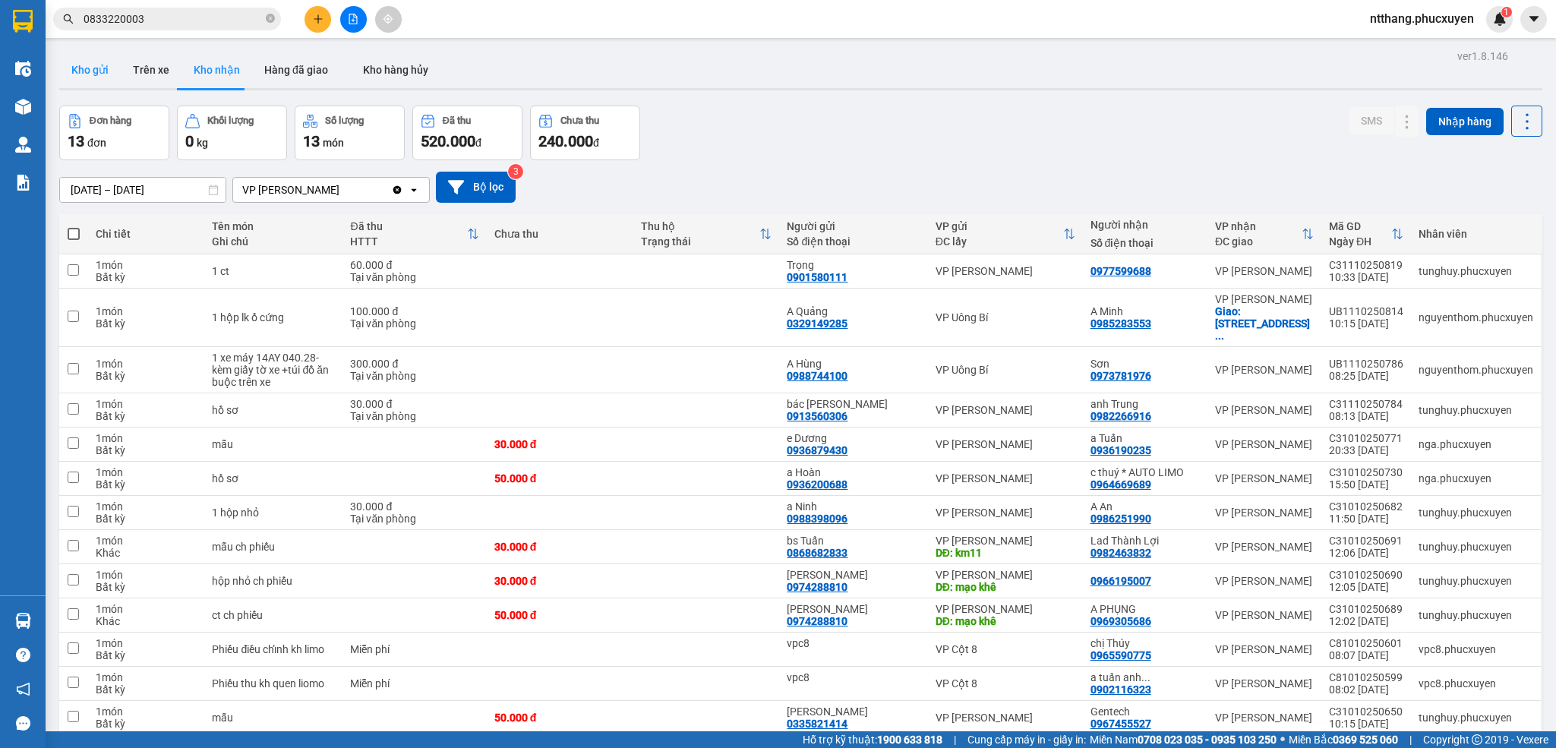
click at [83, 73] on button "Kho gửi" at bounding box center [90, 70] width 62 height 36
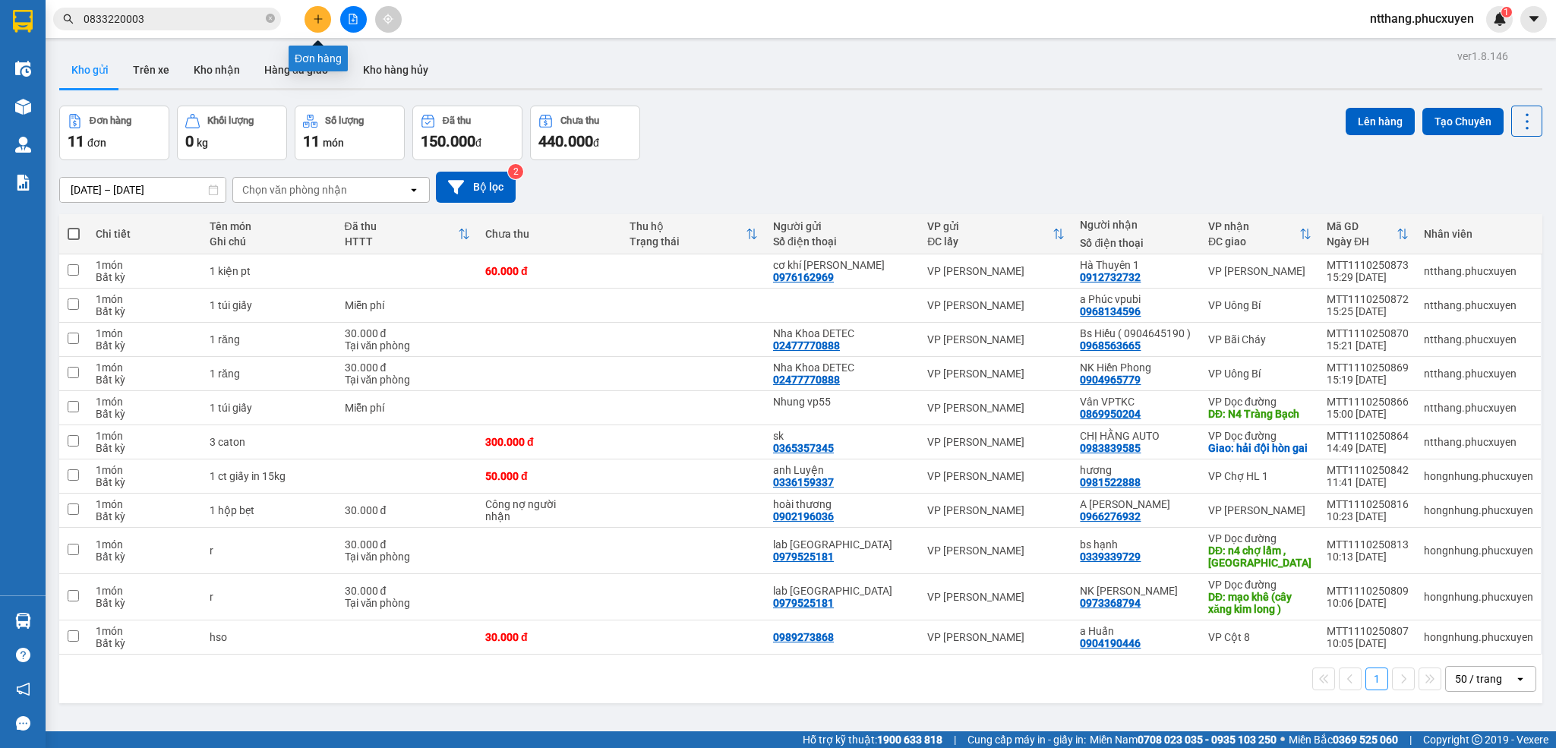
click at [317, 19] on icon "plus" at bounding box center [318, 18] width 8 height 1
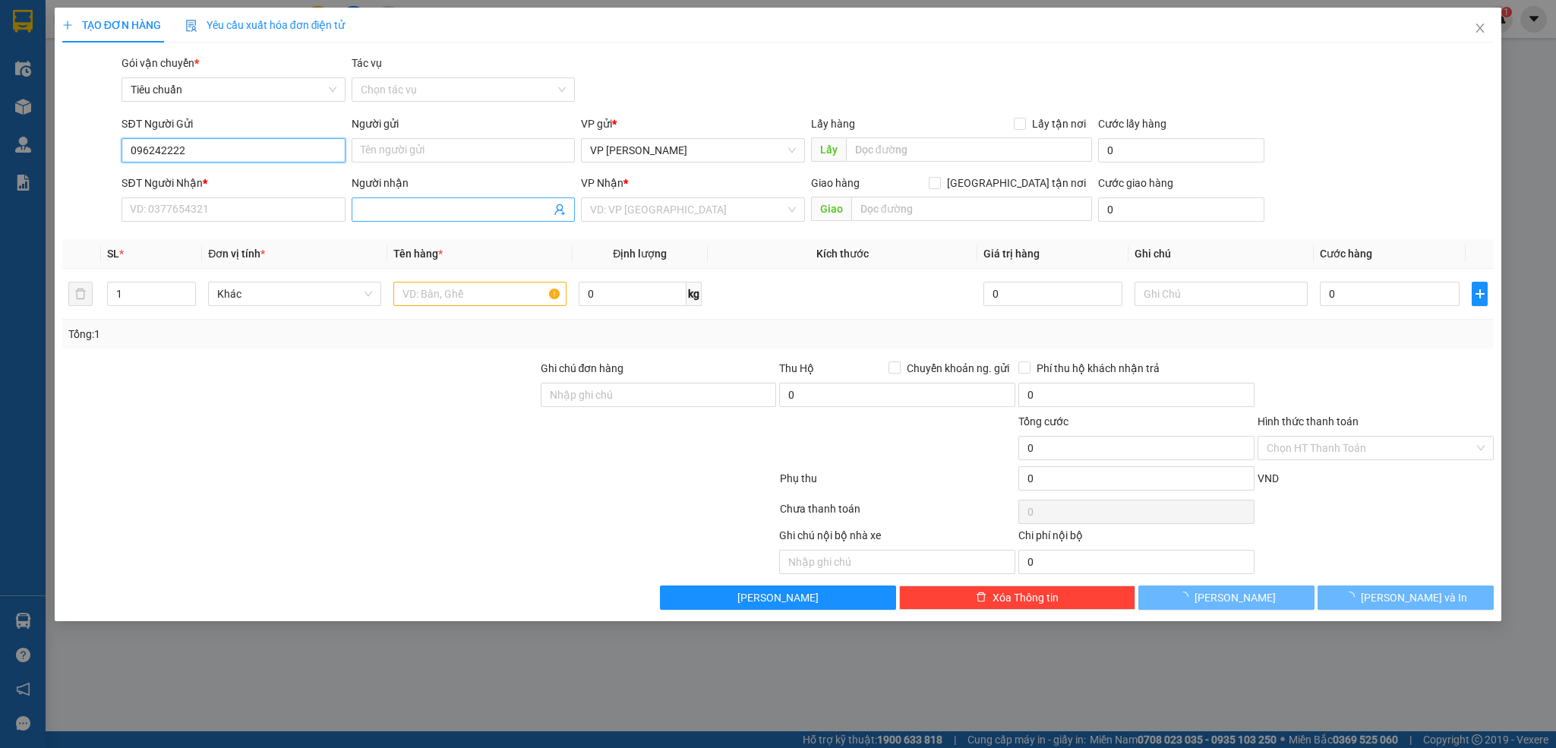
type input "0962422228"
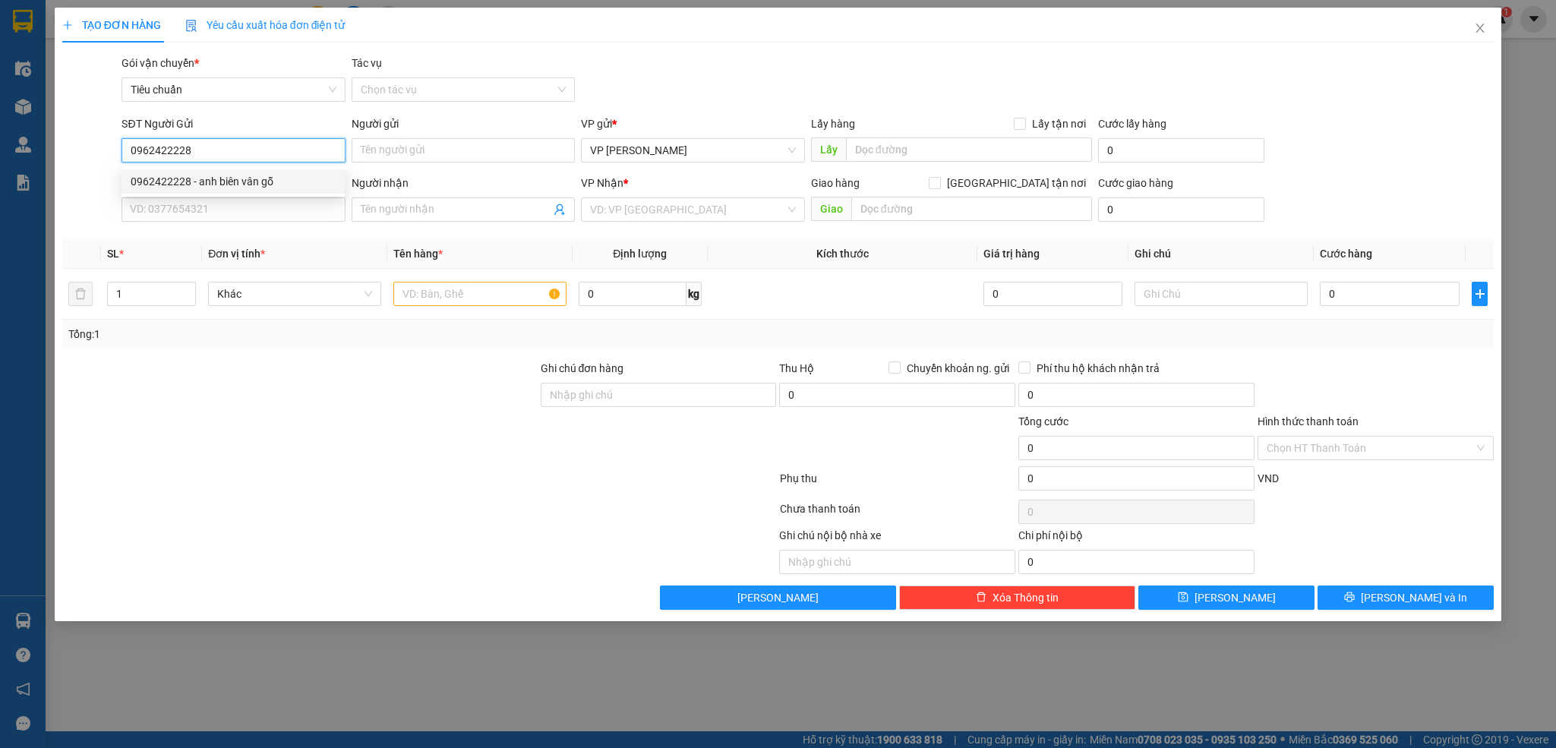
click at [256, 175] on div "0962422228 - anh biên vân gỗ" at bounding box center [233, 181] width 205 height 17
type input "anh biên vân gỗ"
type input "0962422228"
click at [271, 219] on input "SĐT Người Nhận *" at bounding box center [232, 209] width 223 height 24
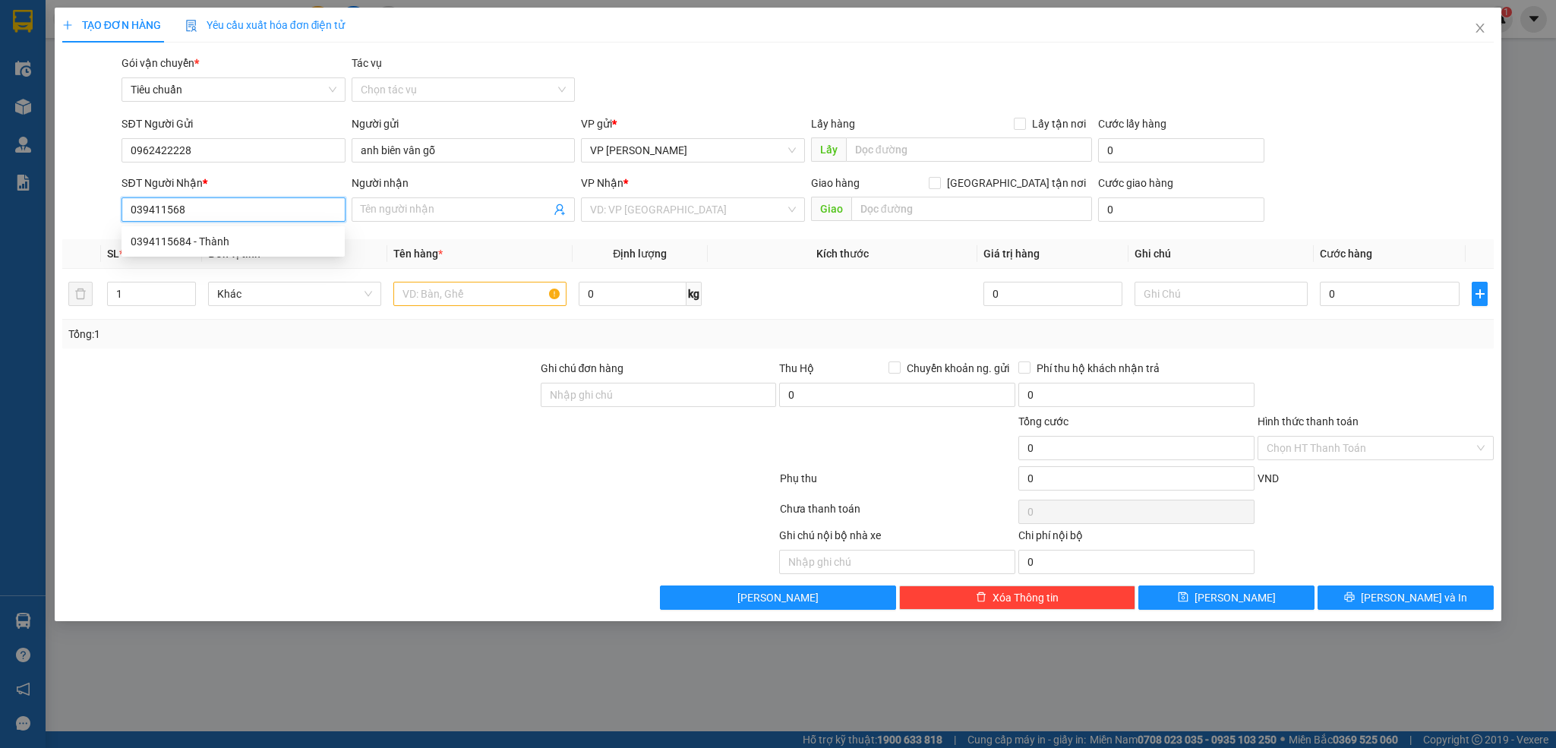
type input "0394115684"
click at [246, 233] on div "0394115684 - Thành" at bounding box center [233, 241] width 205 height 17
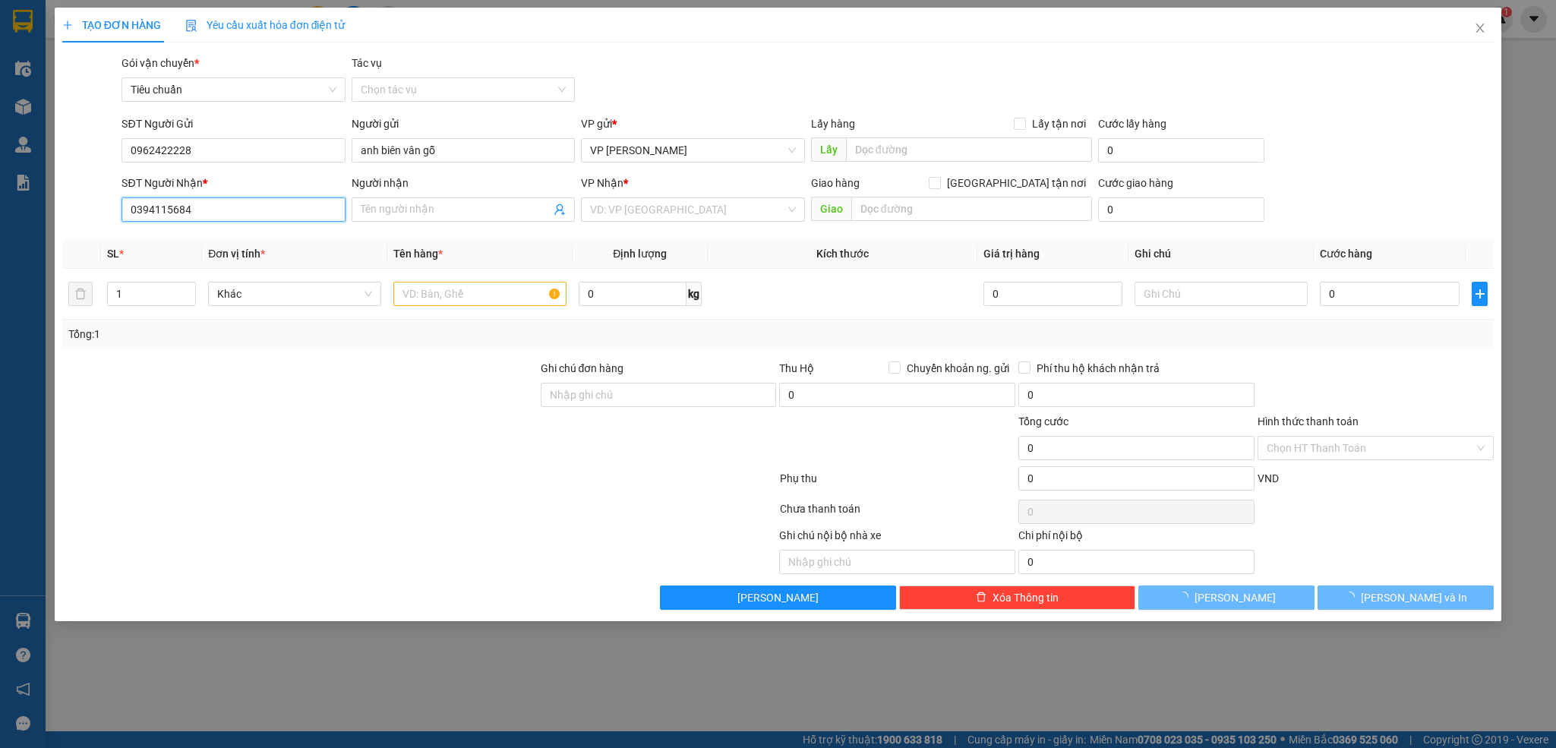
type input "Thành"
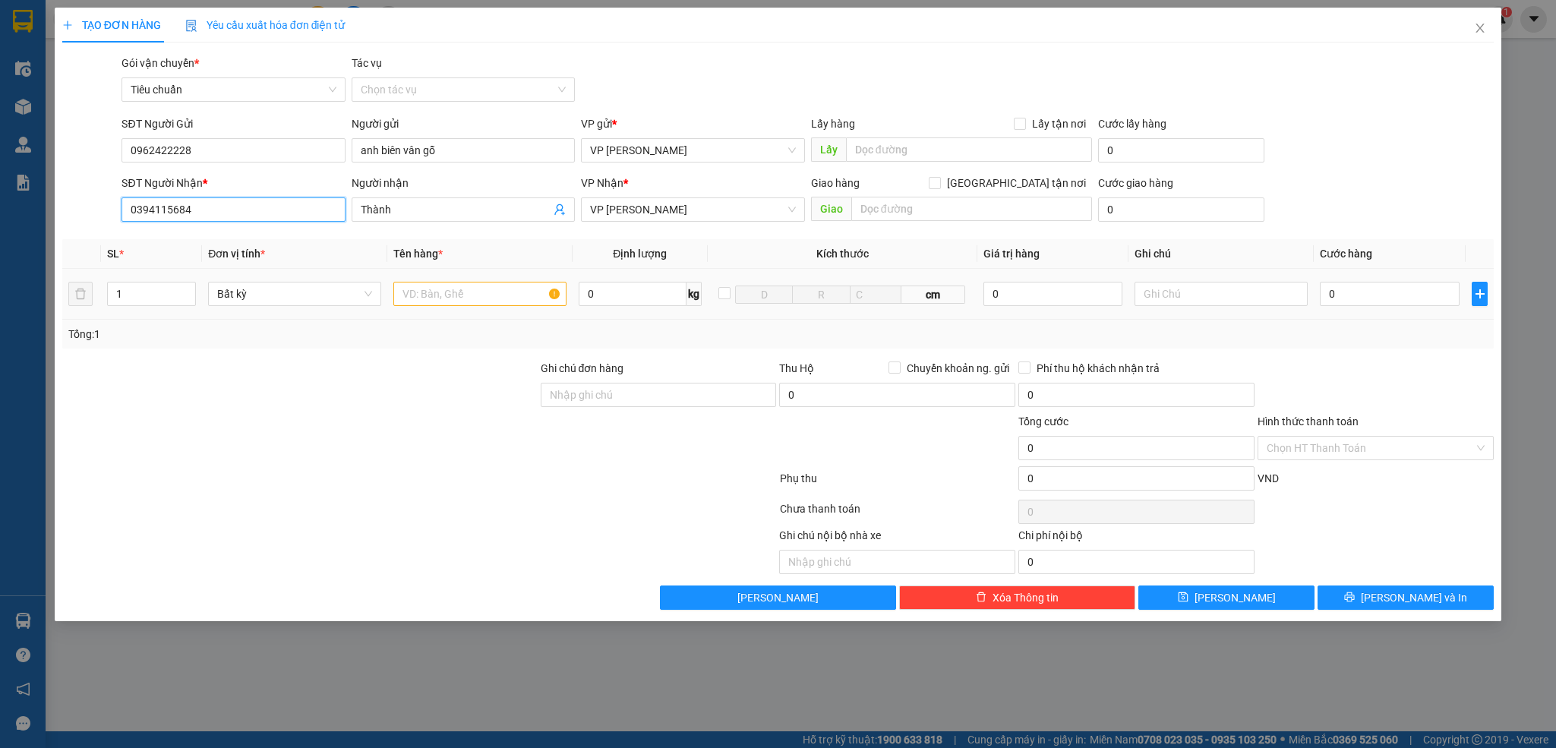
type input "0394115684"
click at [461, 296] on input "text" at bounding box center [479, 294] width 173 height 24
type input "1 hộp pt"
click at [1383, 297] on input "0" at bounding box center [1390, 294] width 140 height 24
type input "5"
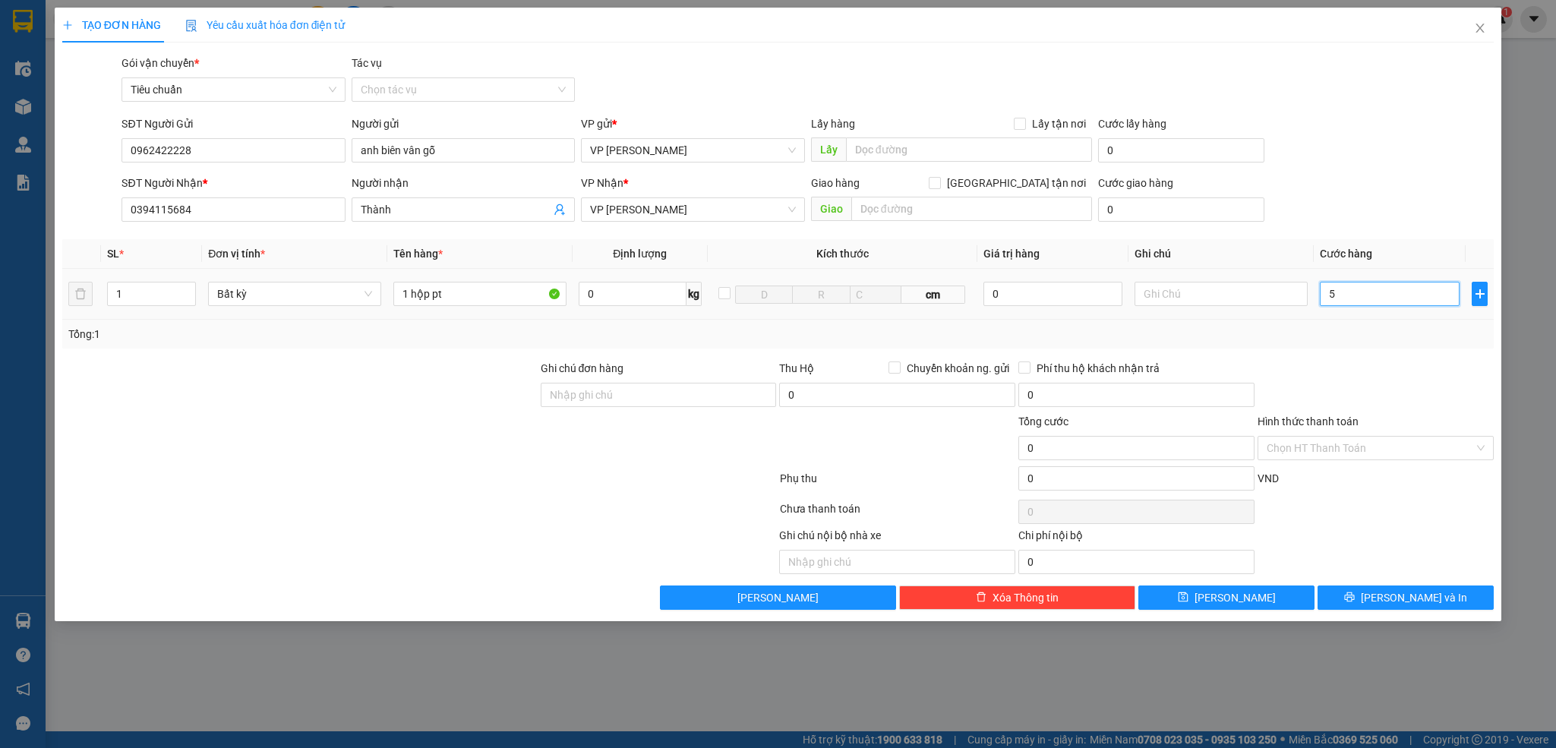
type input "5"
type input "50"
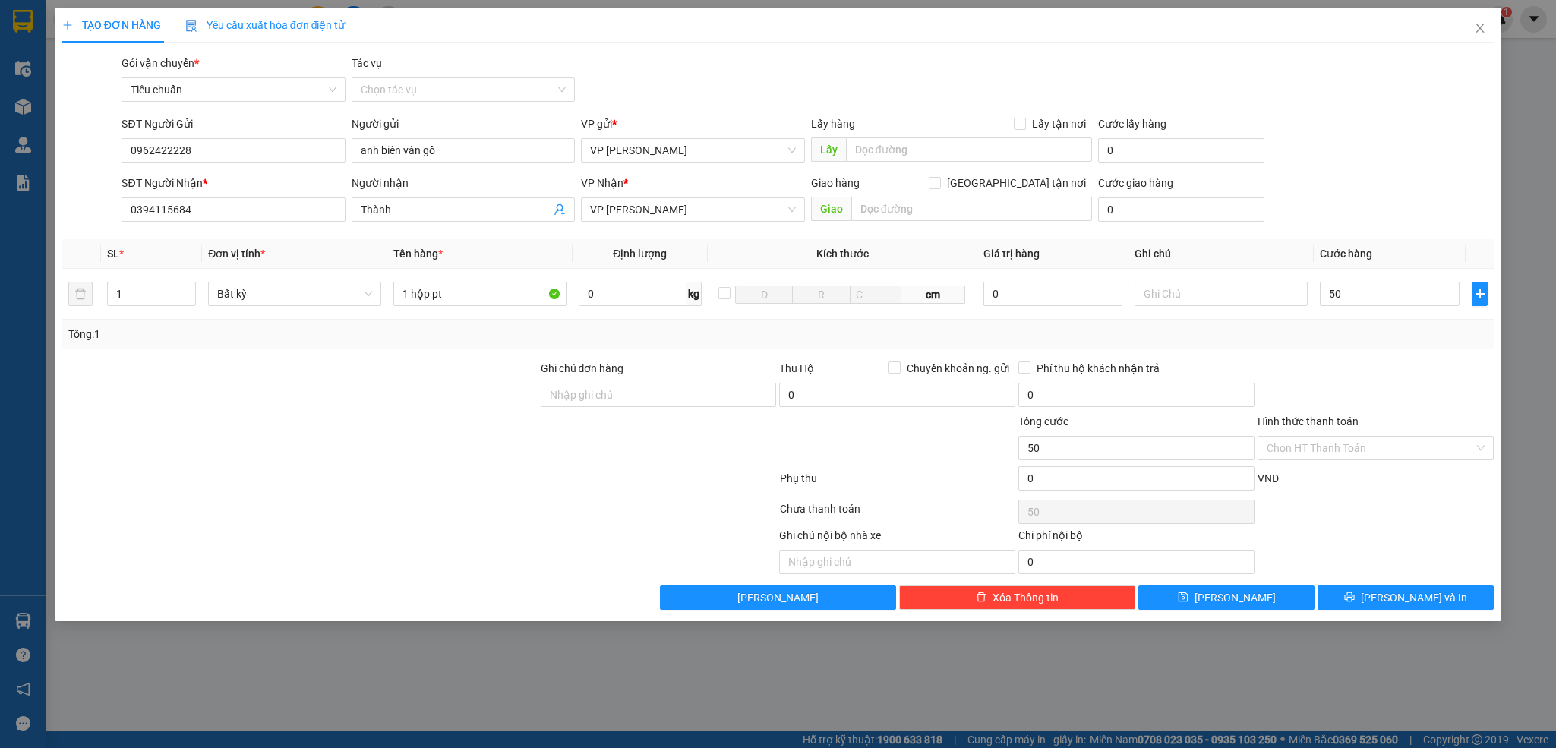
type input "50.000"
click at [1363, 376] on div at bounding box center [1375, 386] width 239 height 53
click at [1358, 376] on div at bounding box center [1375, 386] width 239 height 53
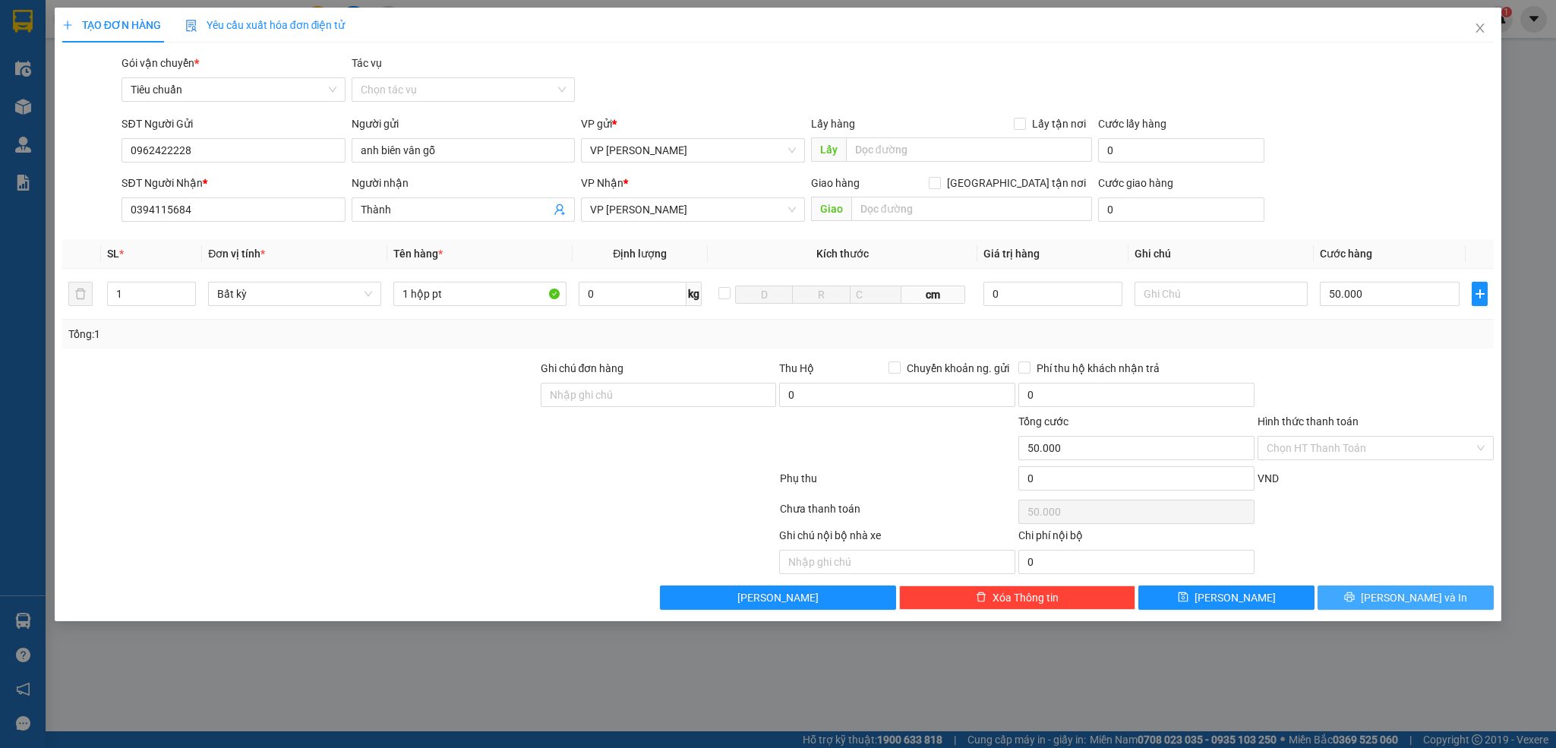
click at [1393, 599] on span "[PERSON_NAME] và In" at bounding box center [1414, 597] width 106 height 17
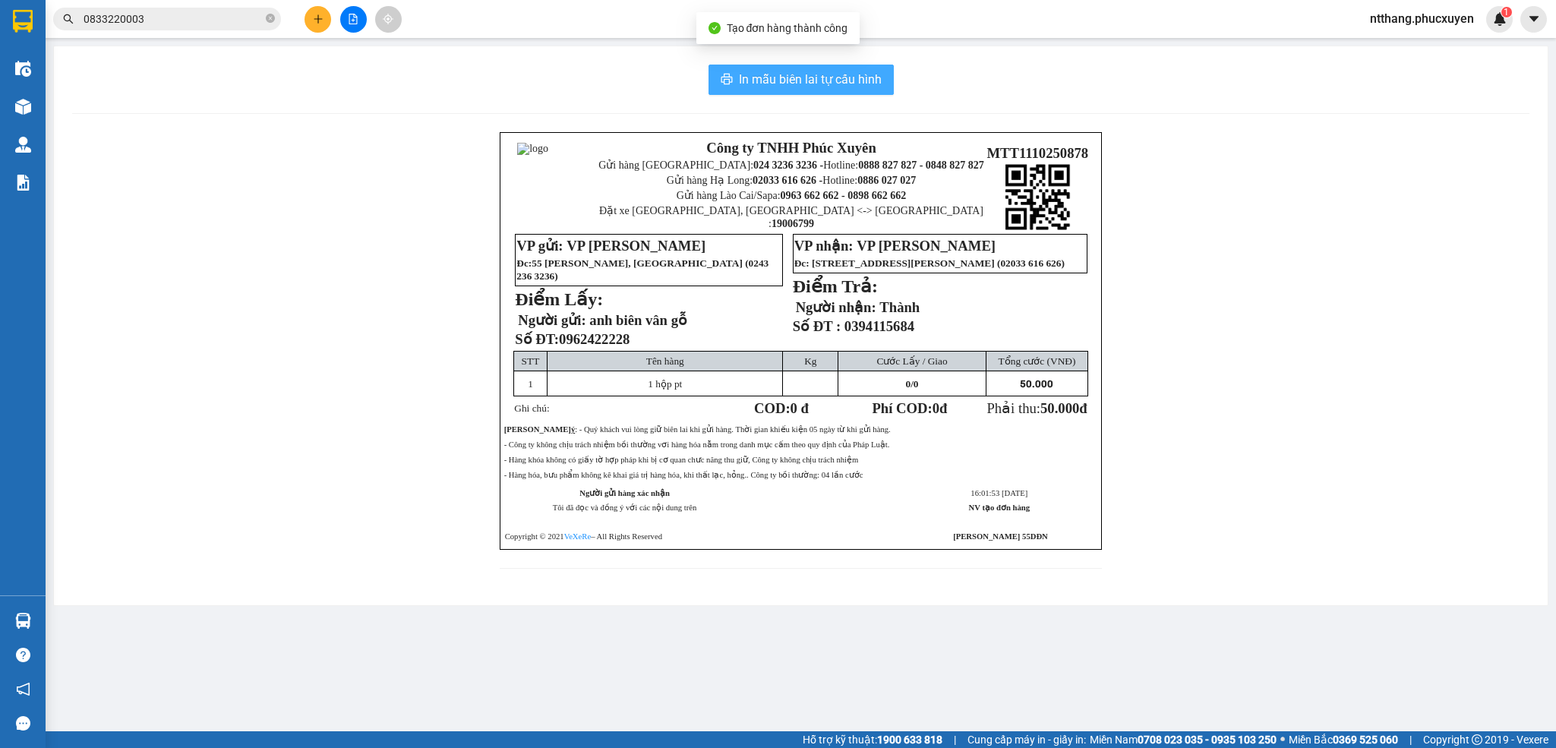
click at [781, 82] on span "In mẫu biên lai tự cấu hình" at bounding box center [810, 79] width 143 height 19
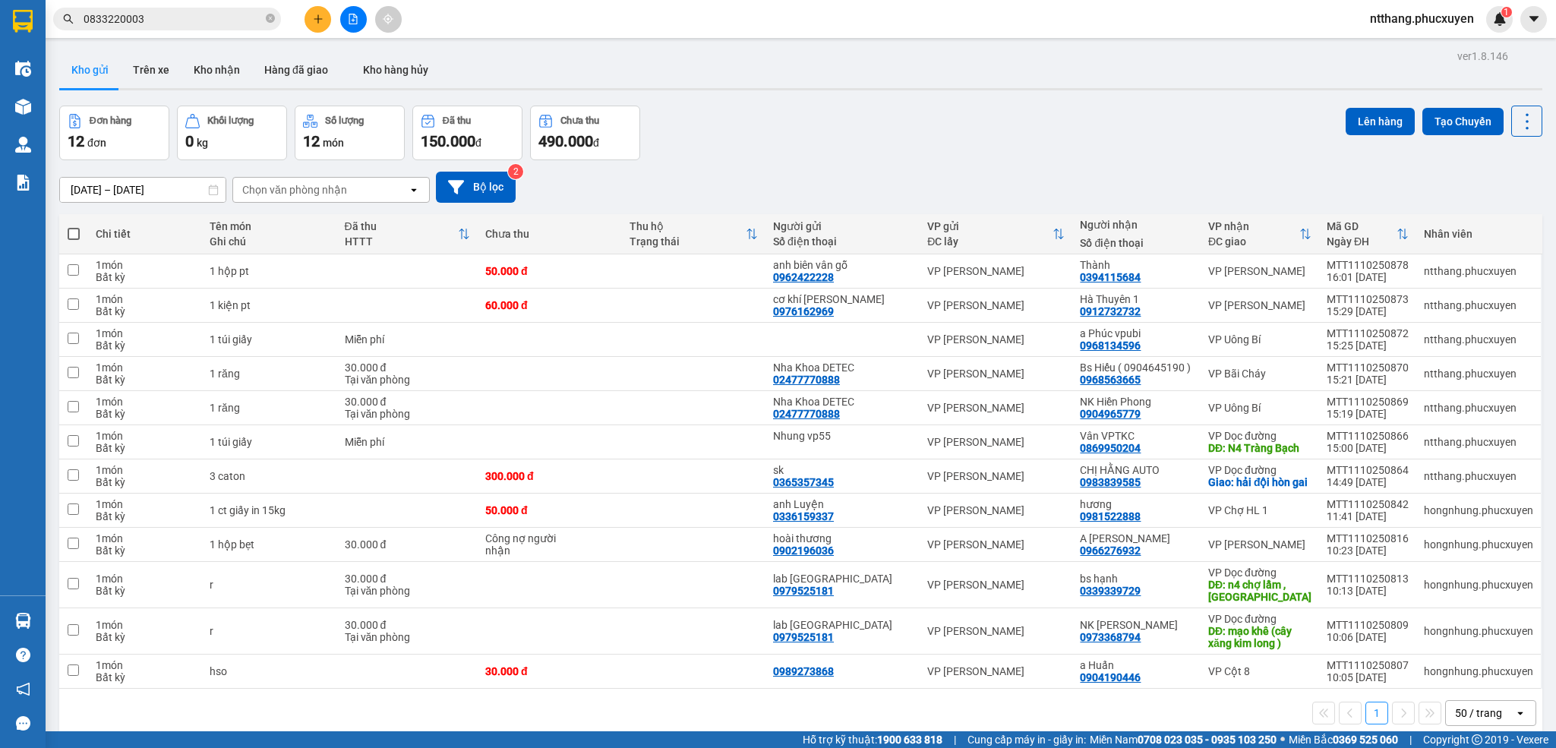
click at [78, 231] on span at bounding box center [74, 234] width 12 height 12
click at [74, 226] on input "checkbox" at bounding box center [74, 226] width 0 height 0
checkbox input "true"
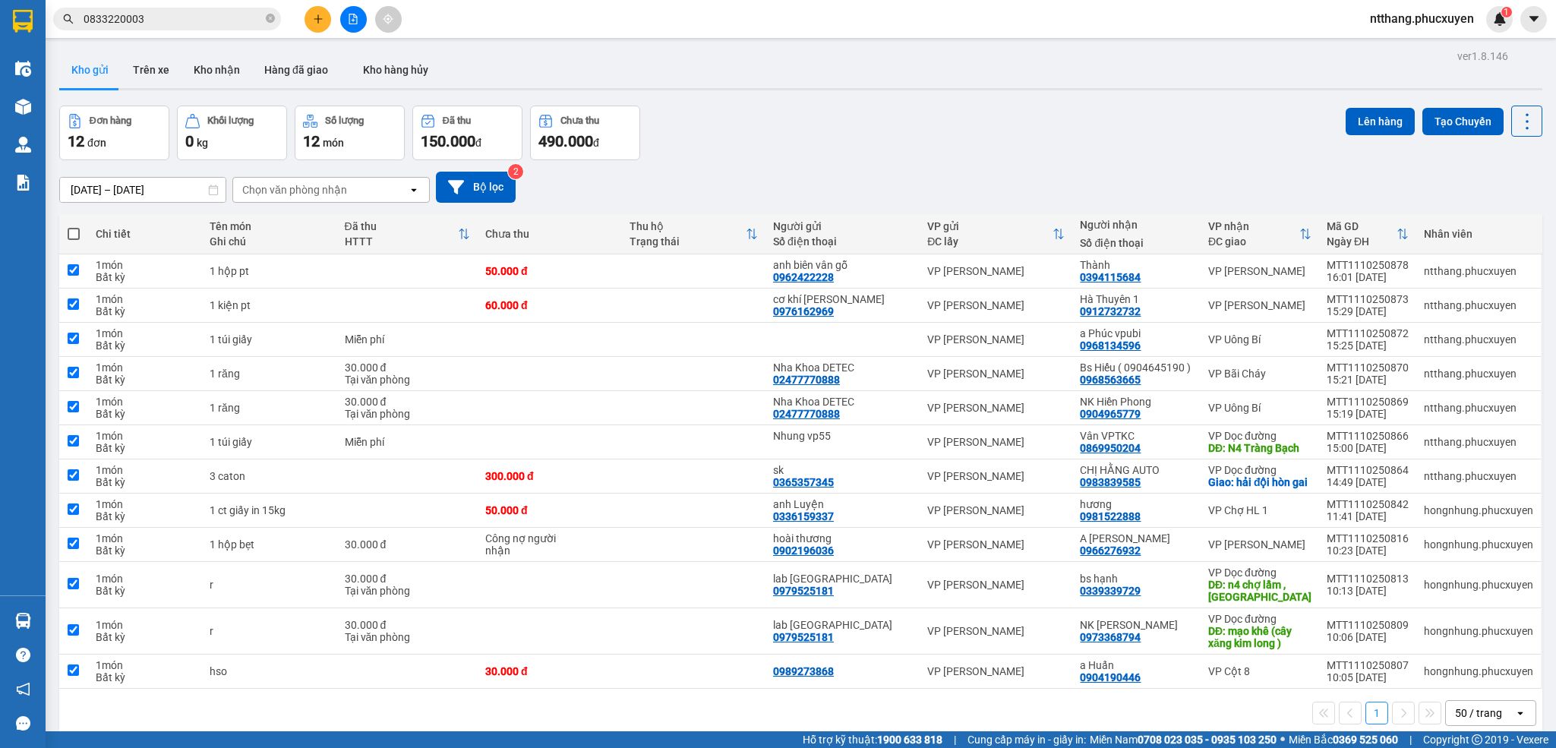
checkbox input "true"
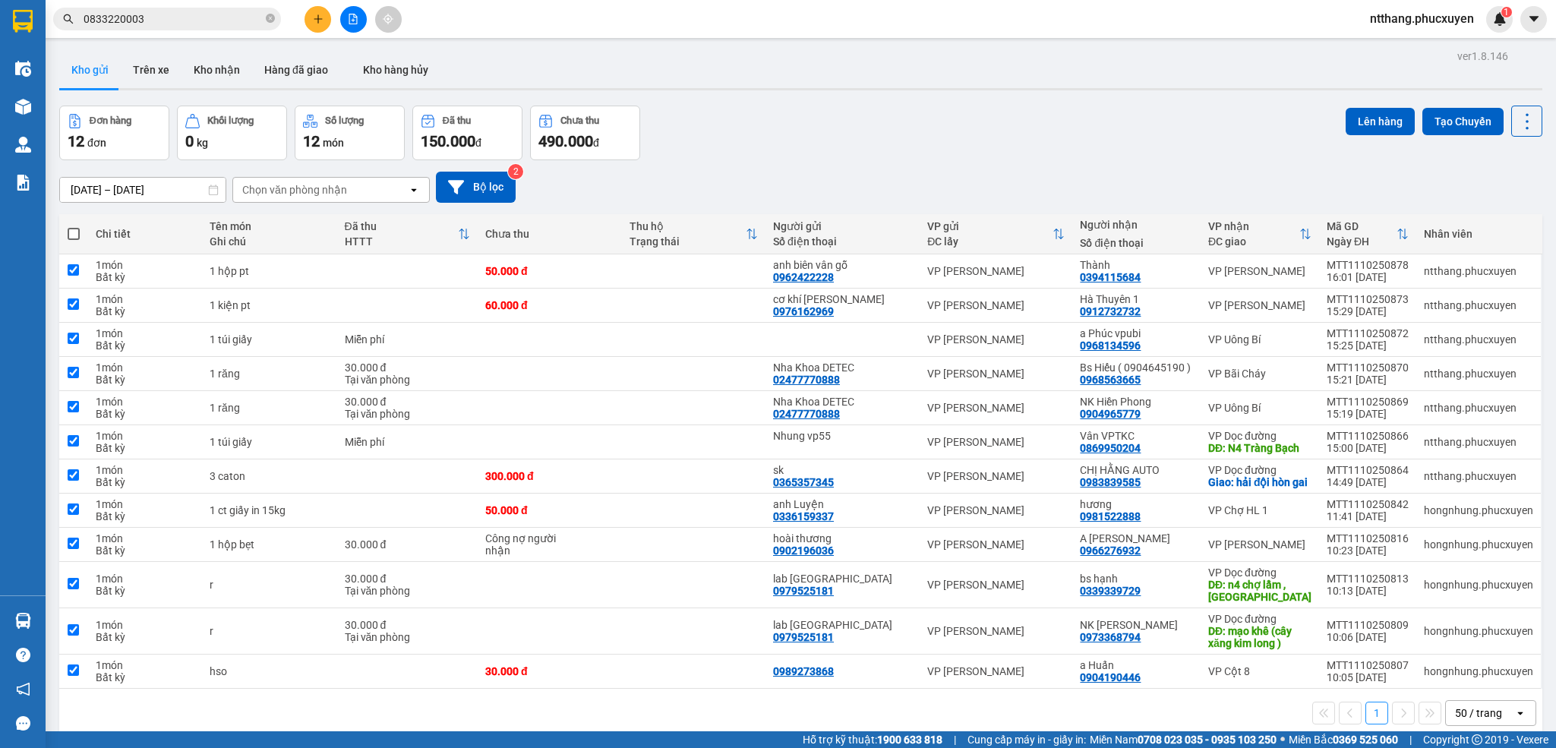
checkbox input "true"
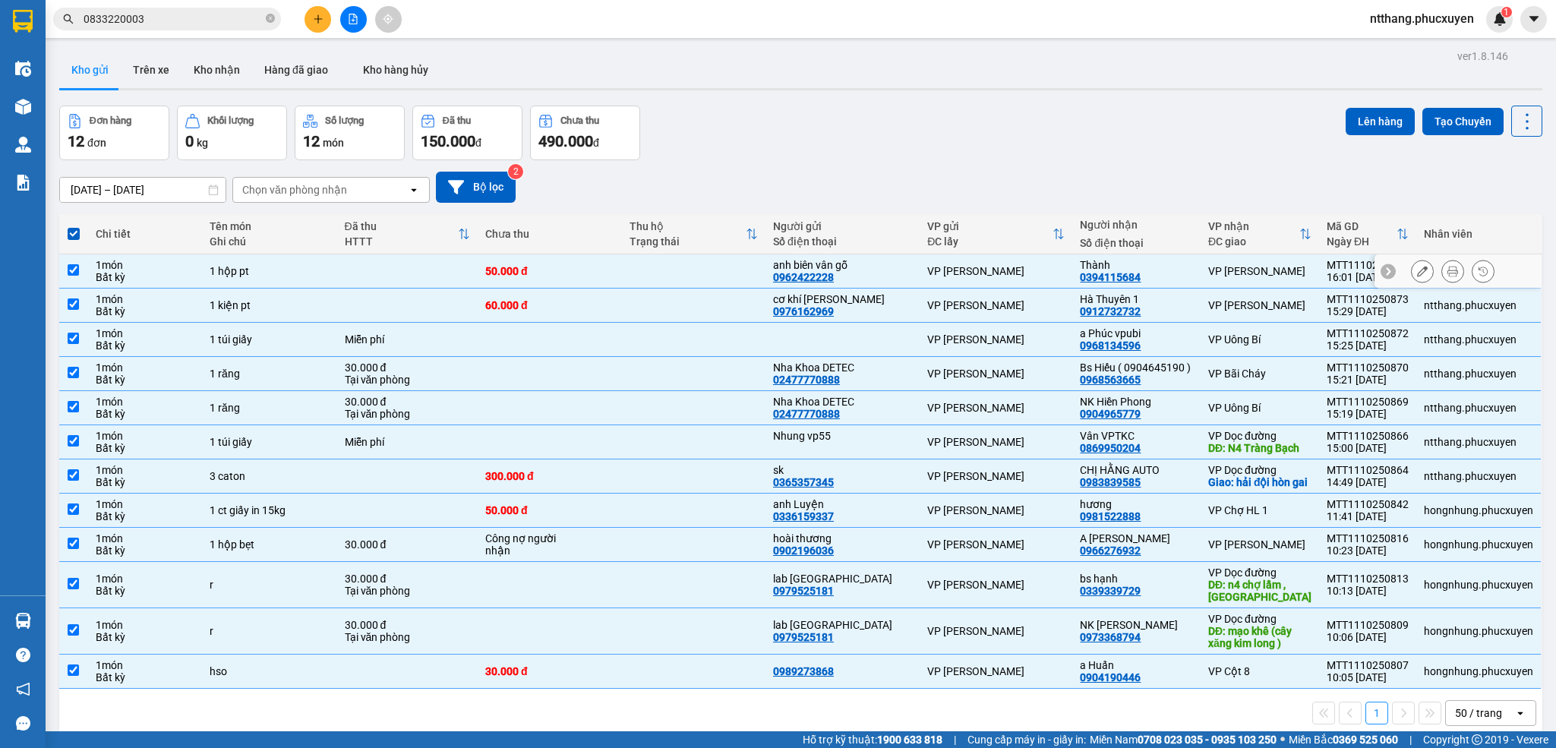
click at [164, 263] on div "1 món" at bounding box center [145, 265] width 99 height 12
checkbox input "false"
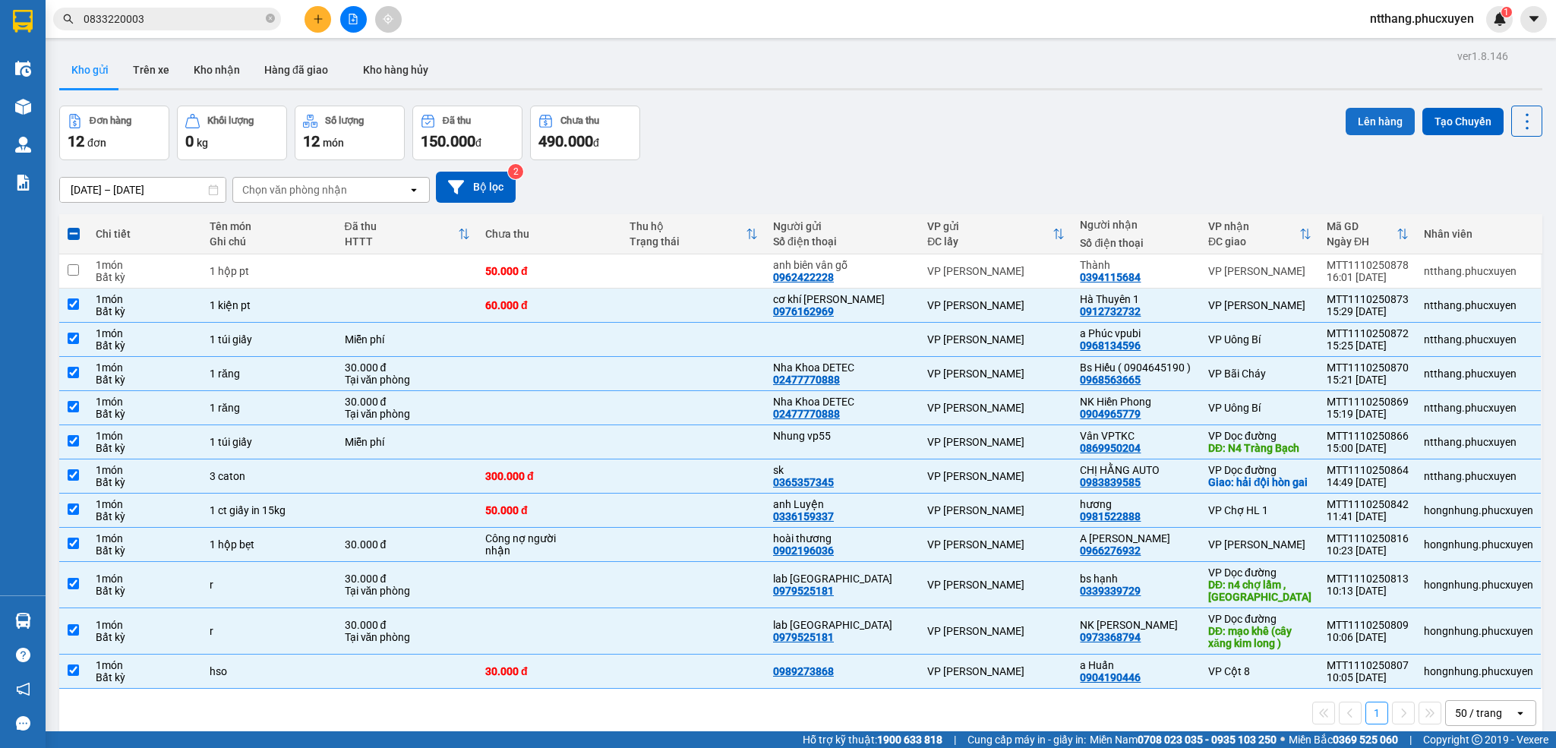
click at [1346, 108] on button "Lên hàng" at bounding box center [1380, 121] width 69 height 27
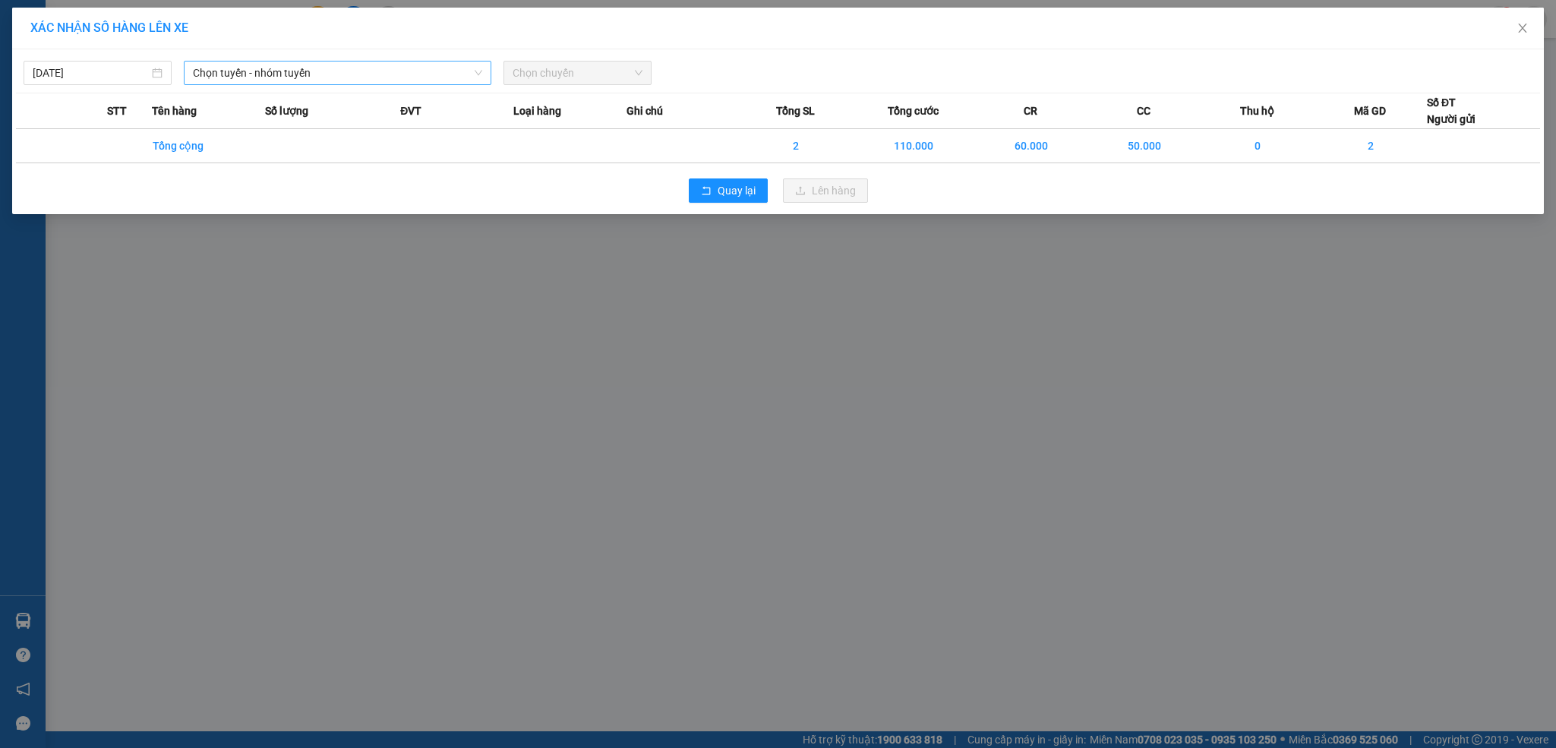
click at [279, 71] on span "Chọn tuyến - nhóm tuyến" at bounding box center [338, 73] width 290 height 23
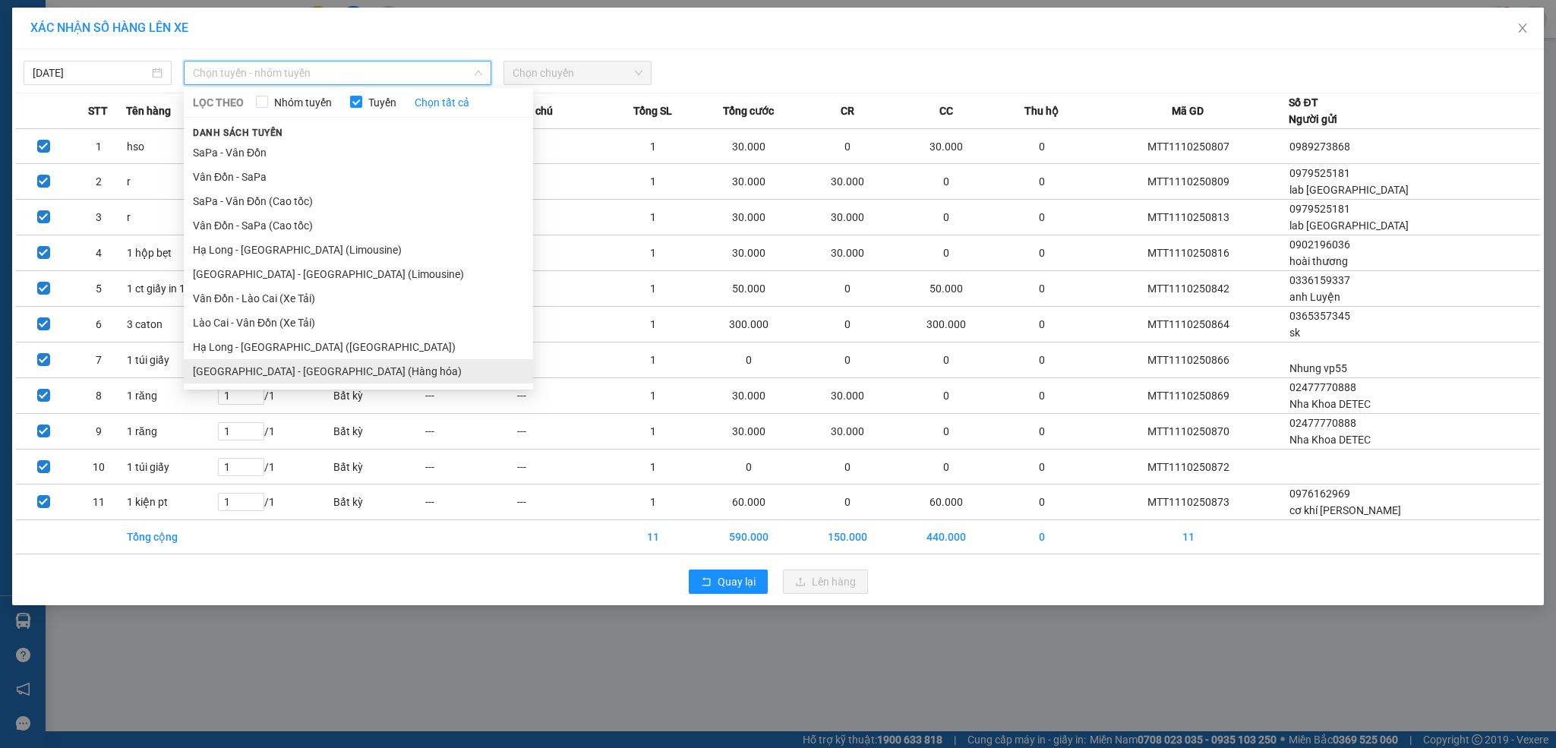
click at [308, 376] on li "[GEOGRAPHIC_DATA] - [GEOGRAPHIC_DATA] (Hàng hóa)" at bounding box center [358, 371] width 349 height 24
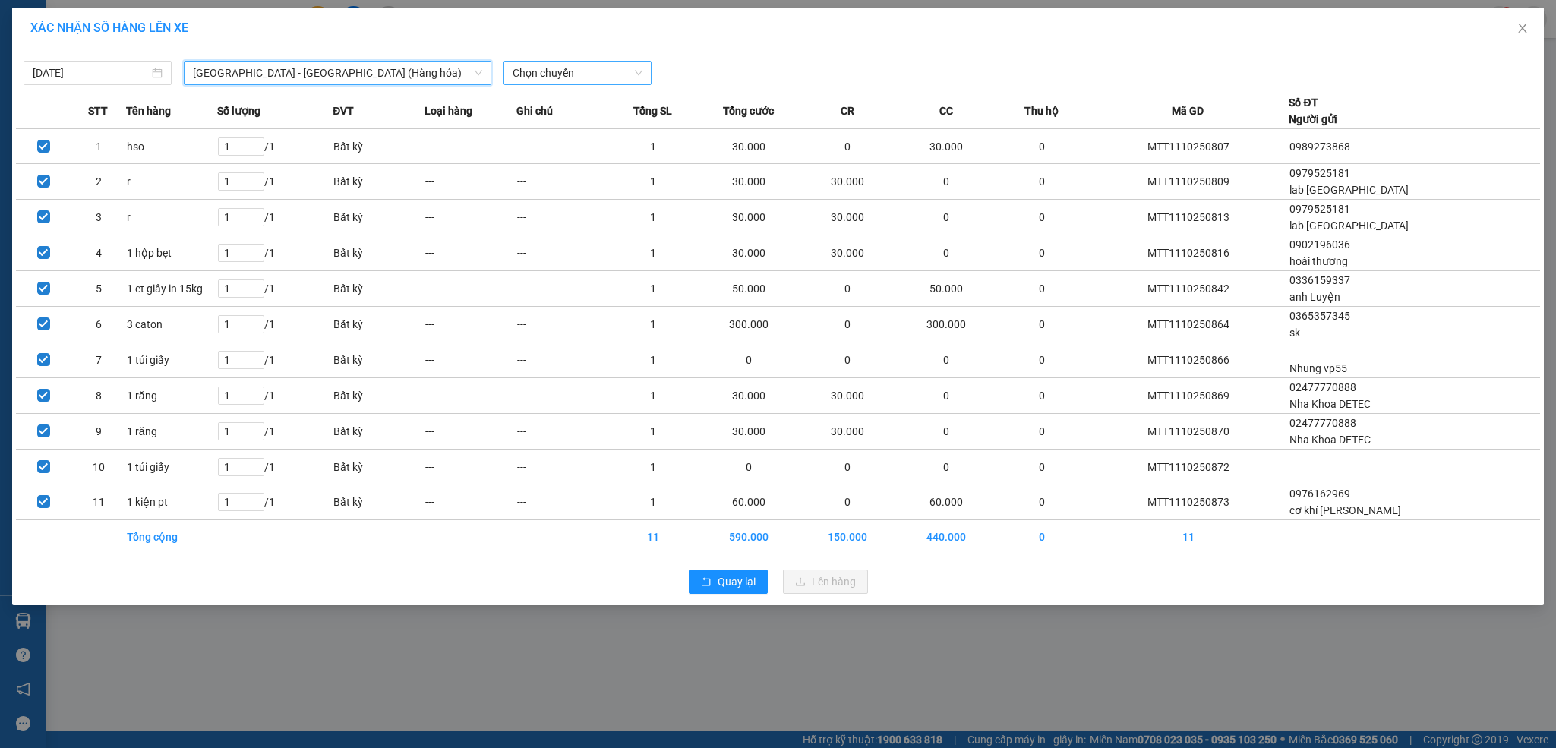
click at [554, 73] on span "Chọn chuyến" at bounding box center [578, 73] width 130 height 23
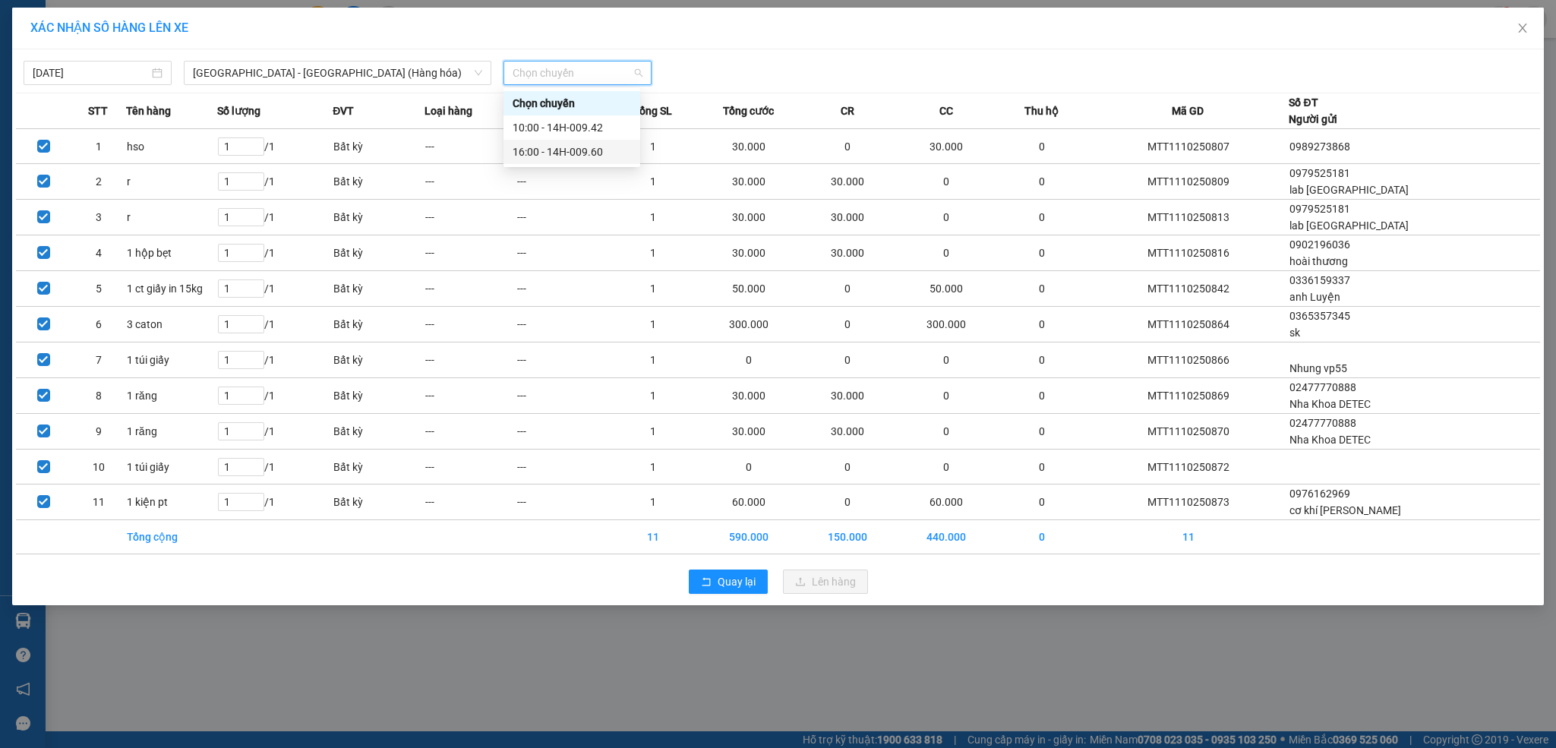
click at [559, 147] on div "16:00 - 14H-009.60" at bounding box center [572, 152] width 118 height 17
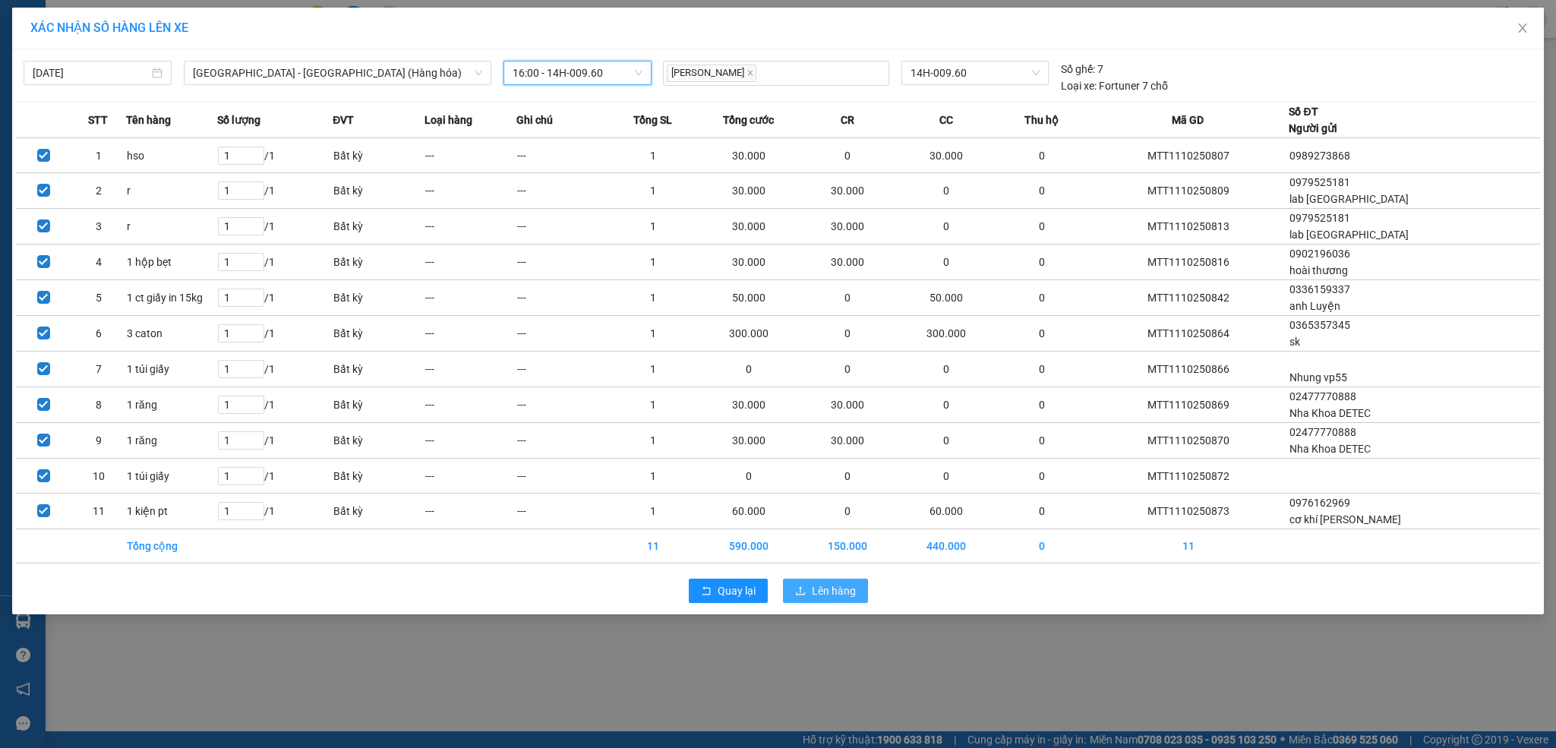
click at [847, 599] on span "Lên hàng" at bounding box center [834, 590] width 44 height 17
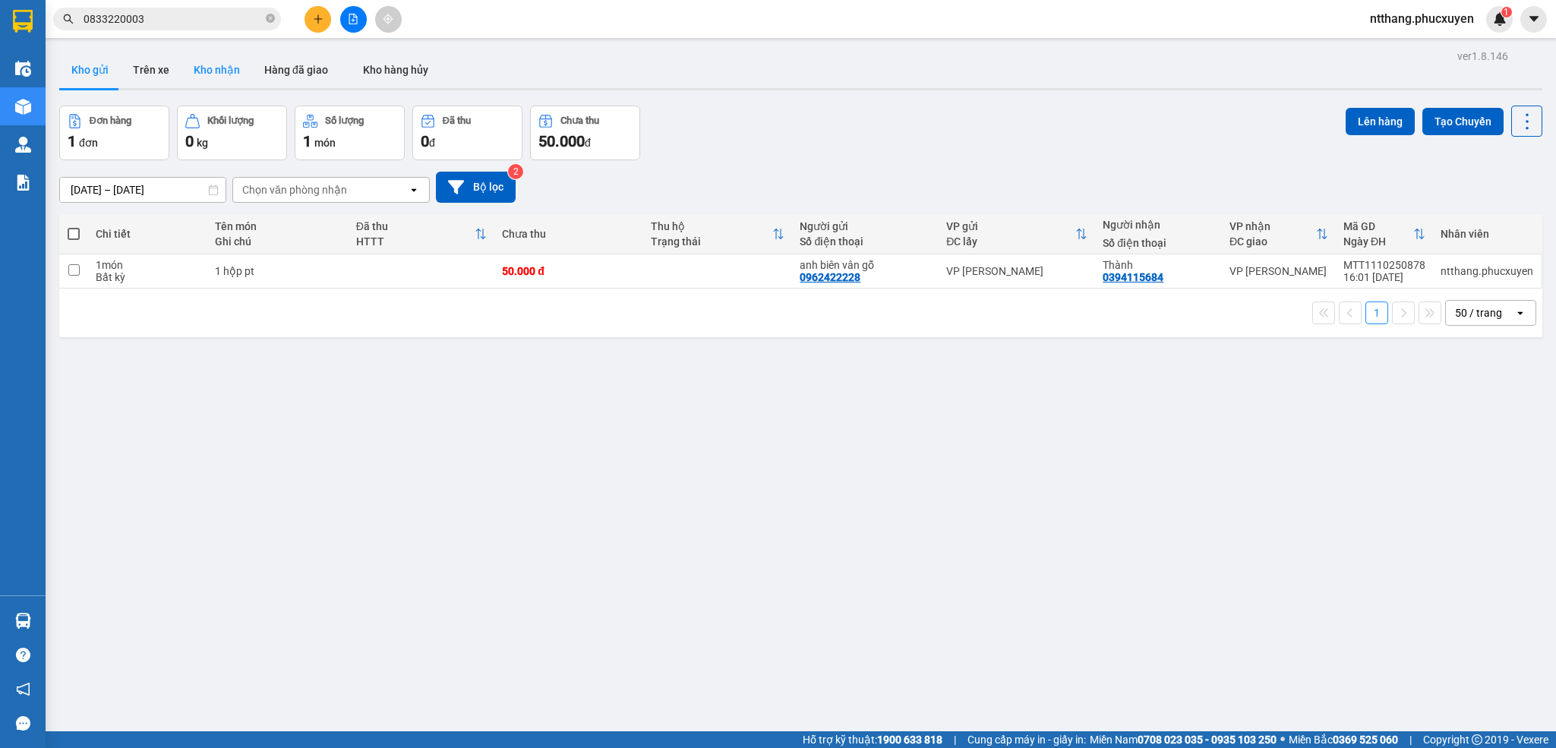
click at [222, 73] on button "Kho nhận" at bounding box center [216, 70] width 71 height 36
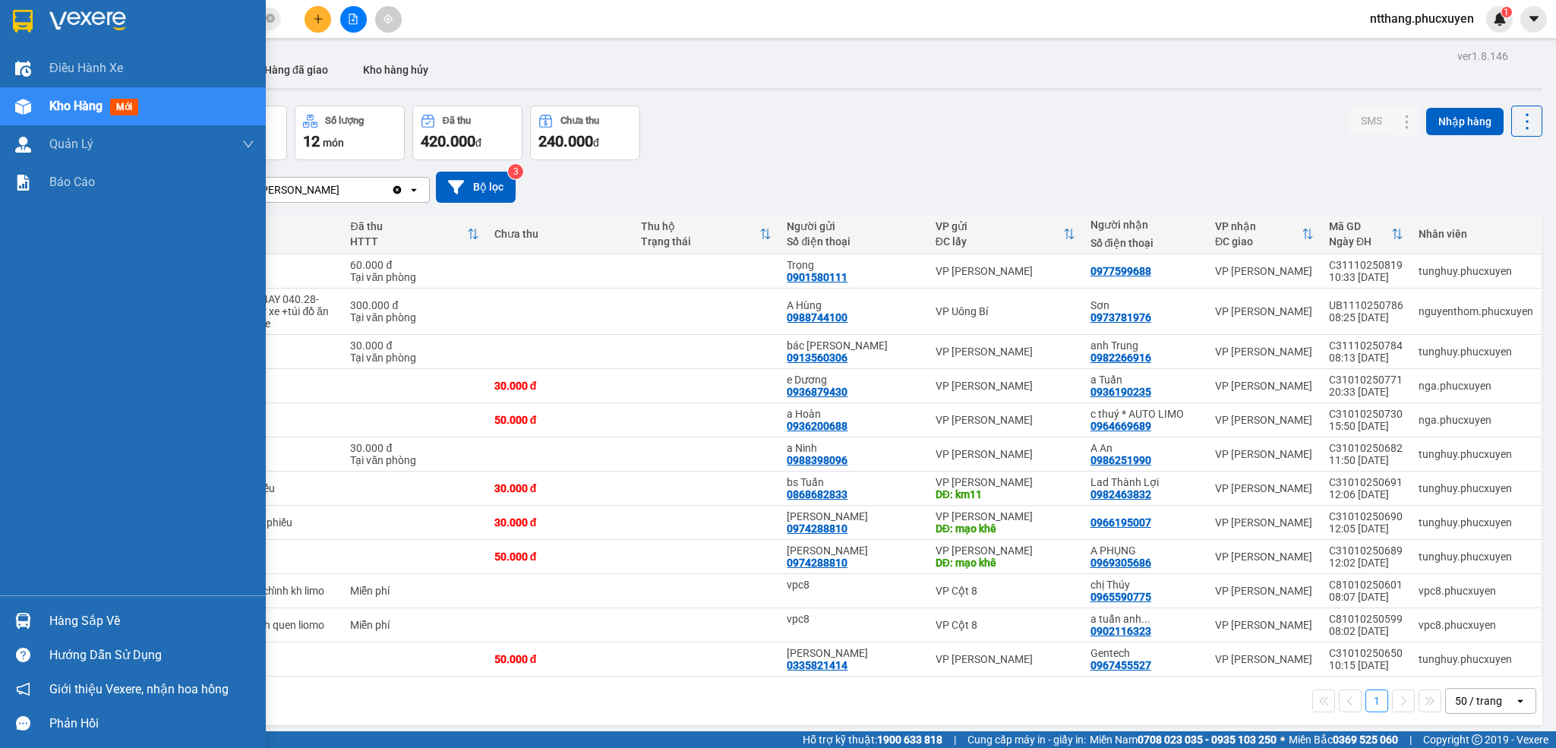
click at [37, 623] on div "Hàng sắp về" at bounding box center [133, 621] width 266 height 34
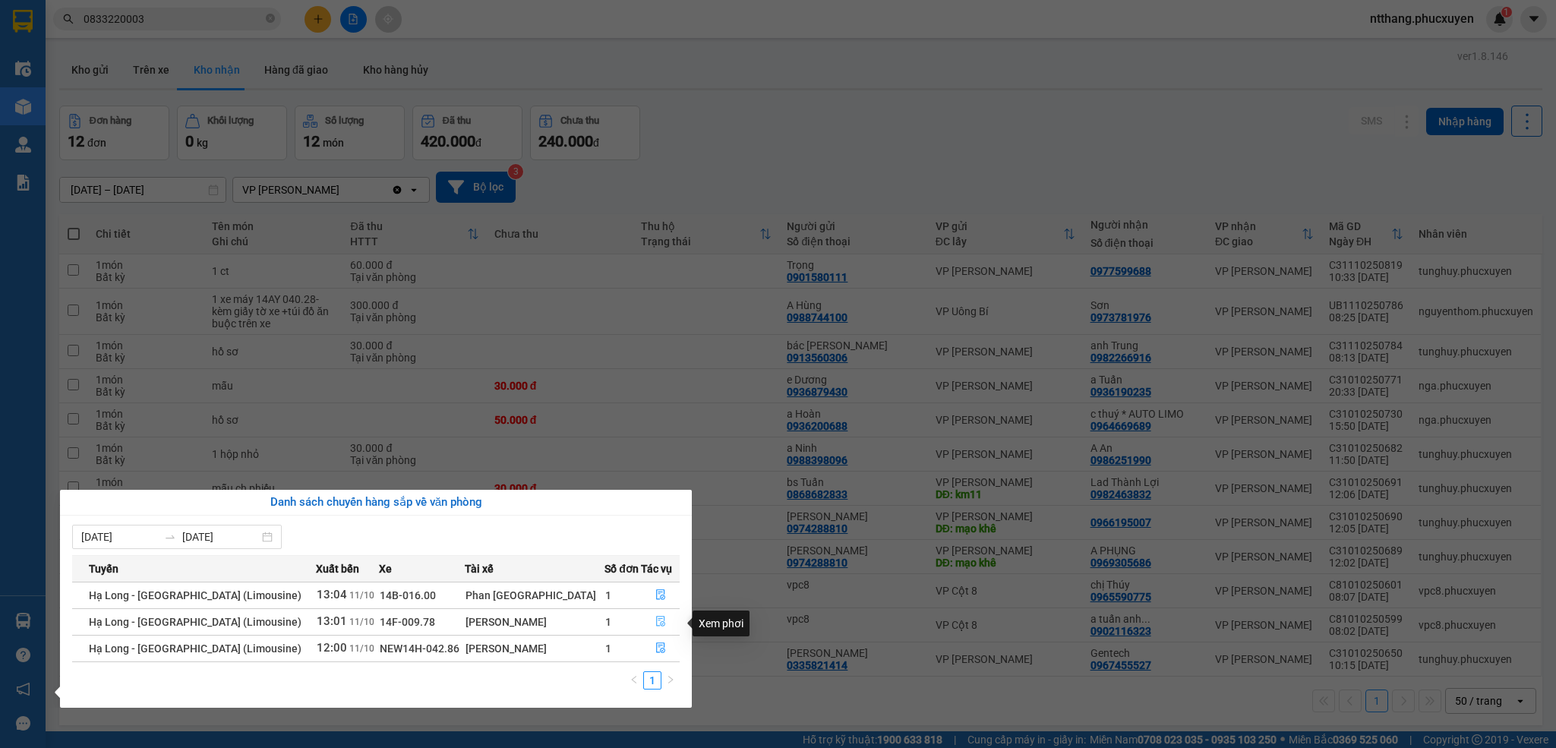
click at [655, 620] on icon "file-done" at bounding box center [660, 621] width 11 height 11
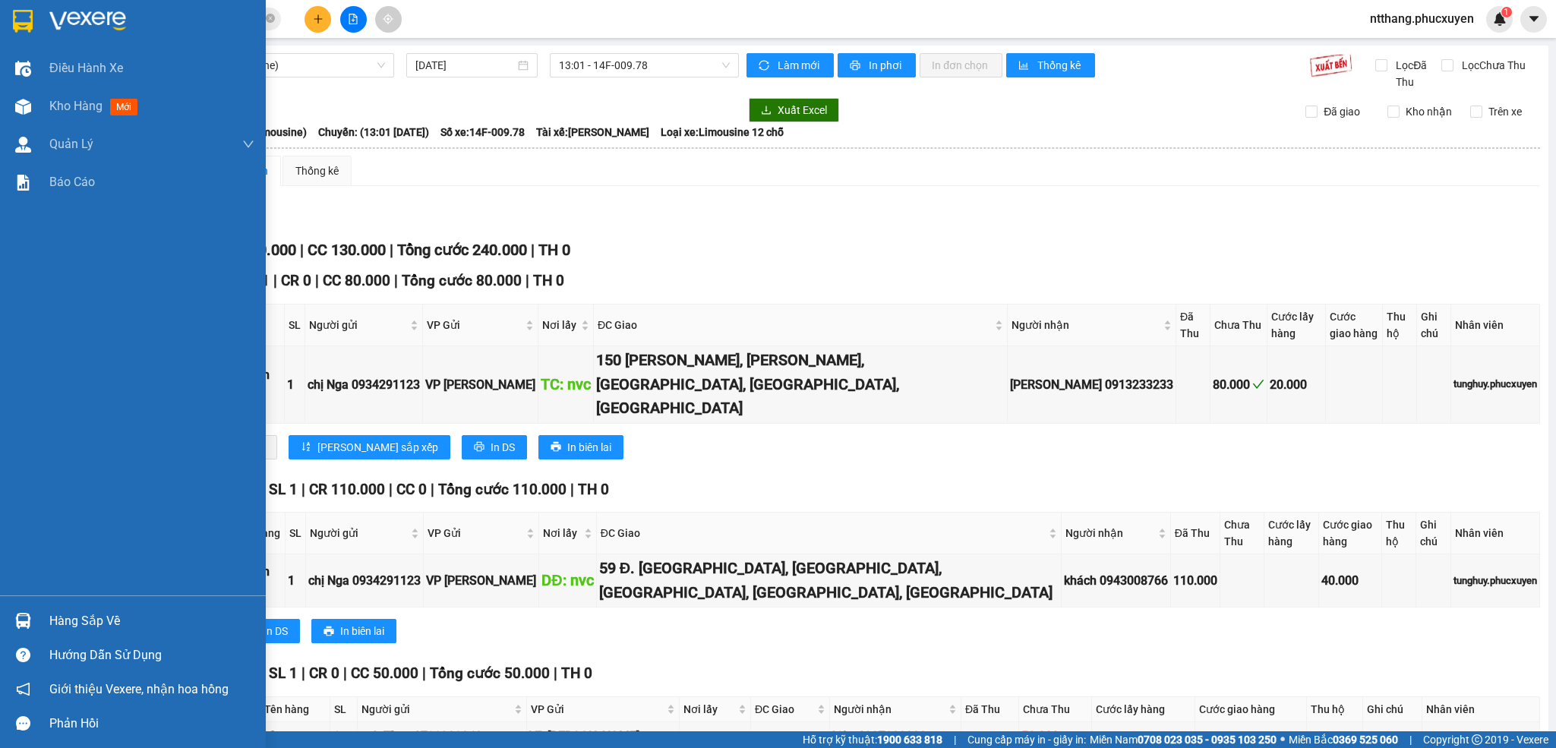
click at [3, 602] on div "Hàng sắp về Hướng dẫn sử dụng Giới thiệu Vexere, nhận hoa hồng Phản hồi" at bounding box center [133, 667] width 266 height 145
click at [0, 614] on div "Hàng sắp về" at bounding box center [133, 621] width 266 height 34
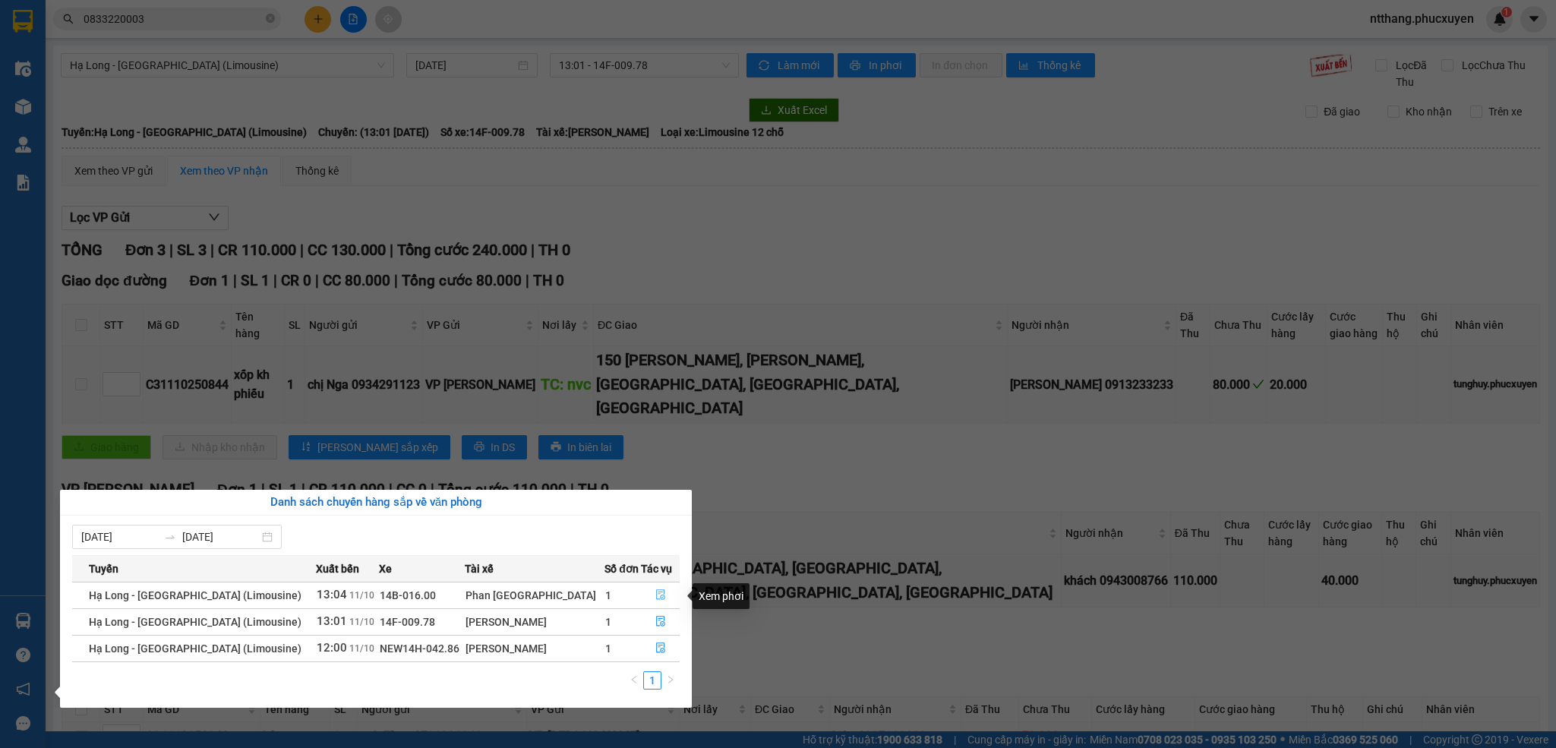
click at [655, 591] on icon "file-done" at bounding box center [660, 594] width 11 height 11
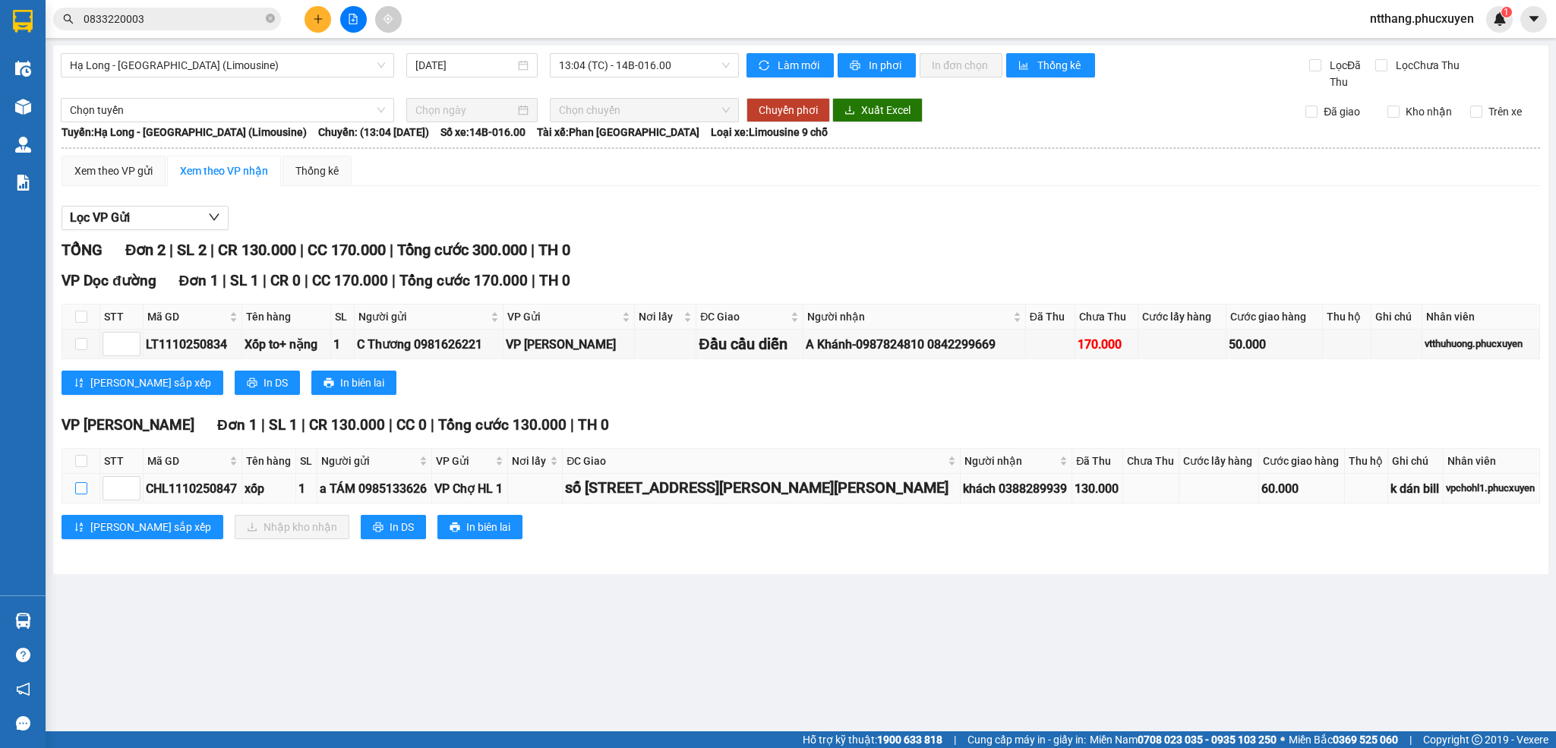
click at [80, 492] on input "checkbox" at bounding box center [81, 488] width 12 height 12
checkbox input "true"
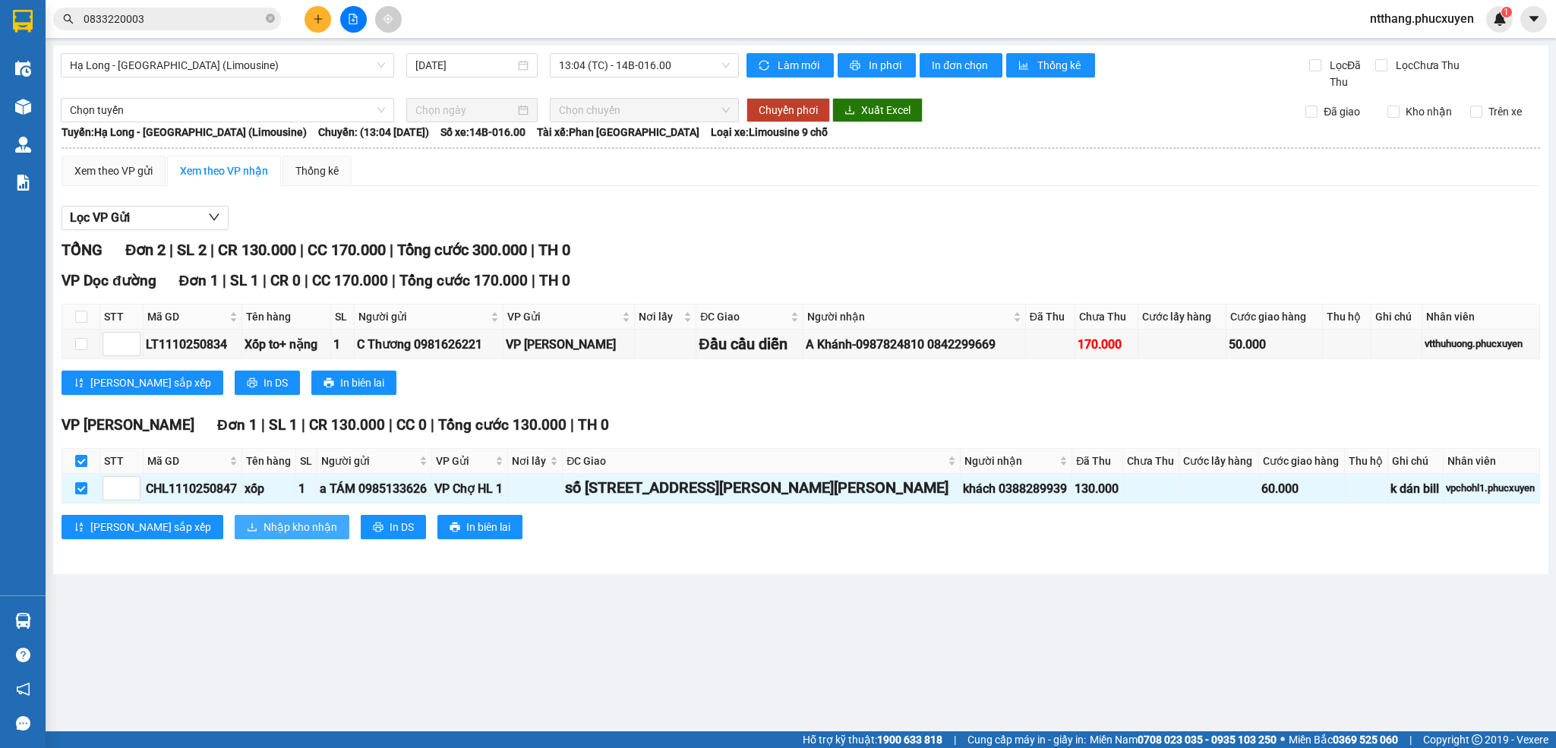
click at [263, 533] on span "Nhập kho nhận" at bounding box center [300, 527] width 74 height 17
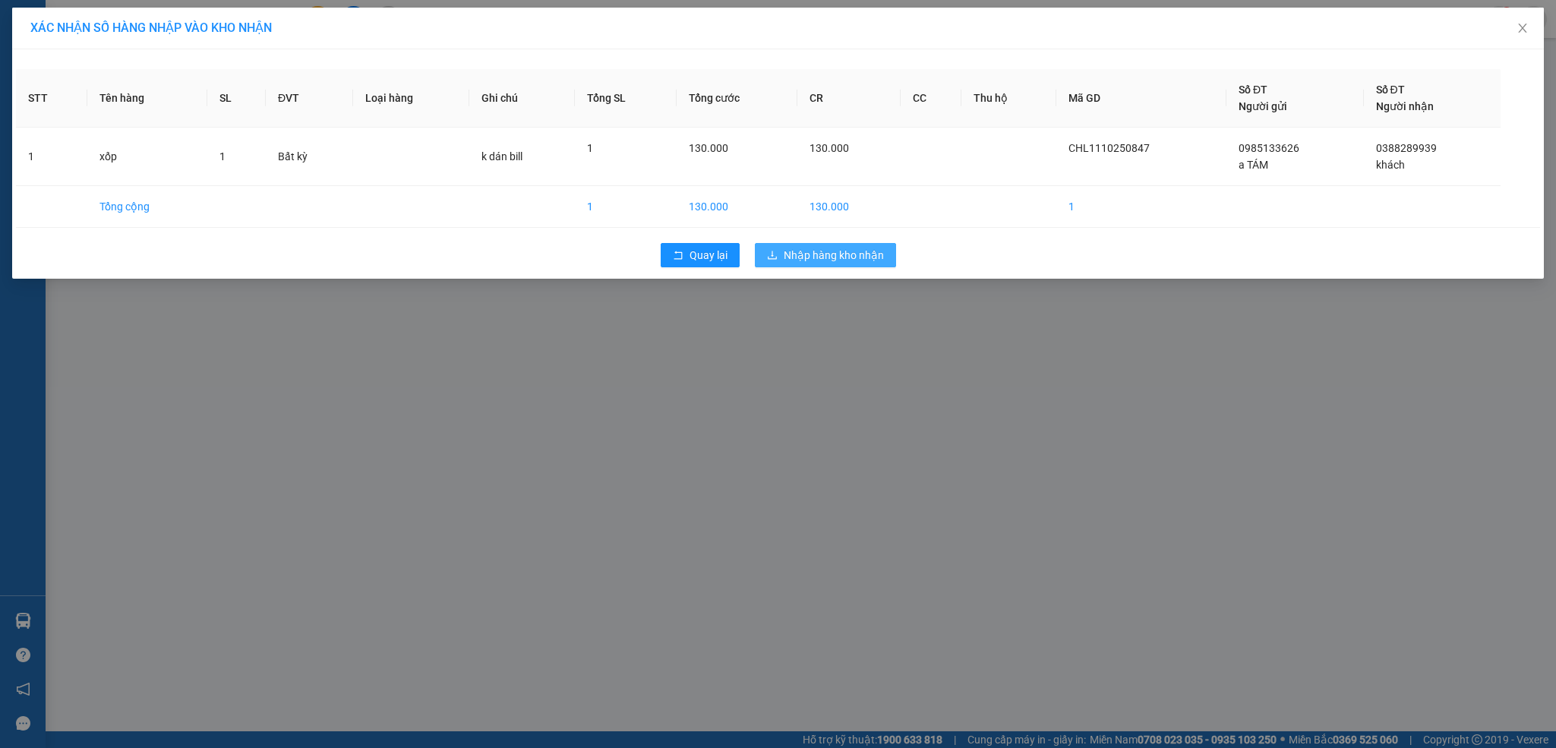
click at [863, 260] on span "Nhập hàng kho nhận" at bounding box center [834, 255] width 100 height 17
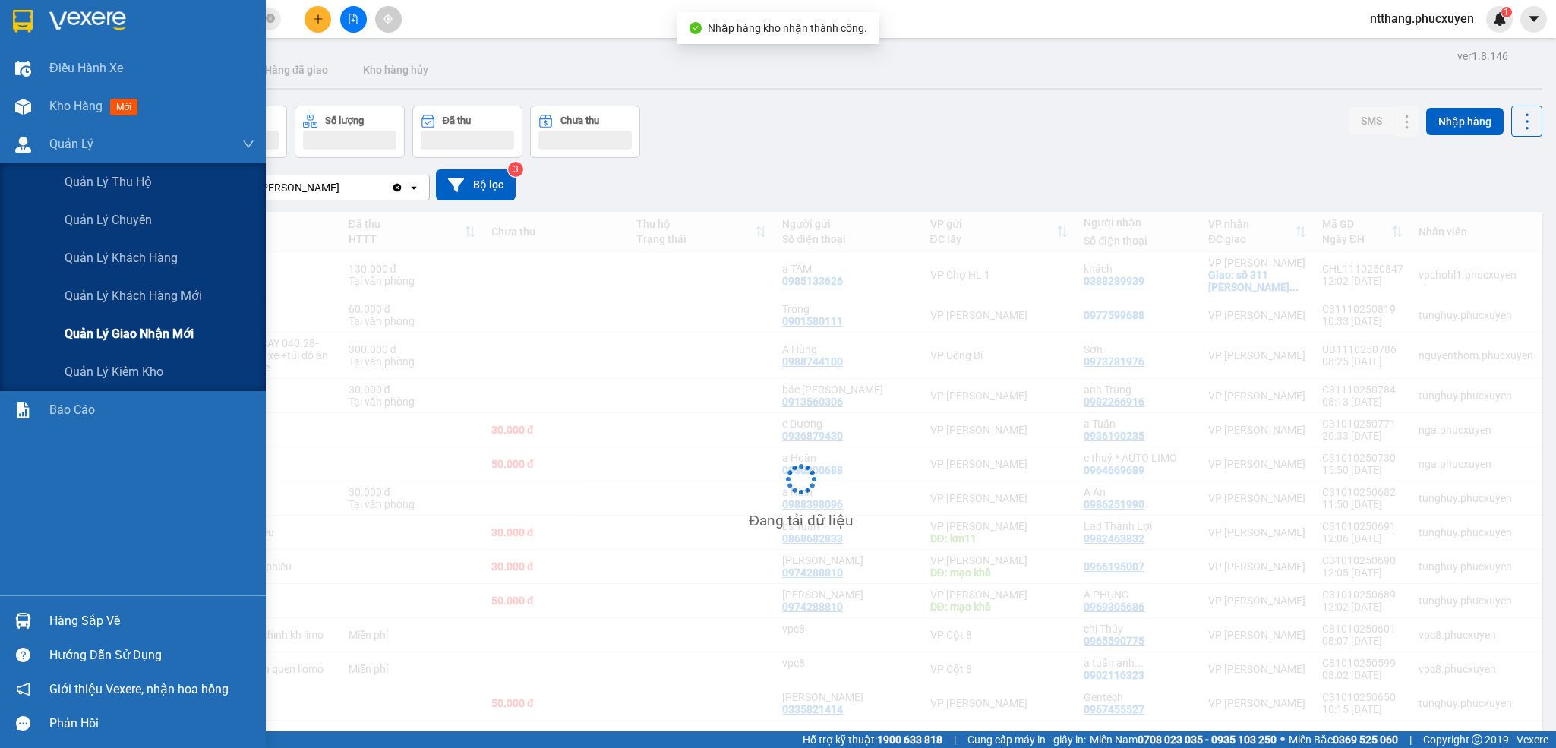
click at [10, 146] on div at bounding box center [23, 144] width 27 height 27
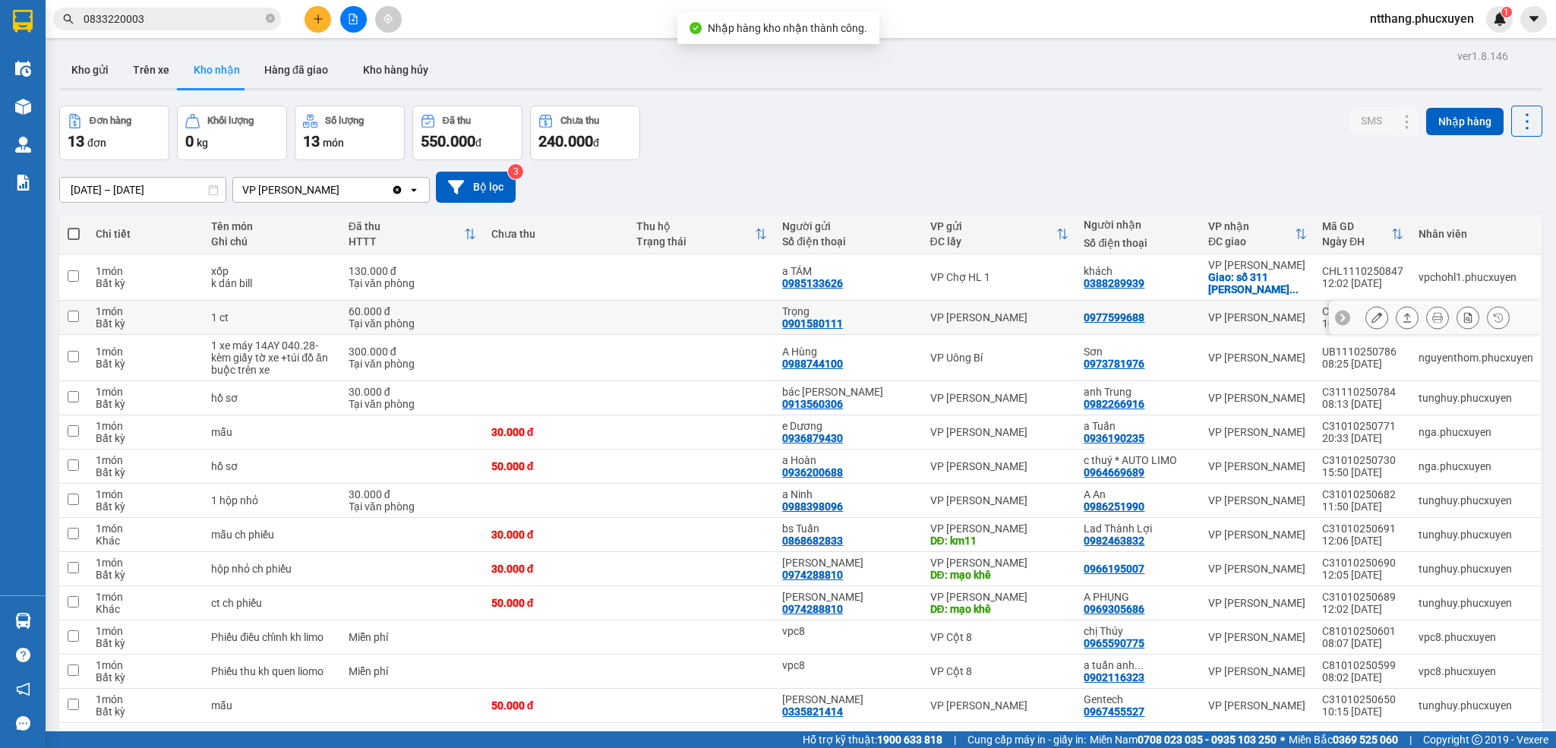
click at [89, 335] on td "1 món Bất kỳ" at bounding box center [145, 318] width 115 height 34
checkbox input "true"
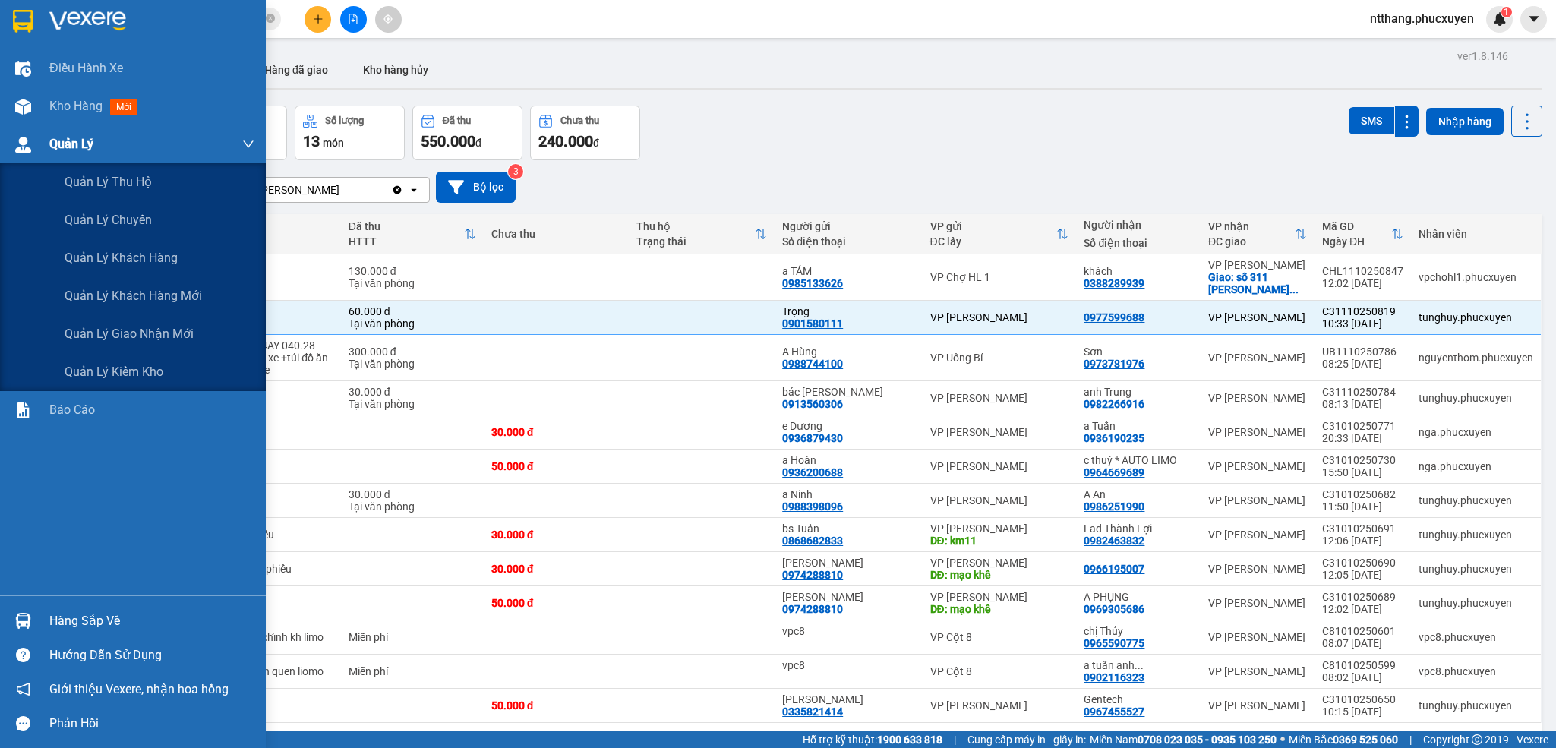
click at [25, 151] on img at bounding box center [23, 145] width 16 height 16
click at [75, 333] on span "Quản lý giao nhận mới" at bounding box center [129, 333] width 129 height 19
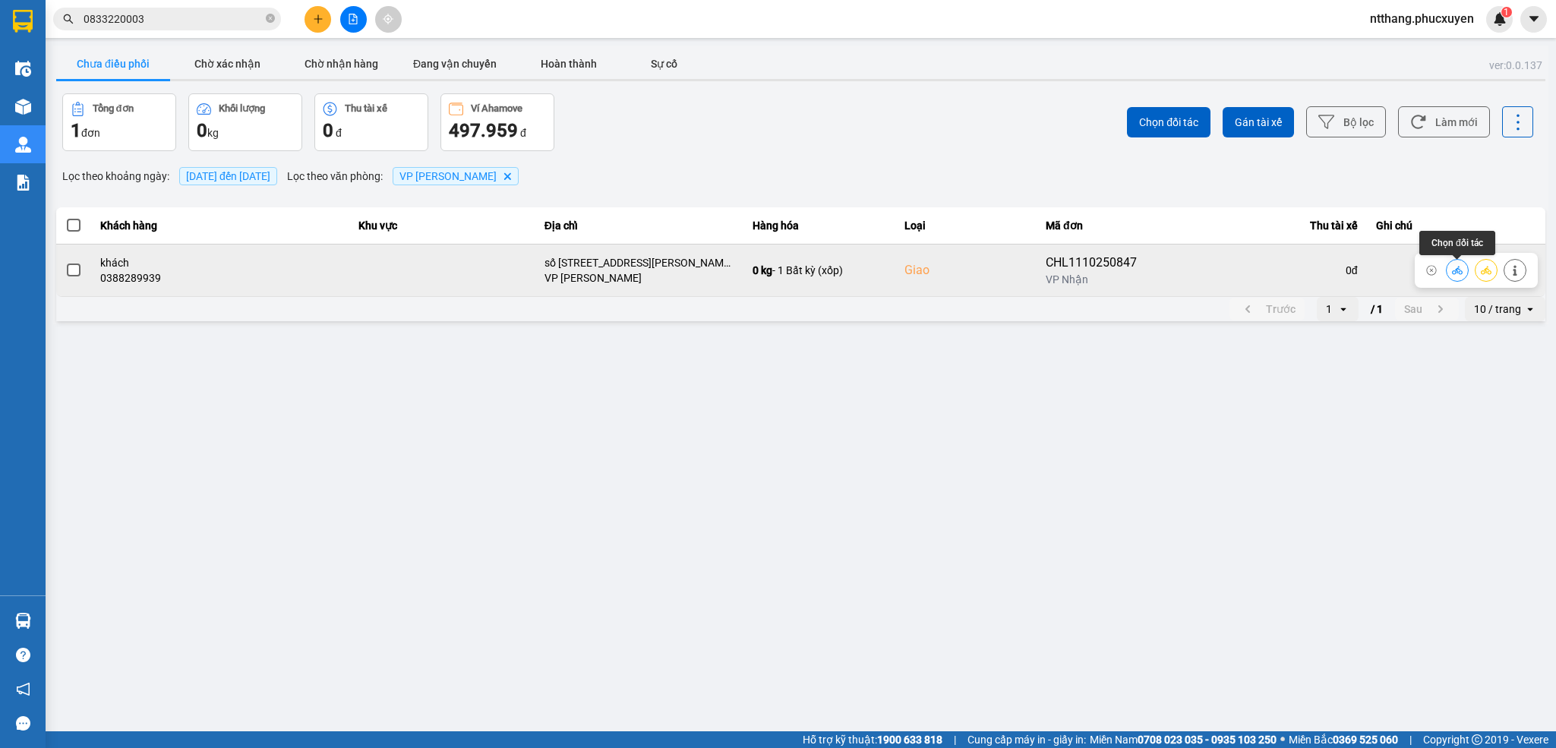
click at [1450, 262] on button at bounding box center [1456, 270] width 21 height 27
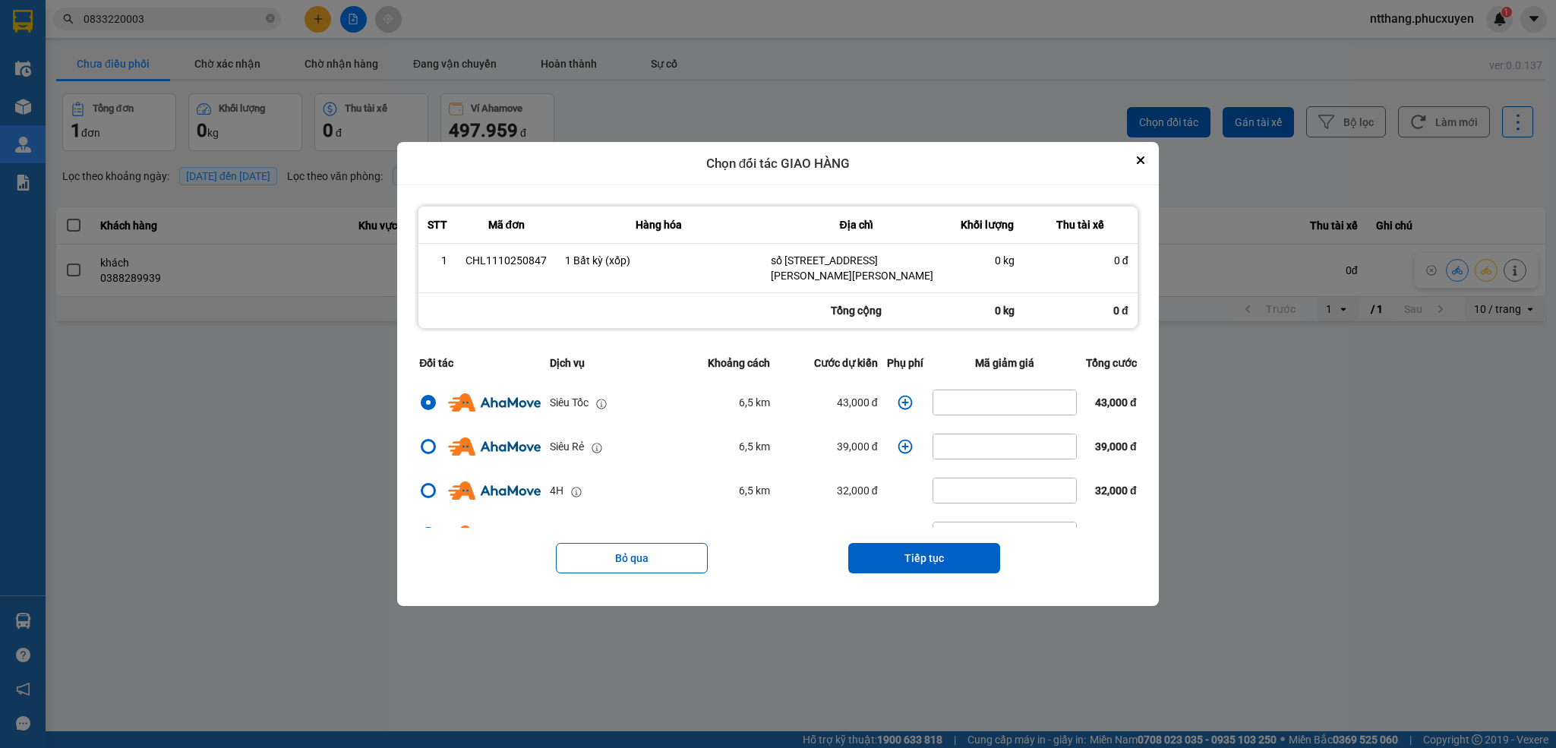
click at [898, 397] on icon "dialog" at bounding box center [905, 402] width 15 height 15
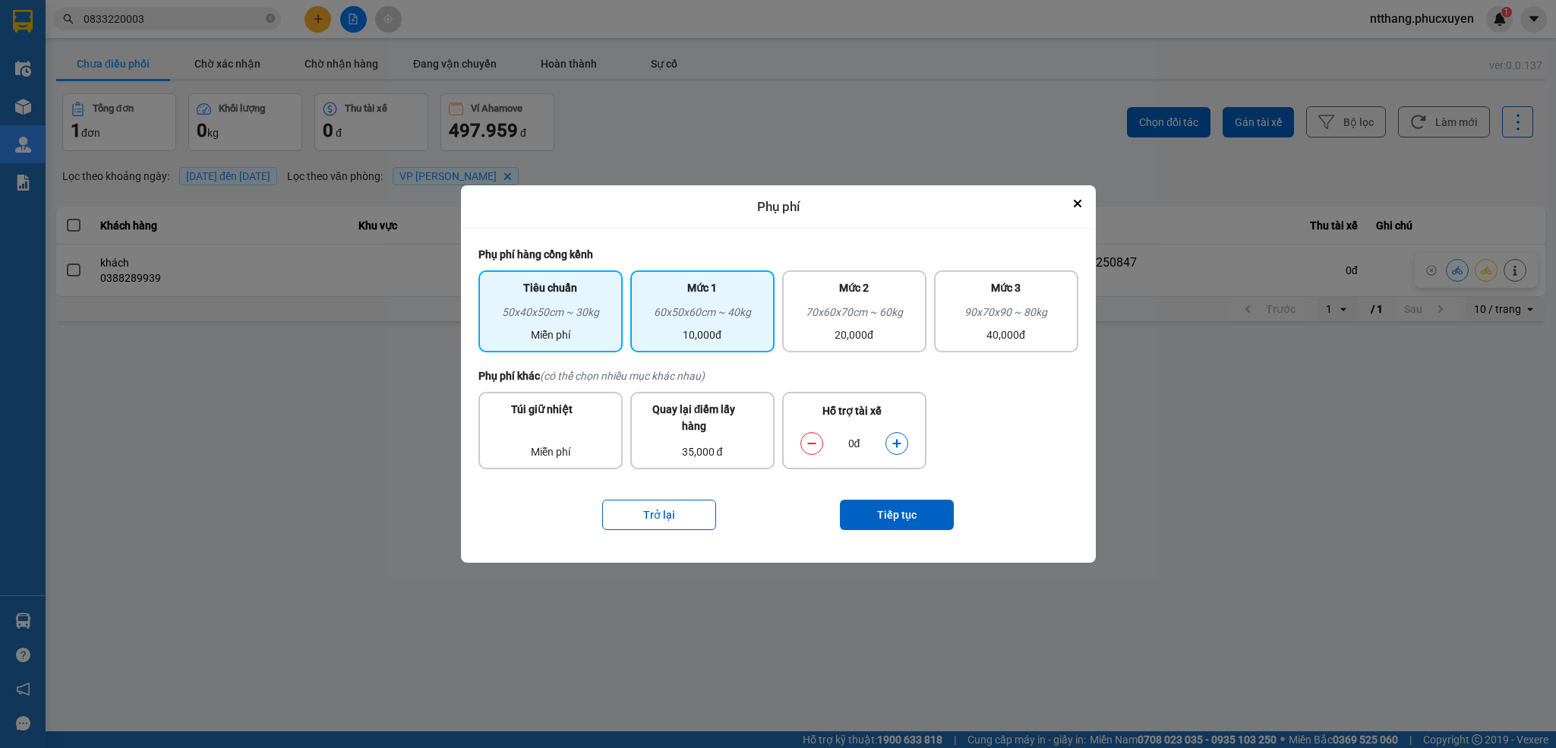
click at [724, 301] on div "Mức 1" at bounding box center [702, 291] width 126 height 24
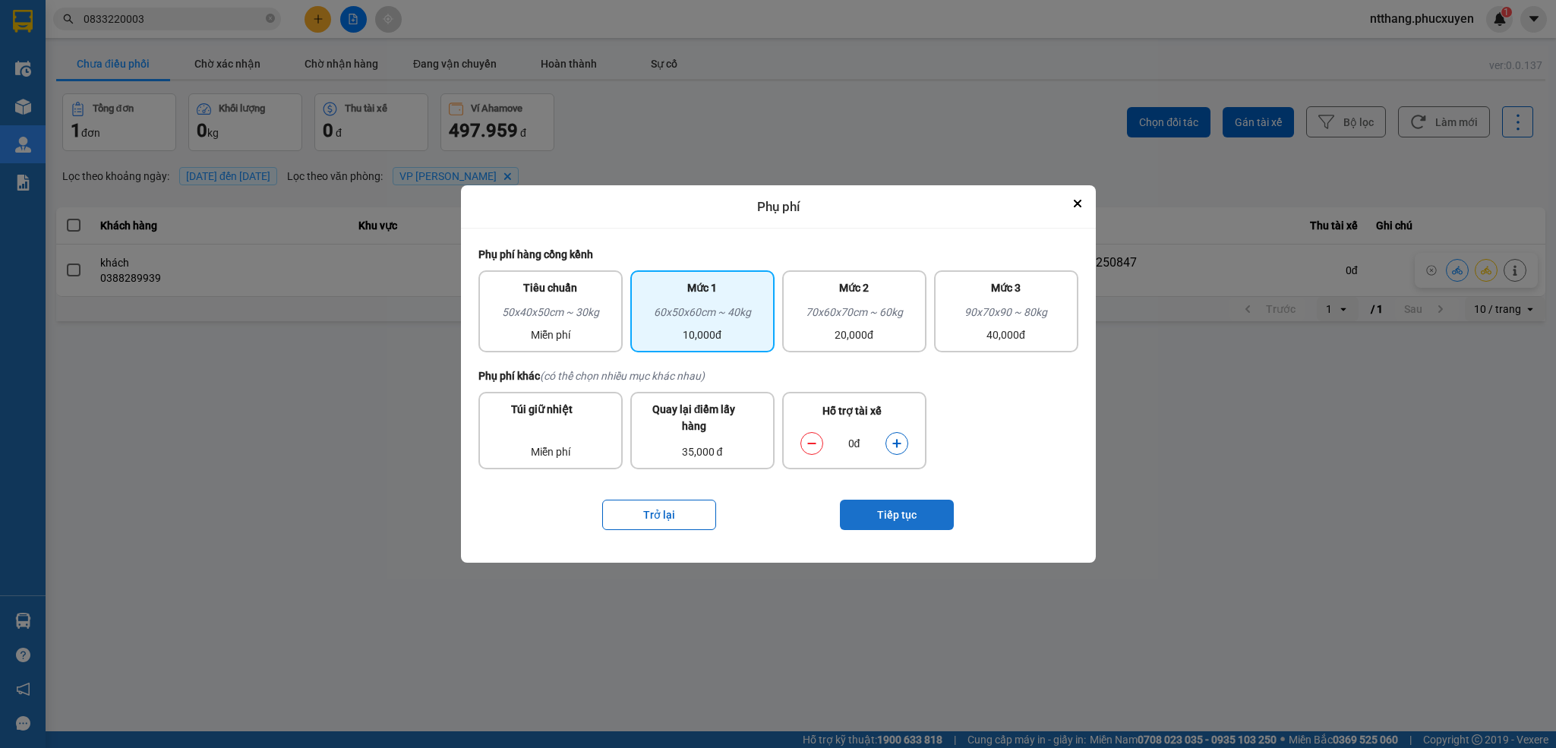
click at [875, 502] on button "Tiếp tục" at bounding box center [897, 515] width 114 height 30
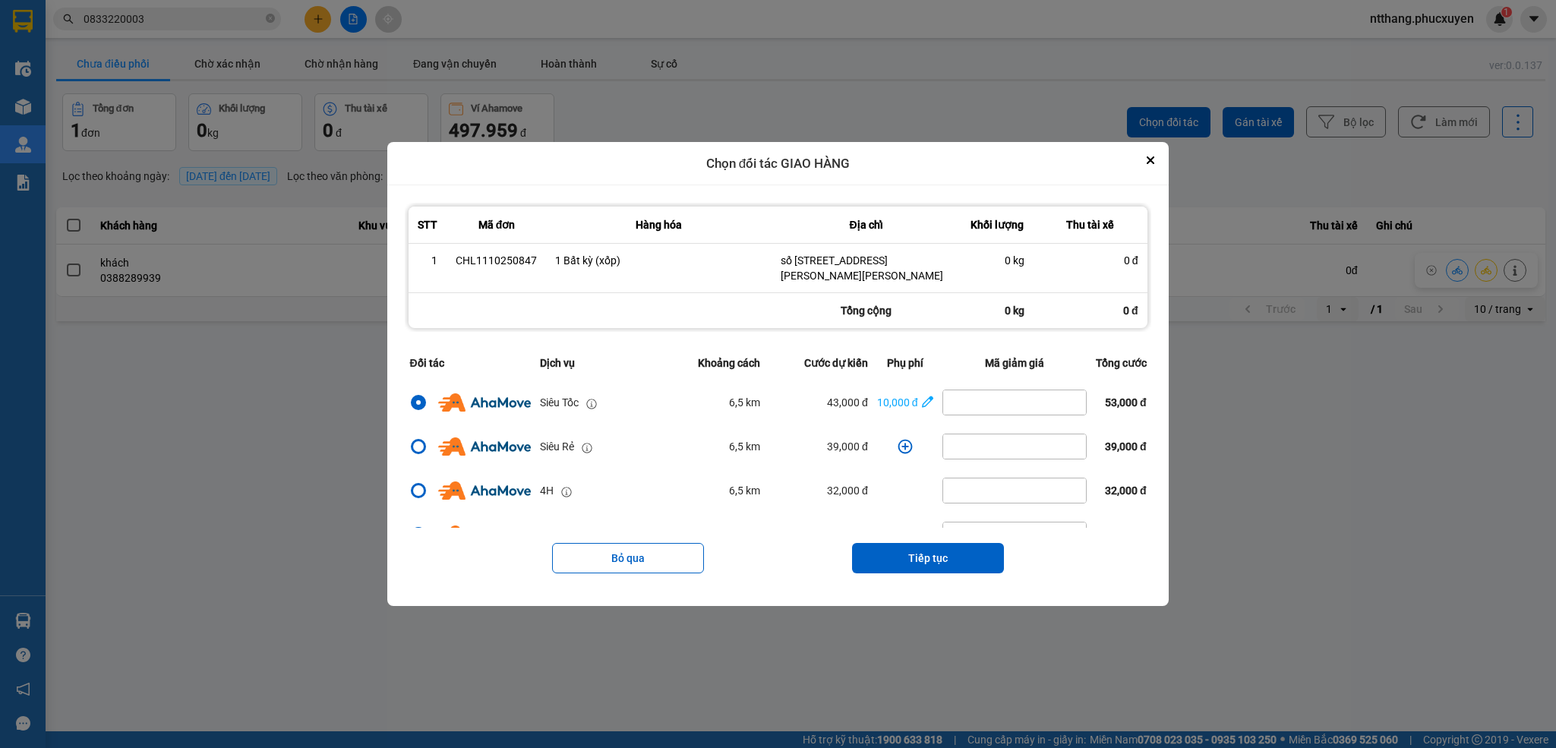
drag, startPoint x: 907, startPoint y: 567, endPoint x: 918, endPoint y: 532, distance: 37.5
click at [907, 565] on button "Tiếp tục" at bounding box center [928, 558] width 152 height 30
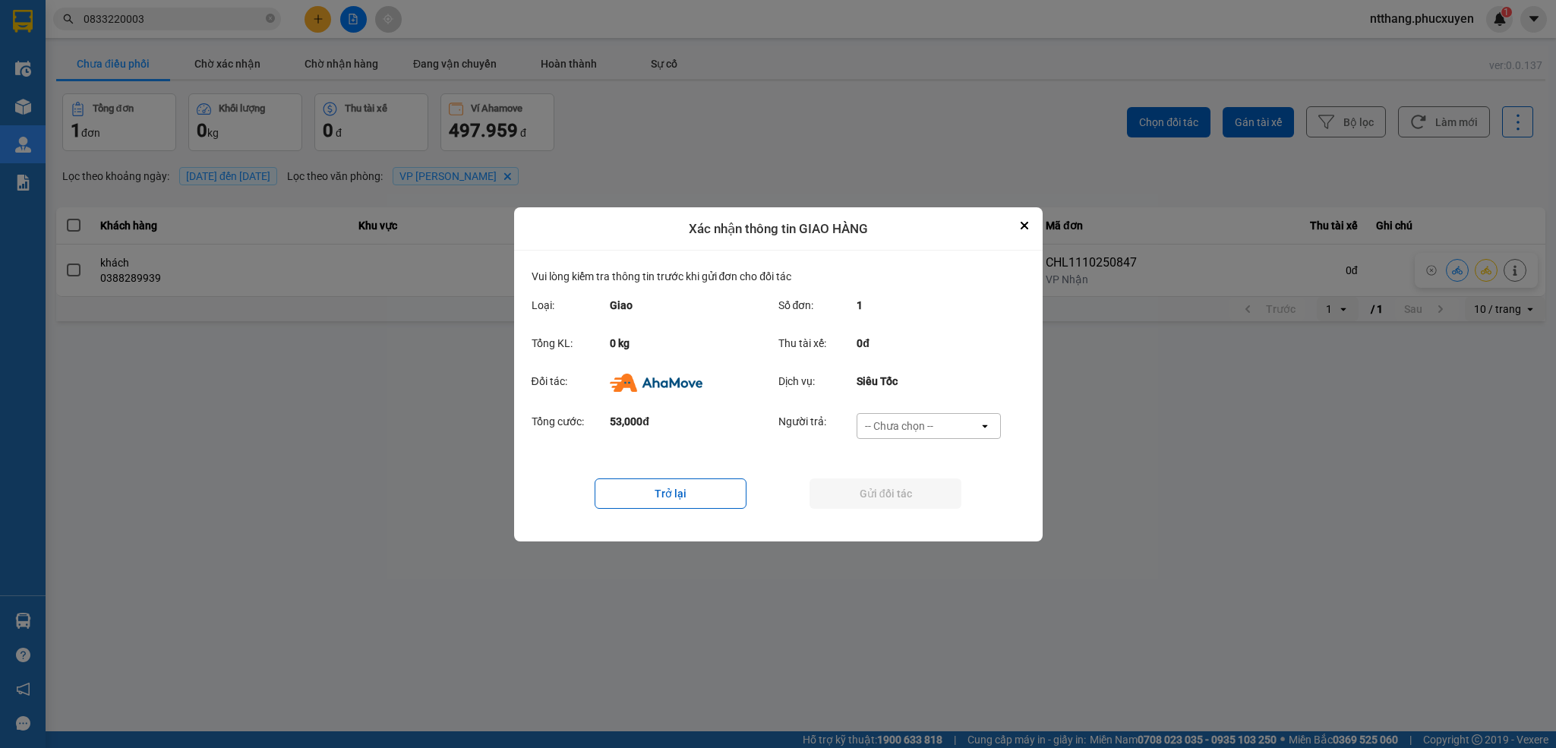
click at [921, 413] on div "-- Chưa chọn -- open" at bounding box center [929, 426] width 144 height 26
click at [925, 510] on span "Ví Ahamove" at bounding box center [900, 513] width 62 height 15
click at [925, 486] on button "Gửi đối tác" at bounding box center [885, 493] width 152 height 30
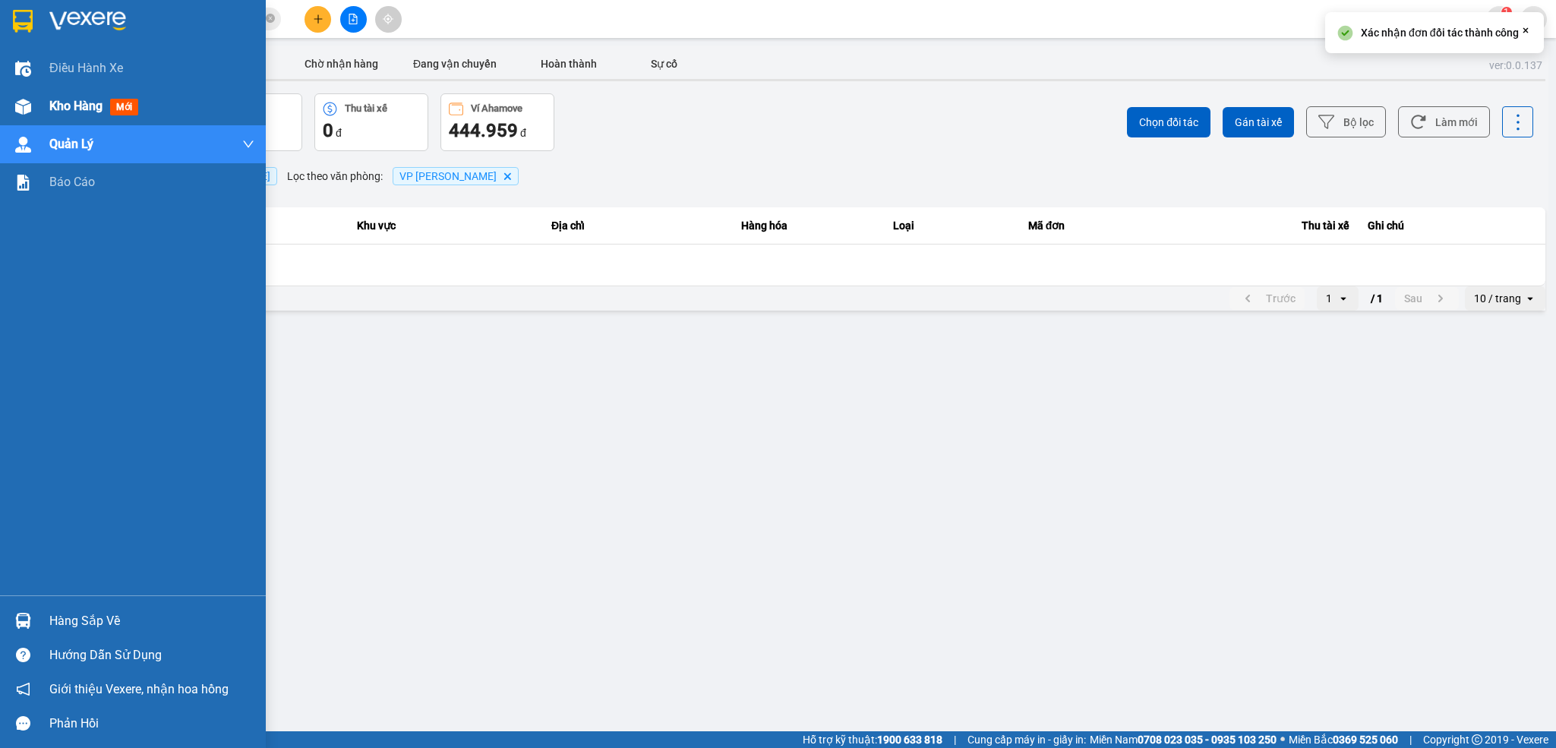
click at [21, 101] on img at bounding box center [23, 107] width 16 height 16
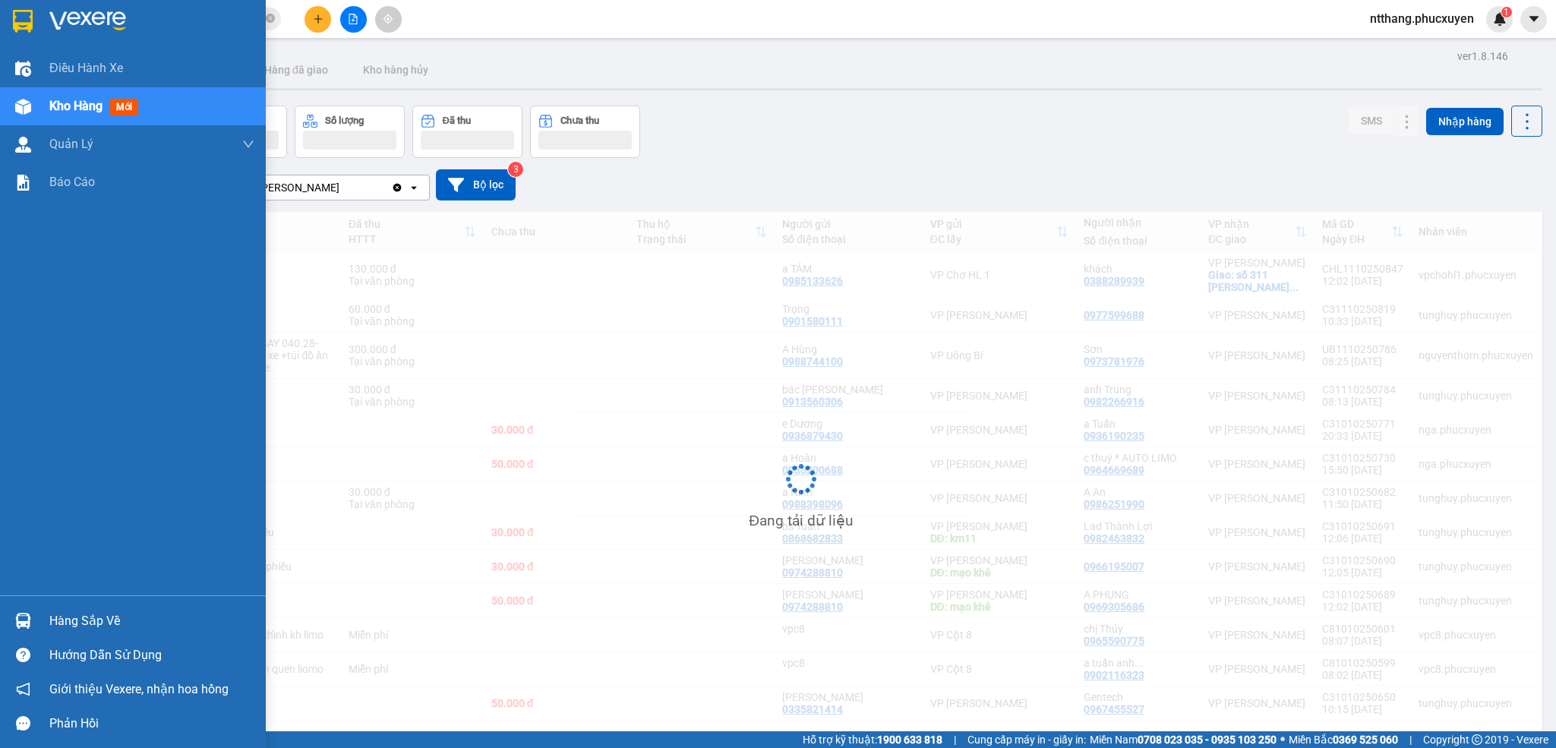
click at [46, 611] on div "Hàng sắp về" at bounding box center [133, 621] width 266 height 34
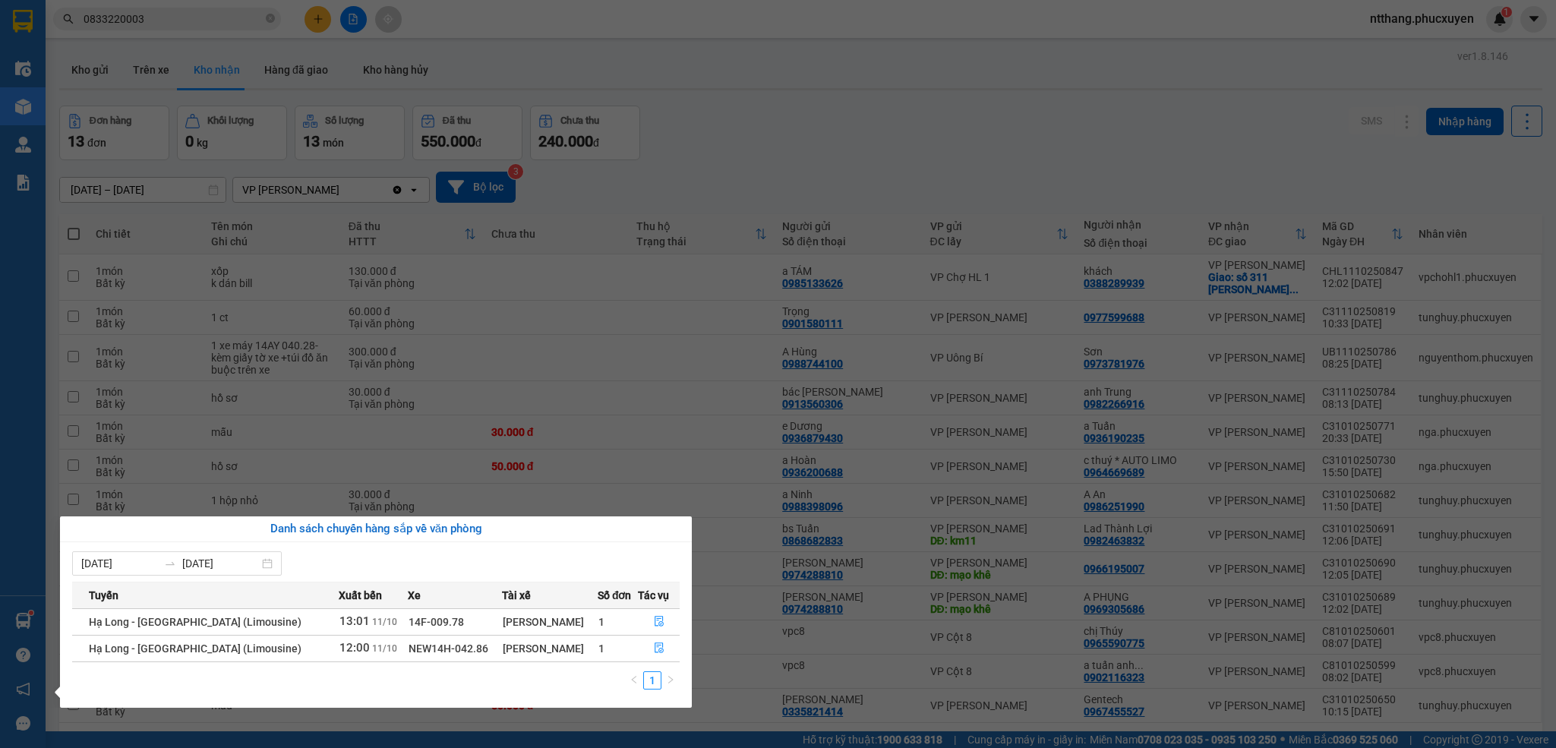
drag, startPoint x: 798, startPoint y: 107, endPoint x: 768, endPoint y: 107, distance: 29.6
click at [793, 107] on section "Kết quả tìm kiếm ( 1 ) Bộ lọc Mã ĐH Trạng thái Món hàng Thu hộ Tổng cước Chưa c…" at bounding box center [778, 374] width 1556 height 748
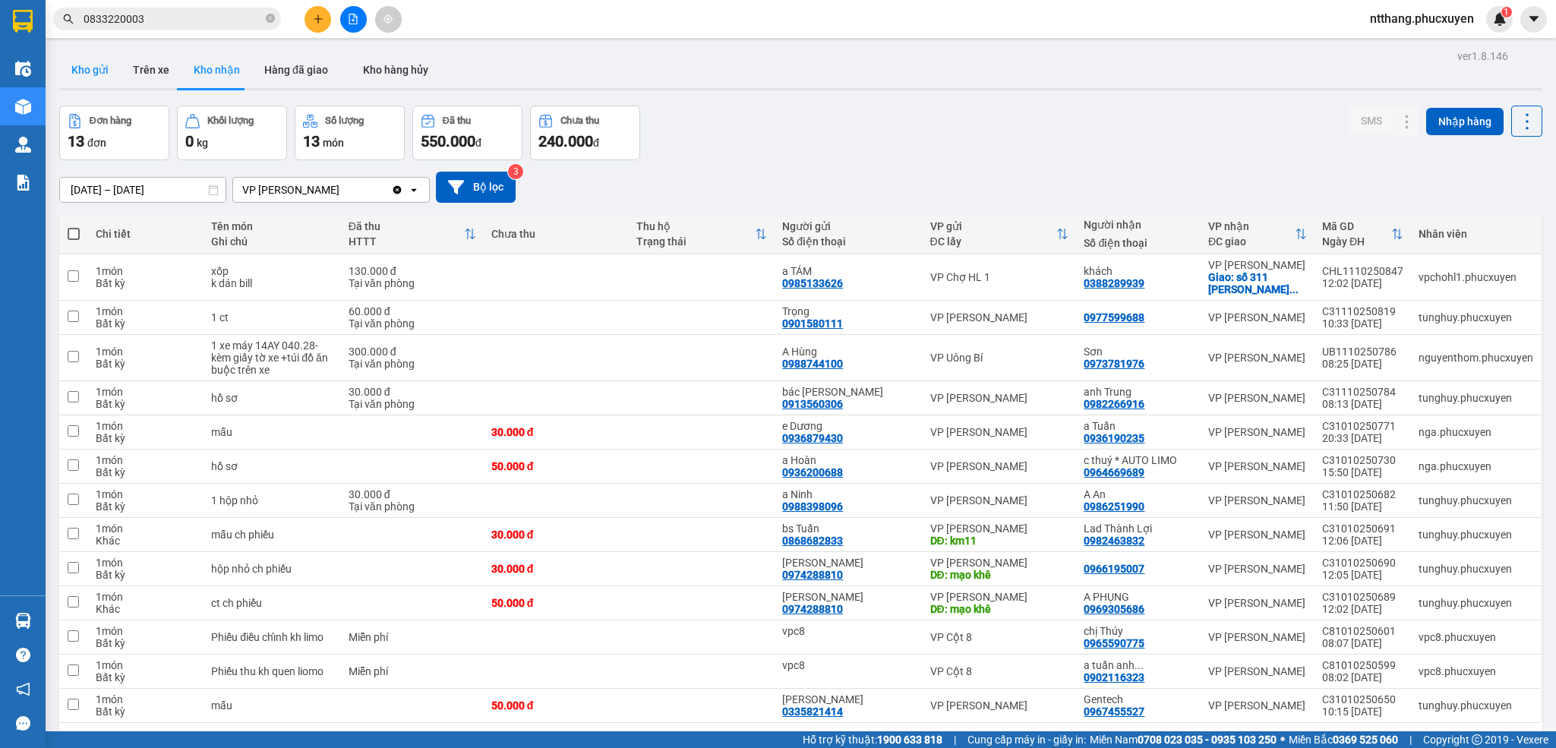
click at [71, 58] on button "Kho gửi" at bounding box center [90, 70] width 62 height 36
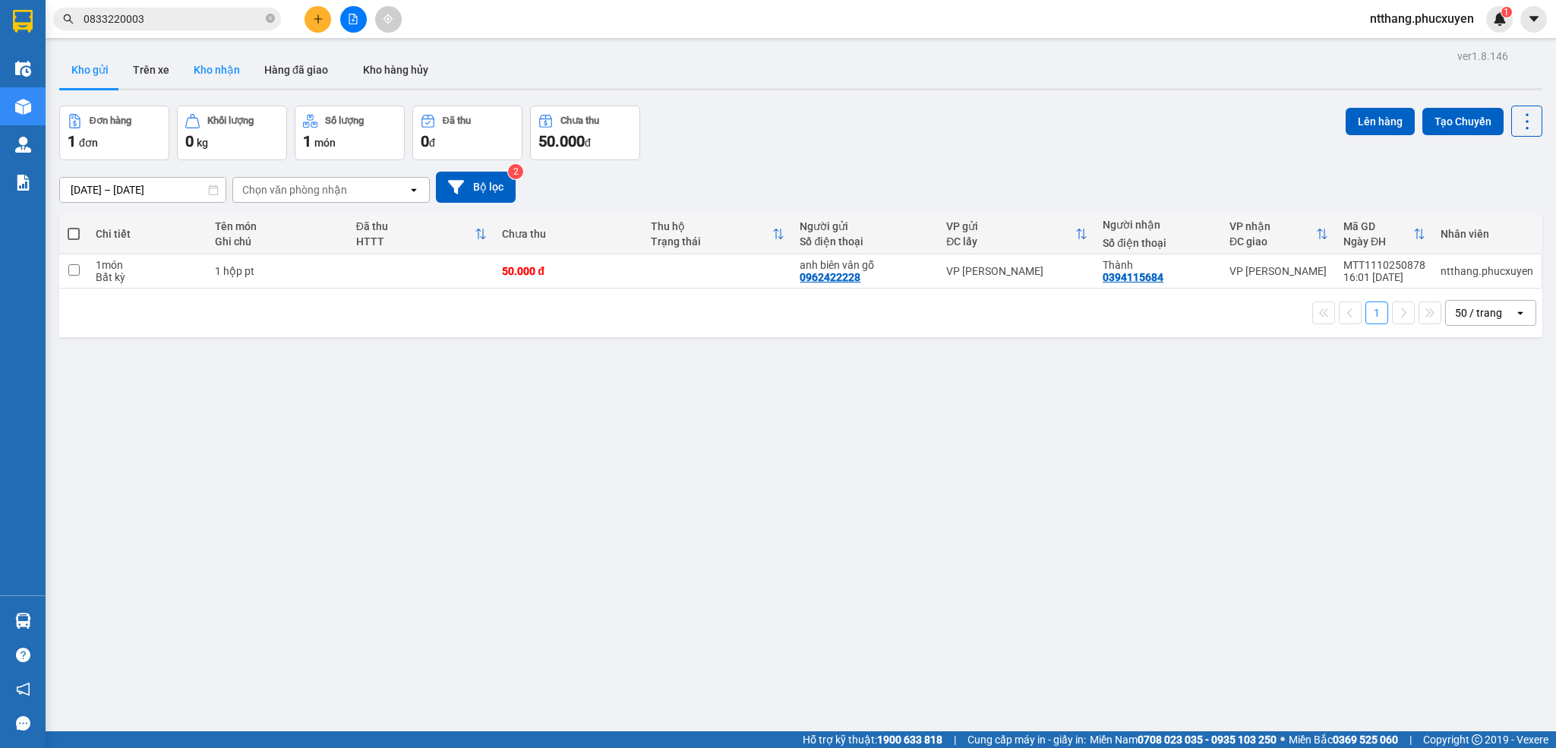
click at [226, 75] on button "Kho nhận" at bounding box center [216, 70] width 71 height 36
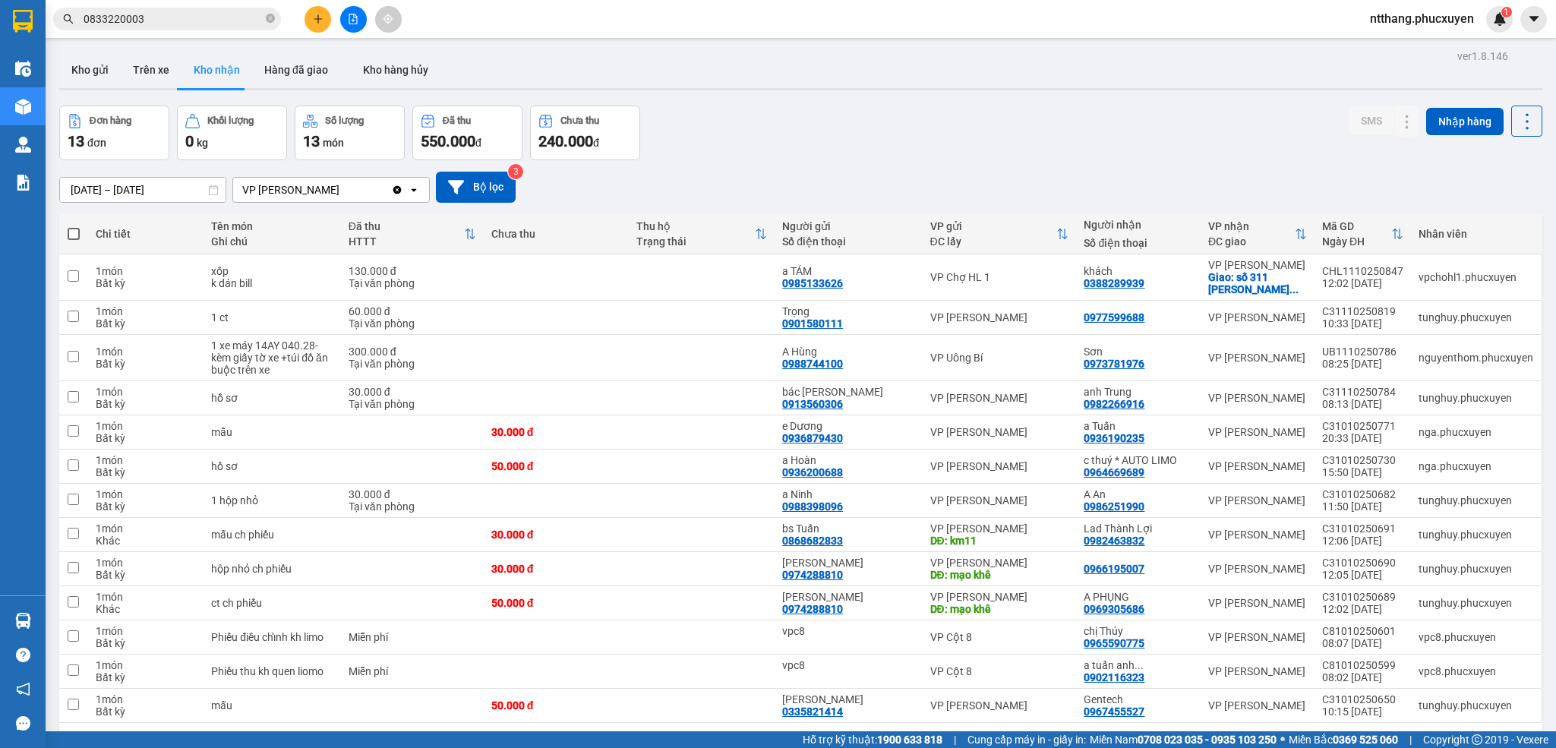
click at [848, 117] on div "Đơn hàng 13 đơn Khối lượng 0 kg Số lượng 13 món Đã thu 550.000 đ Chưa thu 240.0…" at bounding box center [800, 133] width 1483 height 55
drag, startPoint x: 848, startPoint y: 117, endPoint x: 789, endPoint y: 123, distance: 59.5
click at [784, 123] on div "Đơn hàng 13 đơn Khối lượng 0 kg Số lượng 13 món Đã thu 550.000 đ Chưa thu 240.0…" at bounding box center [800, 133] width 1483 height 55
drag, startPoint x: 803, startPoint y: 121, endPoint x: 784, endPoint y: 124, distance: 19.2
click at [784, 124] on div "Đơn hàng 13 đơn Khối lượng 0 kg Số lượng 13 món Đã thu 550.000 đ Chưa thu 240.0…" at bounding box center [800, 133] width 1483 height 55
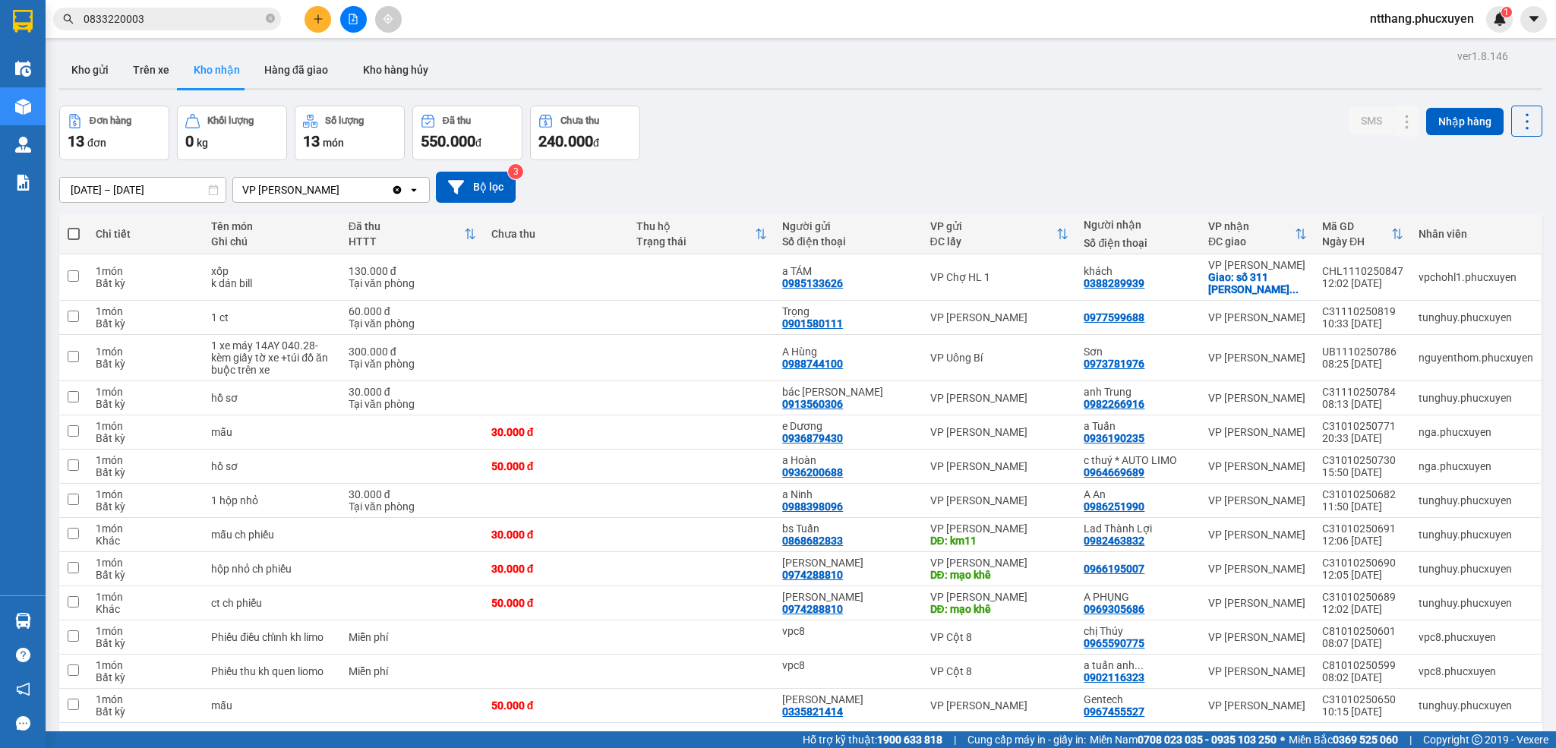
click at [788, 124] on div "Đơn hàng 13 đơn Khối lượng 0 kg Số lượng 13 món Đã thu 550.000 đ Chưa thu 240.0…" at bounding box center [800, 133] width 1483 height 55
click at [787, 124] on div "Đơn hàng 13 đơn Khối lượng 0 kg Số lượng 13 món Đã thu 550.000 đ Chưa thu 240.0…" at bounding box center [800, 133] width 1483 height 55
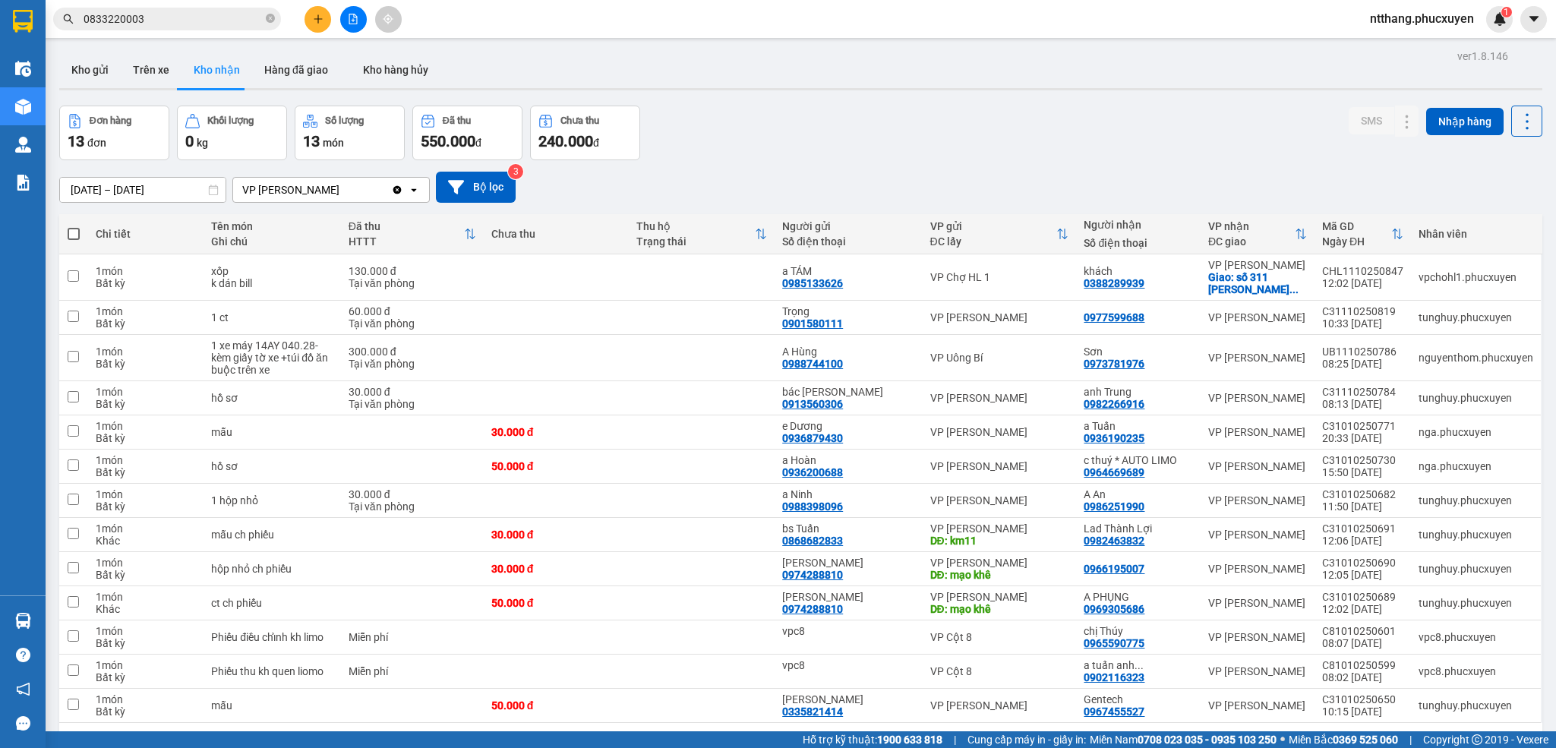
drag, startPoint x: 878, startPoint y: 80, endPoint x: 586, endPoint y: 107, distance: 292.9
click at [875, 80] on div "Kho gửi Trên xe Kho nhận Hàng đã giao Kho hàng hủy" at bounding box center [800, 72] width 1483 height 40
click at [778, 88] on div at bounding box center [800, 89] width 1483 height 2
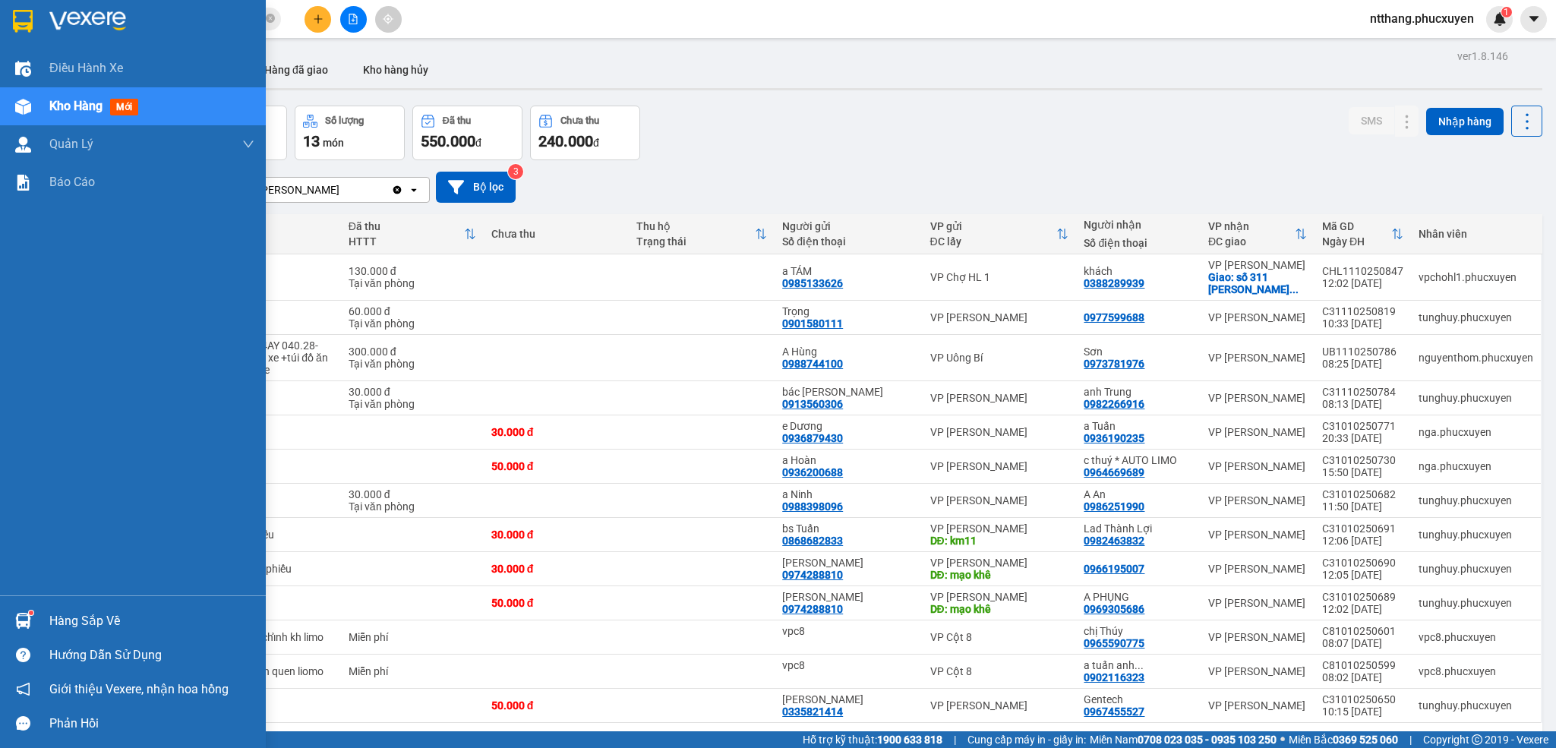
click at [48, 617] on div "Hàng sắp về" at bounding box center [133, 621] width 266 height 34
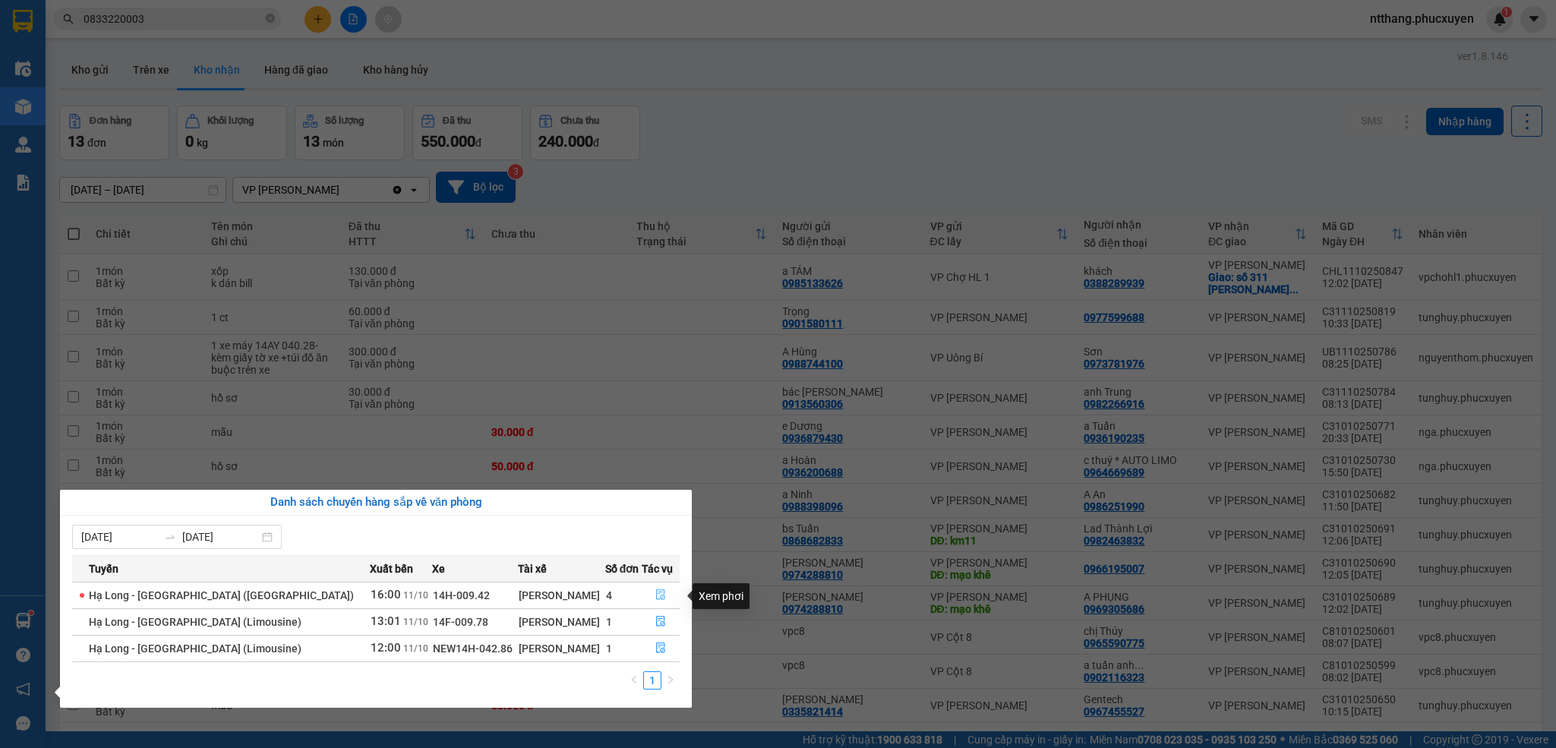
click at [650, 590] on button "button" at bounding box center [660, 595] width 37 height 24
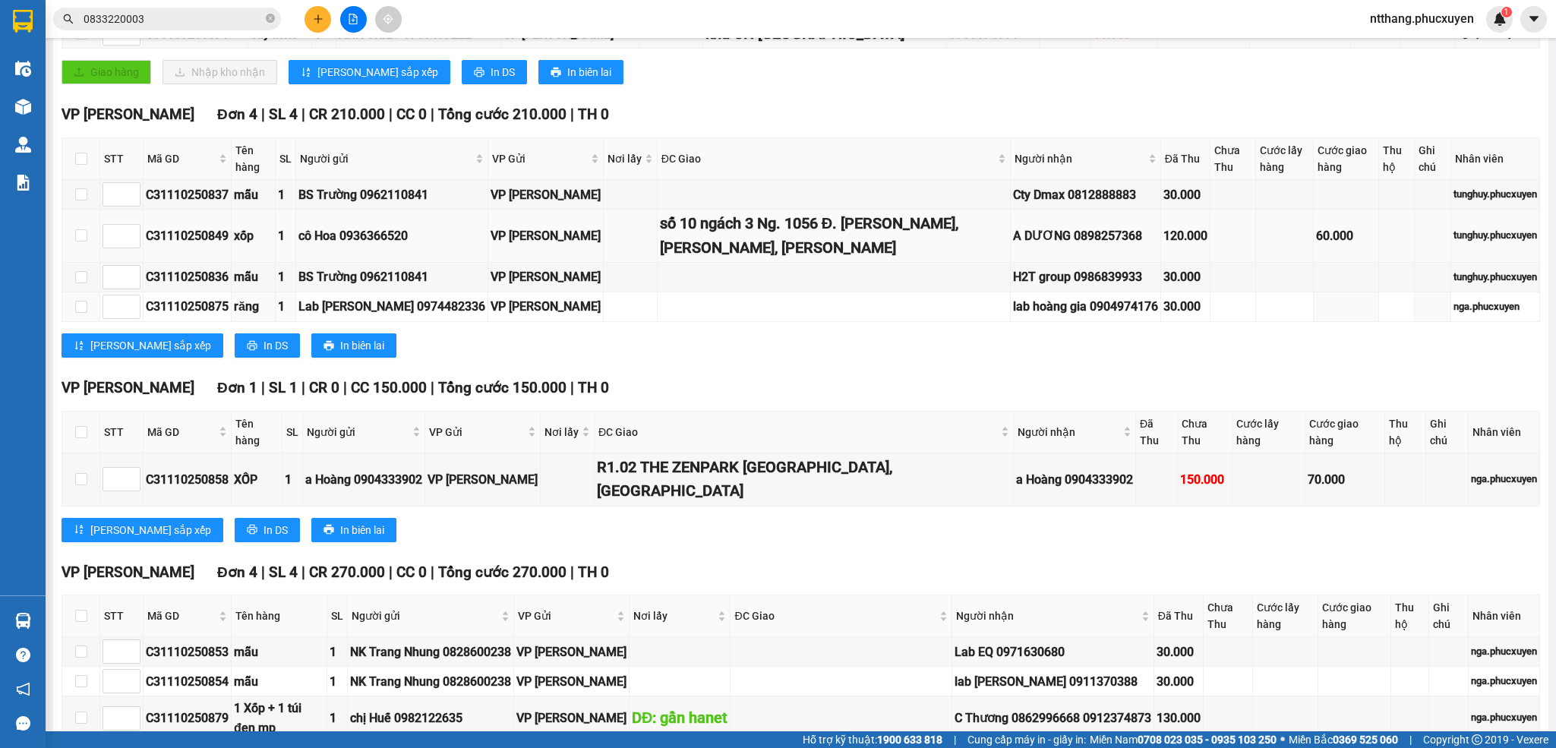
scroll to position [424, 0]
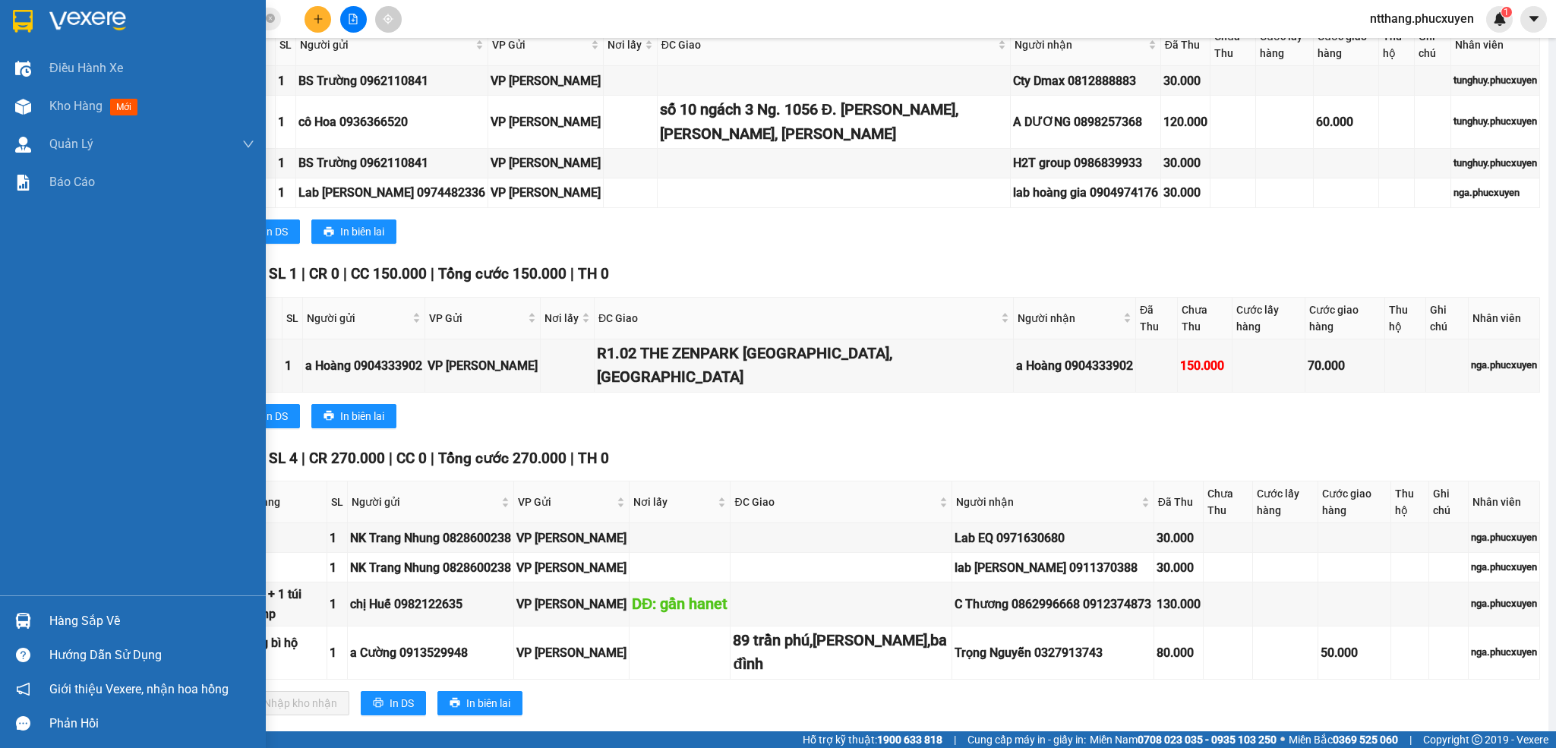
drag, startPoint x: 17, startPoint y: 96, endPoint x: 33, endPoint y: 629, distance: 534.0
click at [17, 98] on div at bounding box center [23, 106] width 27 height 27
click at [33, 629] on div at bounding box center [23, 620] width 27 height 27
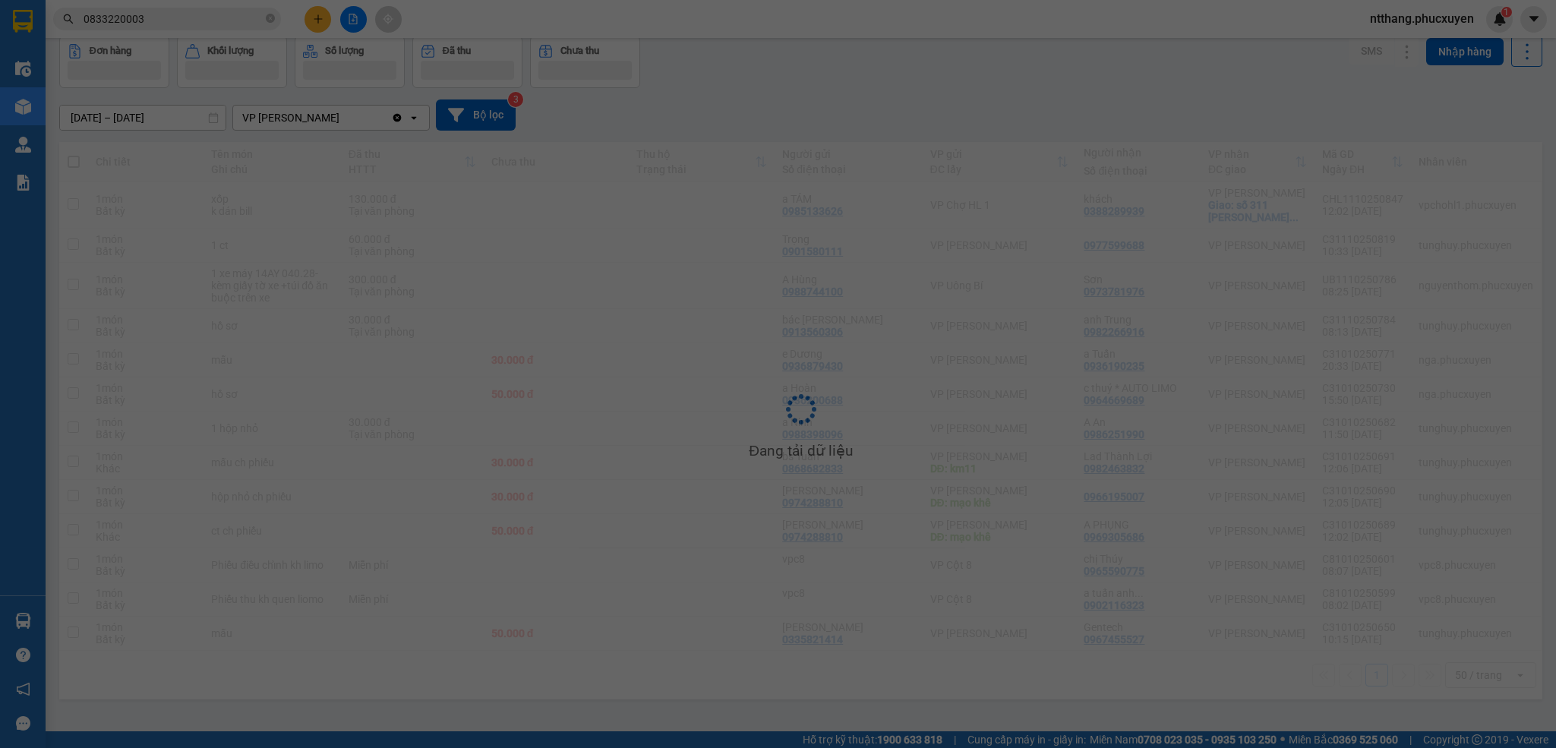
scroll to position [71, 0]
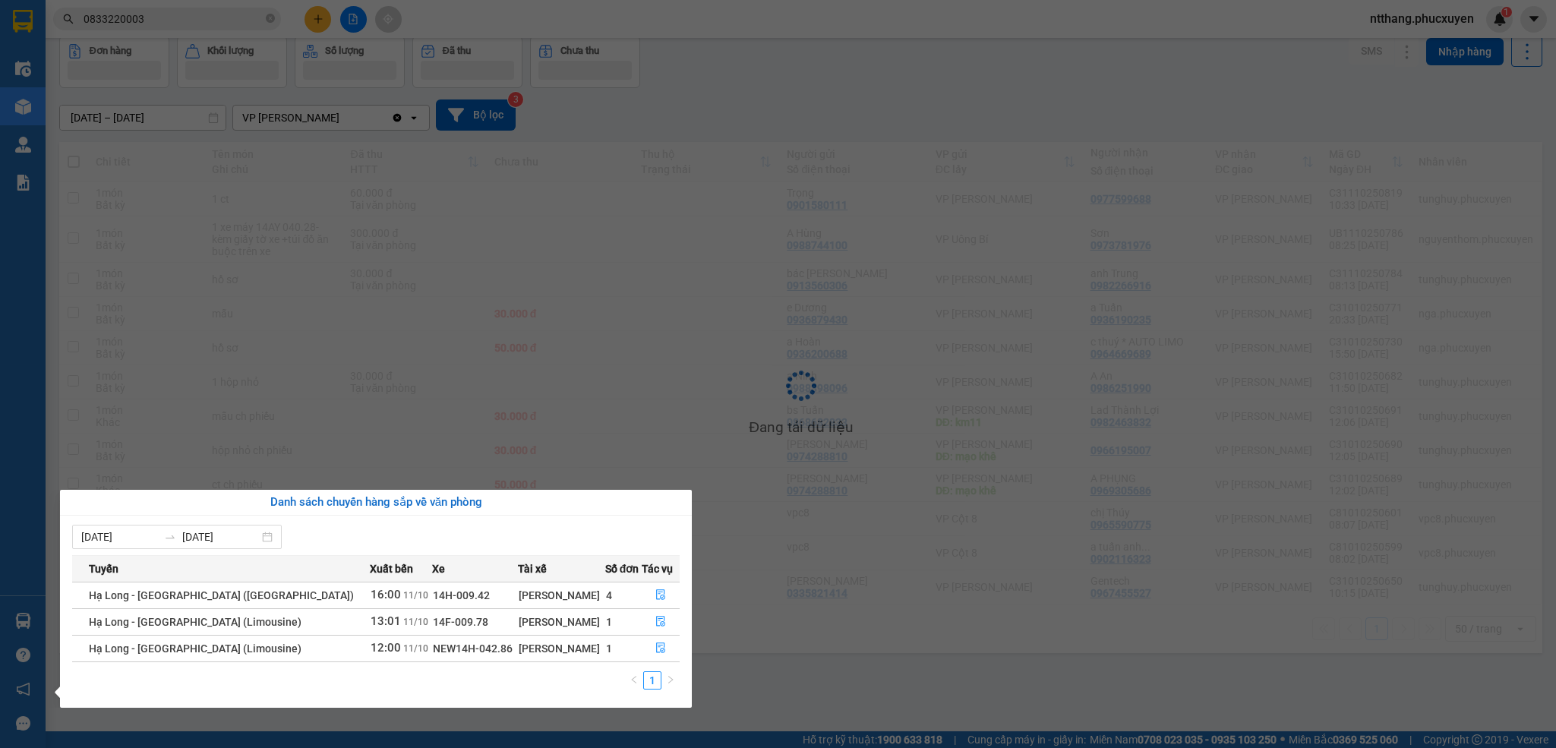
click at [780, 690] on section "Kết quả tìm kiếm ( 1 ) Bộ lọc Mã ĐH Trạng thái Món hàng Thu hộ Tổng cước Chưa c…" at bounding box center [778, 374] width 1556 height 748
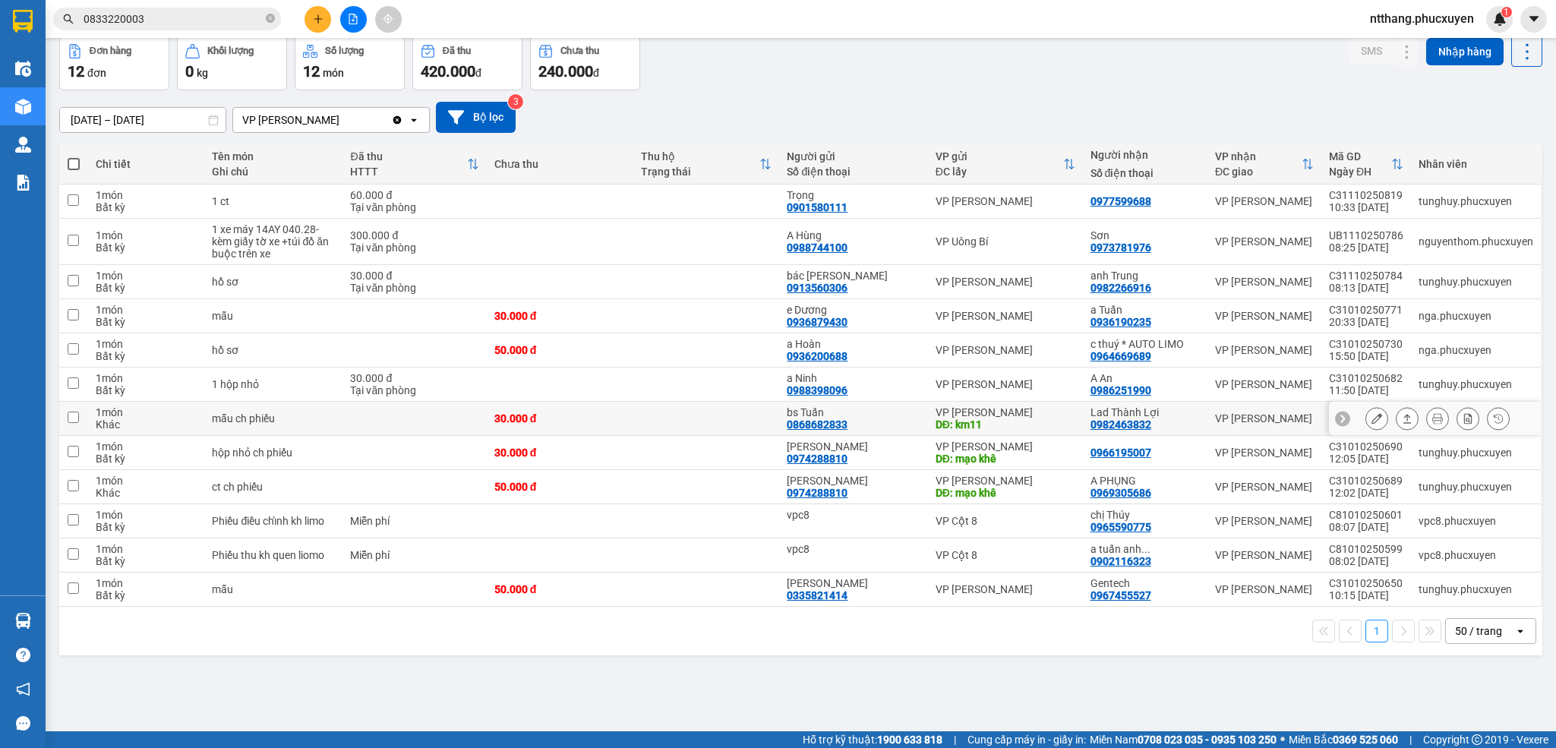
scroll to position [0, 0]
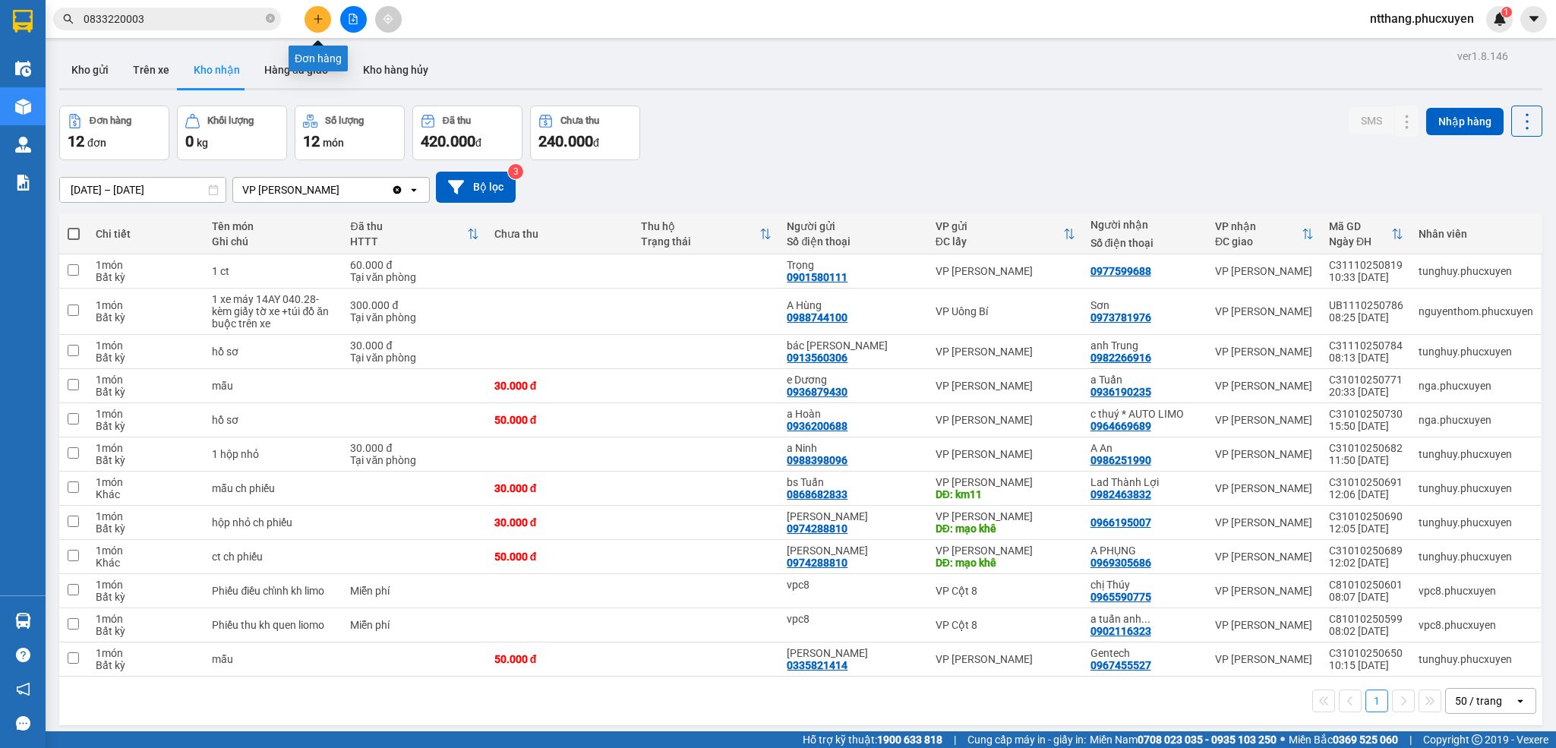
click at [320, 14] on icon "plus" at bounding box center [318, 19] width 11 height 11
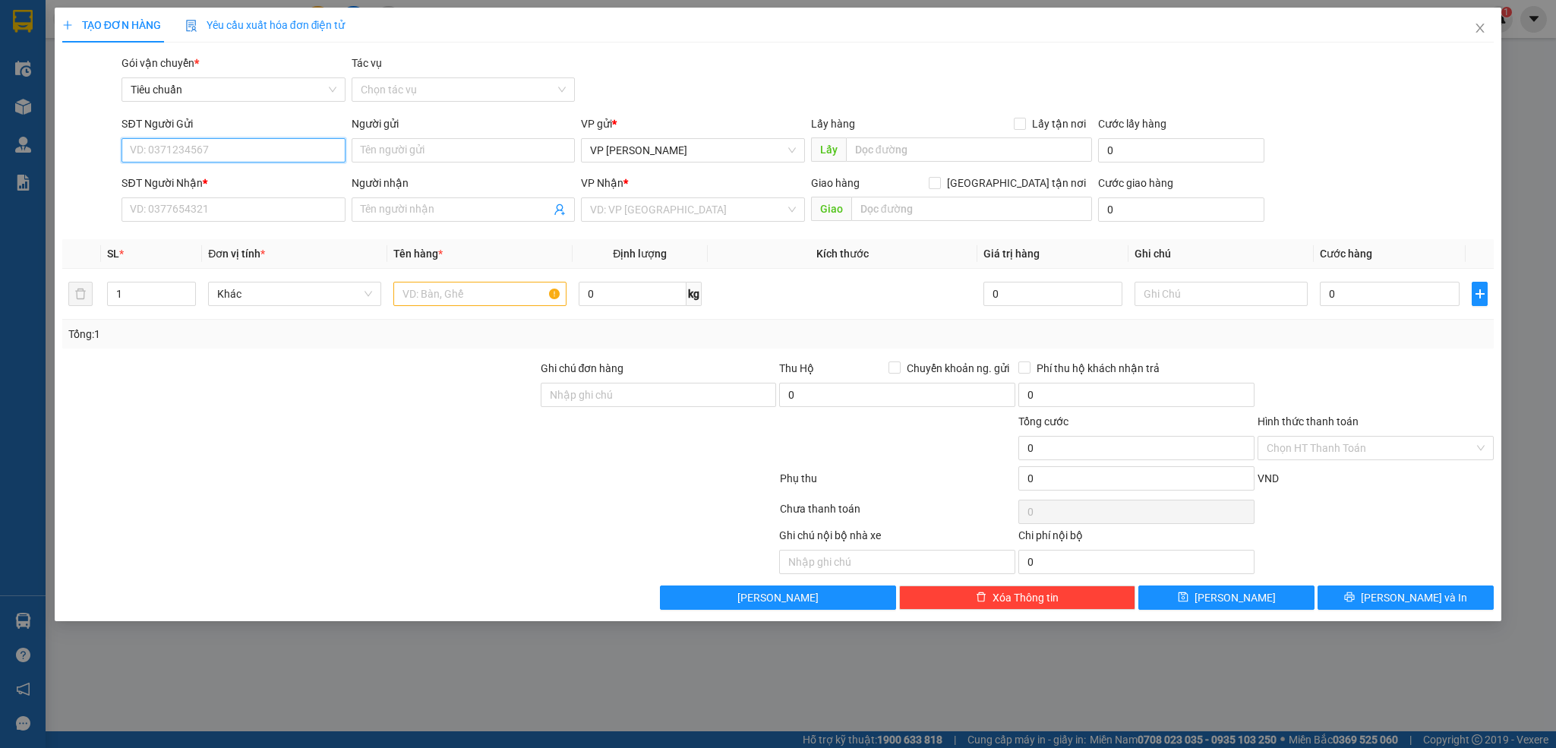
click at [235, 149] on input "SĐT Người Gửi" at bounding box center [232, 150] width 223 height 24
type input "0982831957"
click at [264, 176] on div "0982831957 - hiệp" at bounding box center [233, 181] width 205 height 17
type input "hiệp"
type input "0982831957"
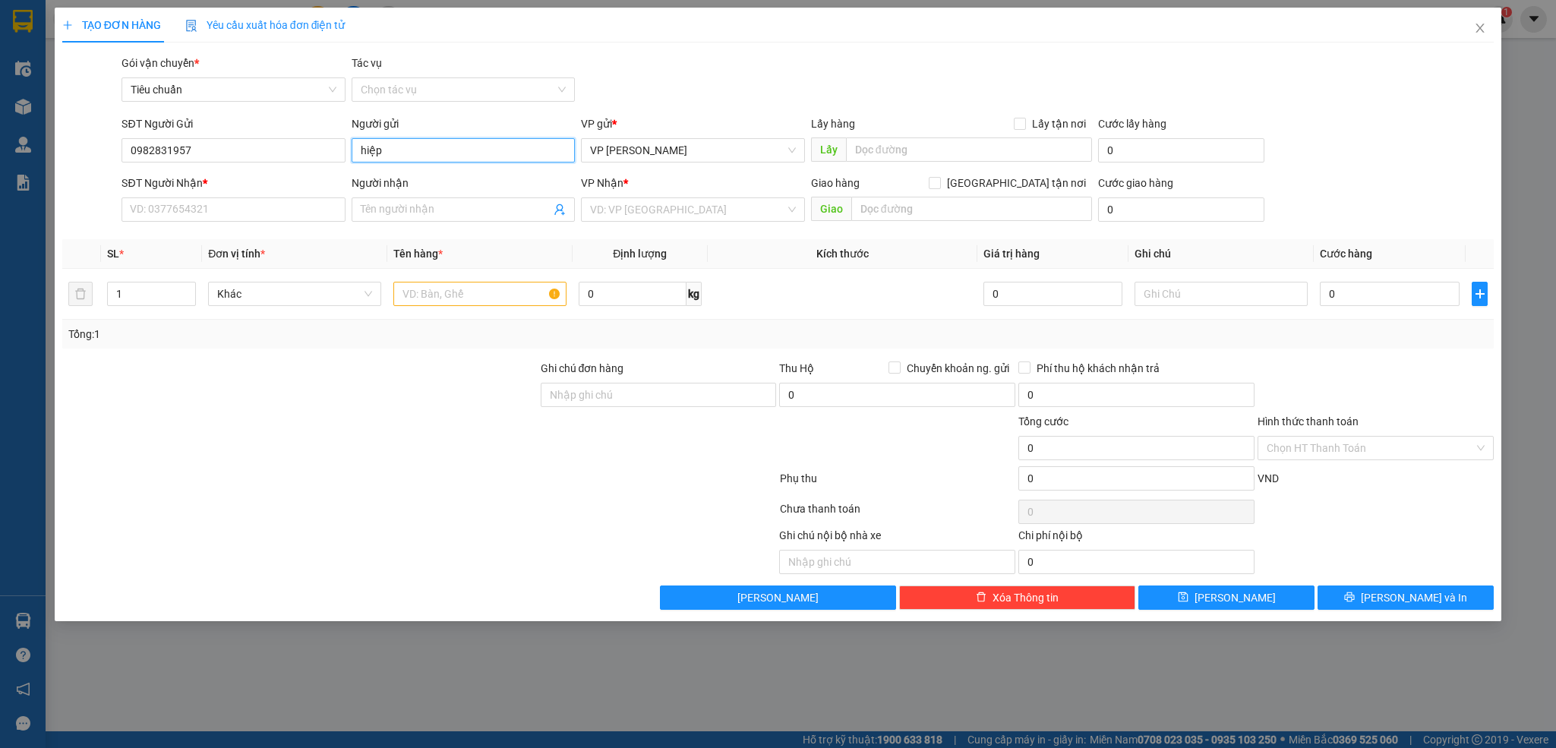
click at [385, 151] on input "hiệp" at bounding box center [463, 150] width 223 height 24
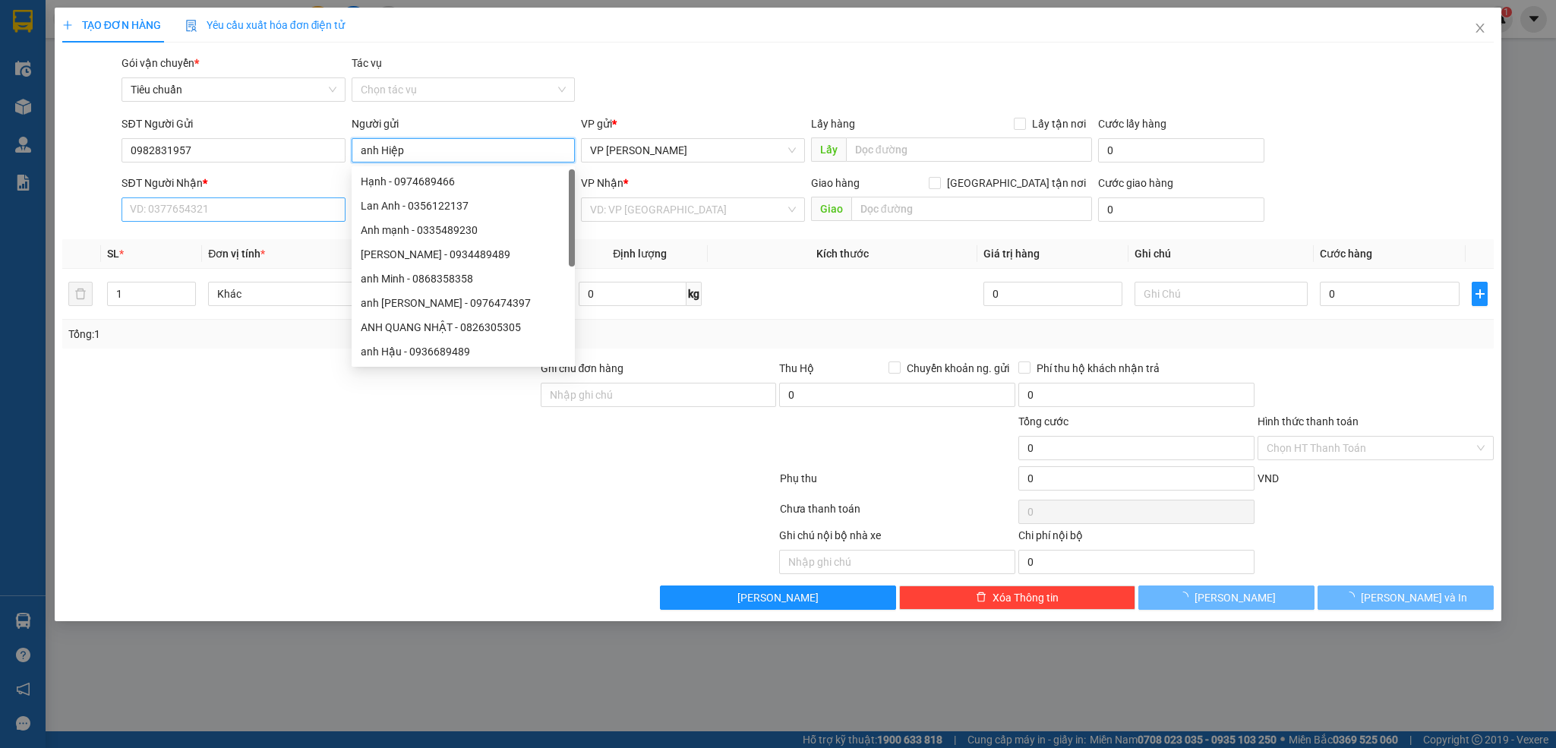
type input "anh Hiệp"
click at [210, 208] on input "SĐT Người Nhận *" at bounding box center [232, 209] width 223 height 24
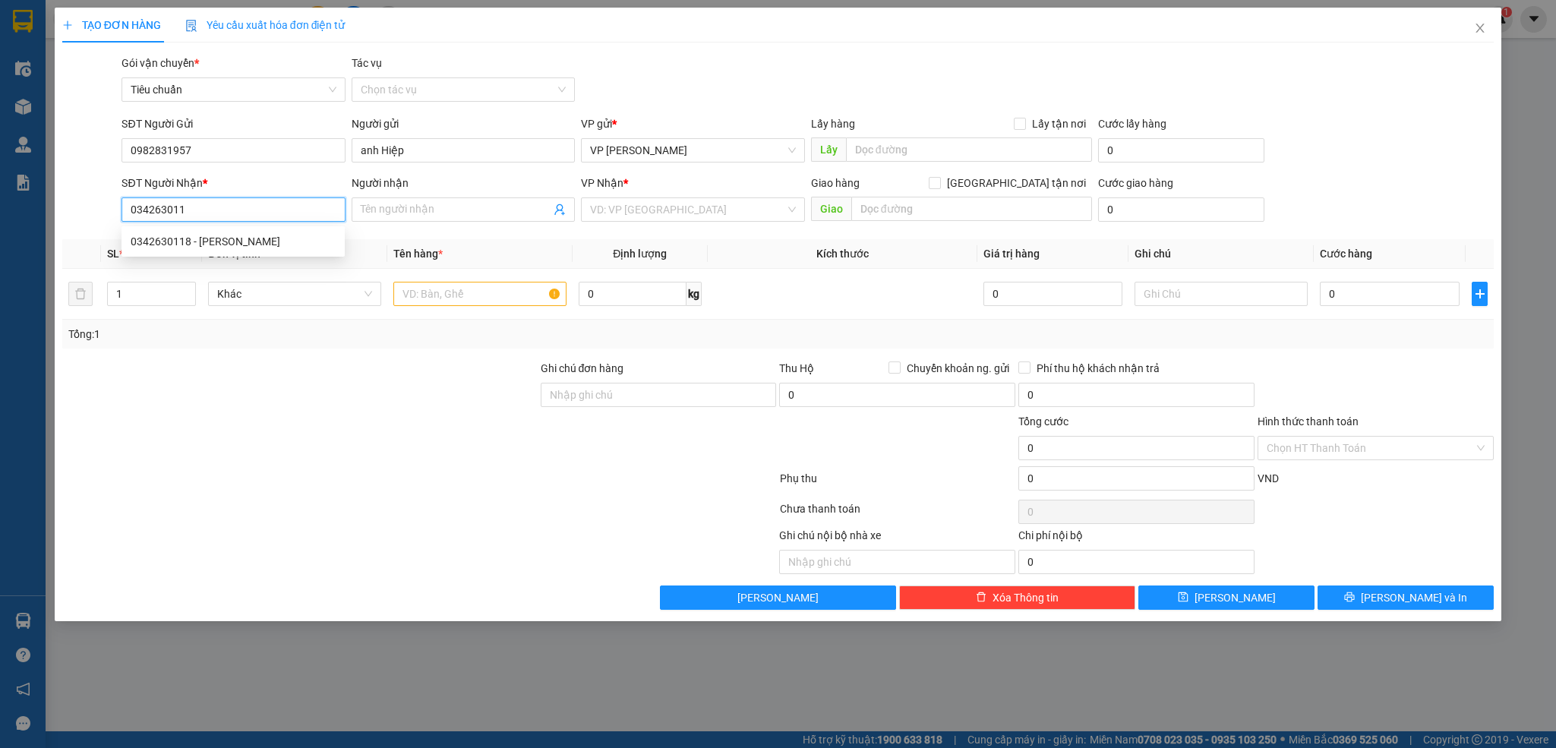
type input "0342630118"
click at [214, 238] on div "0342630118 - [PERSON_NAME]" at bounding box center [233, 241] width 205 height 17
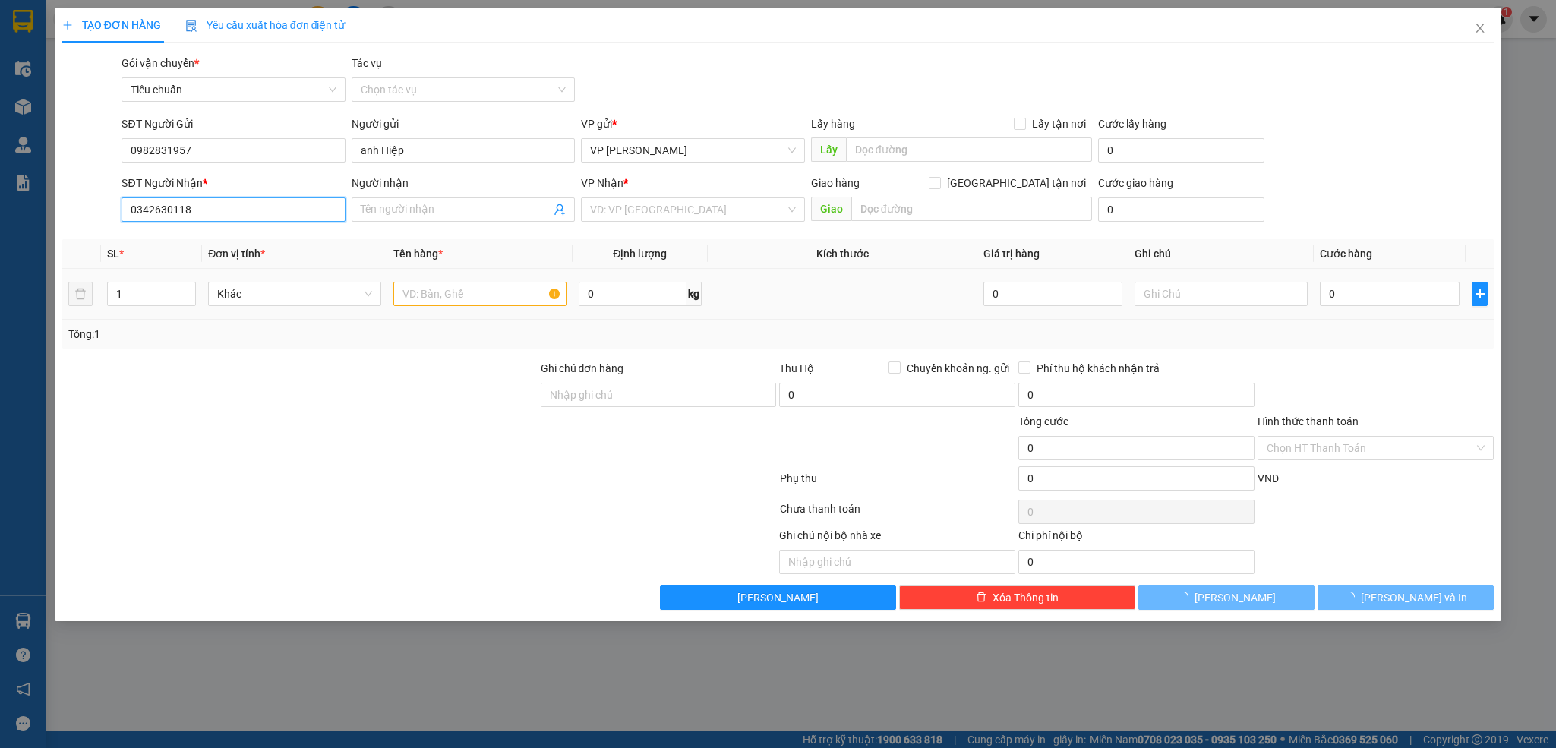
type input "[PERSON_NAME]"
type input "[GEOGRAPHIC_DATA]"
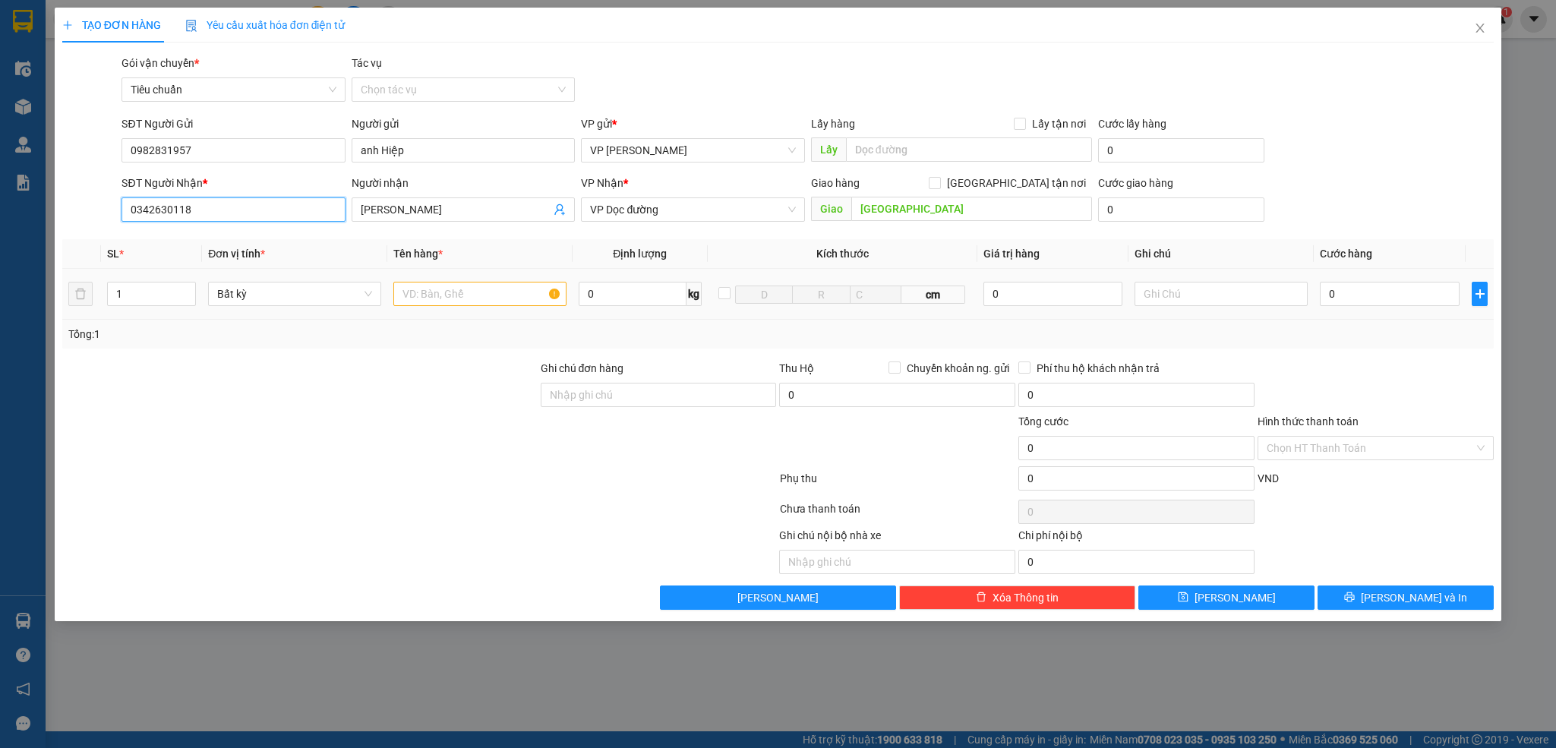
type input "0342630118"
click at [515, 294] on input "text" at bounding box center [479, 294] width 173 height 24
type input "1 bọc dài pt"
click at [1353, 297] on input "0" at bounding box center [1390, 294] width 140 height 24
type input "5"
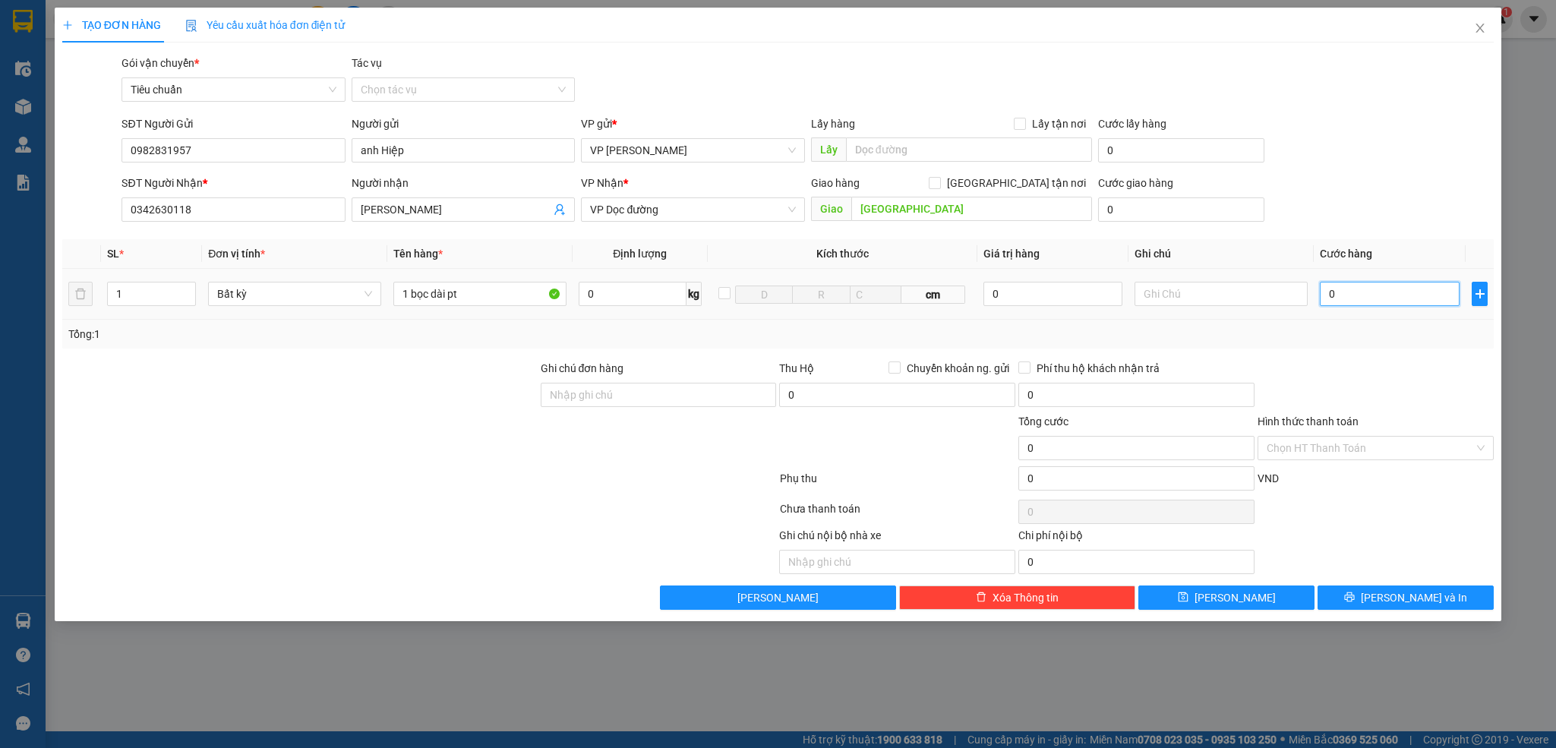
type input "5"
type input "50"
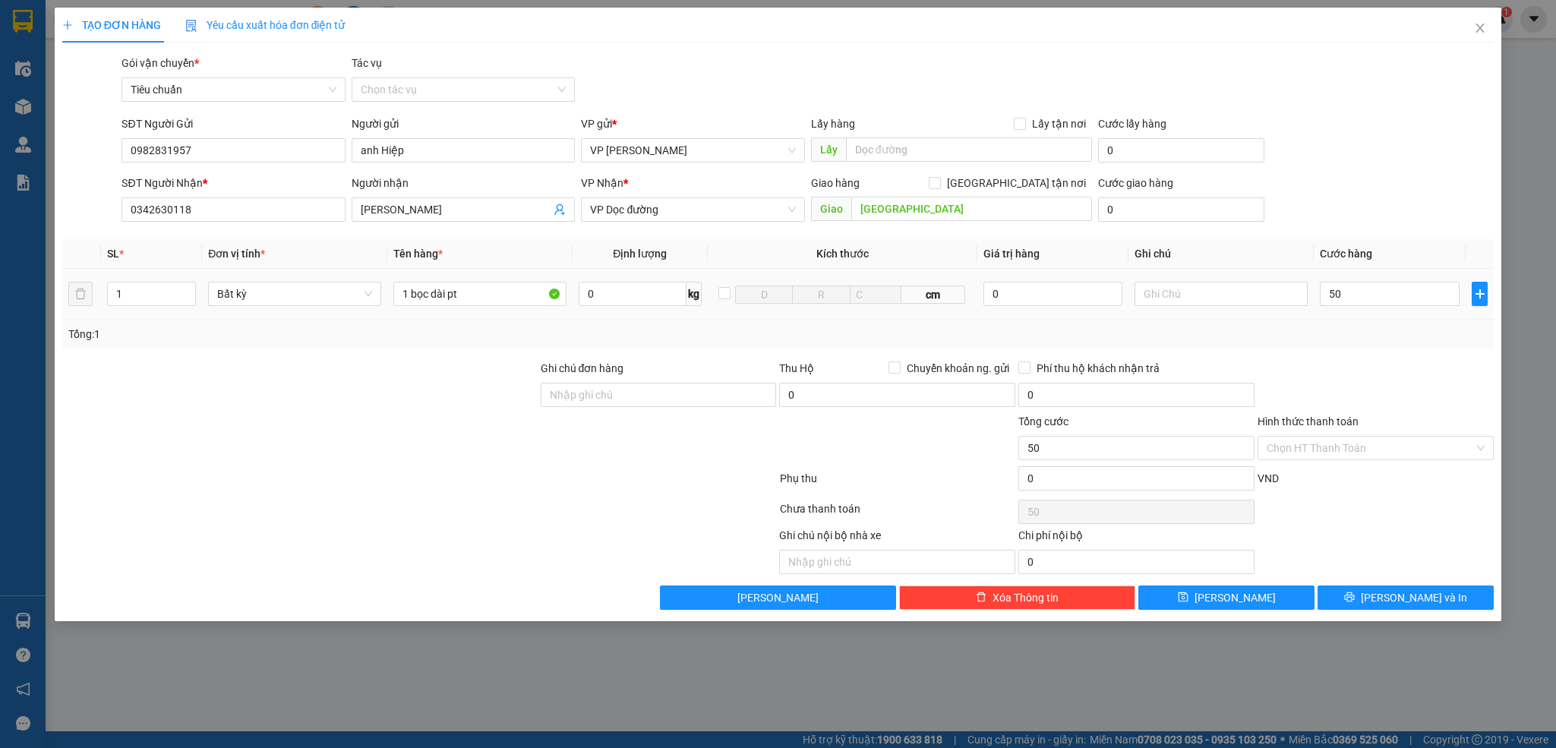
type input "50.000"
click at [1349, 355] on div "Transit Pickup Surcharge Ids Transit Deliver Surcharge Ids Transit Deliver Surc…" at bounding box center [778, 332] width 1432 height 555
click at [1412, 597] on span "[PERSON_NAME] và In" at bounding box center [1414, 597] width 106 height 17
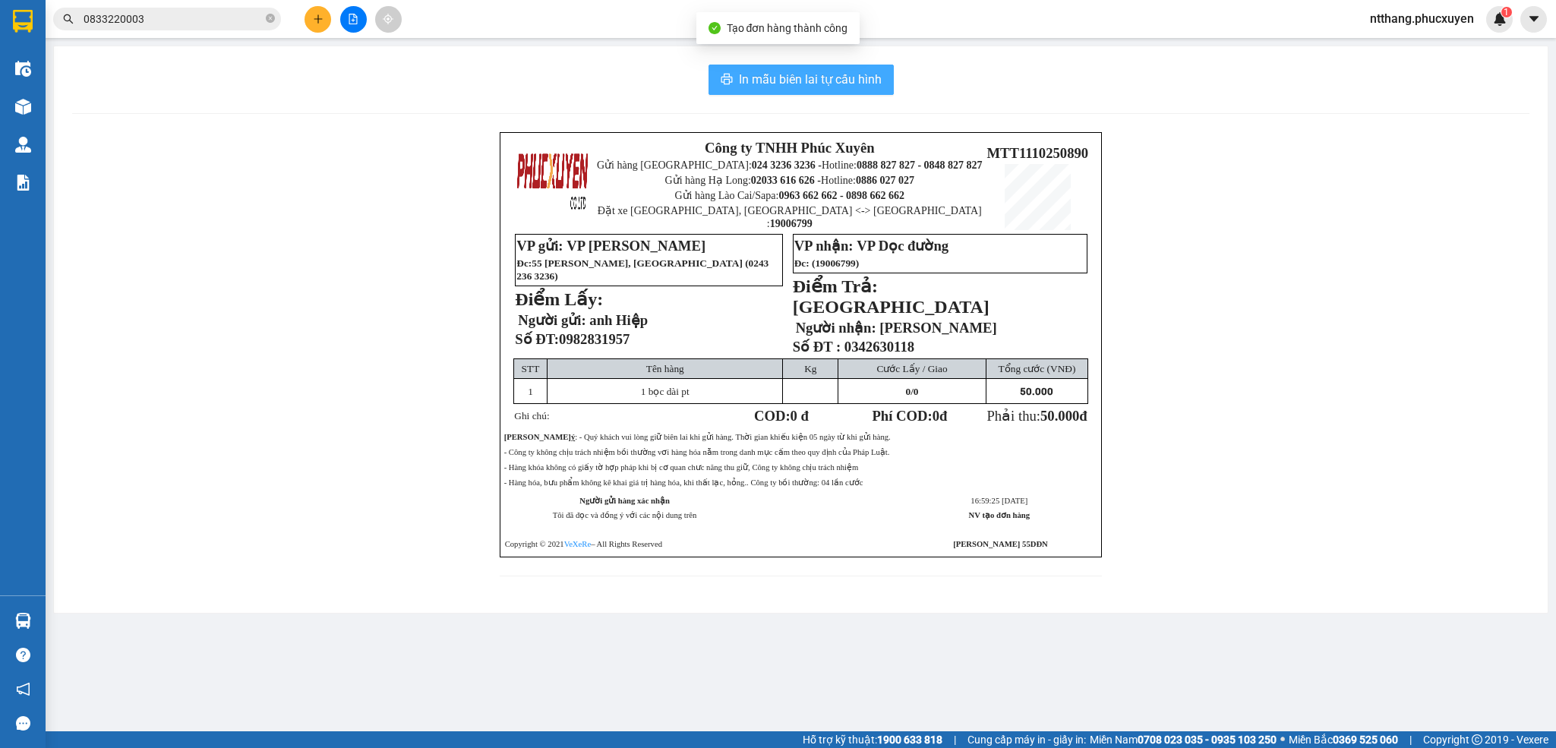
click at [821, 82] on span "In mẫu biên lai tự cấu hình" at bounding box center [810, 79] width 143 height 19
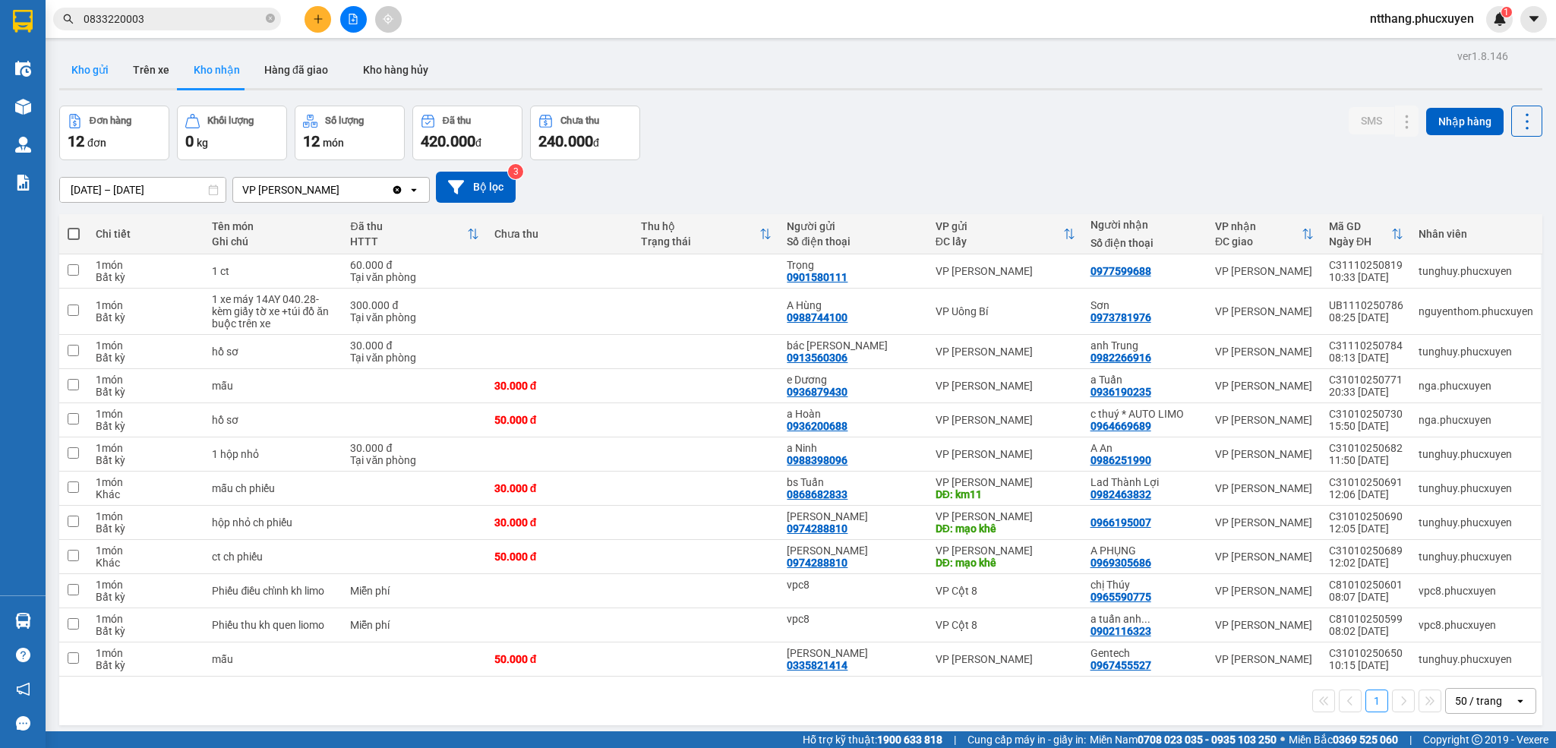
click at [85, 71] on button "Kho gửi" at bounding box center [90, 70] width 62 height 36
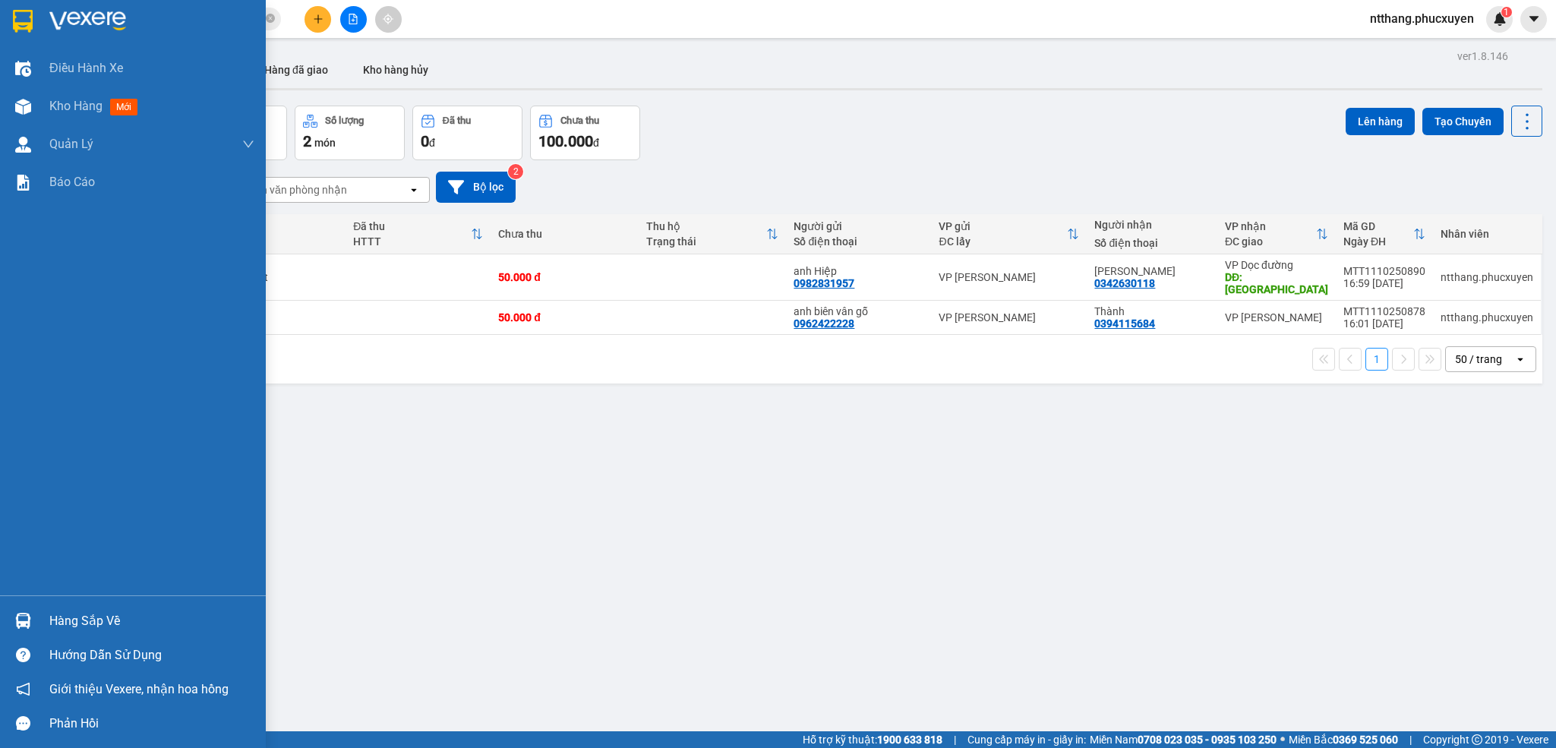
click at [71, 622] on div "Hàng sắp về" at bounding box center [151, 621] width 205 height 23
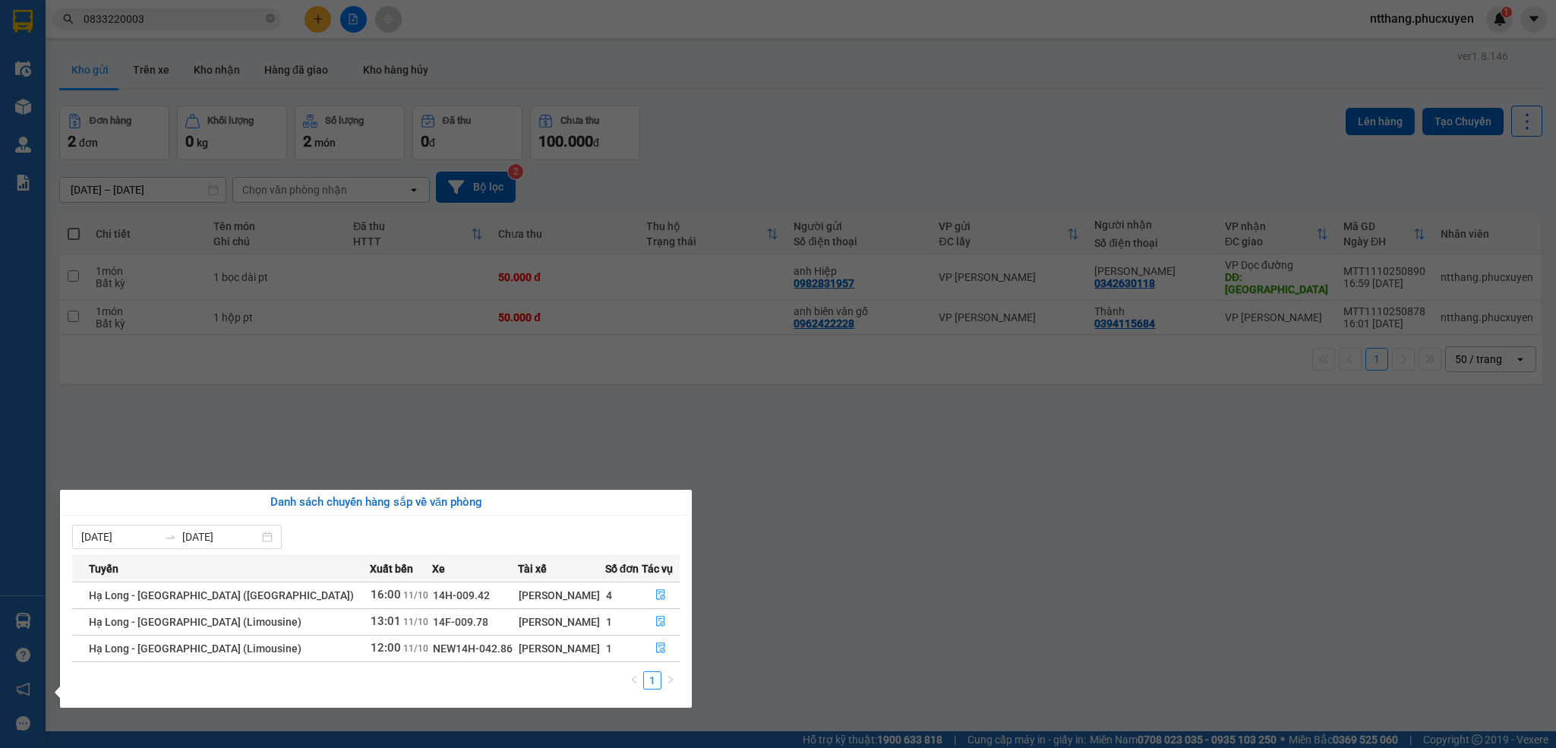
click at [980, 573] on section "Kết quả tìm kiếm ( 1 ) Bộ lọc Mã ĐH Trạng thái Món hàng Thu hộ Tổng cước Chưa c…" at bounding box center [778, 374] width 1556 height 748
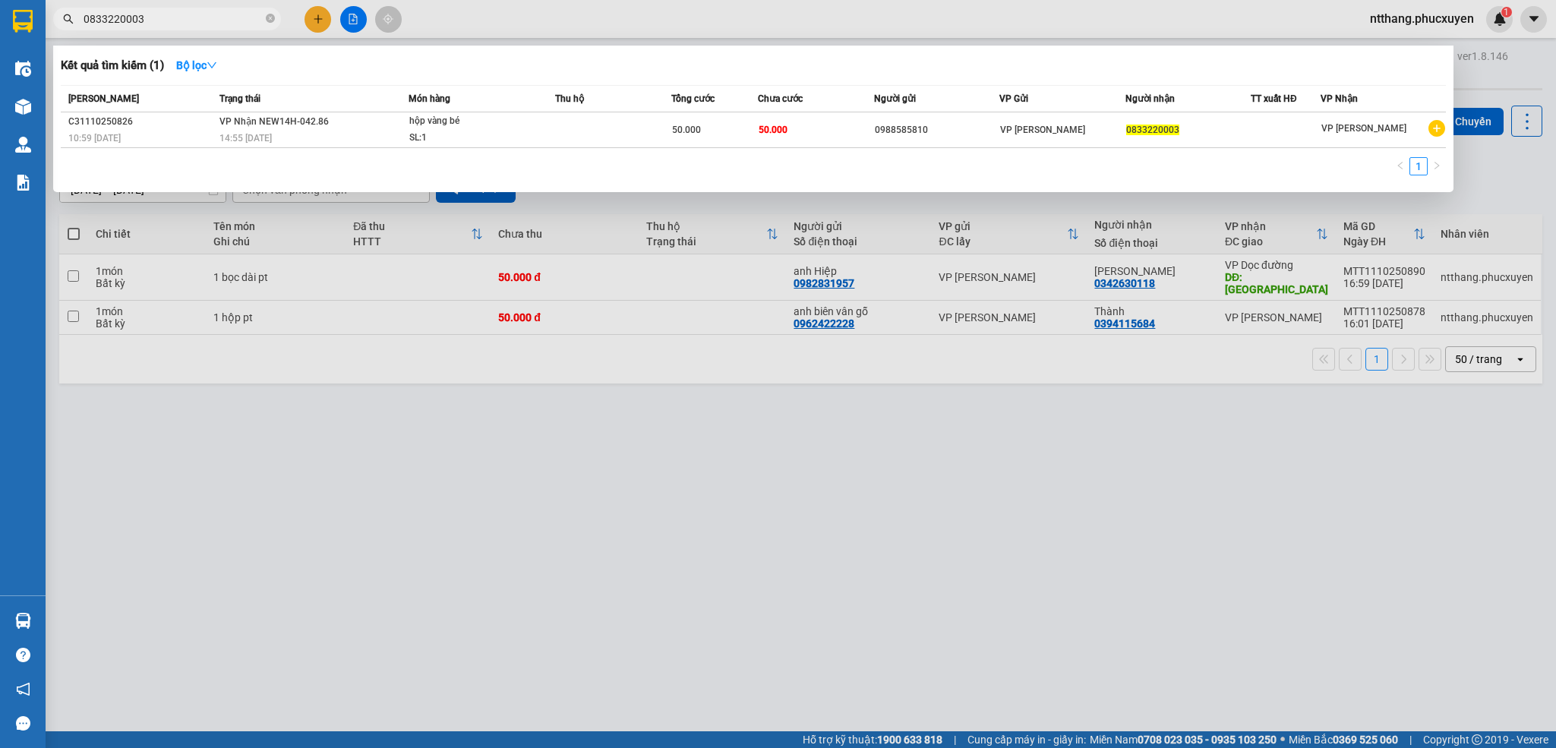
click at [230, 19] on input "0833220003" at bounding box center [173, 19] width 179 height 17
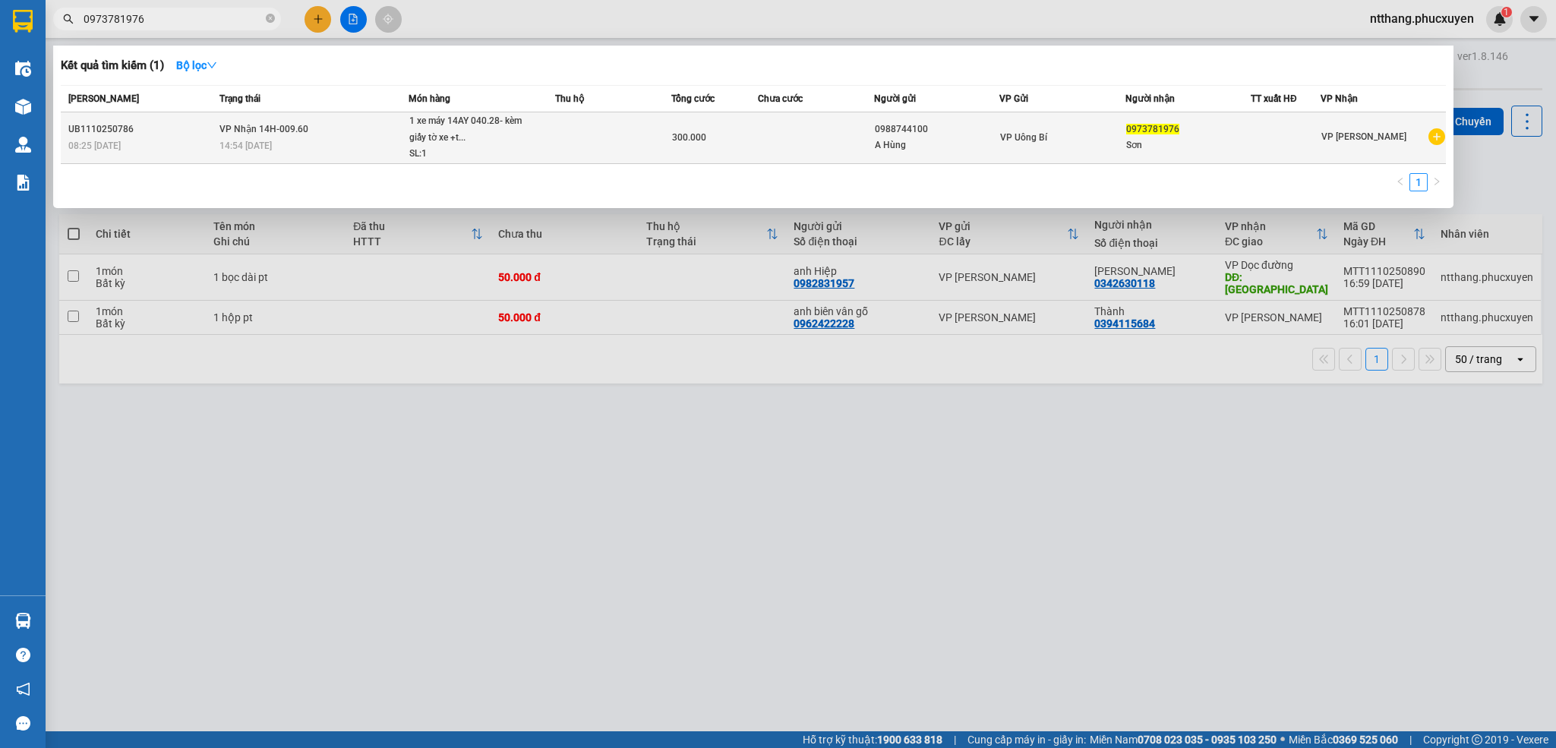
type input "0973781976"
click at [544, 141] on span "1 xe máy 14AY 040.28- kèm giấy tờ xe +t... SL: 1" at bounding box center [481, 137] width 145 height 49
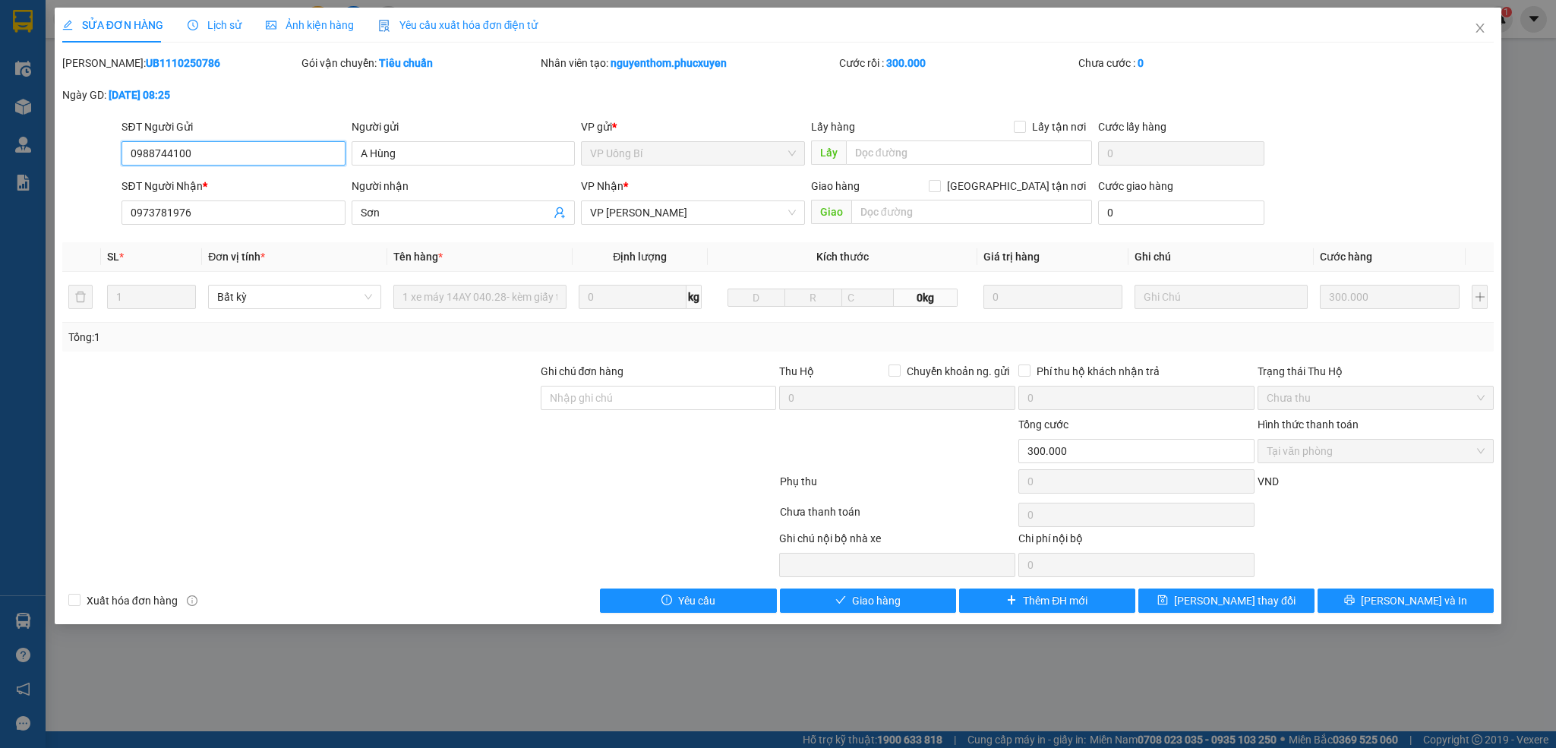
type input "0988744100"
type input "A Hùng"
type input "0973781976"
type input "Sơn"
type input "0"
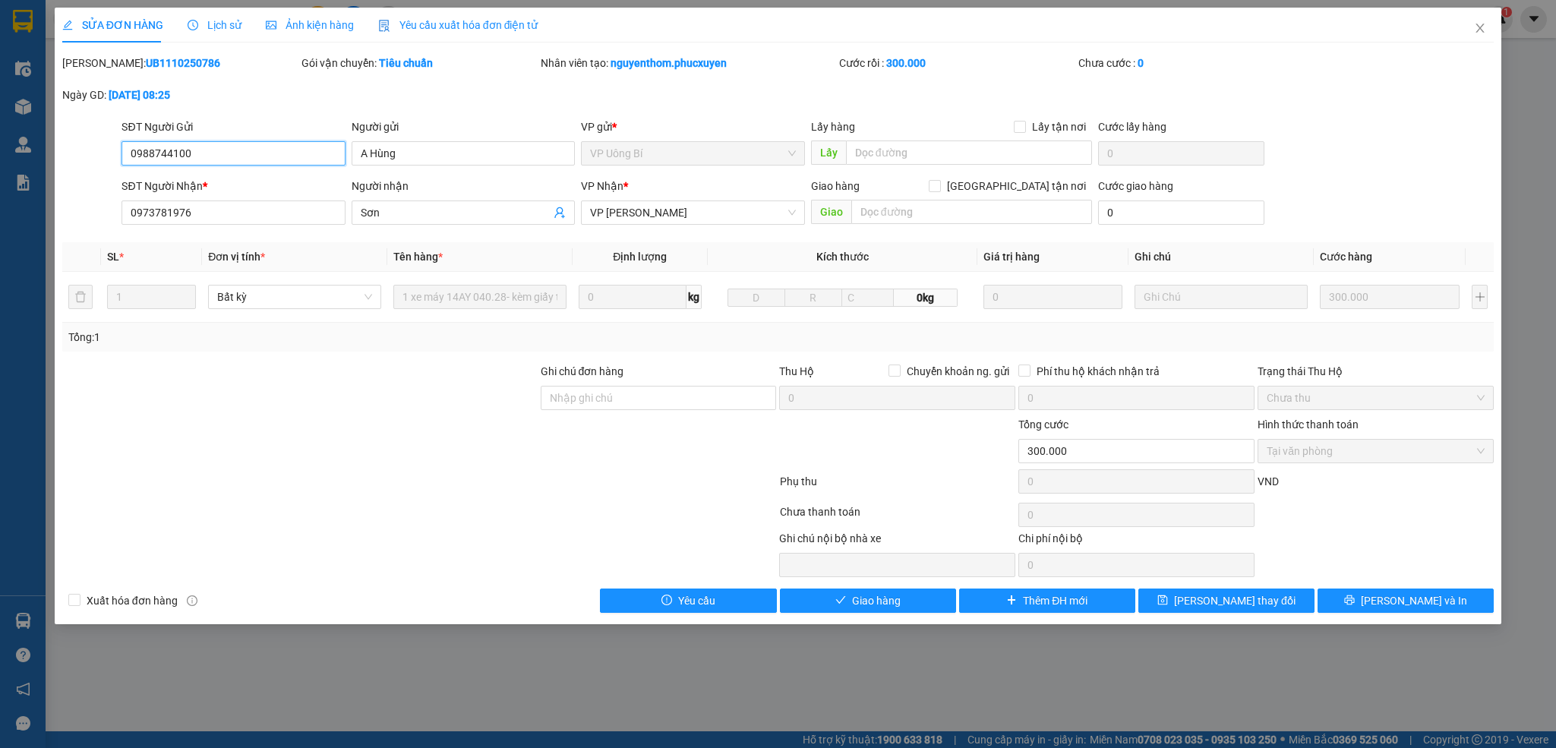
type input "300.000"
click at [845, 607] on span "check" at bounding box center [840, 601] width 11 height 12
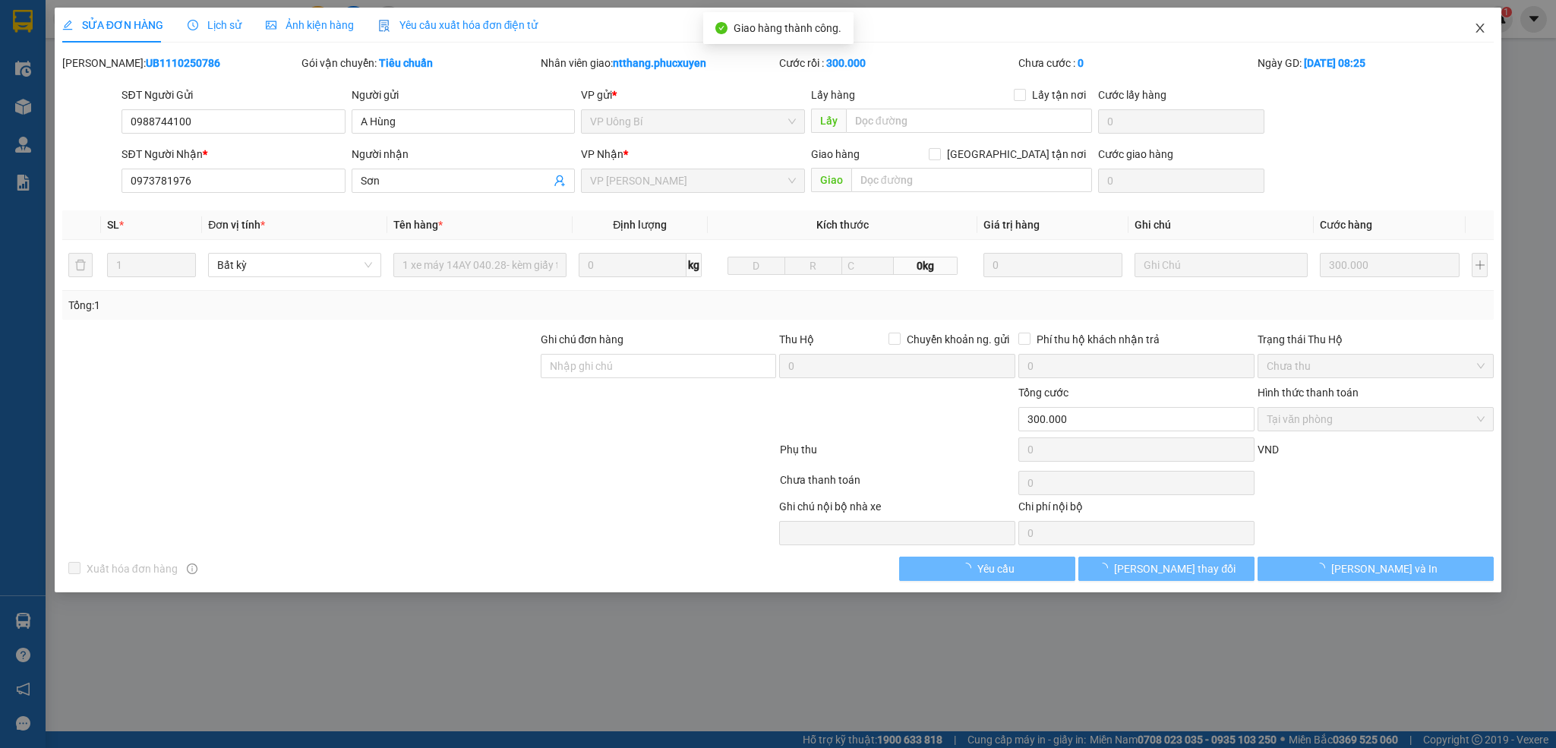
click at [1484, 25] on icon "close" at bounding box center [1480, 28] width 8 height 9
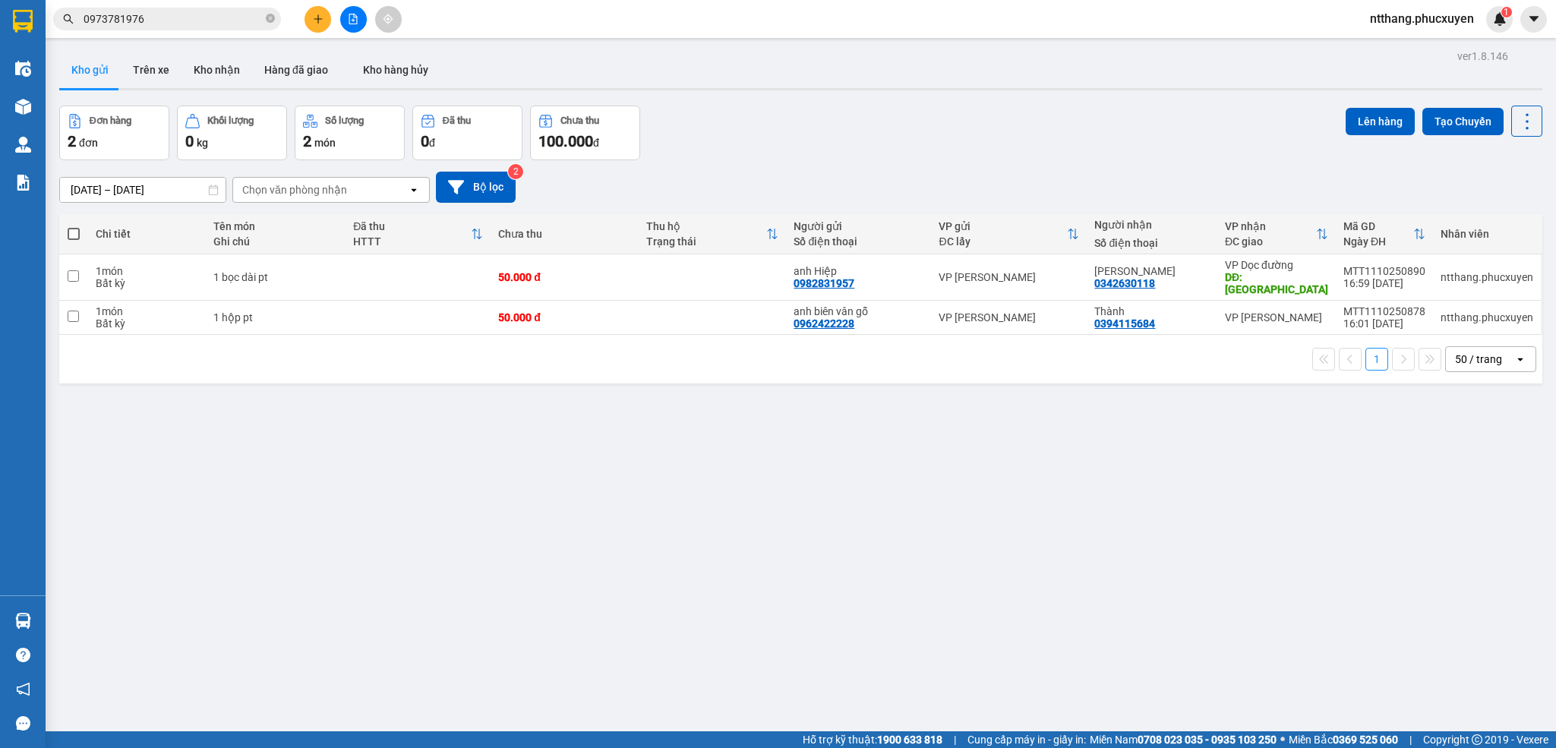
click at [313, 21] on icon "plus" at bounding box center [318, 19] width 11 height 11
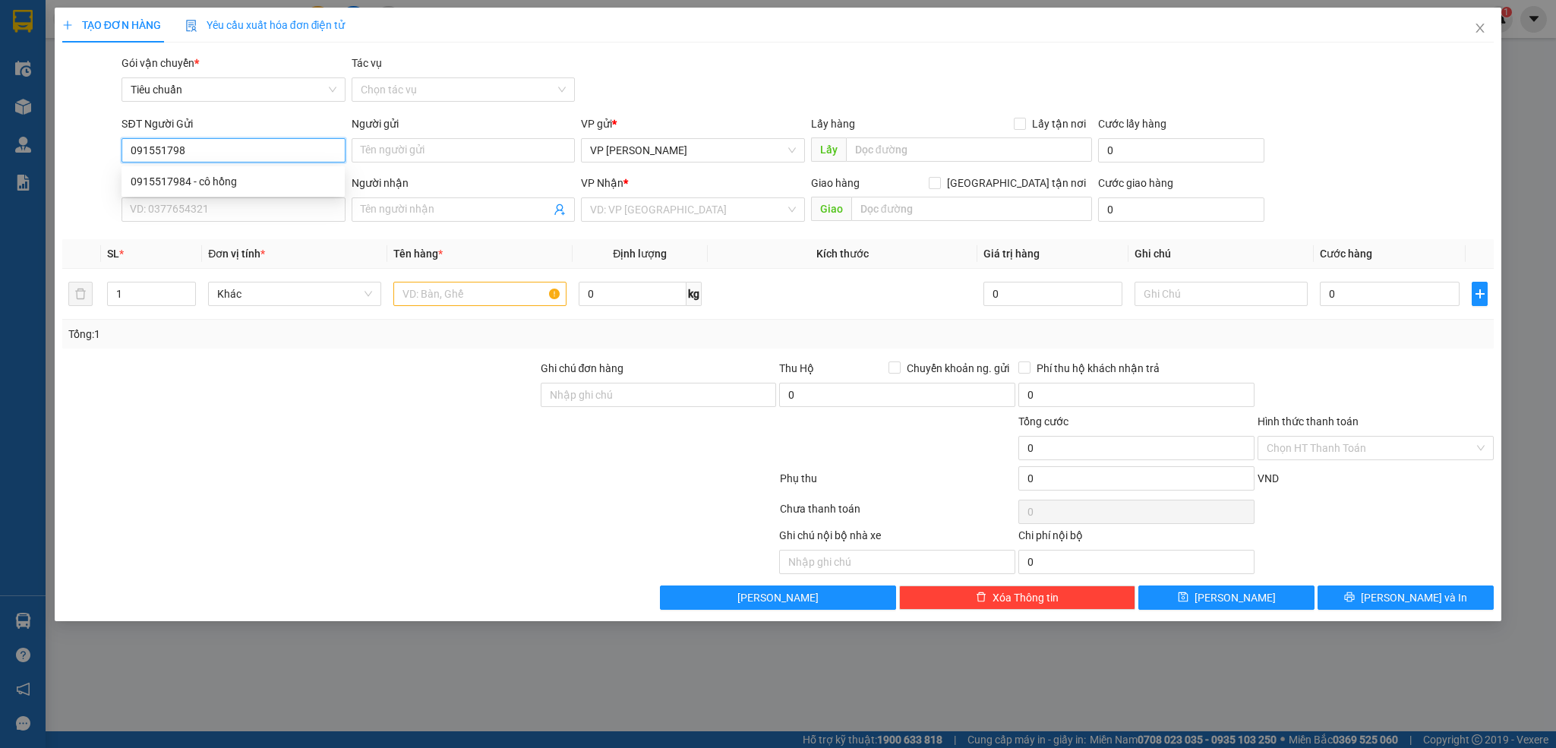
type input "0915517984"
drag, startPoint x: 216, startPoint y: 178, endPoint x: 304, endPoint y: 178, distance: 87.3
click at [219, 178] on div "0915517984 - cô hồng" at bounding box center [233, 181] width 205 height 17
type input "cô hồng"
type input "0915517984"
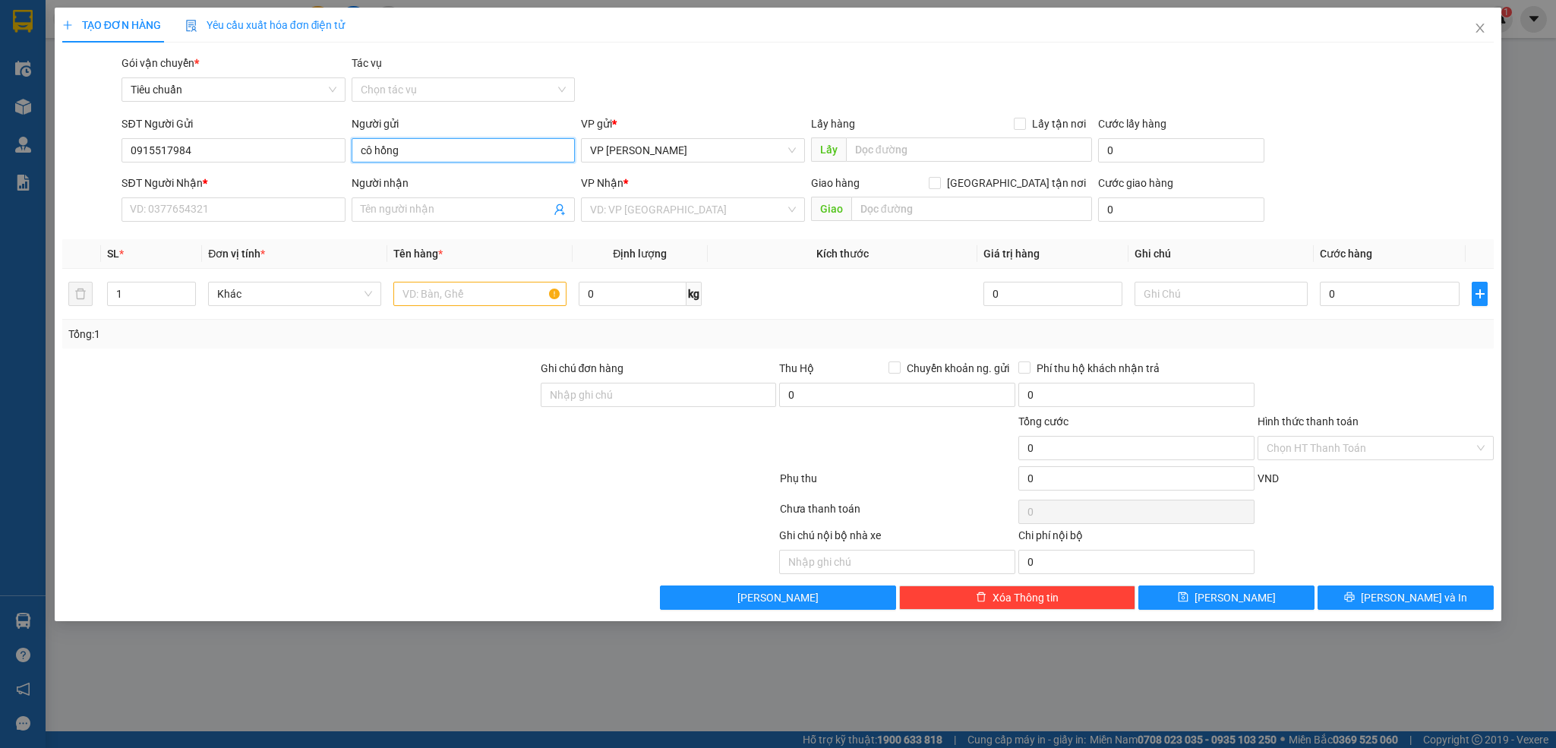
click at [387, 148] on input "cô hồng" at bounding box center [463, 150] width 223 height 24
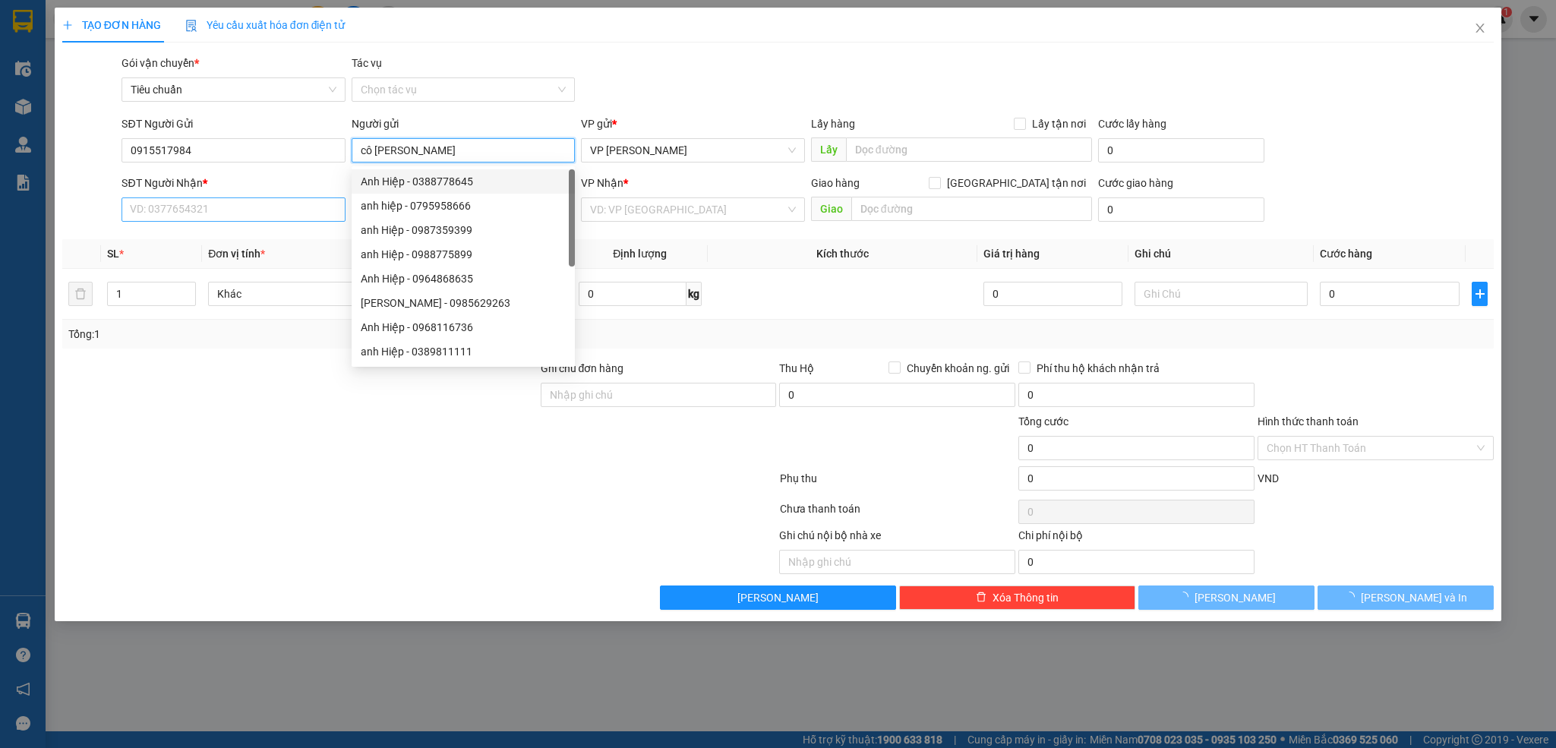
type input "cô [PERSON_NAME]"
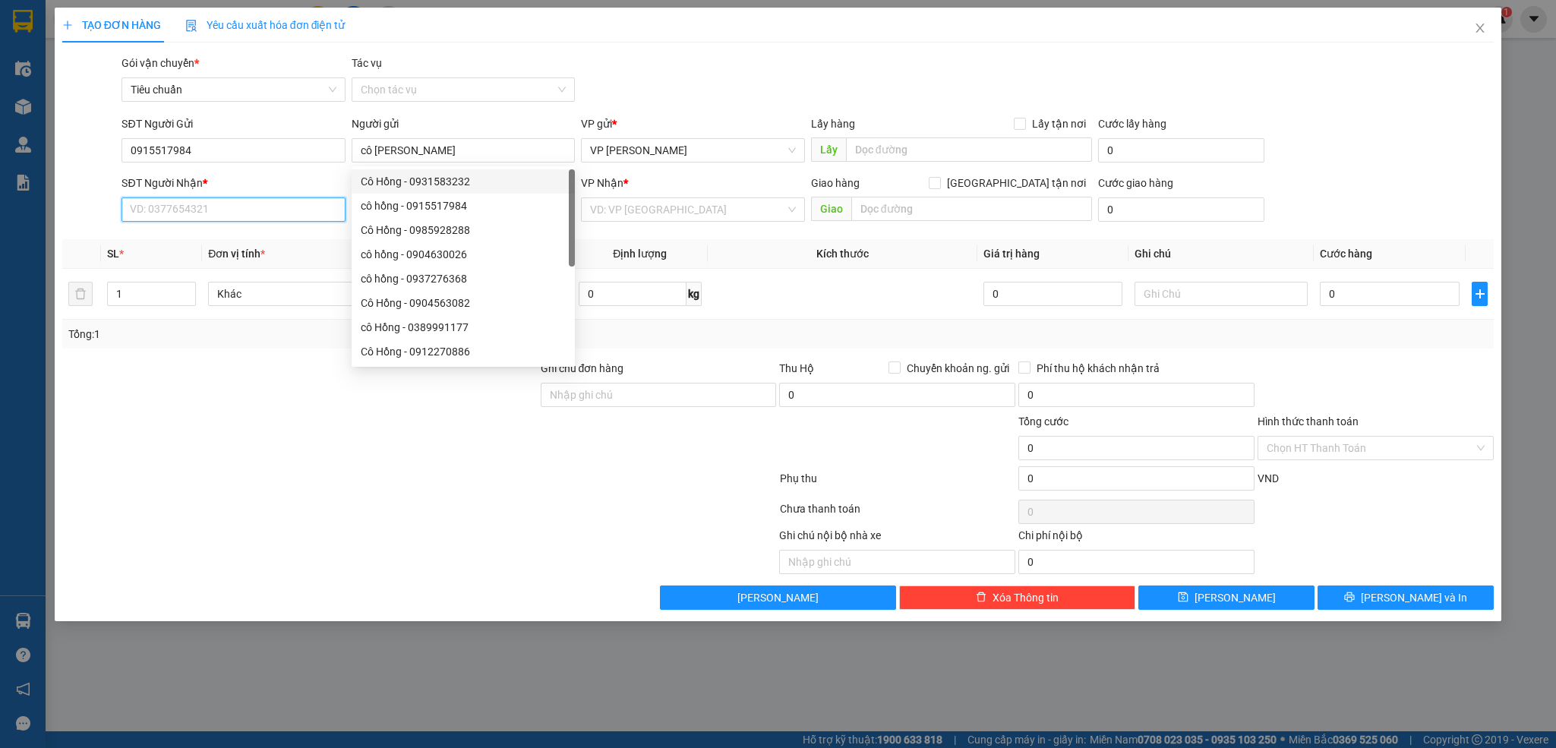
click at [251, 217] on input "SĐT Người Nhận *" at bounding box center [232, 209] width 223 height 24
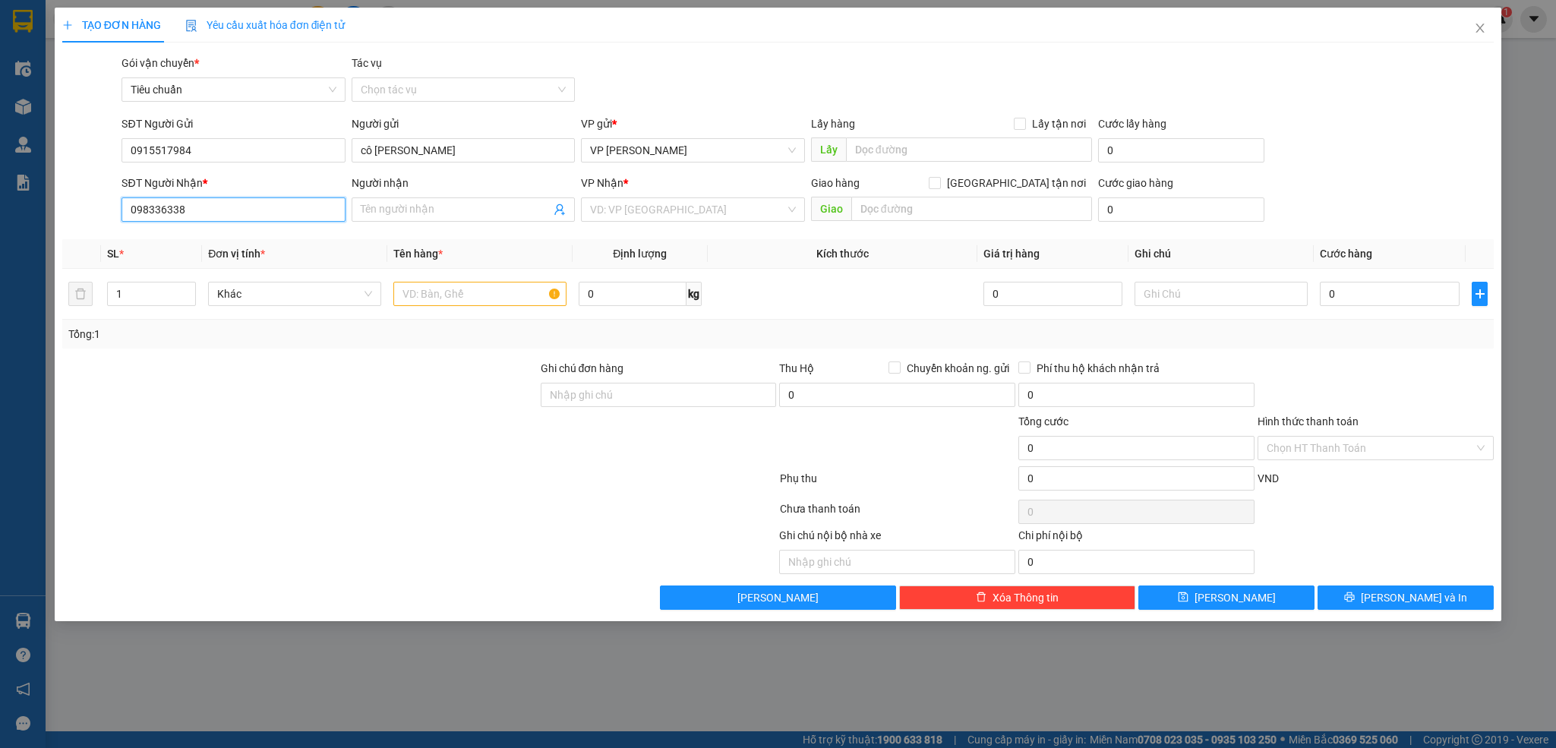
type input "0983363388"
click at [214, 238] on div "0983363388 - cô [PERSON_NAME]" at bounding box center [233, 241] width 205 height 17
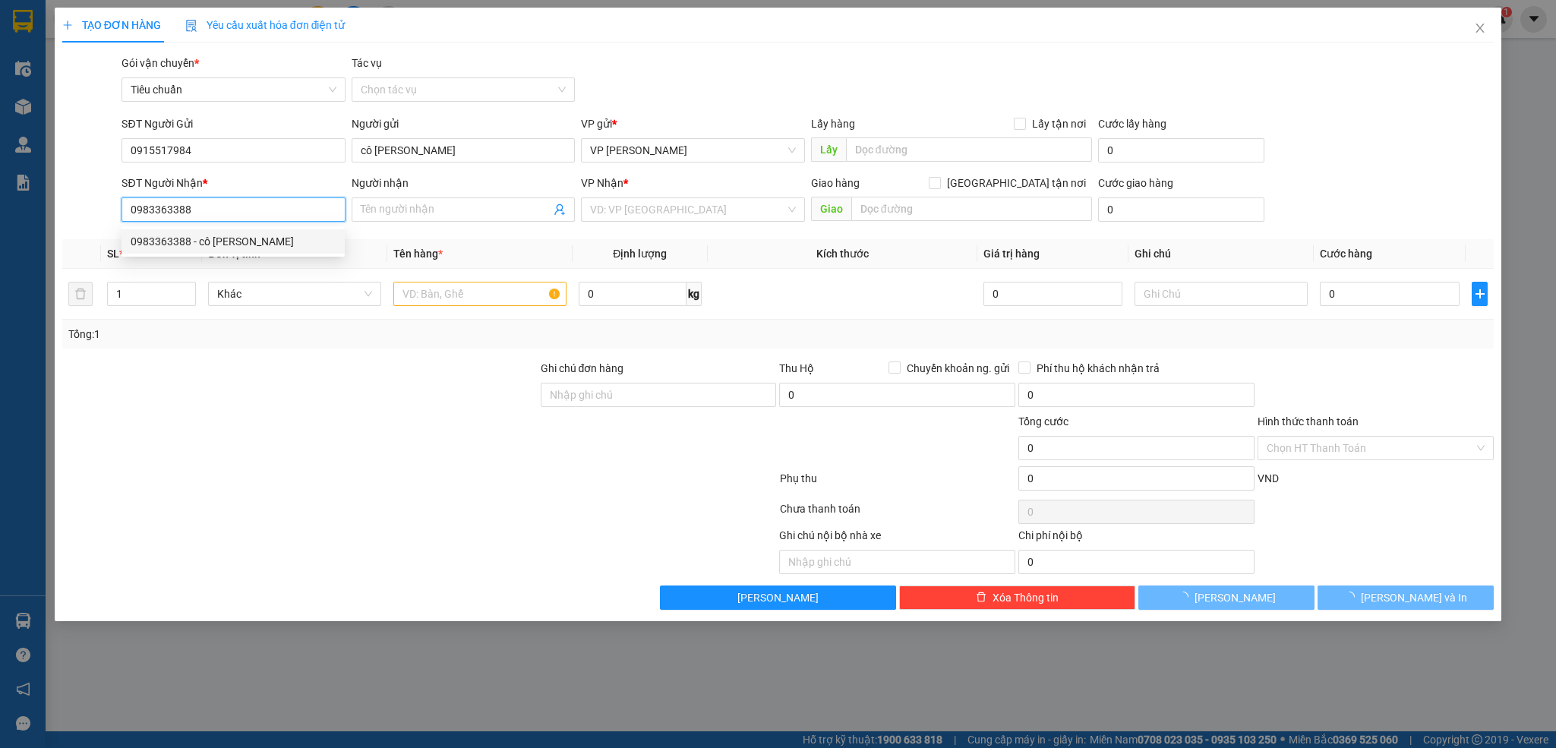
type input "cô [PERSON_NAME]"
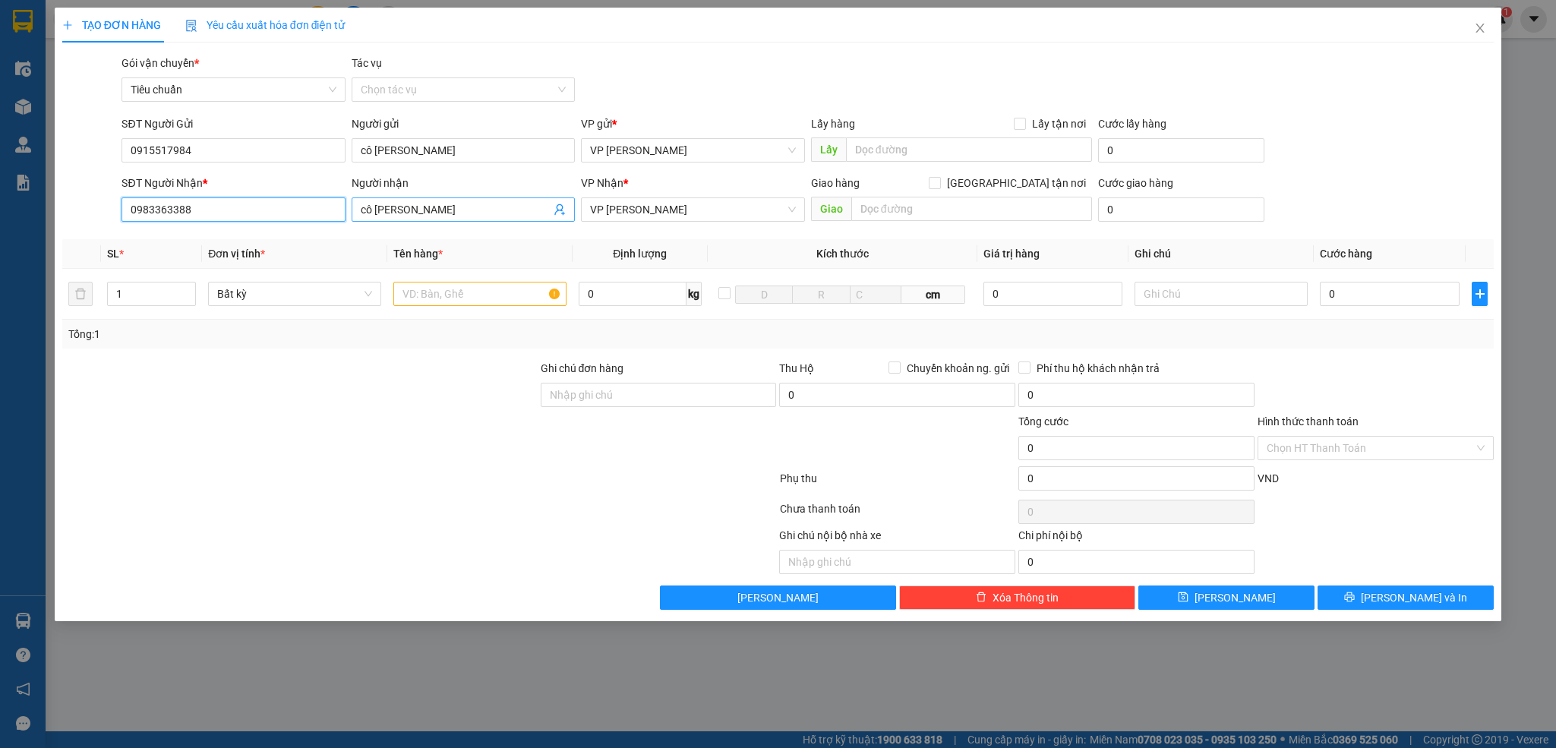
type input "0983363388"
click at [402, 212] on input "cô [PERSON_NAME]" at bounding box center [456, 209] width 190 height 17
click at [404, 212] on input "cô [PERSON_NAME]" at bounding box center [456, 209] width 190 height 17
click at [406, 212] on input "cô [PERSON_NAME]" at bounding box center [456, 209] width 190 height 17
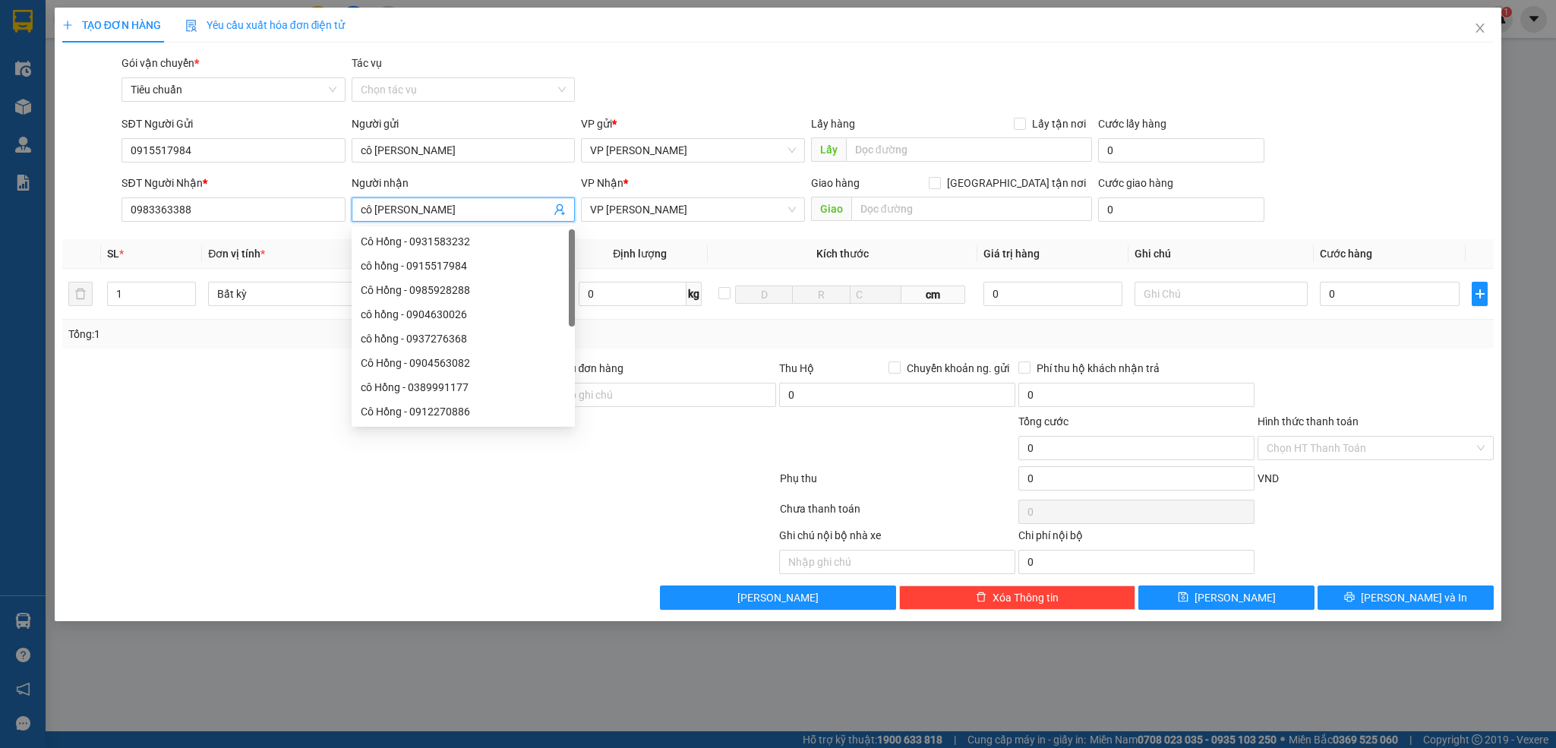
click at [406, 212] on input "cô [PERSON_NAME]" at bounding box center [456, 209] width 190 height 17
click at [435, 206] on input "cô [PERSON_NAME]" at bounding box center [456, 209] width 190 height 17
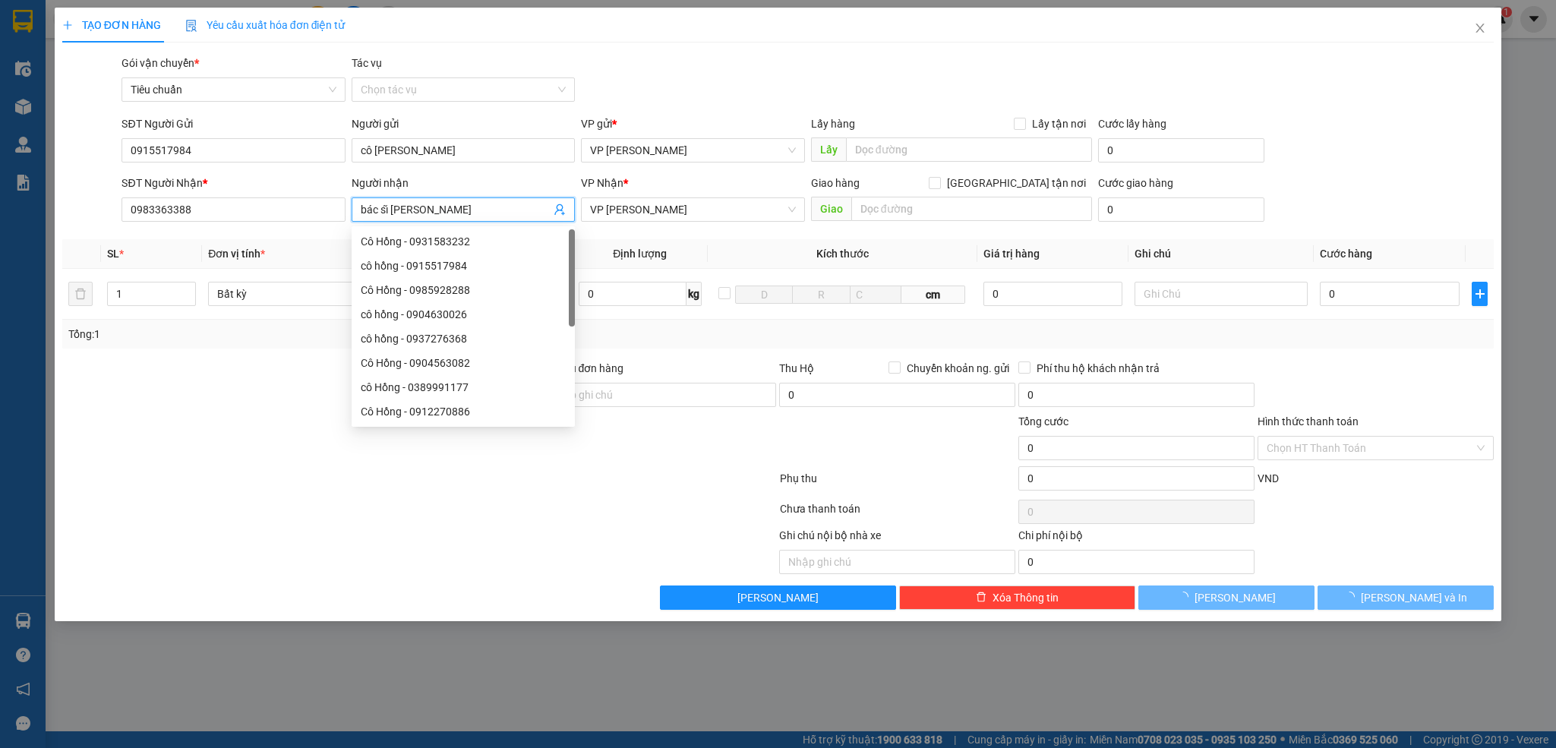
type input "bác sĩ [PERSON_NAME]"
click at [766, 65] on div "Gói vận chuyển * Tiêu chuẩn Tác vụ Chọn tác vụ" at bounding box center [807, 81] width 1378 height 53
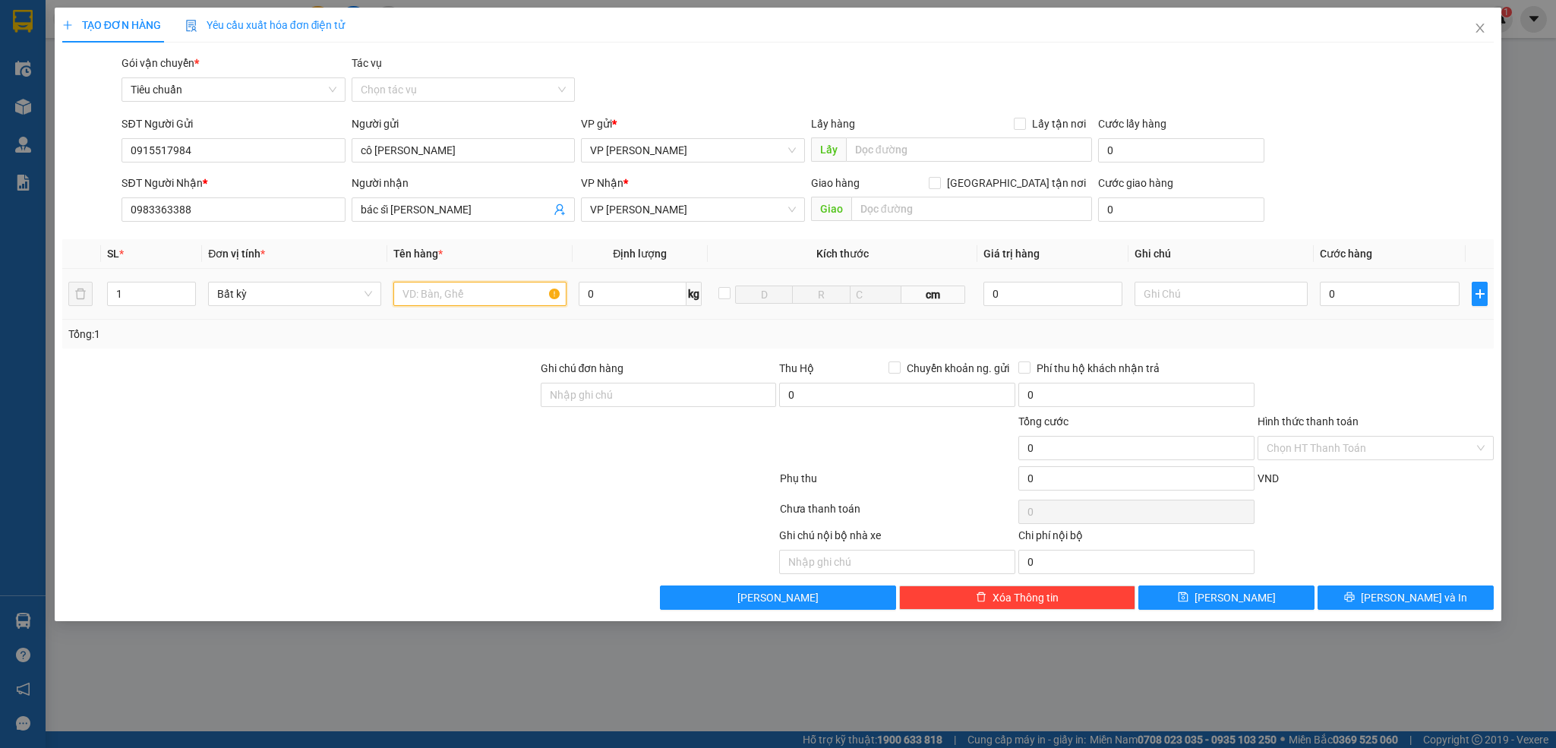
click at [474, 296] on input "text" at bounding box center [479, 294] width 173 height 24
type input "1 bọc trắng tpcn"
click at [1383, 295] on input "0" at bounding box center [1390, 294] width 140 height 24
type input "6"
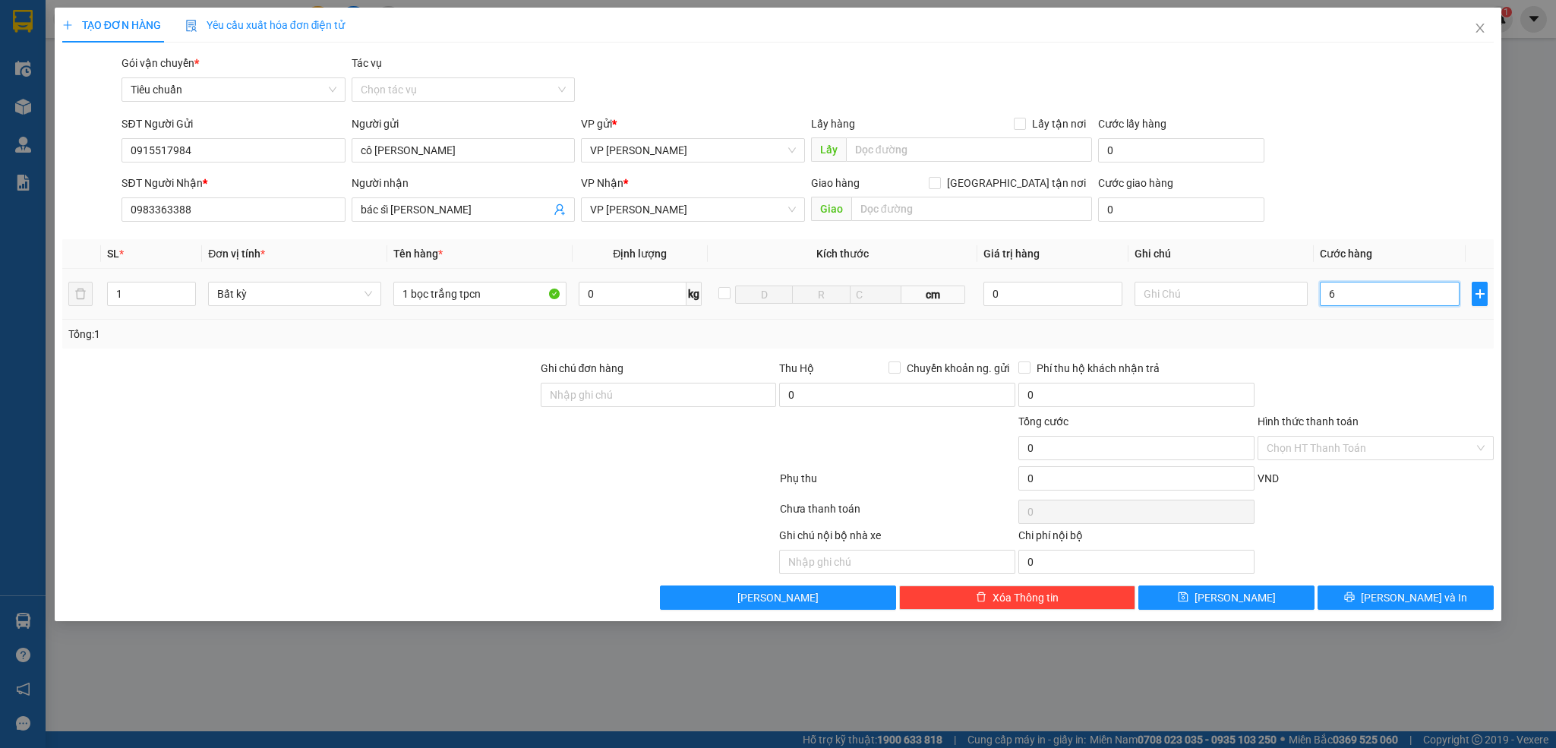
type input "6"
type input "60"
type input "60.000"
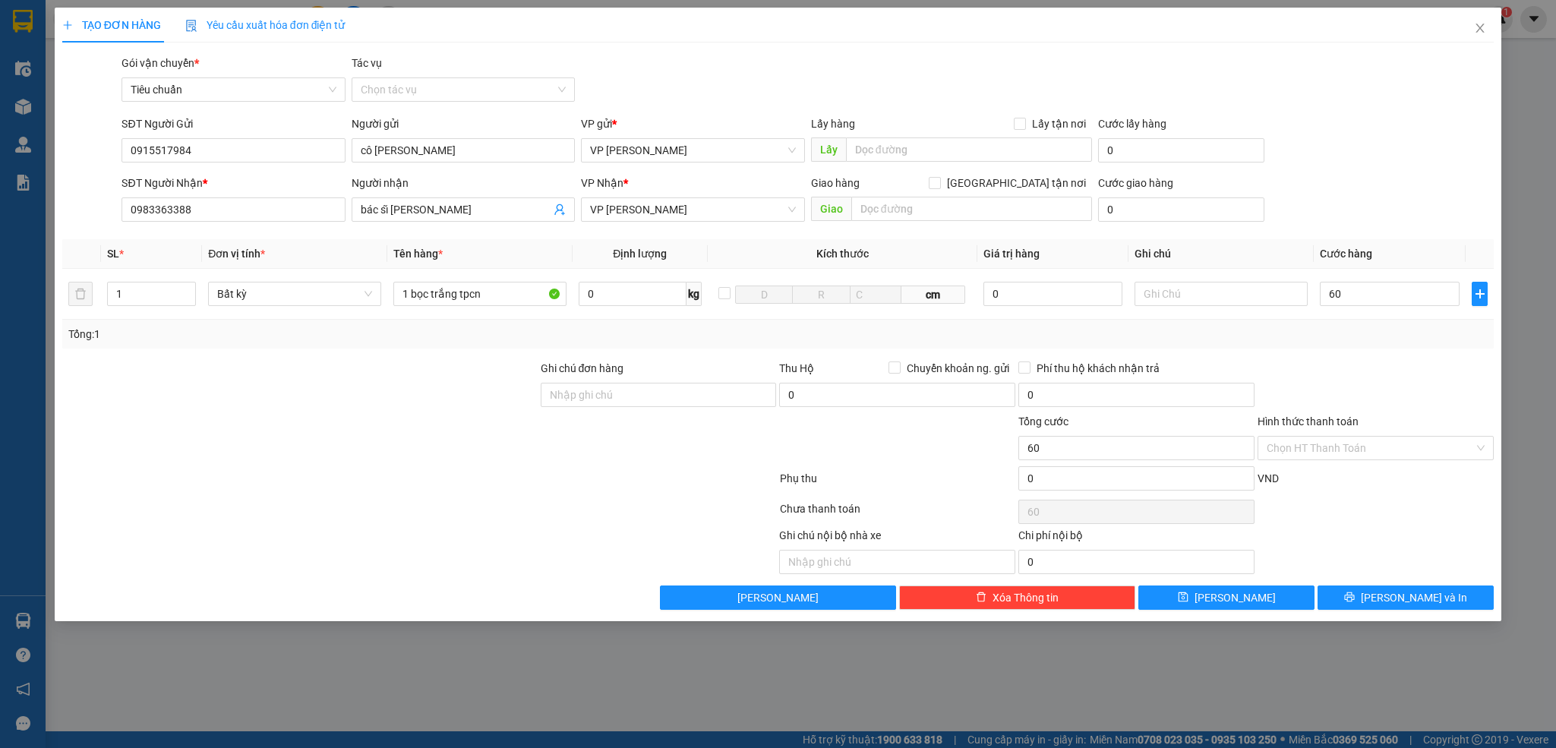
type input "60.000"
click at [1397, 353] on div "Transit Pickup Surcharge Ids Transit Deliver Surcharge Ids Transit Deliver Surc…" at bounding box center [778, 332] width 1432 height 555
click at [1355, 602] on icon "printer" at bounding box center [1349, 597] width 11 height 11
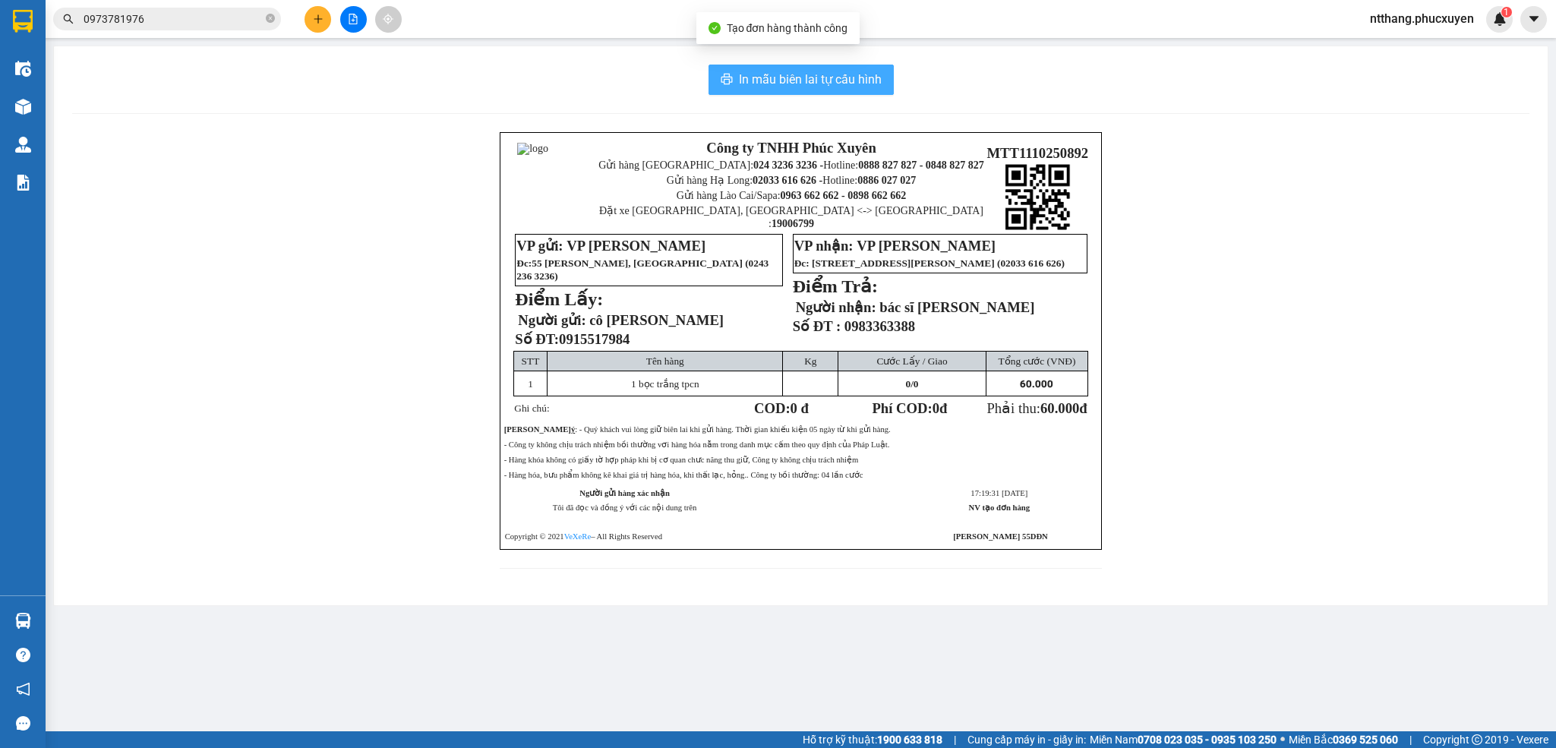
click at [795, 78] on span "In mẫu biên lai tự cấu hình" at bounding box center [810, 79] width 143 height 19
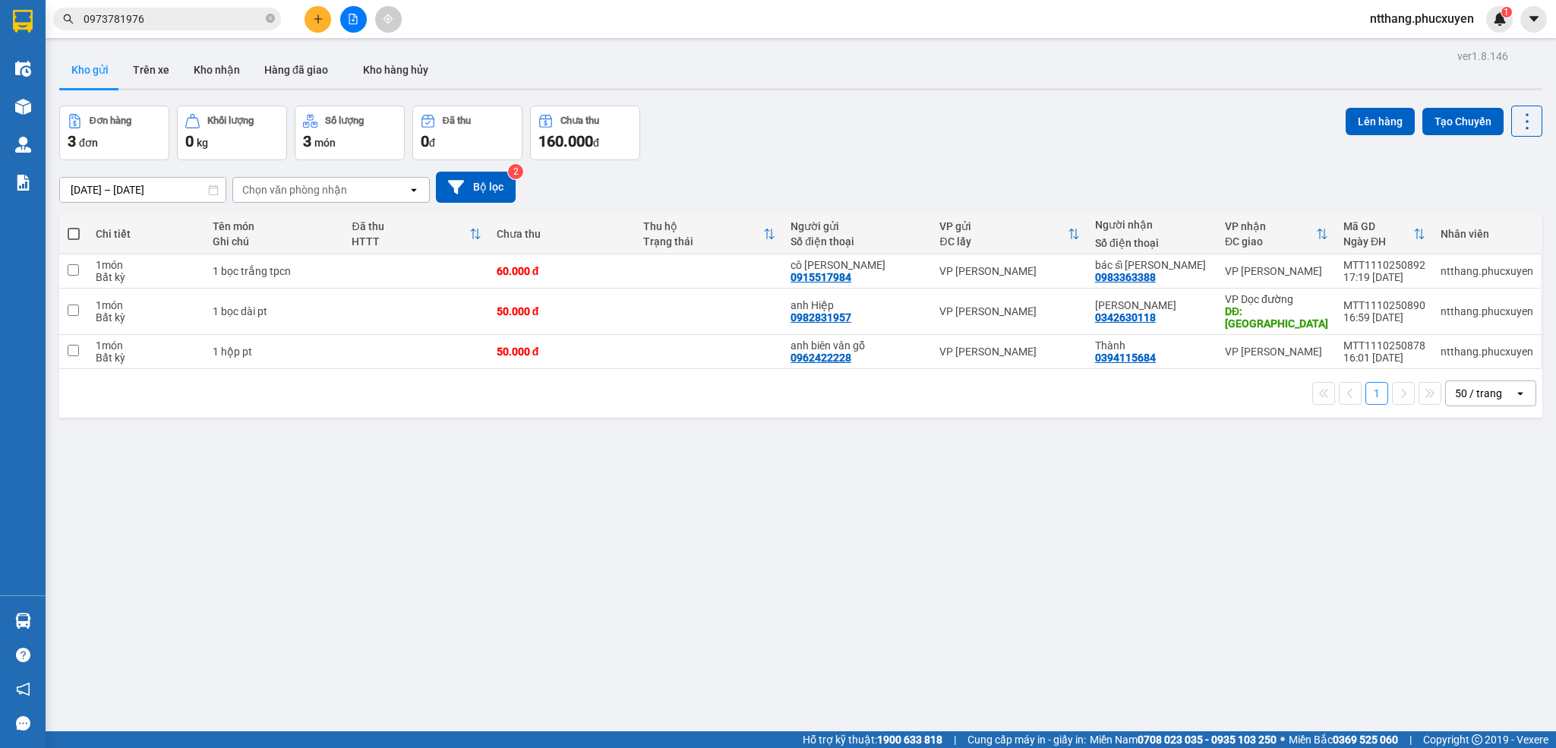
click at [576, 597] on div "ver 1.8.146 Kho gửi Trên xe Kho nhận Hàng đã giao Kho hàng hủy Đơn hàng 3 đơn K…" at bounding box center [800, 420] width 1495 height 748
click at [197, 66] on button "Kho nhận" at bounding box center [216, 70] width 71 height 36
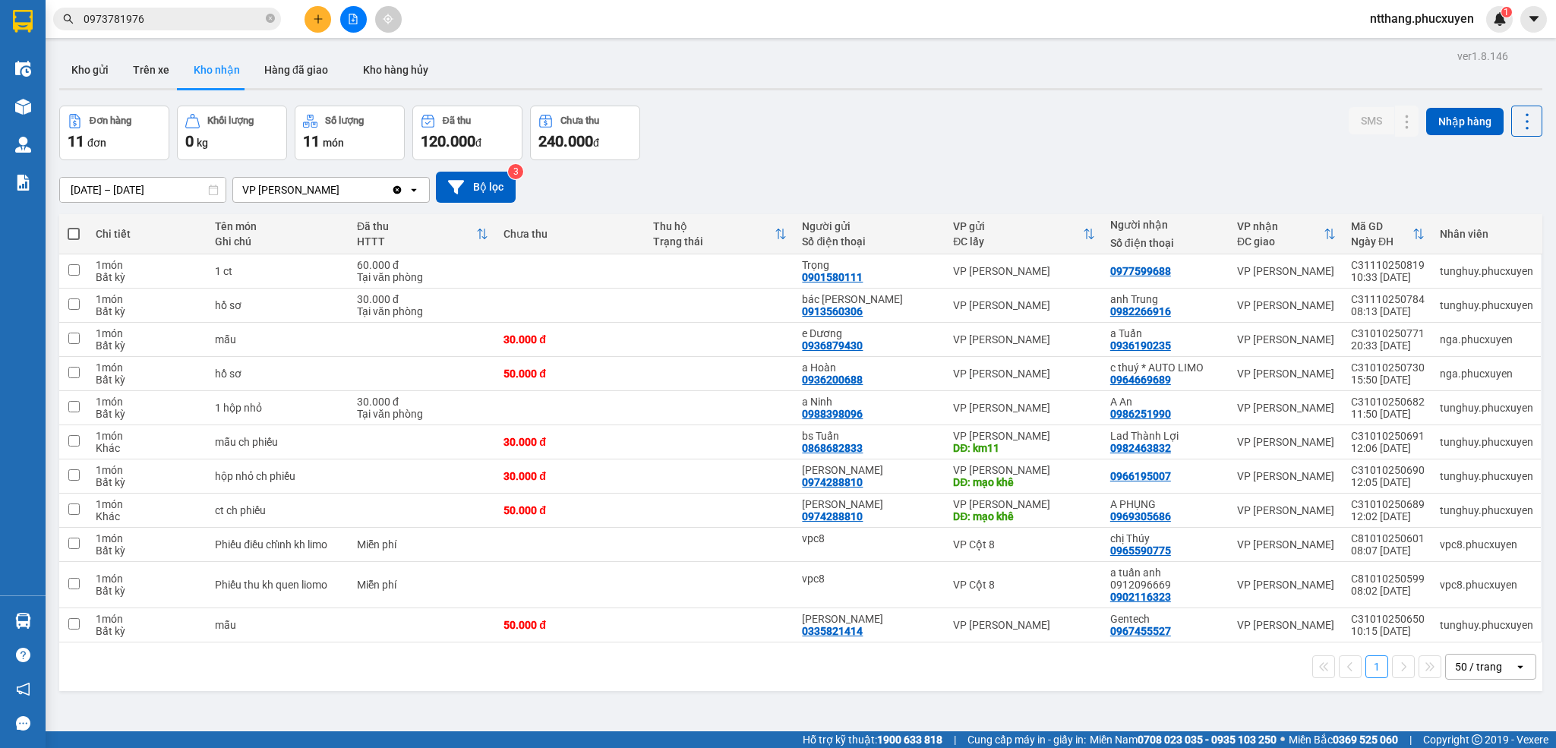
click at [887, 123] on div "Đơn hàng 11 đơn Khối lượng 0 kg Số lượng 11 món Đã thu 120.000 đ Chưa thu 240.0…" at bounding box center [800, 133] width 1483 height 55
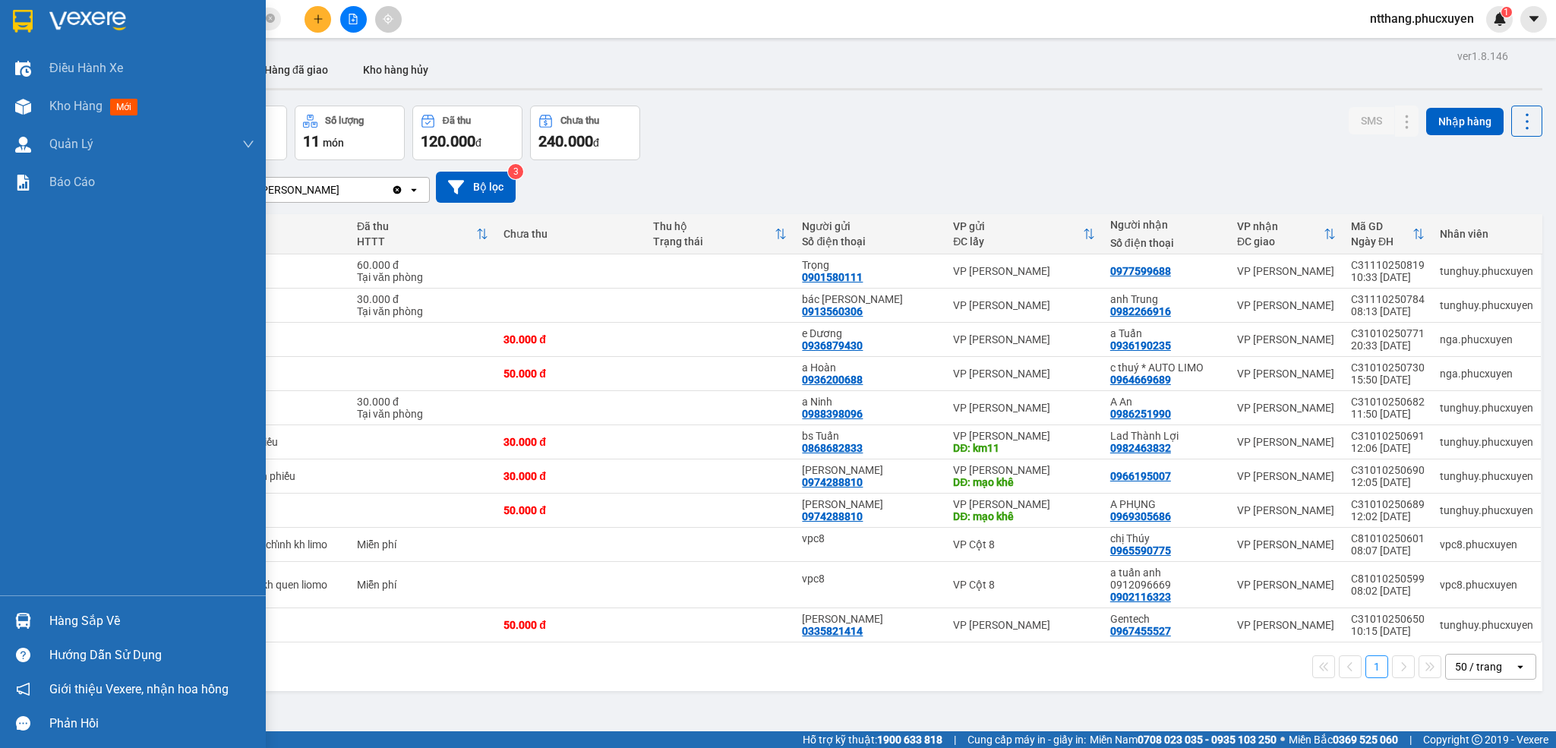
click at [11, 615] on div at bounding box center [23, 620] width 27 height 27
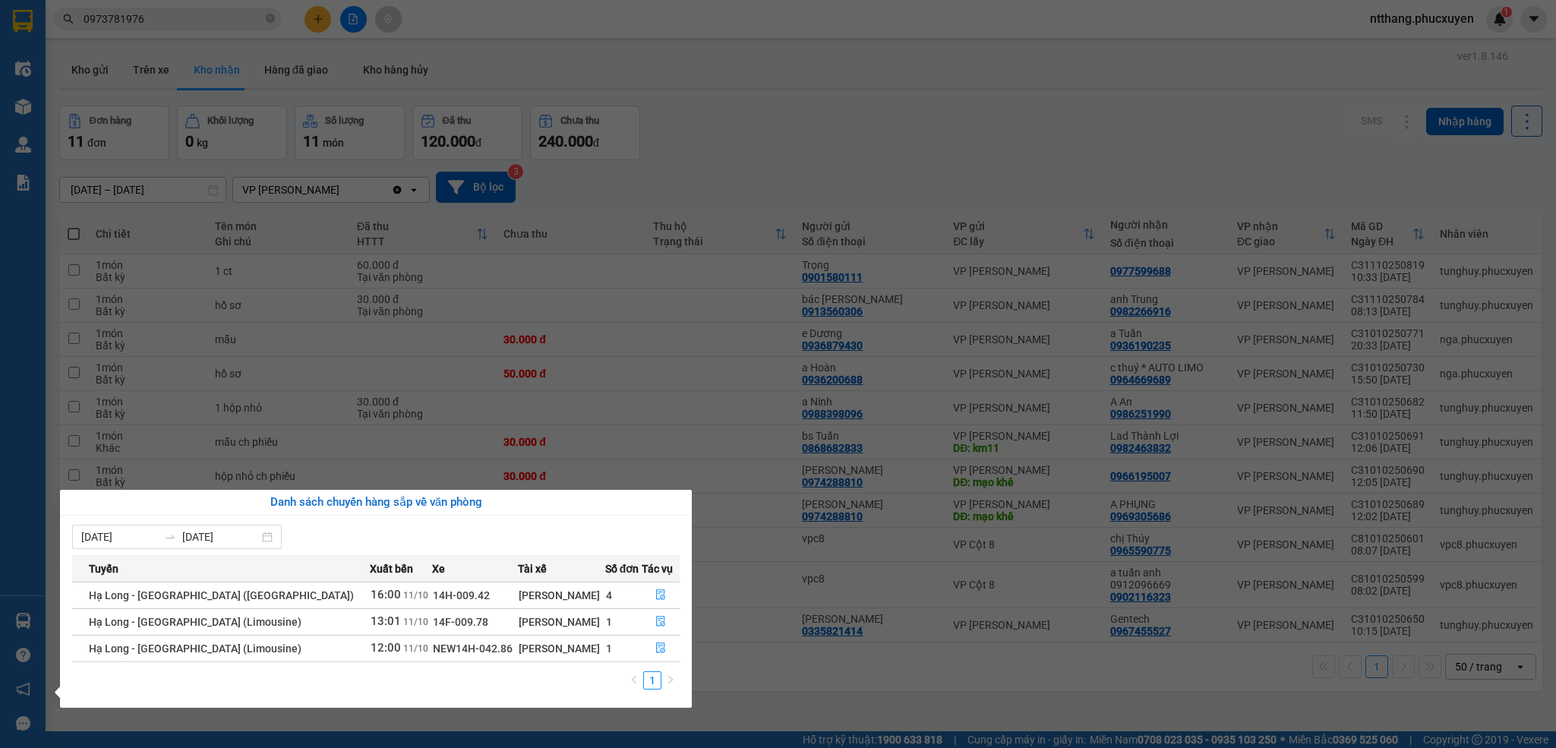
click at [819, 702] on section "Kết quả tìm kiếm ( 1 ) Bộ lọc Mã ĐH Trạng thái Món hàng Thu hộ Tổng cước Chưa c…" at bounding box center [778, 374] width 1556 height 748
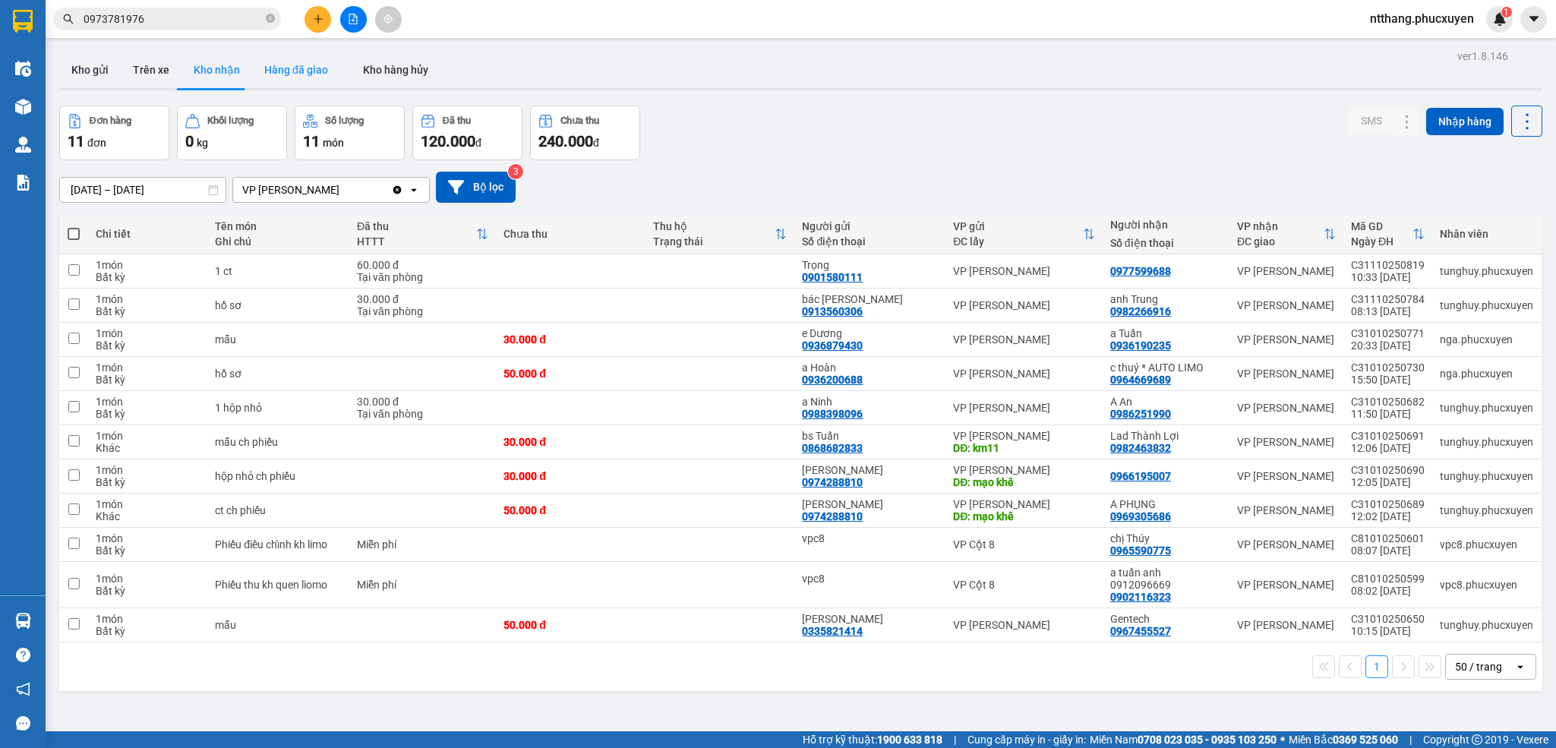
click at [289, 57] on button "Hàng đã giao" at bounding box center [296, 70] width 88 height 36
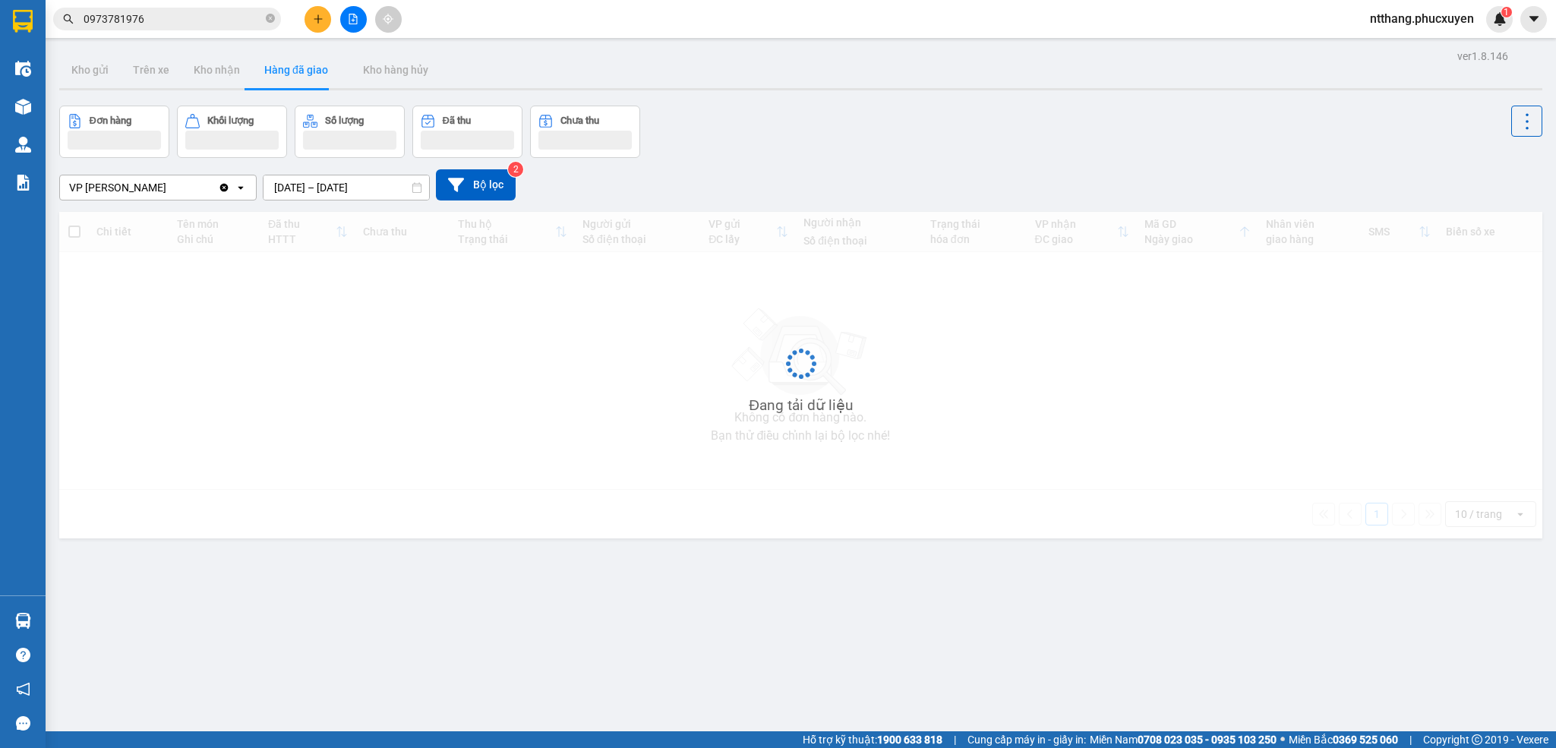
click at [954, 169] on div "VP [PERSON_NAME] Clear value open [DATE] – [DATE] Press the down arrow key to i…" at bounding box center [800, 184] width 1483 height 31
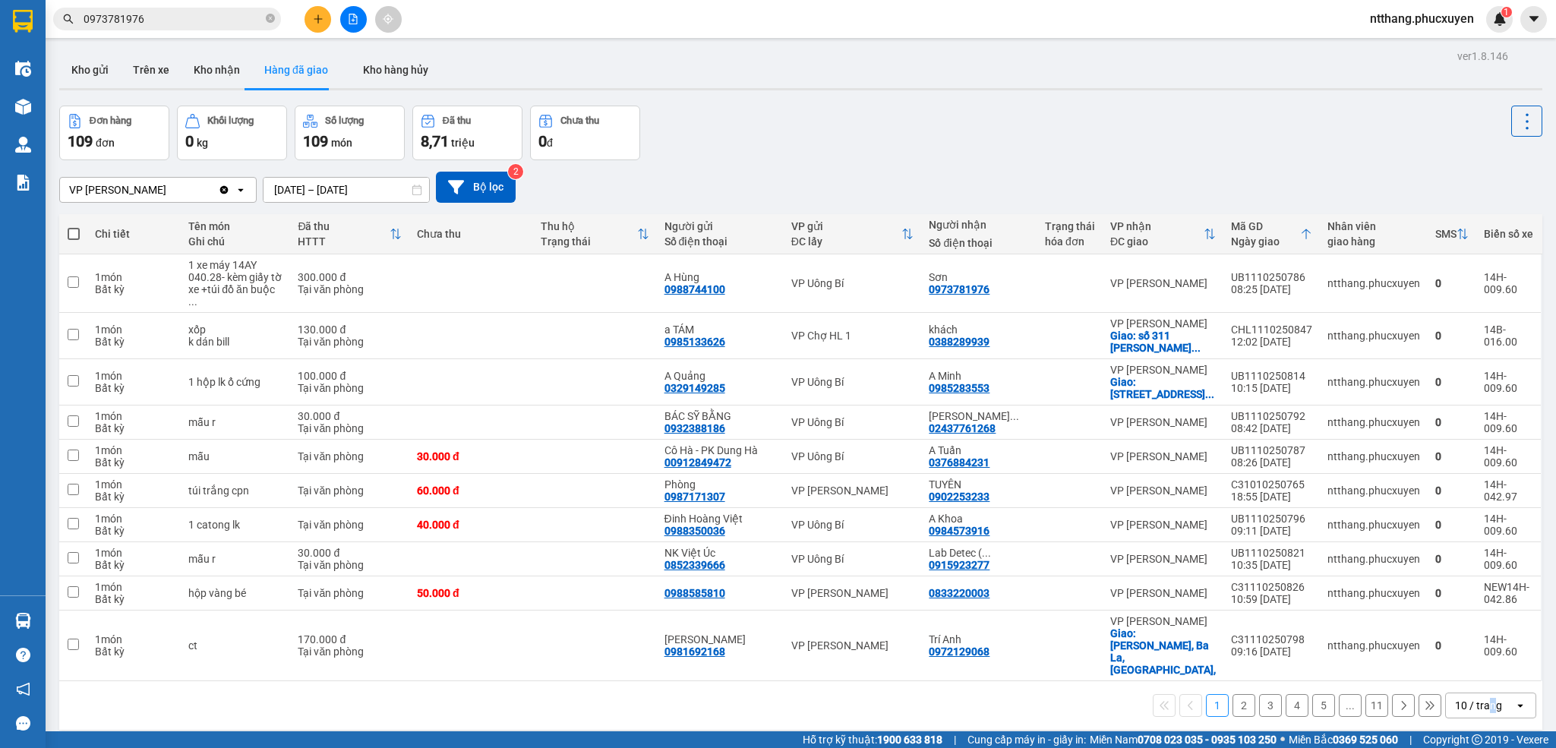
click at [1472, 706] on div "10 / trang" at bounding box center [1478, 705] width 47 height 15
click at [755, 139] on div "Đơn hàng 109 đơn Khối lượng 0 kg Số lượng 109 món Đã thu 8,71 triệu Chưa thu 0 đ" at bounding box center [800, 133] width 1483 height 55
click at [198, 53] on button "Kho nhận" at bounding box center [216, 70] width 71 height 36
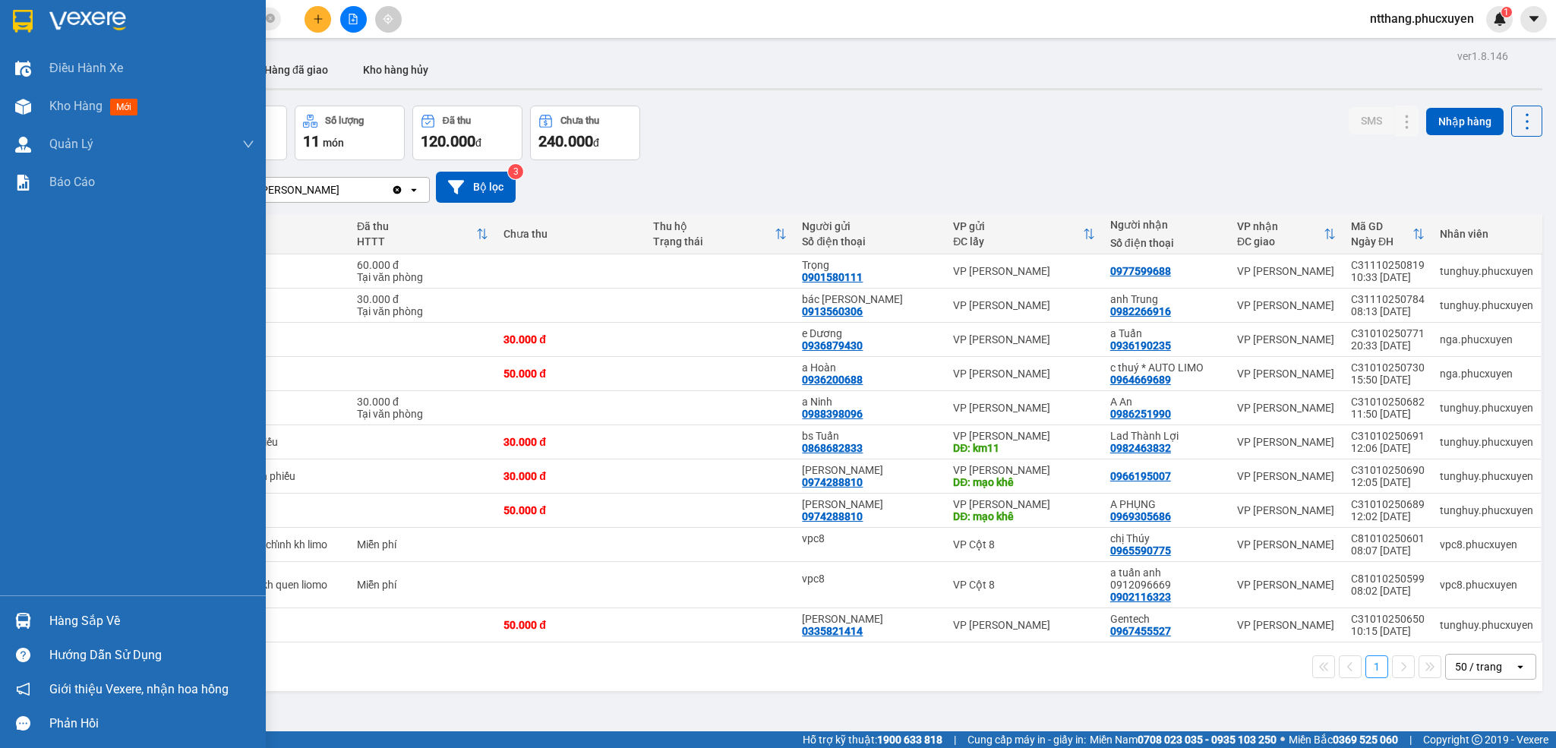
click at [39, 622] on div "Hàng sắp về" at bounding box center [133, 621] width 266 height 34
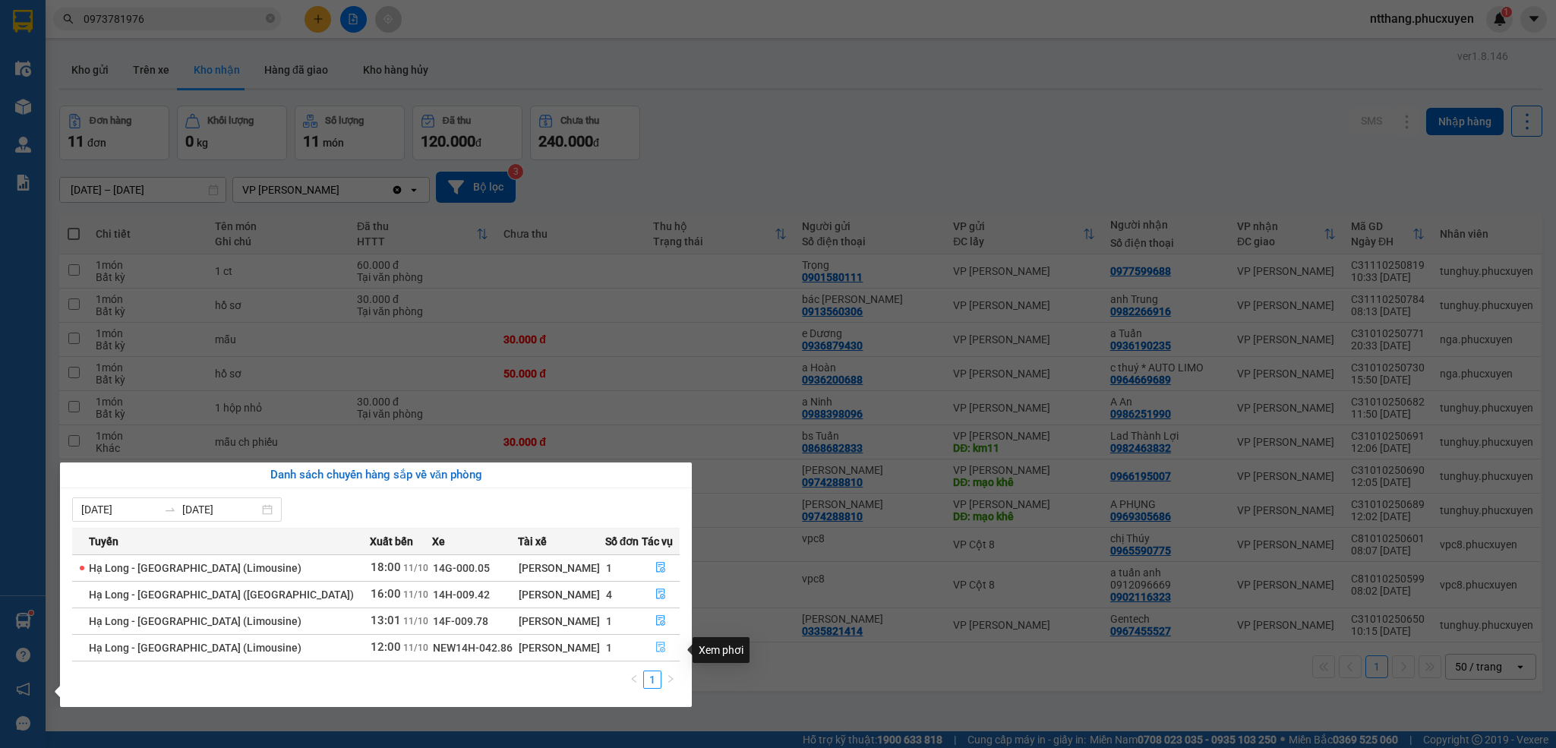
click at [655, 650] on icon "file-done" at bounding box center [660, 647] width 11 height 11
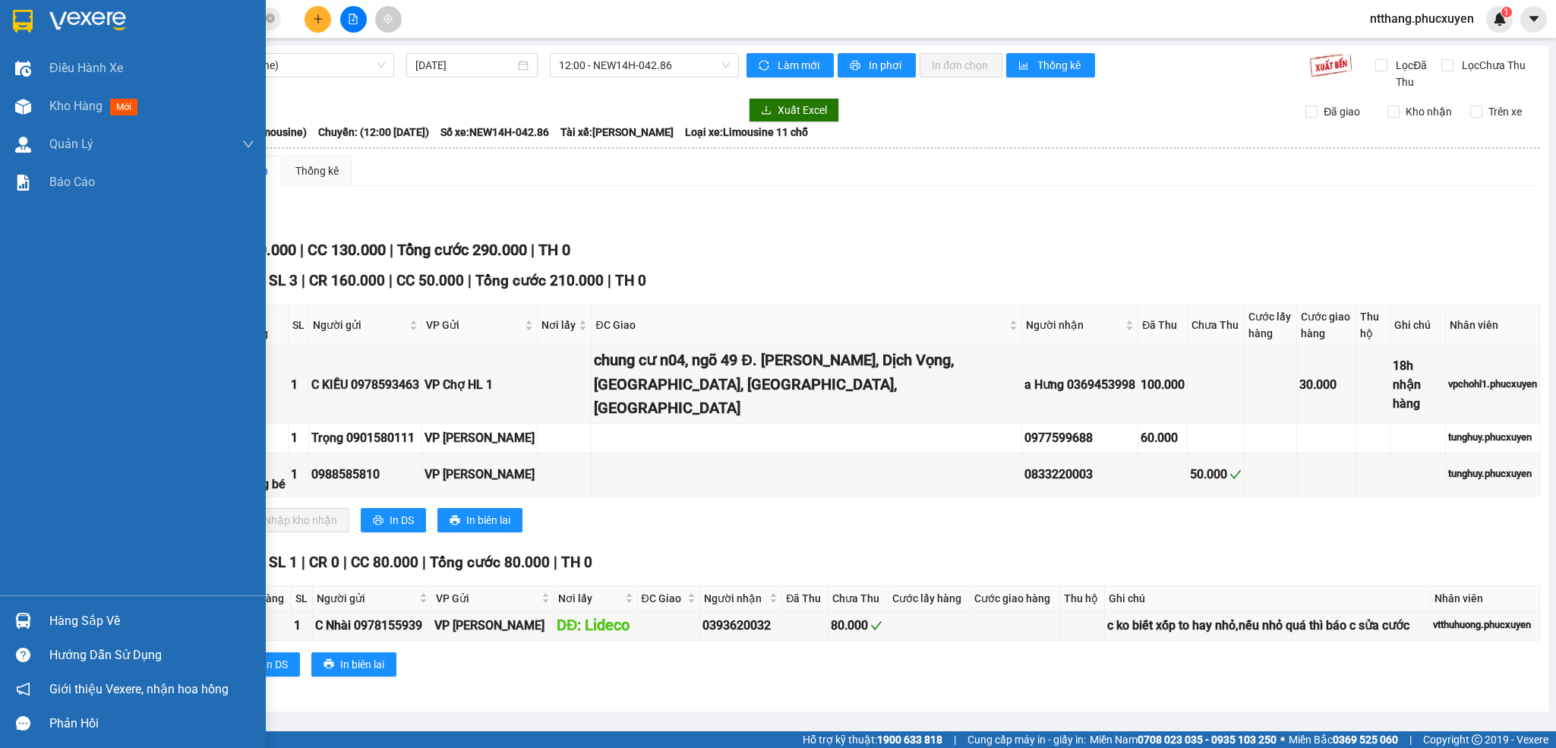
click at [5, 620] on div "Hàng sắp về" at bounding box center [133, 621] width 266 height 34
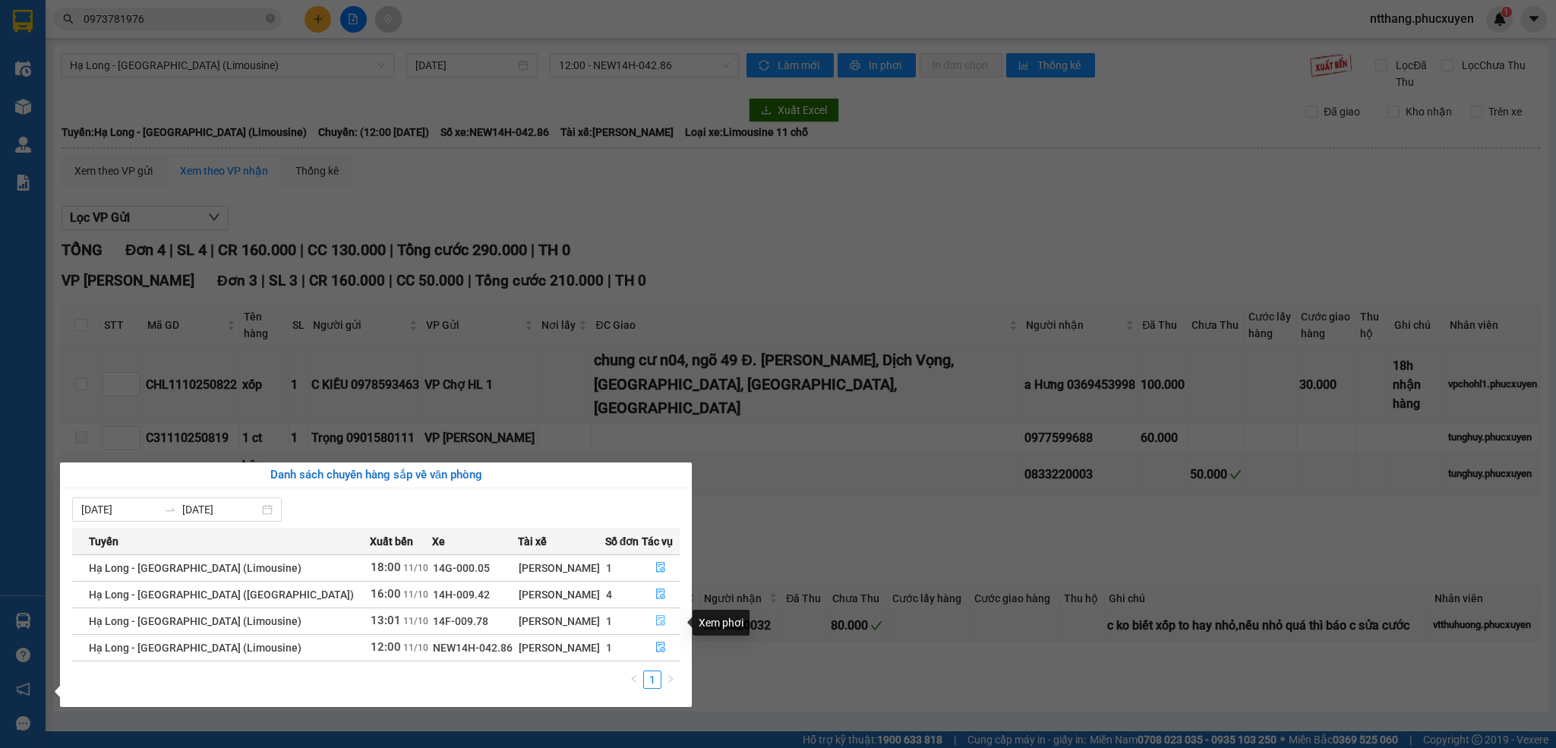
click at [657, 620] on icon "file-done" at bounding box center [660, 620] width 11 height 11
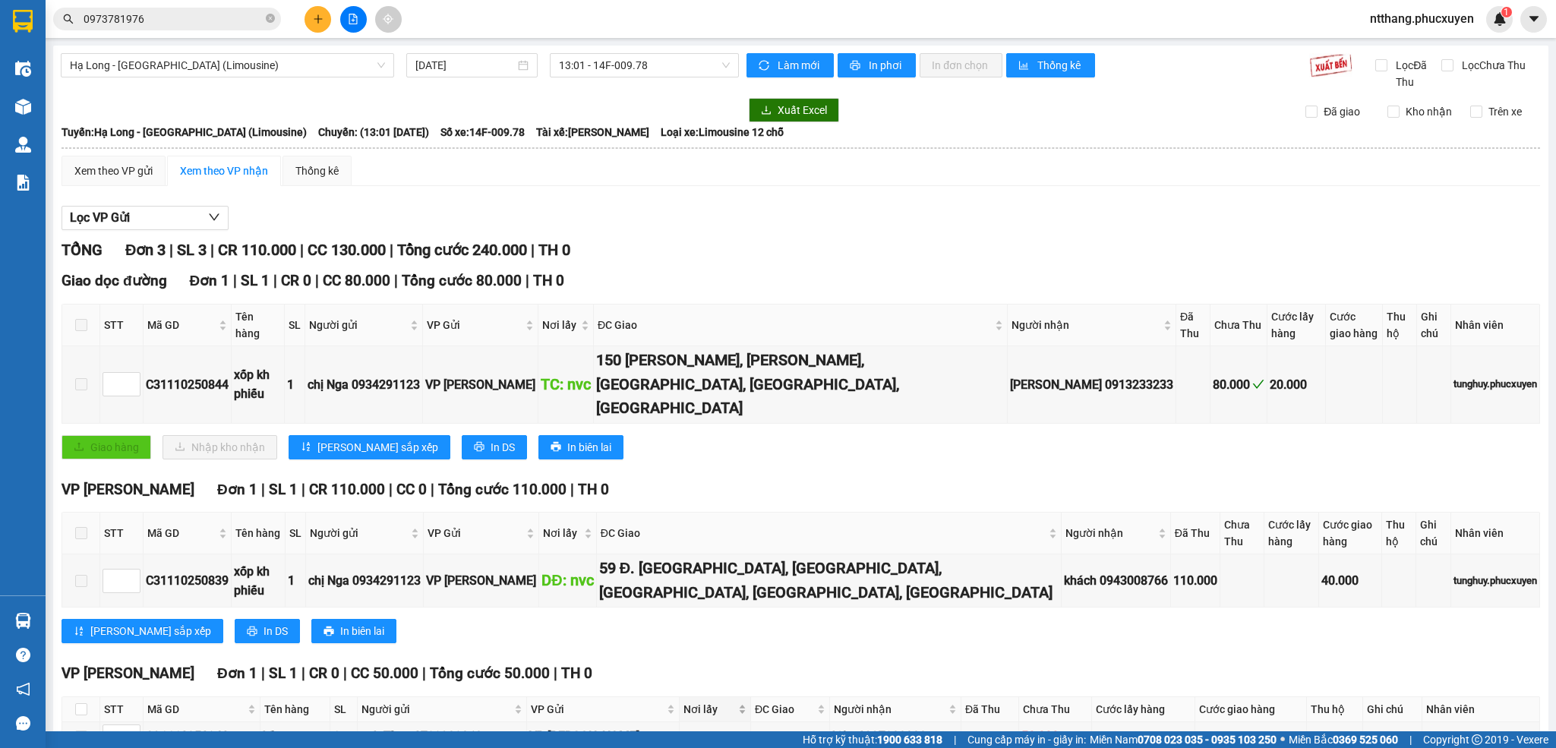
scroll to position [80, 0]
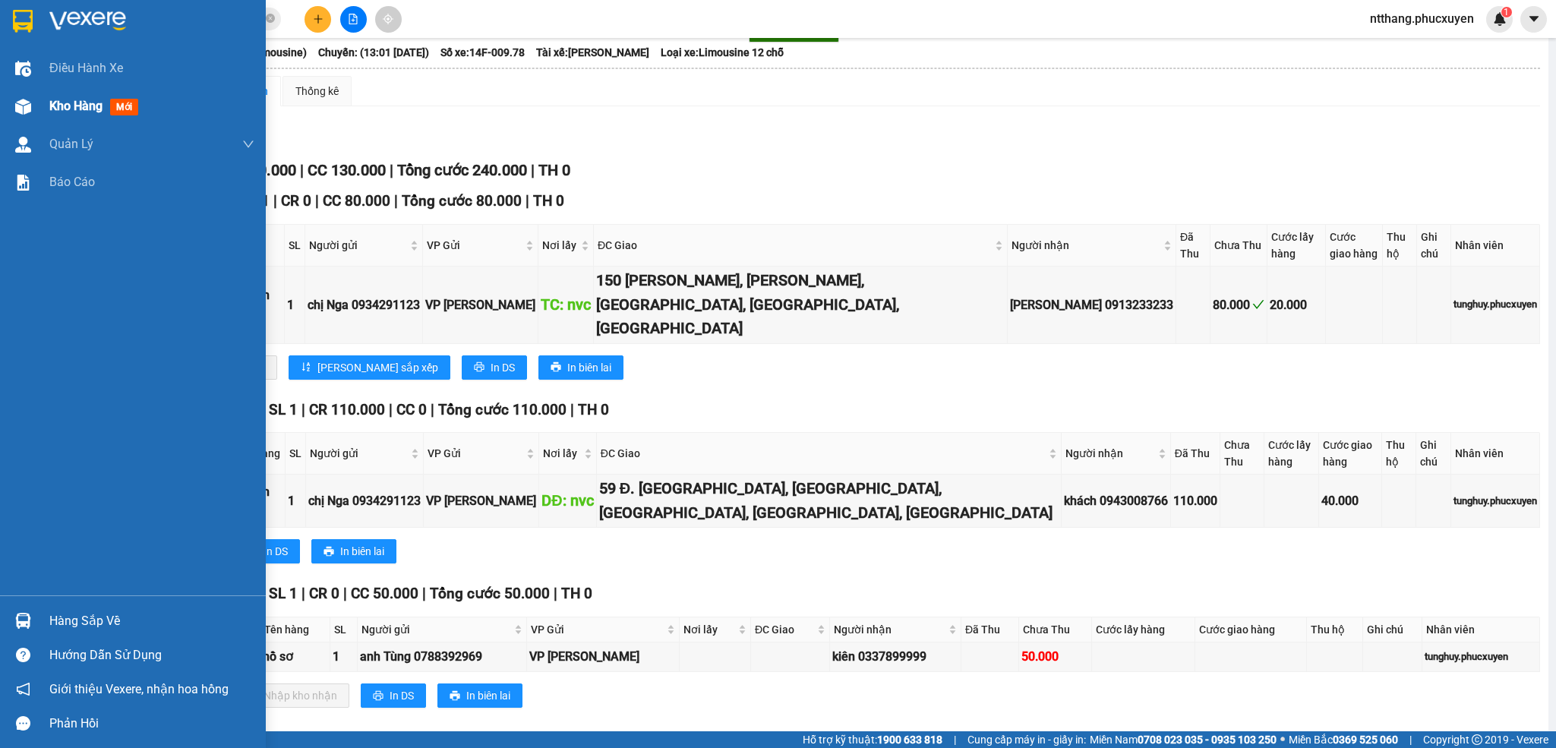
click at [24, 103] on img at bounding box center [23, 107] width 16 height 16
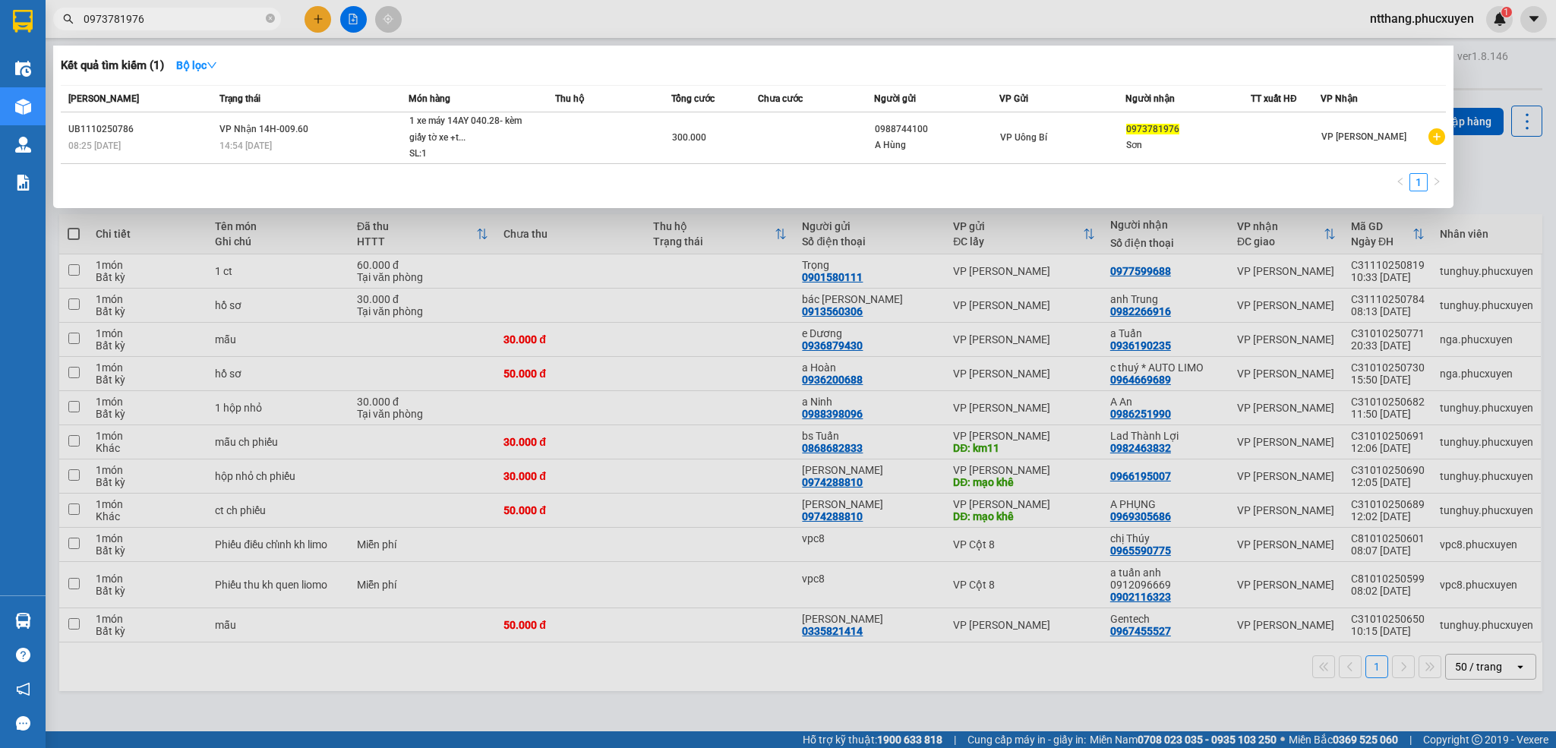
click at [172, 19] on input "0973781976" at bounding box center [173, 19] width 179 height 17
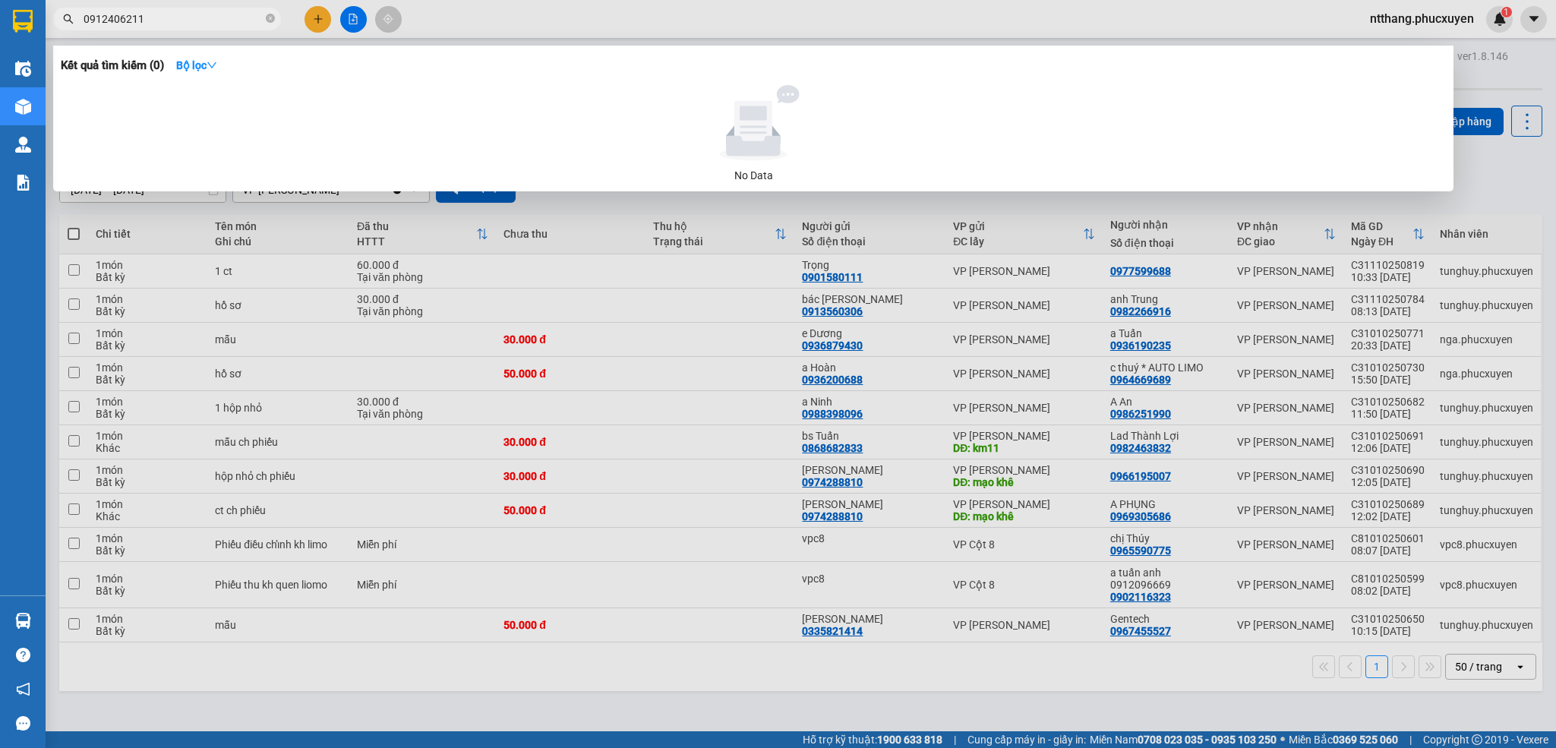
click at [116, 21] on input "0912406211" at bounding box center [173, 19] width 179 height 17
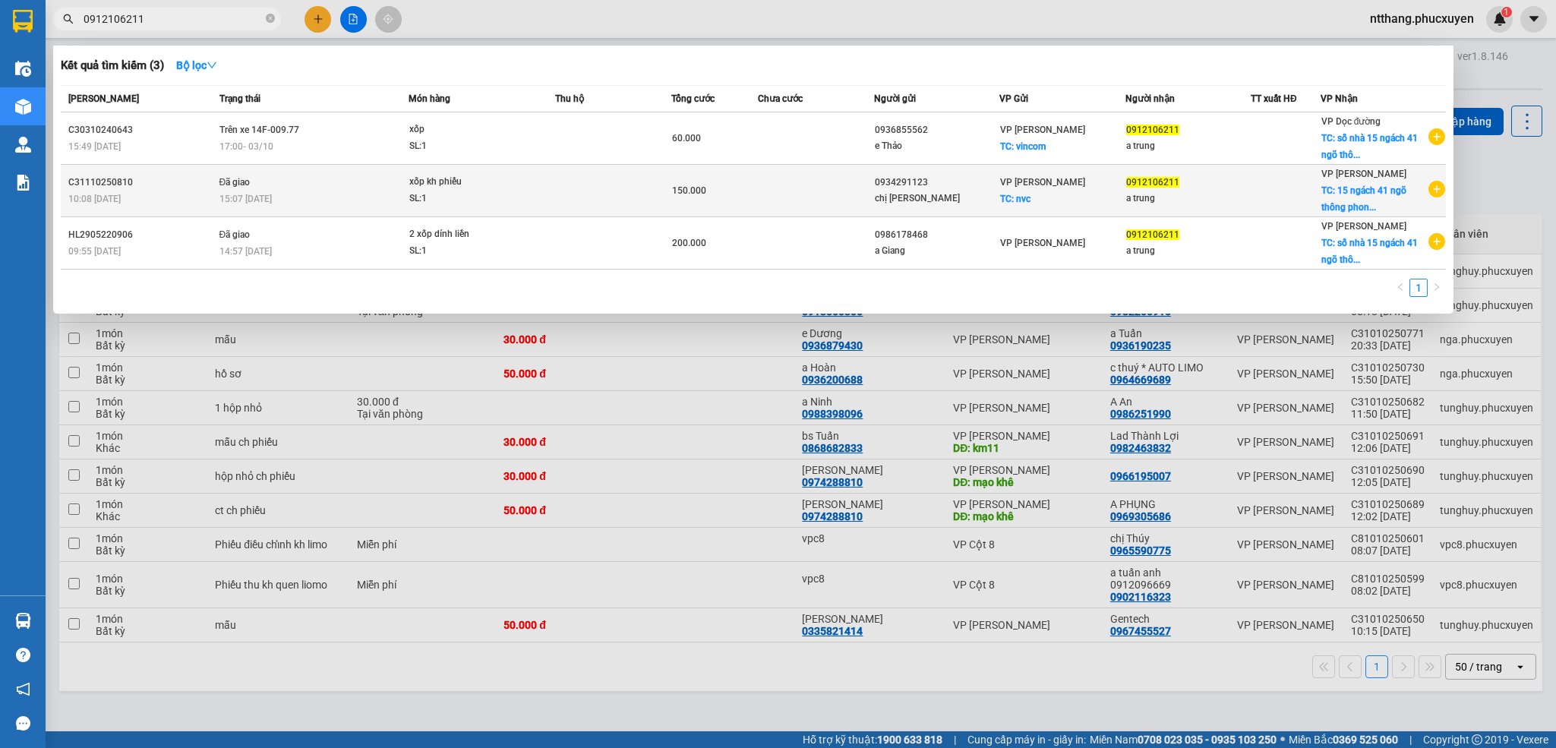
type input "0912106211"
click at [244, 183] on span "Đã giao" at bounding box center [234, 182] width 31 height 11
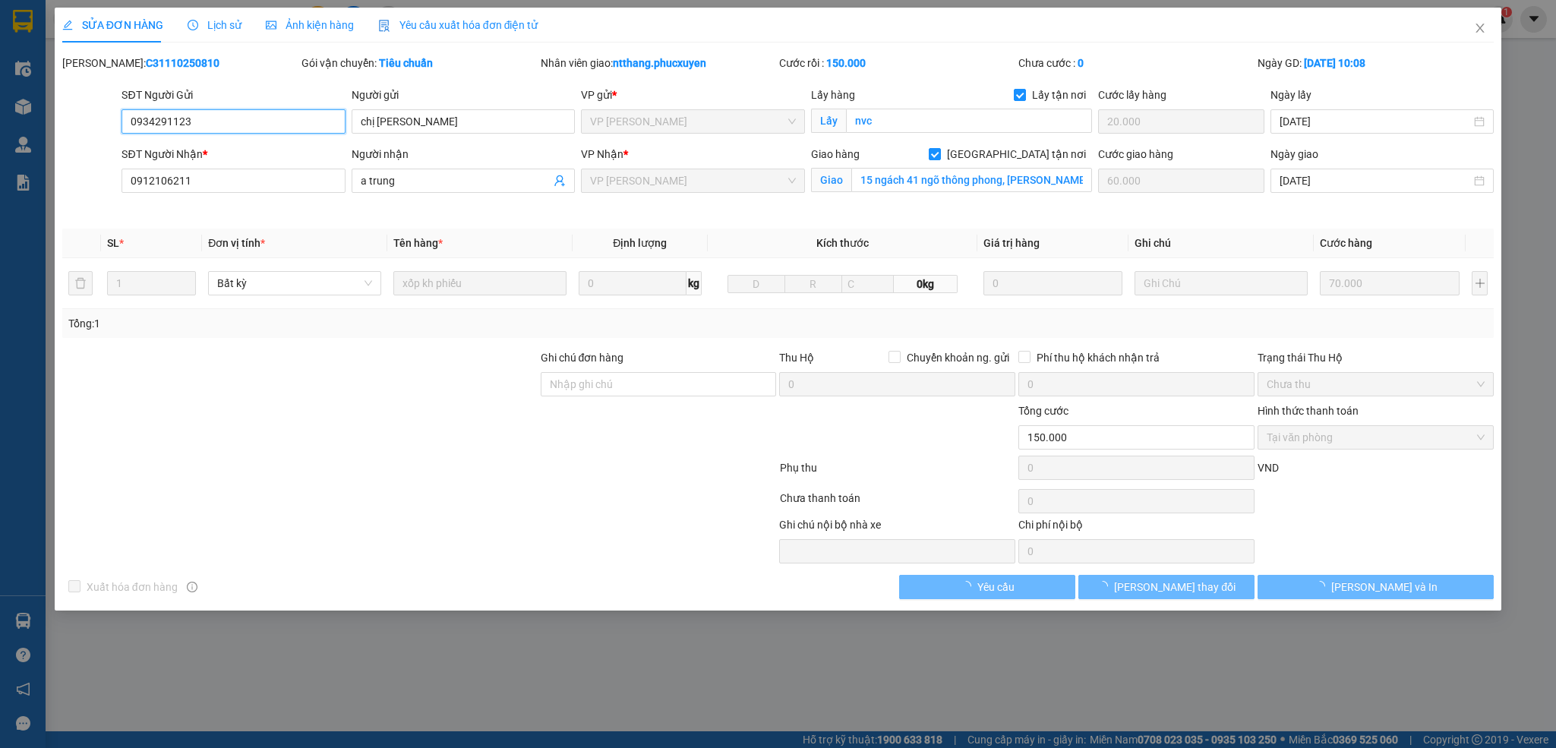
type input "0934291123"
type input "chị [PERSON_NAME]"
checkbox input "true"
type input "nvc"
type input "20.000"
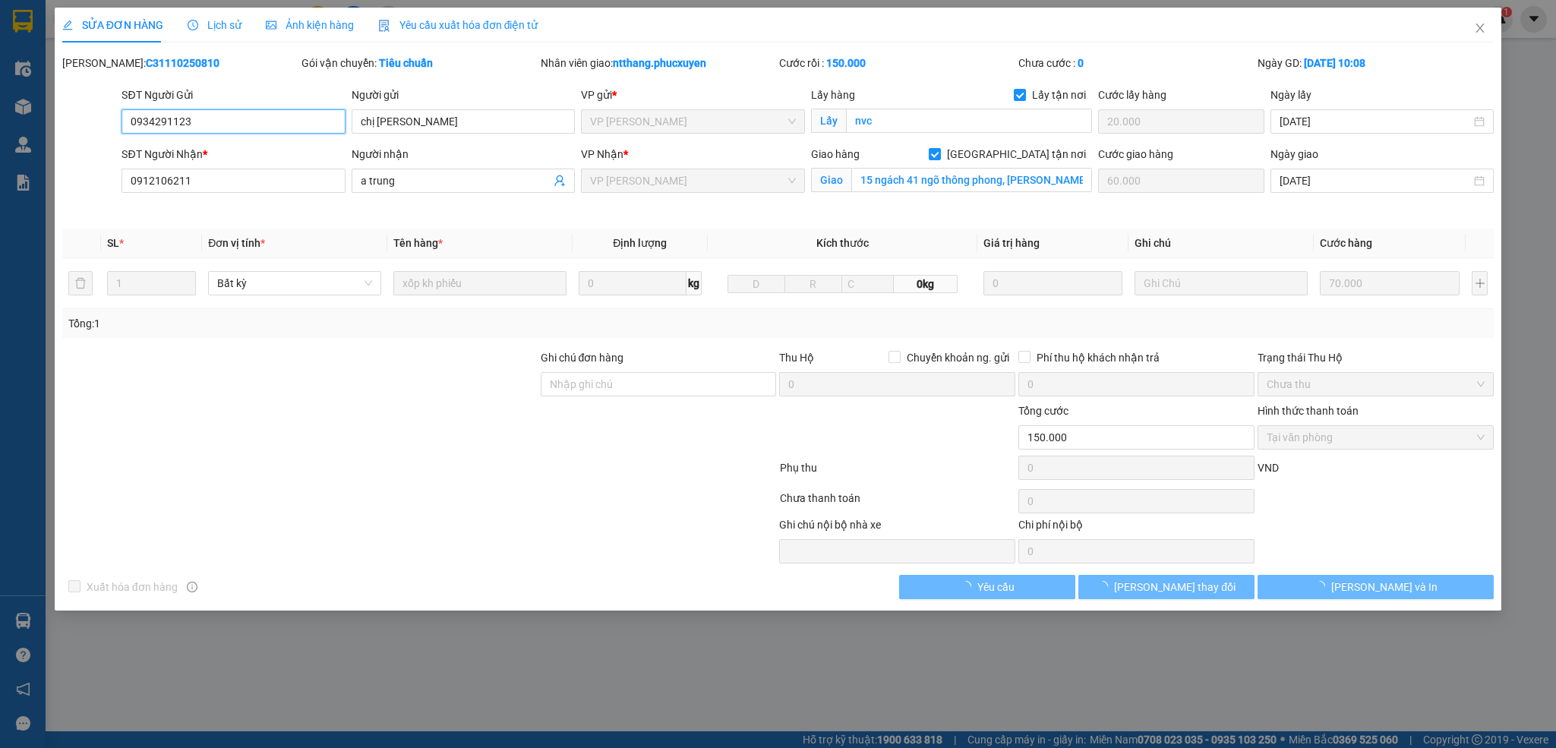
type input "0912106211"
type input "a trung"
checkbox input "true"
type input "15 ngách 41 ngõ thông phong, [PERSON_NAME], [GEOGRAPHIC_DATA]"
type input "60.000"
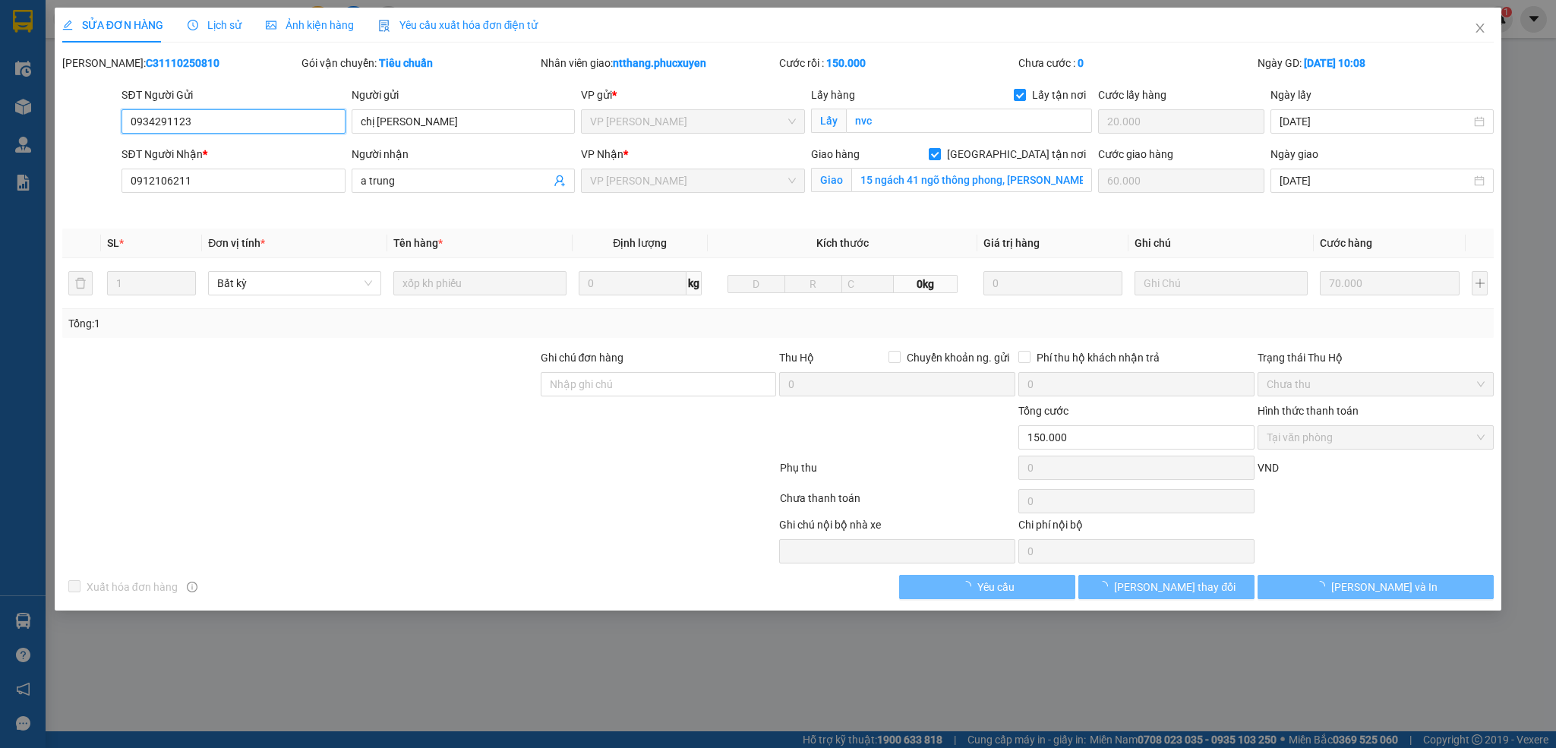
type input "0"
type input "150.000"
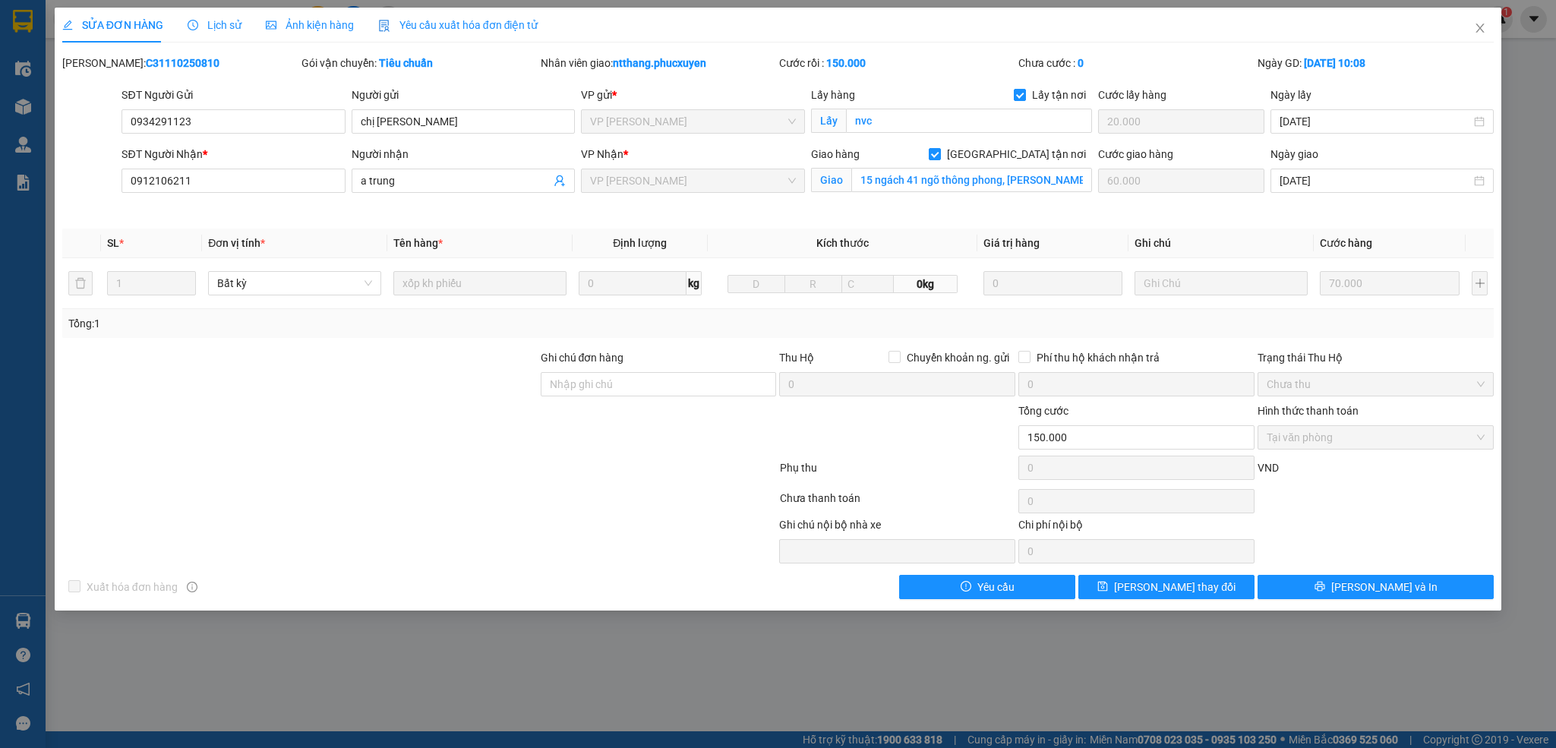
click at [212, 21] on span "Lịch sử" at bounding box center [215, 25] width 54 height 12
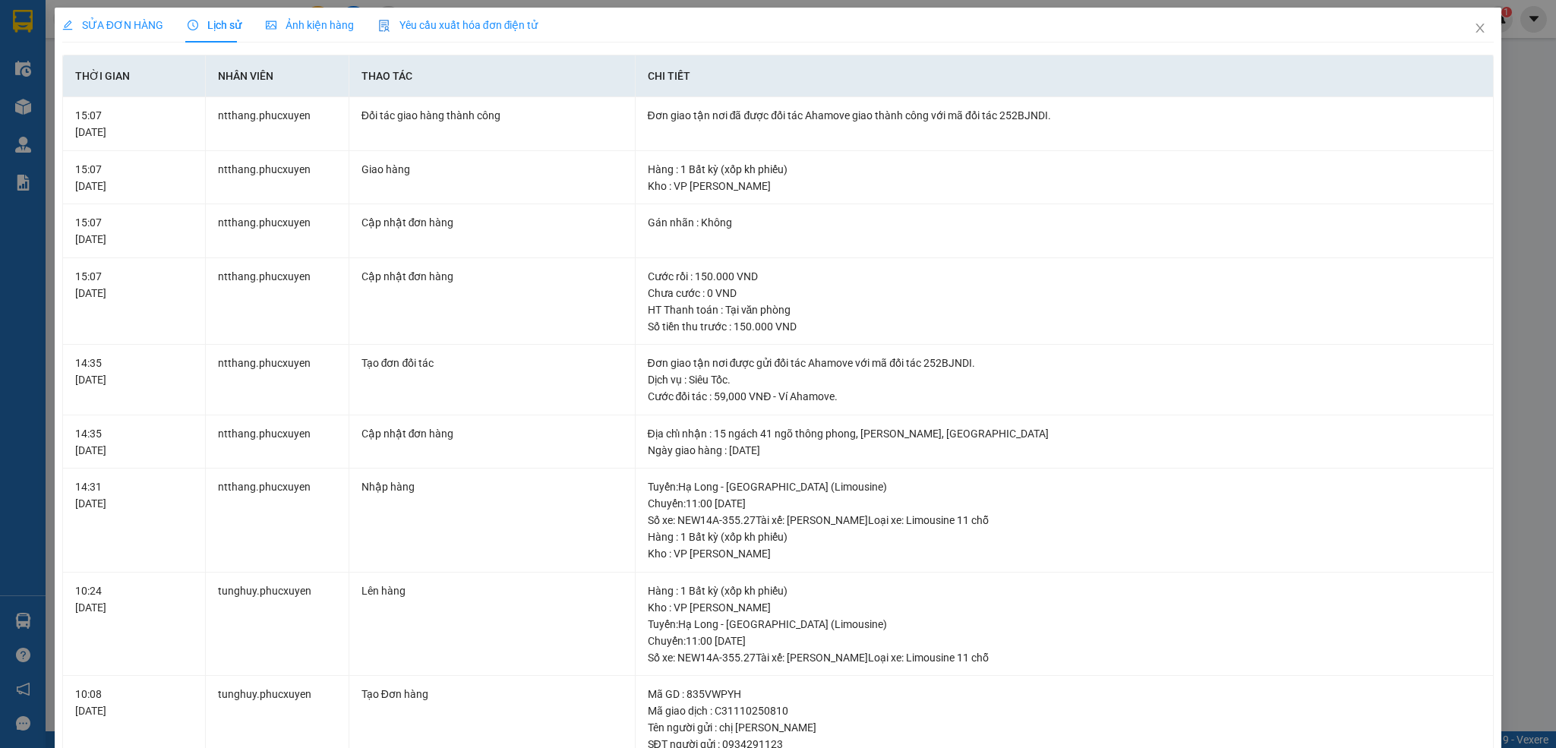
click at [125, 30] on span "SỬA ĐƠN HÀNG" at bounding box center [112, 25] width 101 height 12
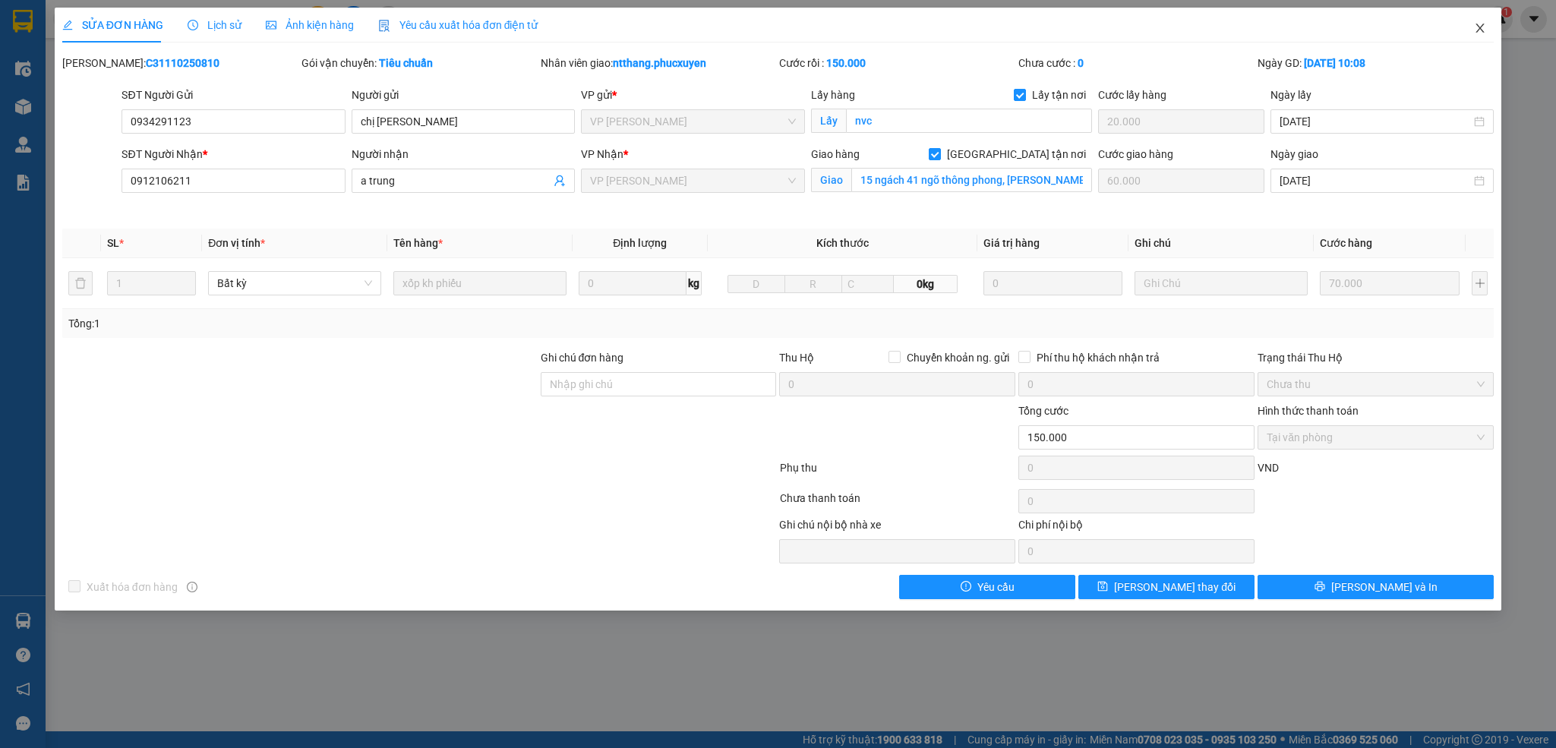
click at [1476, 32] on icon "close" at bounding box center [1480, 28] width 12 height 12
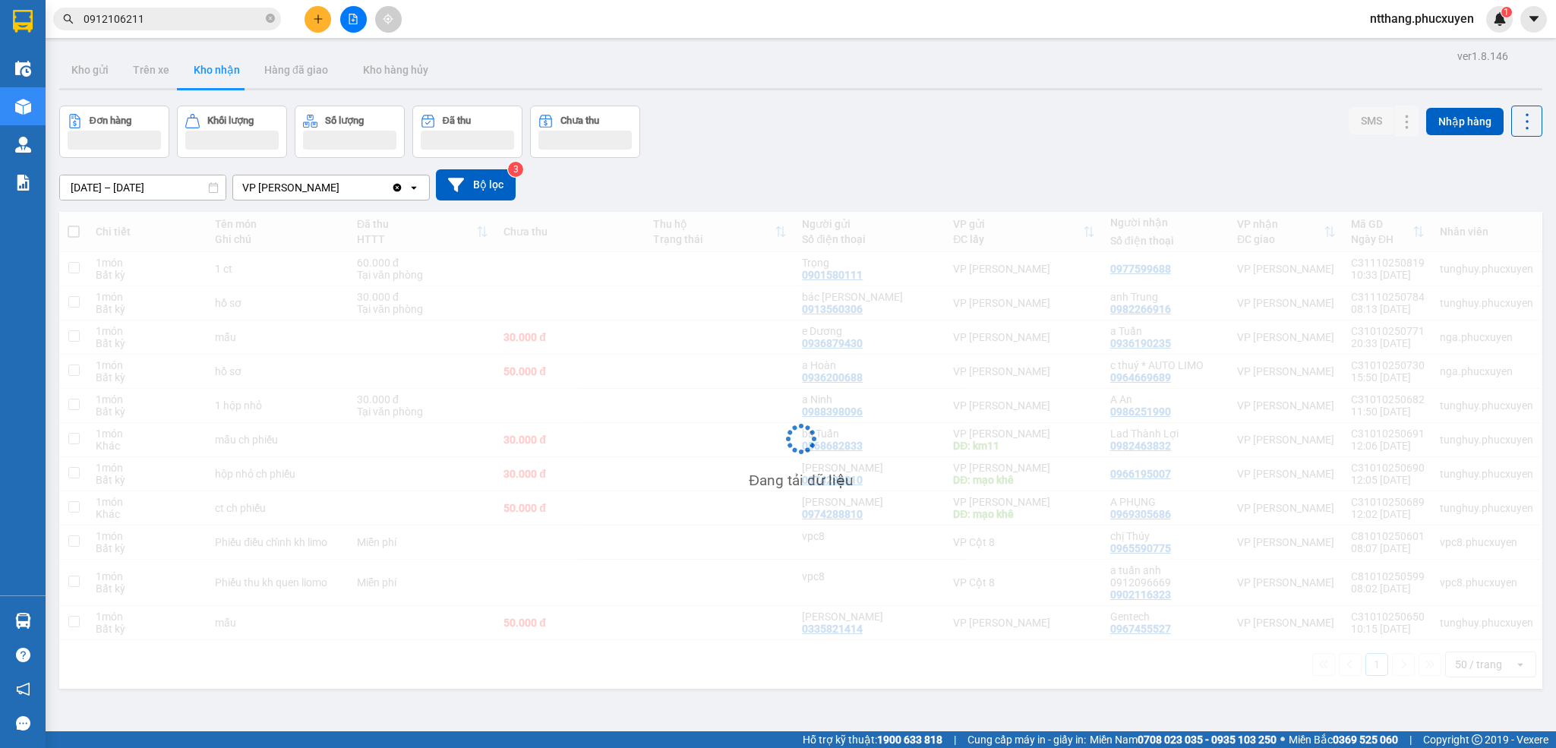
click at [292, 73] on button "Hàng đã giao" at bounding box center [296, 70] width 88 height 36
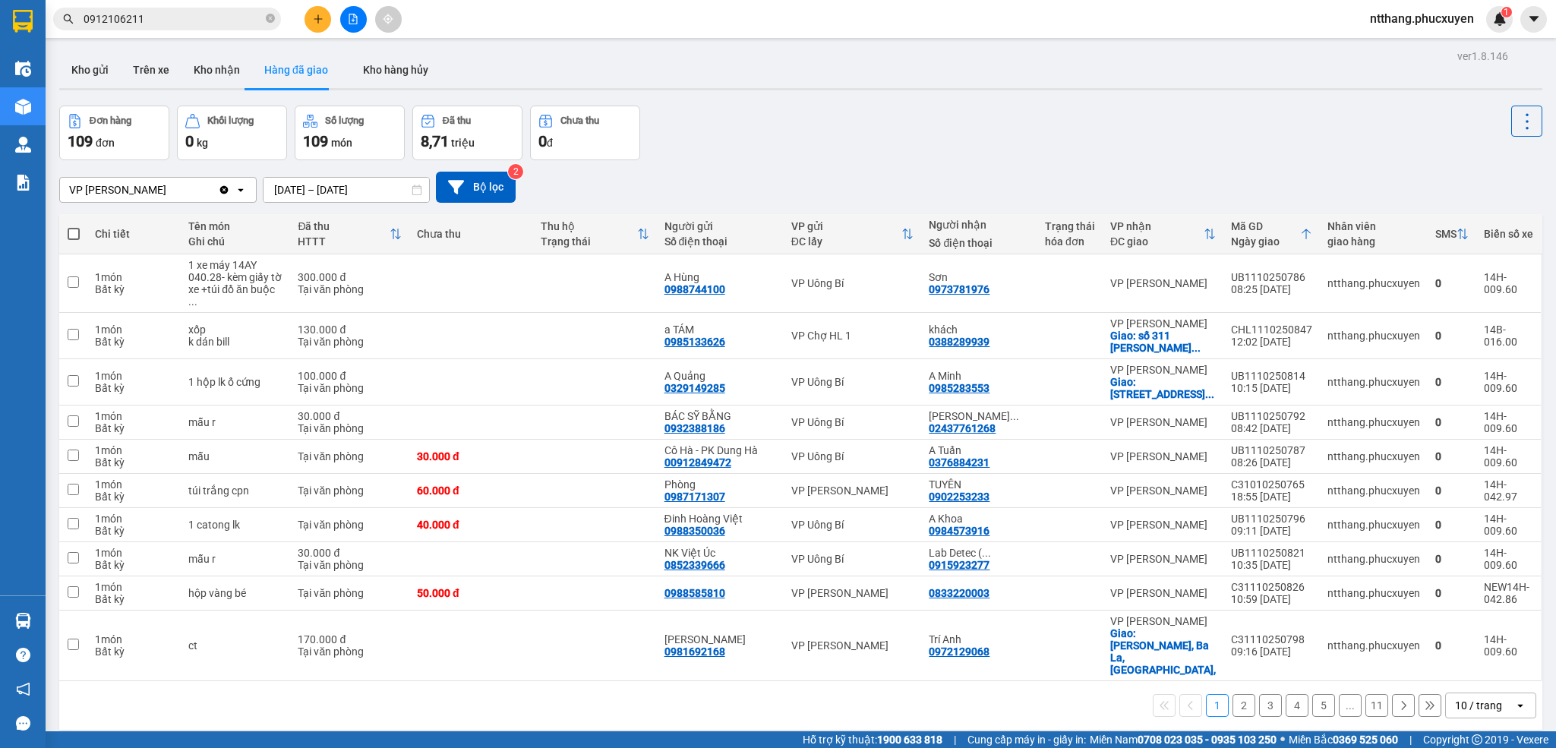
click at [1472, 706] on div "10 / trang" at bounding box center [1478, 705] width 47 height 15
click at [1461, 622] on span "50 / trang" at bounding box center [1461, 623] width 49 height 15
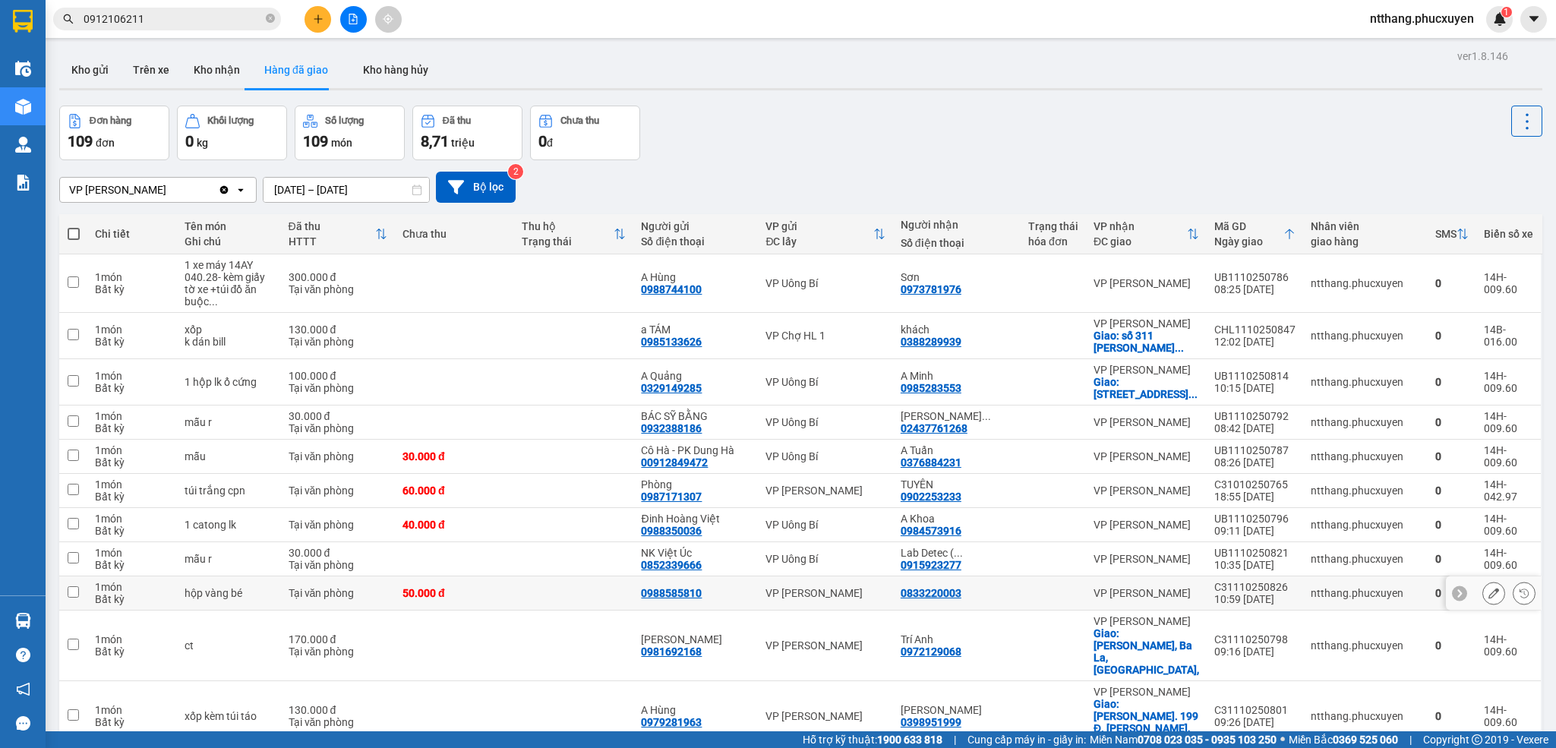
scroll to position [228, 0]
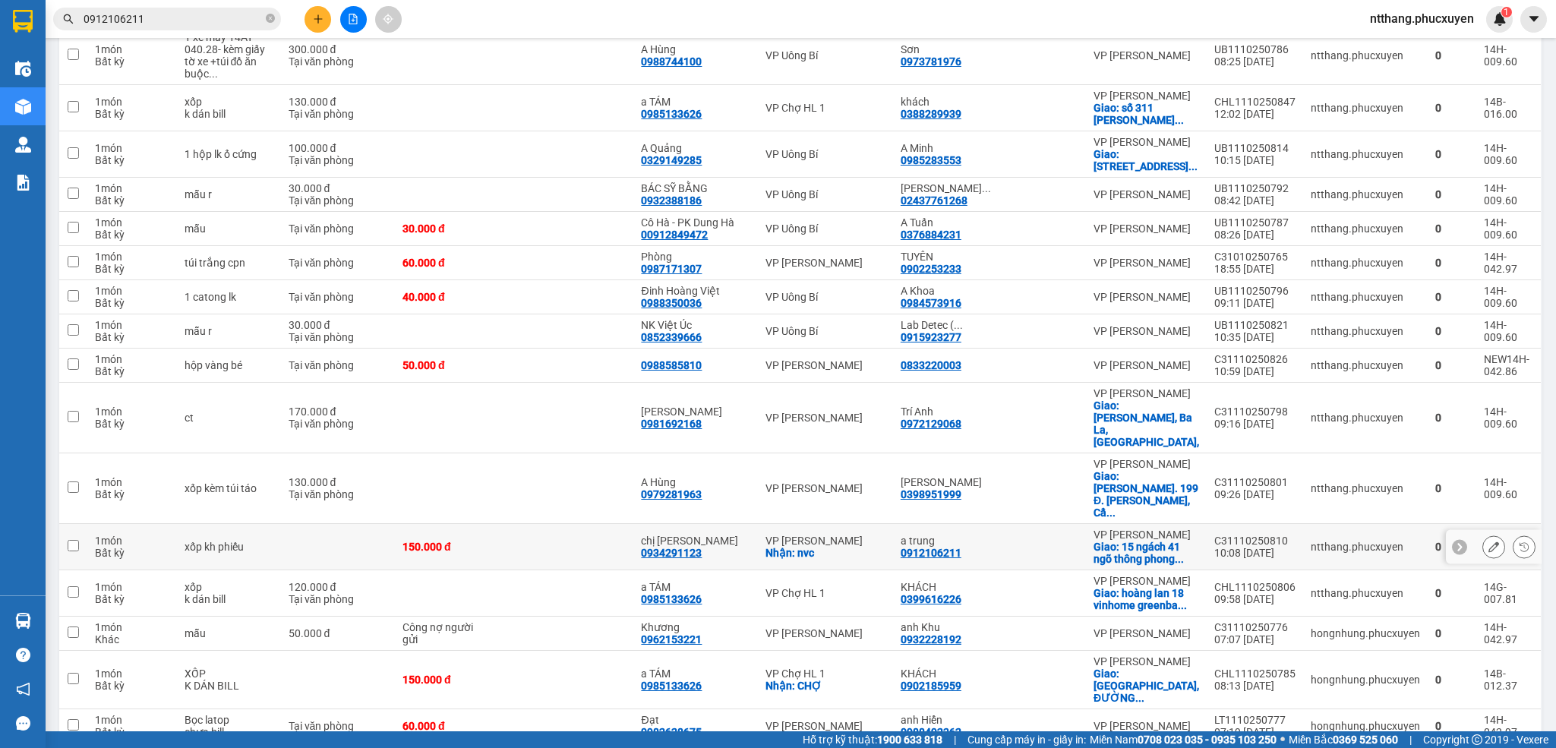
click at [1055, 553] on div at bounding box center [1053, 547] width 50 height 12
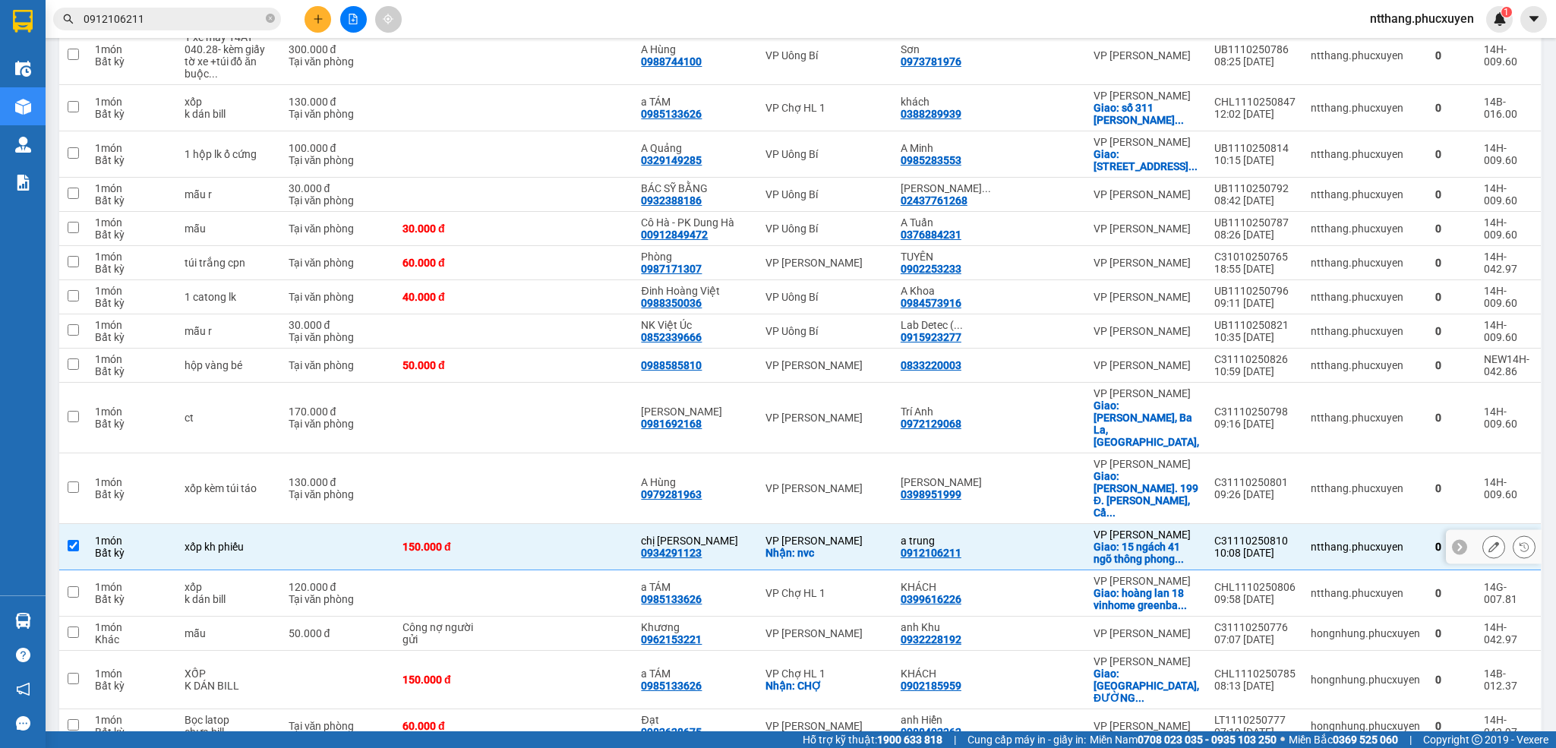
click at [1238, 547] on div "C31110250810" at bounding box center [1254, 541] width 81 height 12
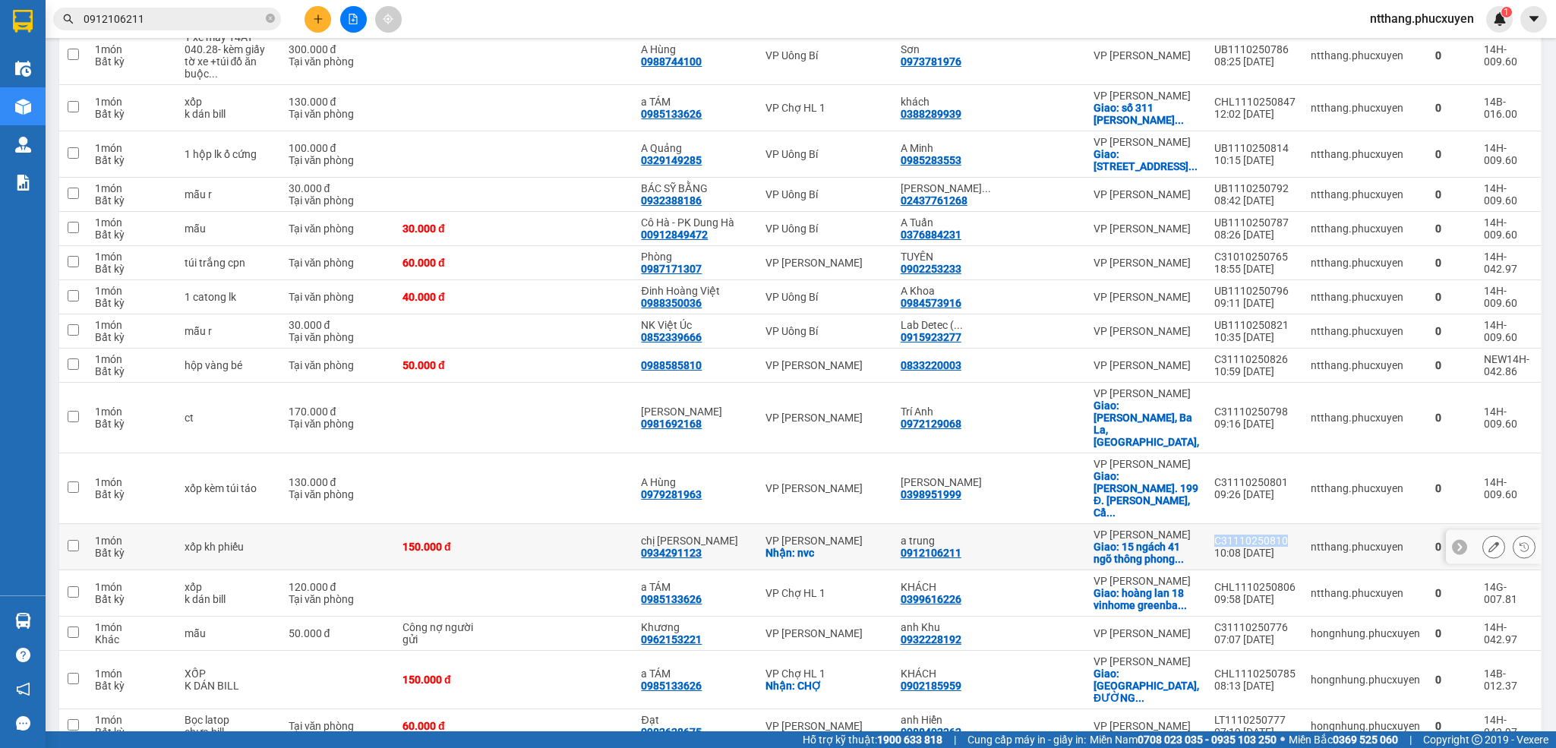
click at [1239, 547] on div "C31110250810" at bounding box center [1254, 541] width 81 height 12
checkbox input "true"
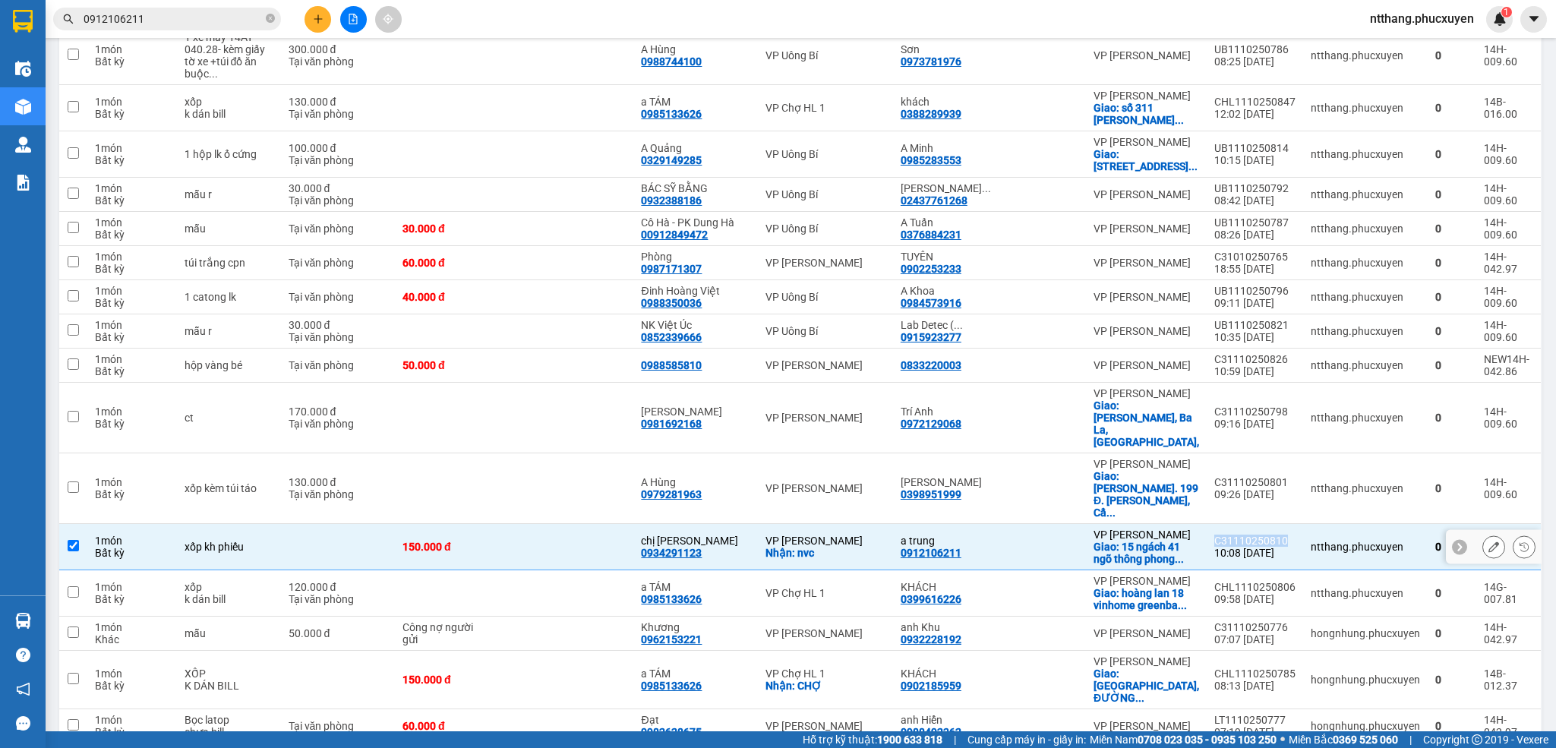
copy div "C31110250810"
click at [192, 19] on input "0912106211" at bounding box center [173, 19] width 179 height 17
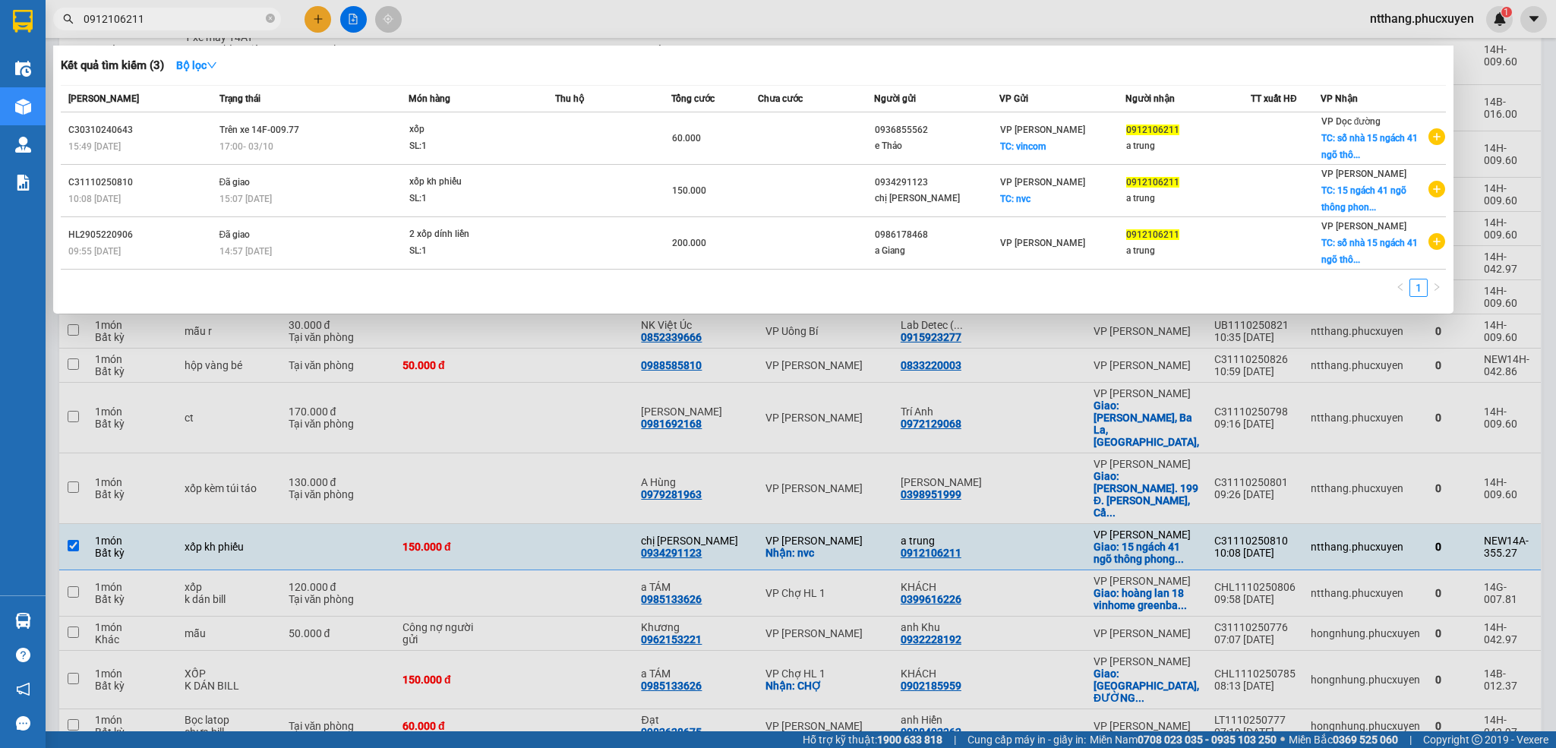
click at [192, 19] on input "0912106211" at bounding box center [173, 19] width 179 height 17
paste input "C31110250810"
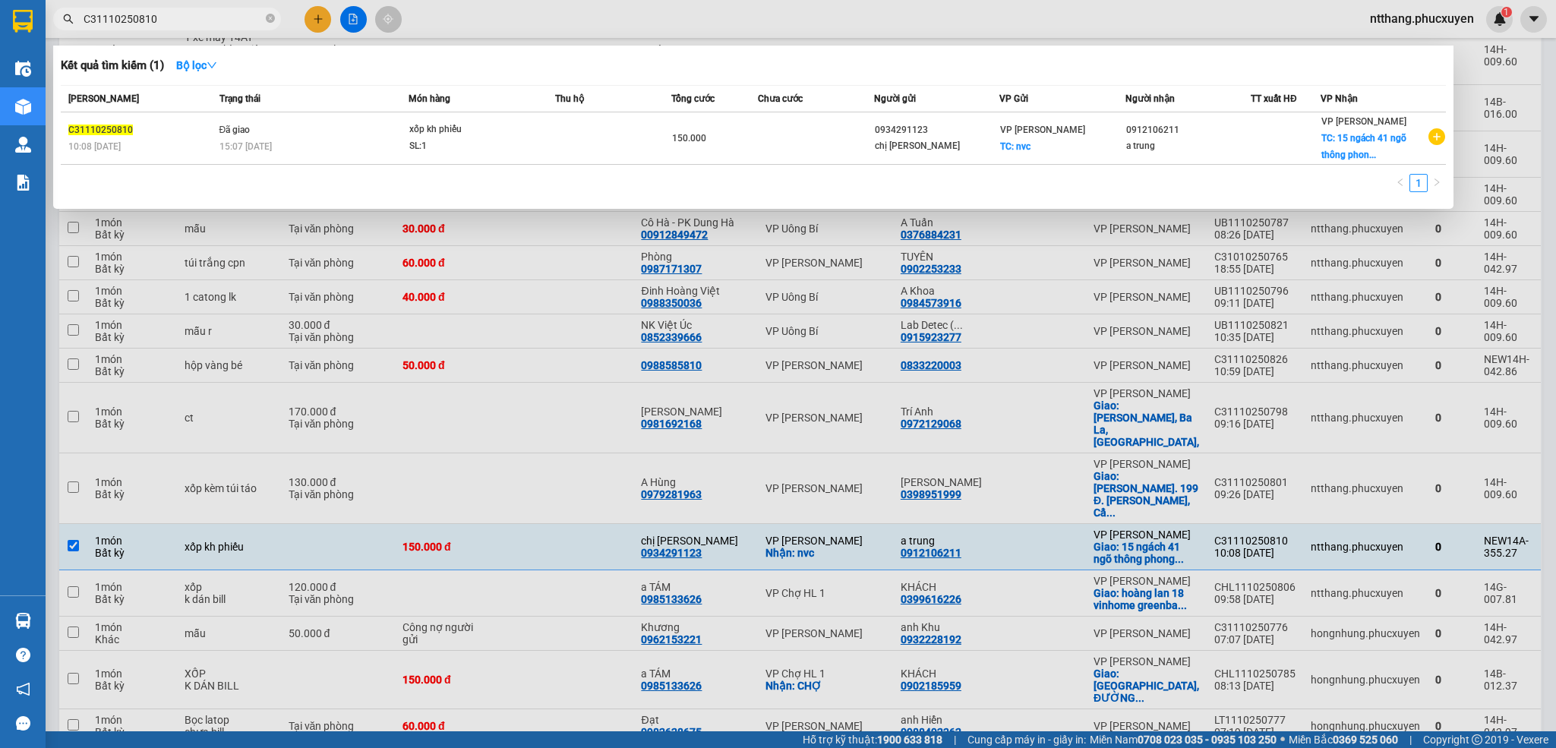
type input "C31110250810"
click at [292, 119] on td "Đã giao 15:07 [DATE]" at bounding box center [312, 138] width 193 height 52
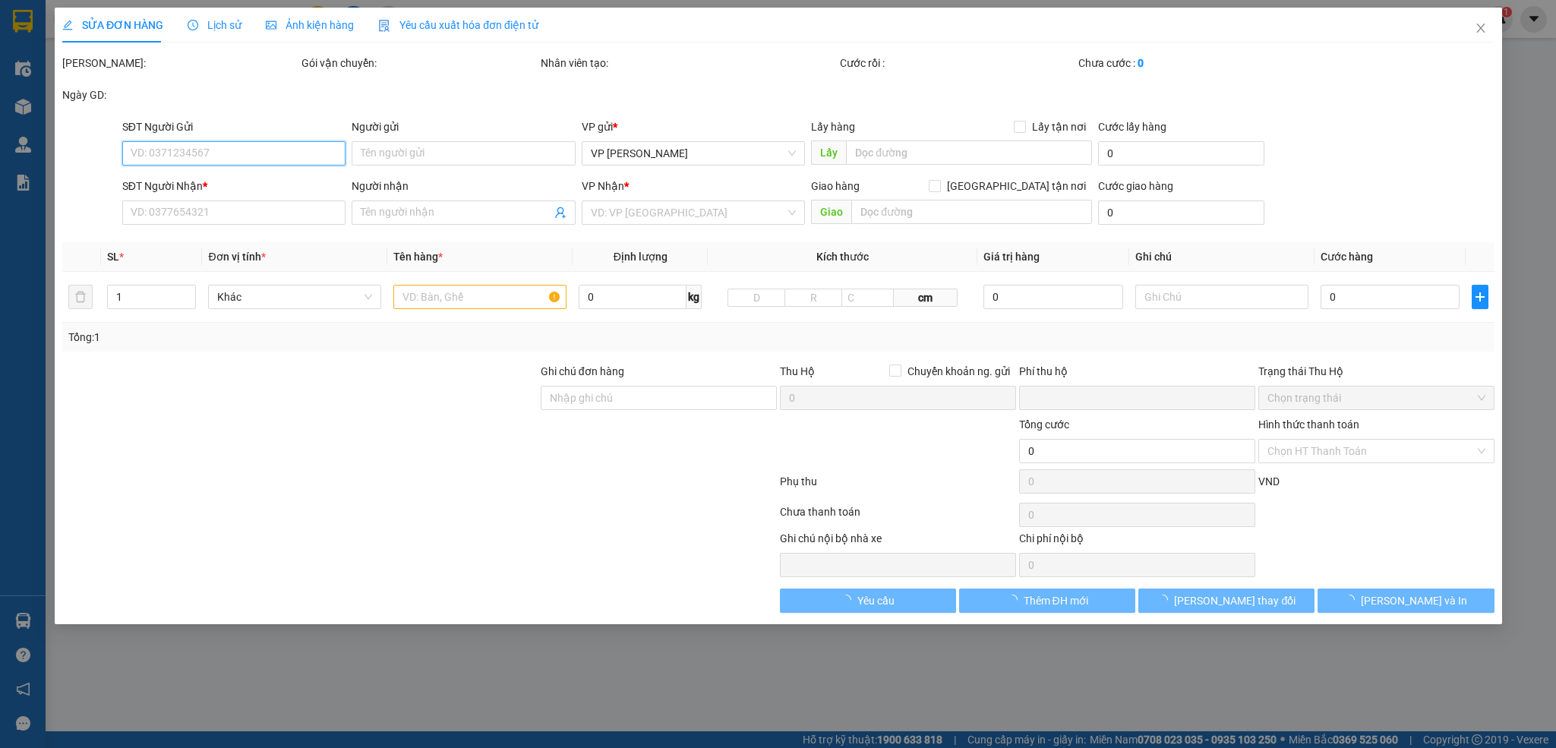
type input "0934291123"
type input "chị [PERSON_NAME]"
checkbox input "true"
type input "nvc"
type input "20.000"
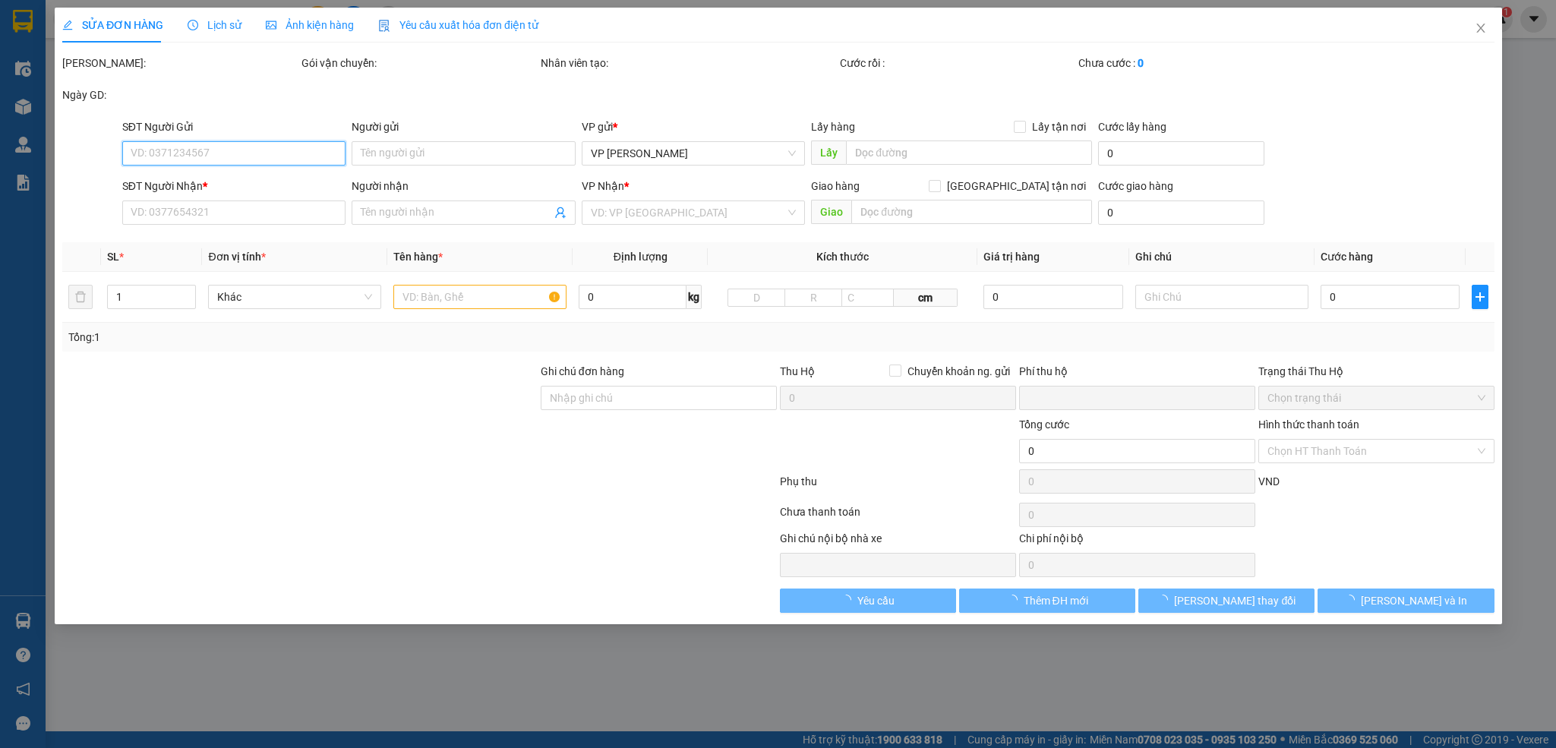
type input "0912106211"
type input "a trung"
checkbox input "true"
type input "15 ngách 41 ngõ thông phong, [PERSON_NAME], [GEOGRAPHIC_DATA]"
type input "60.000"
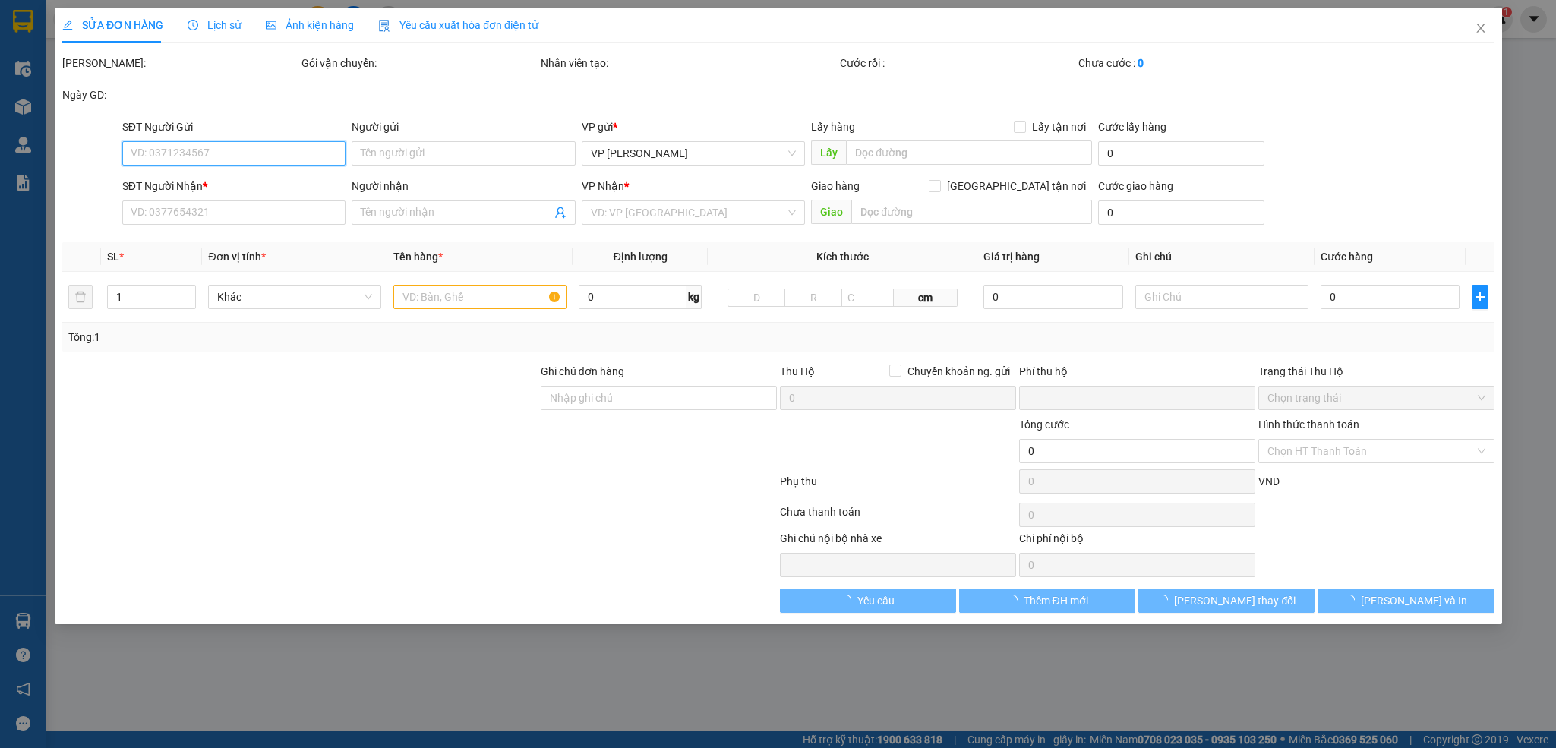
type input "0"
type input "150.000"
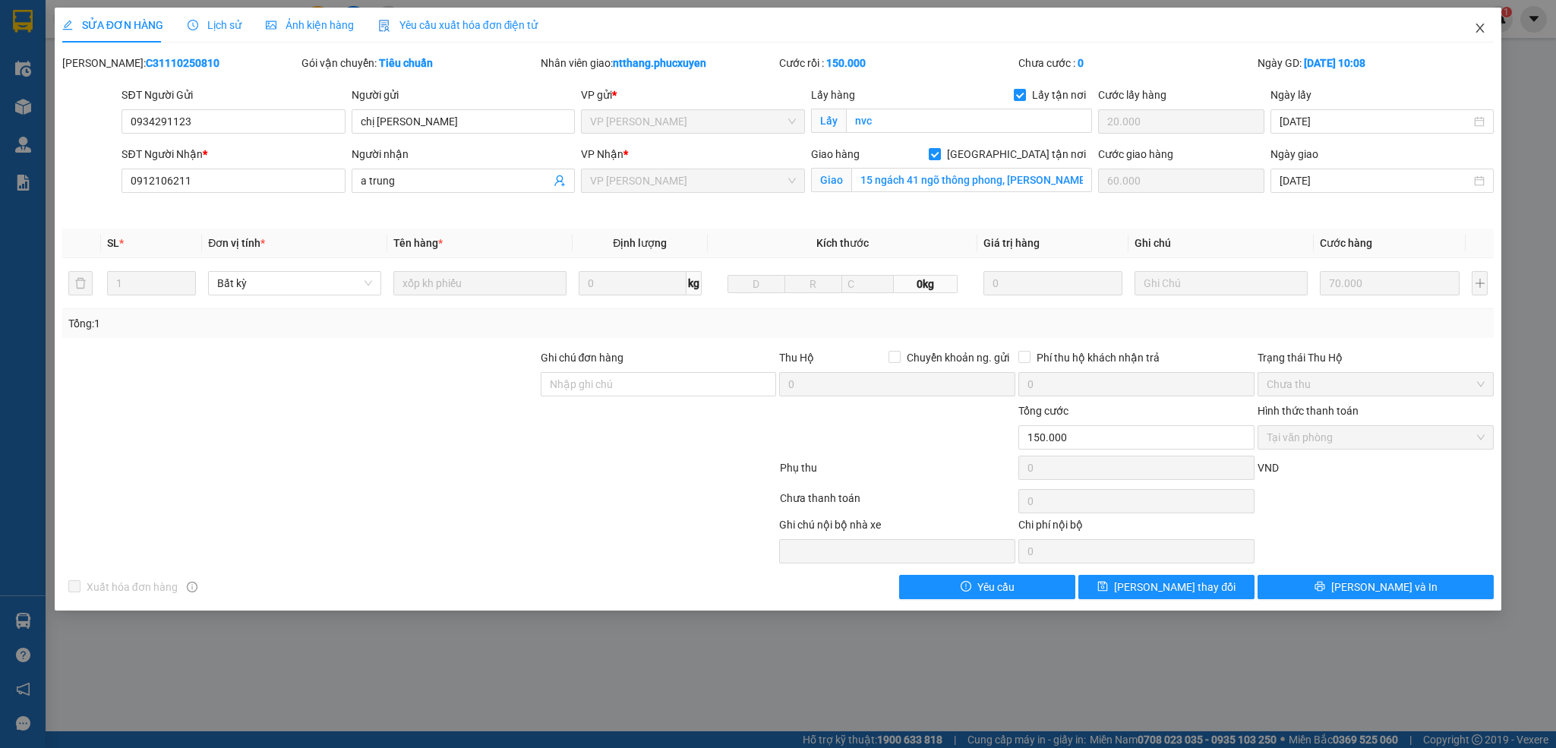
click at [1477, 27] on icon "close" at bounding box center [1480, 28] width 12 height 12
click at [1474, 27] on span "ntthang.phucxuyen" at bounding box center [1422, 18] width 128 height 19
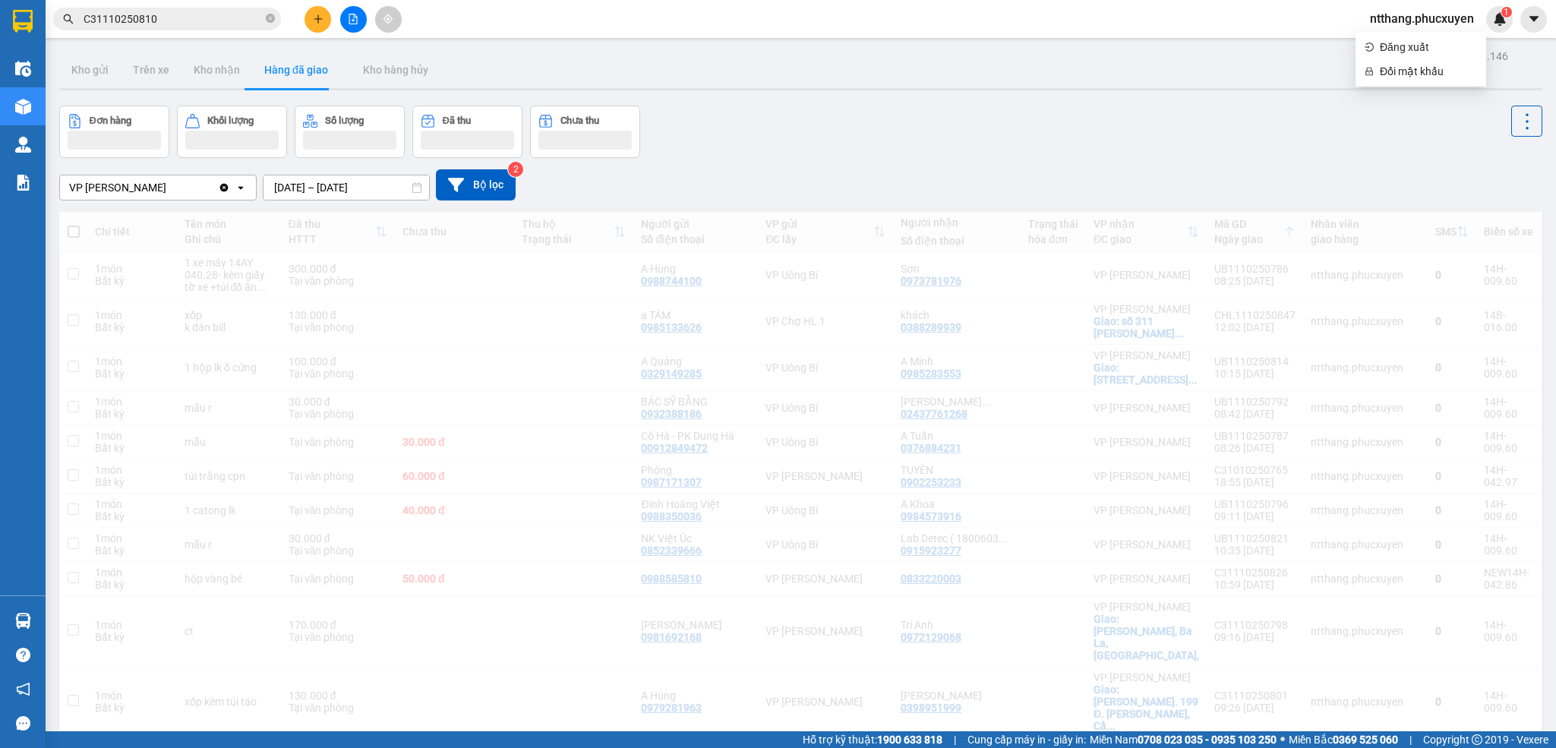
click at [1133, 119] on div "Đơn hàng Khối lượng Số lượng Đã thu Chưa thu" at bounding box center [800, 132] width 1483 height 52
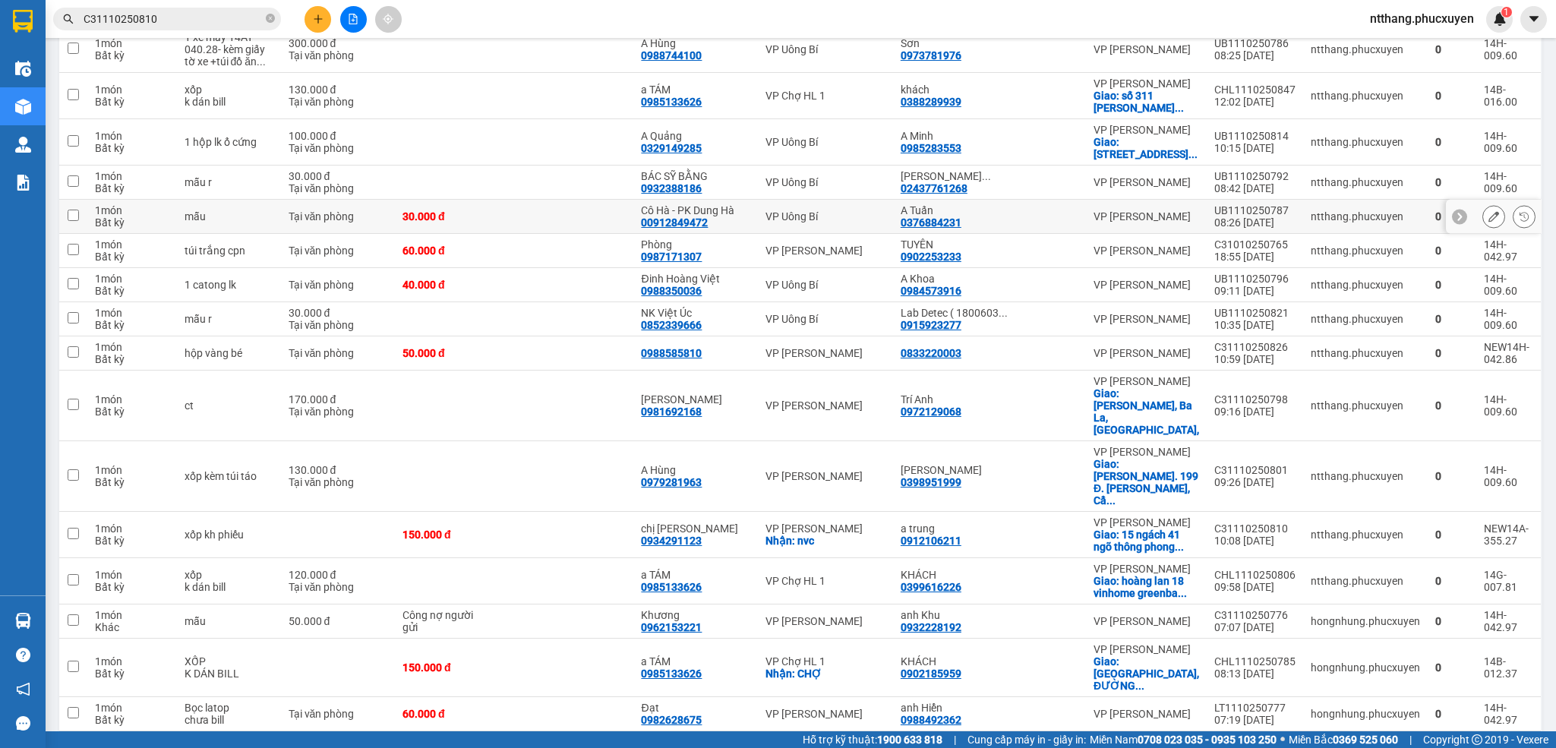
scroll to position [342, 0]
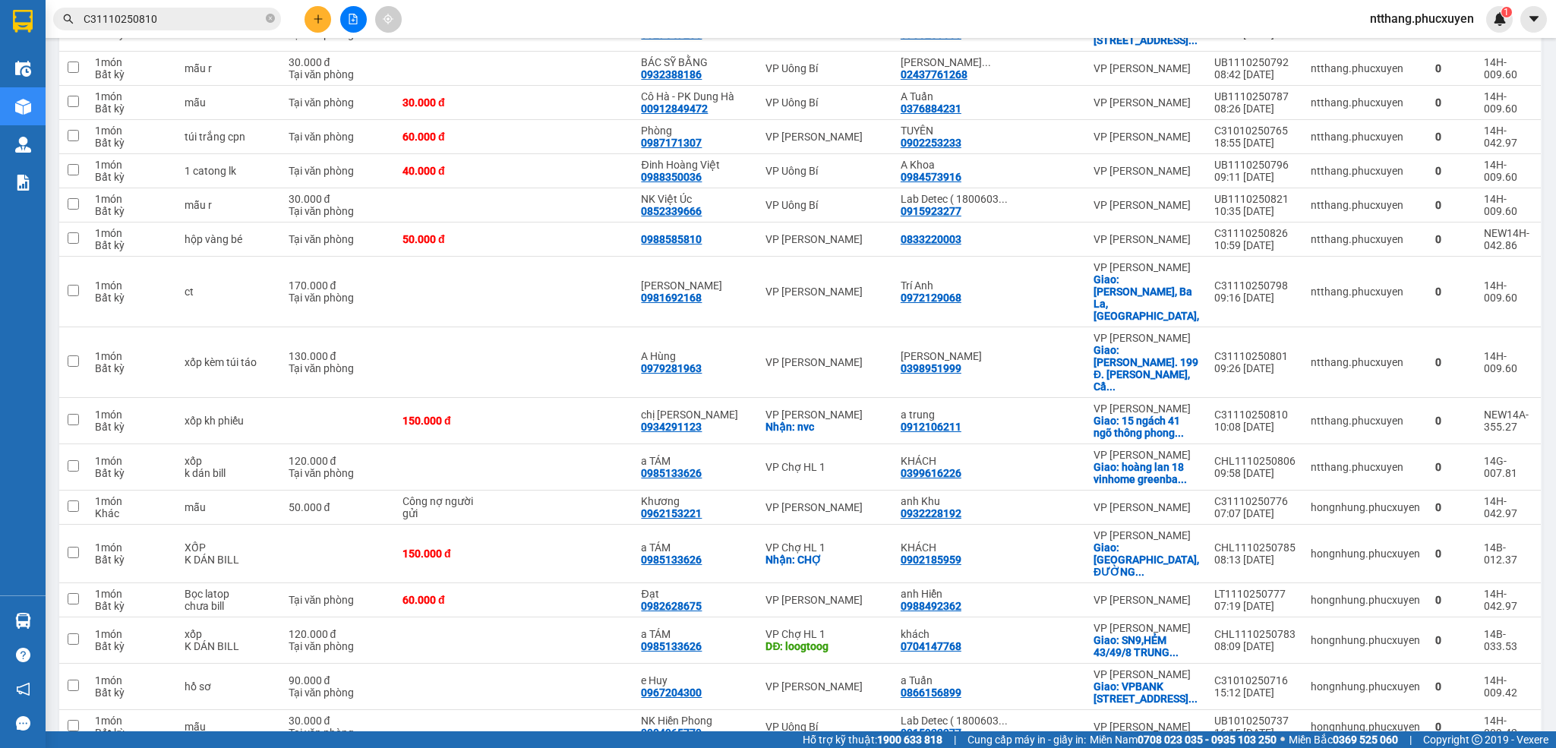
click at [306, 21] on button at bounding box center [317, 19] width 27 height 27
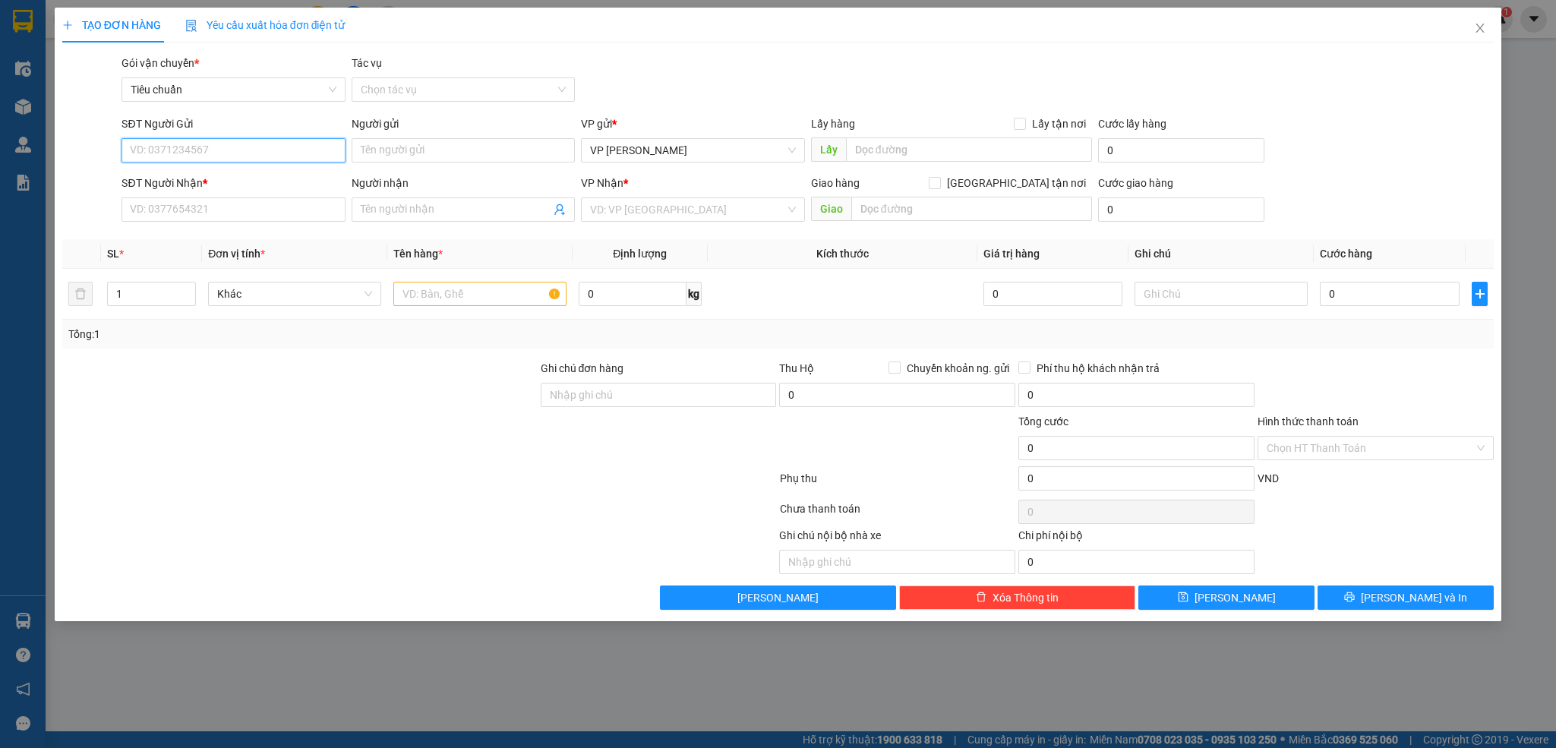
click at [257, 155] on input "SĐT Người Gửi" at bounding box center [232, 150] width 223 height 24
type input "0973964054"
drag, startPoint x: 203, startPoint y: 188, endPoint x: 346, endPoint y: 194, distance: 142.9
click at [203, 189] on div "0973964054 - vy" at bounding box center [233, 181] width 205 height 17
type input "vy"
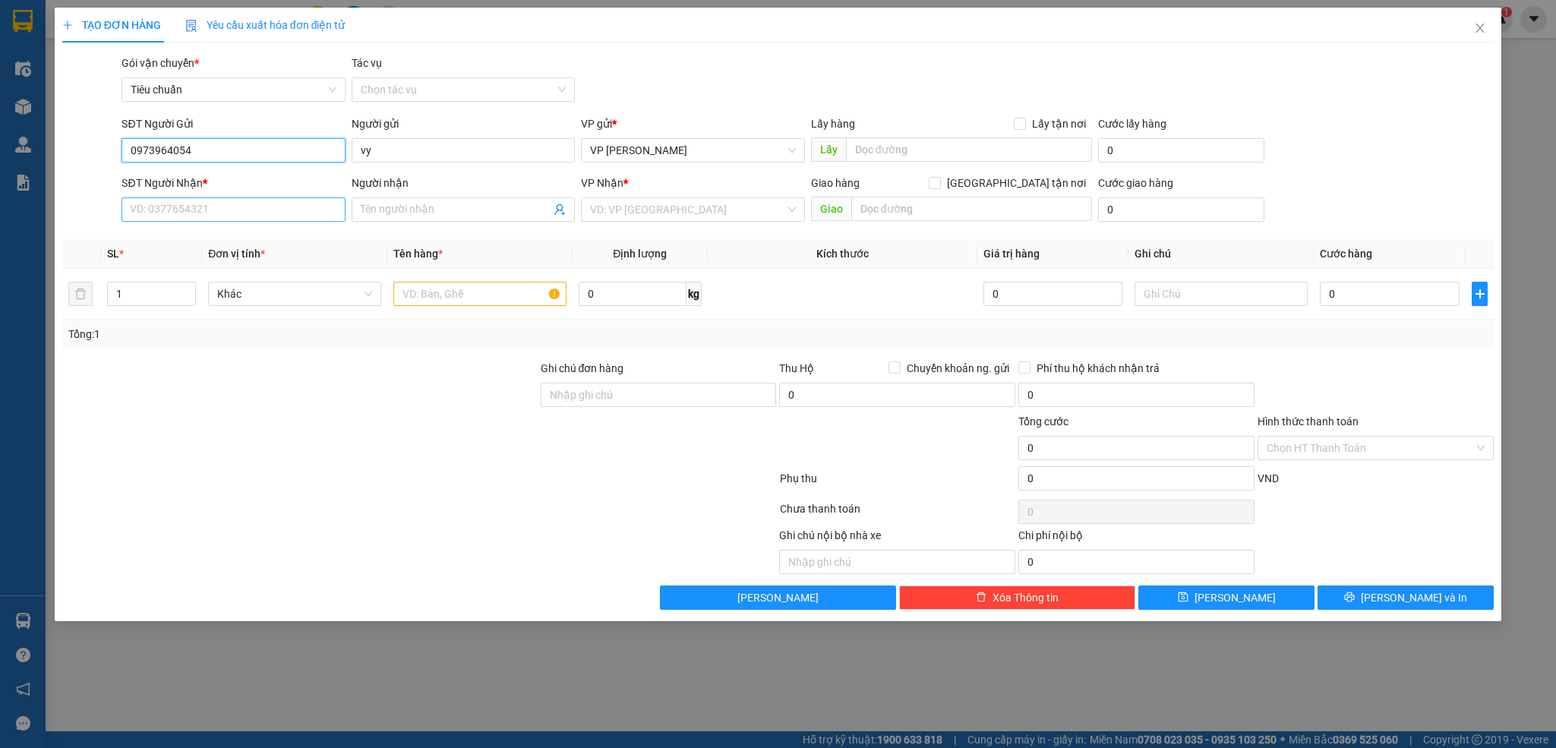
type input "0973964054"
click at [278, 205] on input "SĐT Người Nhận *" at bounding box center [232, 209] width 223 height 24
click at [207, 242] on div "0906072985 - quyên" at bounding box center [233, 241] width 205 height 17
type input "0906072985"
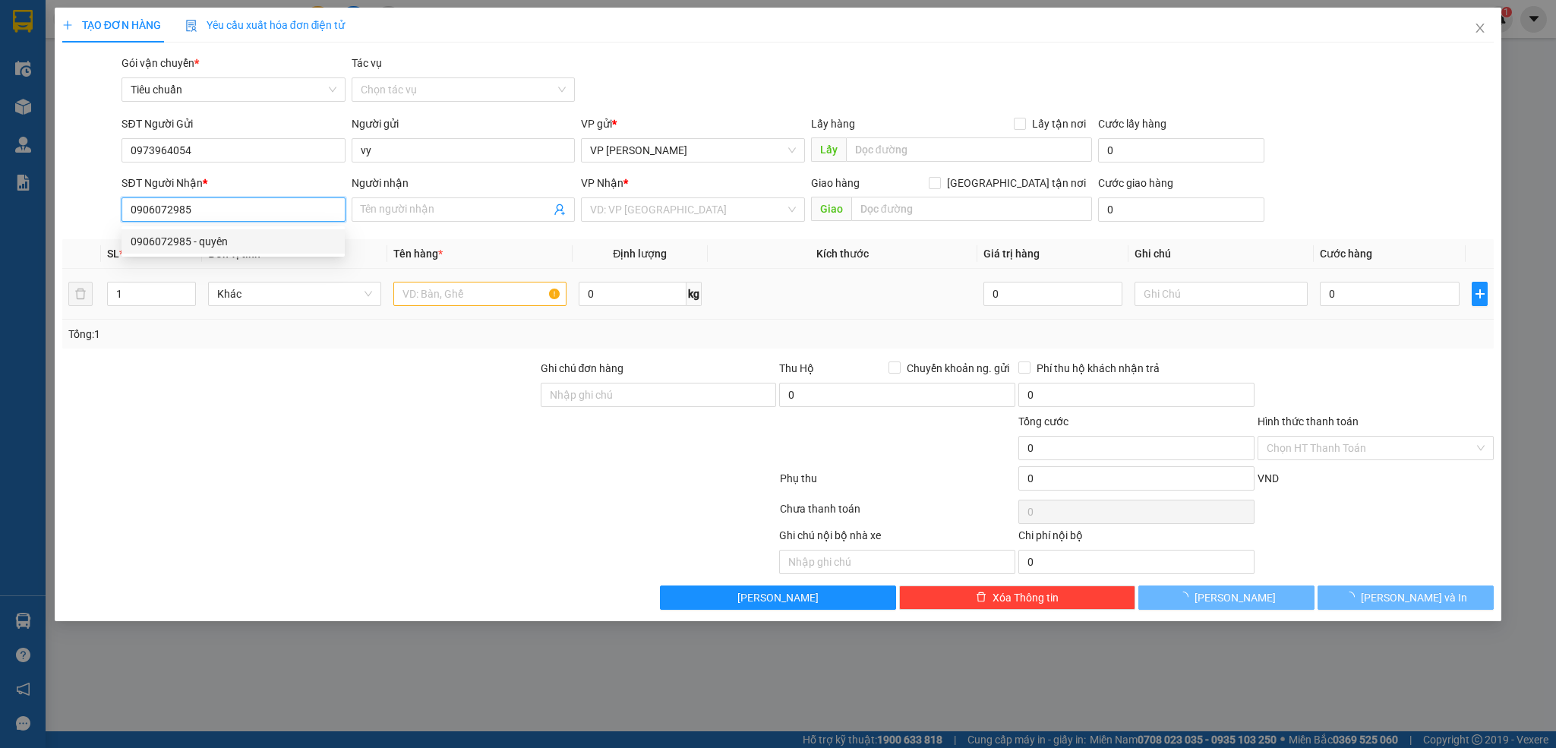
type input "quyên"
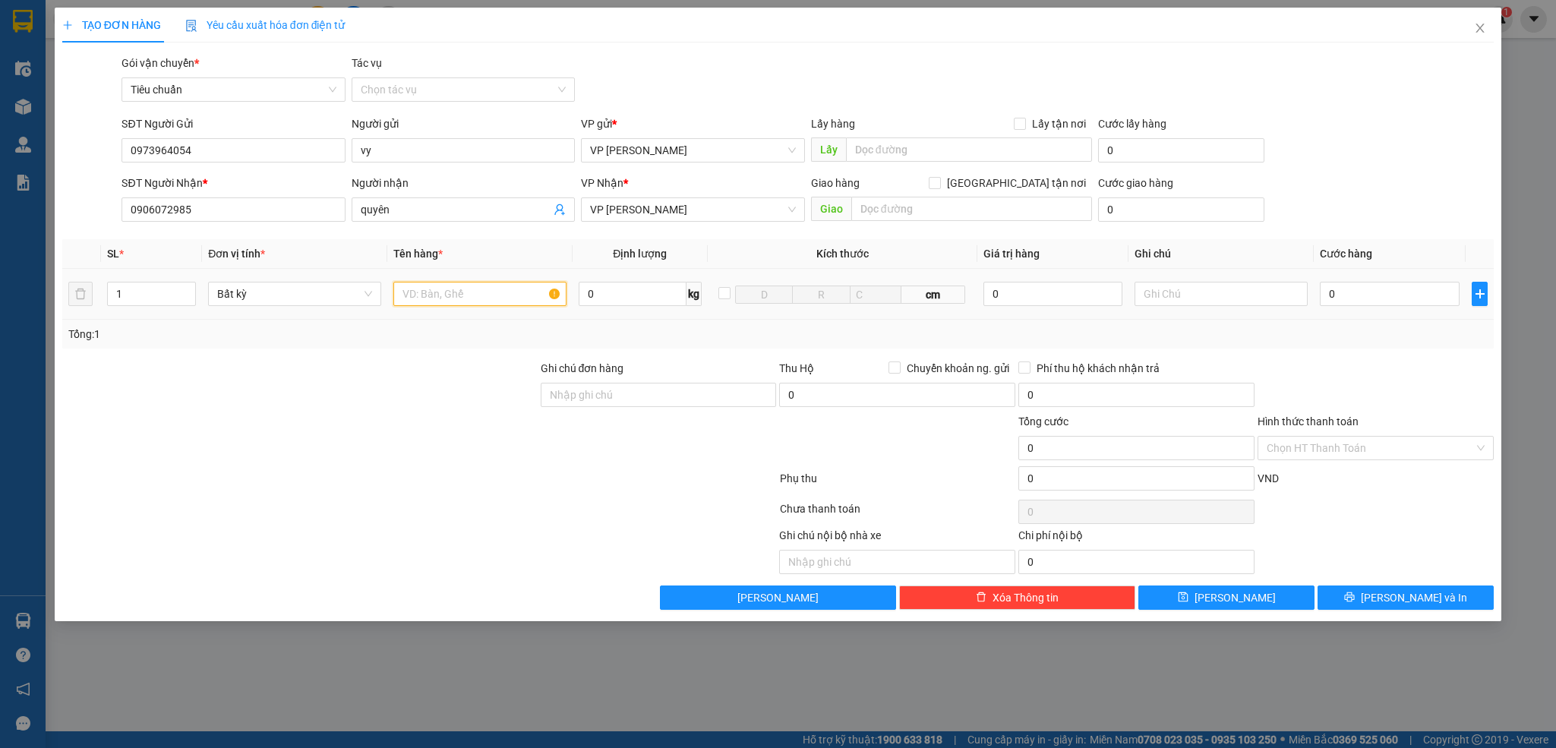
click at [447, 298] on input "text" at bounding box center [479, 294] width 173 height 24
type input "1 bọc giấy pk may"
click at [1377, 295] on input "0" at bounding box center [1390, 294] width 140 height 24
type input "3"
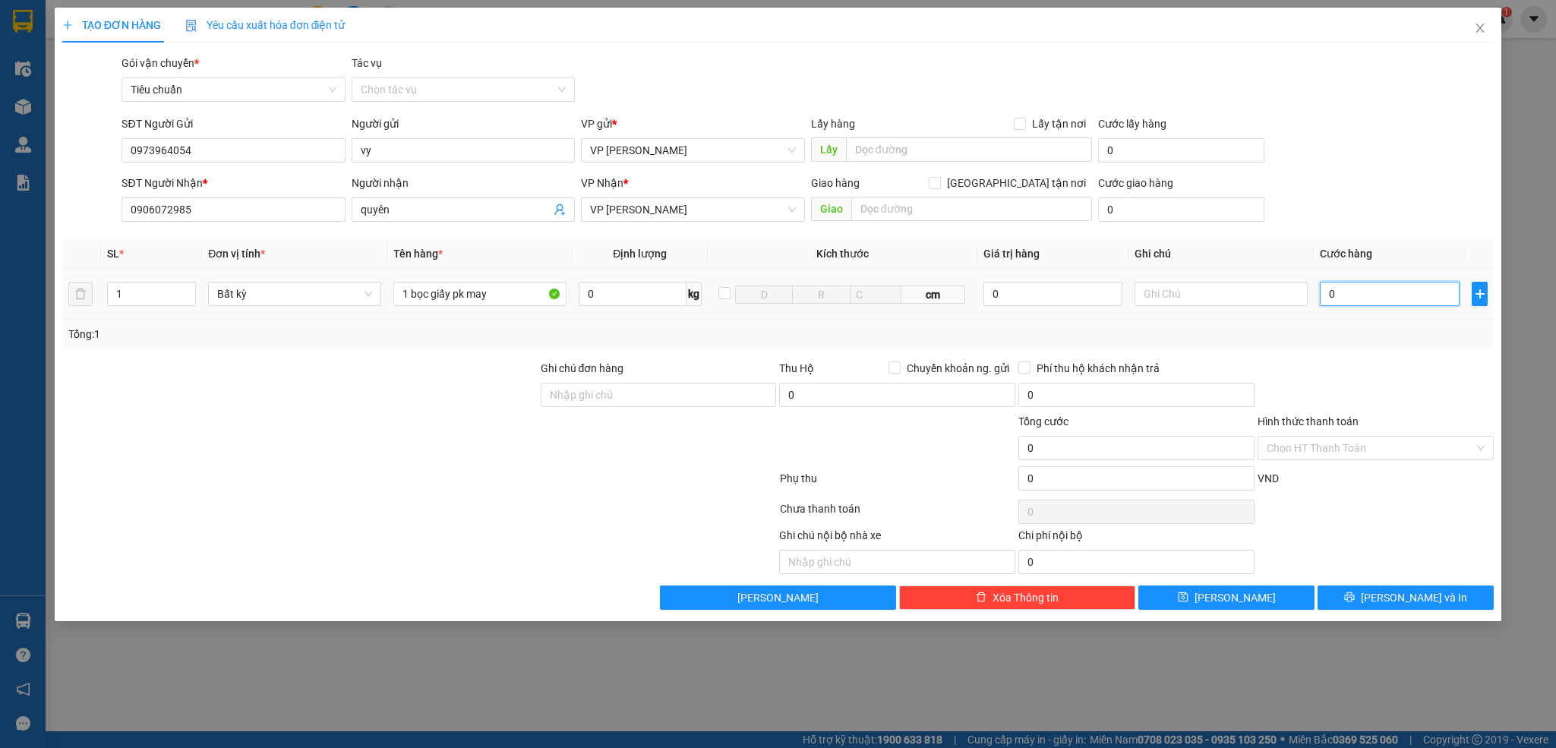
type input "3"
type input "30"
type input "30.000"
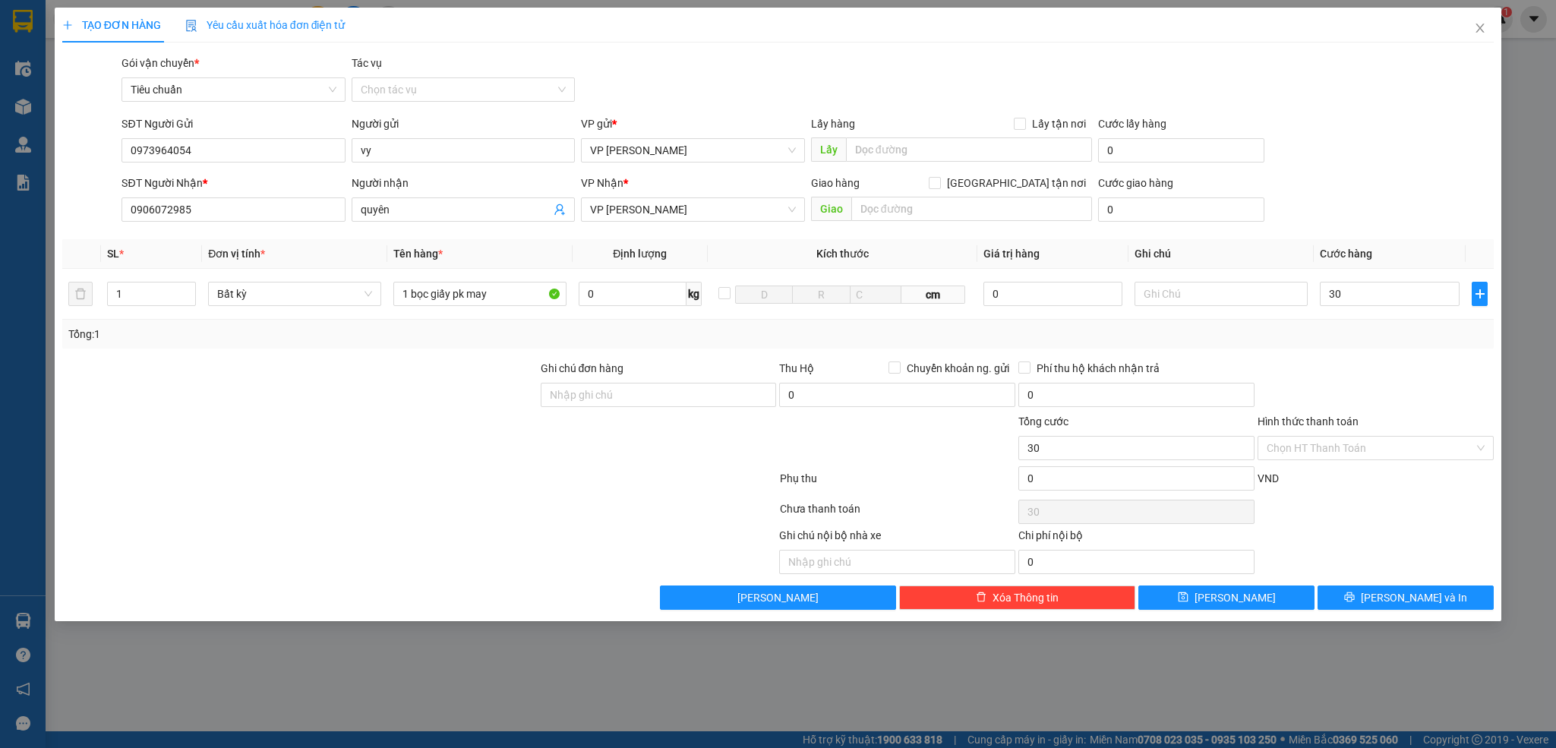
type input "30.000"
click at [1372, 358] on div "Transit Pickup Surcharge Ids Transit Deliver Surcharge Ids Transit Deliver Surc…" at bounding box center [778, 332] width 1432 height 555
click at [1355, 601] on icon "printer" at bounding box center [1349, 597] width 11 height 11
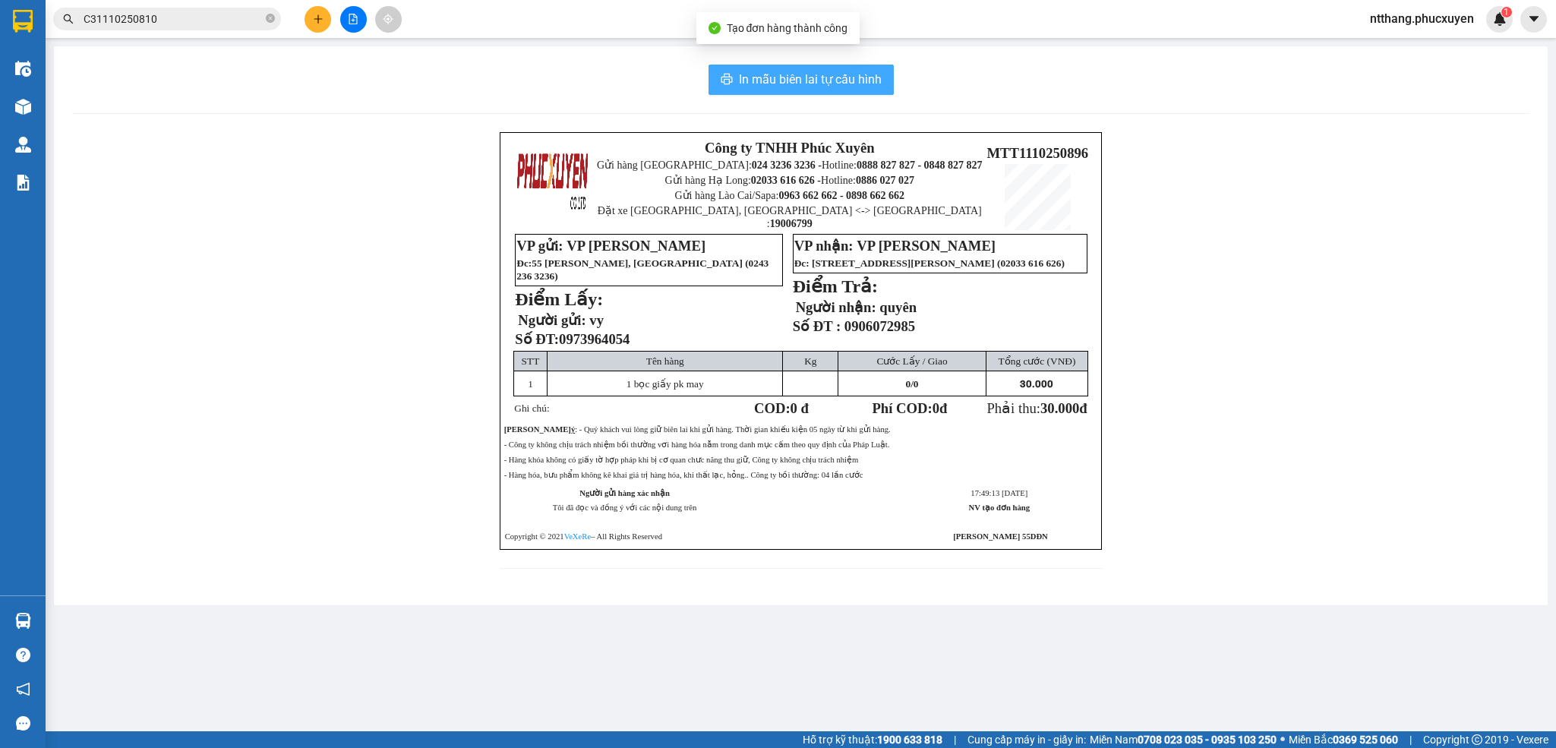
click at [825, 77] on span "In mẫu biên lai tự cấu hình" at bounding box center [810, 79] width 143 height 19
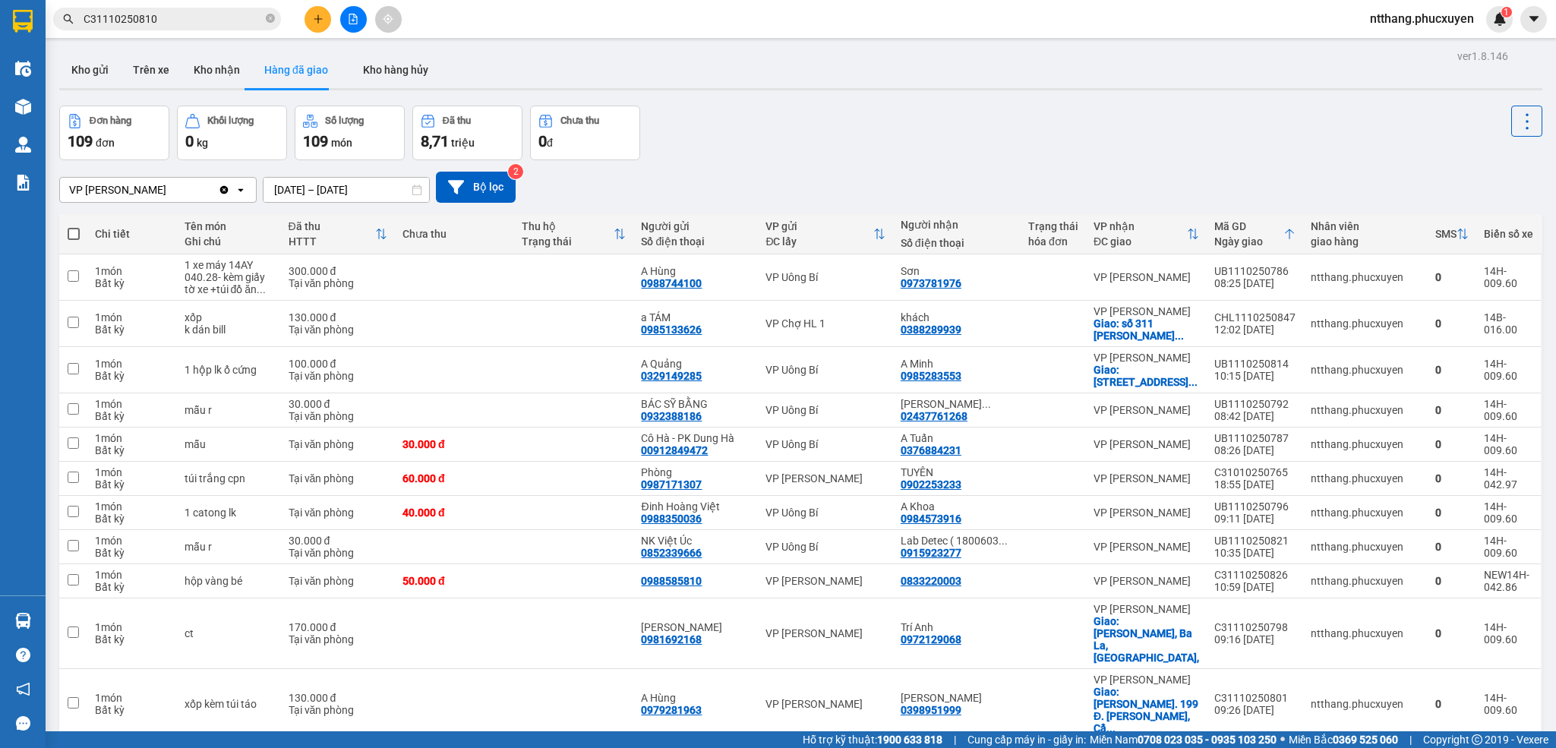
click at [87, 75] on button "Kho gửi" at bounding box center [90, 70] width 62 height 36
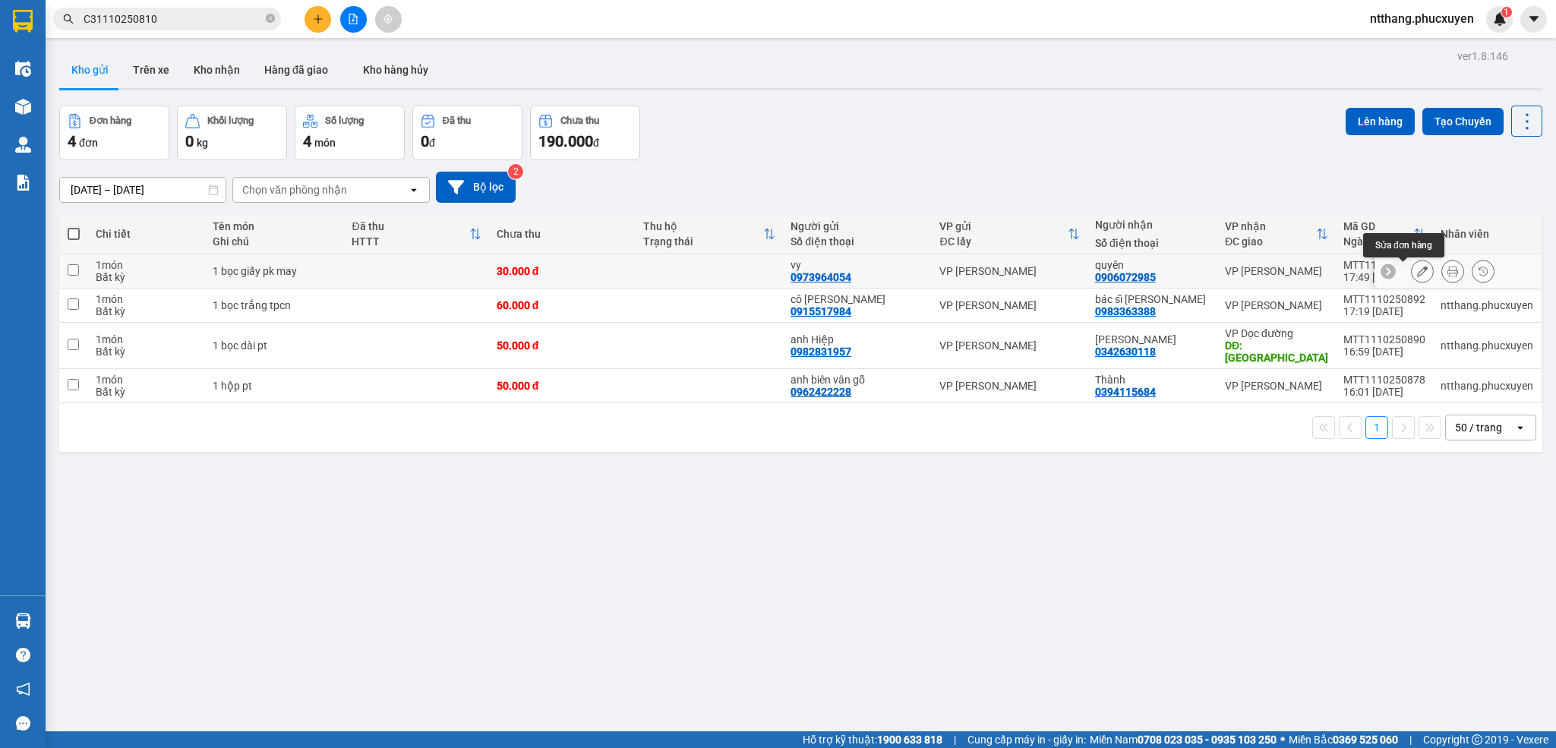
click at [1417, 276] on icon at bounding box center [1422, 271] width 11 height 11
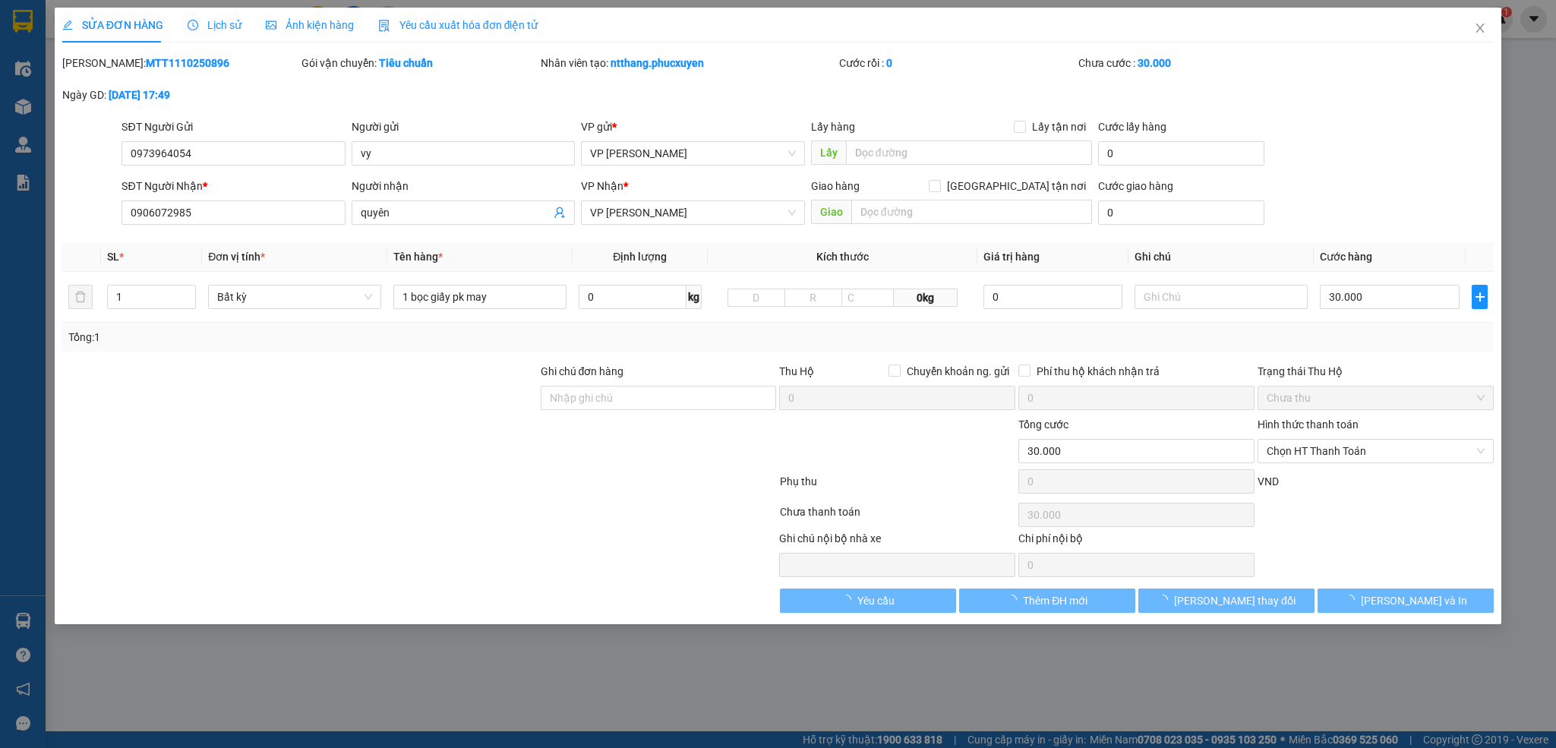
type input "0973964054"
type input "vy"
type input "0906072985"
type input "quyên"
type input "0"
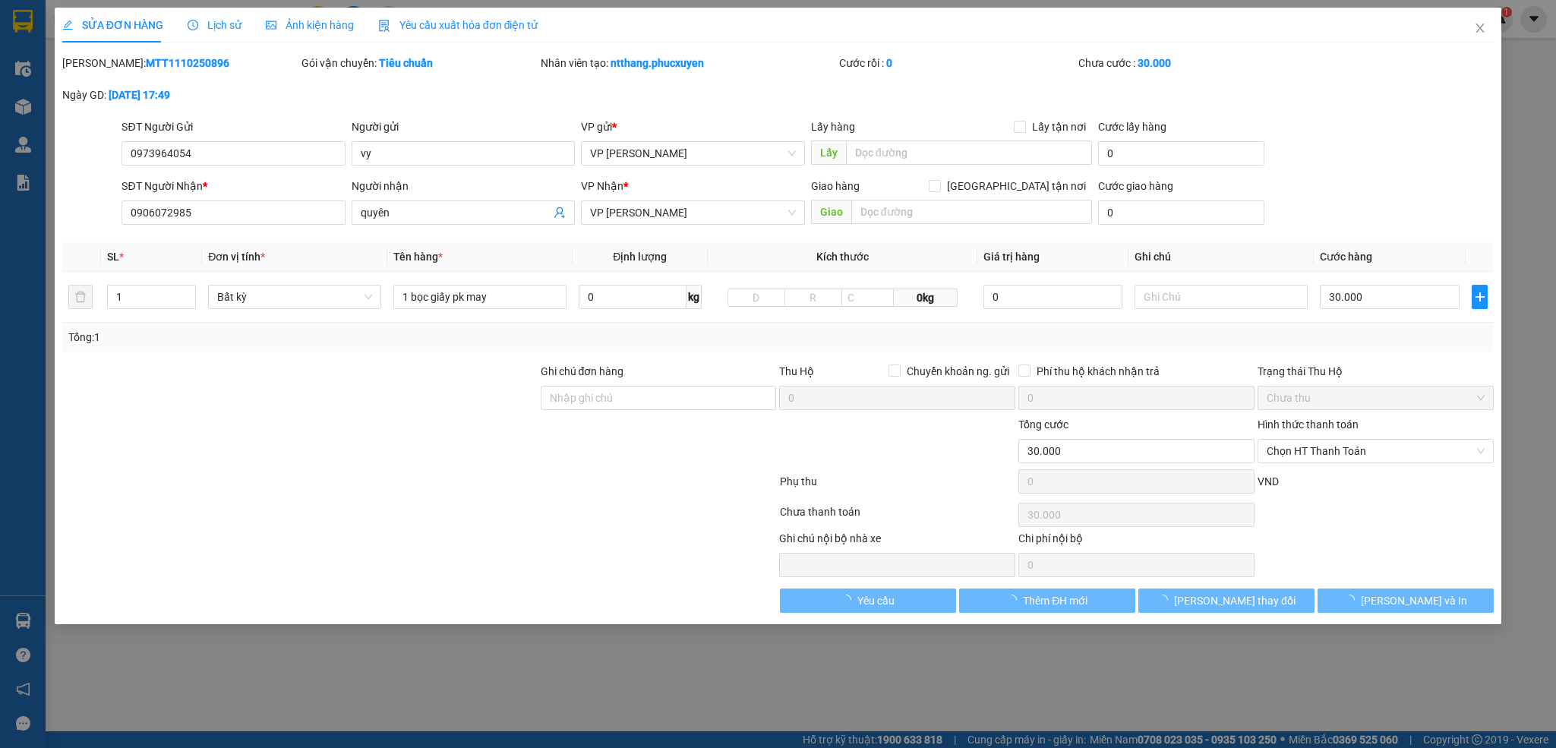
type input "30.000"
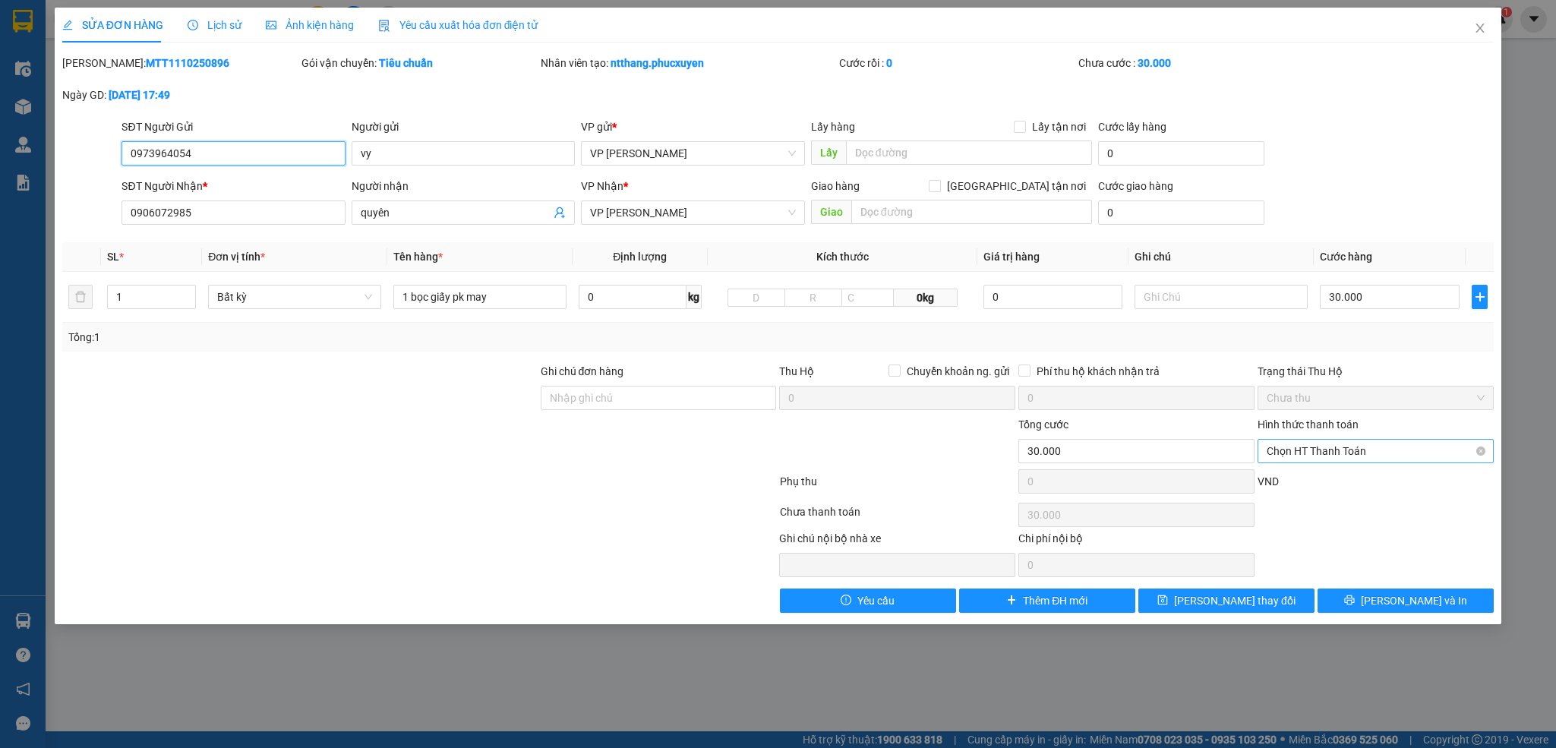
click at [1304, 442] on span "Chọn HT Thanh Toán" at bounding box center [1376, 451] width 218 height 23
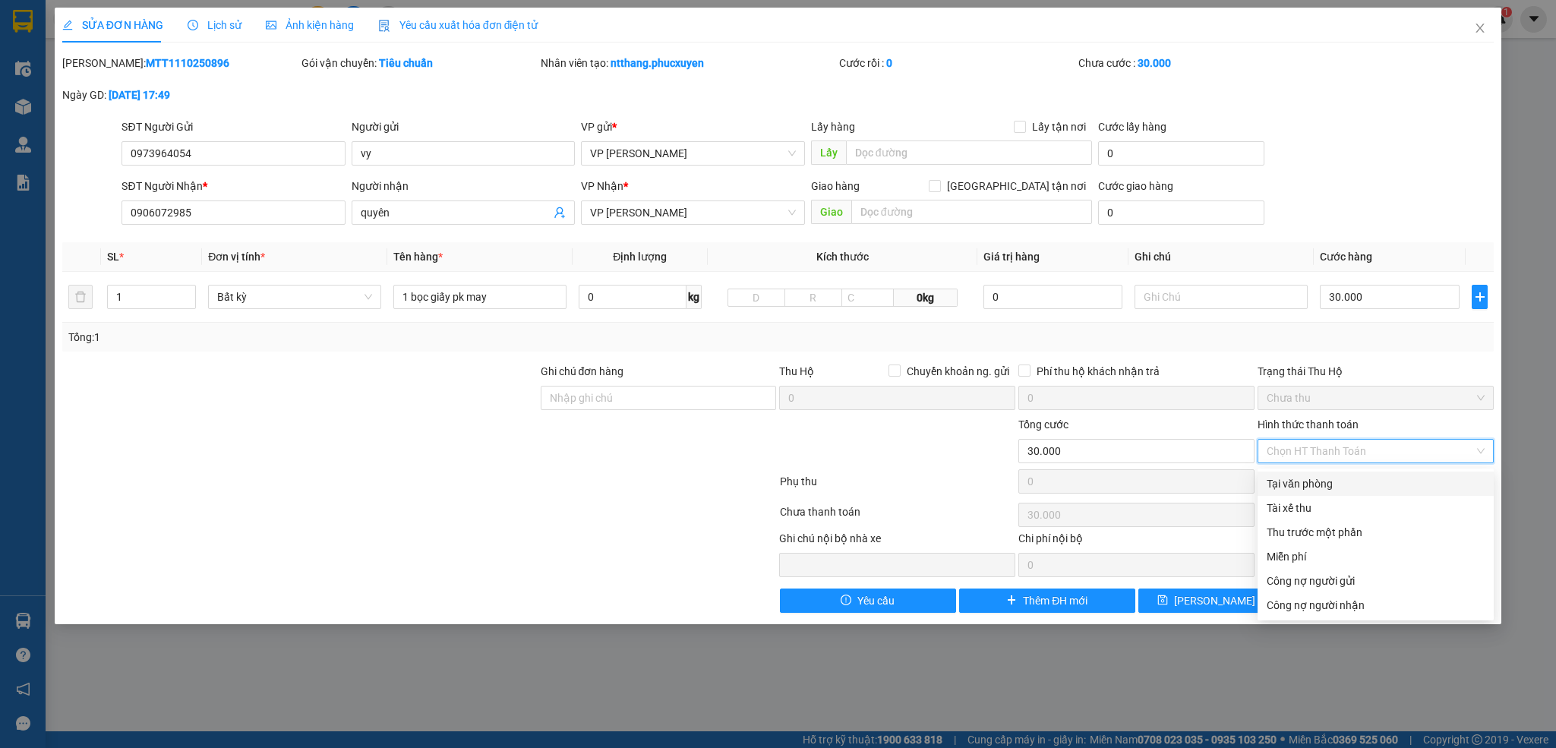
click at [1310, 475] on div "Tại văn phòng" at bounding box center [1376, 483] width 218 height 17
type input "0"
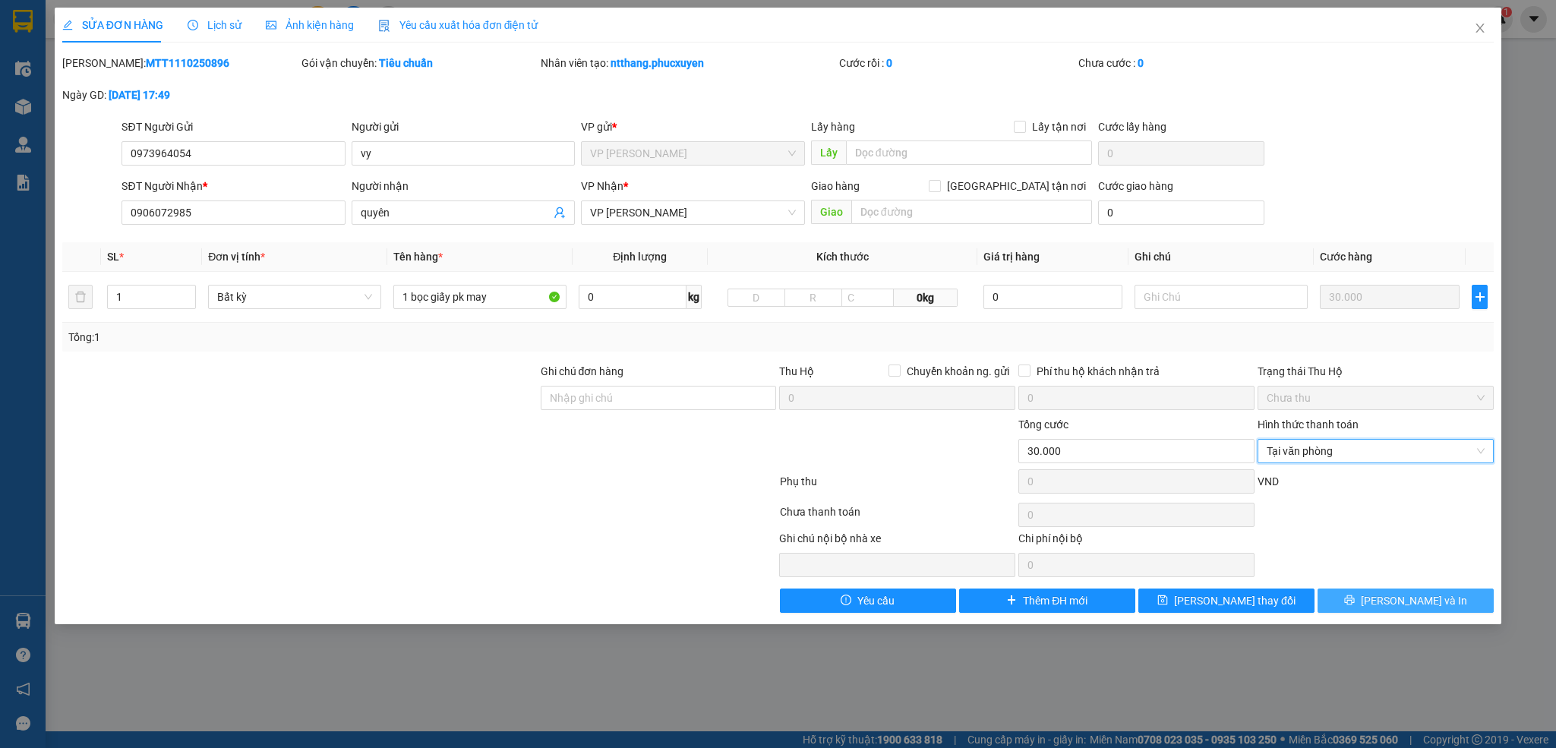
click at [1427, 604] on span "[PERSON_NAME] và In" at bounding box center [1414, 600] width 106 height 17
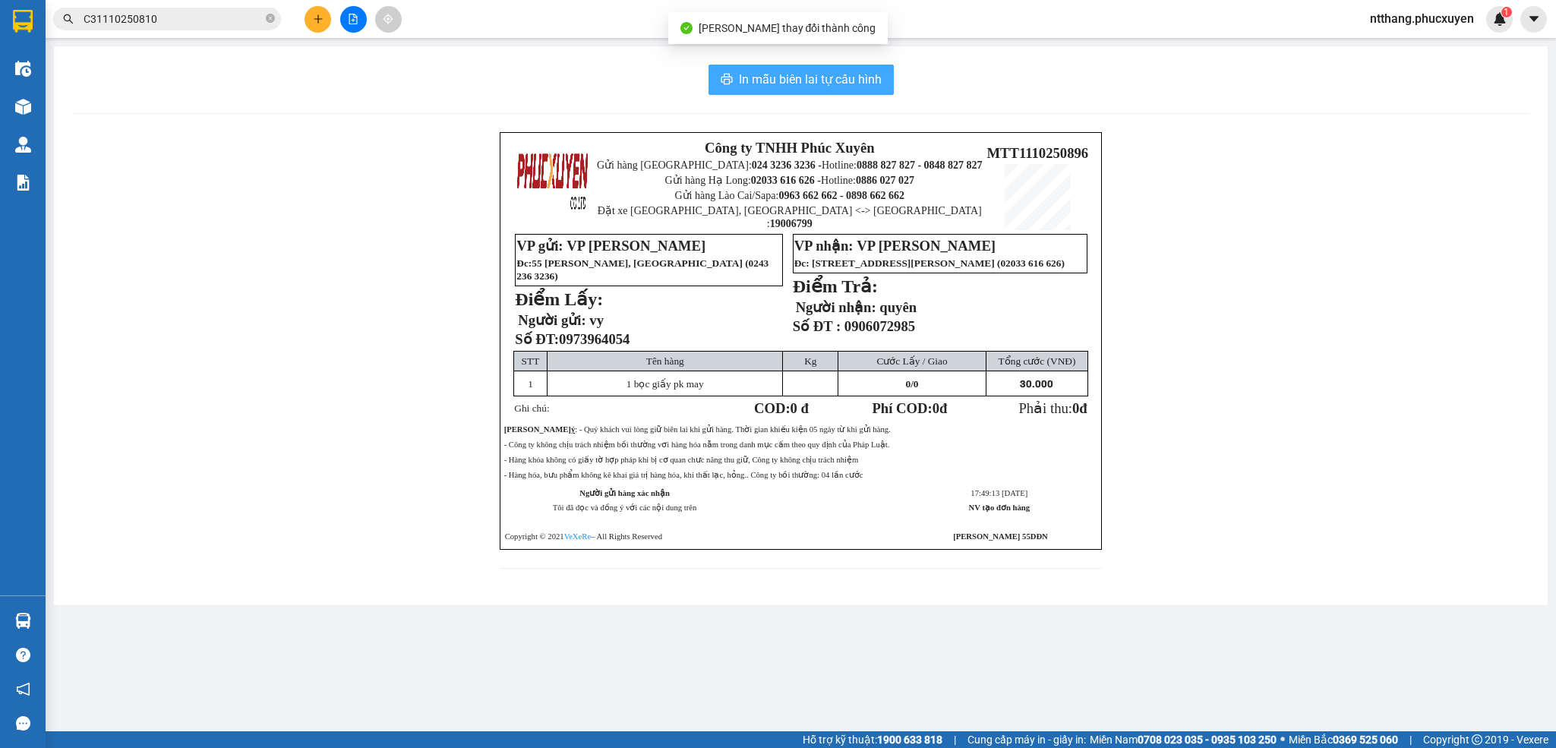
click at [820, 71] on span "In mẫu biên lai tự cấu hình" at bounding box center [810, 79] width 143 height 19
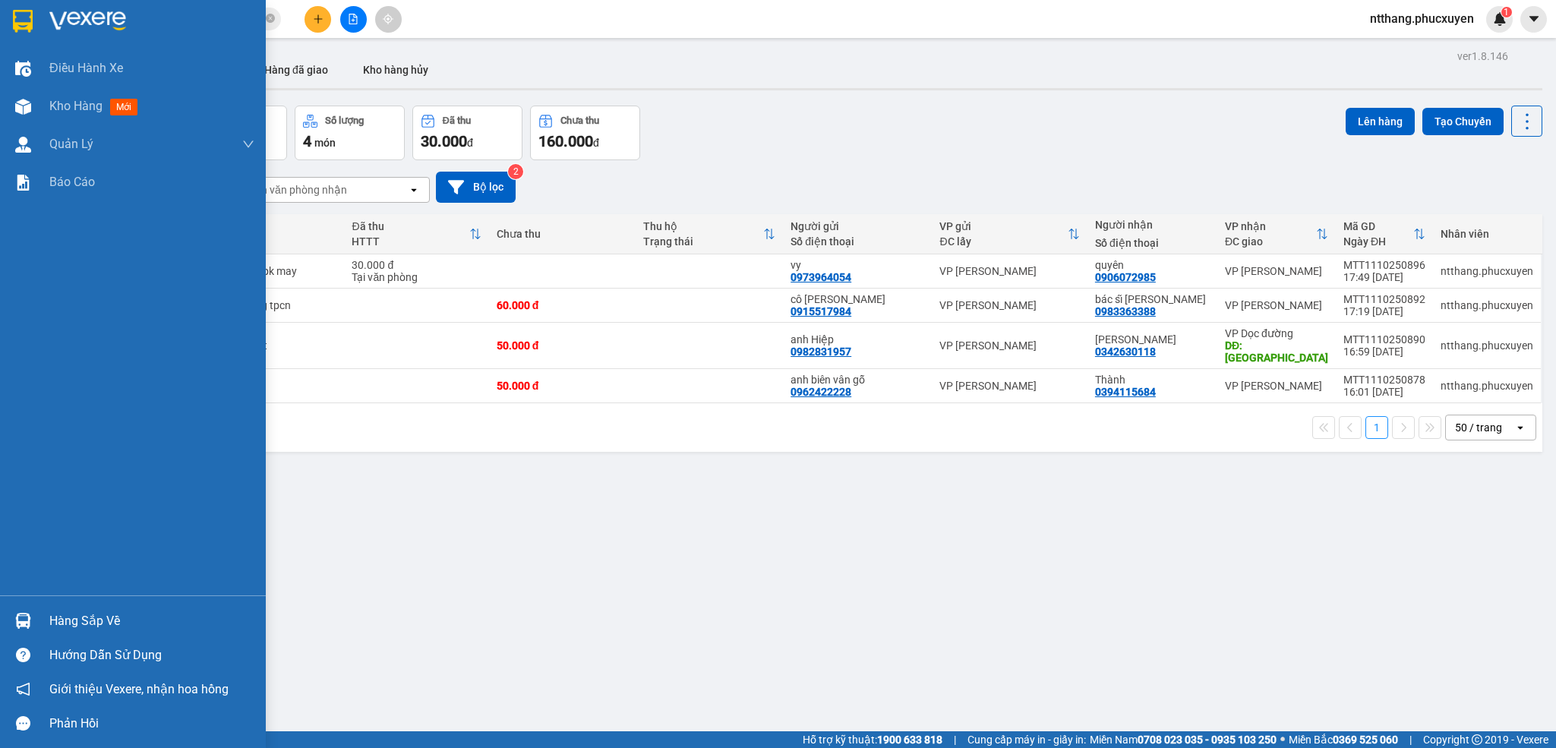
click at [8, 613] on div "Hàng sắp về" at bounding box center [133, 621] width 266 height 34
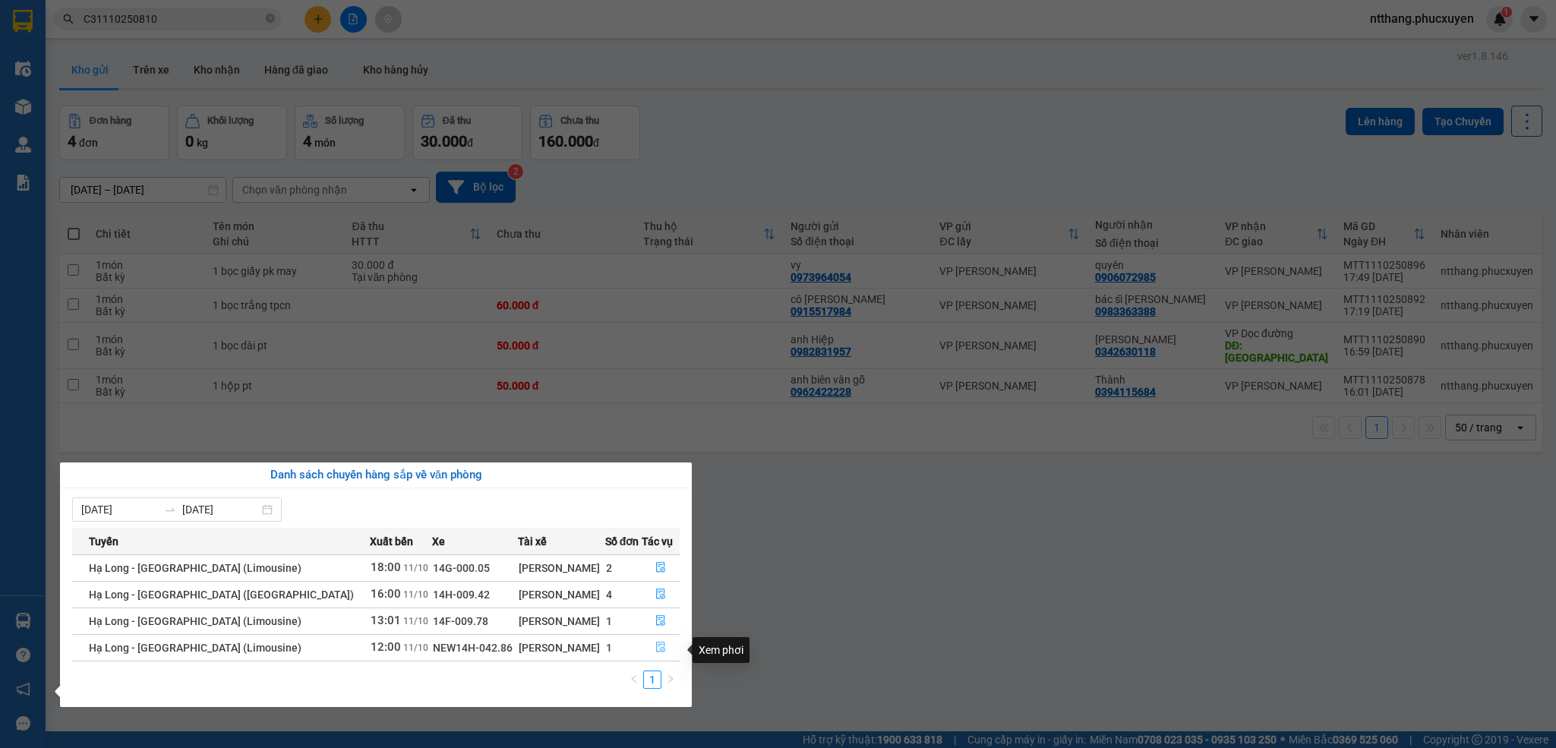
click at [655, 650] on icon "file-done" at bounding box center [660, 647] width 11 height 11
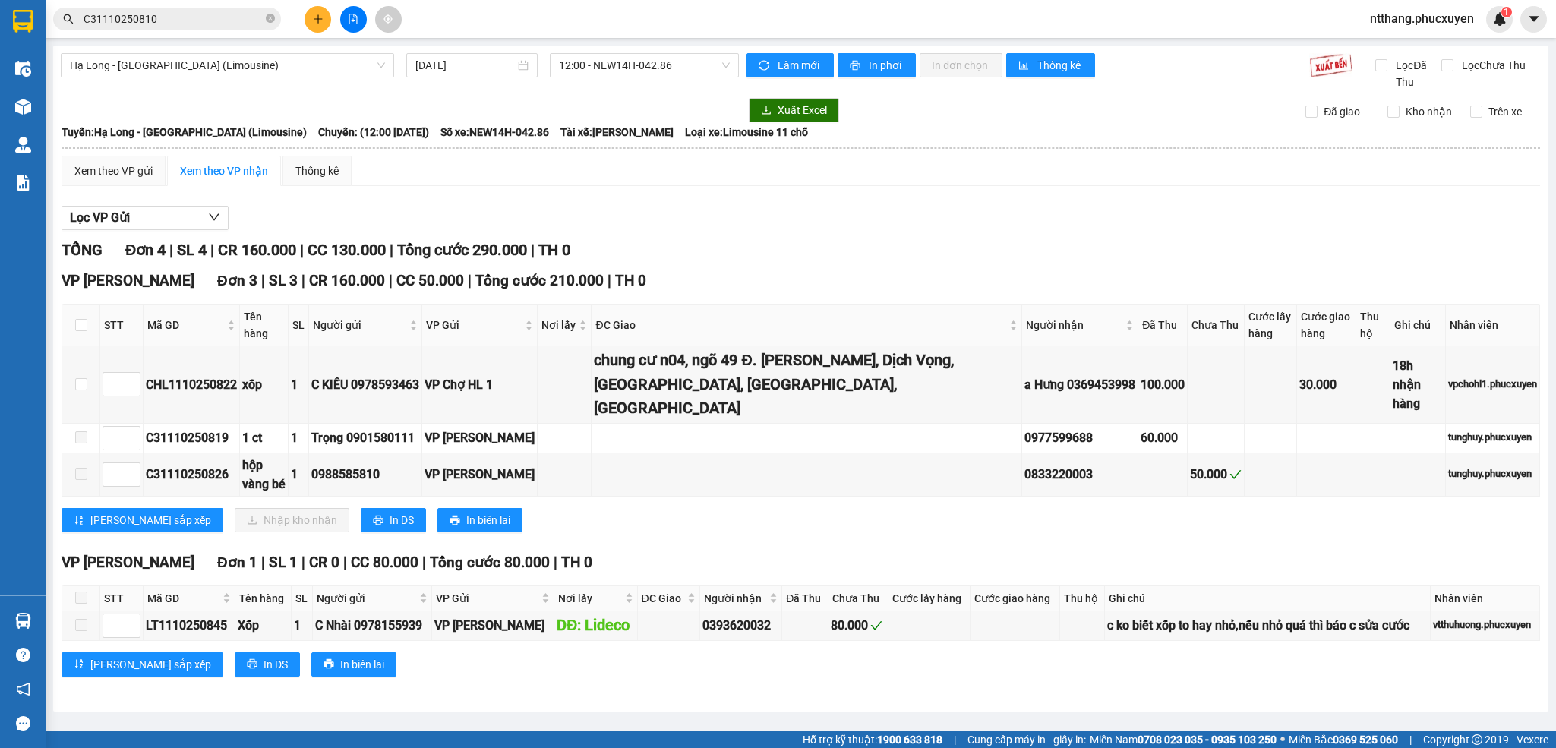
drag, startPoint x: 903, startPoint y: 499, endPoint x: 752, endPoint y: 500, distance: 151.1
click at [752, 508] on div "[PERSON_NAME] sắp xếp Nhập kho nhận In DS In biên lai" at bounding box center [801, 520] width 1478 height 24
drag, startPoint x: 827, startPoint y: 481, endPoint x: 716, endPoint y: 495, distance: 111.8
click at [716, 508] on div "[PERSON_NAME] sắp xếp Nhập kho nhận In DS In biên lai" at bounding box center [801, 520] width 1478 height 24
drag, startPoint x: 716, startPoint y: 497, endPoint x: 670, endPoint y: 503, distance: 46.8
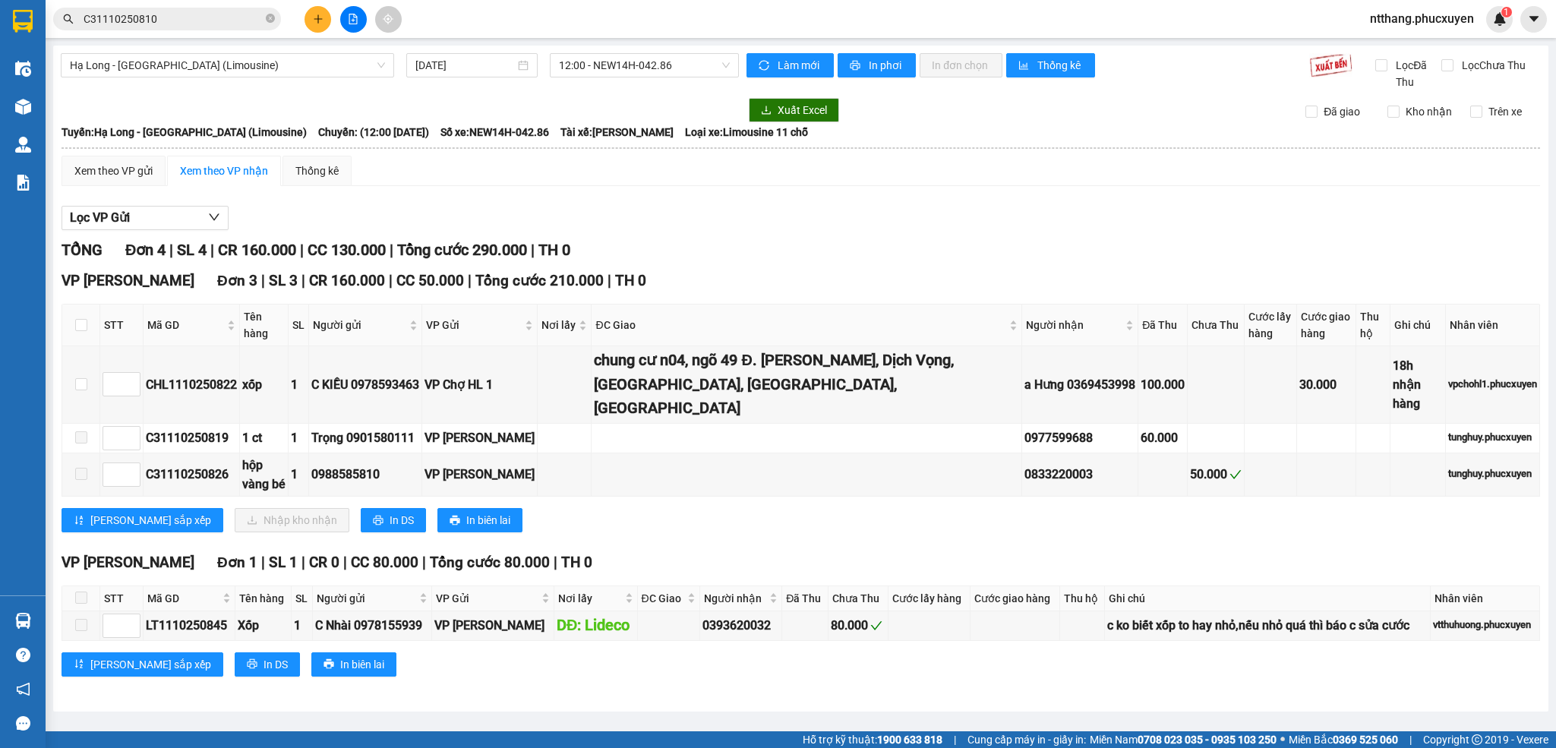
click at [670, 508] on div "[PERSON_NAME] sắp xếp Nhập kho nhận In DS In biên lai" at bounding box center [801, 520] width 1478 height 24
drag, startPoint x: 752, startPoint y: 502, endPoint x: 680, endPoint y: 513, distance: 72.9
click at [680, 513] on div "VP [PERSON_NAME] Đơn 3 | SL 3 | CR 160.000 | CC 50.000 | Tổng cước 210.000 | TH…" at bounding box center [801, 406] width 1478 height 273
drag, startPoint x: 699, startPoint y: 508, endPoint x: 688, endPoint y: 511, distance: 11.8
click at [688, 511] on div "[PERSON_NAME] sắp xếp Nhập kho nhận In DS In biên lai" at bounding box center [801, 520] width 1478 height 24
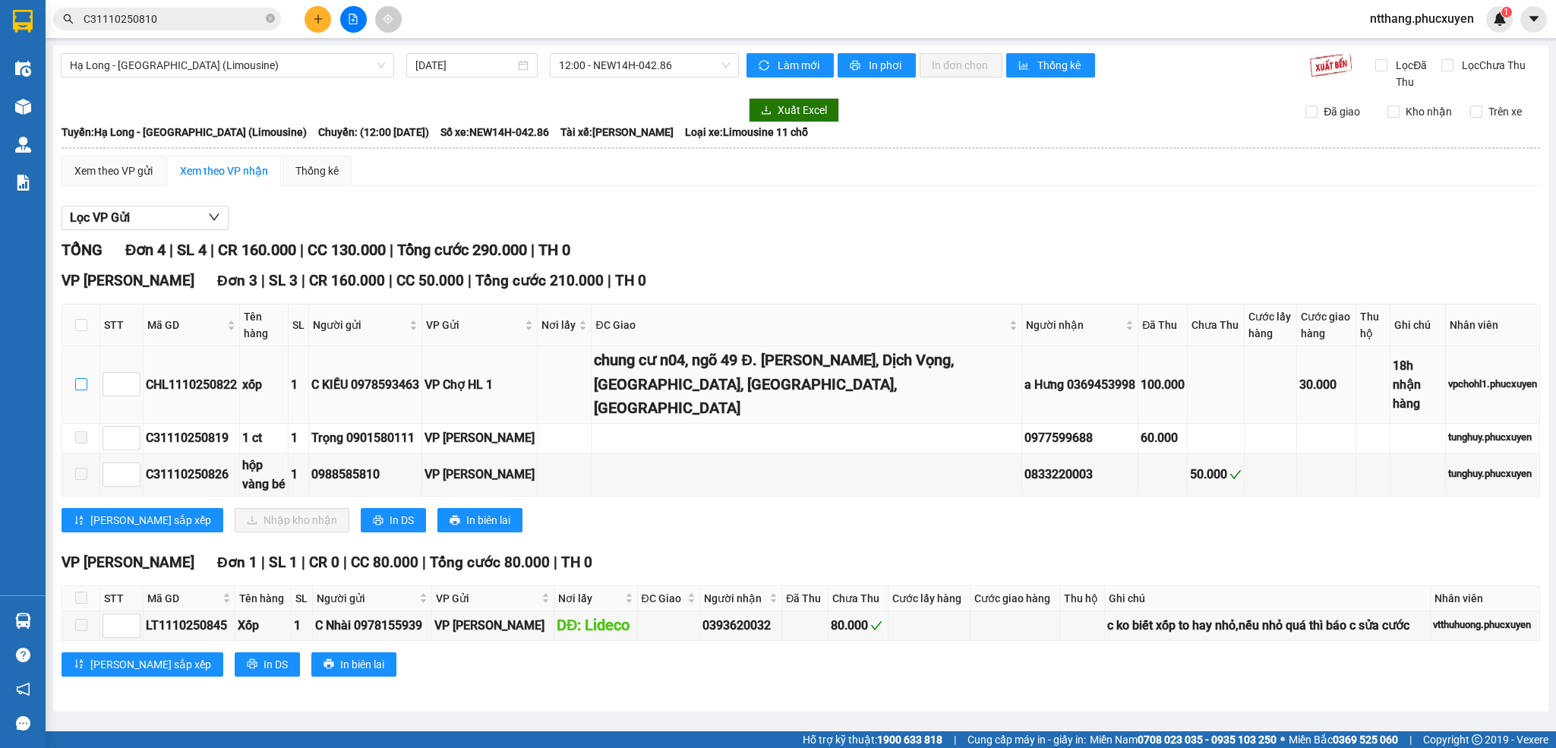
click at [78, 378] on input "checkbox" at bounding box center [81, 384] width 12 height 12
checkbox input "true"
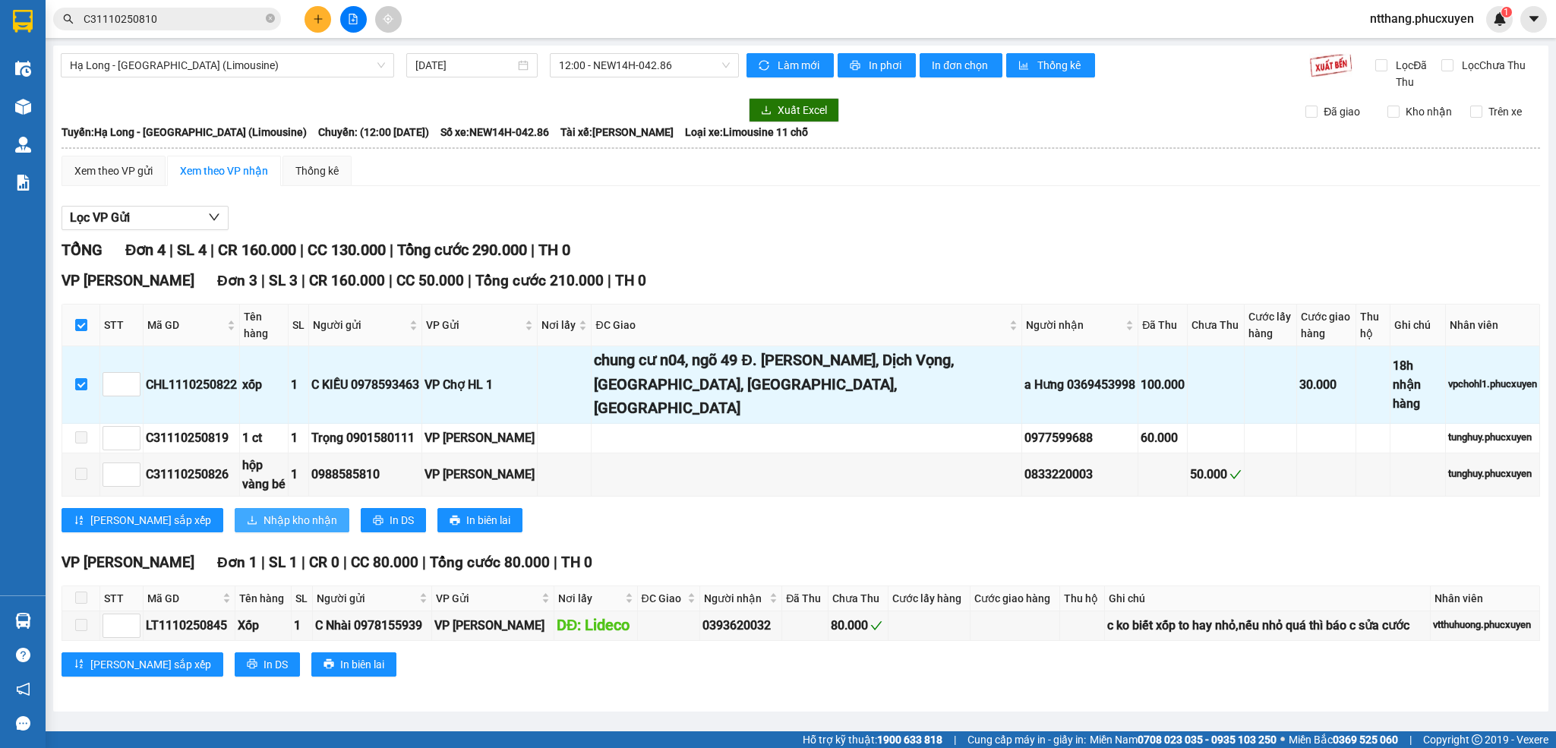
click at [263, 512] on span "Nhập kho nhận" at bounding box center [300, 520] width 74 height 17
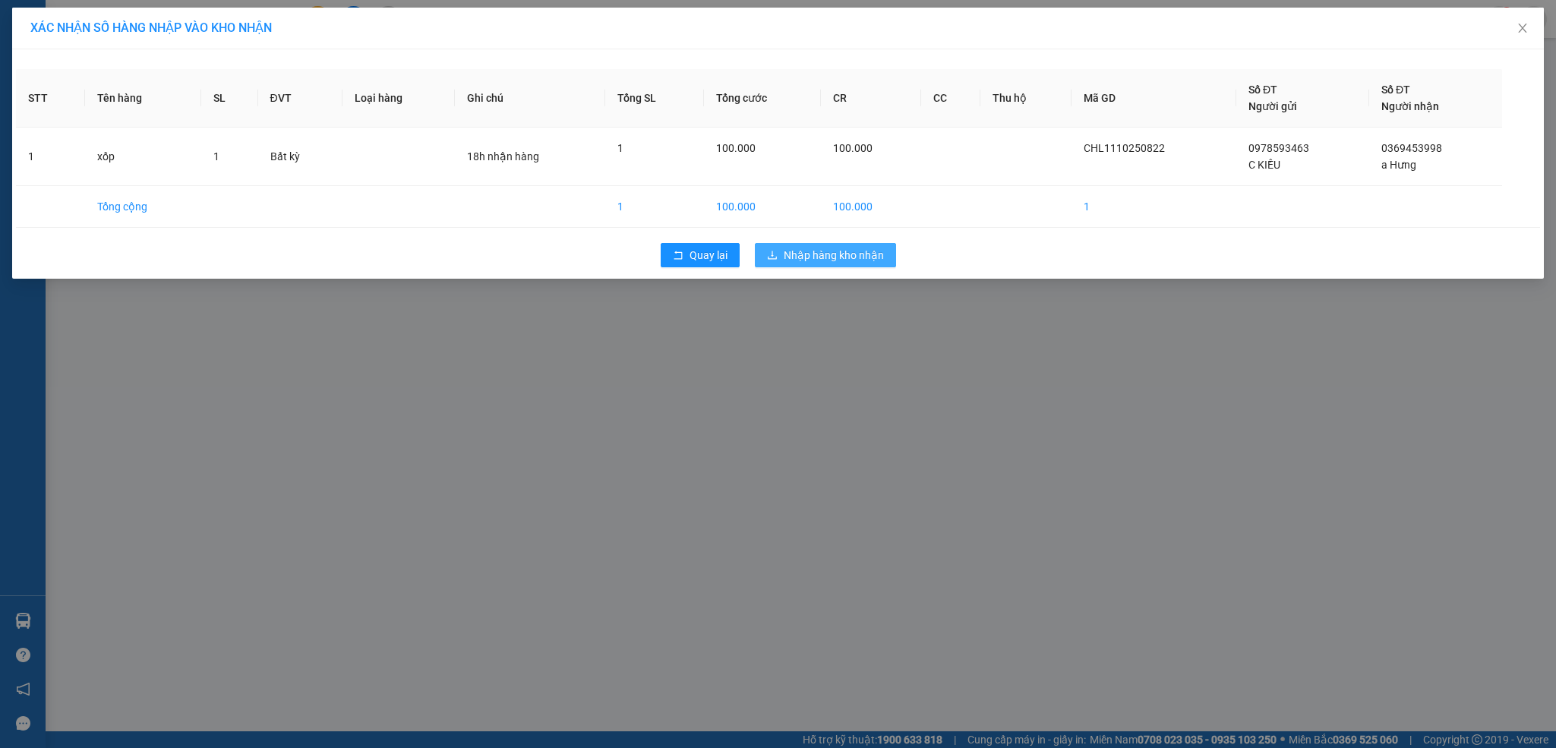
drag, startPoint x: 809, startPoint y: 260, endPoint x: 781, endPoint y: 265, distance: 27.7
click at [809, 260] on span "Nhập hàng kho nhận" at bounding box center [834, 255] width 100 height 17
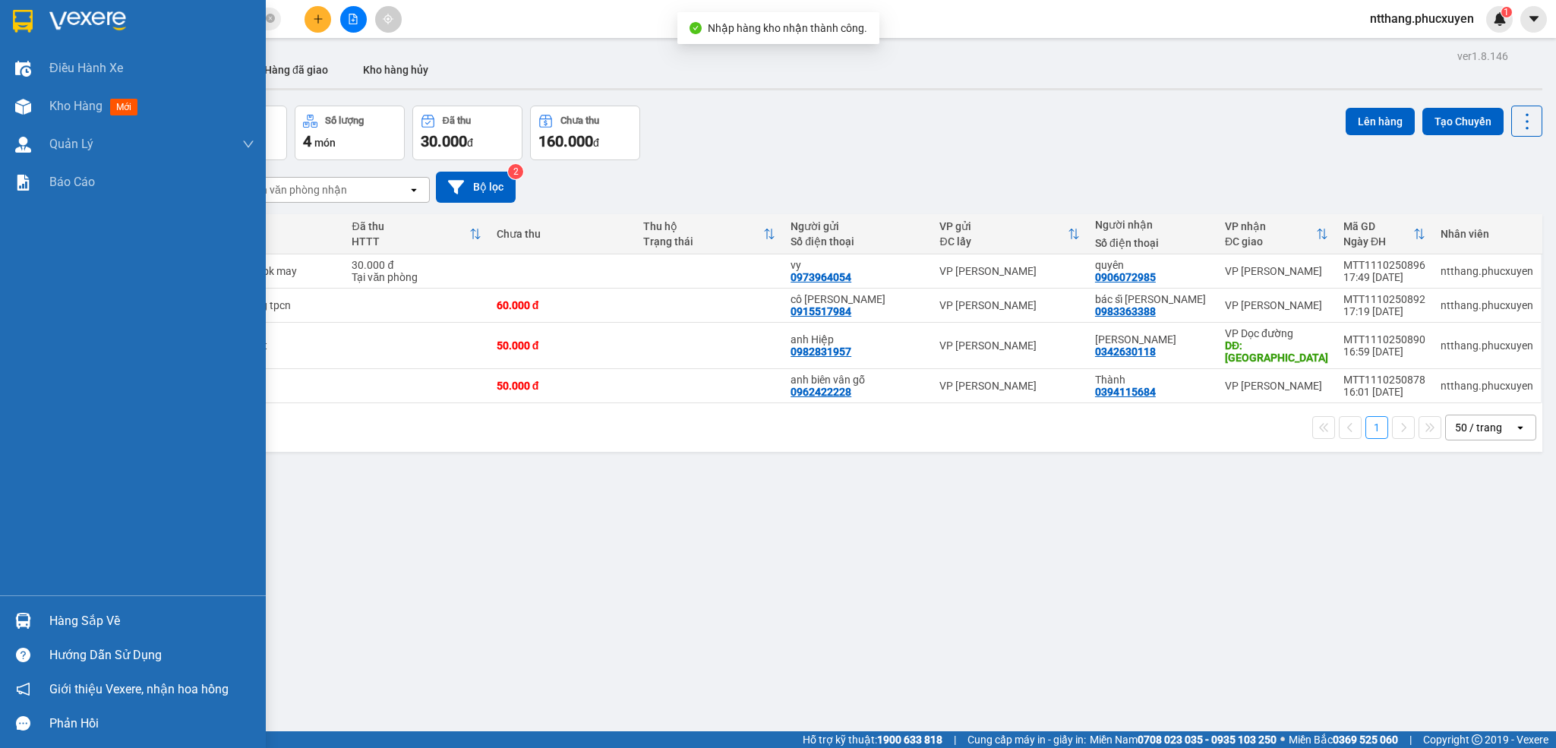
click at [30, 615] on div at bounding box center [23, 620] width 27 height 27
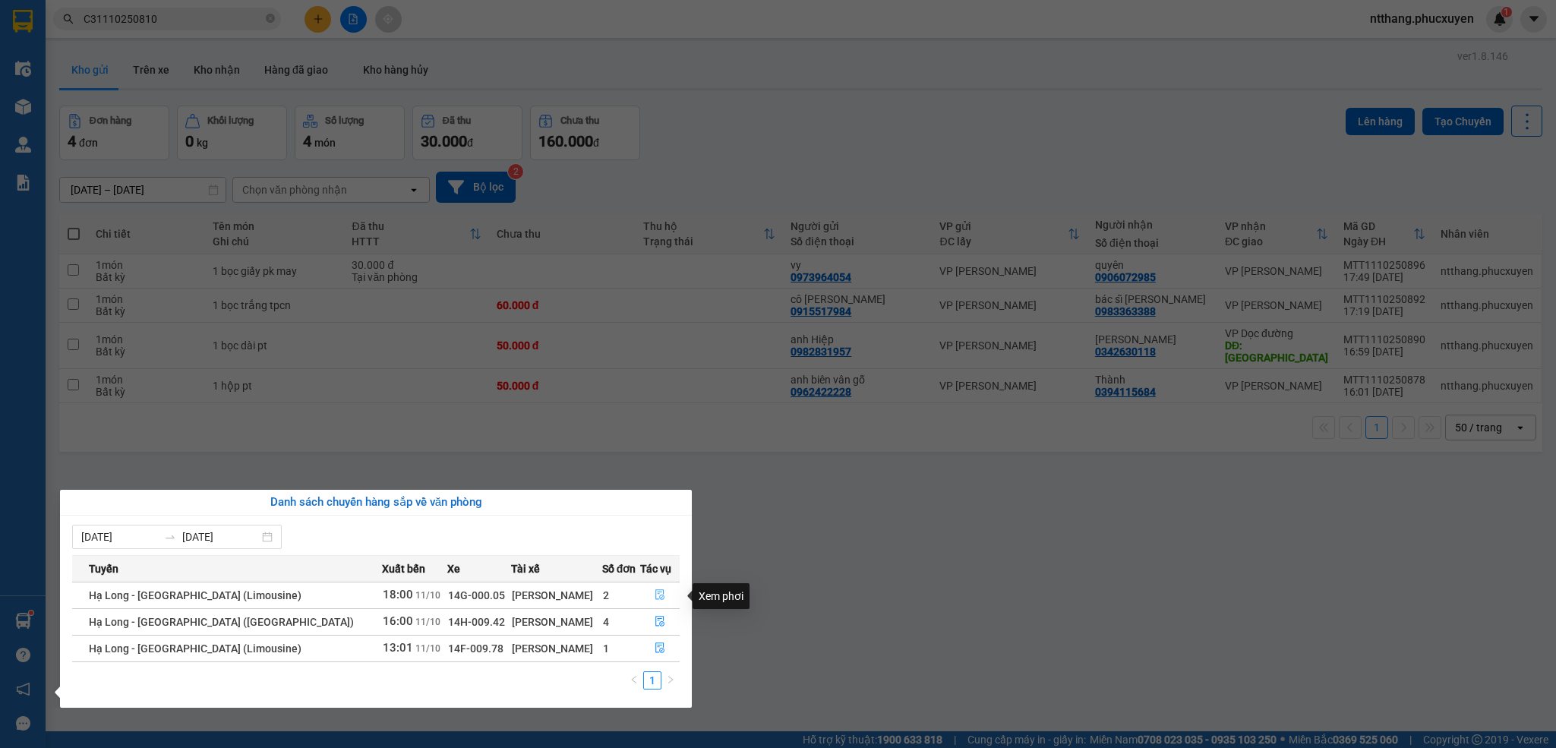
click at [656, 597] on icon "file-done" at bounding box center [660, 594] width 11 height 11
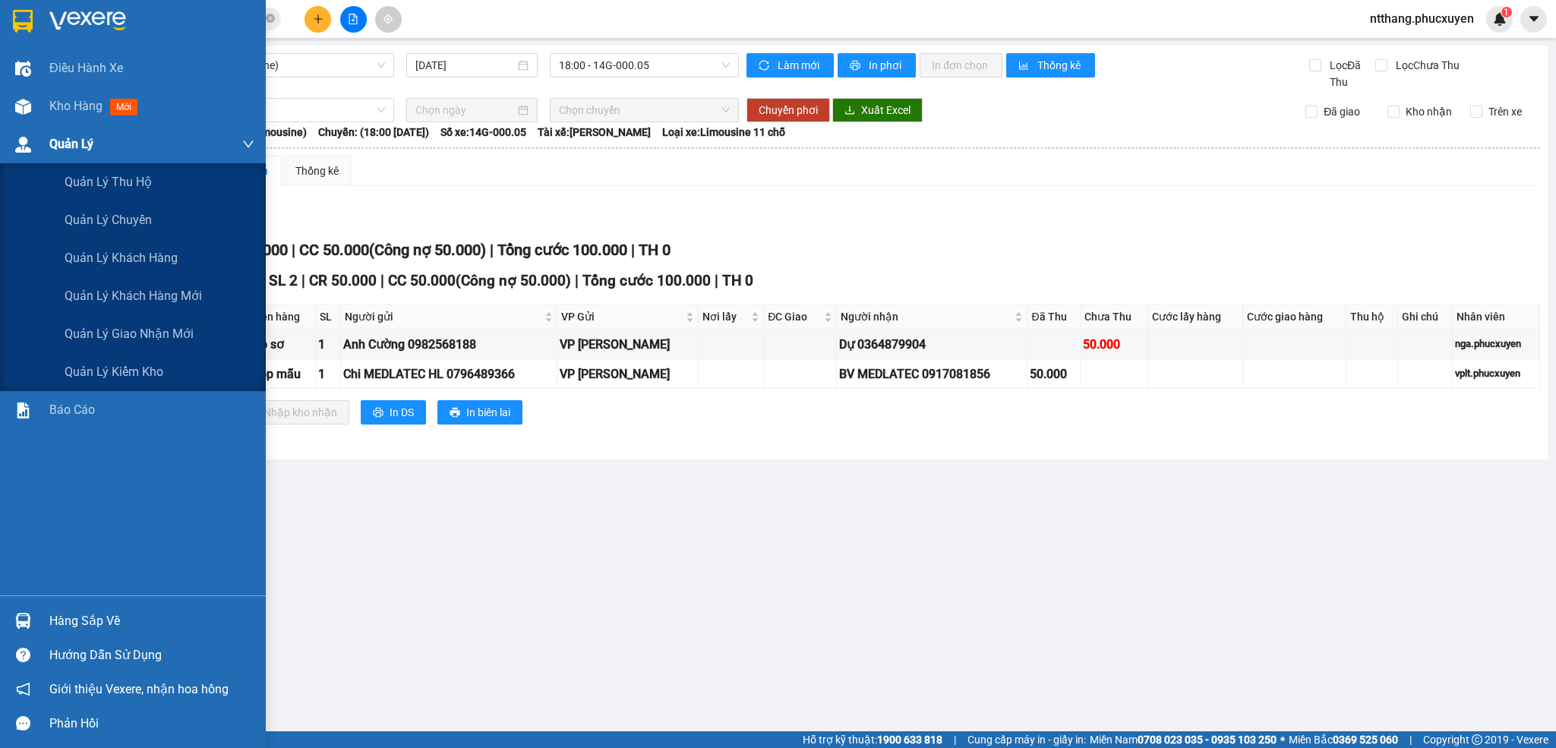
click at [34, 150] on div at bounding box center [23, 144] width 27 height 27
click at [144, 329] on span "Quản lý giao nhận mới" at bounding box center [129, 333] width 129 height 19
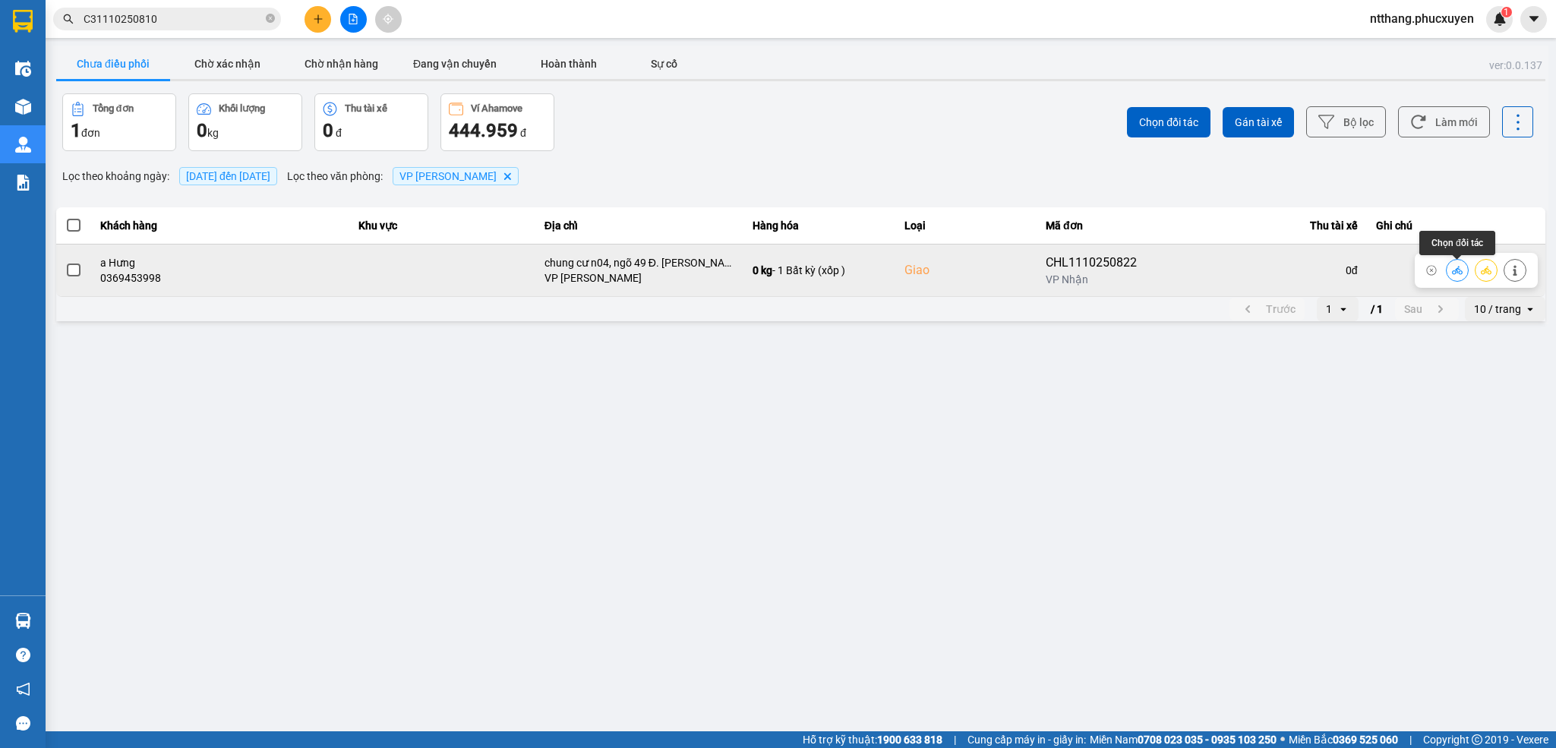
click at [1458, 271] on icon at bounding box center [1457, 270] width 11 height 11
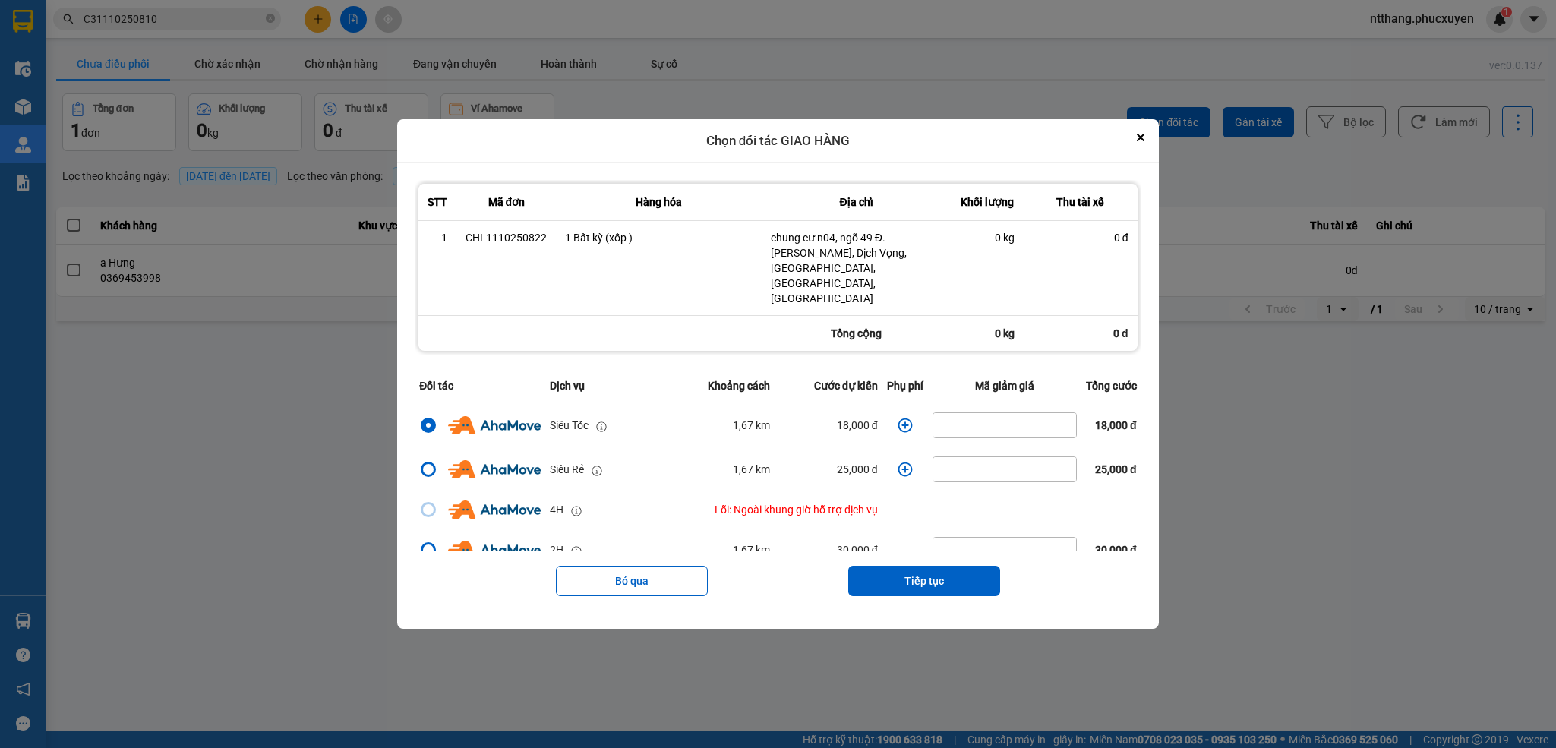
click at [898, 418] on icon "dialog" at bounding box center [905, 425] width 15 height 15
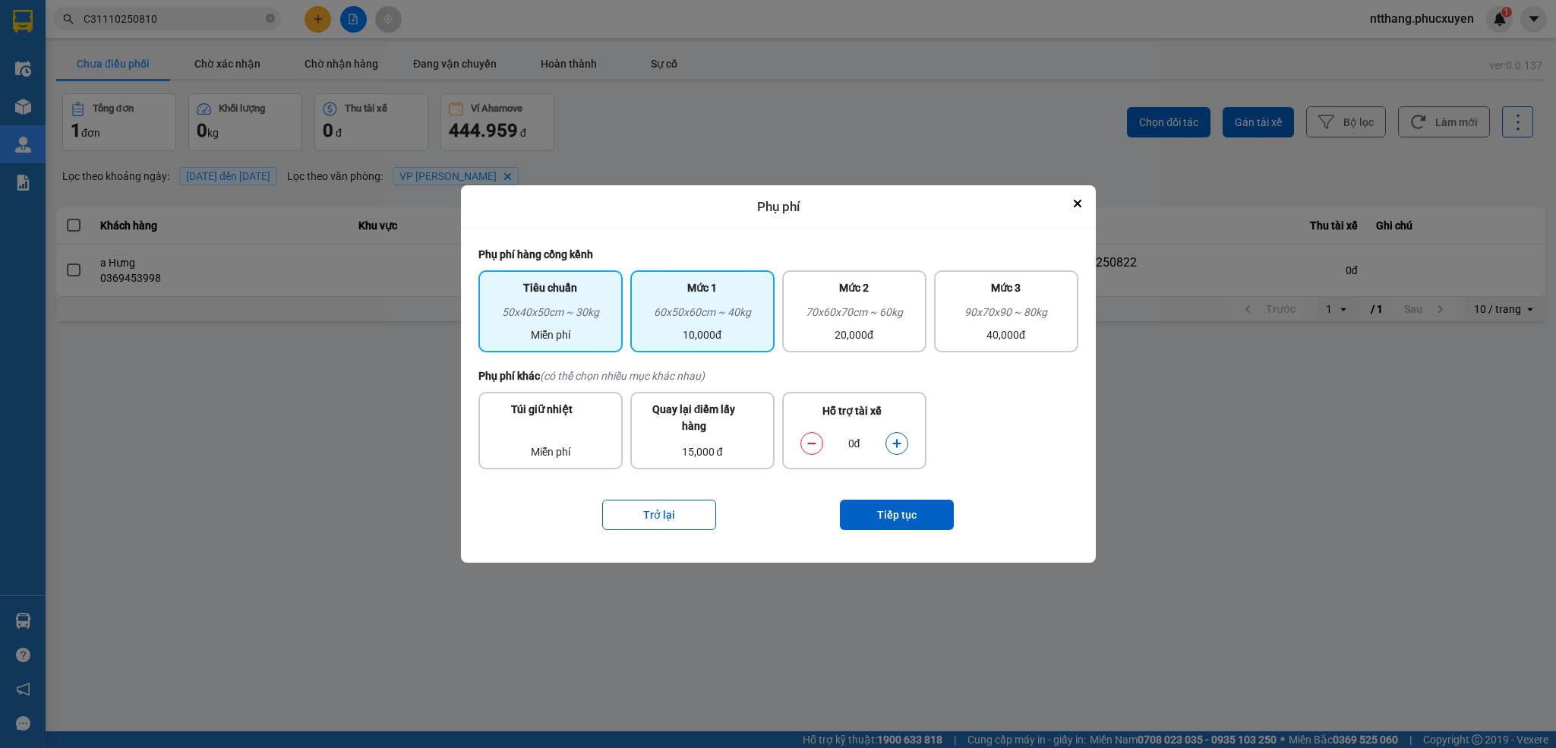
click at [711, 321] on div "60x50x60cm ~ 40kg" at bounding box center [702, 315] width 126 height 23
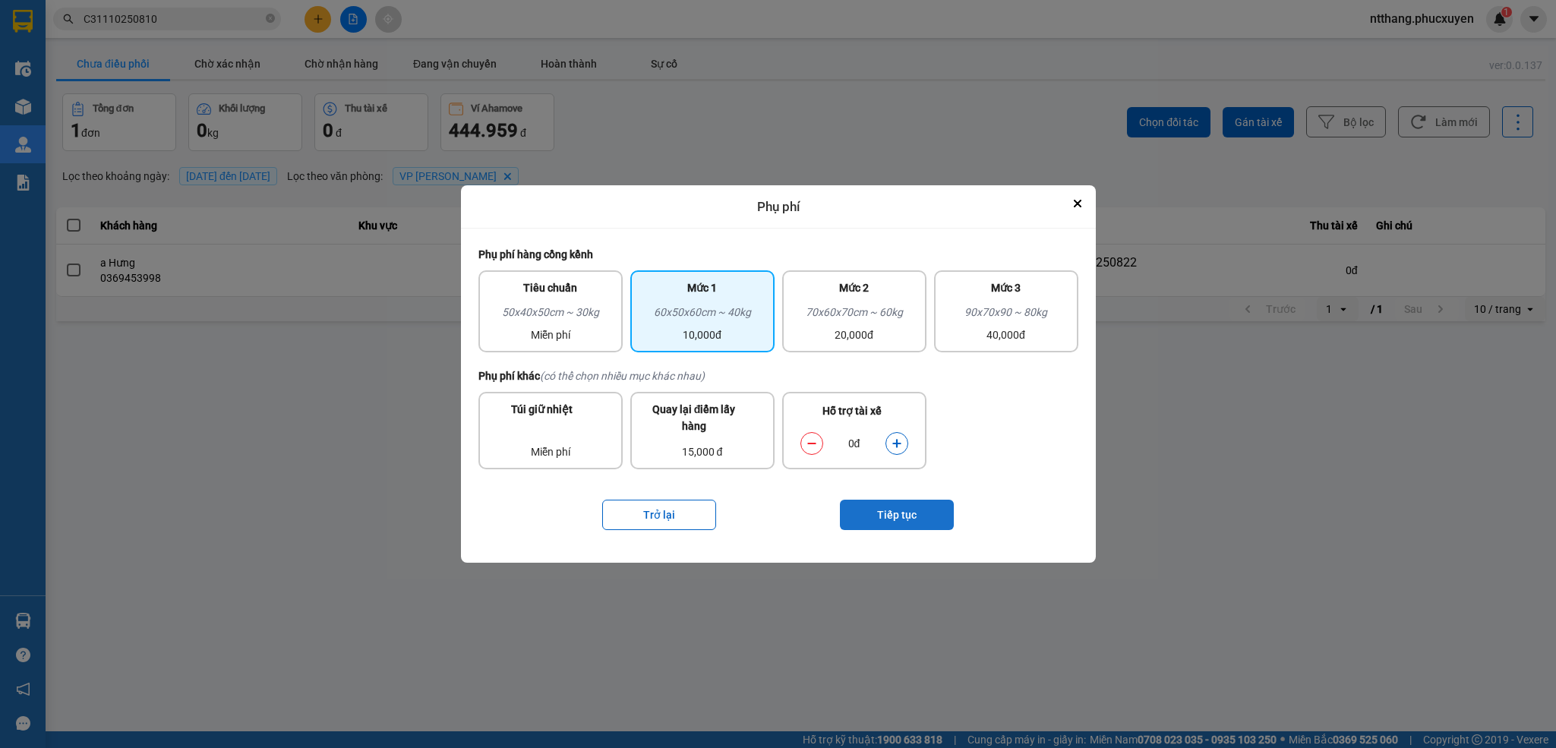
click at [891, 503] on button "Tiếp tục" at bounding box center [897, 515] width 114 height 30
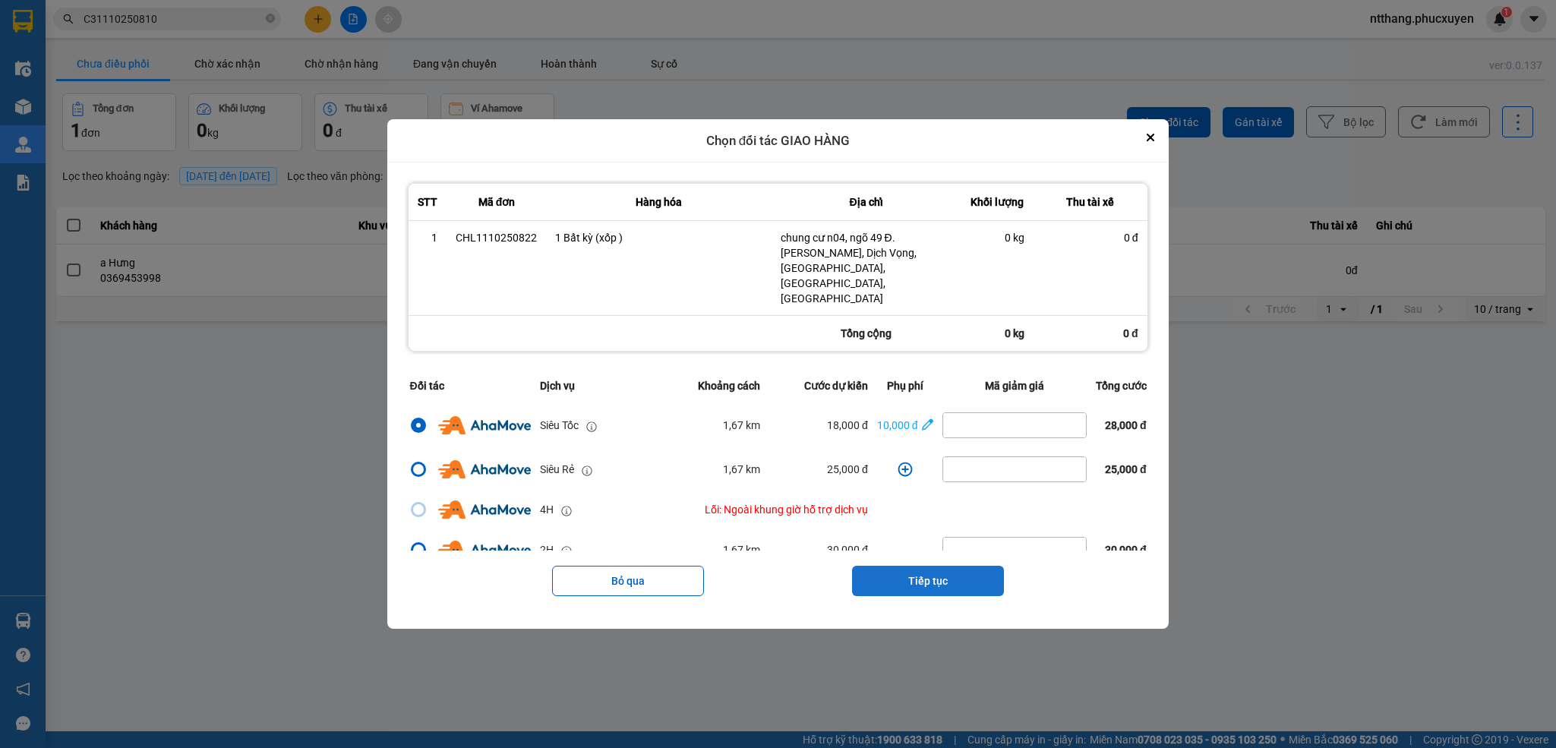
click at [944, 566] on button "Tiếp tục" at bounding box center [928, 581] width 152 height 30
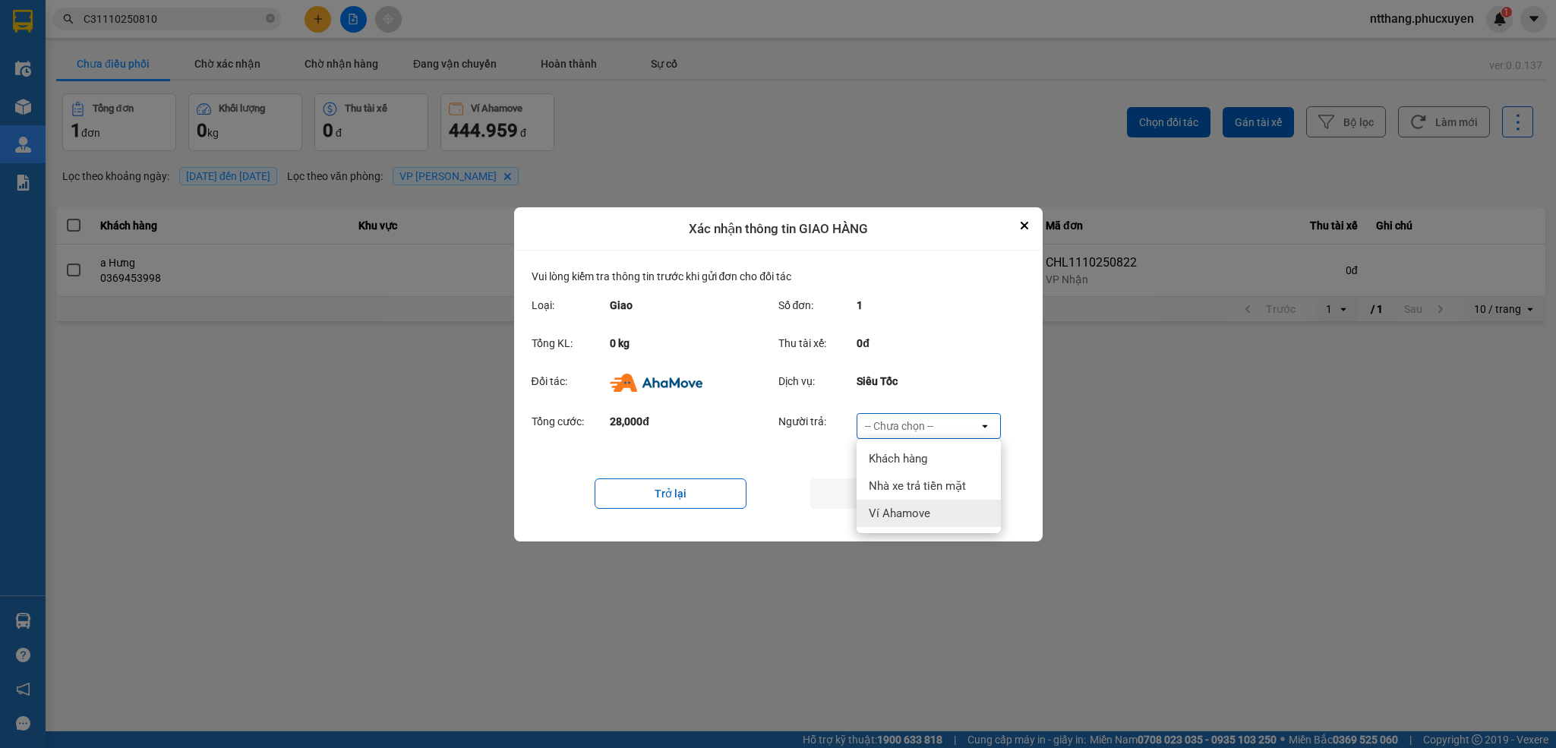
click at [891, 513] on span "Ví Ahamove" at bounding box center [900, 513] width 62 height 15
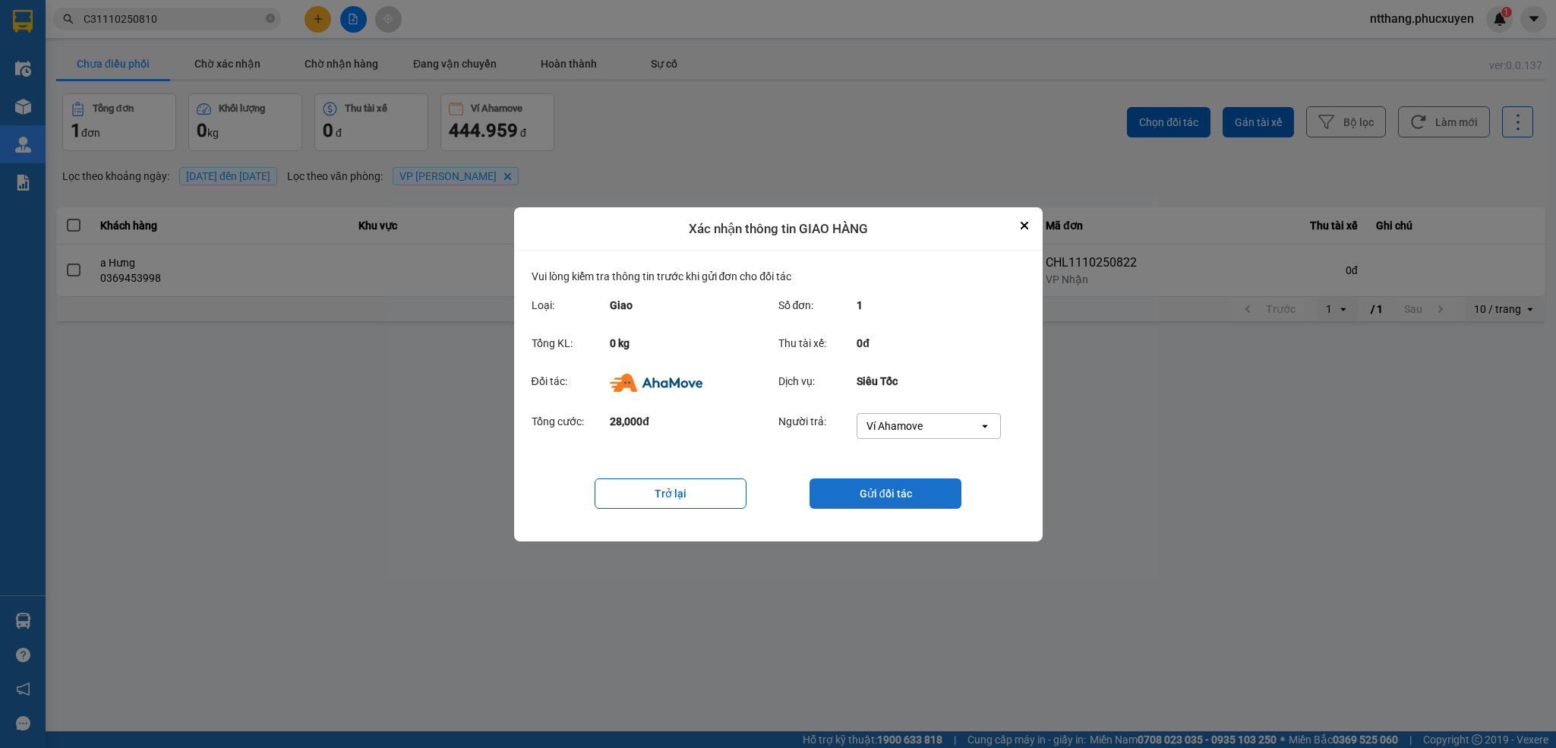
click at [902, 497] on button "Gửi đối tác" at bounding box center [885, 493] width 152 height 30
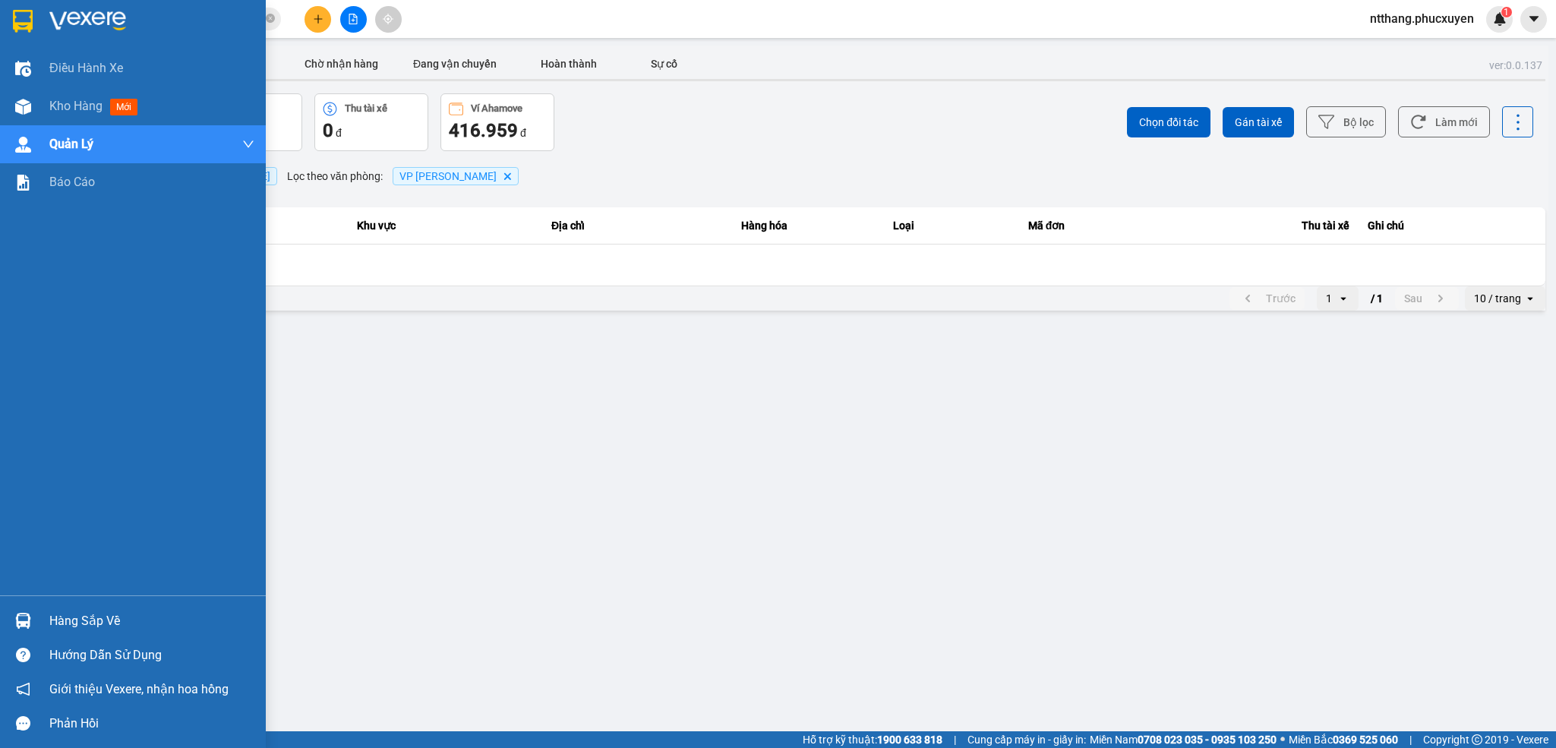
click at [27, 617] on img at bounding box center [23, 621] width 16 height 16
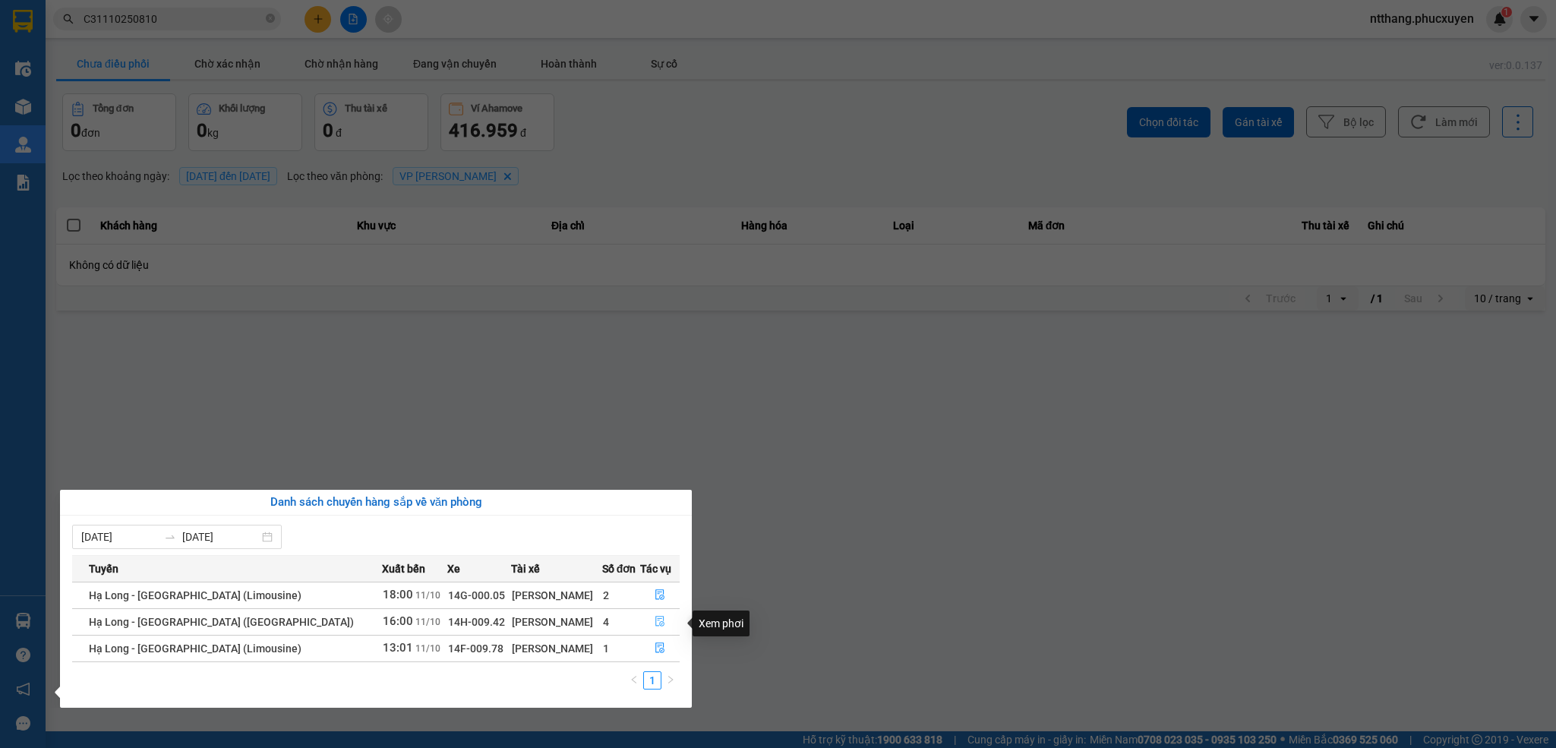
click at [655, 622] on icon "file-done" at bounding box center [660, 621] width 11 height 11
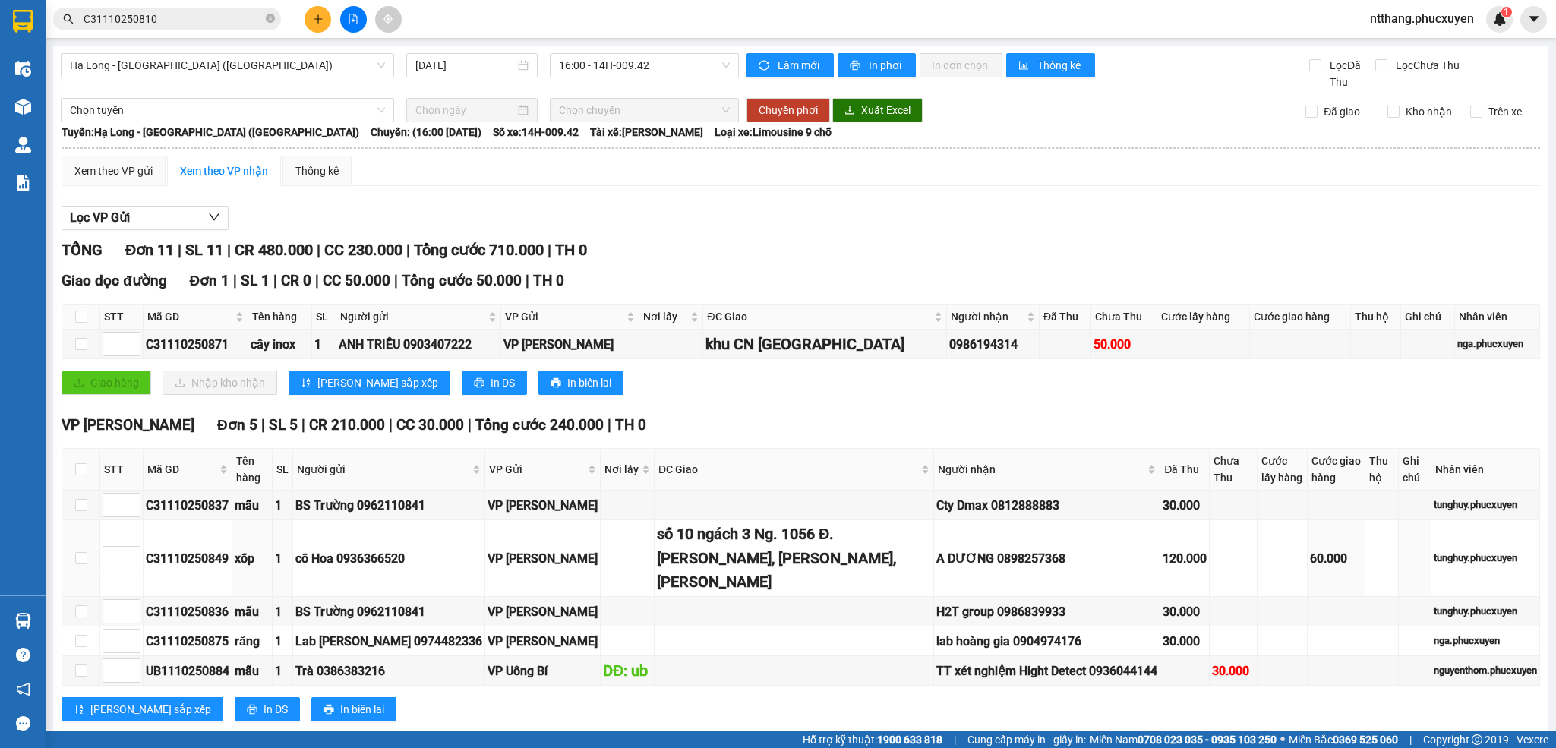
scroll to position [456, 0]
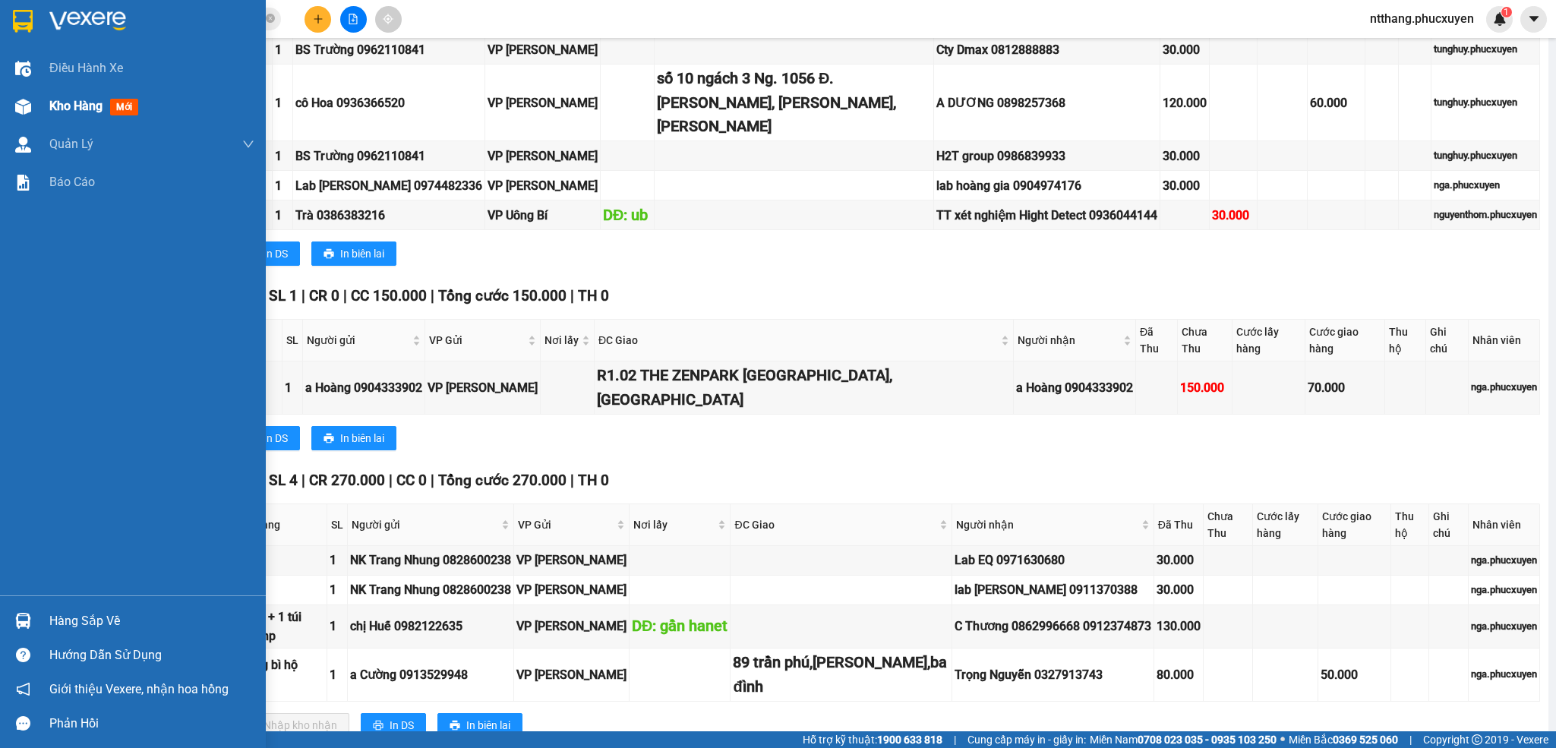
click at [39, 107] on div "Kho hàng mới" at bounding box center [133, 106] width 266 height 38
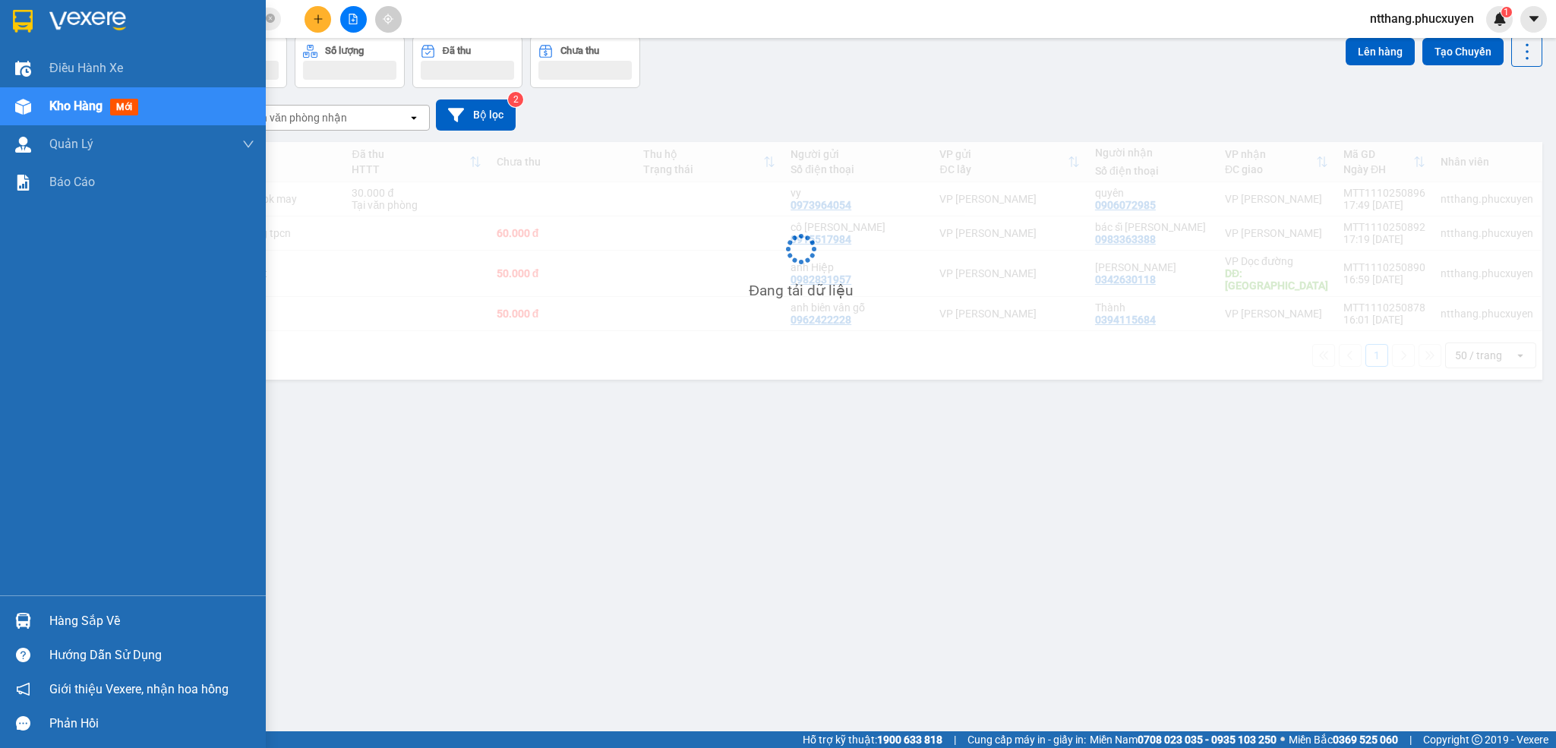
scroll to position [71, 0]
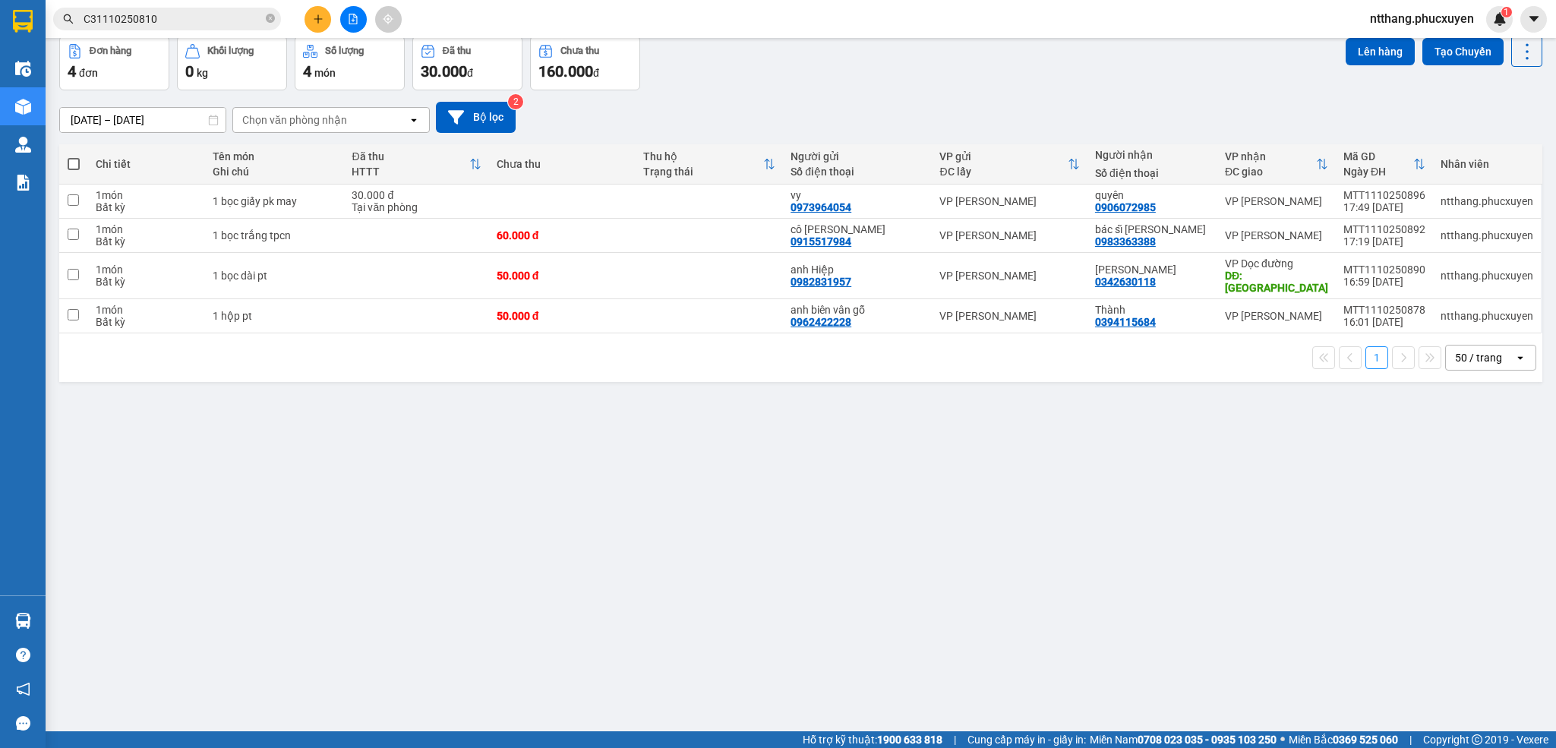
click at [790, 39] on div "Đơn hàng 4 đơn Khối lượng 0 kg Số lượng 4 món Đã thu 30.000 đ Chưa thu 160.000 …" at bounding box center [800, 63] width 1483 height 55
click at [317, 18] on icon "plus" at bounding box center [317, 18] width 1 height 8
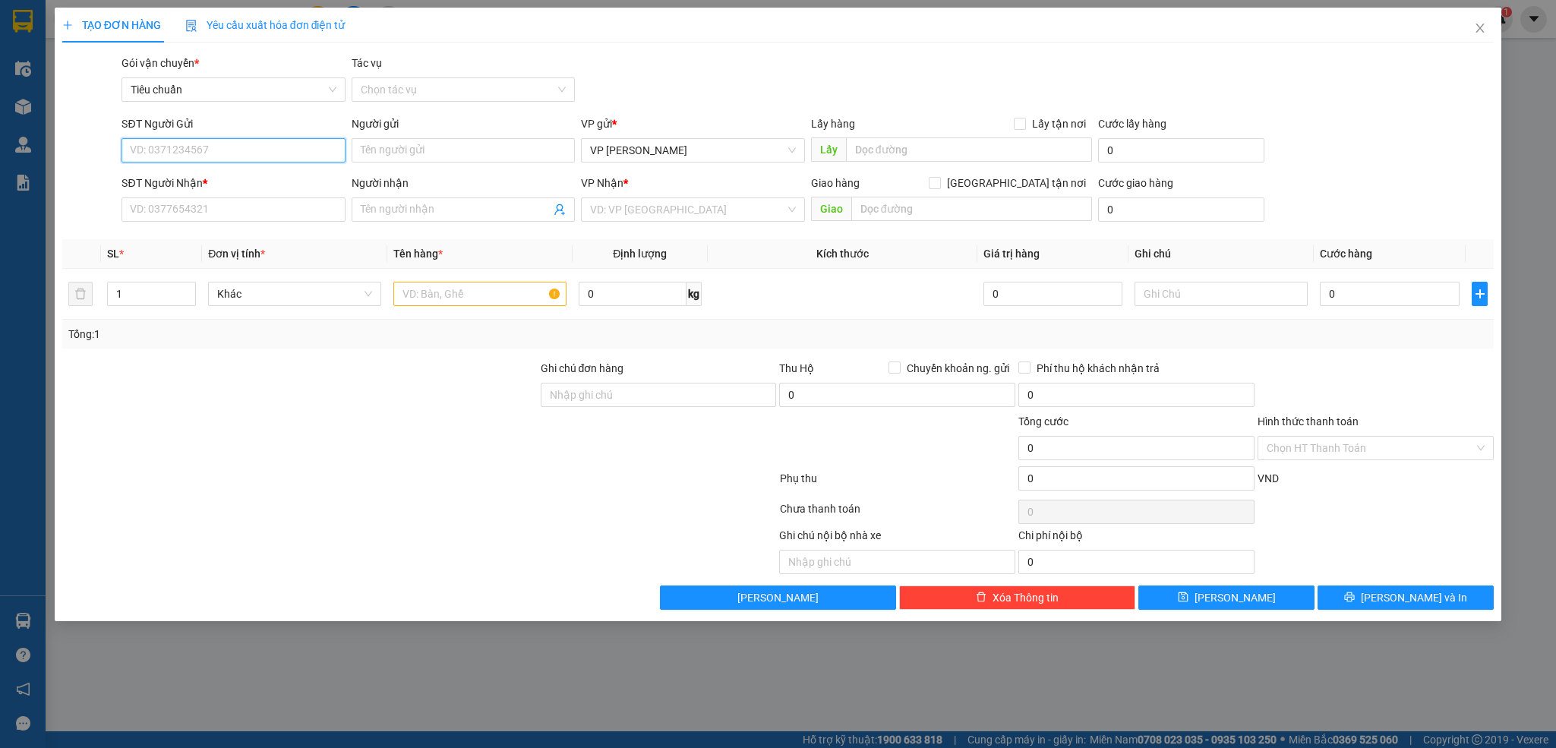
click at [251, 151] on input "SĐT Người Gửi" at bounding box center [232, 150] width 223 height 24
type input "02437761268"
click at [212, 175] on div "02437761268 - Lad Vũ Gia/0968166300" at bounding box center [241, 181] width 221 height 17
type input "Lad Vũ Gia/0968166300"
type input "02437761268"
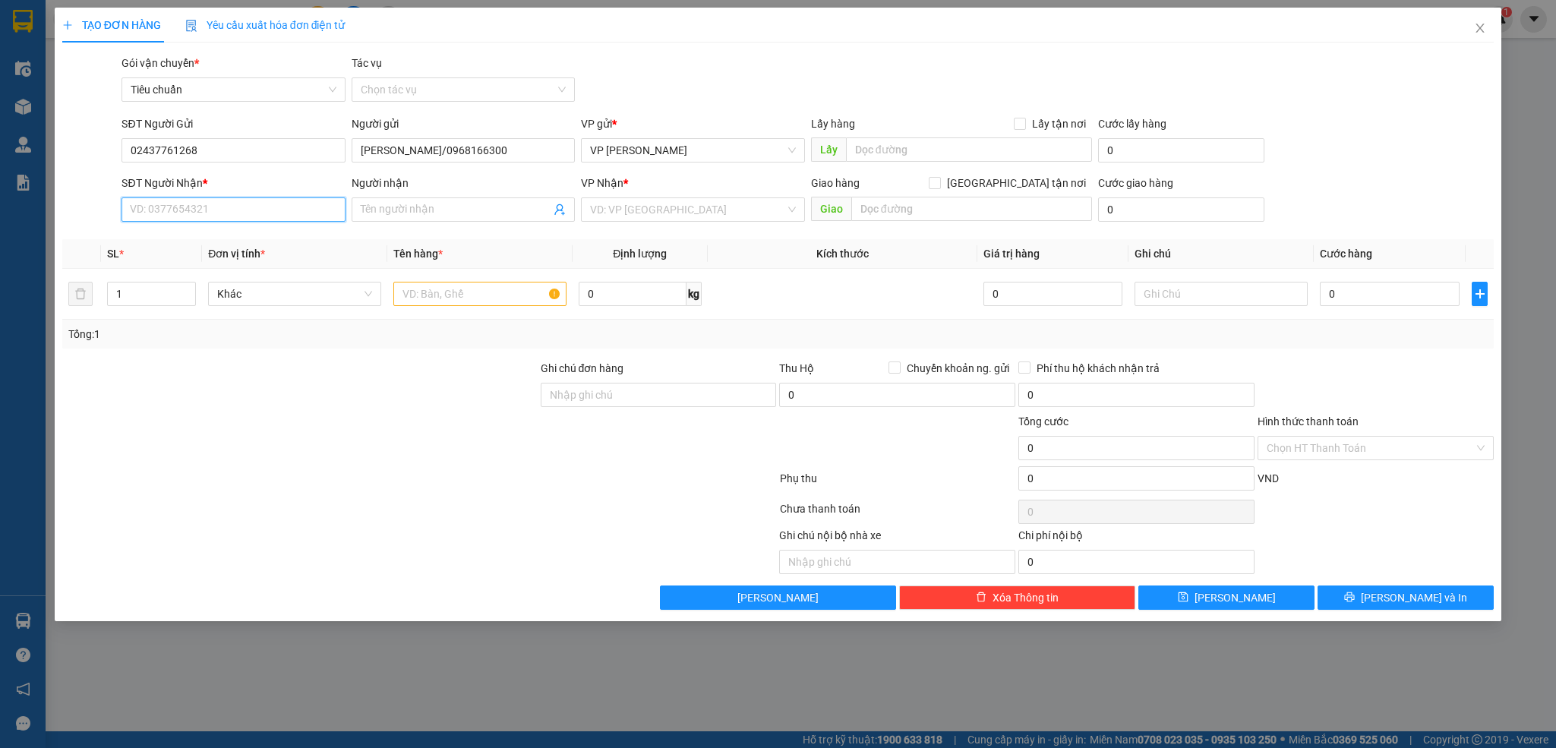
click at [222, 215] on input "SĐT Người Nhận *" at bounding box center [232, 209] width 223 height 24
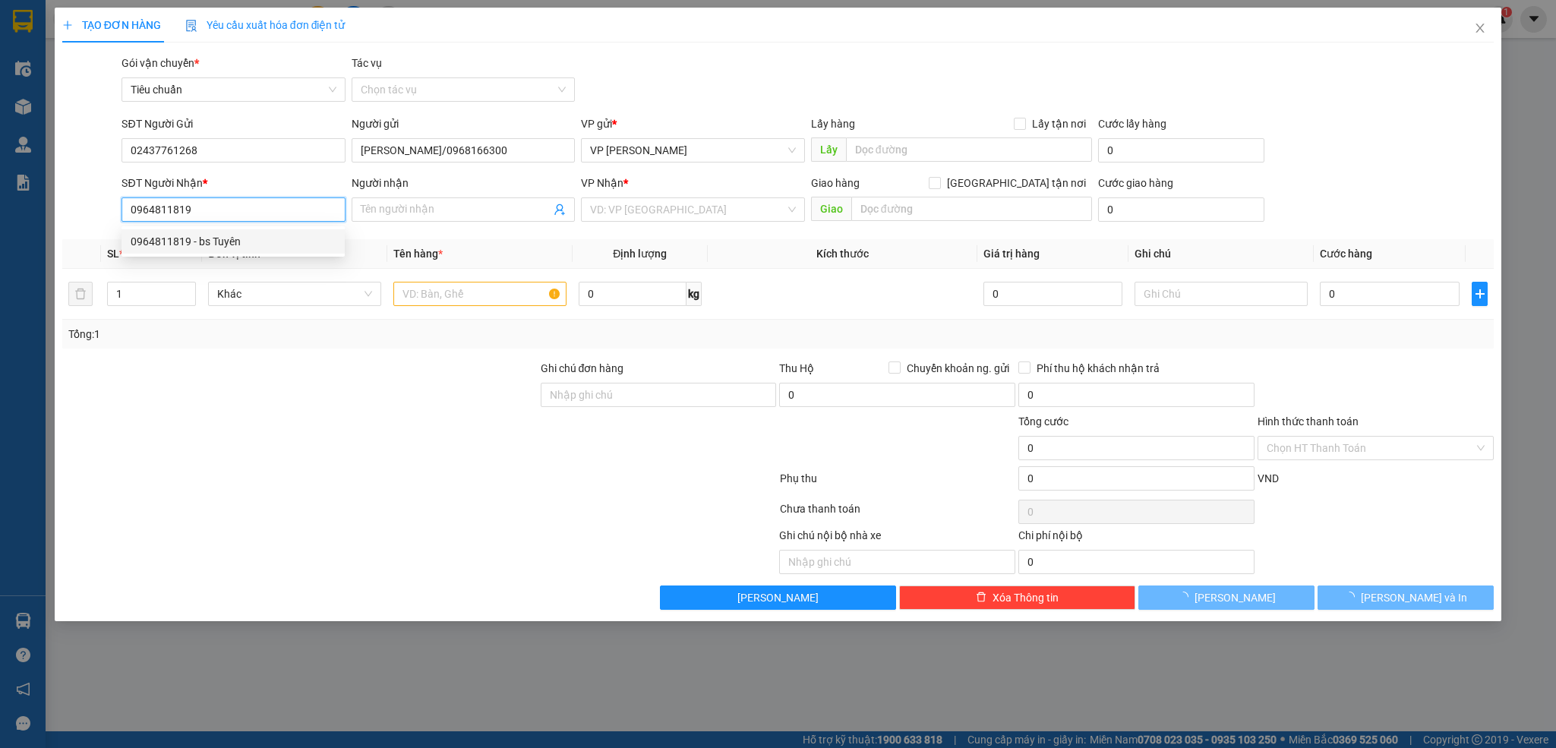
click at [235, 237] on div "0964811819 - bs Tuyên" at bounding box center [233, 241] width 205 height 17
type input "0964811819"
click at [438, 297] on input "text" at bounding box center [479, 294] width 173 height 24
type input "bs Tuyên"
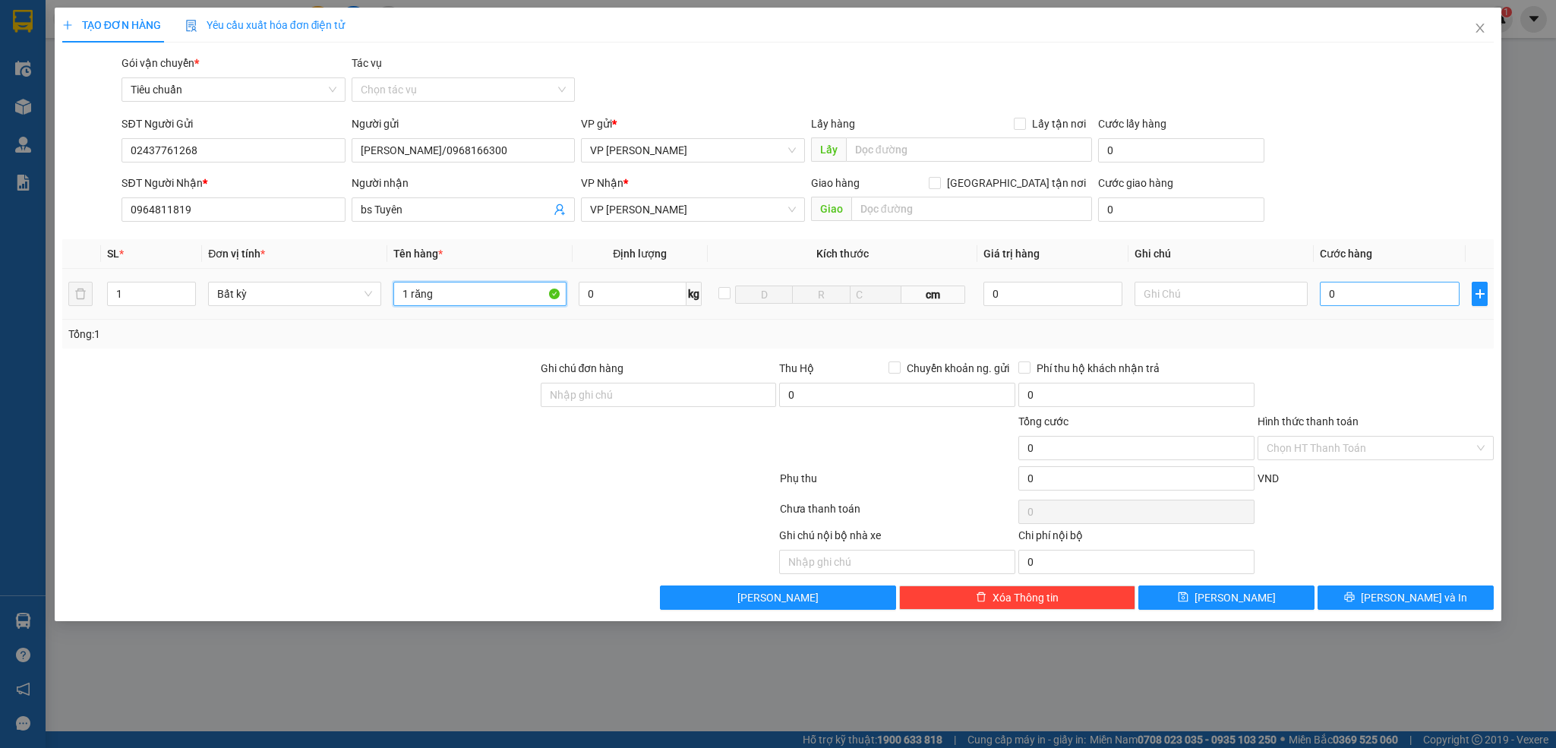
type input "1 răng"
click at [1370, 306] on input "0" at bounding box center [1390, 294] width 140 height 24
type input "3"
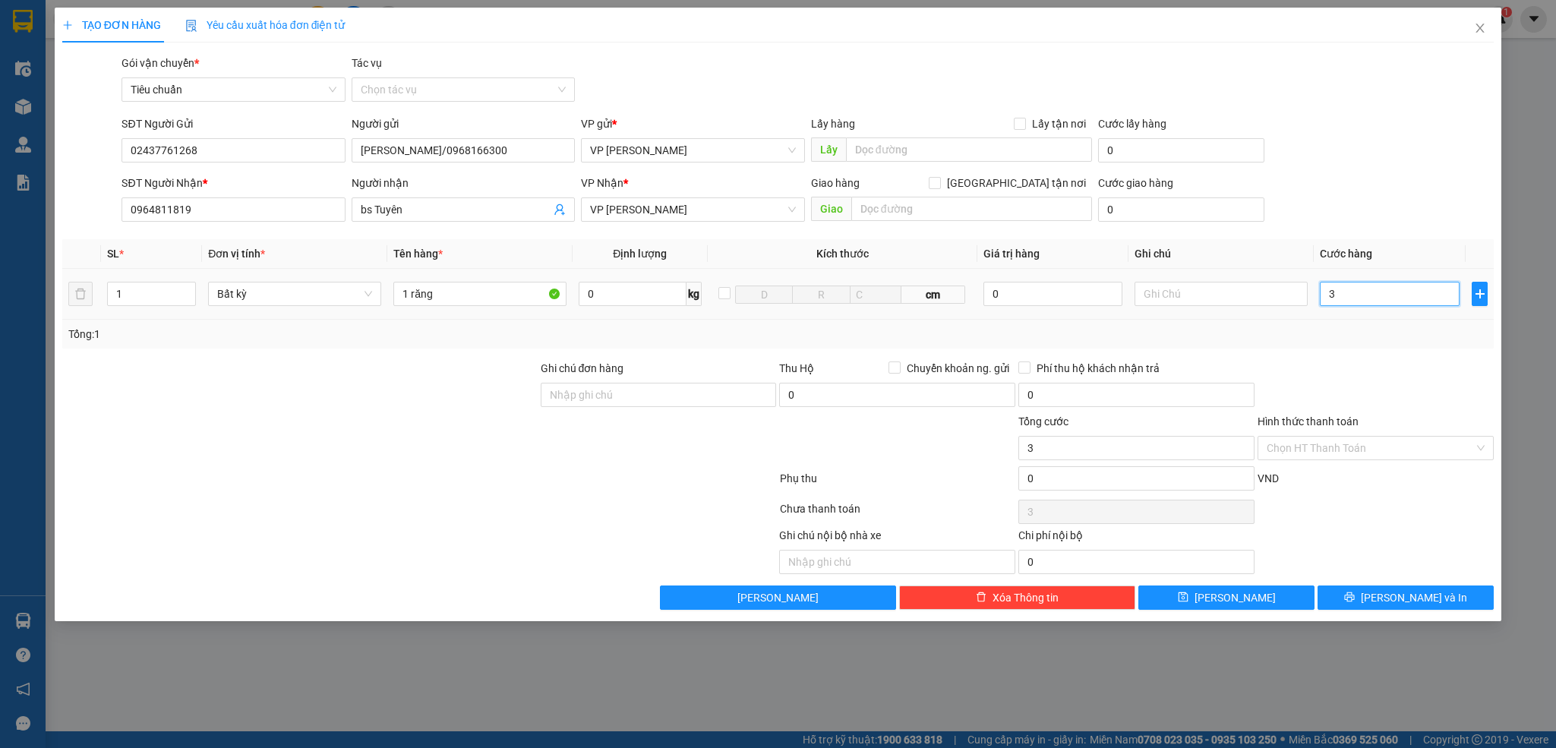
type input "30"
type input "30.000"
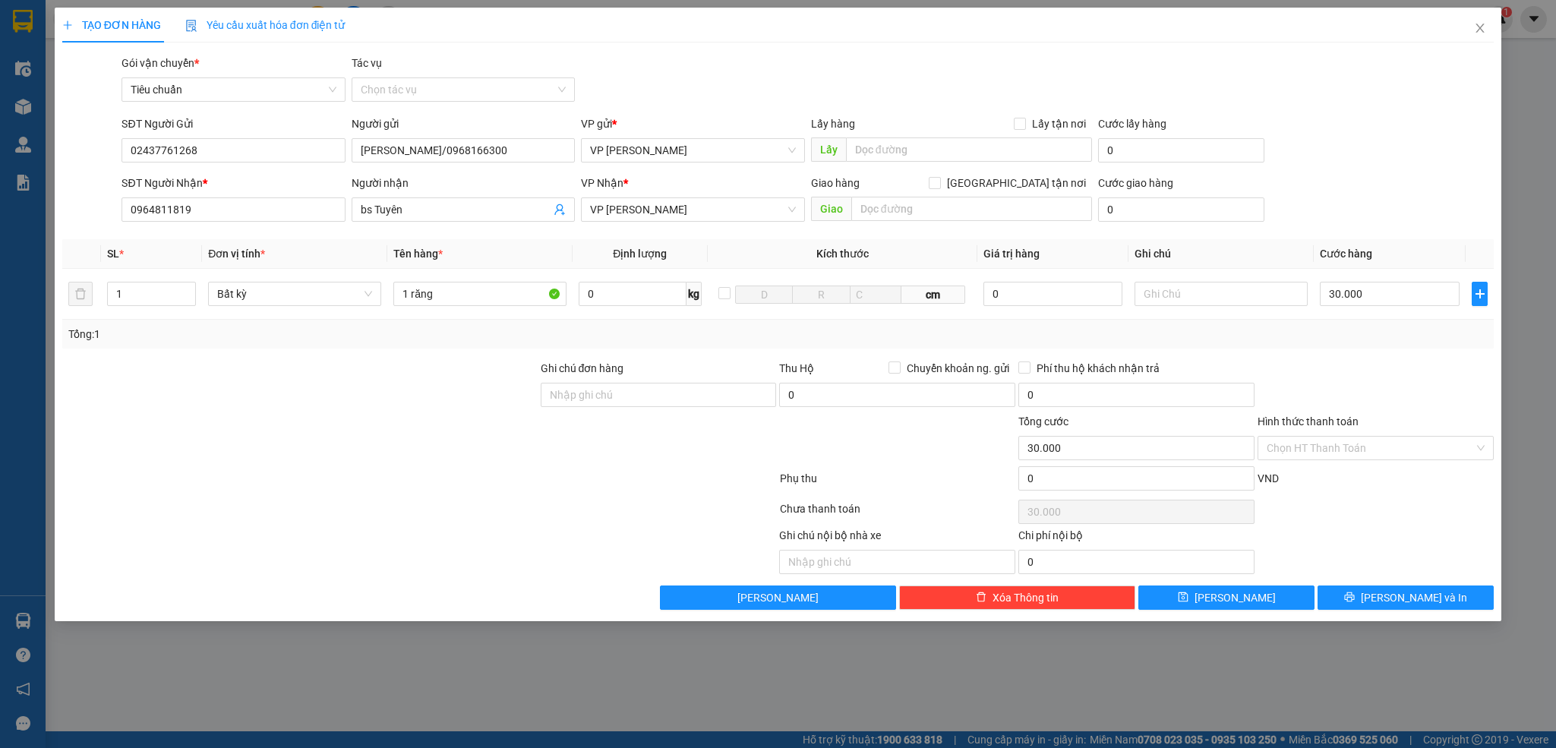
click at [1381, 327] on div "Tổng: 1" at bounding box center [778, 334] width 1420 height 17
click at [1342, 449] on input "Hình thức thanh toán" at bounding box center [1370, 448] width 207 height 23
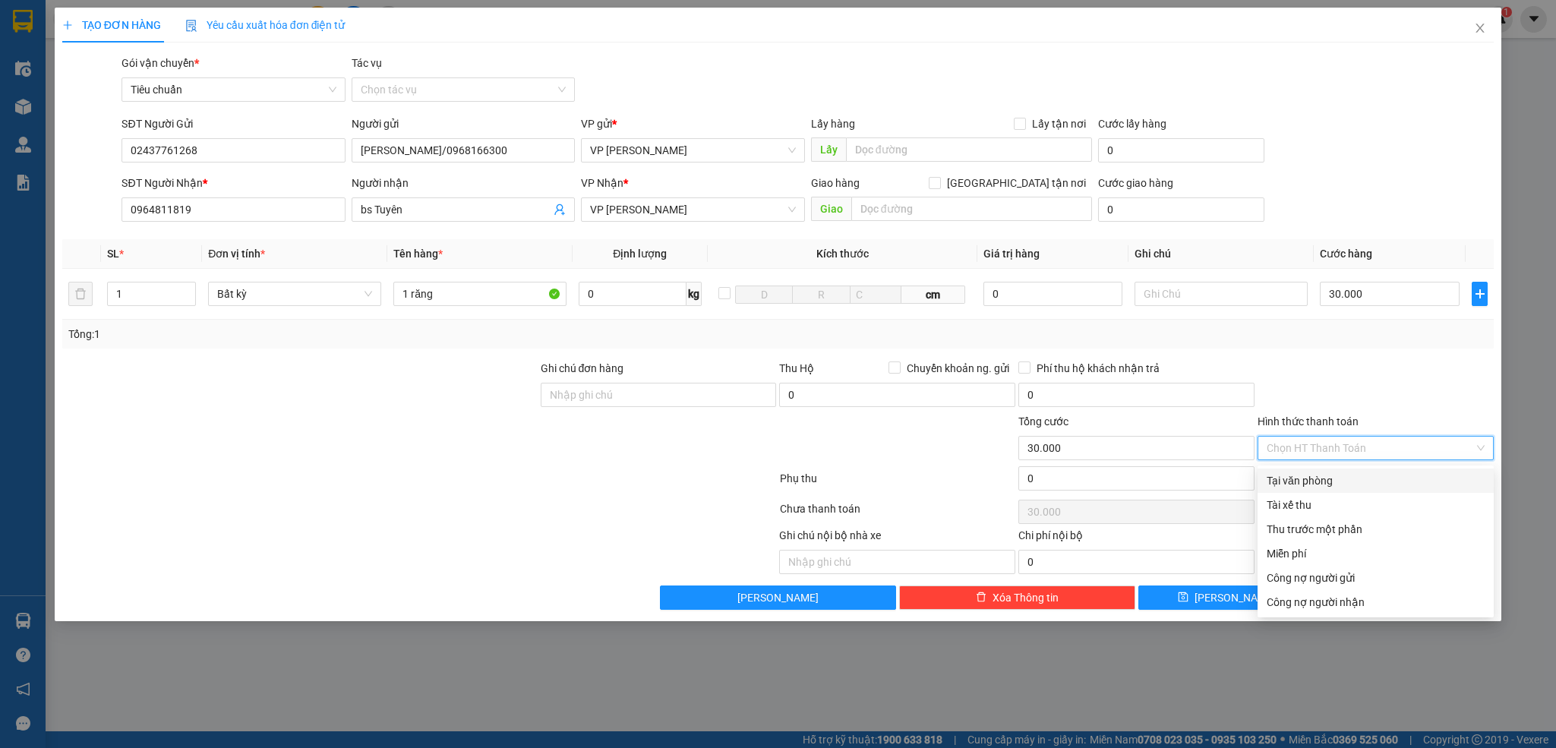
click at [1323, 484] on div "Tại văn phòng" at bounding box center [1376, 480] width 218 height 17
type input "0"
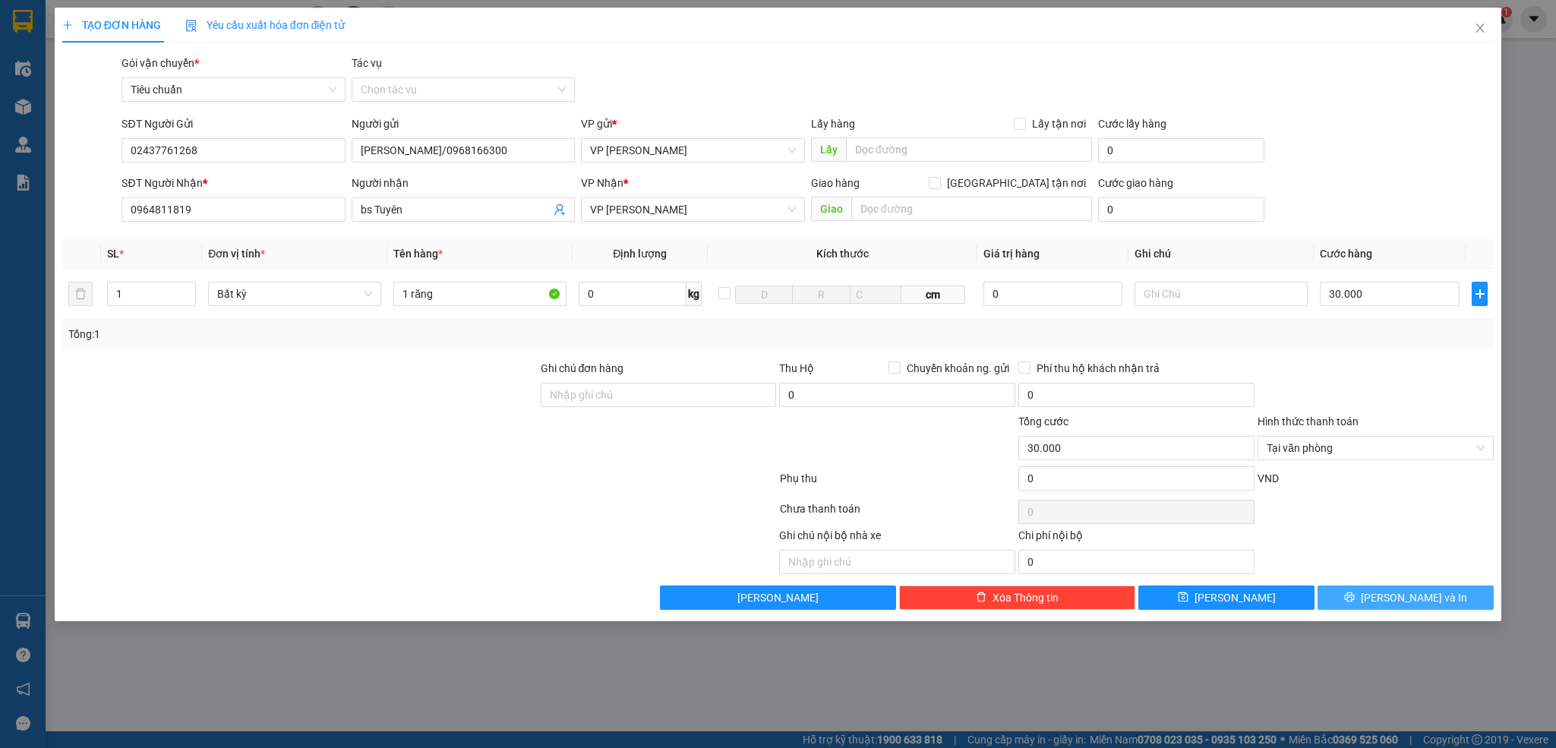
click at [1408, 602] on span "[PERSON_NAME] và In" at bounding box center [1414, 597] width 106 height 17
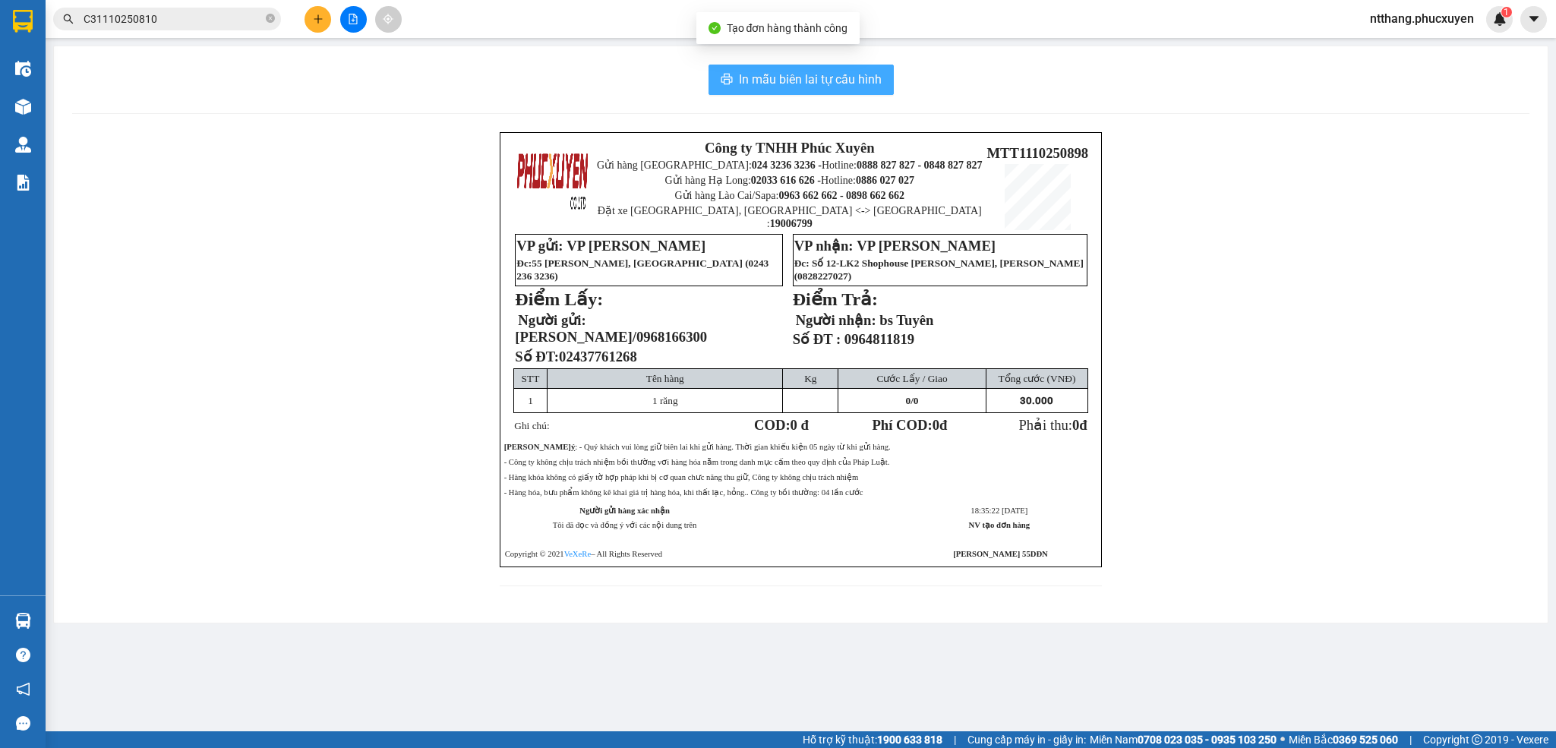
click at [773, 77] on span "In mẫu biên lai tự cấu hình" at bounding box center [810, 79] width 143 height 19
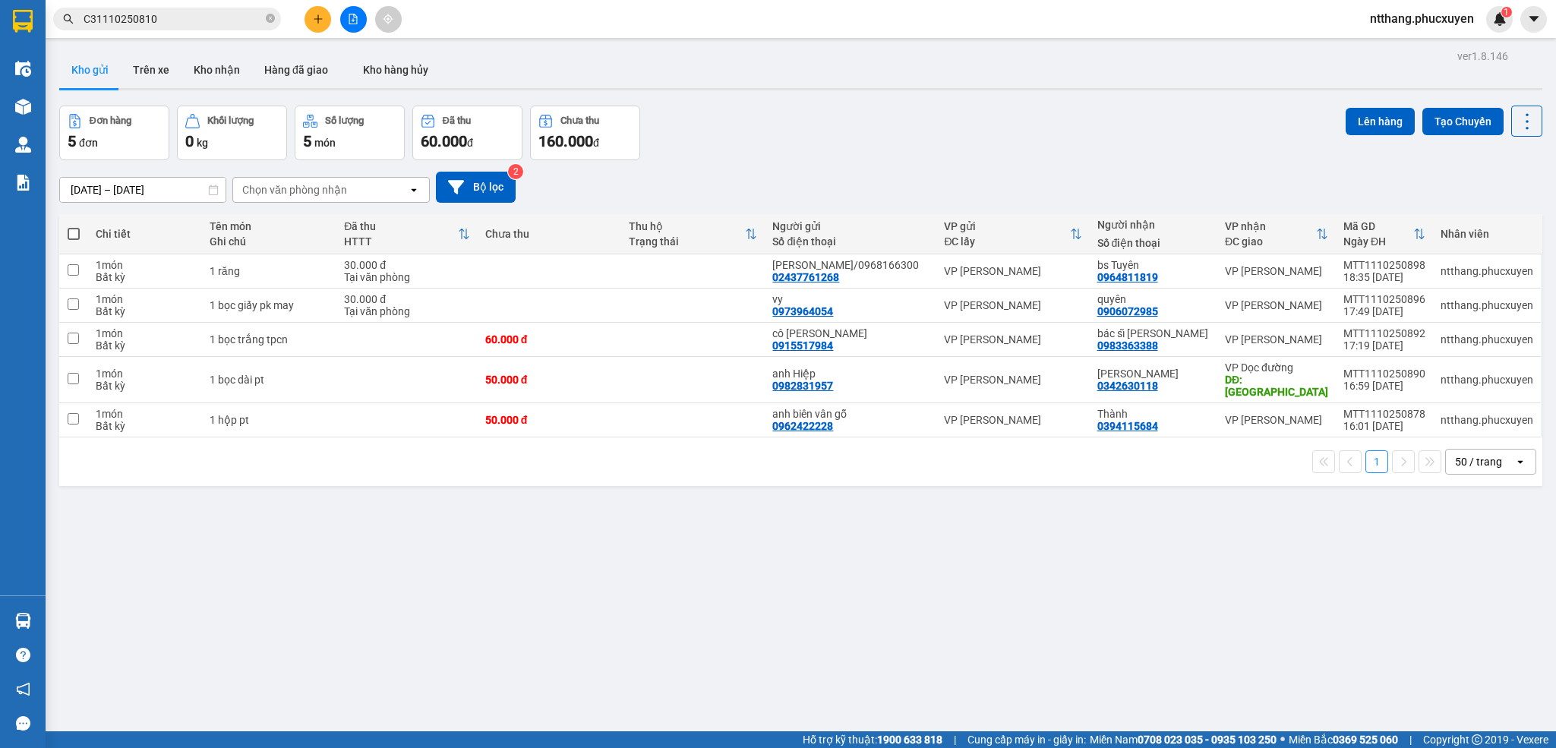
click at [321, 14] on icon "plus" at bounding box center [318, 19] width 11 height 11
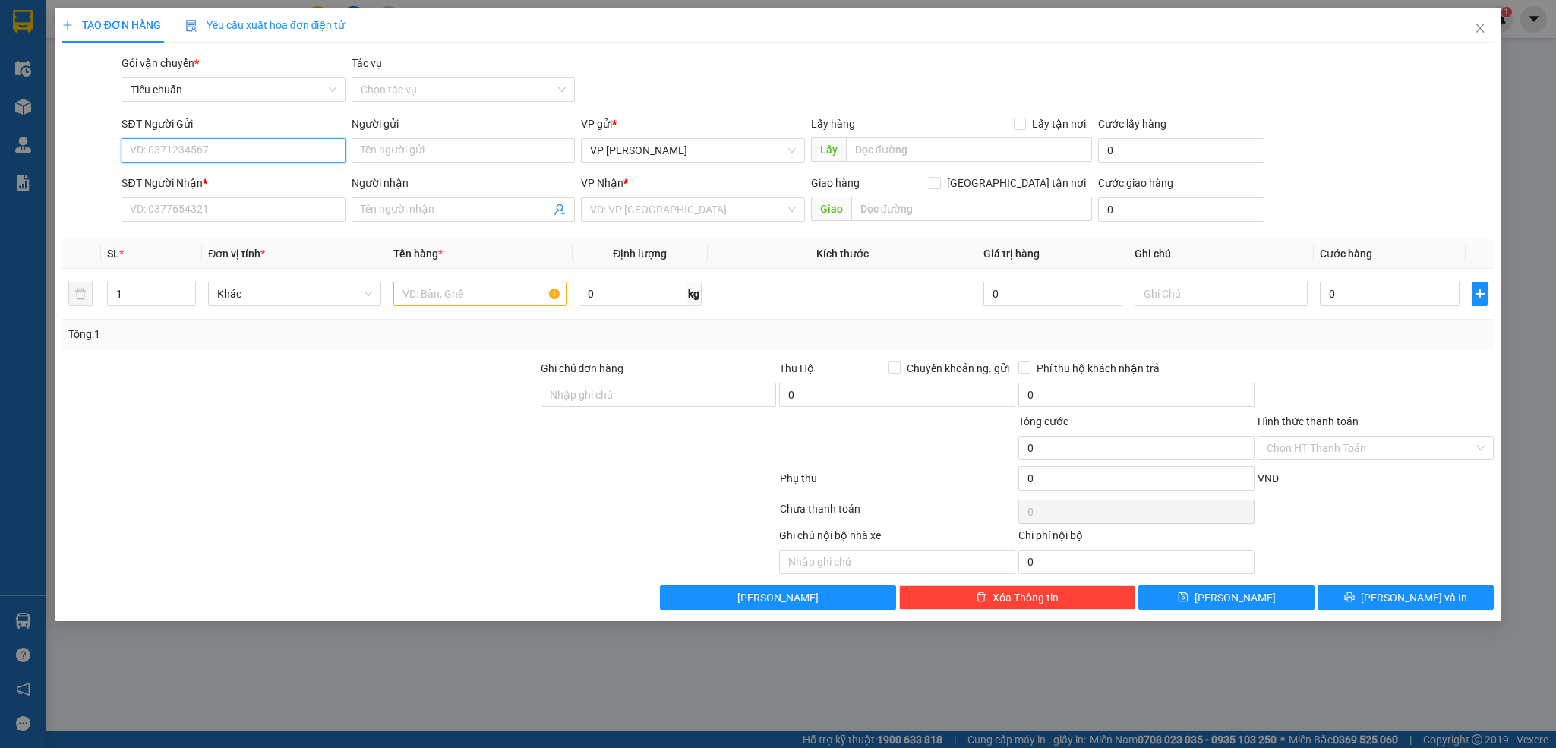
click at [260, 146] on input "SĐT Người Gửi" at bounding box center [232, 150] width 223 height 24
type input "02437761268"
click at [216, 183] on div "02437761268 - Lad Vũ Gia/0968166300" at bounding box center [241, 181] width 221 height 17
type input "Lad Vũ Gia/0968166300"
type input "02437761268"
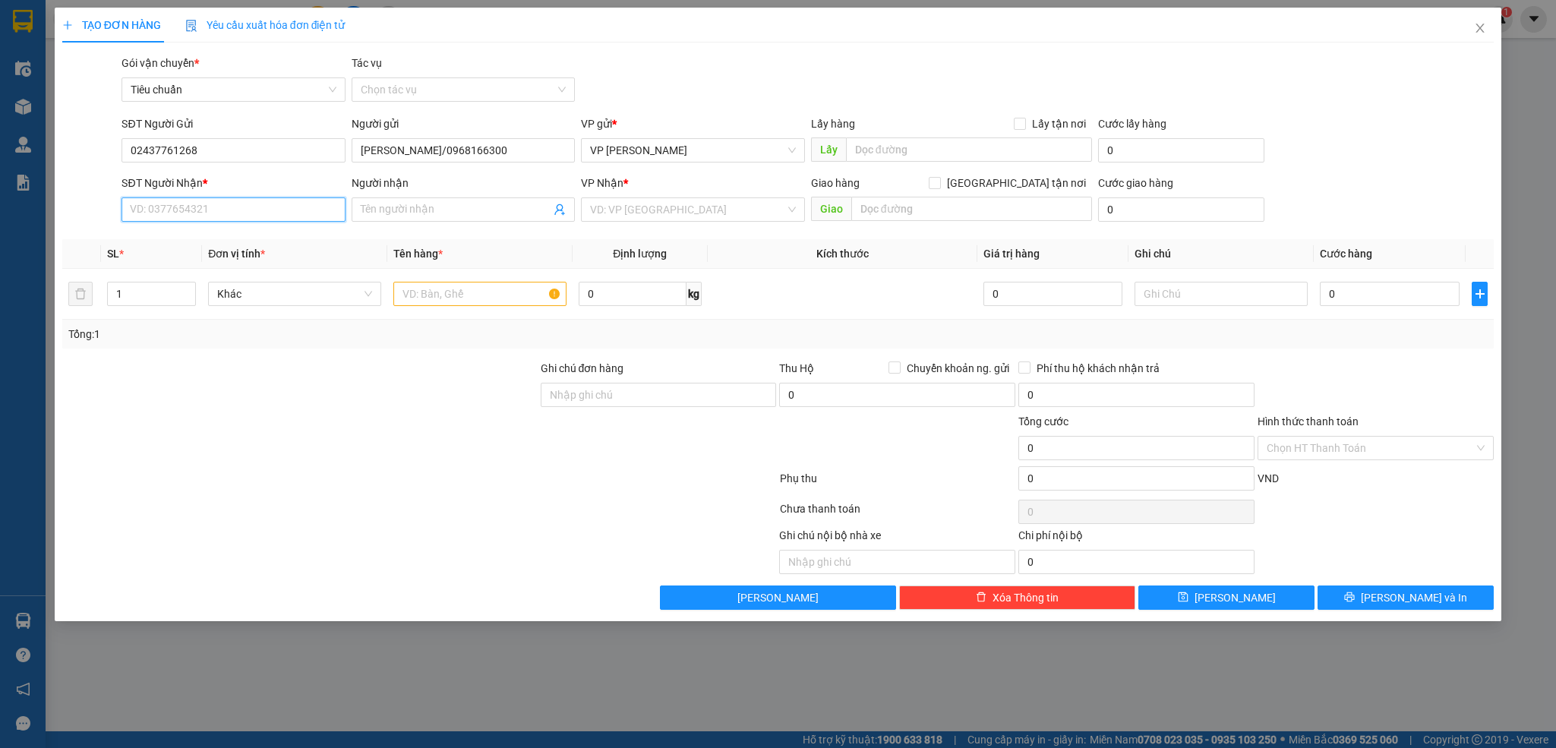
click at [231, 213] on input "SĐT Người Nhận *" at bounding box center [232, 209] width 223 height 24
type input "0932388186"
click at [199, 244] on div "0932388186 - BÁC SỸ BẰNG" at bounding box center [233, 241] width 205 height 17
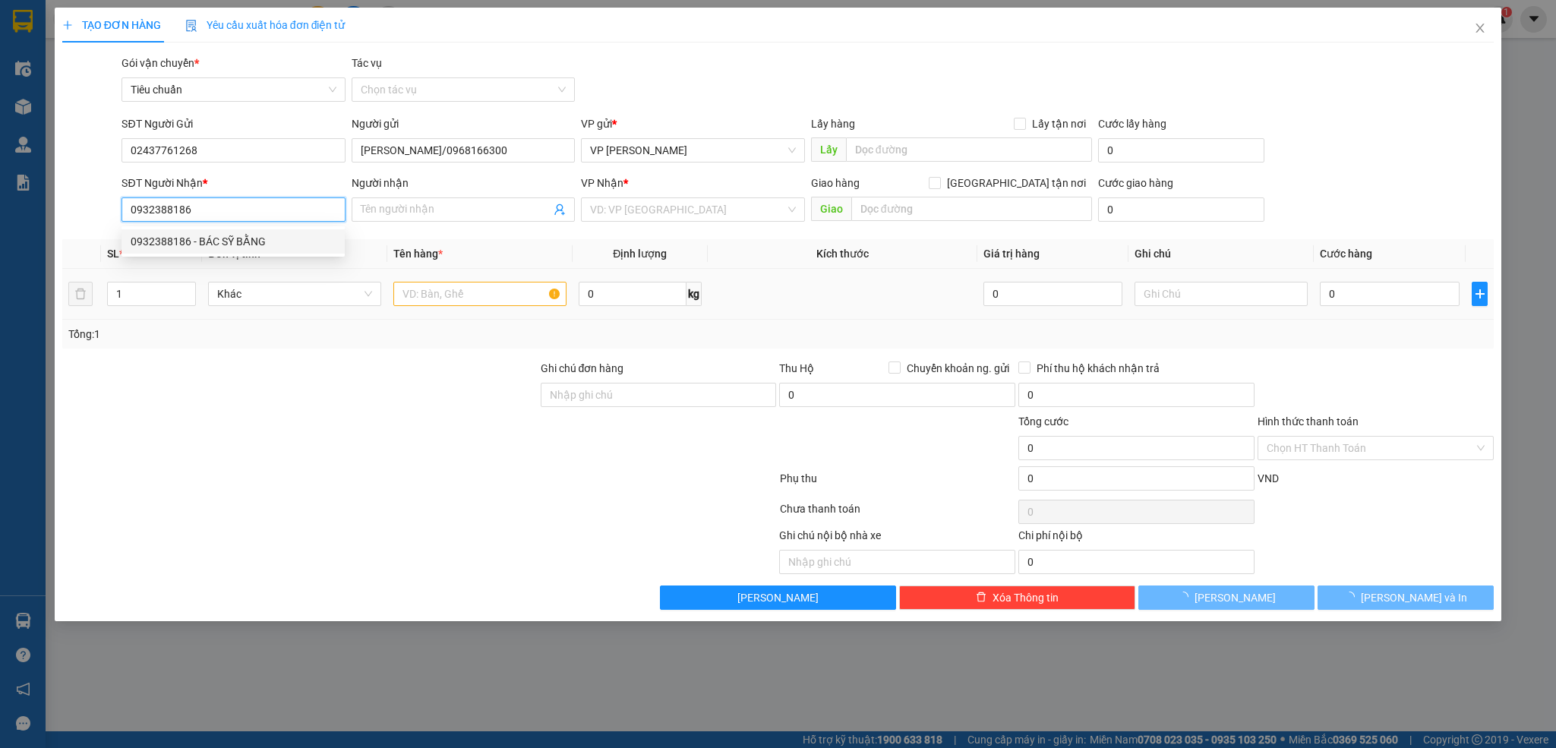
type input "BÁC SỸ BẰNG"
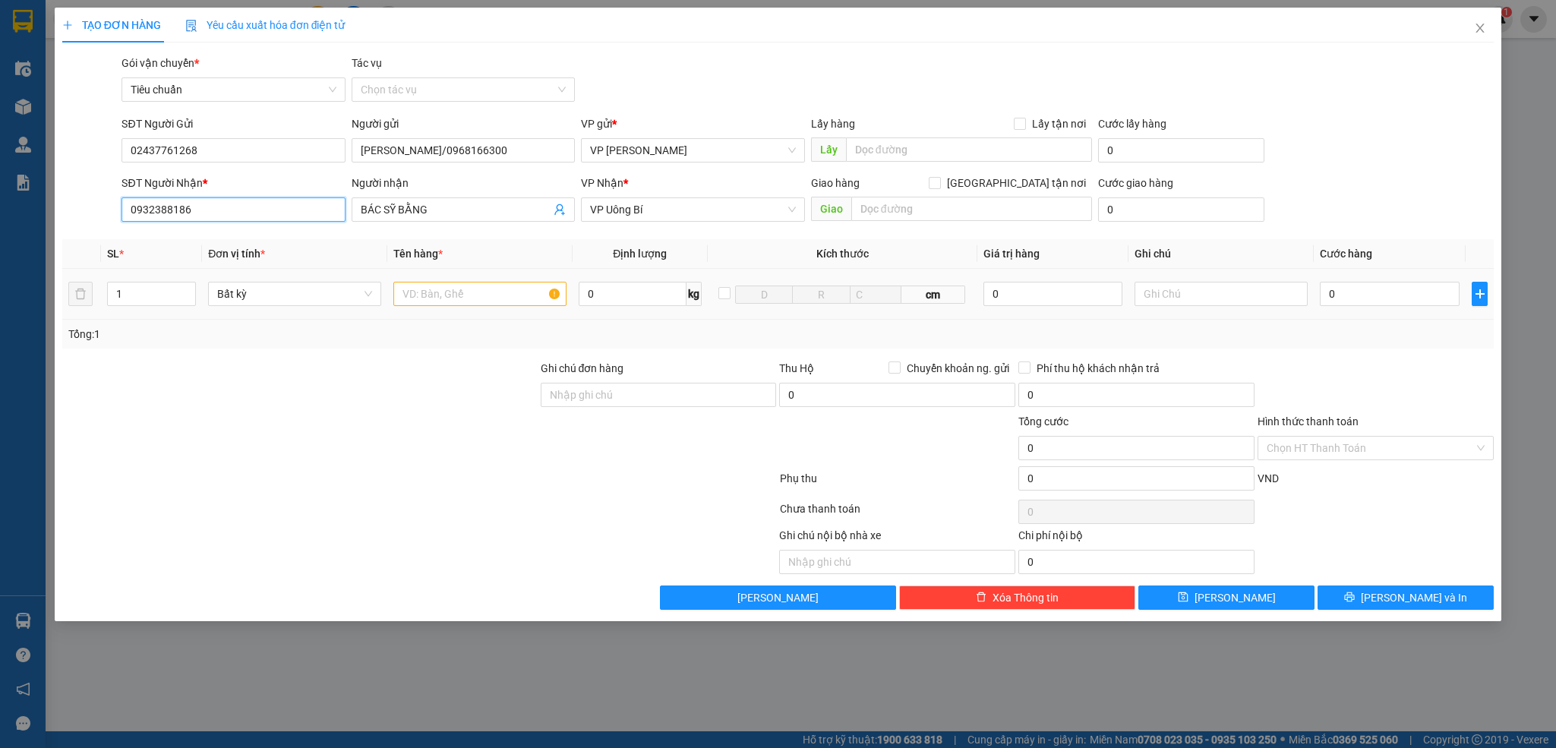
type input "0932388186"
click at [453, 304] on input "text" at bounding box center [479, 294] width 173 height 24
type input "1 răng"
click at [1390, 297] on input "0" at bounding box center [1390, 294] width 140 height 24
type input "3"
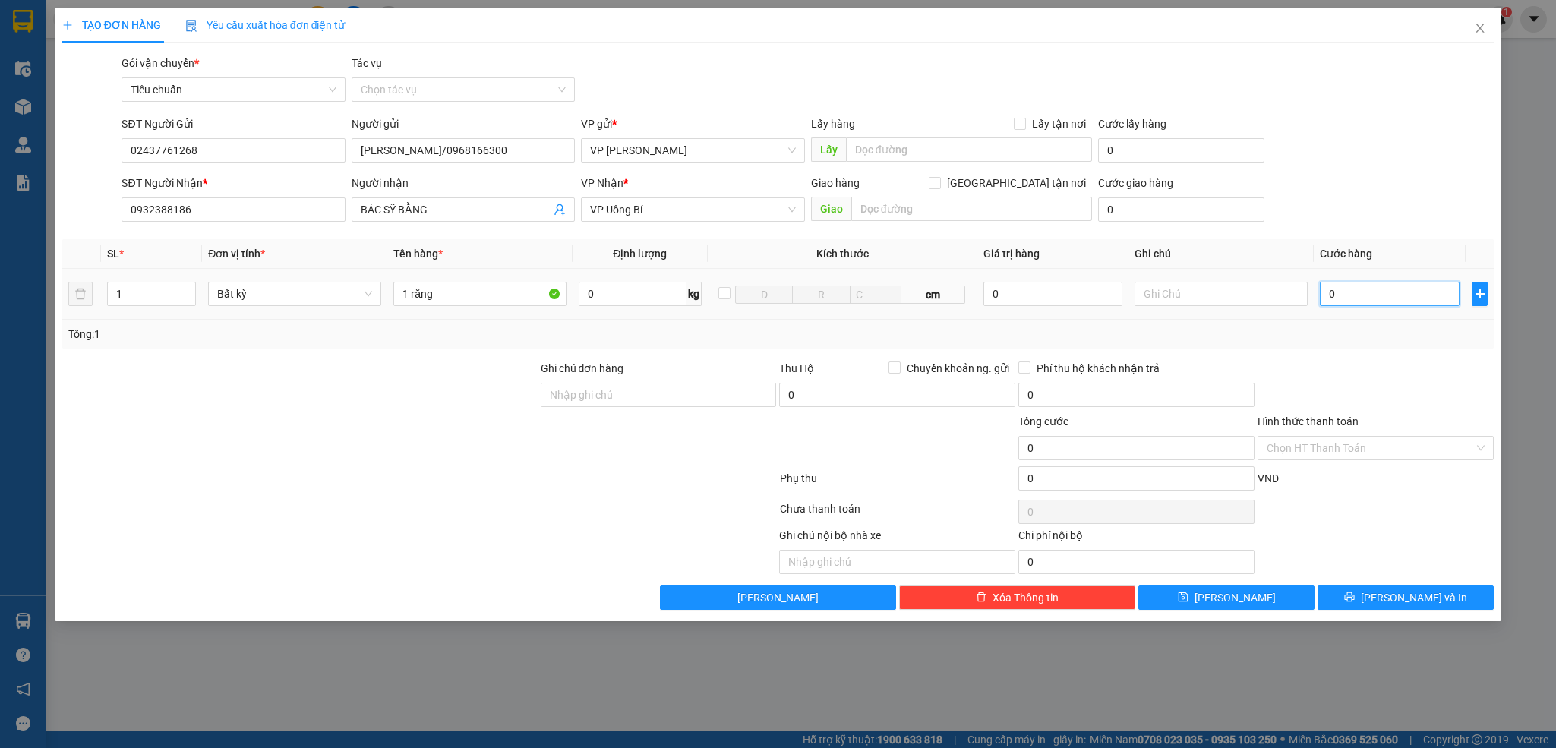
type input "3"
type input "30"
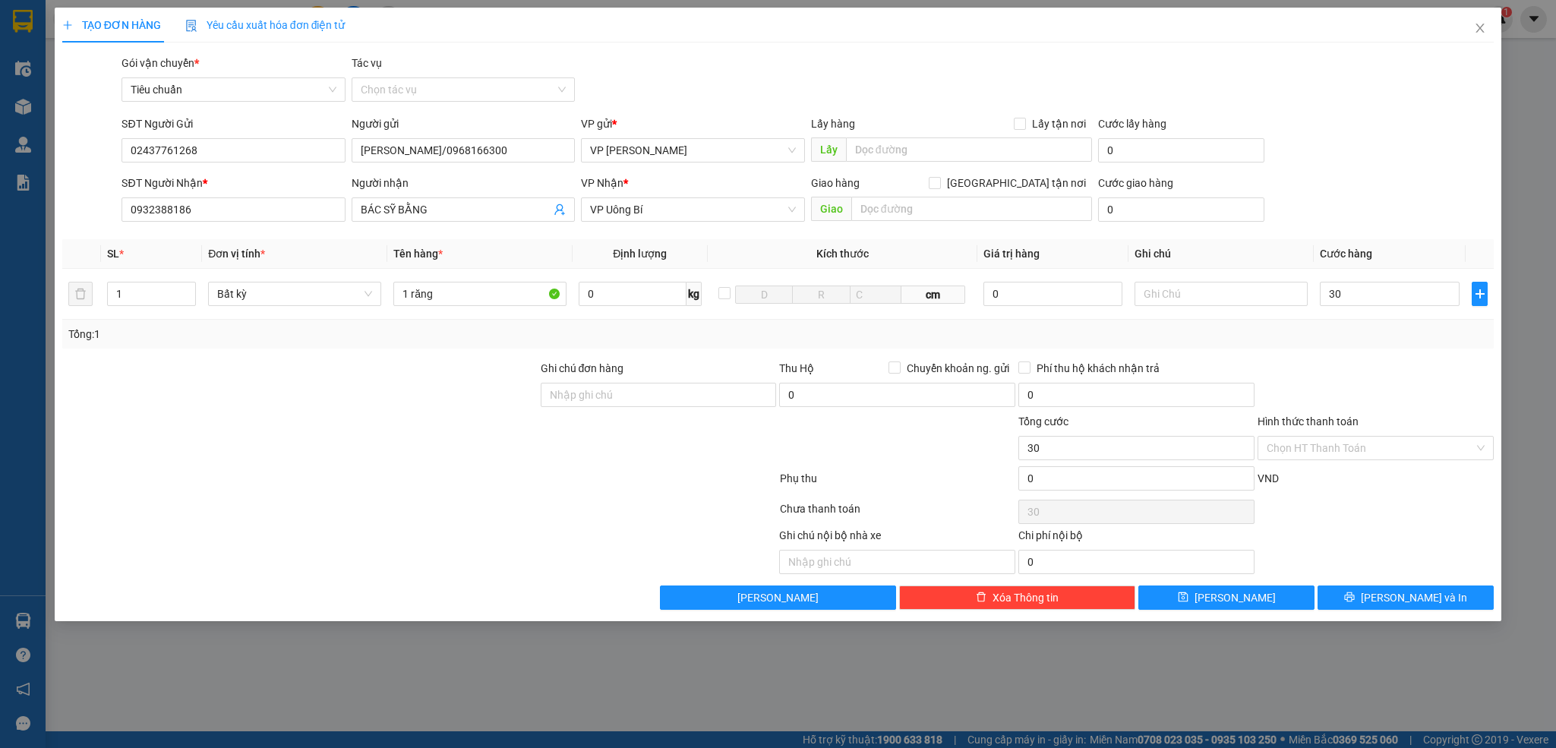
type input "30.000"
click at [1404, 385] on div at bounding box center [1375, 386] width 239 height 53
click at [1364, 437] on div "Chọn HT Thanh Toán" at bounding box center [1375, 448] width 236 height 24
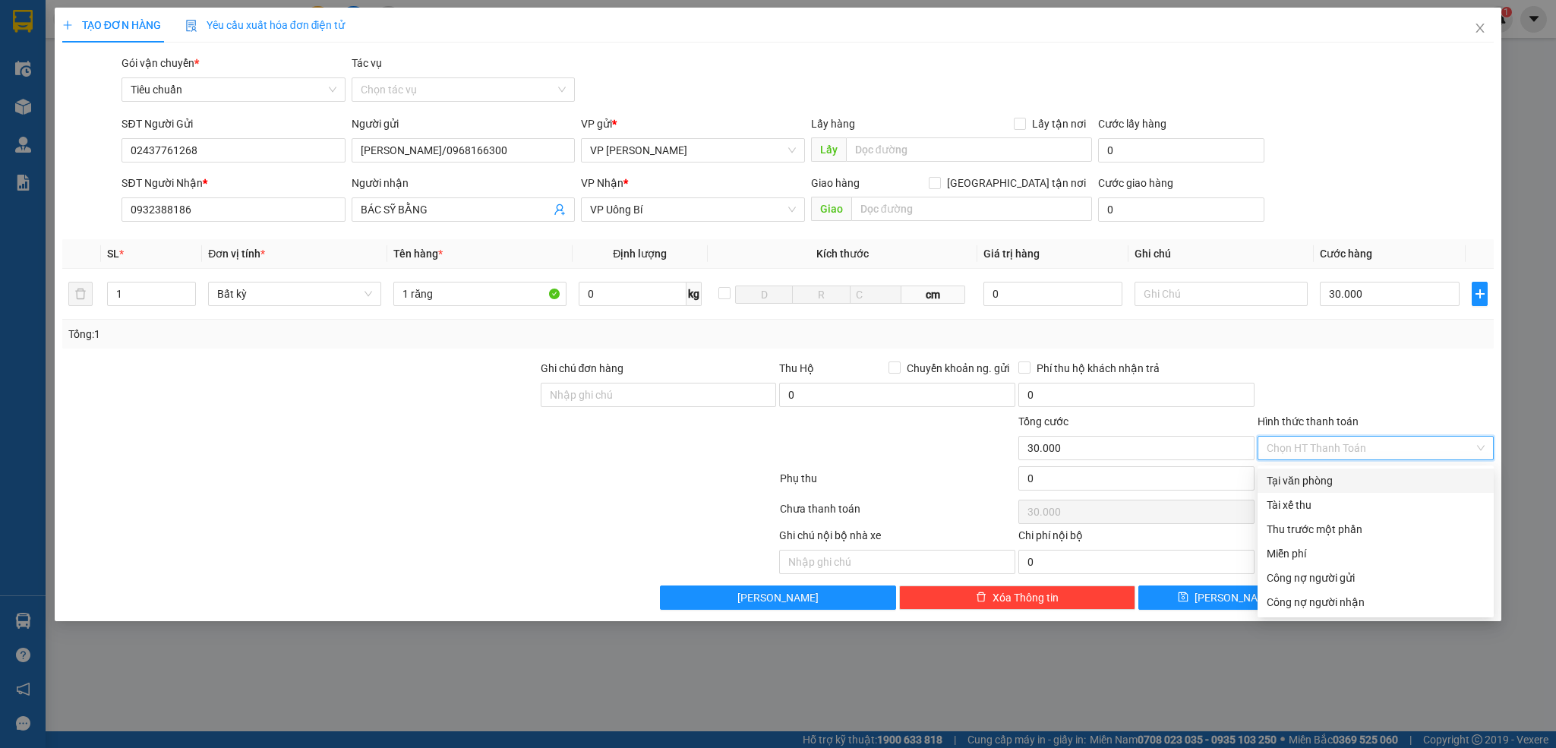
drag, startPoint x: 1342, startPoint y: 469, endPoint x: 1349, endPoint y: 483, distance: 15.0
click at [1342, 470] on div "Tại văn phòng" at bounding box center [1375, 480] width 236 height 24
type input "0"
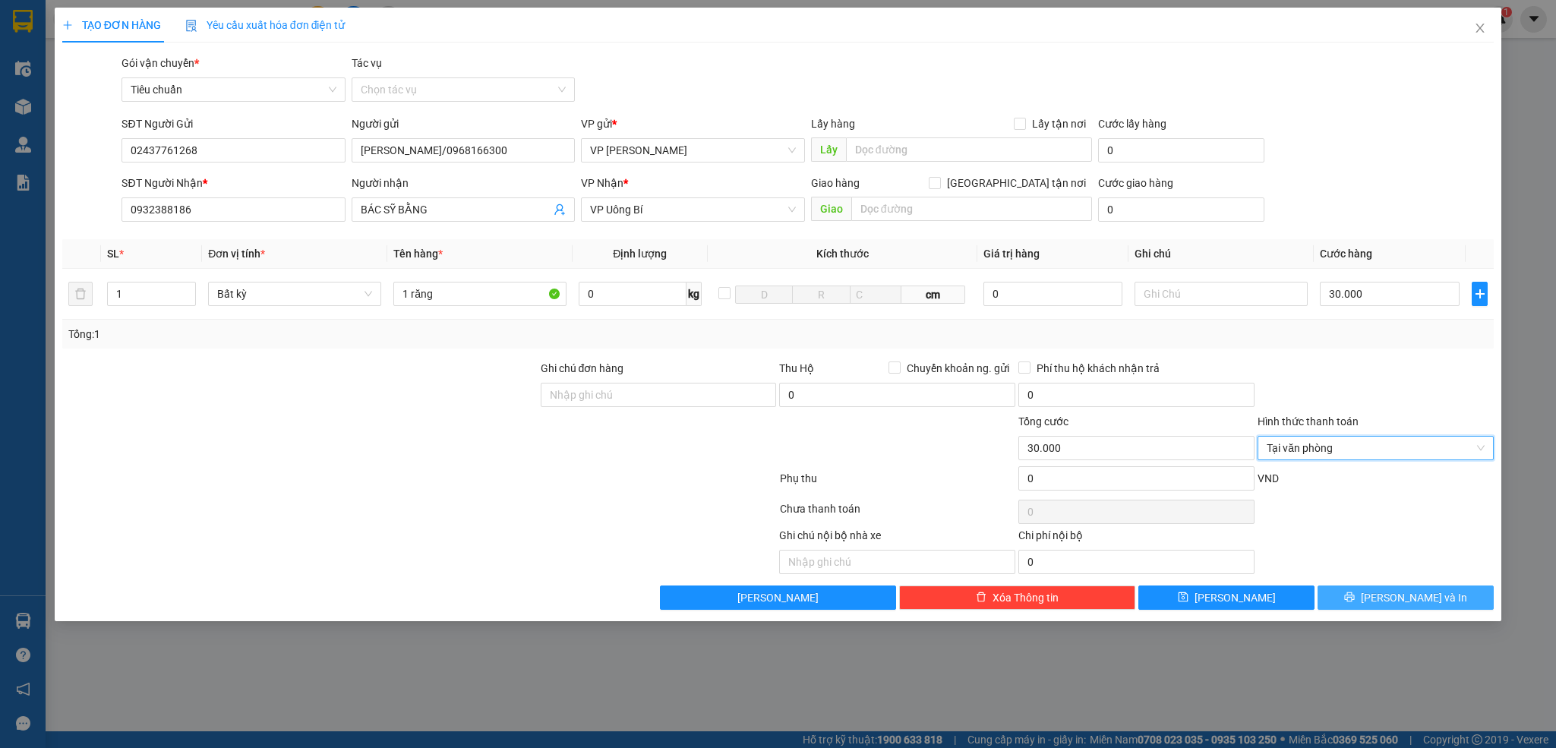
click at [1355, 602] on icon "printer" at bounding box center [1349, 597] width 11 height 11
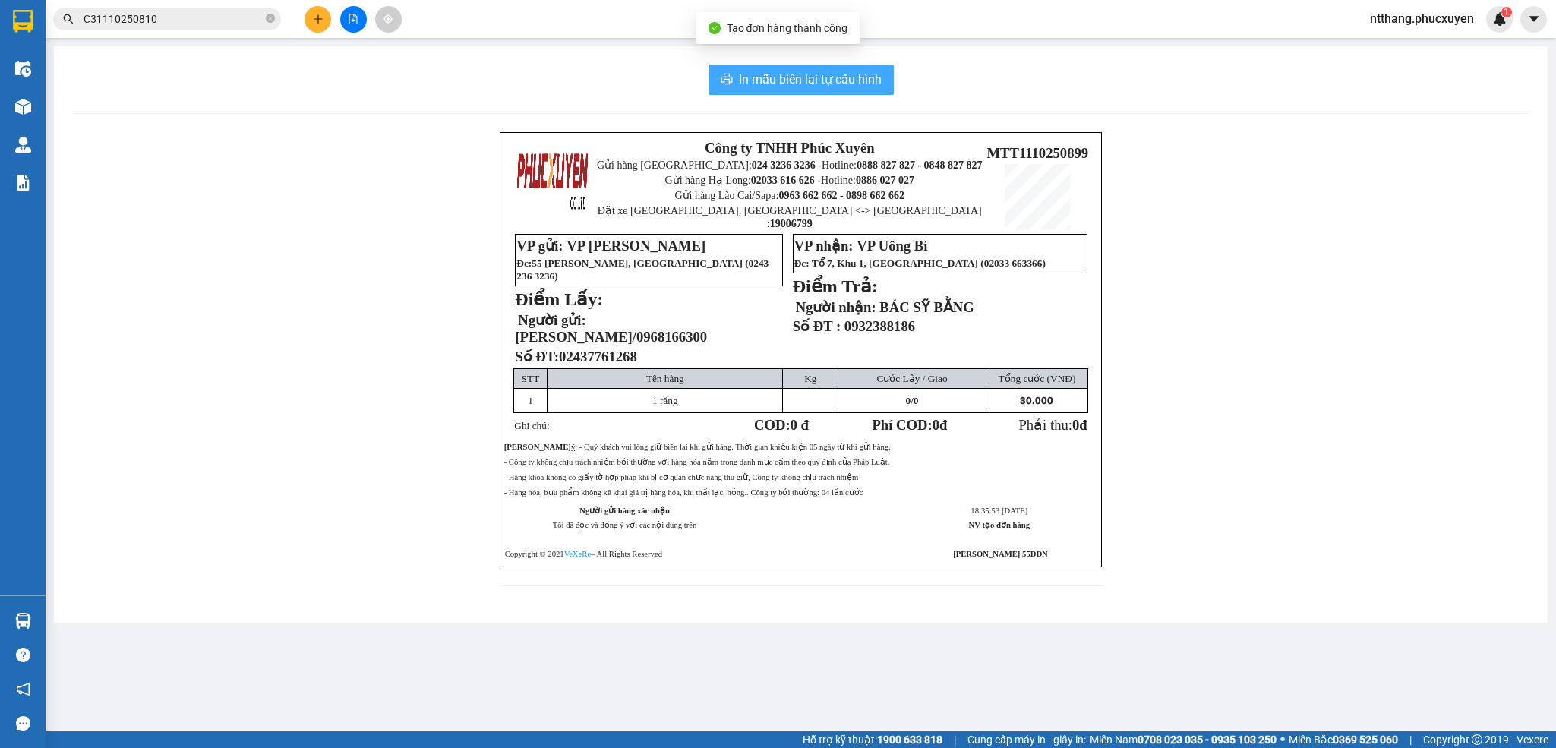
click at [759, 83] on span "In mẫu biên lai tự cấu hình" at bounding box center [810, 79] width 143 height 19
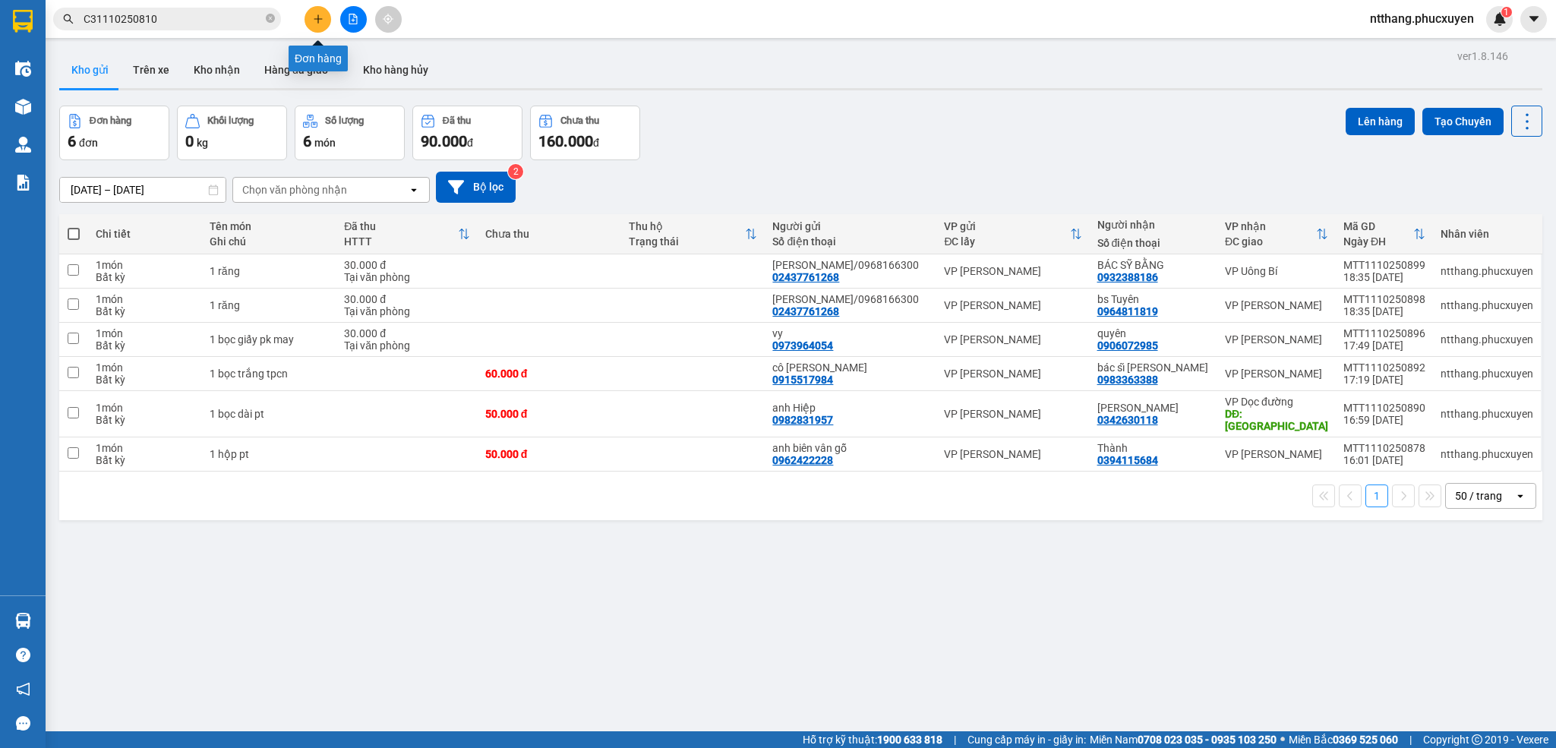
click at [319, 17] on icon "plus" at bounding box center [318, 19] width 11 height 11
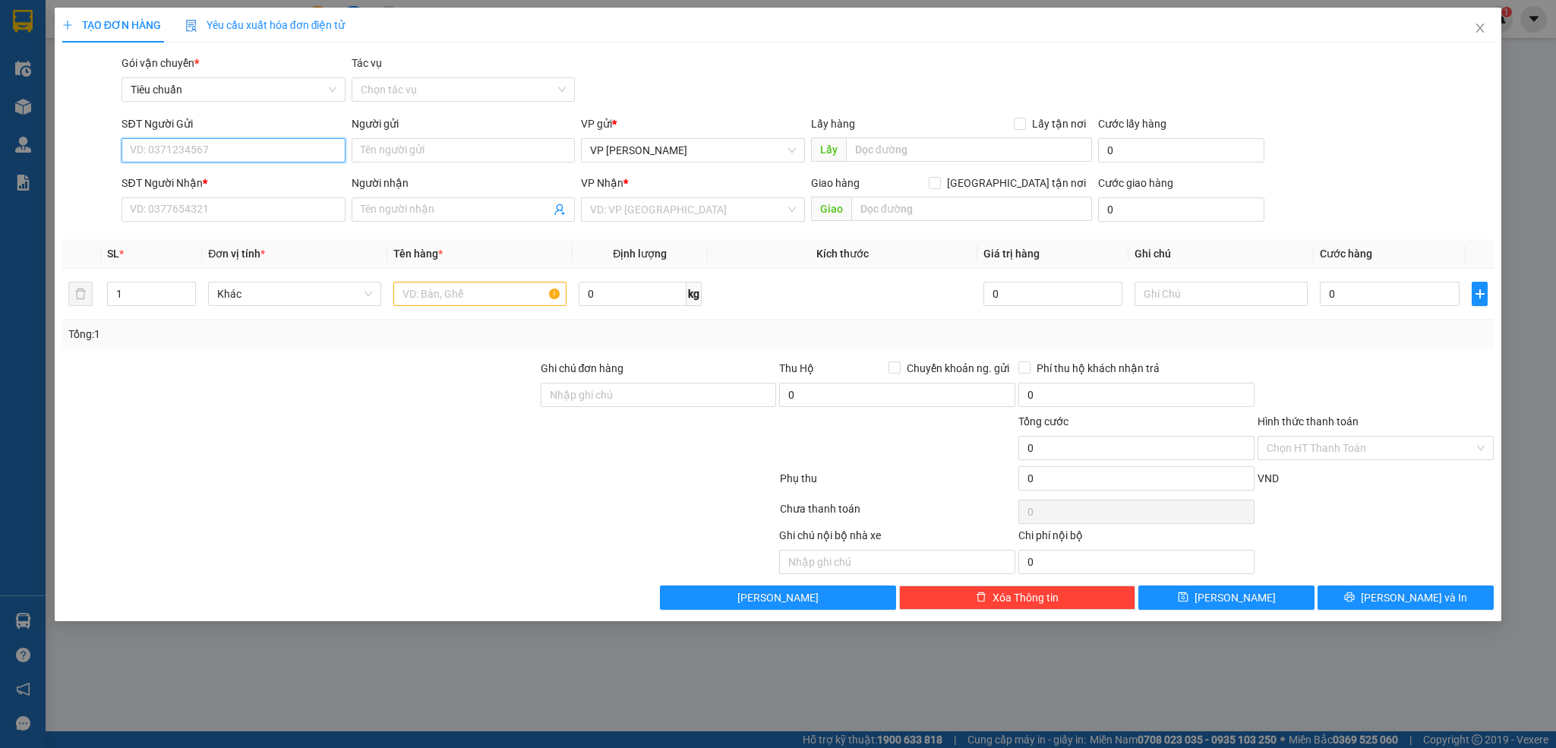
click at [274, 149] on input "SĐT Người Gửi" at bounding box center [232, 150] width 223 height 24
type input "02437761268"
drag, startPoint x: 239, startPoint y: 183, endPoint x: 238, endPoint y: 194, distance: 11.5
click at [238, 183] on div "02437761268 - Lad Vũ Gia/0968166300" at bounding box center [241, 181] width 221 height 17
type input "Lad Vũ Gia/0968166300"
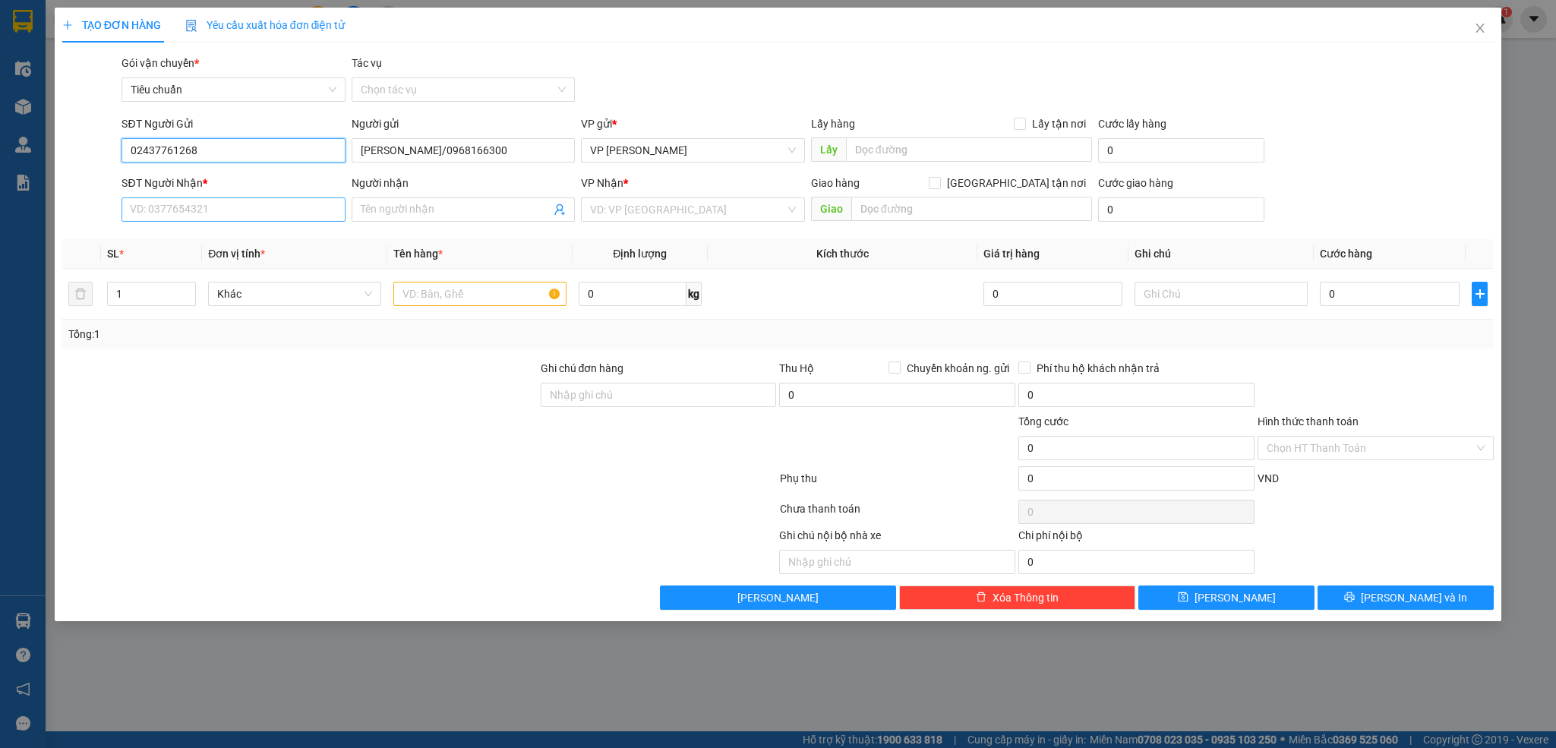
type input "02437761268"
click at [262, 221] on input "SĐT Người Nhận *" at bounding box center [232, 209] width 223 height 24
type input "0987497358"
click at [262, 244] on div "0987497358 - Bs Trưởng" at bounding box center [233, 241] width 205 height 17
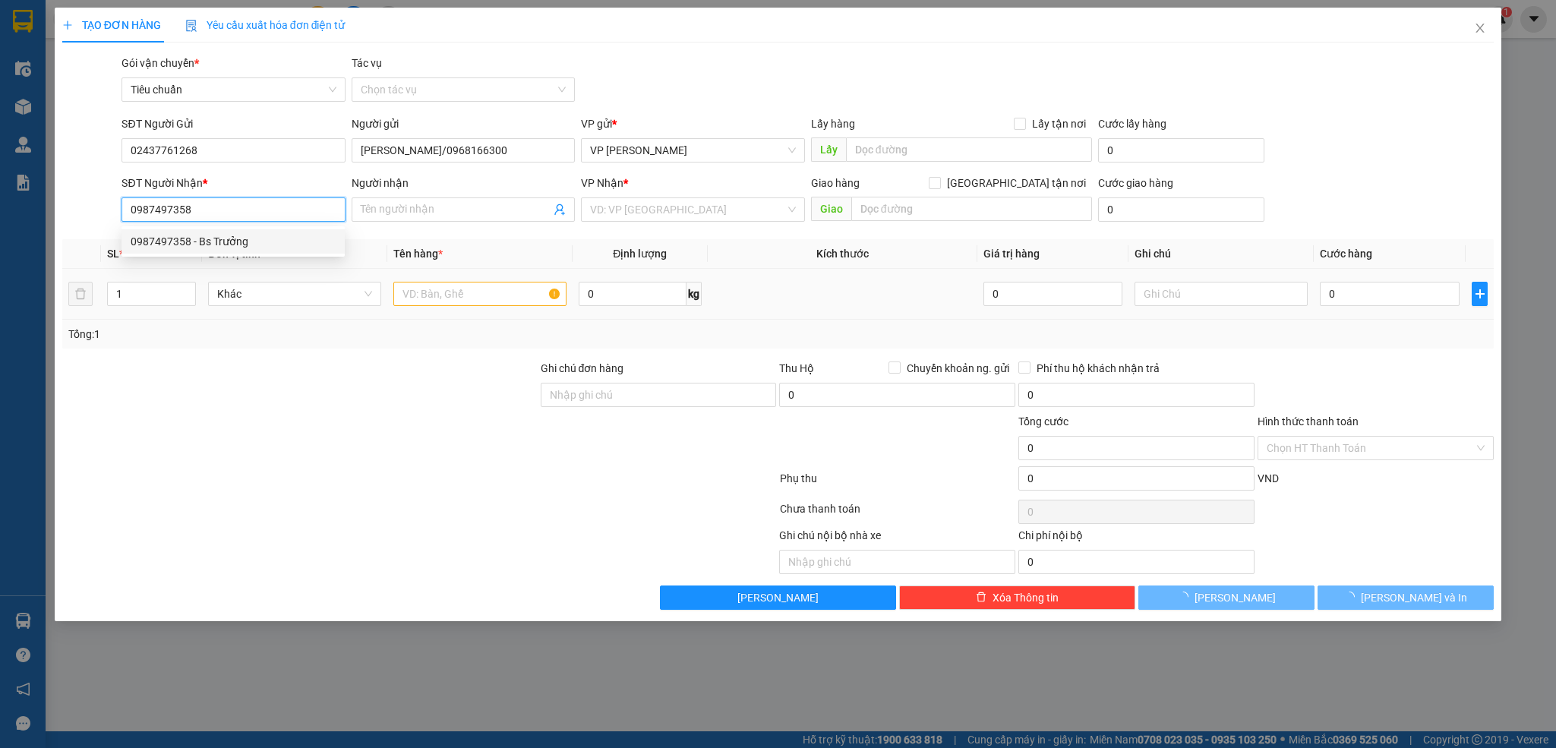
type input "Bs Trưởng"
type input "Mạo Khê"
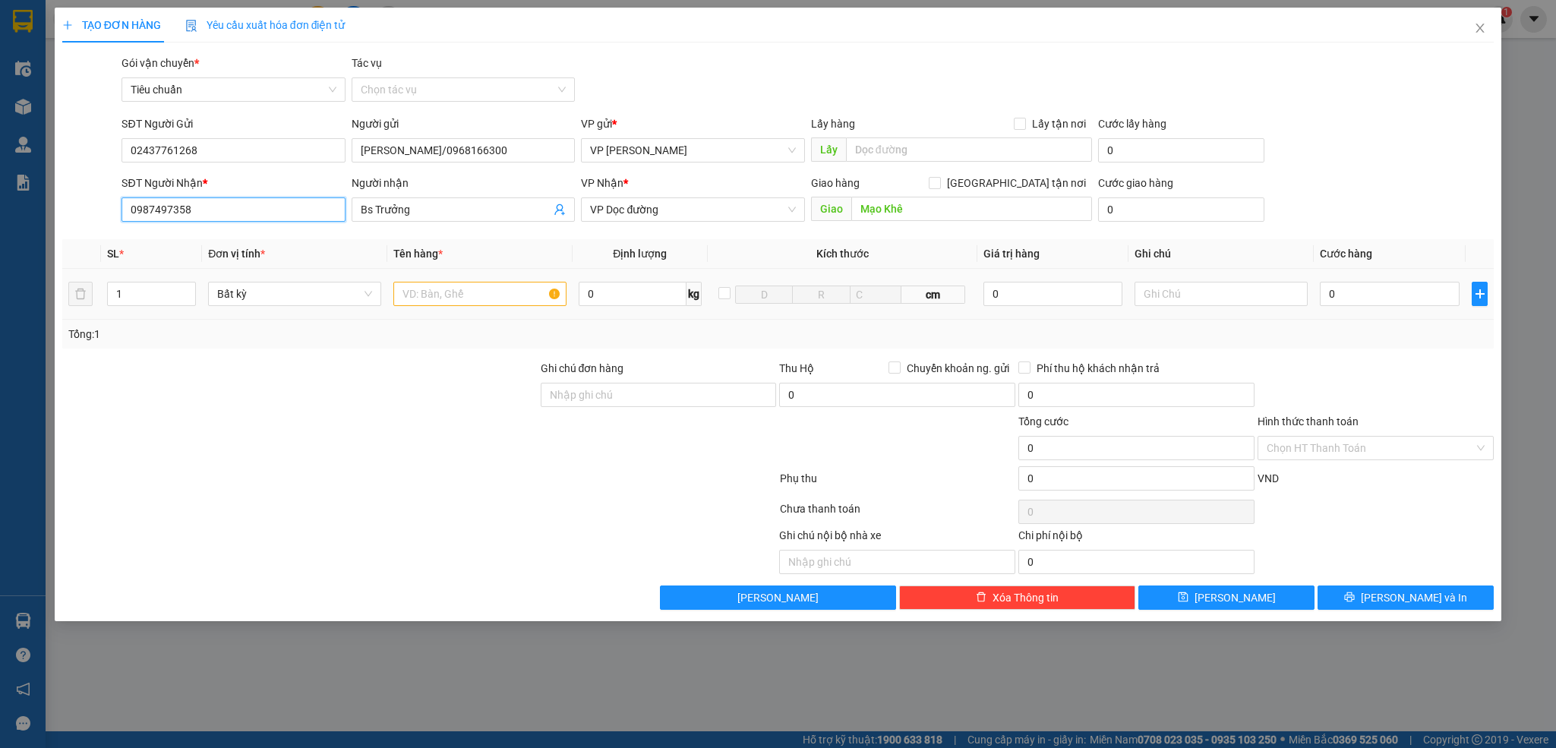
type input "0987497358"
click at [483, 299] on input "text" at bounding box center [479, 294] width 173 height 24
type input "1 răng"
click at [1394, 276] on td "0" at bounding box center [1390, 294] width 152 height 51
click at [1383, 294] on input "0" at bounding box center [1390, 294] width 140 height 24
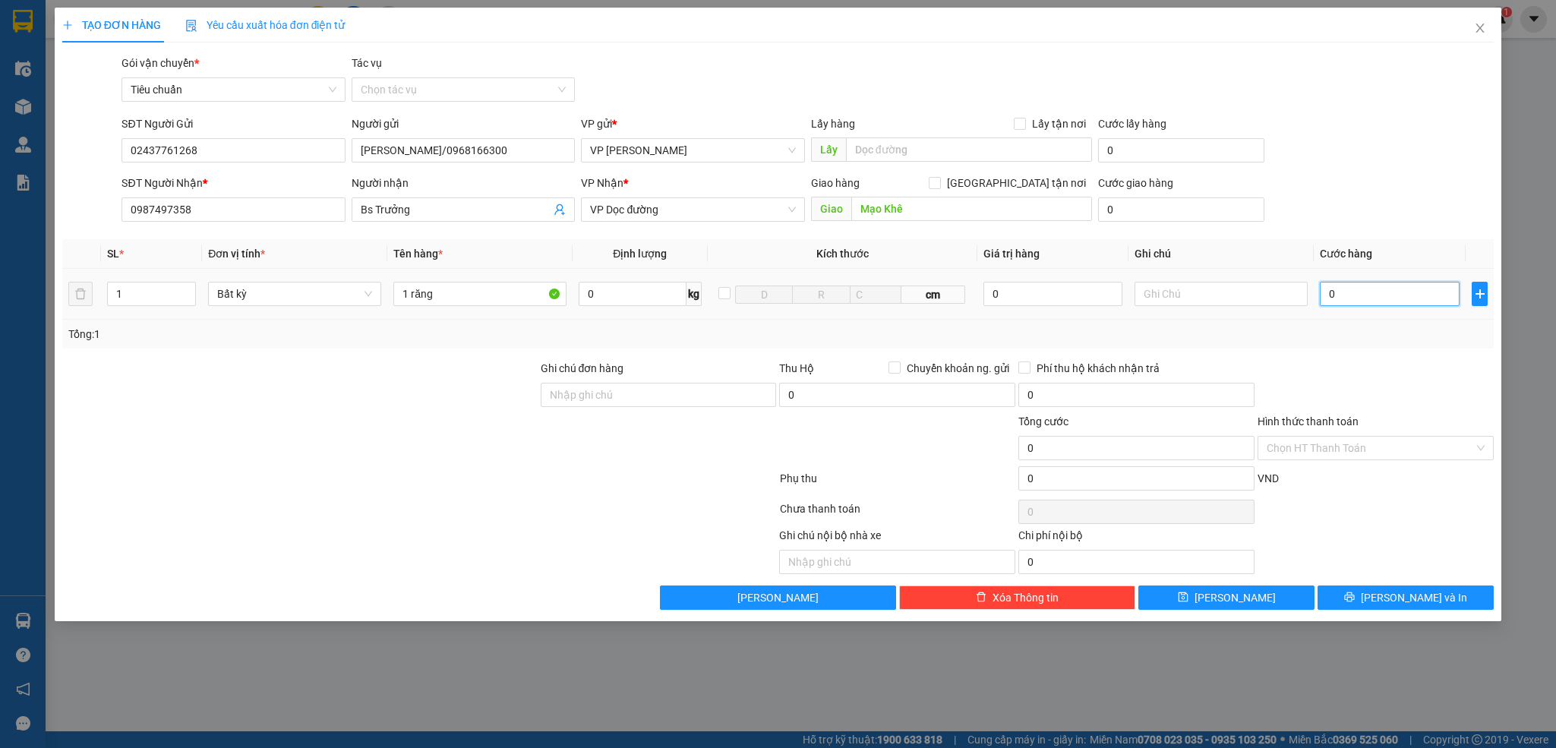
type input "3"
type input "30"
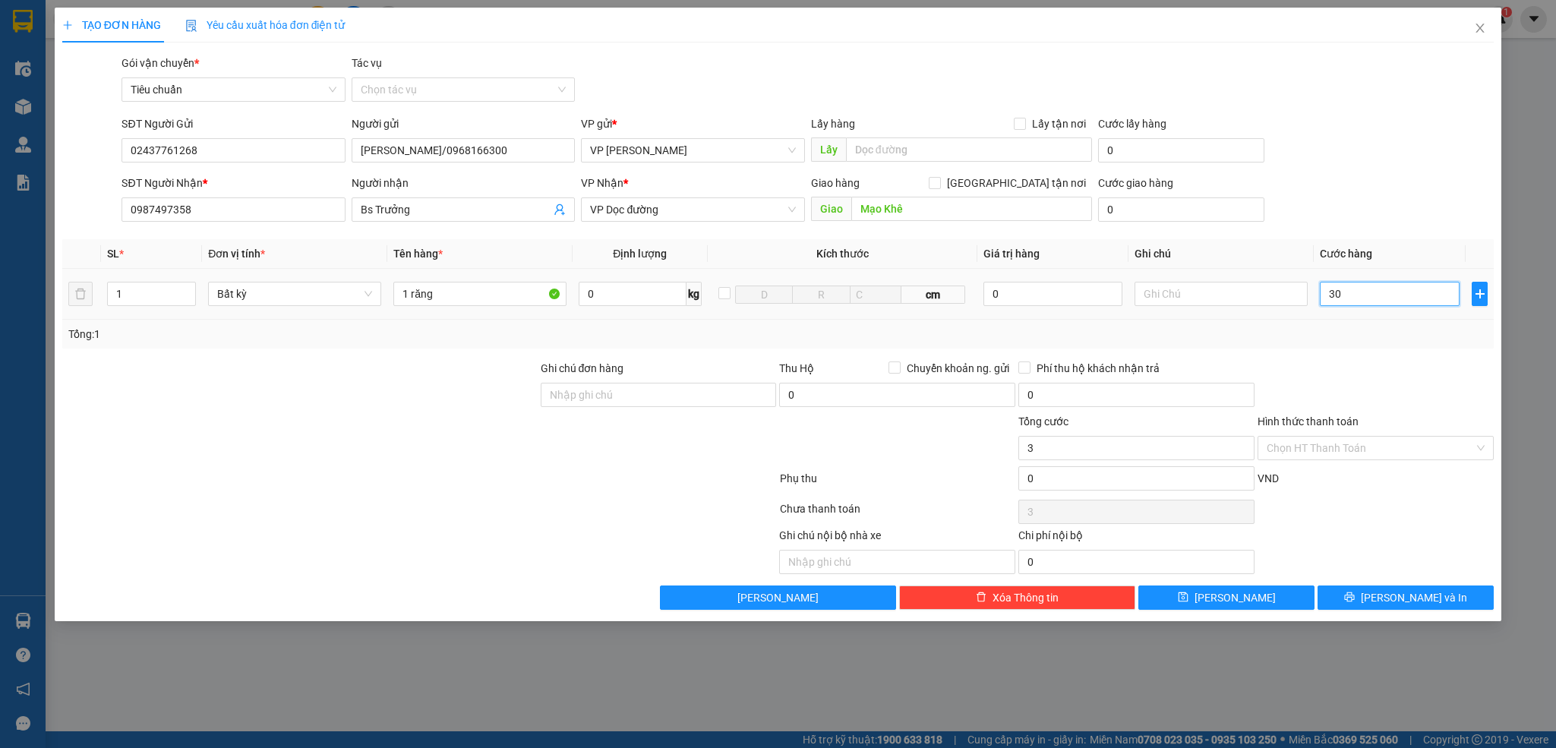
type input "30"
type input "30.000"
click at [1403, 376] on div at bounding box center [1375, 386] width 239 height 53
drag, startPoint x: 1335, startPoint y: 453, endPoint x: 1314, endPoint y: 476, distance: 30.6
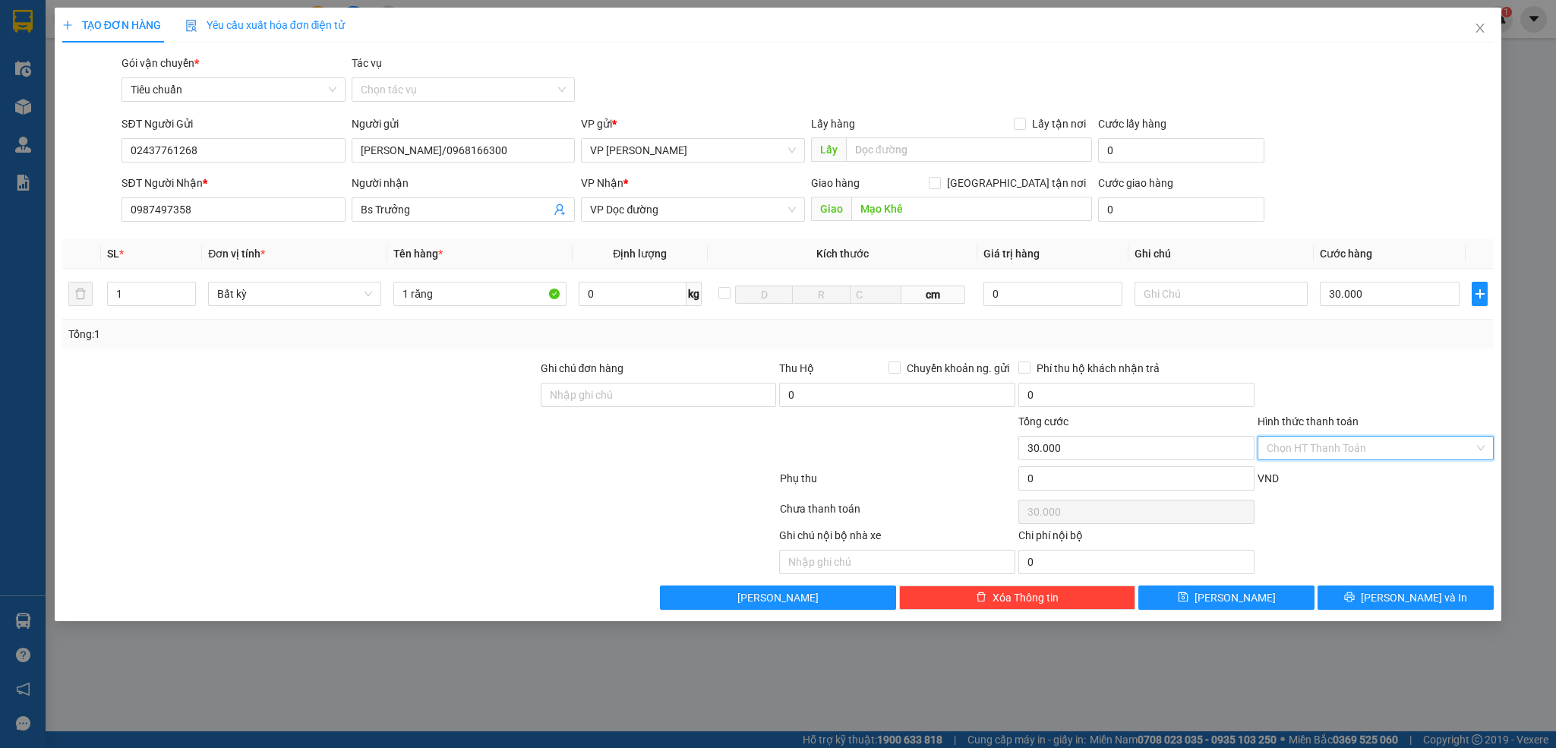
click at [1333, 453] on input "Hình thức thanh toán" at bounding box center [1370, 448] width 207 height 23
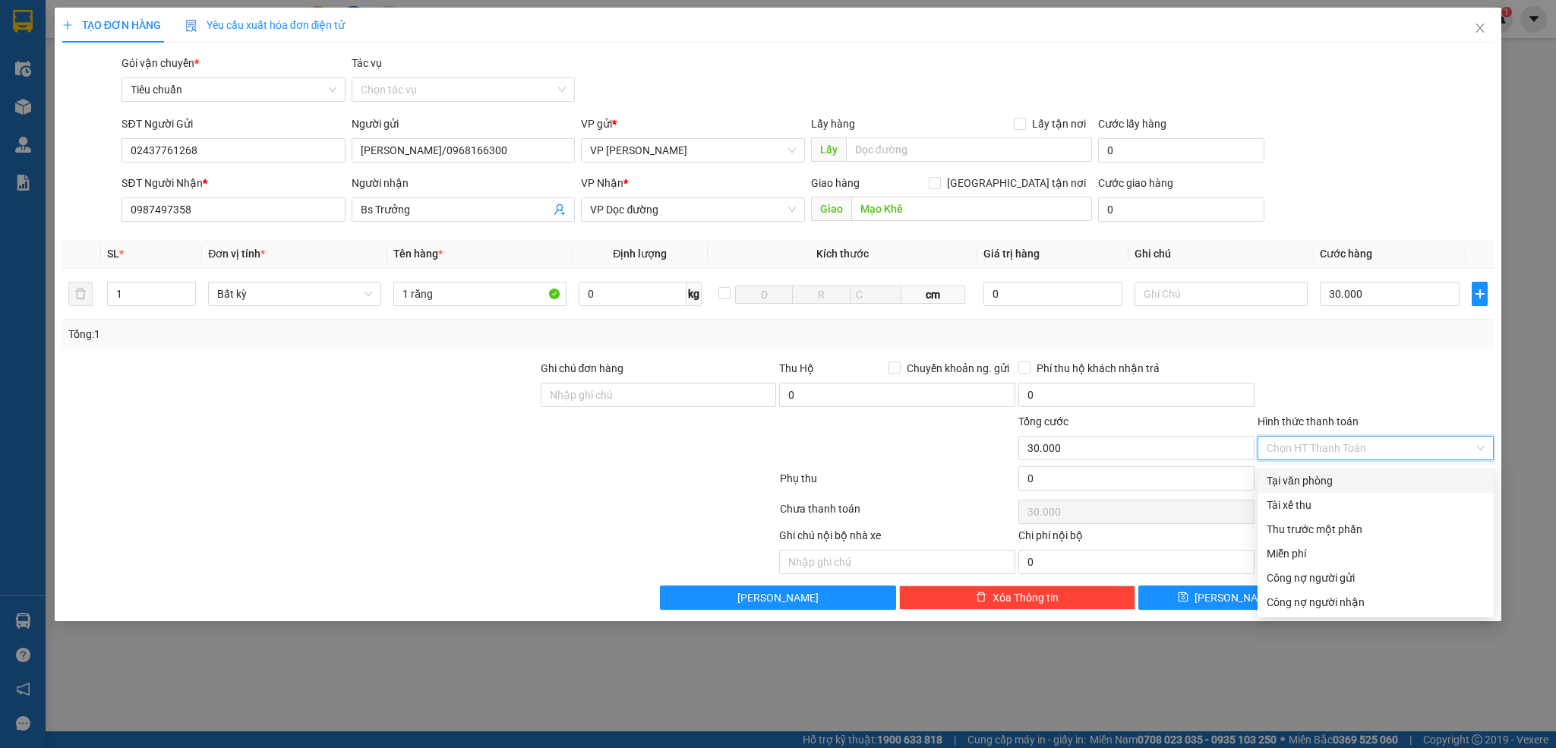
click at [1312, 478] on div "Tại văn phòng" at bounding box center [1376, 480] width 218 height 17
type input "0"
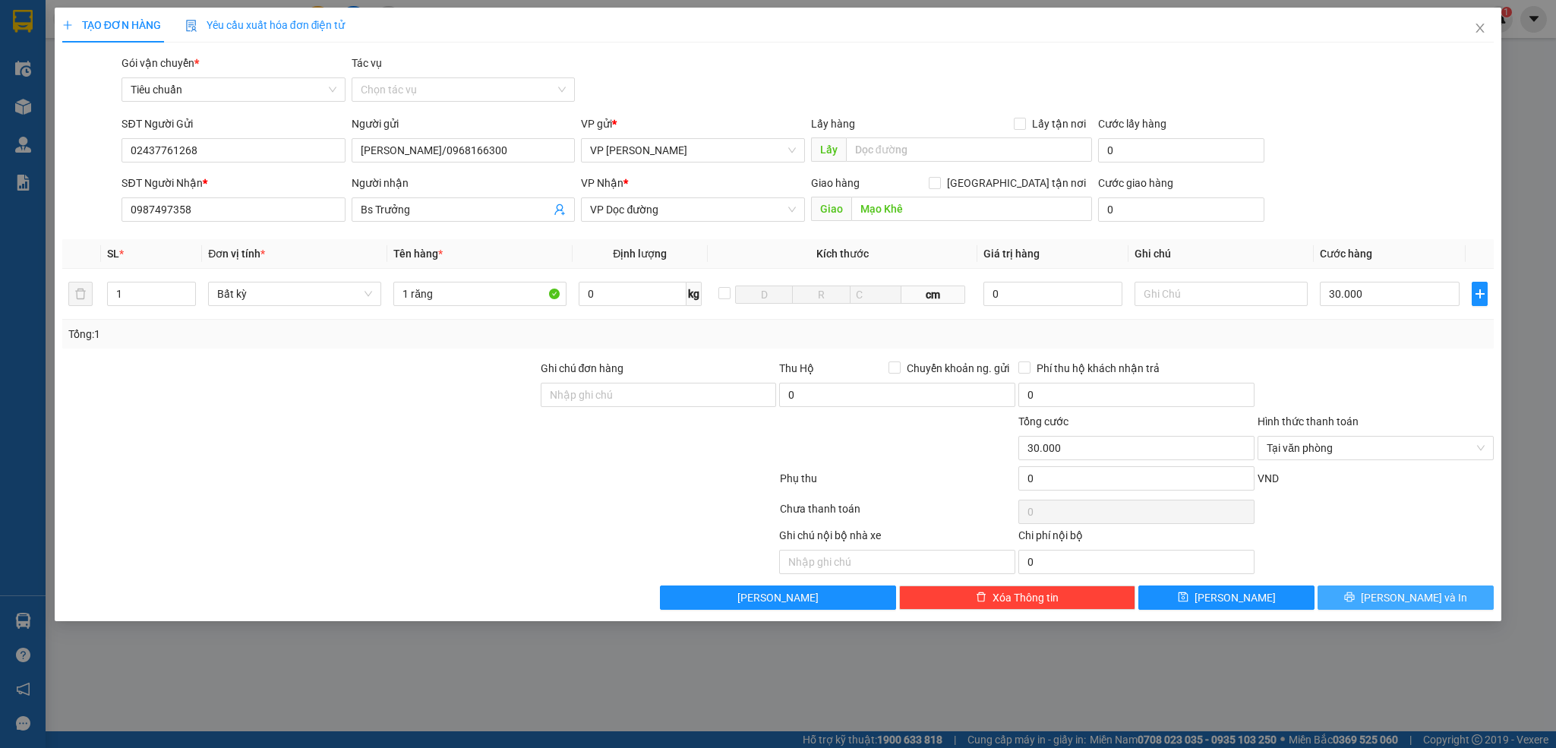
drag, startPoint x: 1445, startPoint y: 604, endPoint x: 903, endPoint y: 463, distance: 560.2
click at [1442, 604] on button "[PERSON_NAME] và In" at bounding box center [1405, 597] width 176 height 24
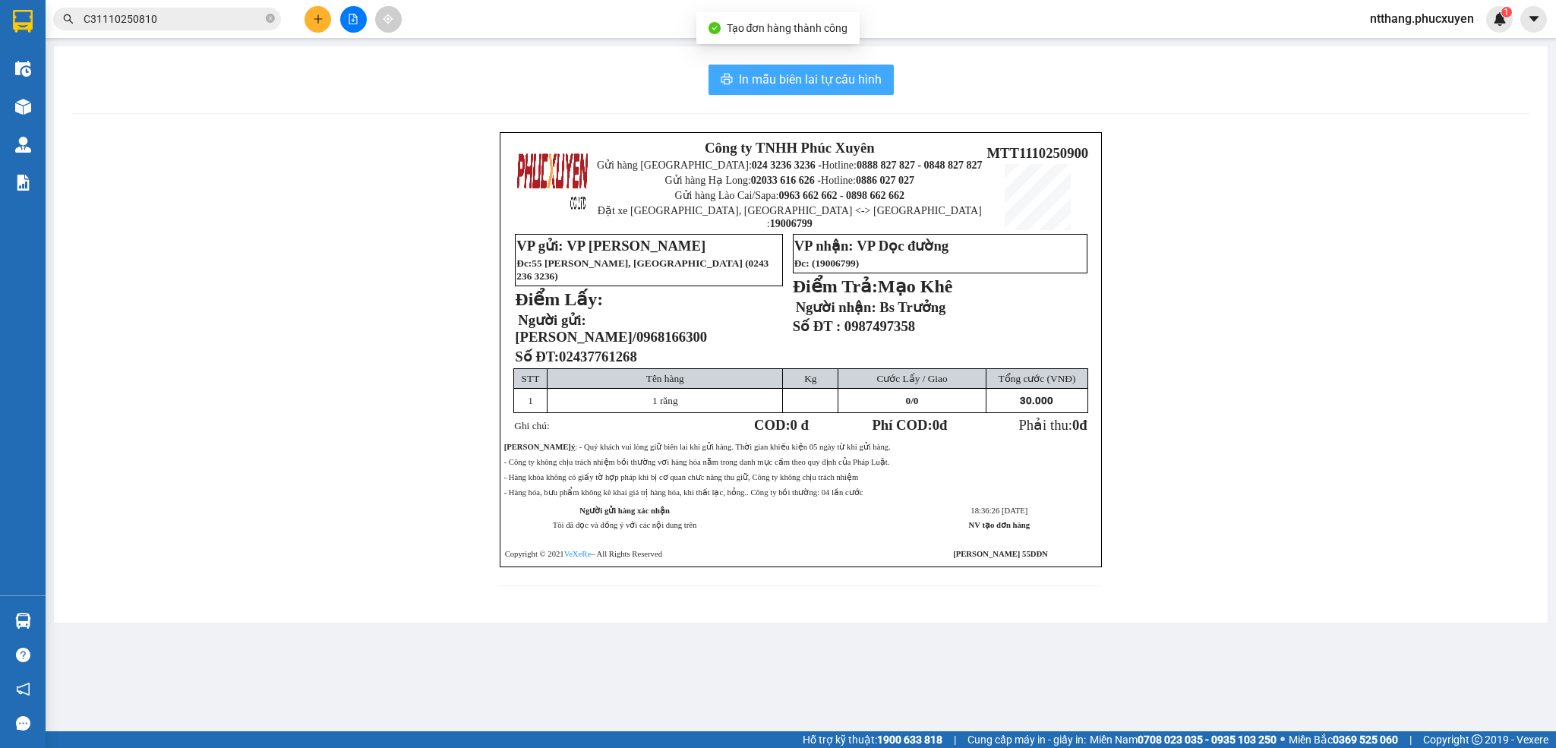
click at [737, 82] on button "In mẫu biên lai tự cấu hình" at bounding box center [800, 80] width 185 height 30
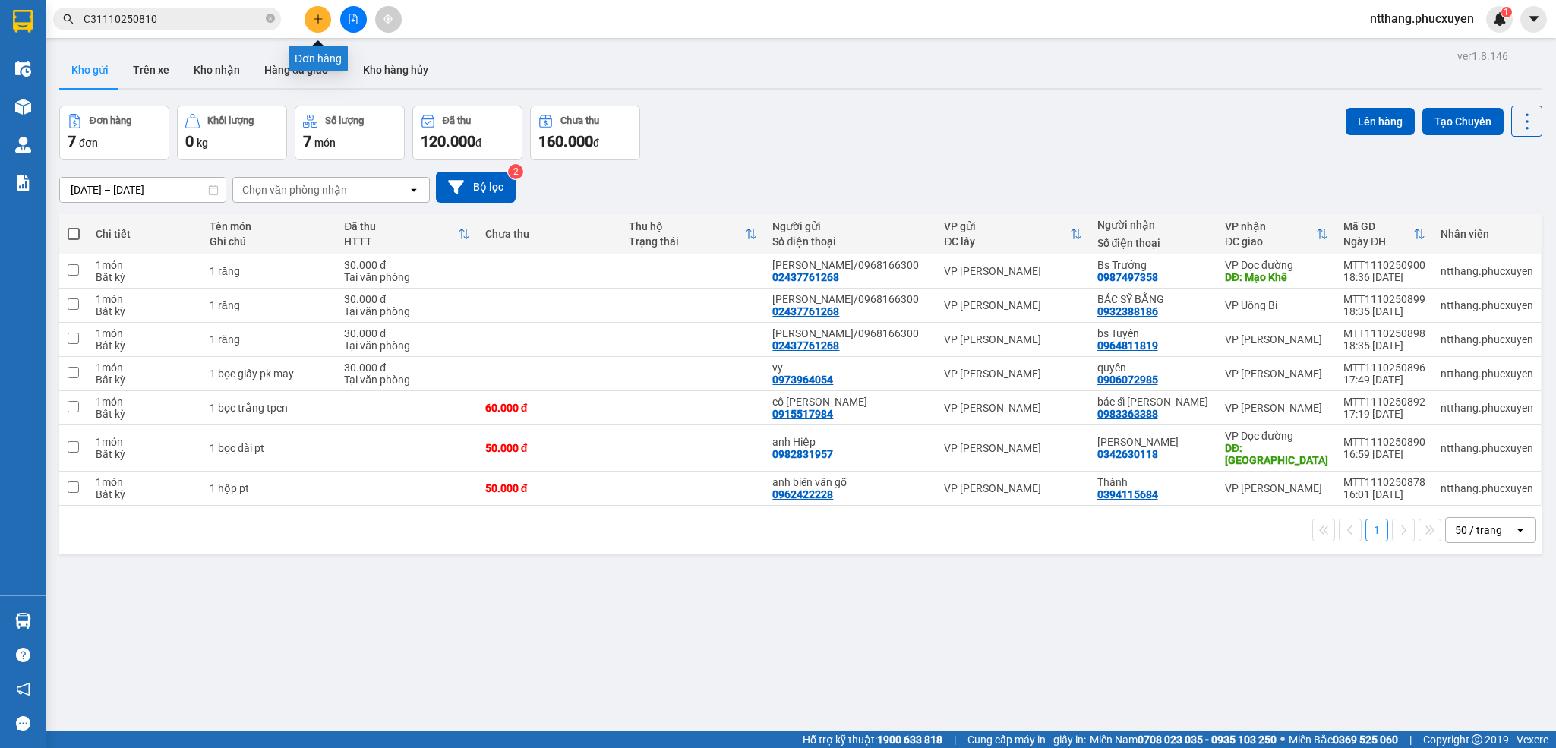
click at [313, 14] on icon "plus" at bounding box center [318, 19] width 11 height 11
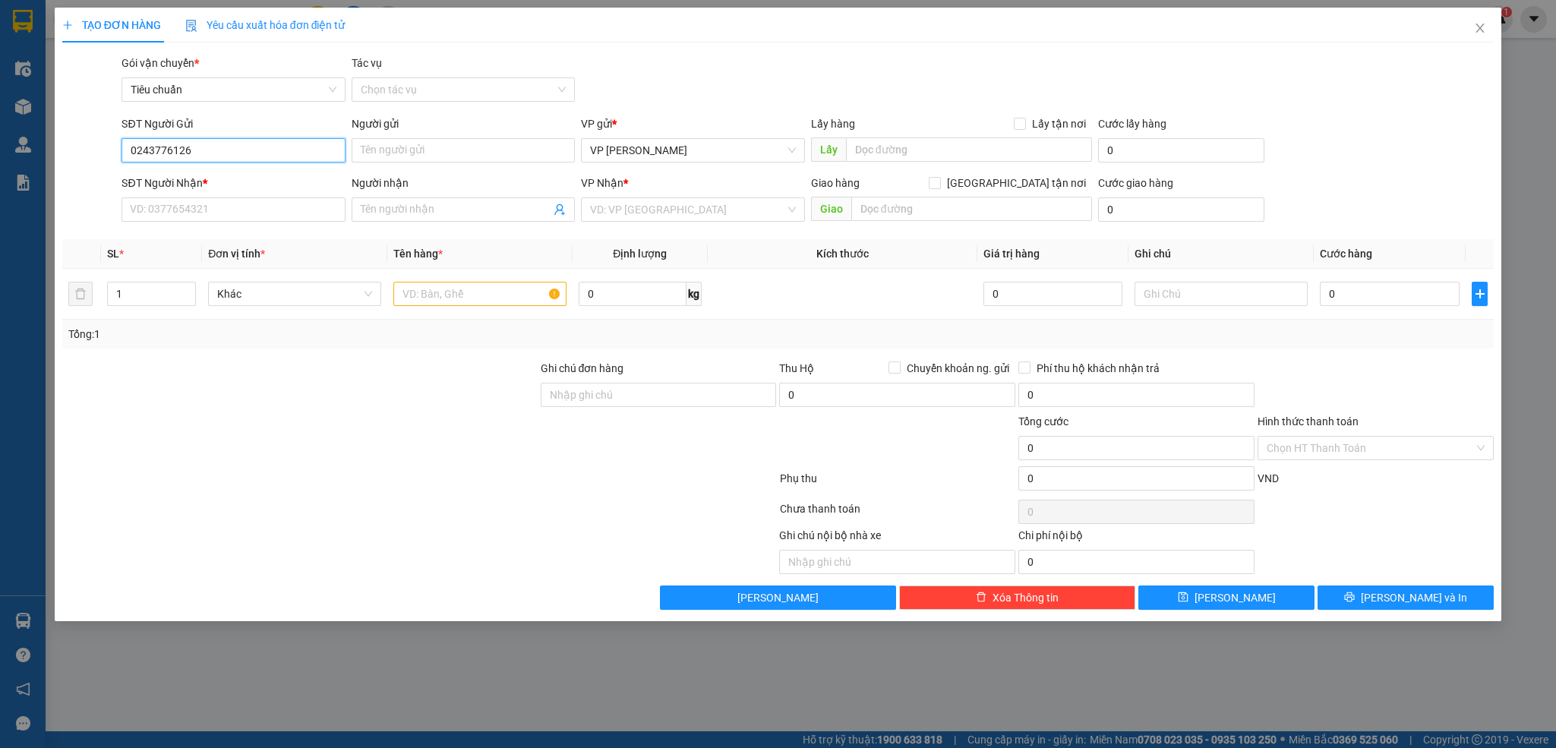
type input "02437761268"
click at [237, 181] on div "02437761268 - Lad Vũ Gia/0968166300" at bounding box center [241, 181] width 221 height 17
type input "Lad Vũ Gia/0968166300"
type input "02437761268"
click at [246, 221] on input "SĐT Người Nhận *" at bounding box center [232, 209] width 223 height 24
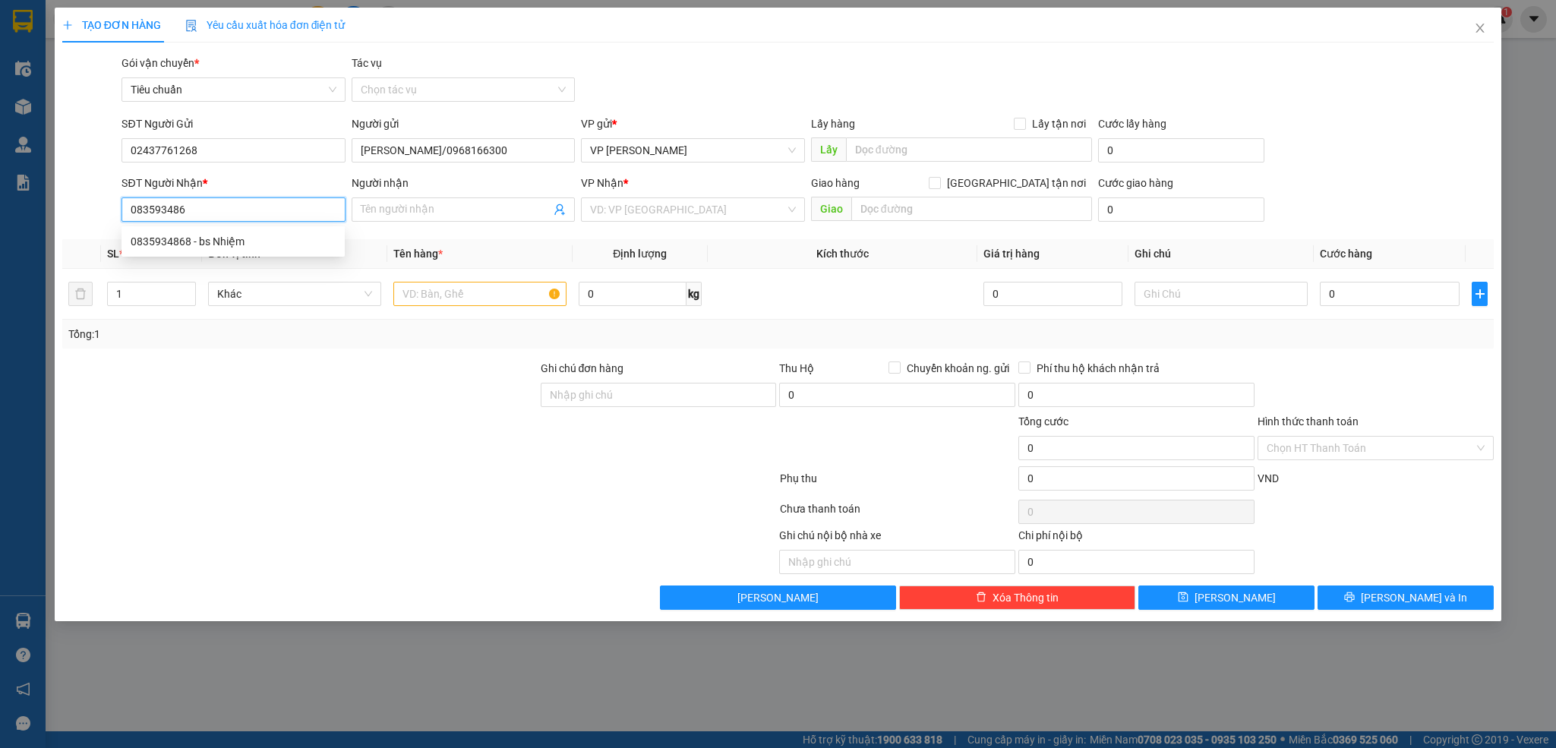
type input "0835934868"
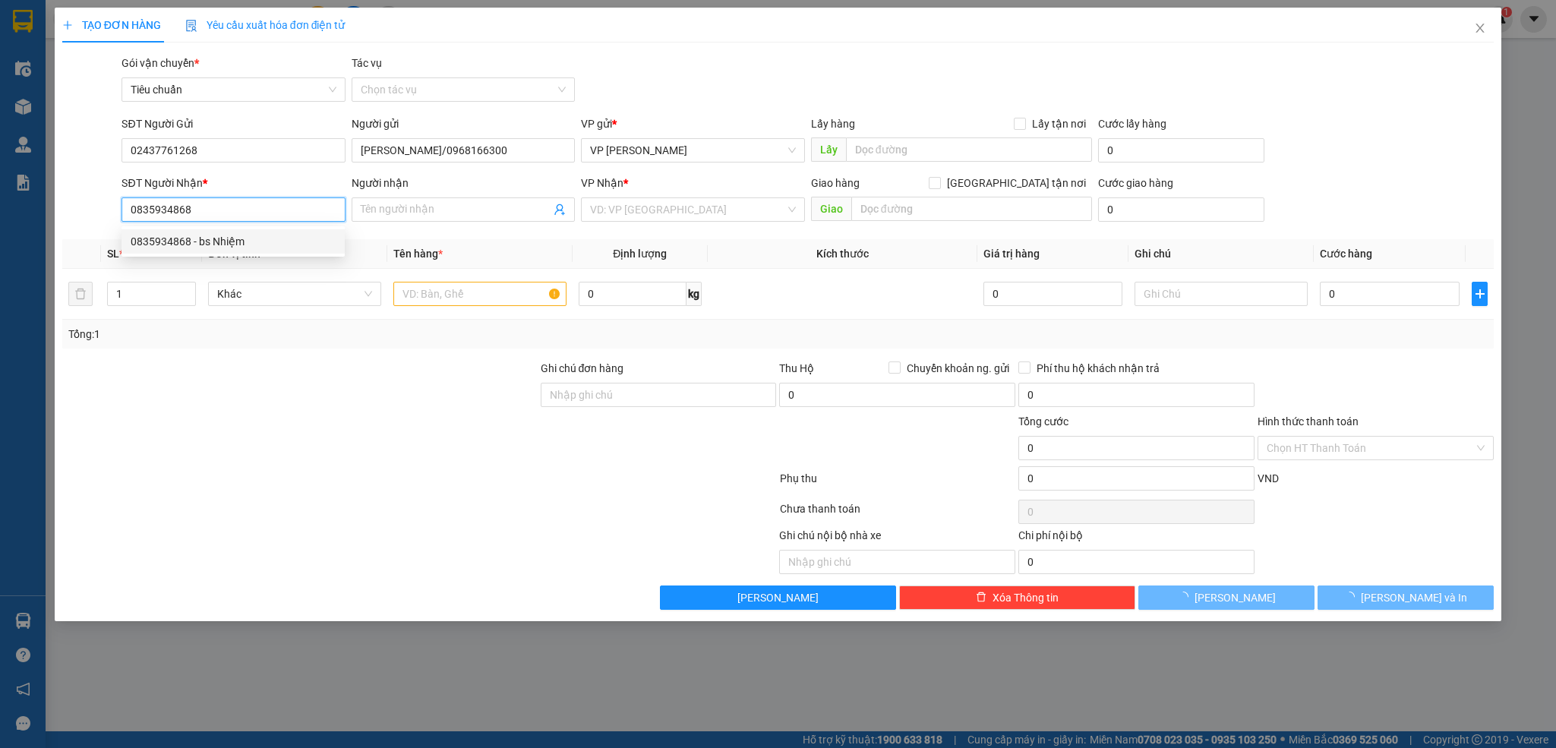
click at [223, 235] on div "0835934868 - bs Nhiệm" at bounding box center [233, 241] width 205 height 17
type input "bs Nhiệm"
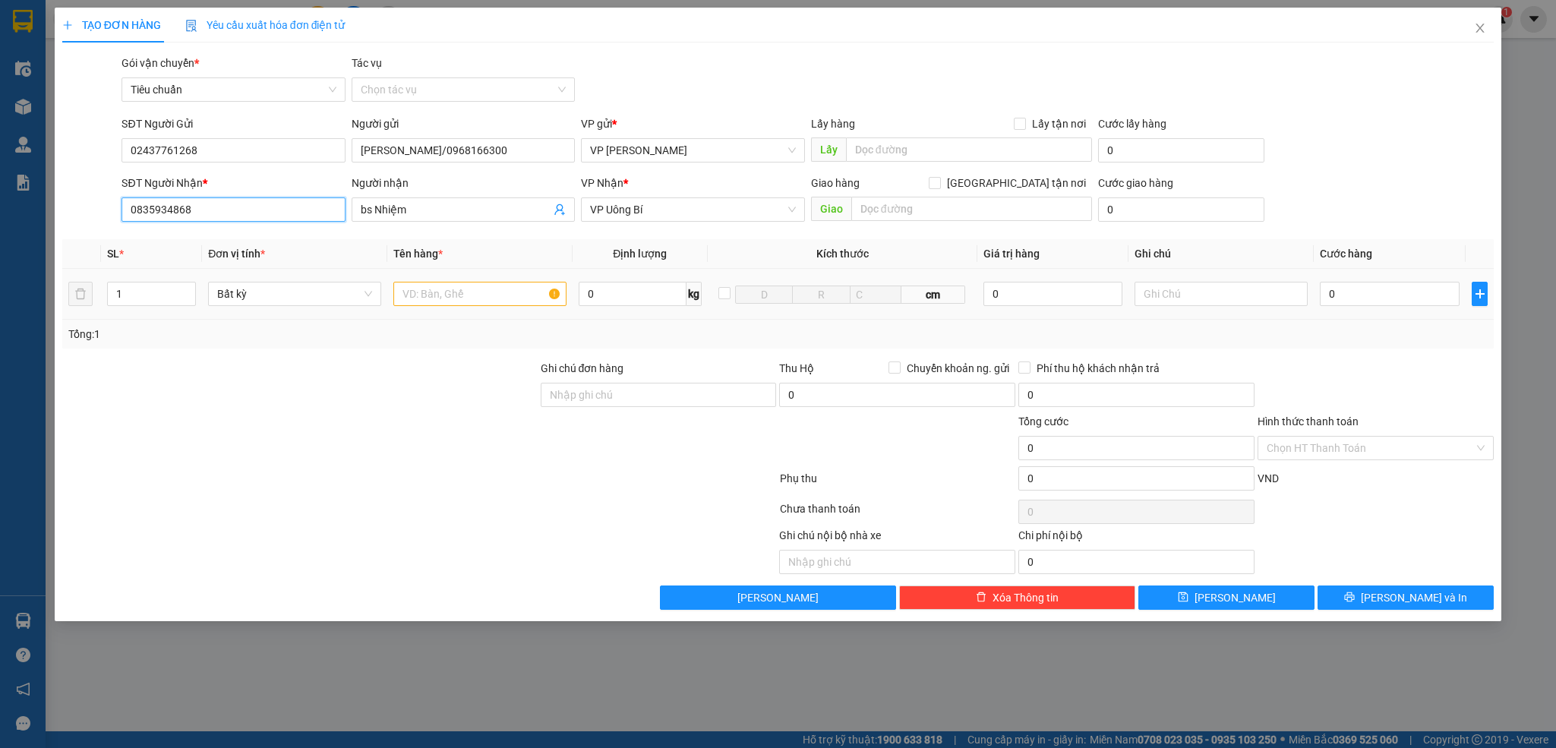
type input "0835934868"
click at [481, 297] on input "text" at bounding box center [479, 294] width 173 height 24
type input "1 răng"
click at [1362, 281] on div "0" at bounding box center [1390, 294] width 140 height 30
click at [1361, 295] on input "0" at bounding box center [1390, 294] width 140 height 24
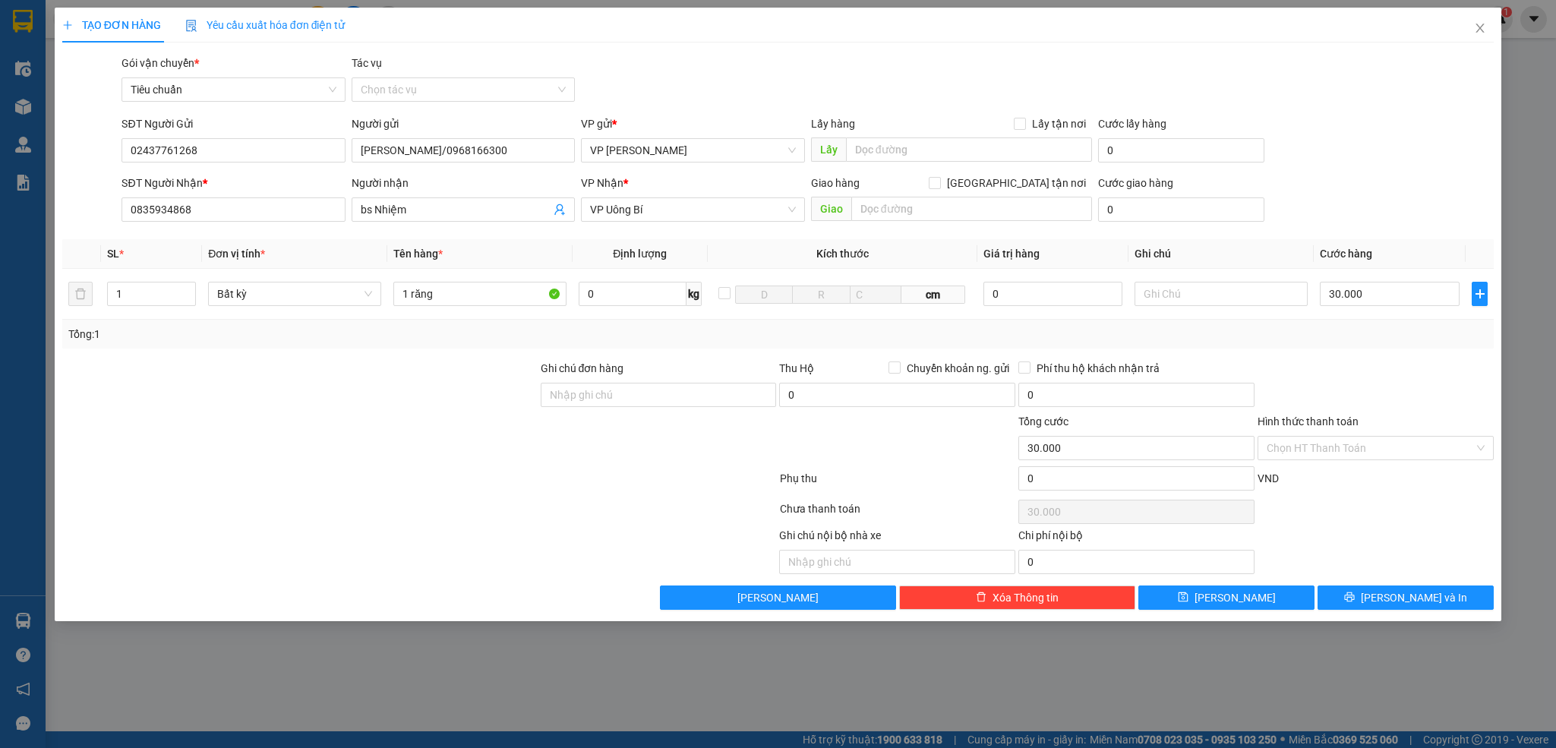
click at [1363, 347] on div "Tổng: 1" at bounding box center [778, 334] width 1432 height 29
click at [1317, 451] on input "Hình thức thanh toán" at bounding box center [1370, 448] width 207 height 23
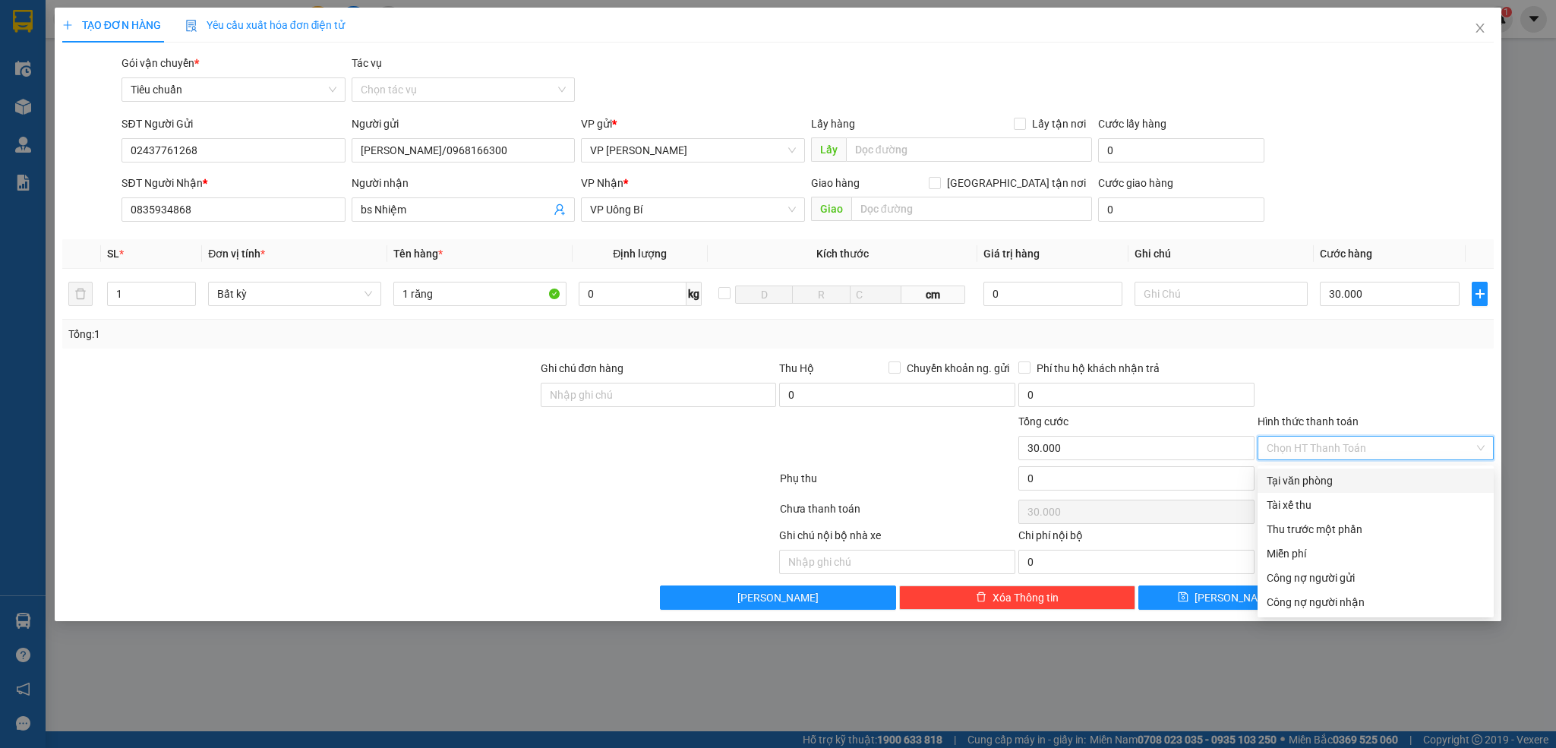
click at [1311, 475] on div "Tại văn phòng" at bounding box center [1376, 480] width 218 height 17
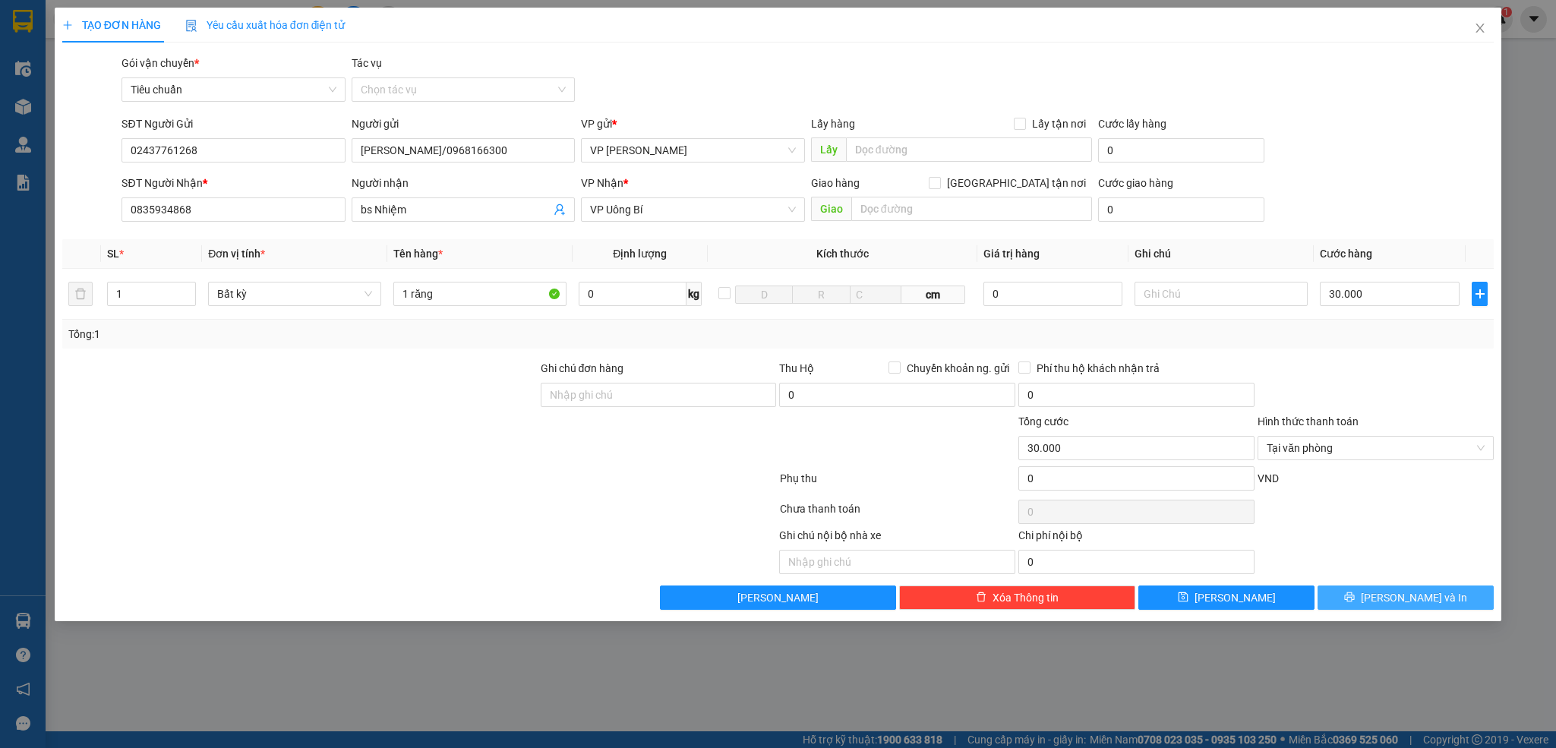
click at [1431, 601] on span "[PERSON_NAME] và In" at bounding box center [1414, 597] width 106 height 17
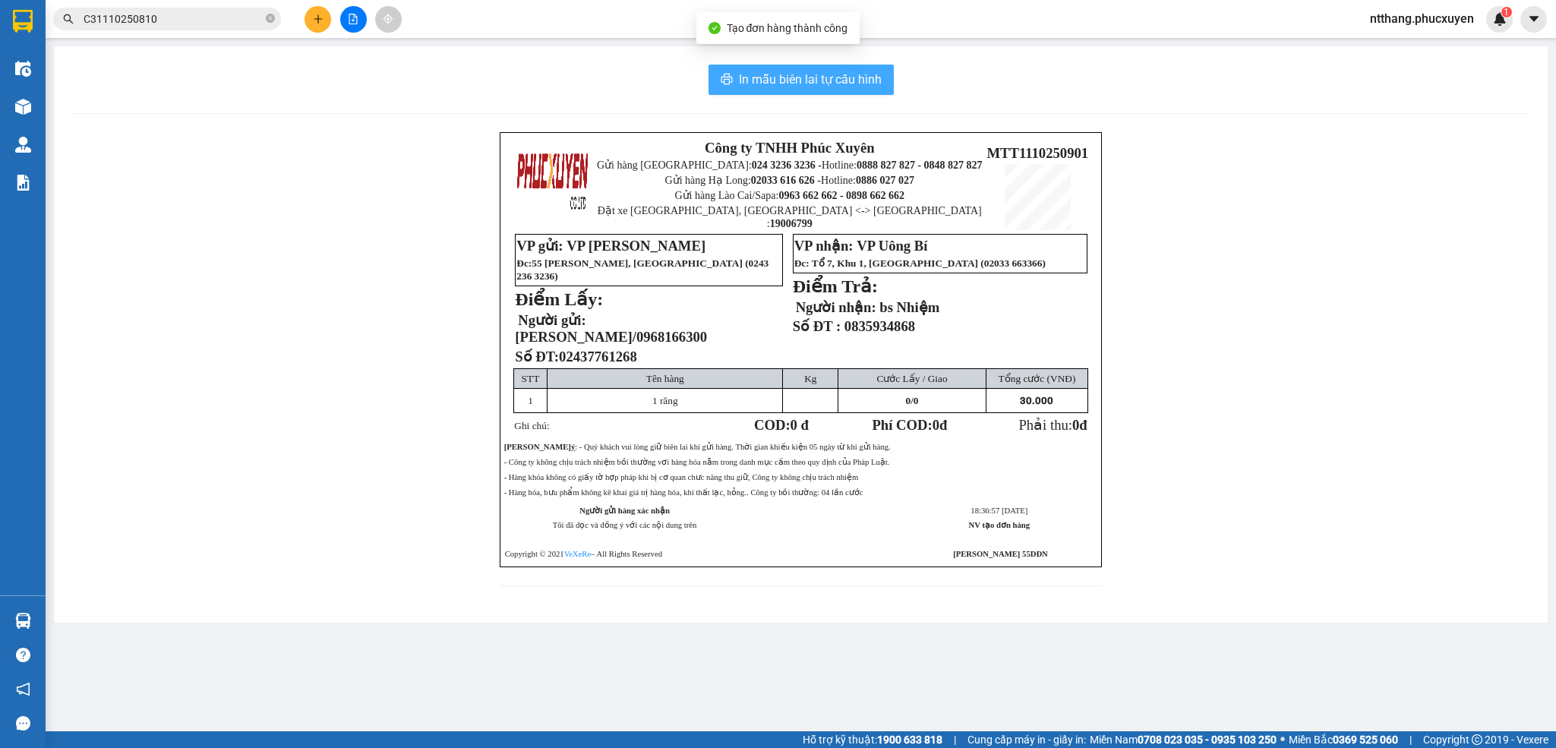
click at [740, 73] on span "In mẫu biên lai tự cấu hình" at bounding box center [810, 79] width 143 height 19
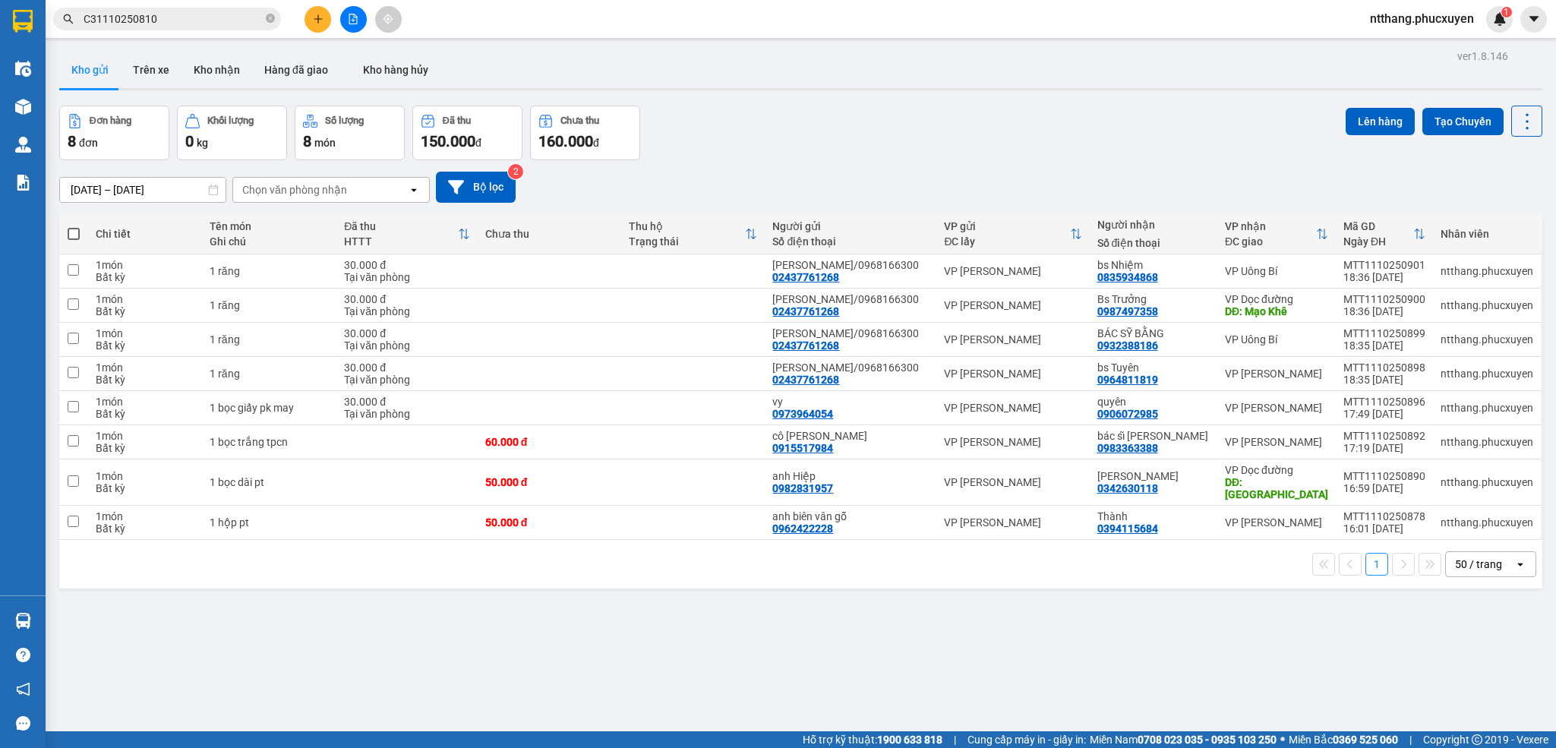
click at [880, 132] on div "Đơn hàng 8 đơn Khối lượng 0 kg Số lượng 8 món Đã thu 150.000 đ Chưa thu 160.000…" at bounding box center [800, 133] width 1483 height 55
click at [182, 21] on input "C31110250810" at bounding box center [173, 19] width 179 height 17
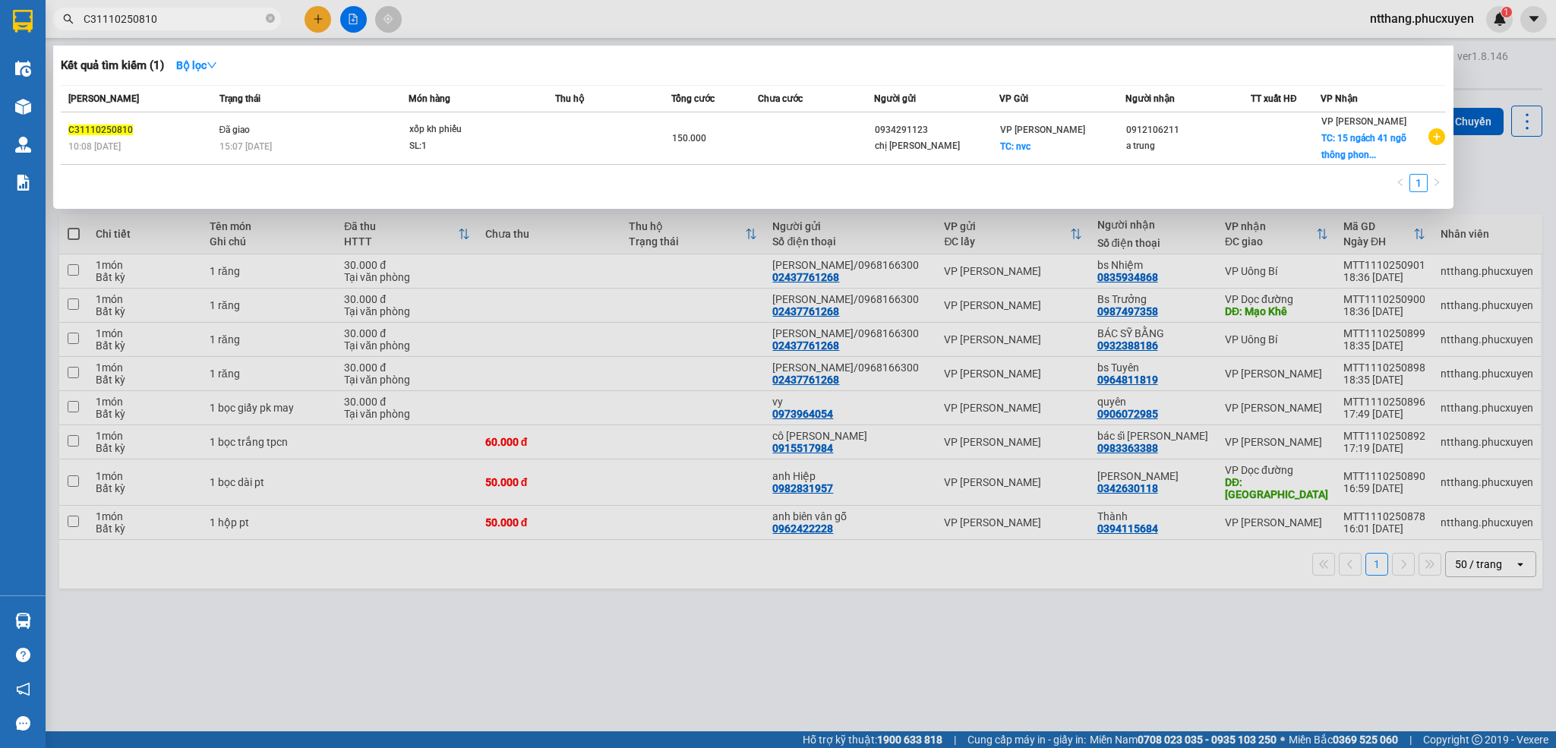
click at [182, 21] on input "C31110250810" at bounding box center [173, 19] width 179 height 17
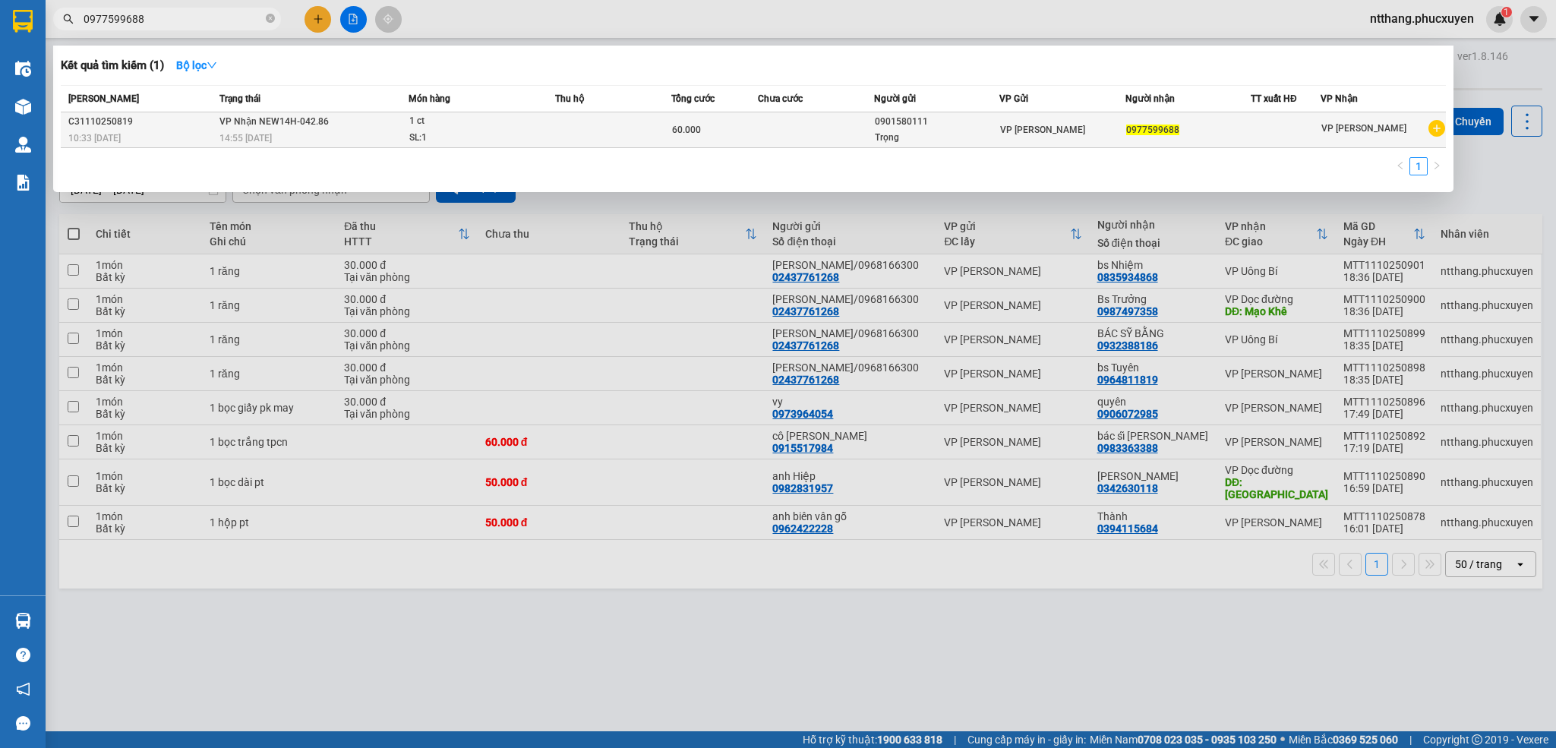
type input "0977599688"
click at [394, 133] on div "14:55 [DATE]" at bounding box center [313, 138] width 188 height 17
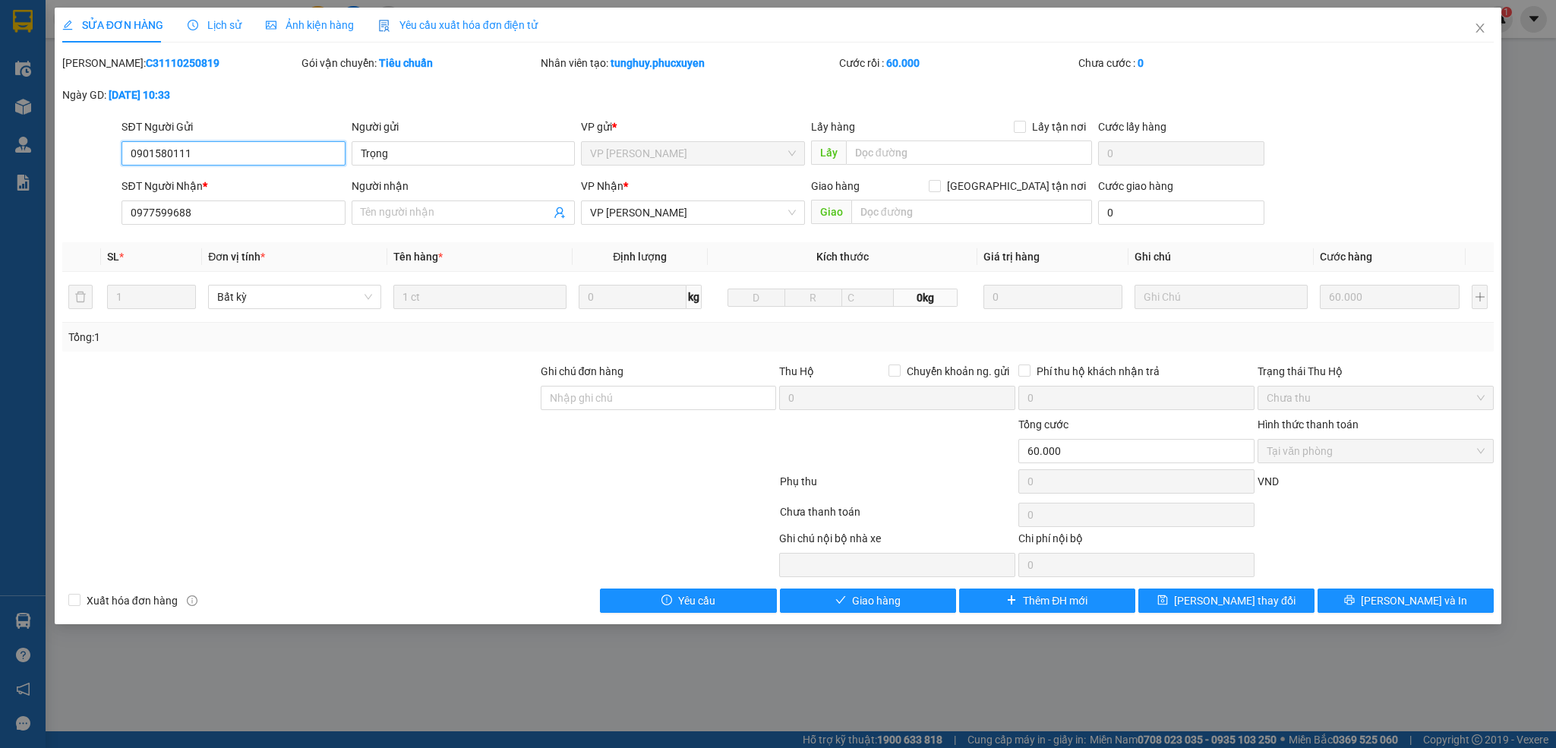
type input "0901580111"
type input "Trọng"
type input "0977599688"
type input "0"
type input "60.000"
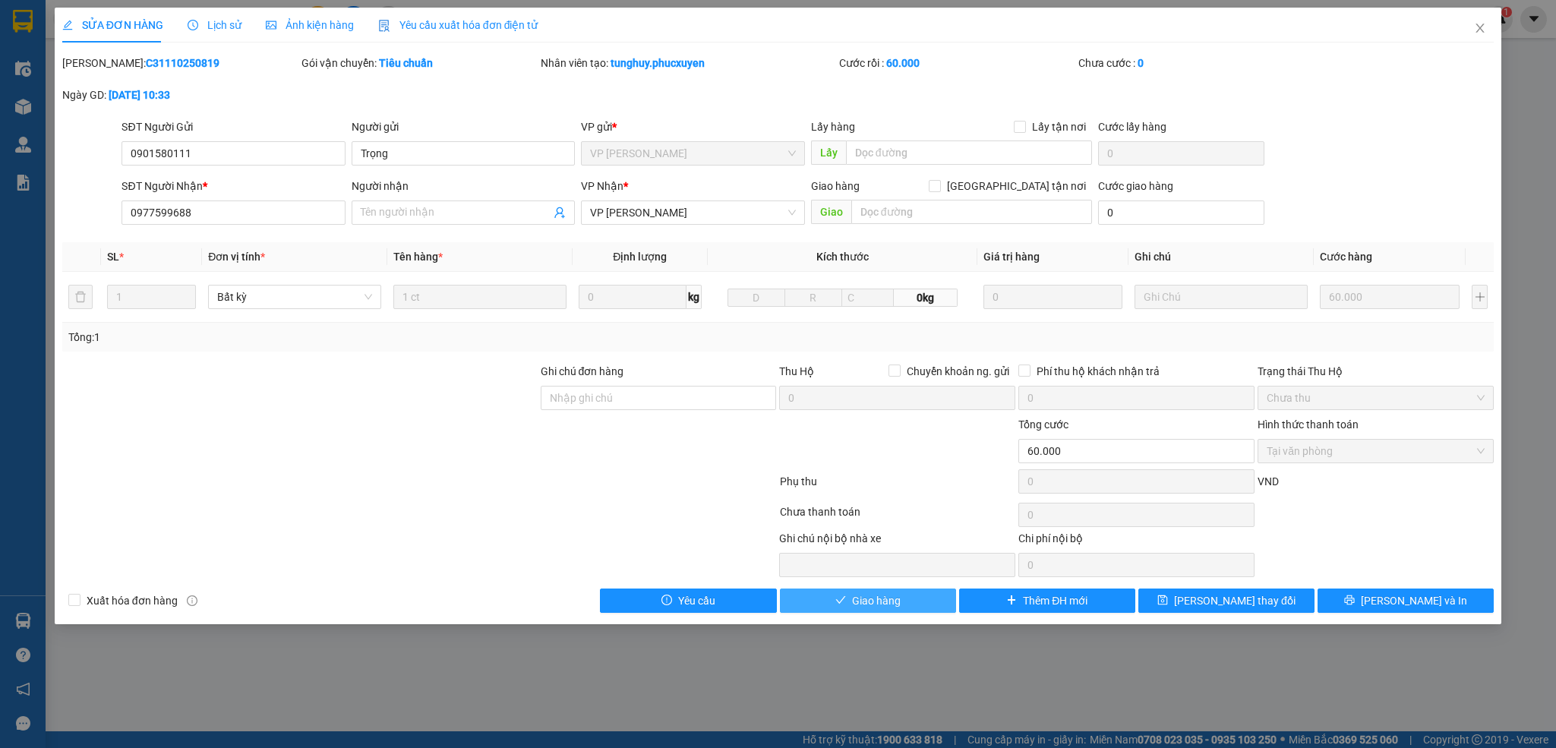
click at [857, 604] on span "Giao hàng" at bounding box center [876, 600] width 49 height 17
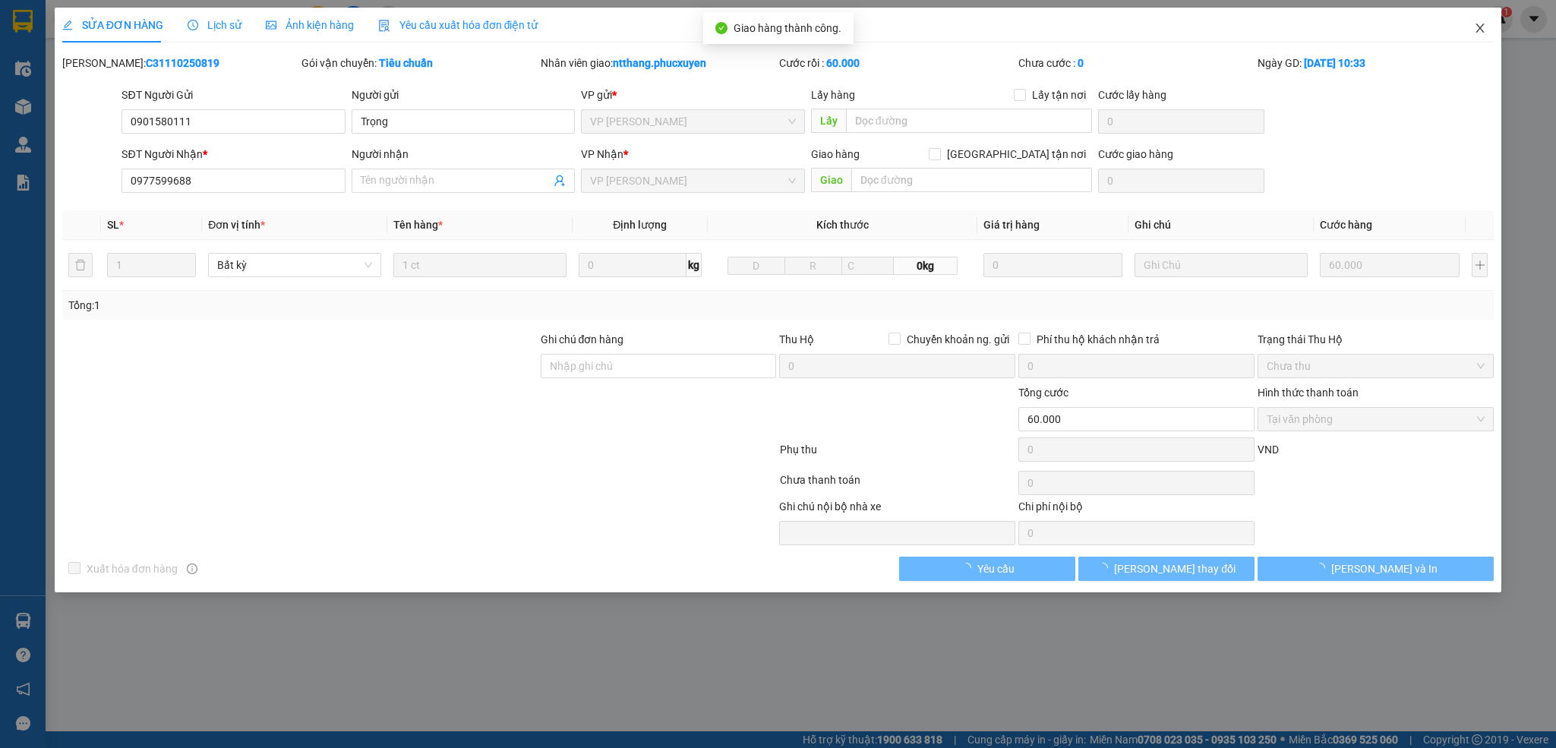
click at [1477, 26] on icon "close" at bounding box center [1480, 28] width 8 height 9
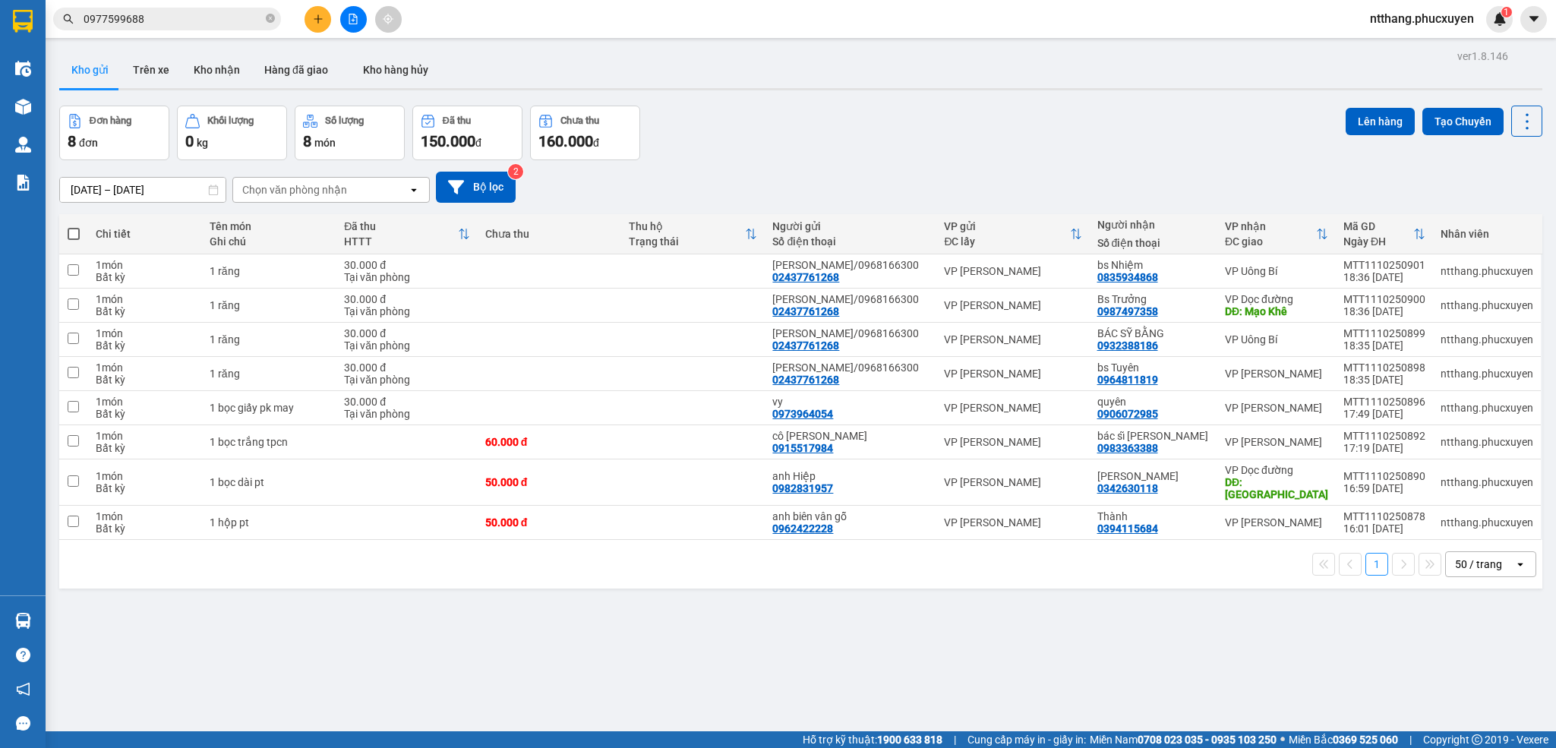
click at [787, 89] on div at bounding box center [800, 89] width 1483 height 2
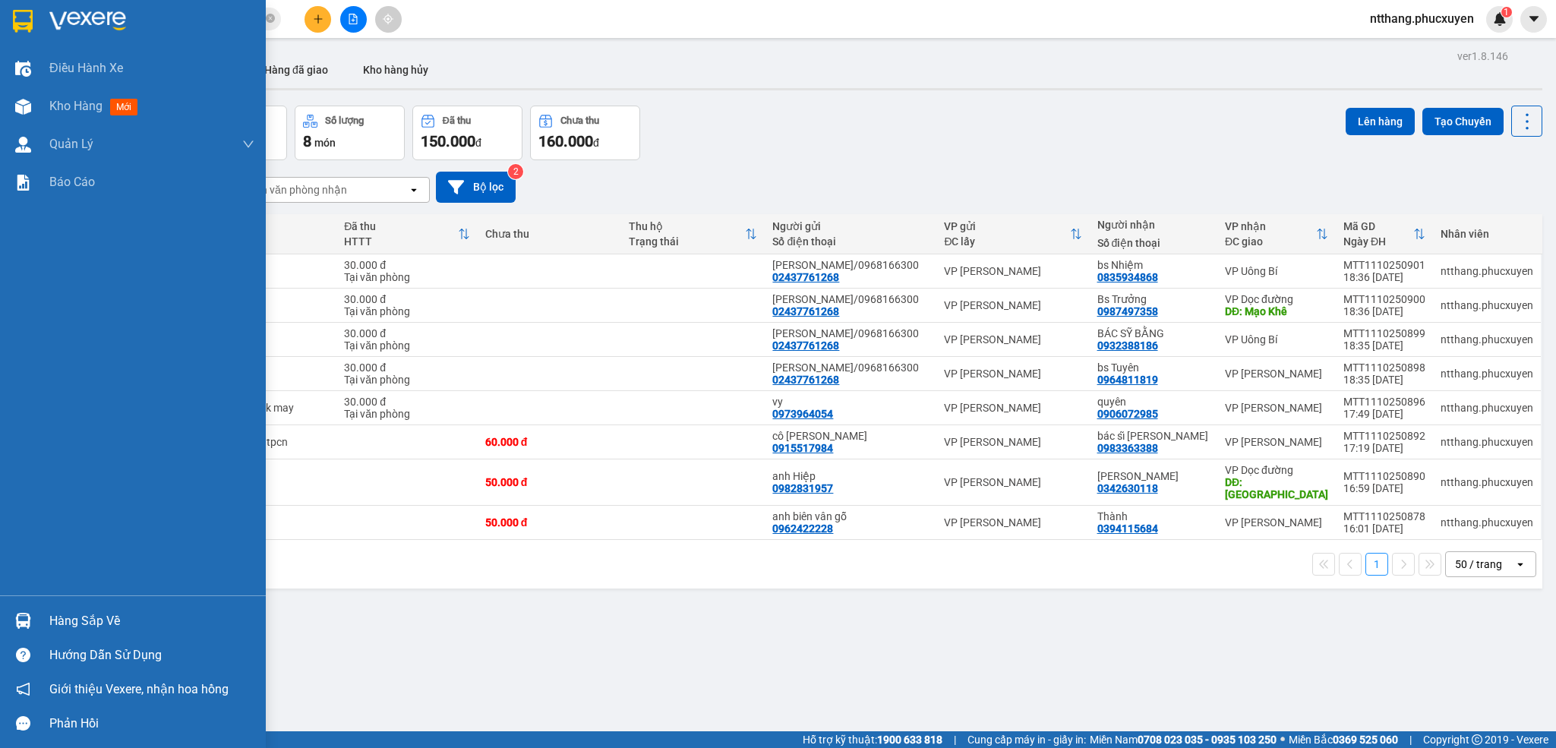
click at [10, 616] on div at bounding box center [23, 620] width 27 height 27
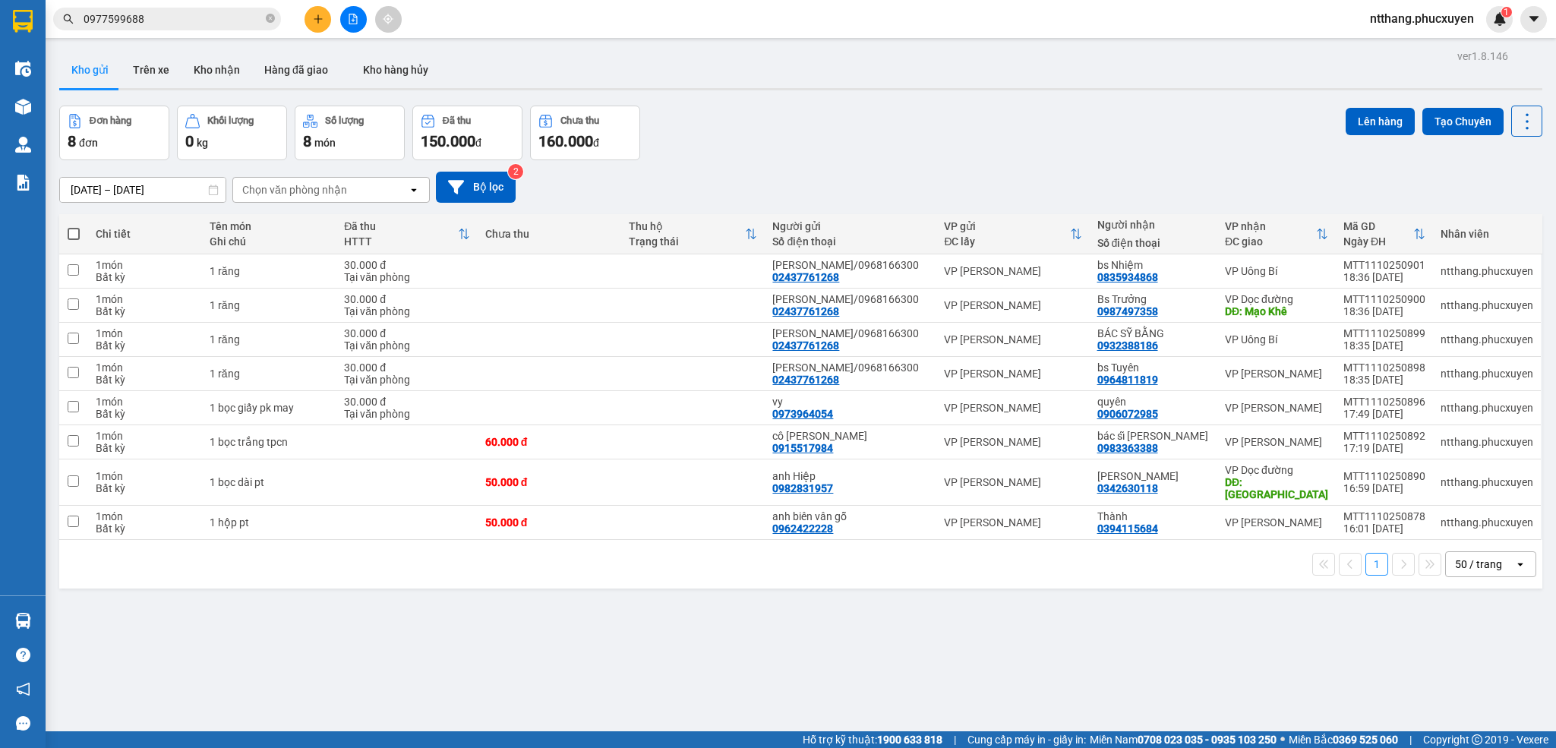
click at [787, 540] on div "1 50 / trang open" at bounding box center [800, 564] width 1483 height 49
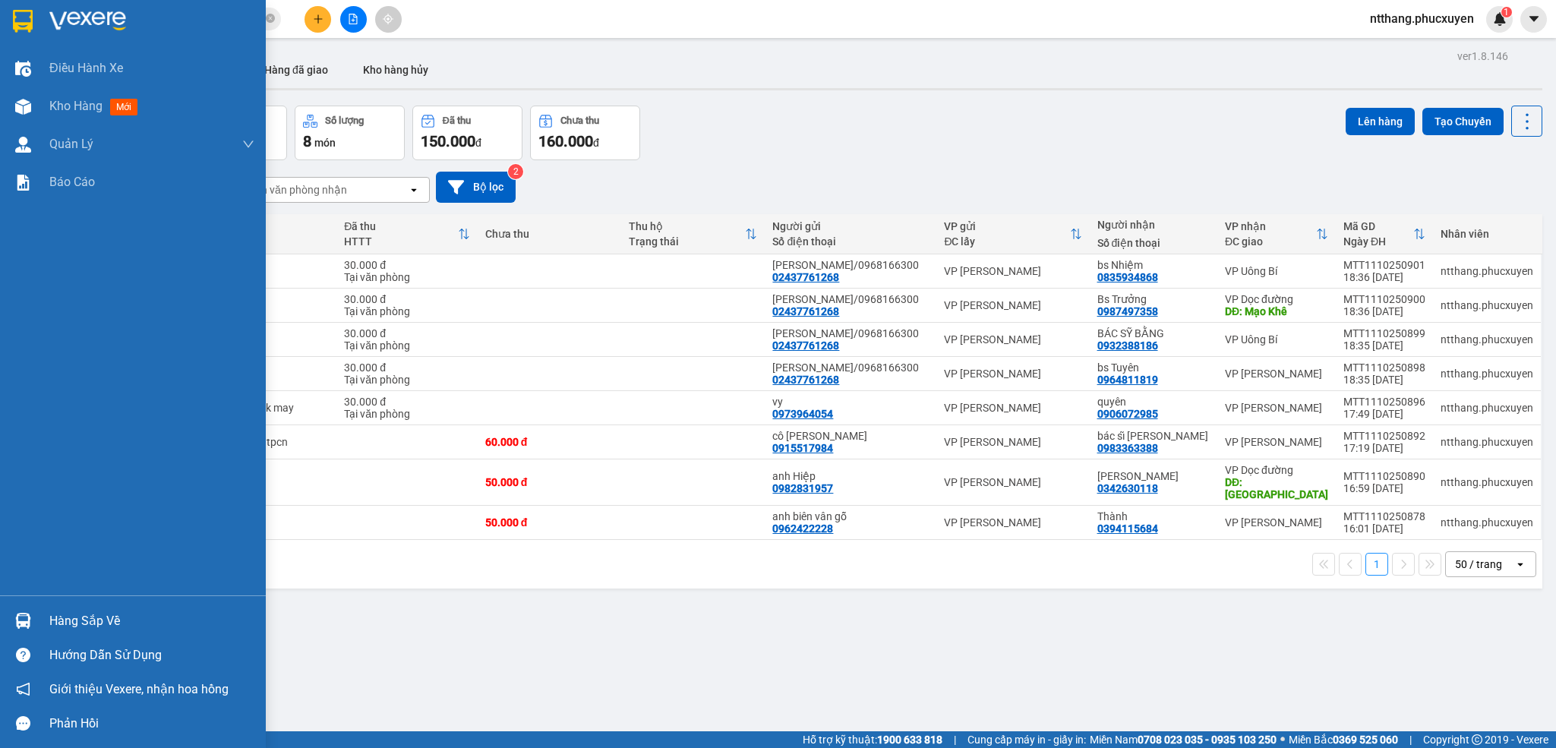
click at [80, 608] on div "Hàng sắp về" at bounding box center [133, 621] width 266 height 34
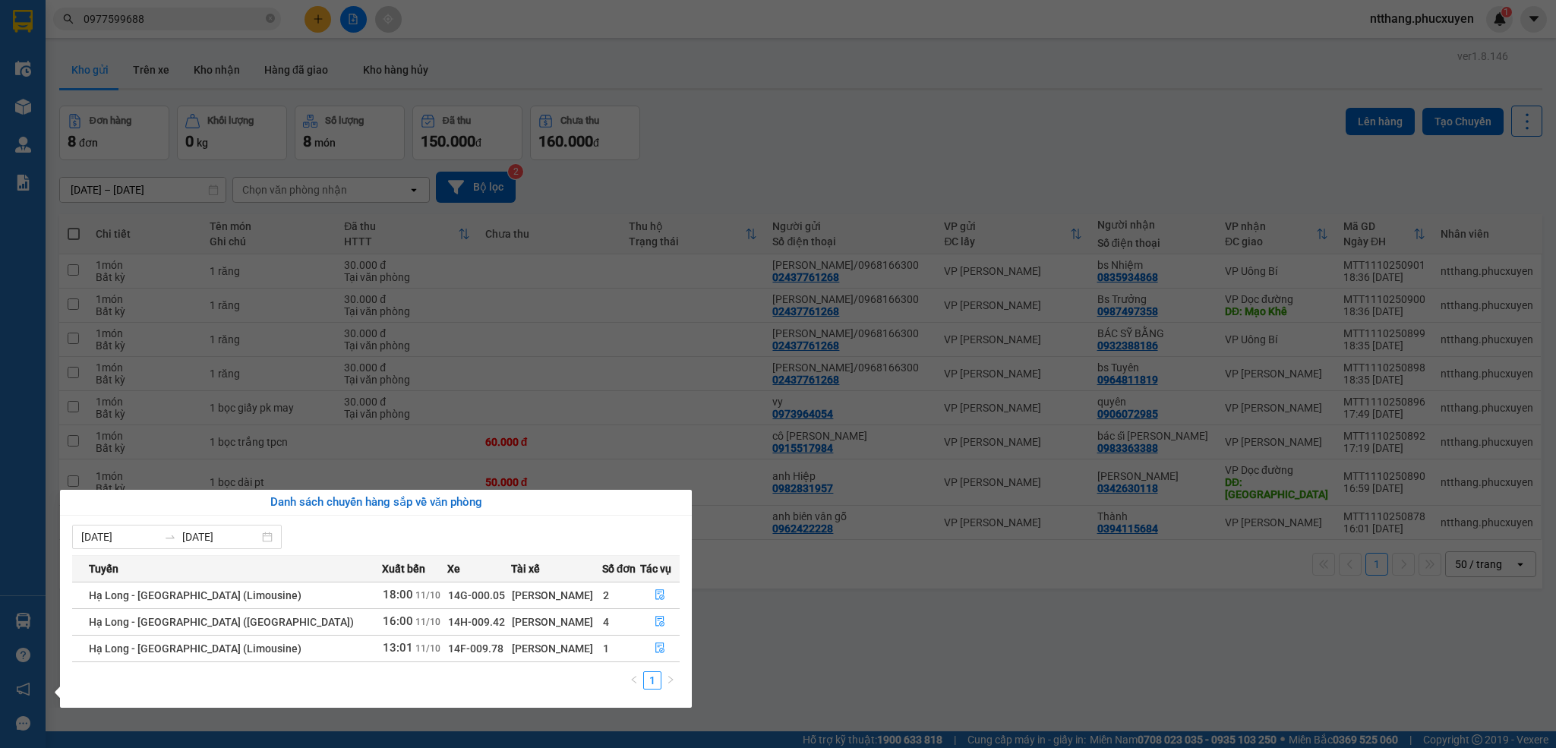
click at [844, 593] on section "Kết quả tìm kiếm ( 1 ) Bộ lọc Mã ĐH Trạng thái Món hàng Thu hộ Tổng cước Chưa c…" at bounding box center [778, 374] width 1556 height 748
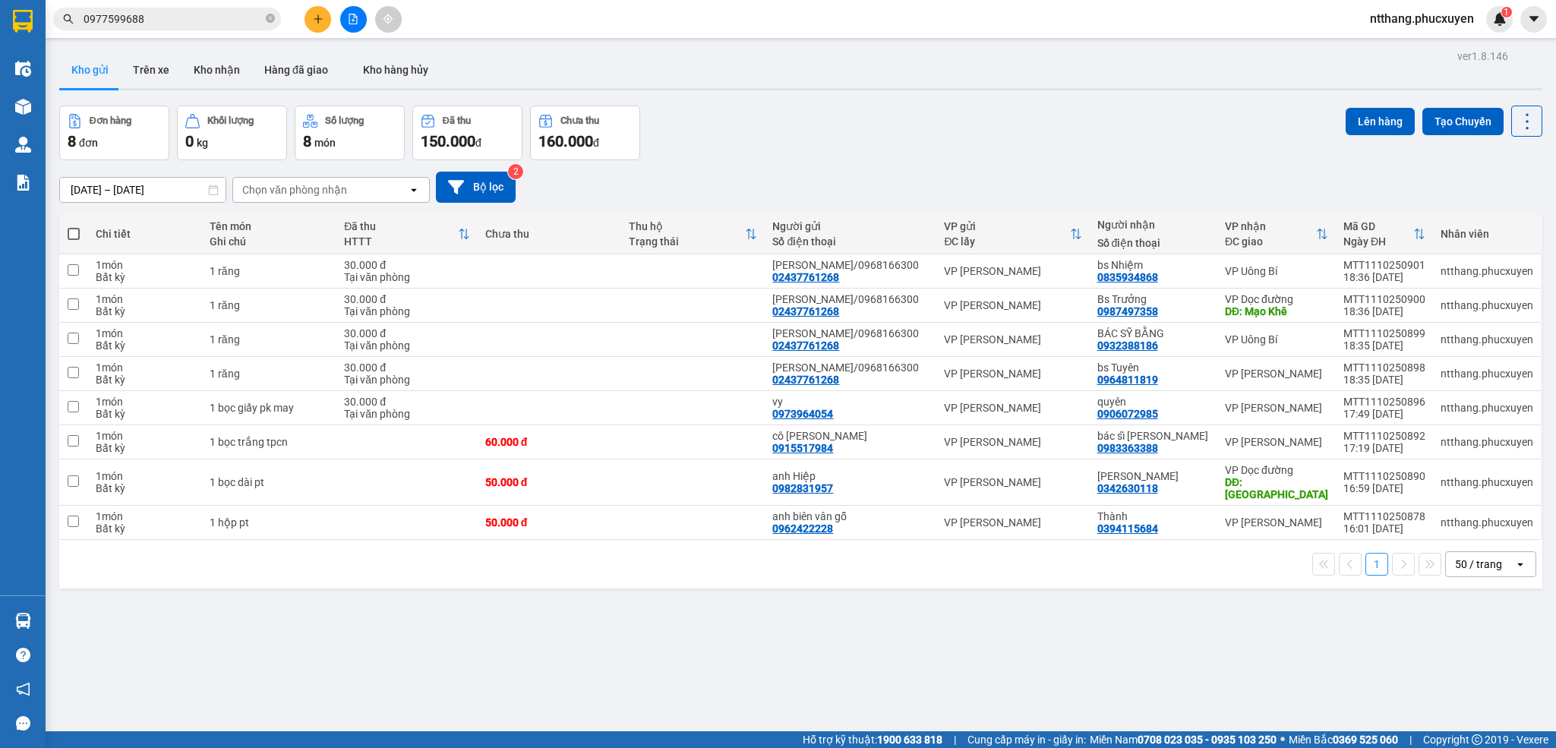
click at [314, 8] on button at bounding box center [317, 19] width 27 height 27
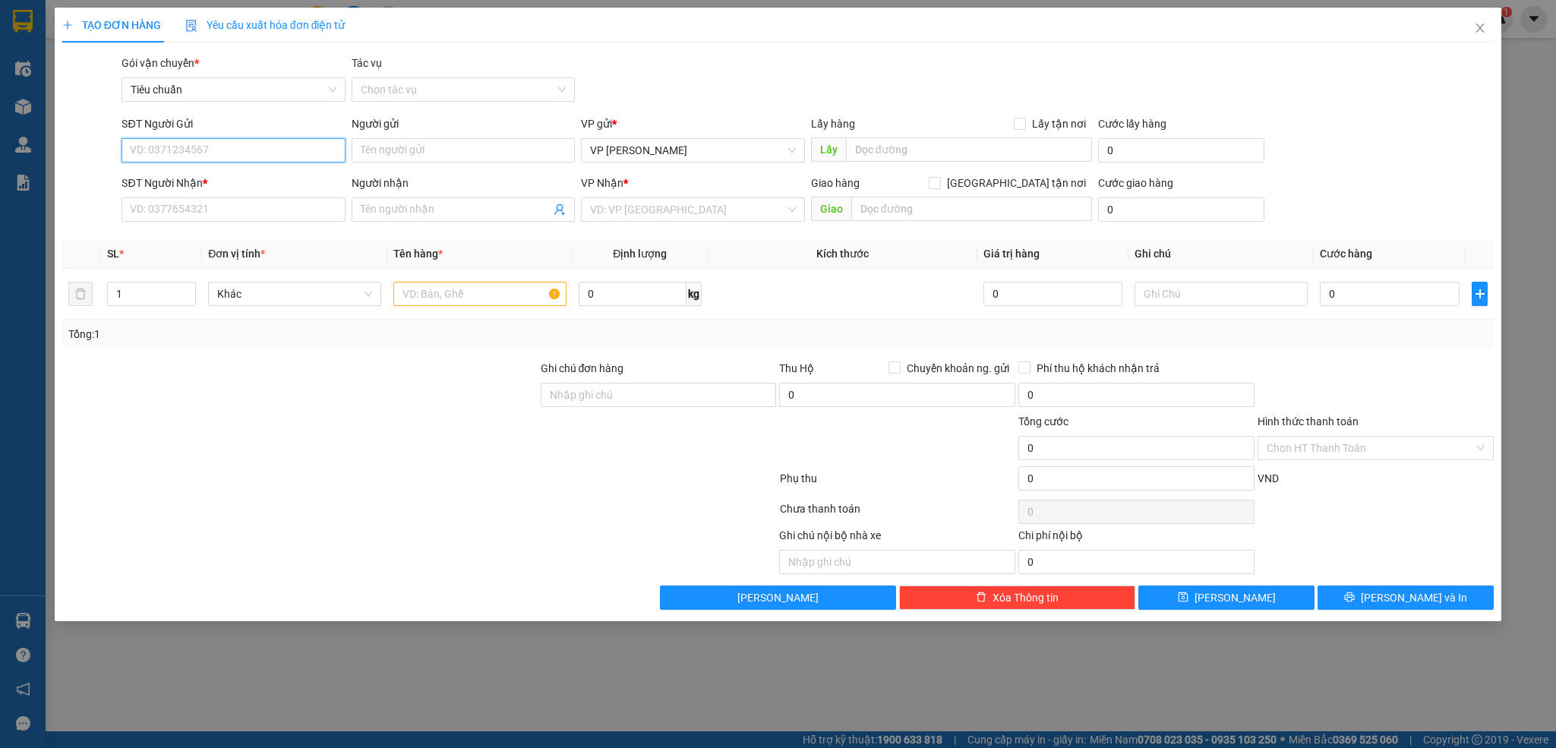
click at [276, 156] on input "SĐT Người Gửi" at bounding box center [232, 150] width 223 height 24
type input "0988759383"
click at [188, 175] on div "0988759383 - Lab Hùng Hân" at bounding box center [233, 181] width 205 height 17
type input "Lab Hùng Hân"
type input "0988759383"
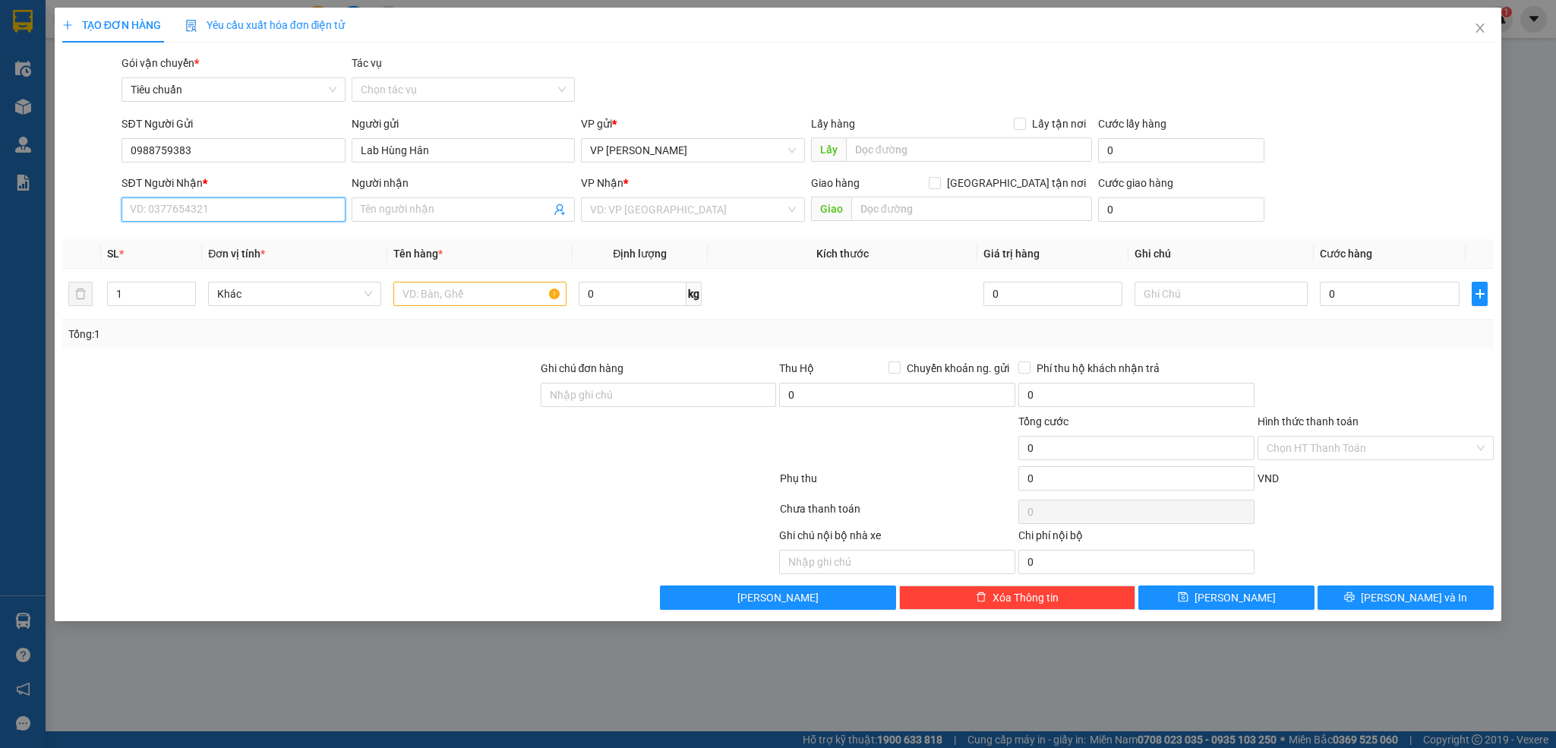
click at [249, 213] on input "SĐT Người Nhận *" at bounding box center [232, 209] width 223 height 24
click at [219, 260] on div "0829829222 - Nha khoa Athena" at bounding box center [233, 265] width 205 height 17
type input "0829829222"
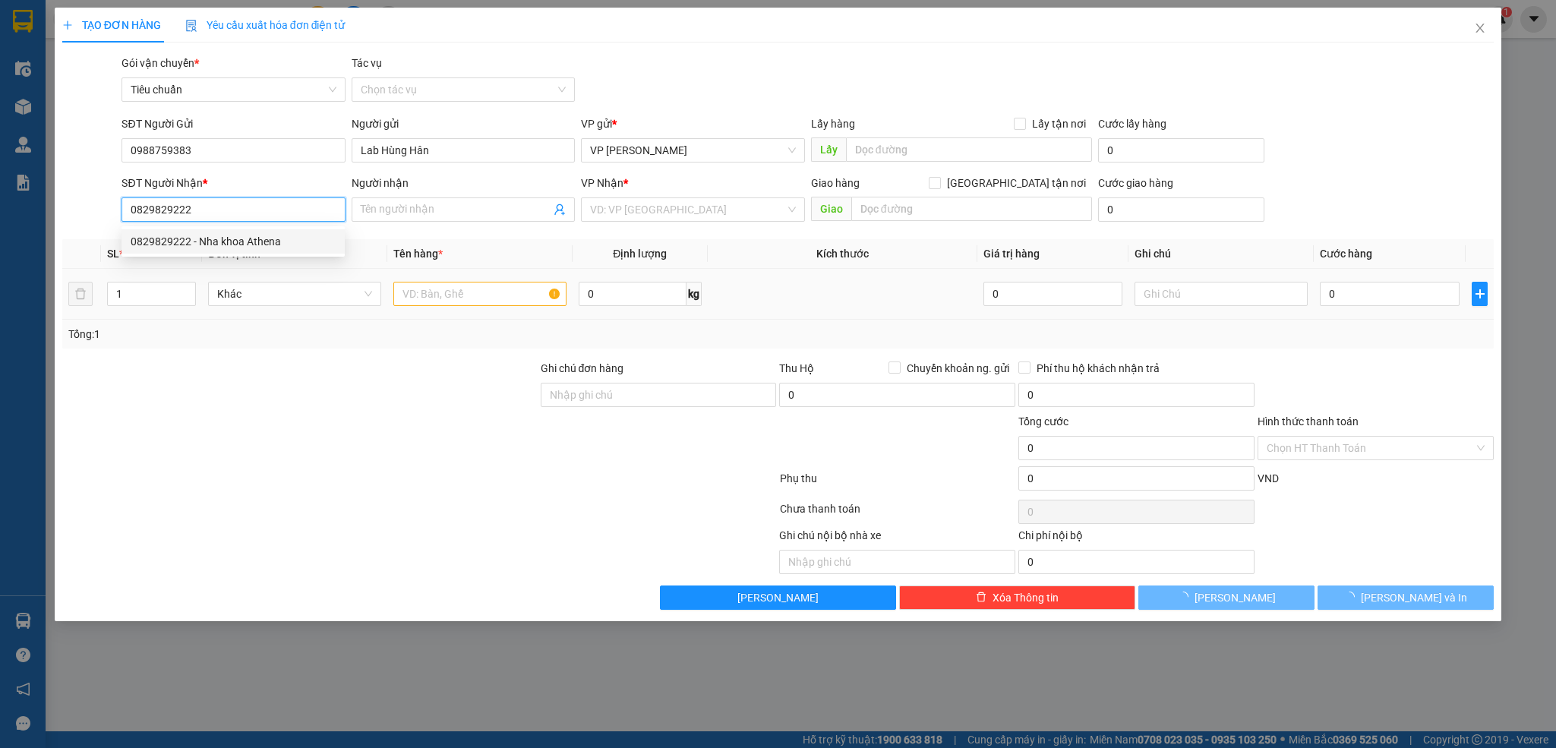
type input "Nha khoa Athena"
checkbox input "true"
type input "405nvc"
type input "30.000"
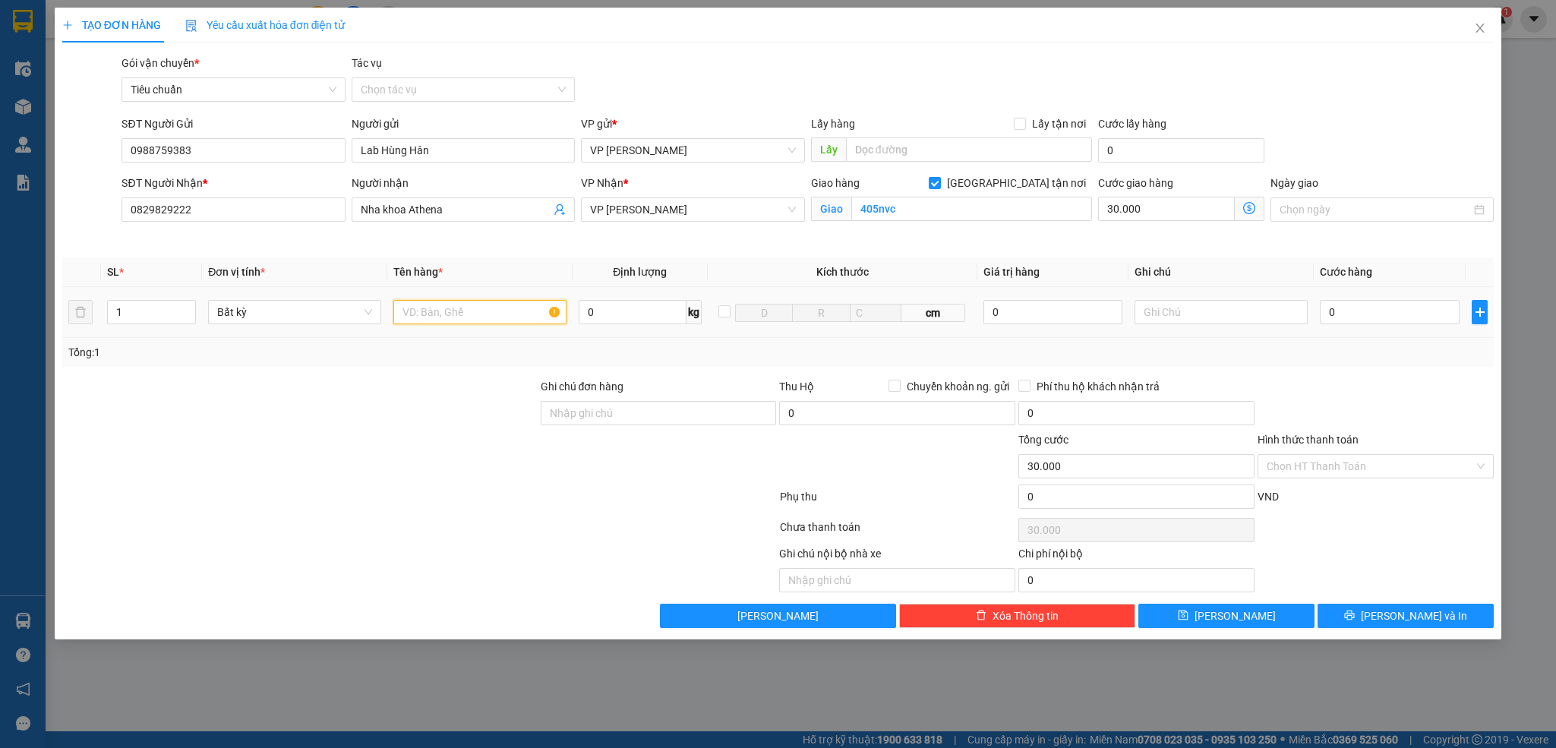
click at [483, 303] on input "text" at bounding box center [479, 312] width 173 height 24
type input "1 răng"
click at [1424, 319] on input "0" at bounding box center [1390, 312] width 140 height 24
type input "3"
type input "30.003"
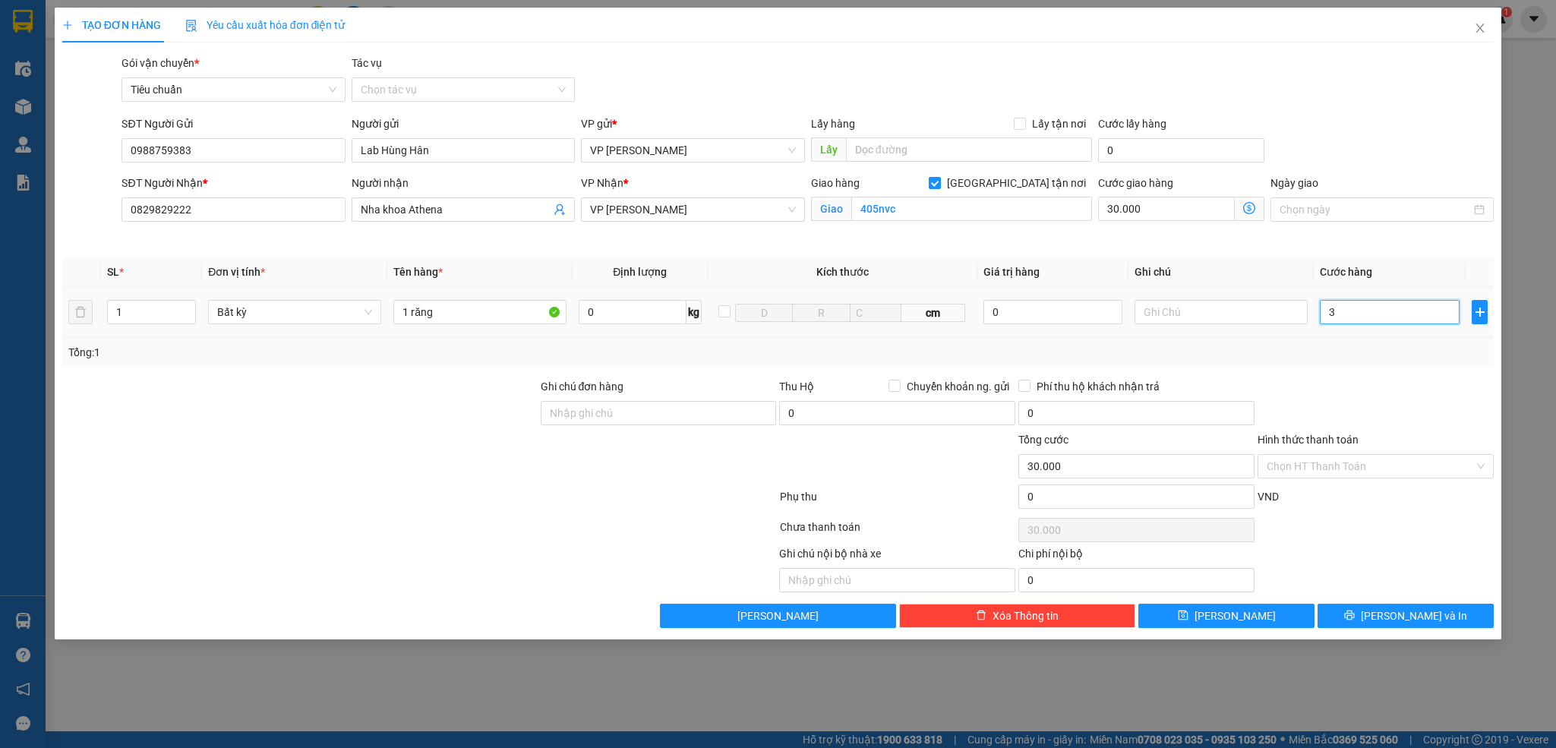
type input "30.003"
type input "30"
type input "30.030"
click at [1406, 367] on div "Tổng: 1" at bounding box center [778, 352] width 1432 height 29
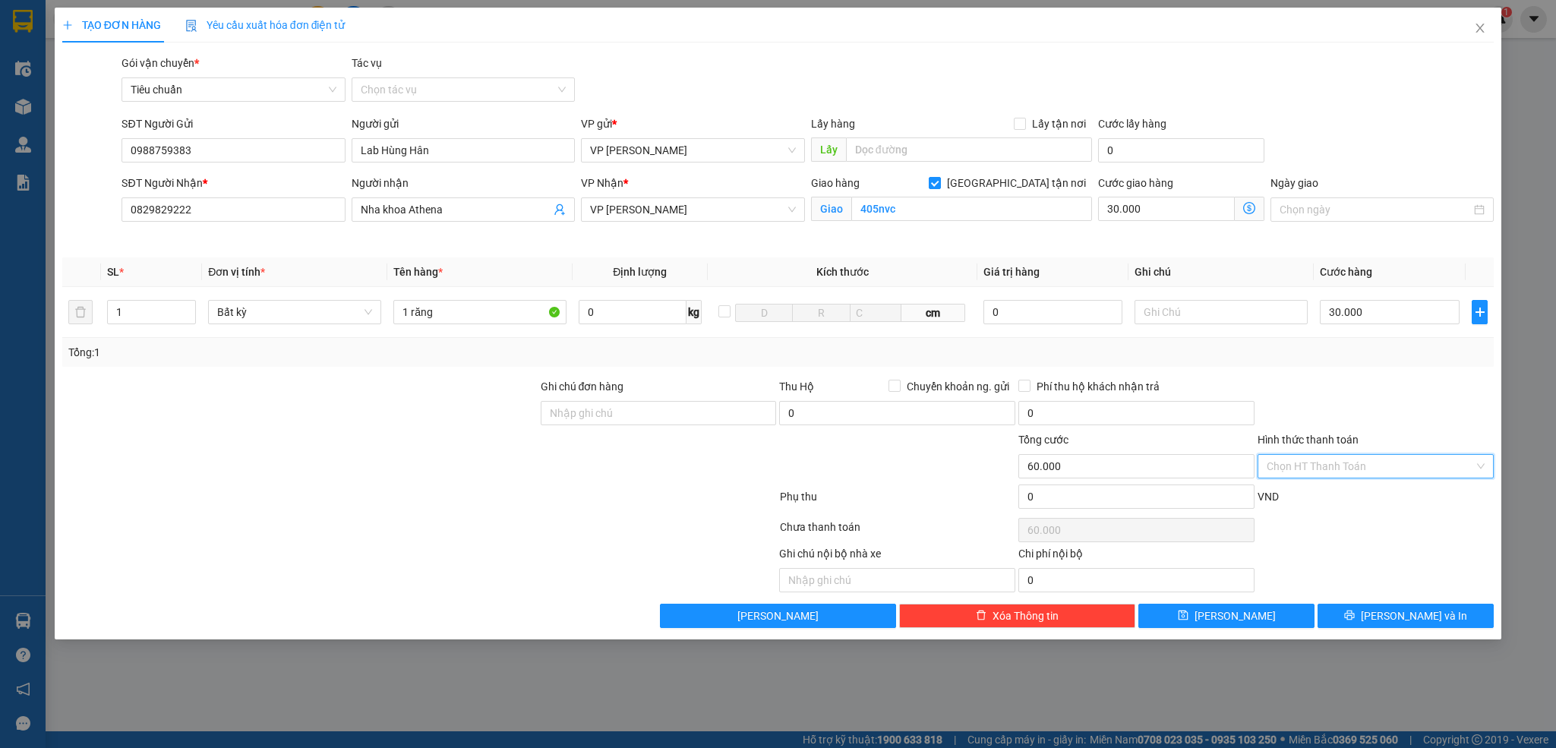
drag, startPoint x: 1367, startPoint y: 470, endPoint x: 1317, endPoint y: 492, distance: 54.7
click at [1364, 472] on input "Hình thức thanh toán" at bounding box center [1370, 466] width 207 height 23
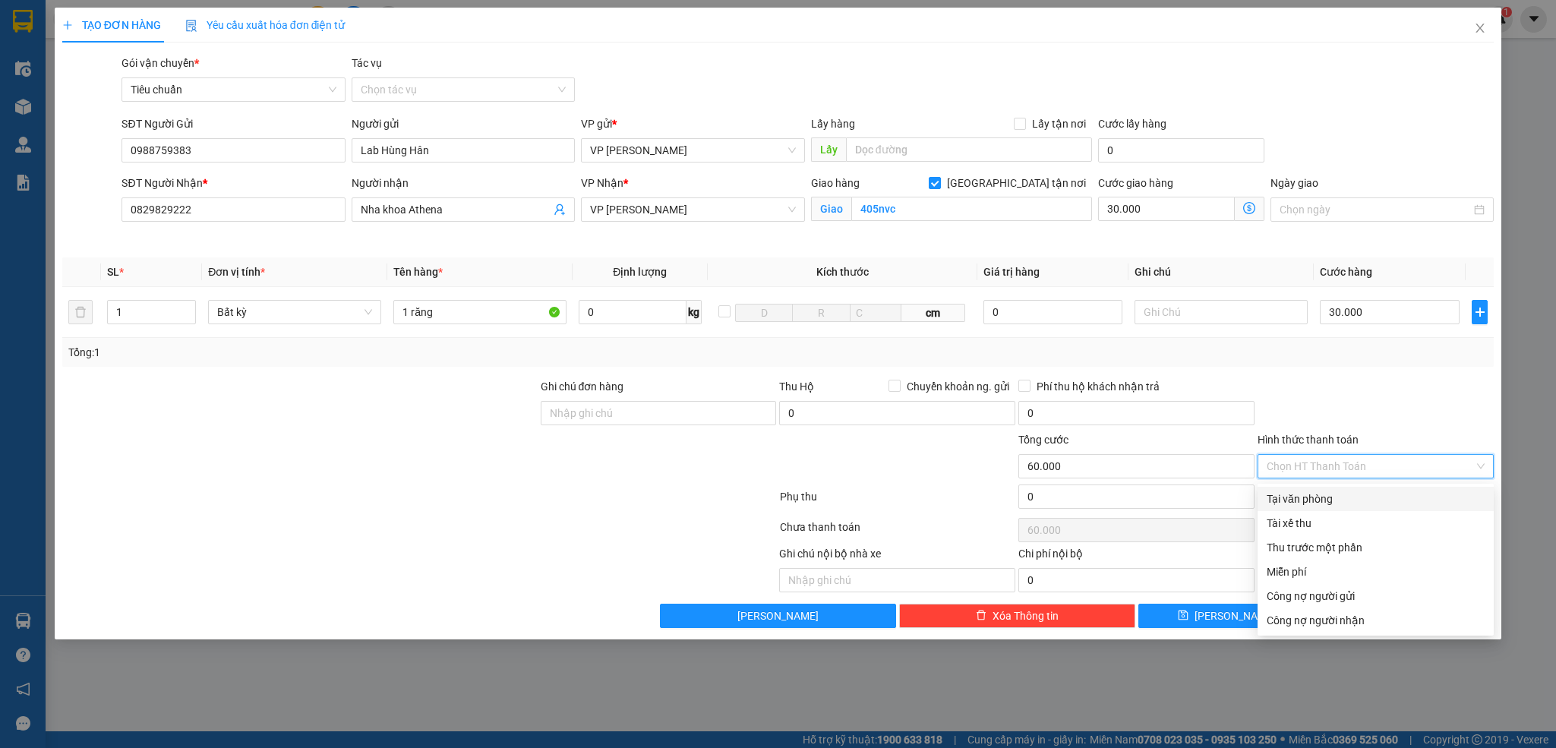
click at [1298, 501] on div "Tại văn phòng" at bounding box center [1376, 499] width 218 height 17
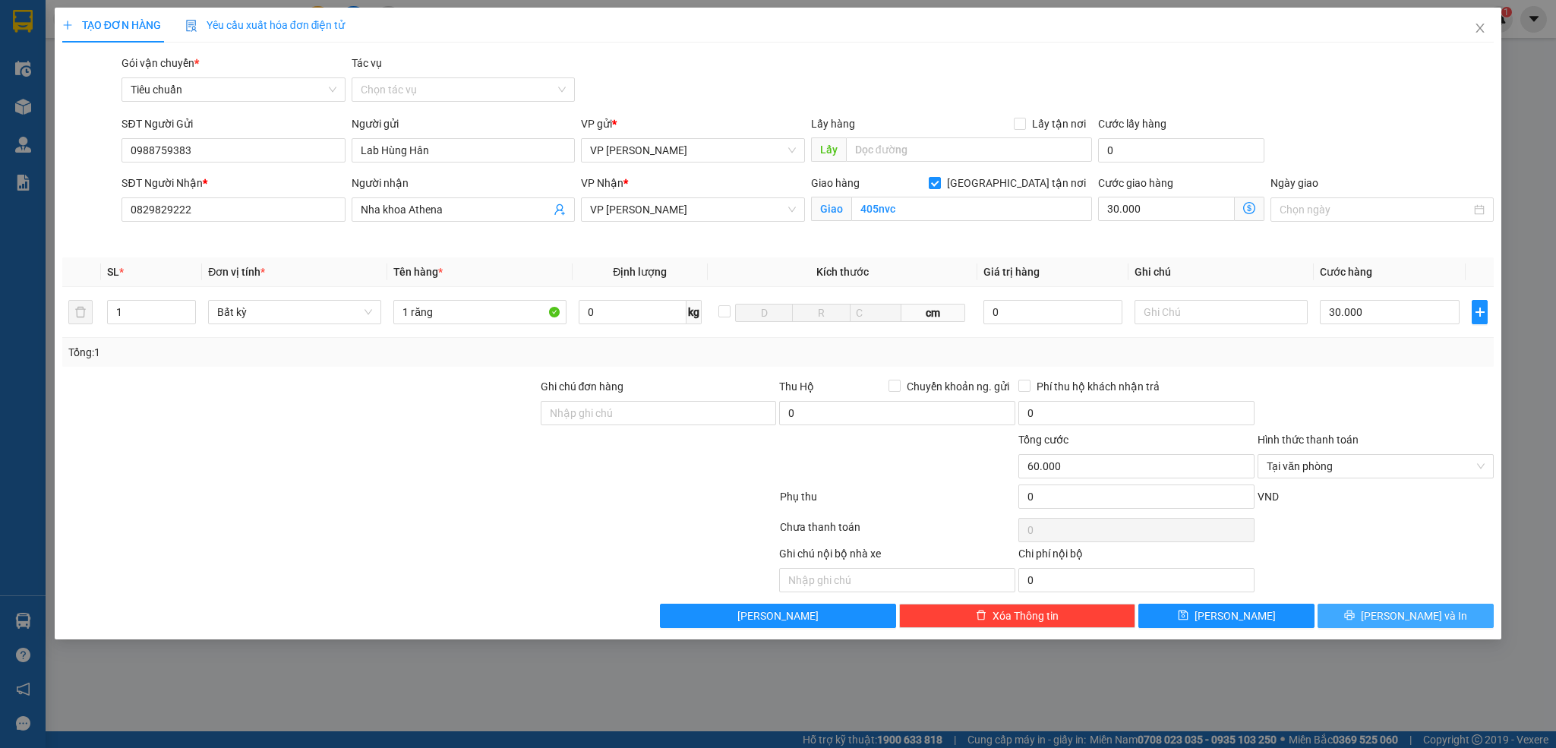
click at [1392, 615] on span "[PERSON_NAME] và In" at bounding box center [1414, 615] width 106 height 17
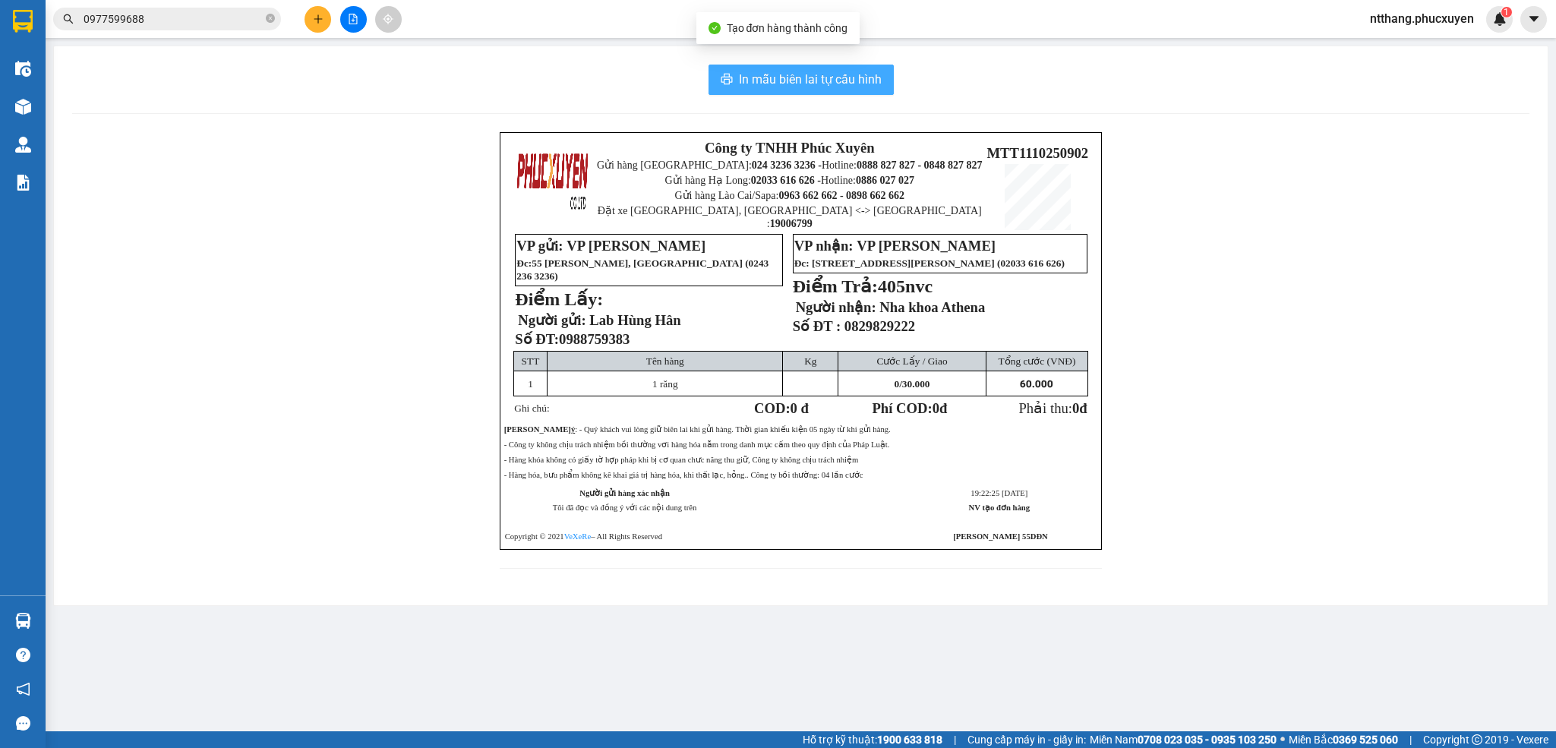
click at [787, 83] on span "In mẫu biên lai tự cấu hình" at bounding box center [810, 79] width 143 height 19
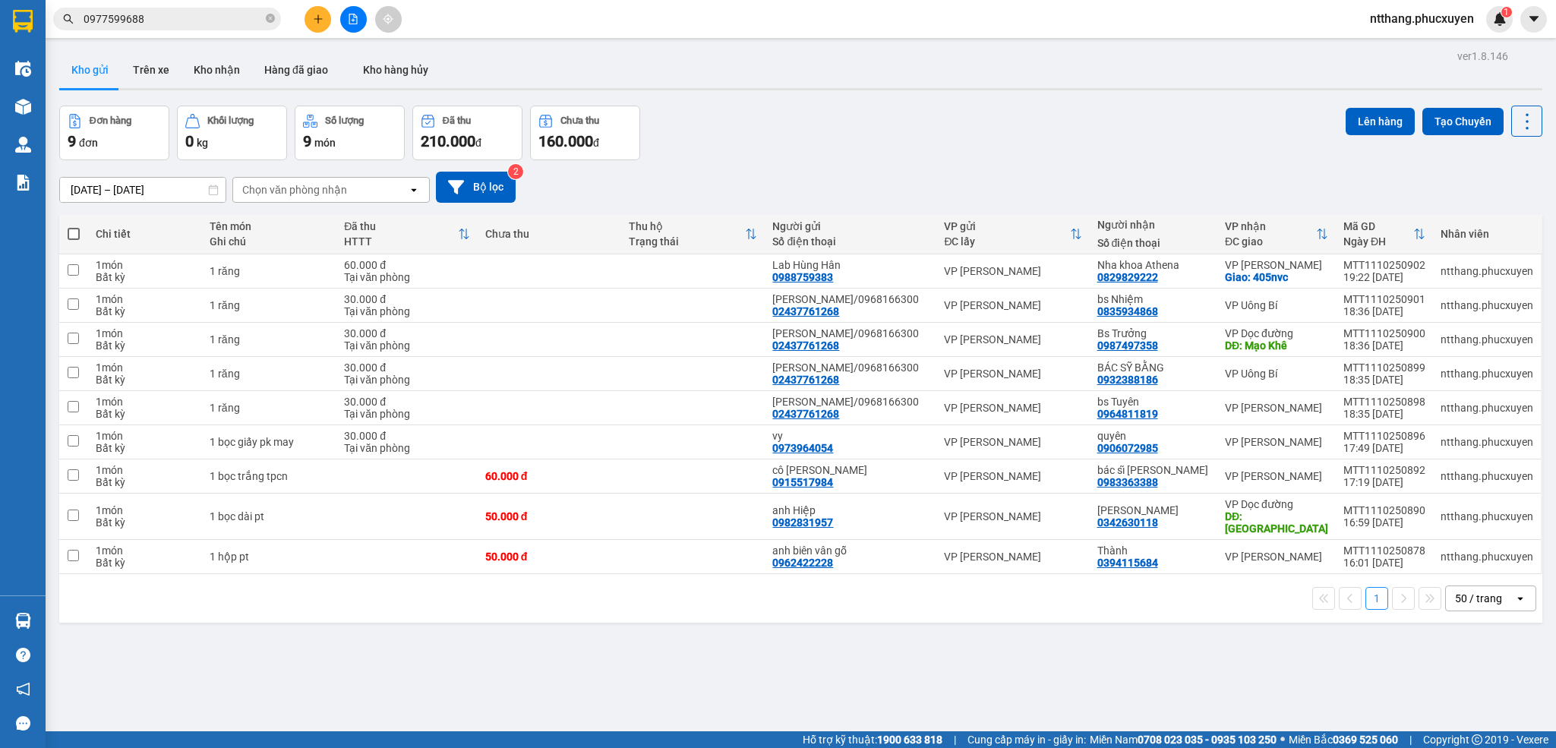
click at [320, 17] on icon "plus" at bounding box center [318, 19] width 11 height 11
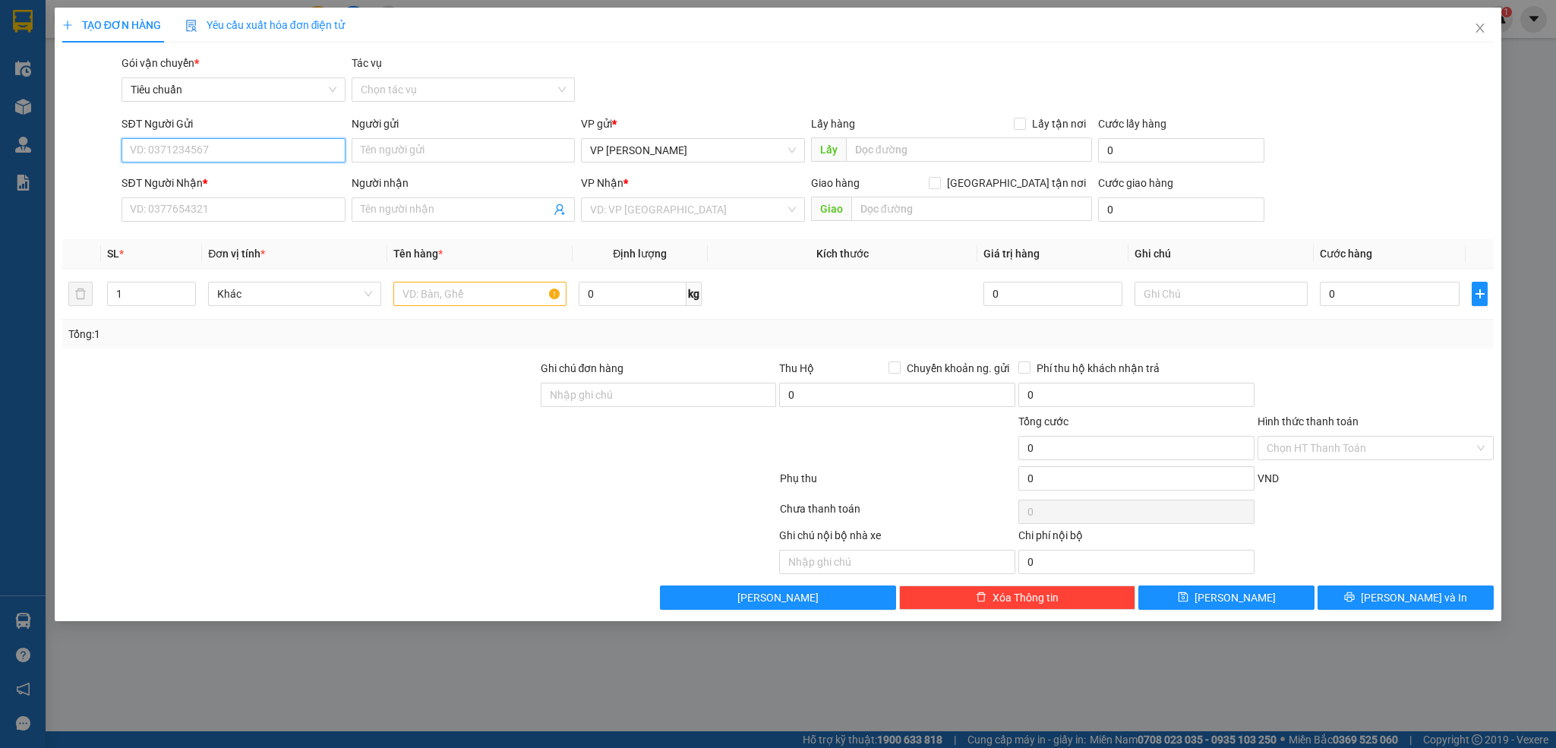
click at [282, 159] on input "SĐT Người Gửi" at bounding box center [232, 150] width 223 height 24
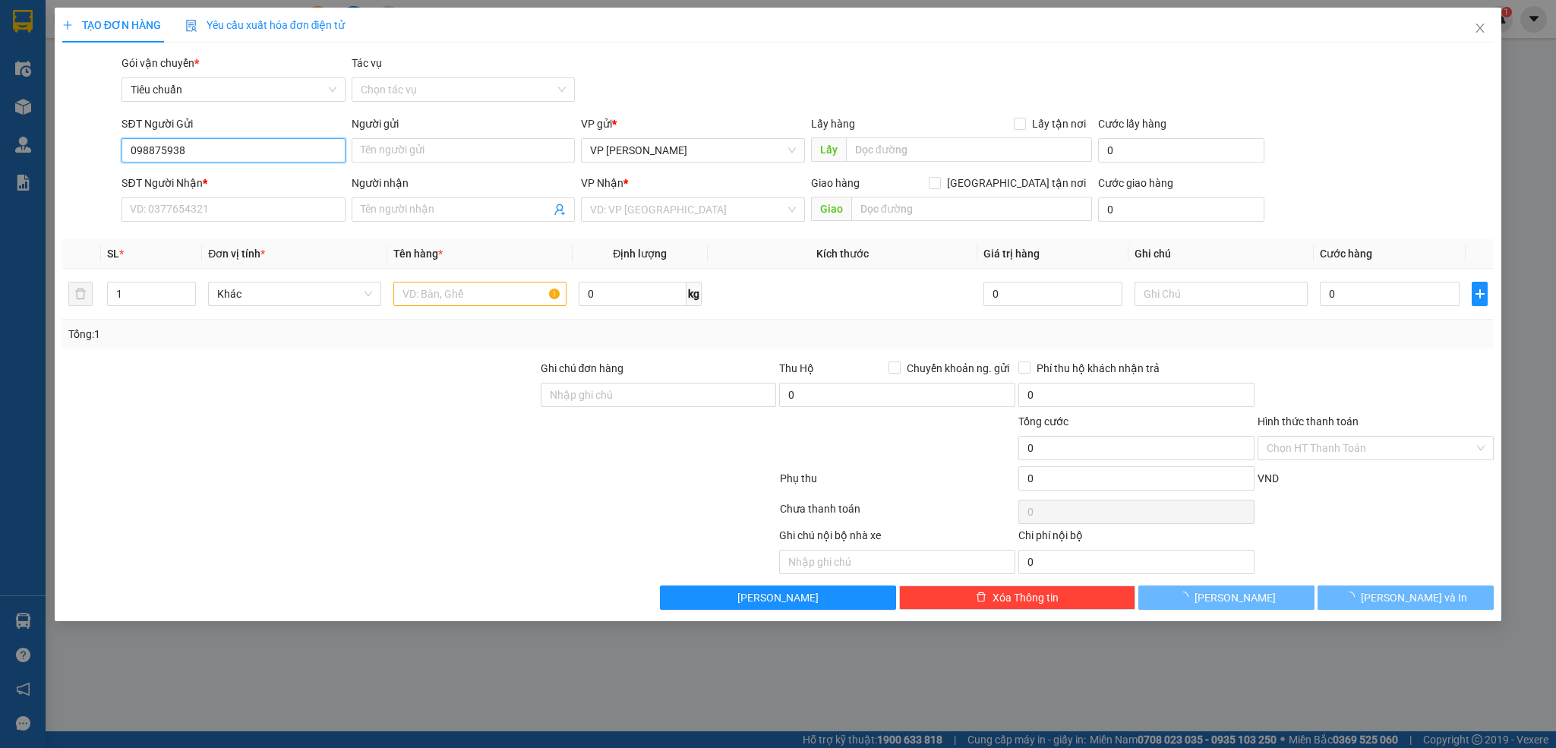
type input "0988759383"
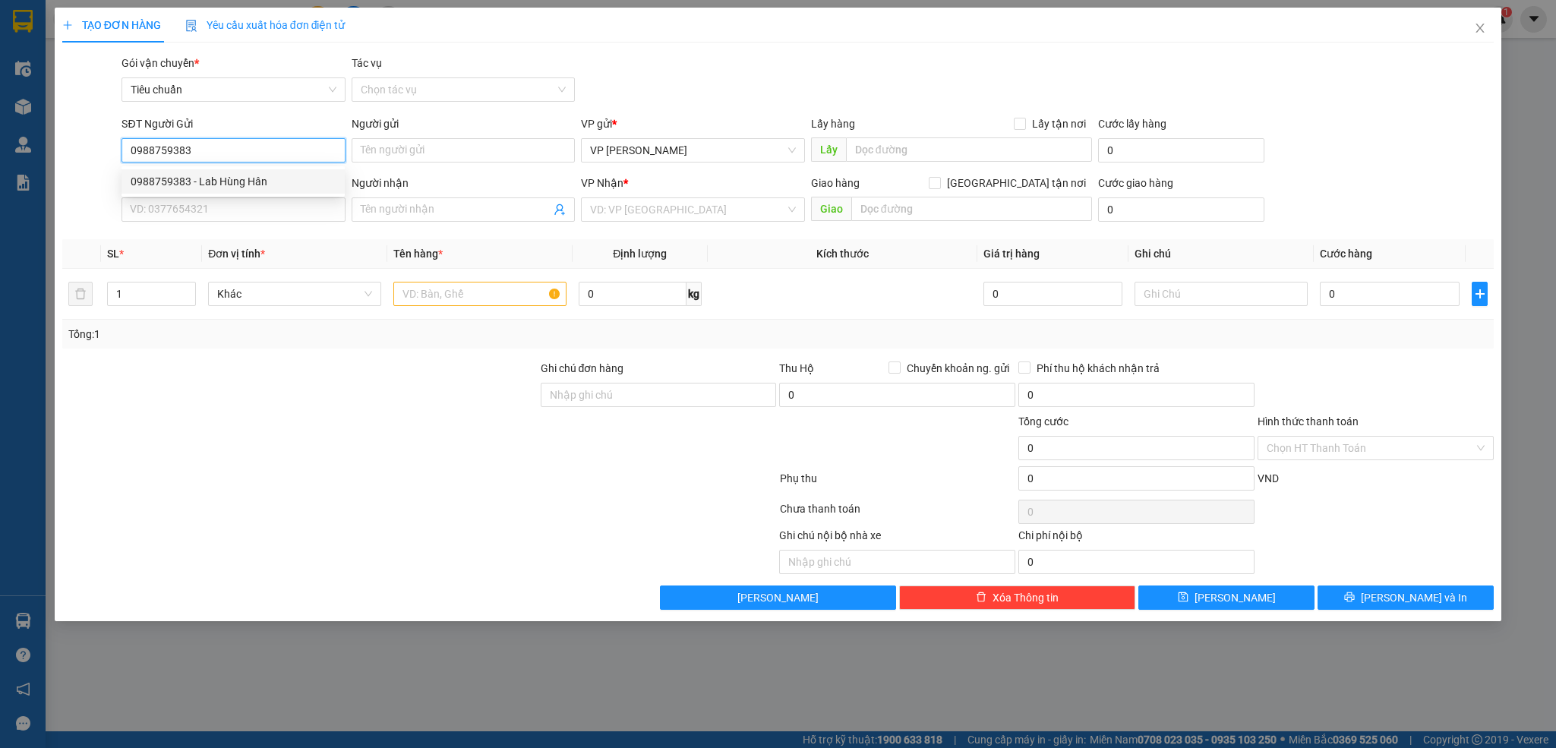
drag, startPoint x: 251, startPoint y: 175, endPoint x: 265, endPoint y: 196, distance: 24.6
click at [251, 175] on div "0988759383 - Lab Hùng Hân" at bounding box center [233, 181] width 205 height 17
type input "Lab Hùng Hân"
type input "0988759383"
click at [269, 212] on input "SĐT Người Nhận *" at bounding box center [232, 209] width 223 height 24
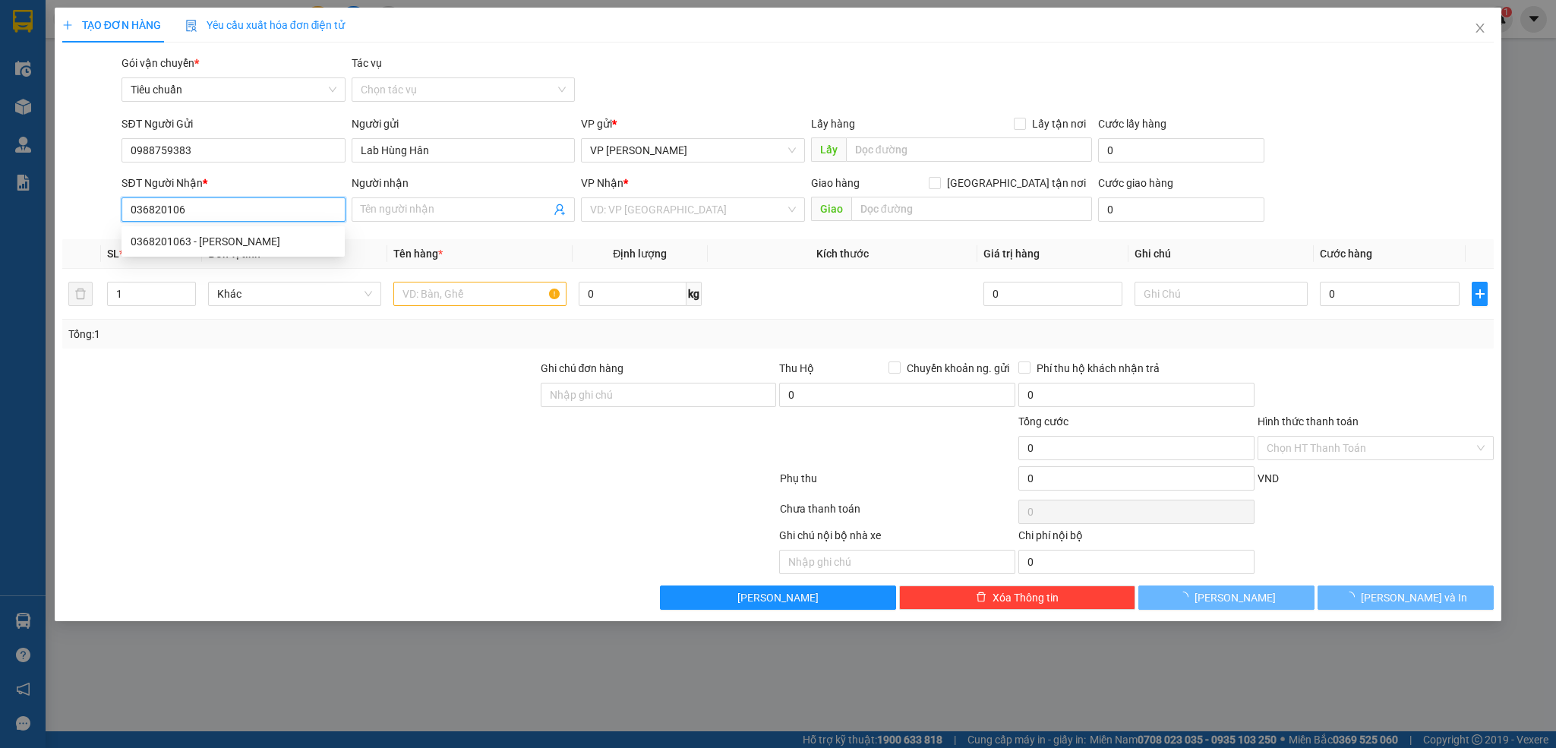
type input "0368201063"
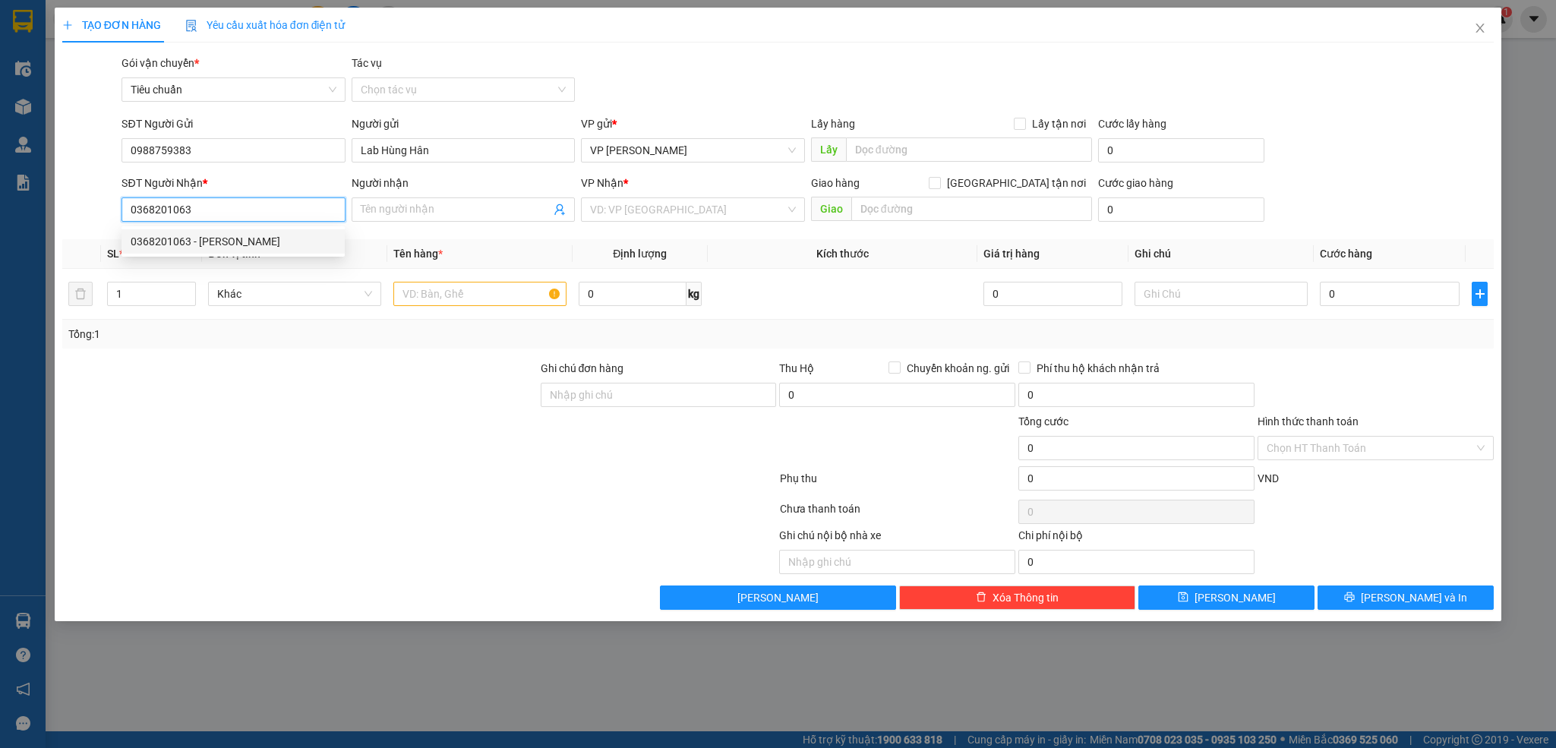
click at [230, 253] on div "0368201063 - Trang Nhung" at bounding box center [232, 241] width 223 height 24
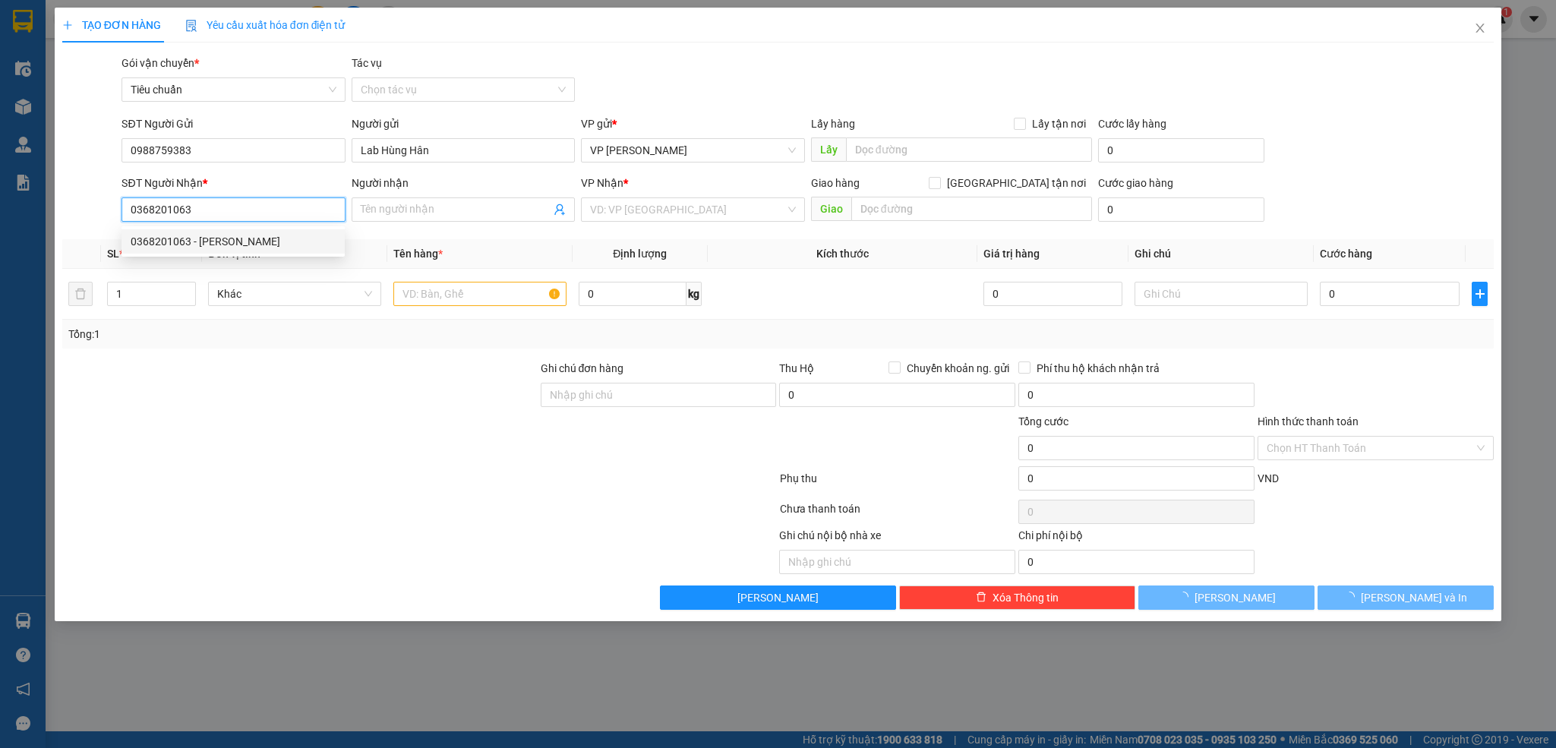
type input "Trang Nhung"
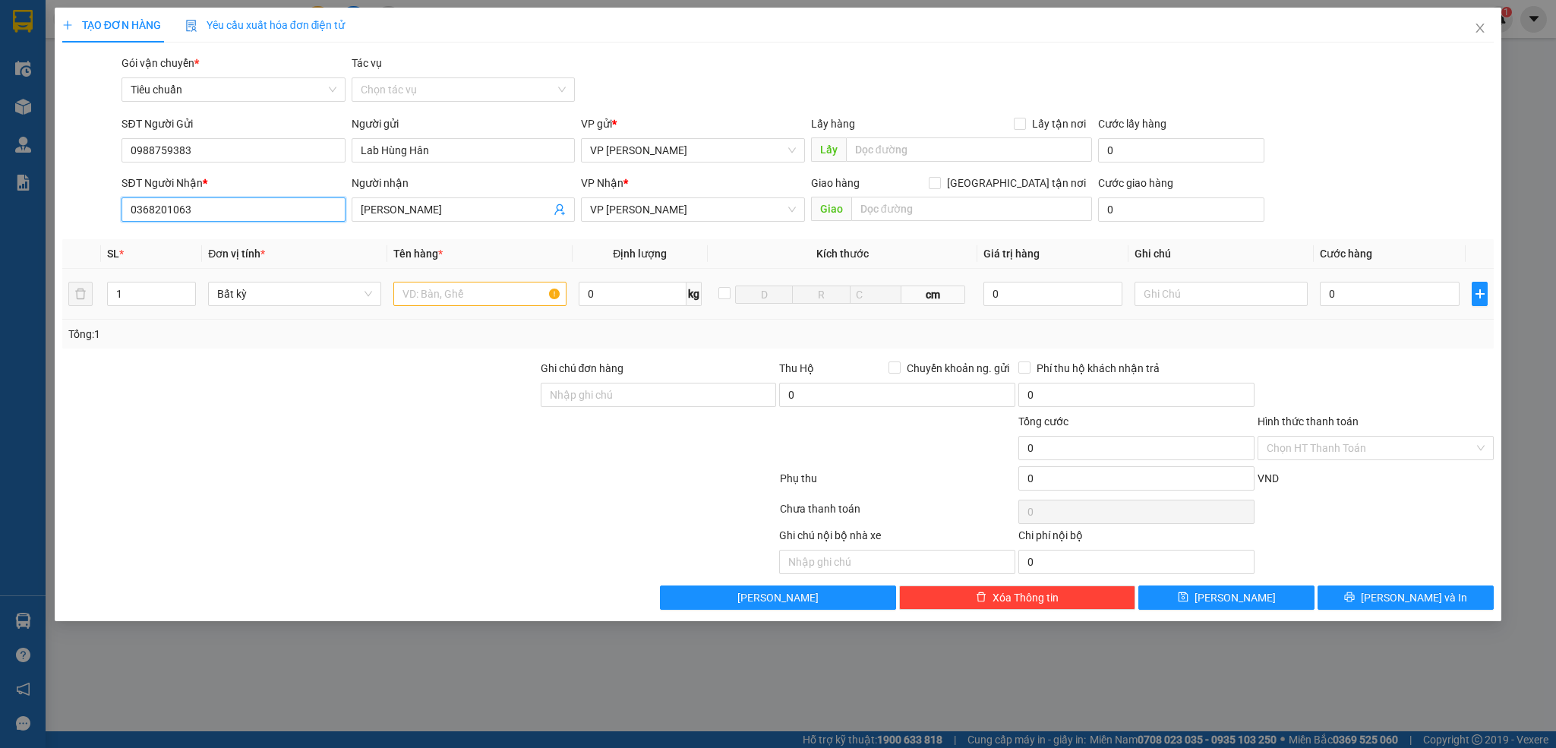
type input "0368201063"
click at [440, 304] on input "text" at bounding box center [479, 294] width 173 height 24
type input "1 răng"
click at [1383, 306] on input "0" at bounding box center [1390, 294] width 140 height 24
click at [1402, 351] on div "Transit Pickup Surcharge Ids Transit Deliver Surcharge Ids Transit Deliver Surc…" at bounding box center [778, 332] width 1432 height 555
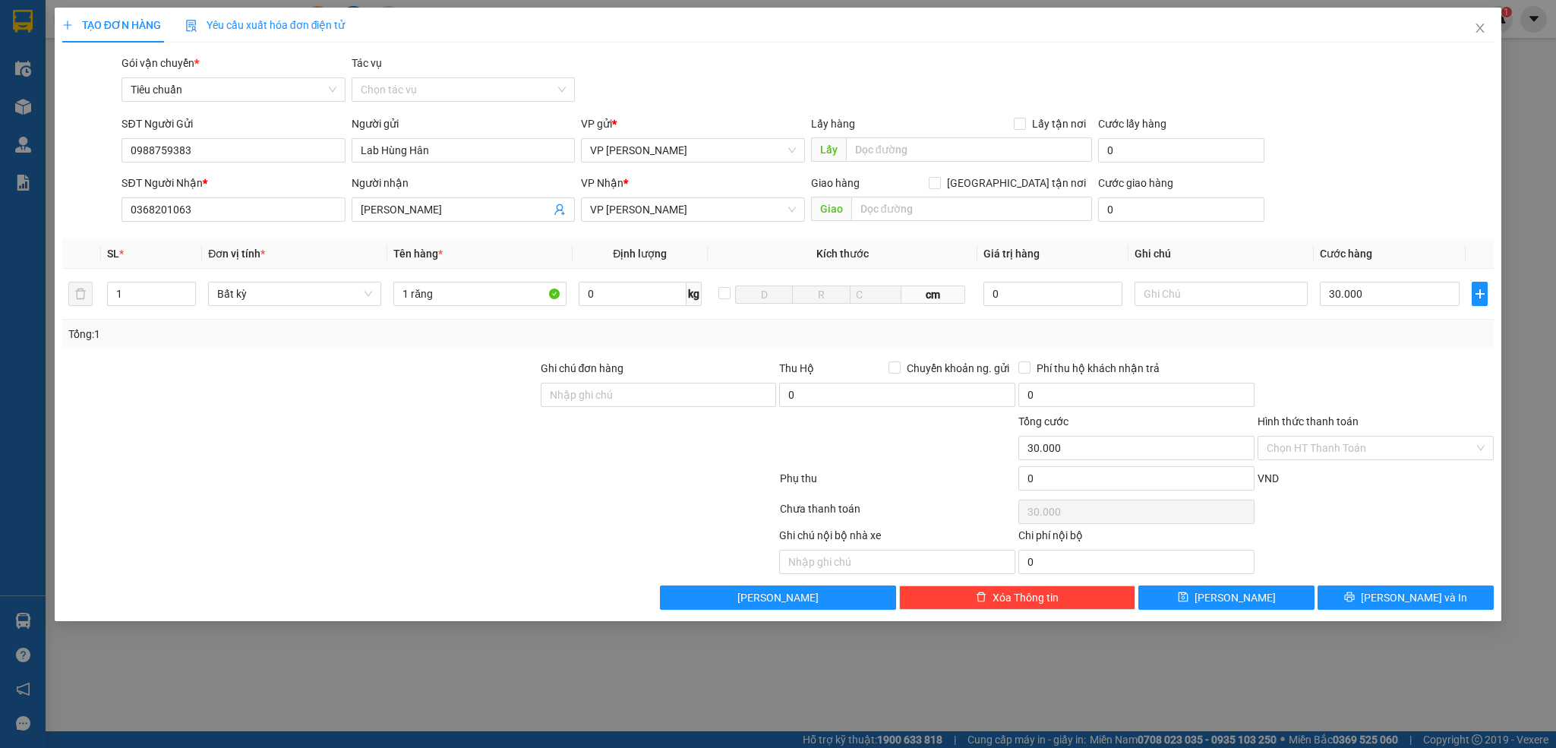
drag, startPoint x: 1303, startPoint y: 447, endPoint x: 1301, endPoint y: 467, distance: 19.8
click at [1301, 449] on input "Hình thức thanh toán" at bounding box center [1370, 448] width 207 height 23
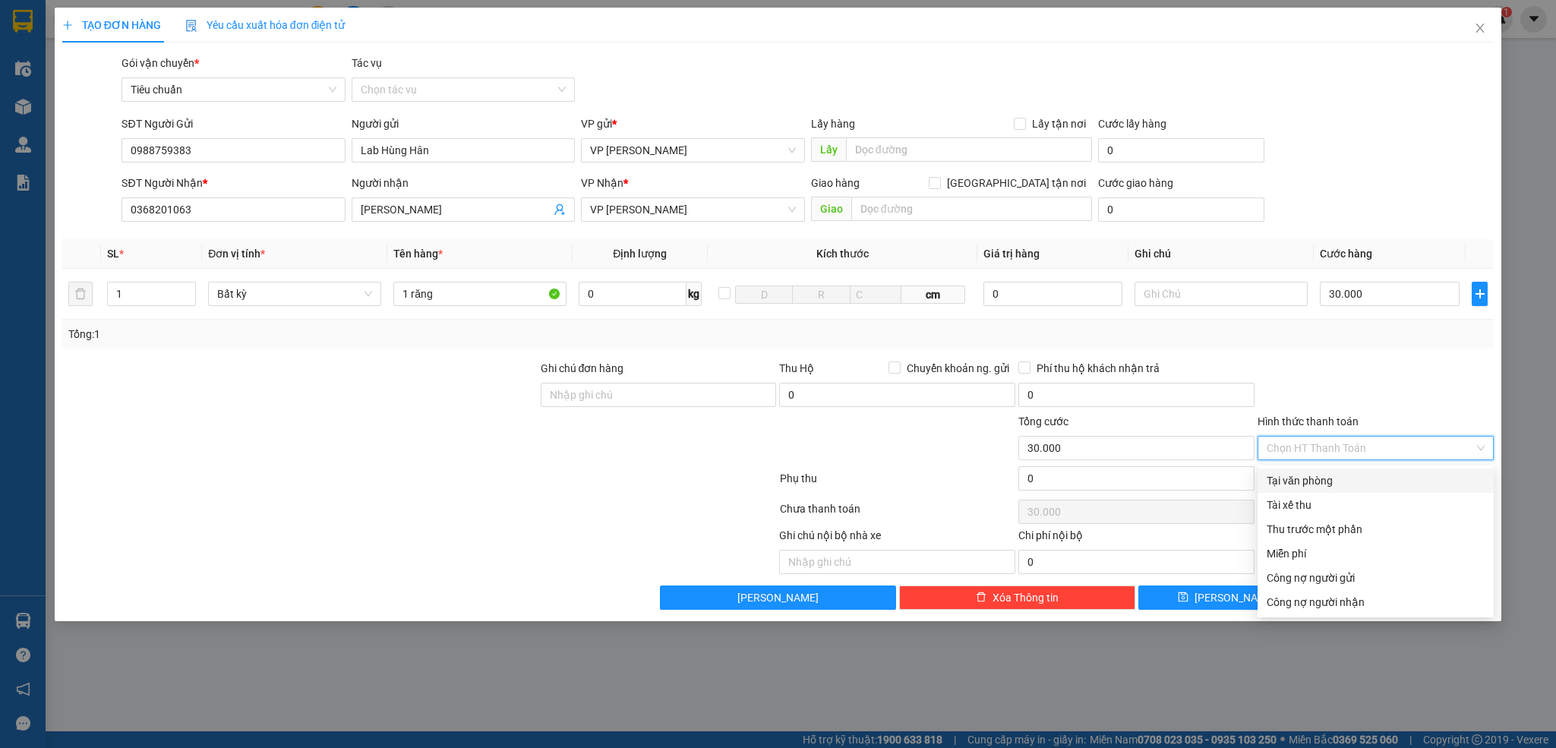
click at [1301, 472] on div "Tại văn phòng" at bounding box center [1376, 480] width 218 height 17
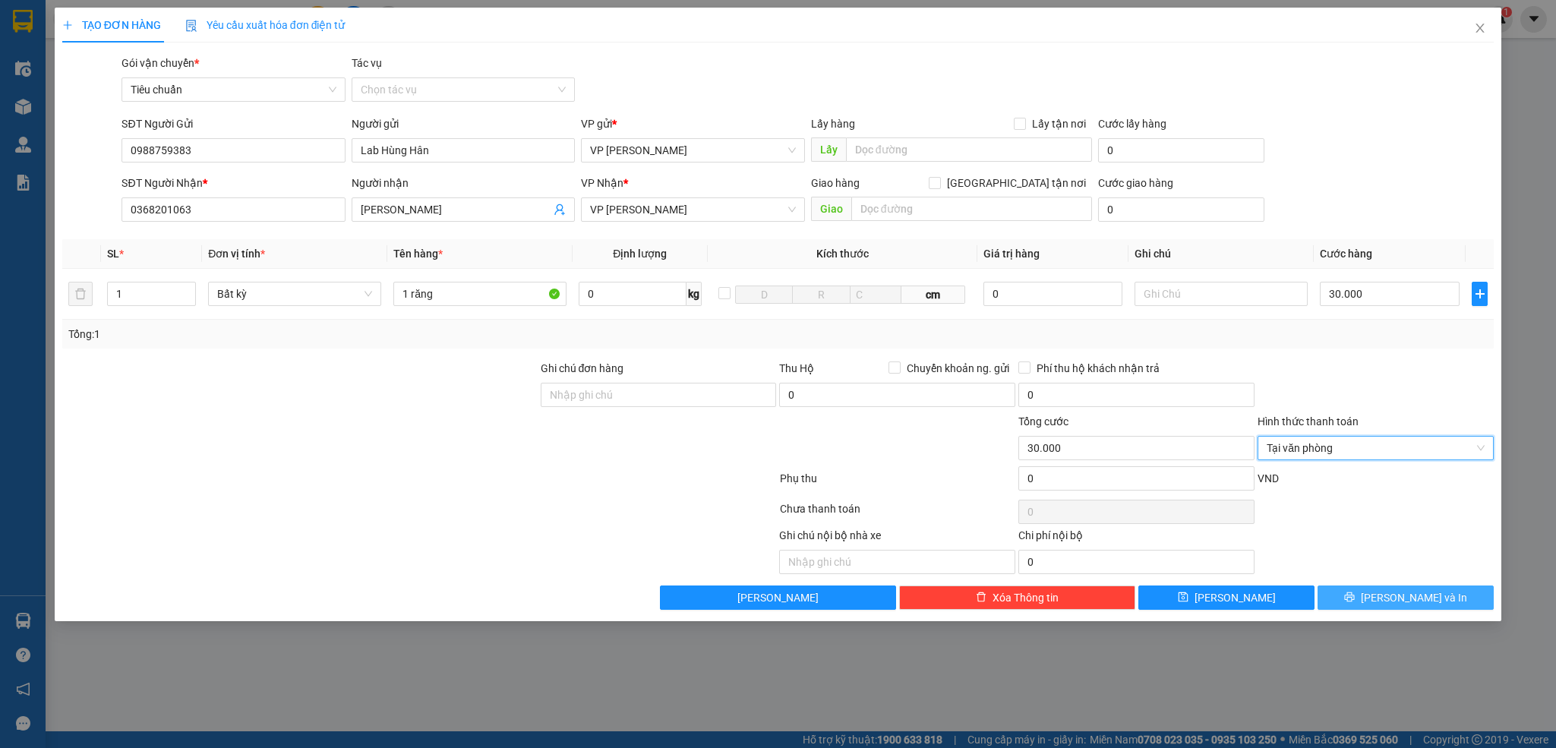
click at [1335, 600] on button "[PERSON_NAME] và In" at bounding box center [1405, 597] width 176 height 24
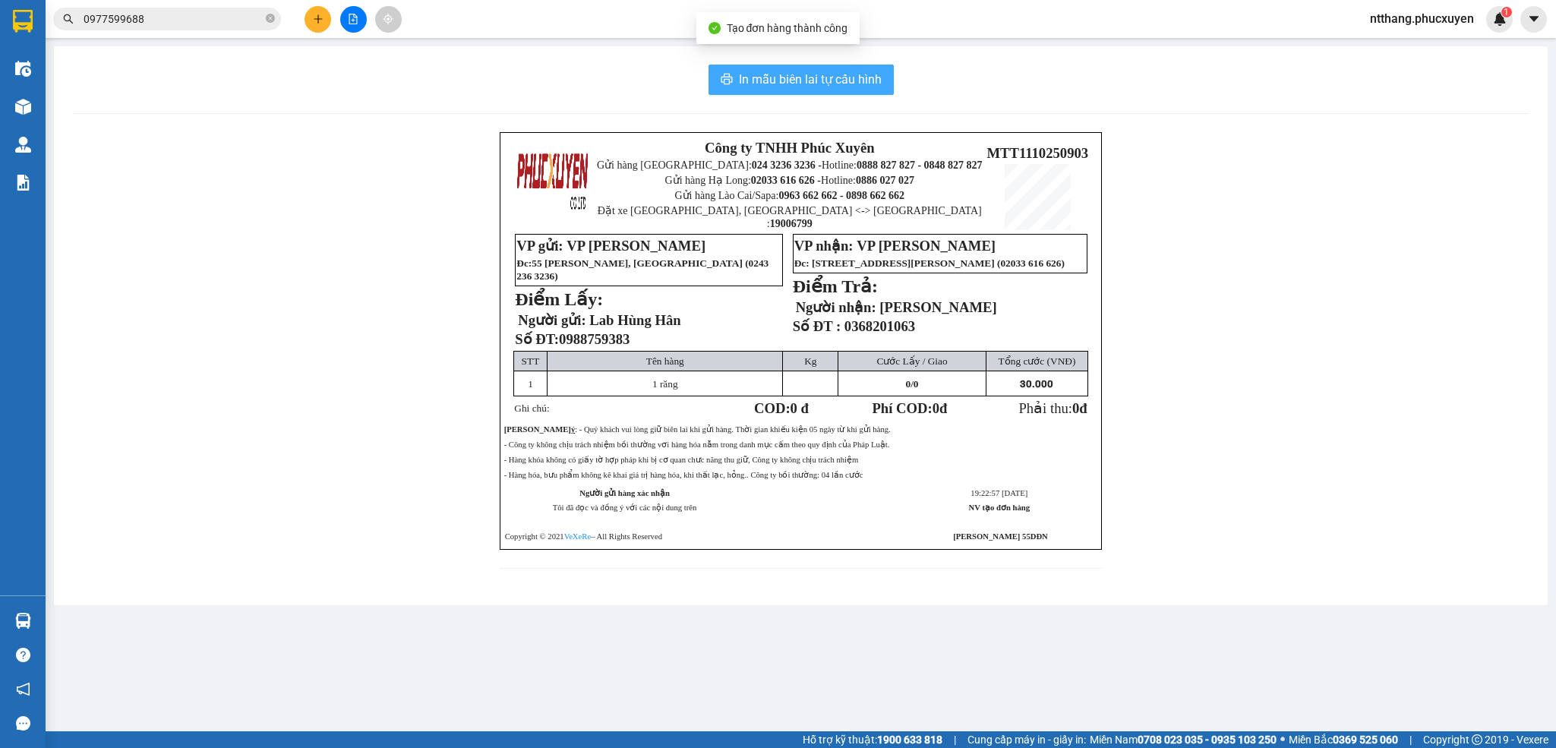
click at [809, 73] on span "In mẫu biên lai tự cấu hình" at bounding box center [810, 79] width 143 height 19
